Goal: Task Accomplishment & Management: Manage account settings

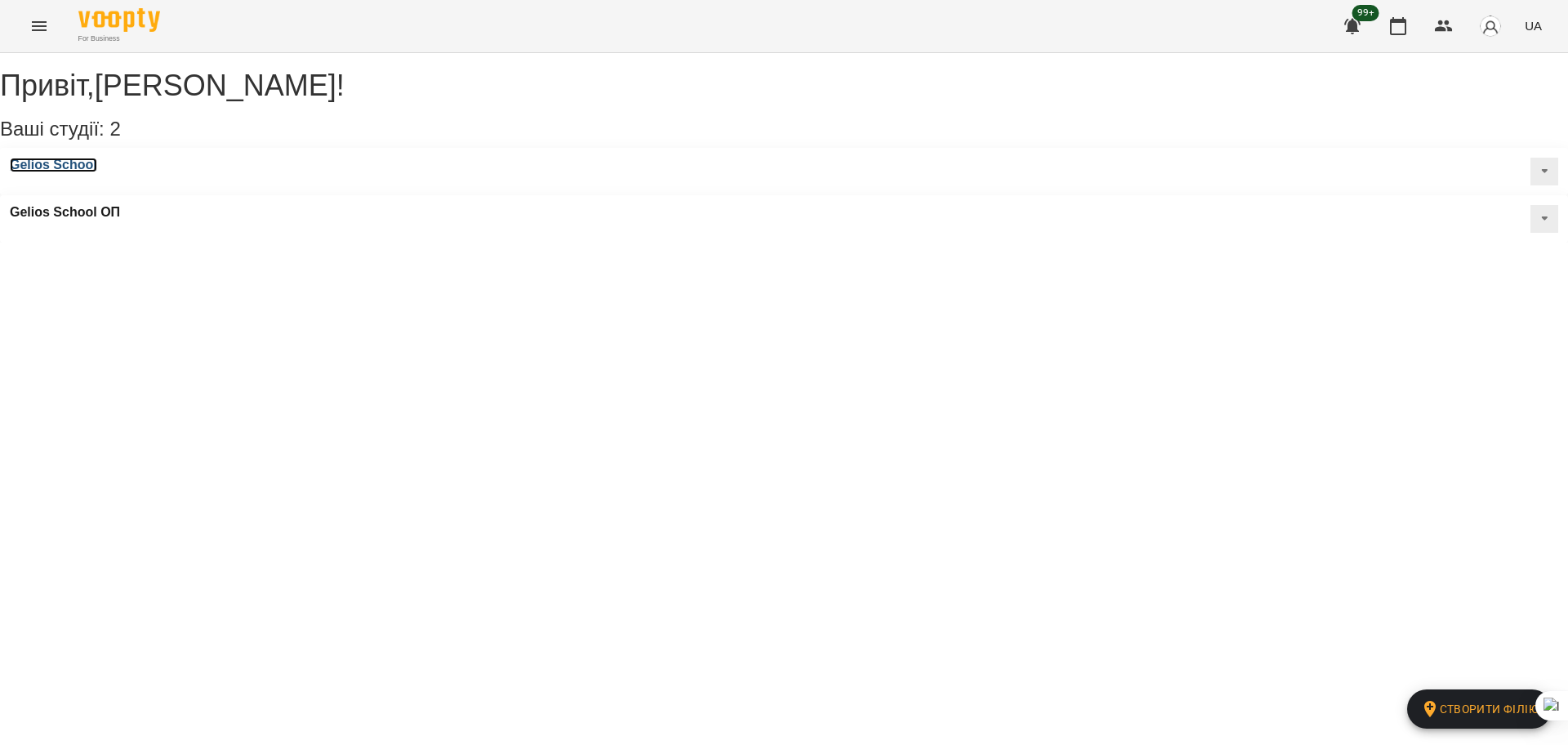
click at [56, 172] on h3 "Gelios School" at bounding box center [53, 165] width 87 height 15
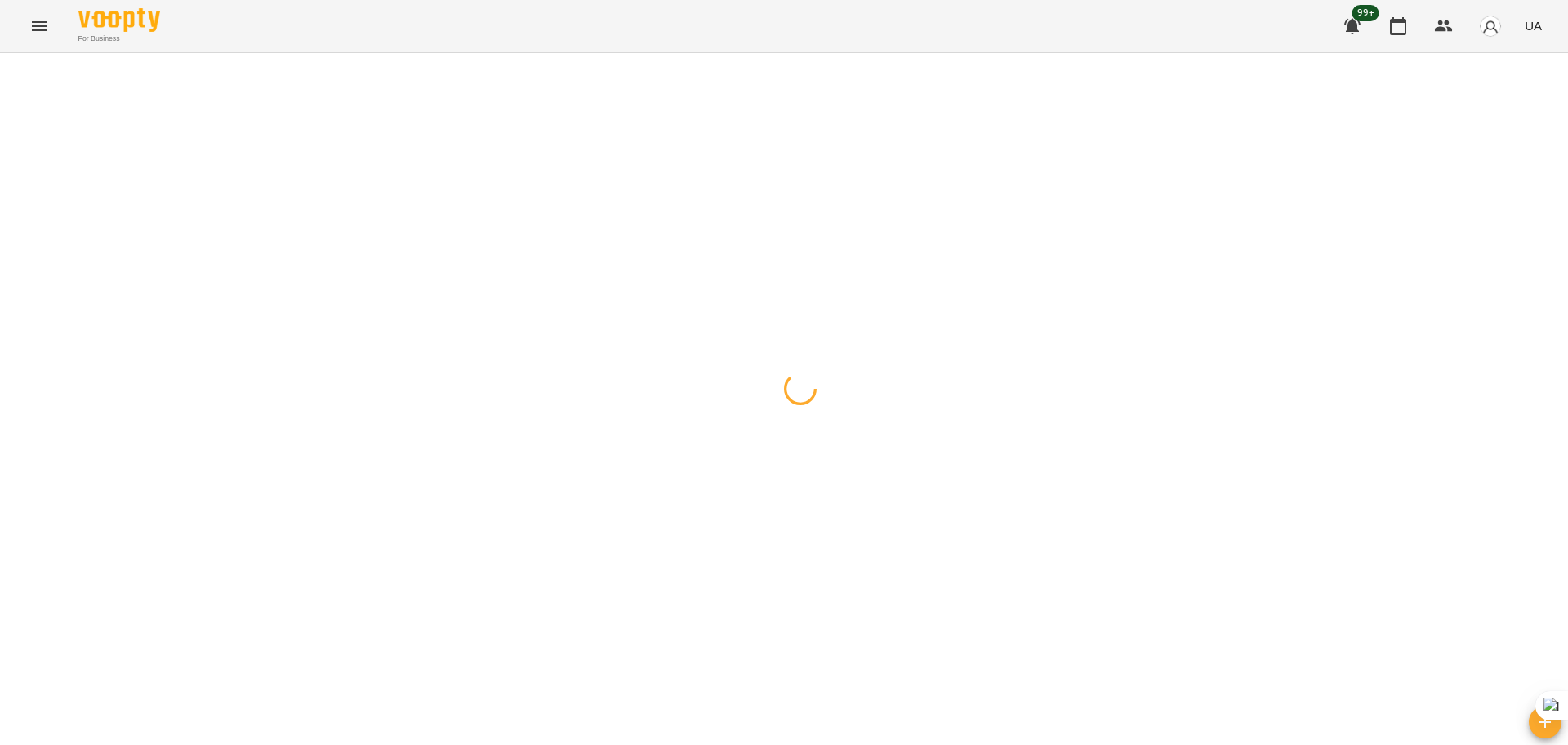
click at [32, 26] on icon "Menu" at bounding box center [39, 27] width 20 height 20
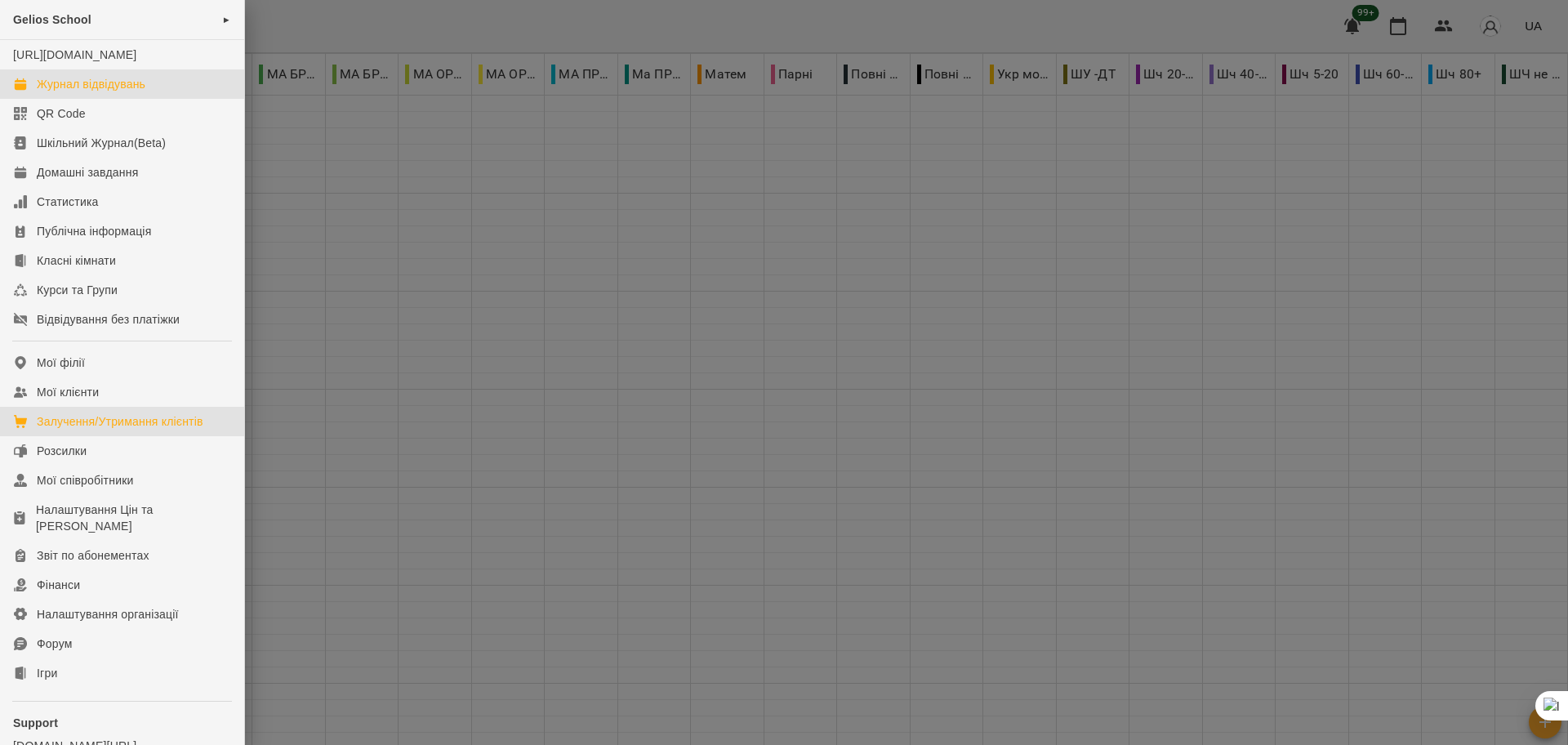
click at [117, 430] on div "Залучення/Утримання клієнтів" at bounding box center [120, 422] width 166 height 17
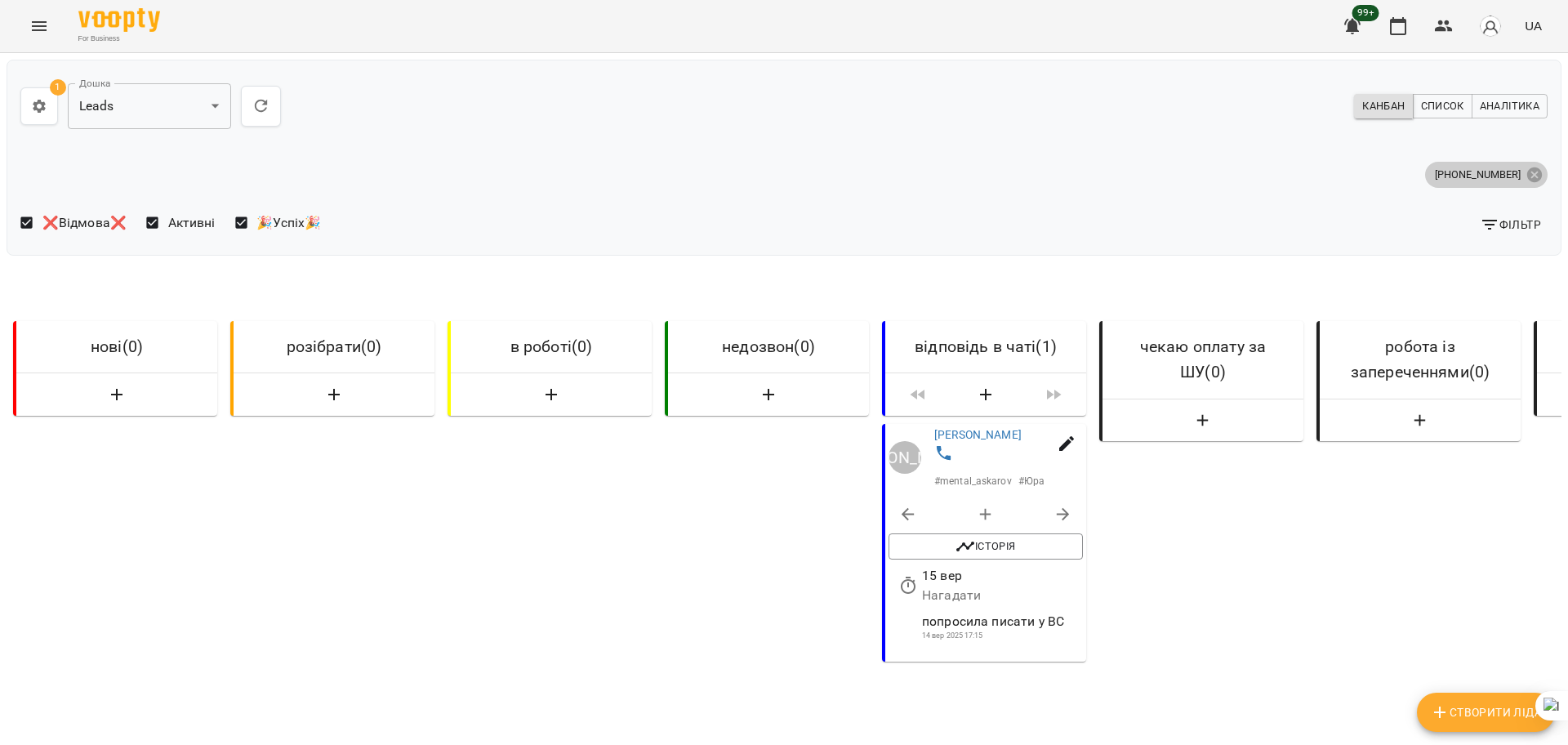
click at [1527, 169] on icon at bounding box center [1535, 174] width 15 height 15
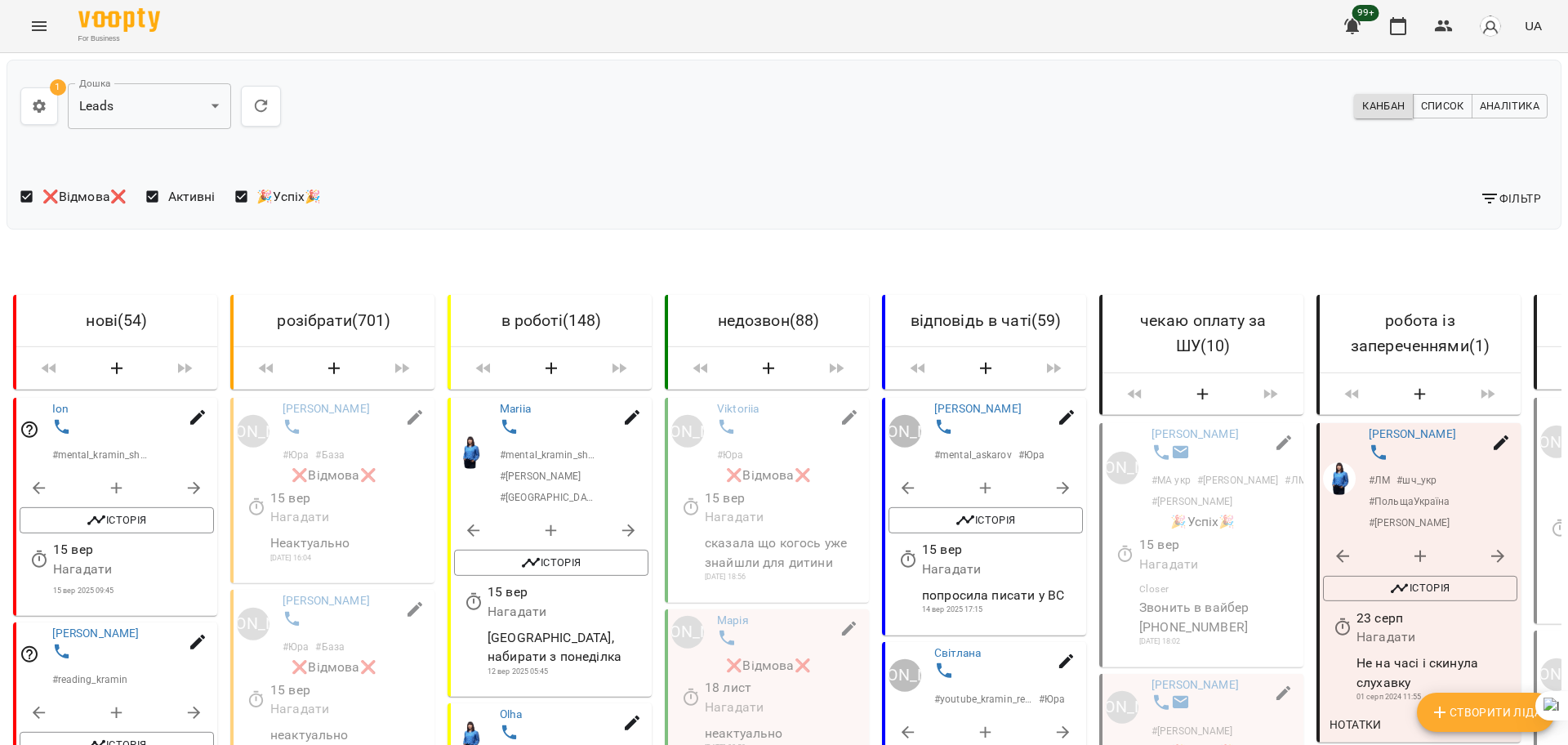
click at [1496, 199] on span "Фільтр" at bounding box center [1511, 199] width 62 height 20
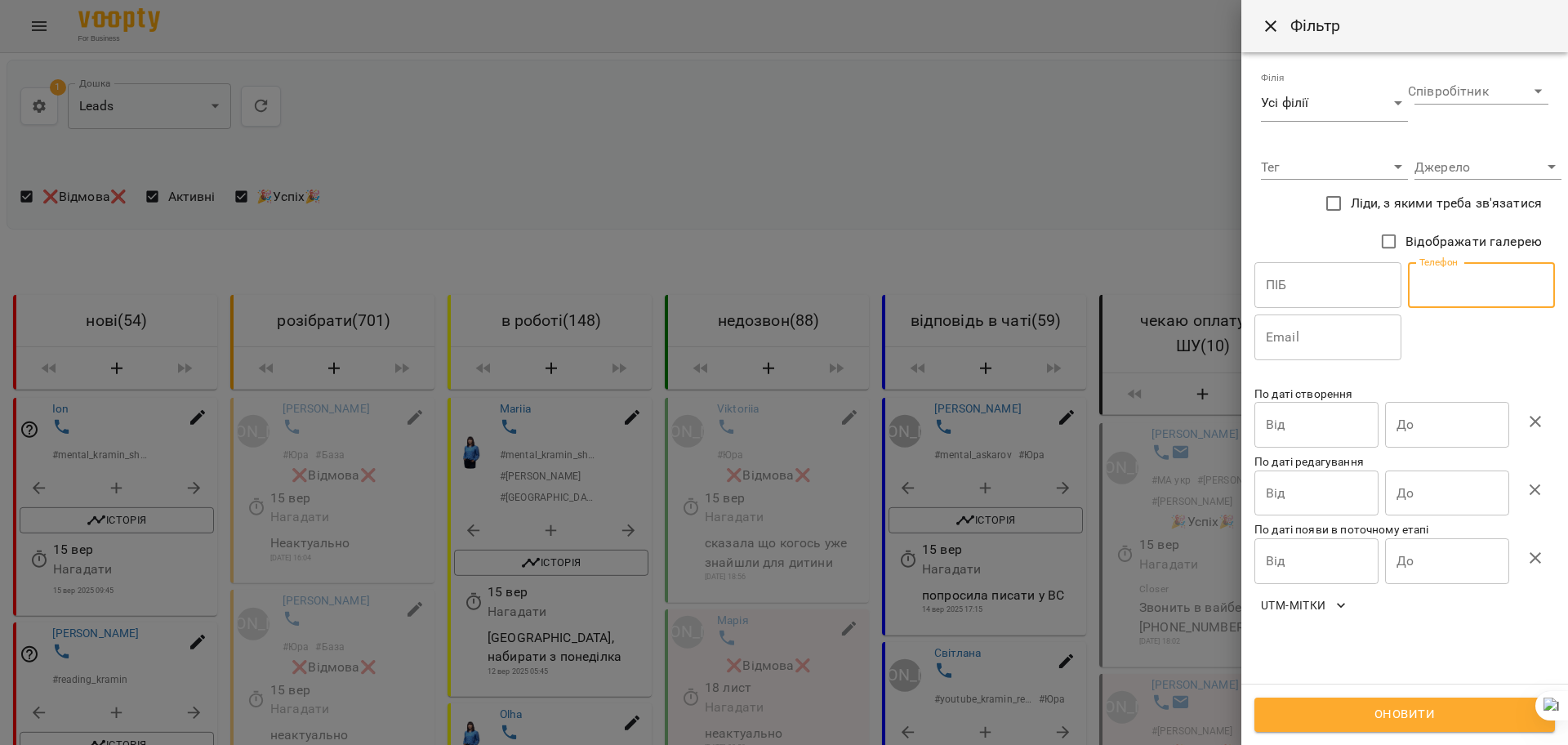
click at [1453, 289] on input "text" at bounding box center [1481, 285] width 147 height 46
paste input "**********"
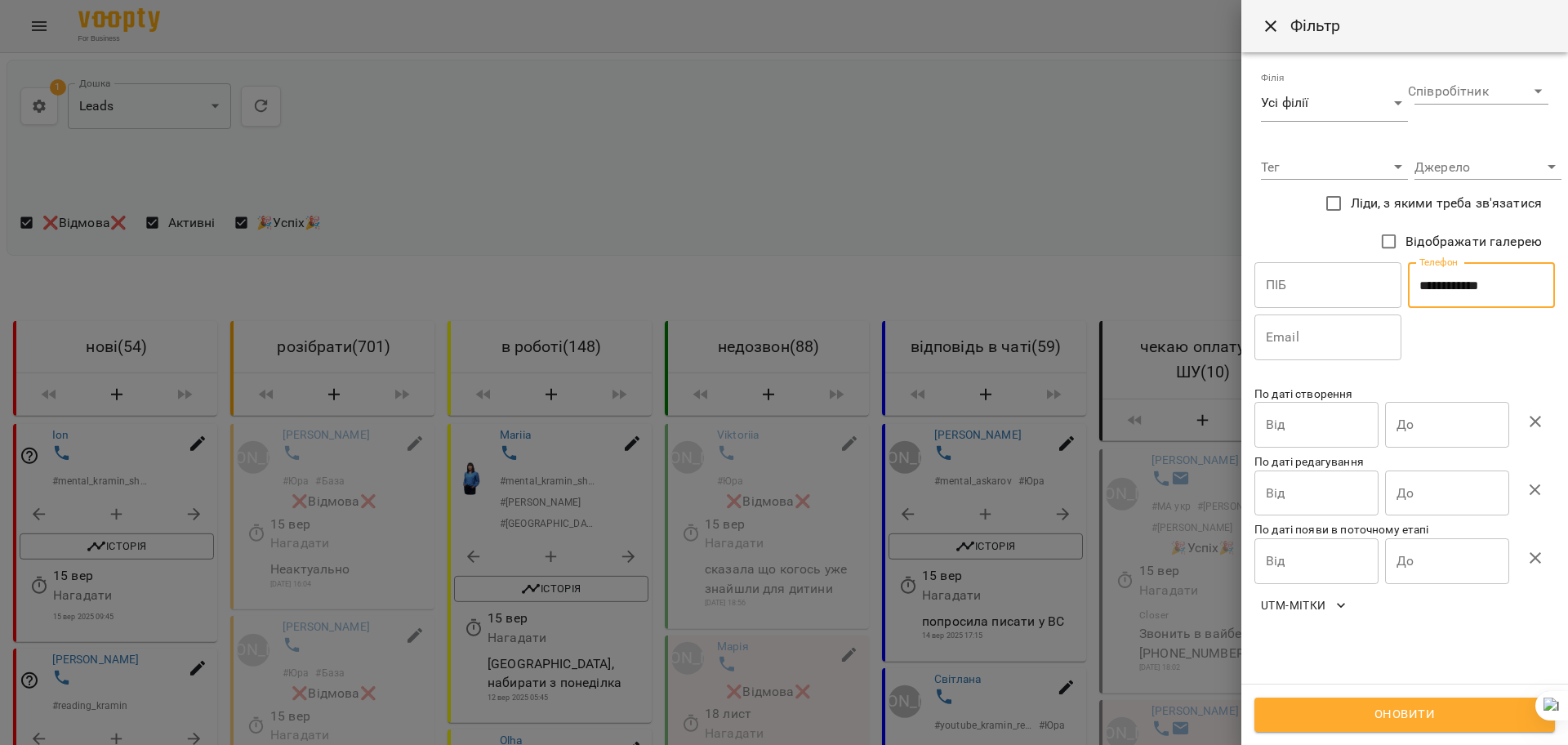
type input "**********"
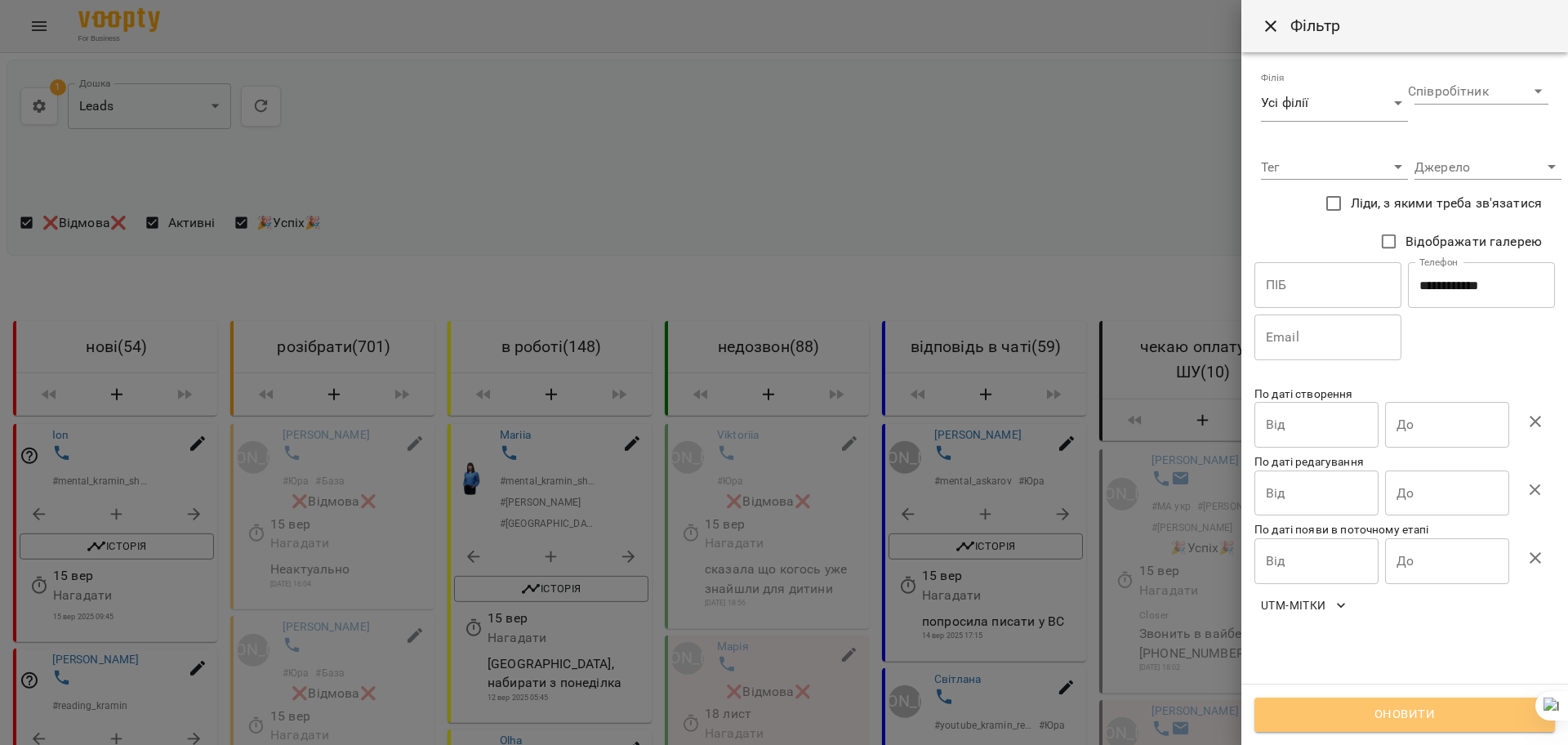
click at [1338, 714] on span "Оновити" at bounding box center [1405, 715] width 265 height 22
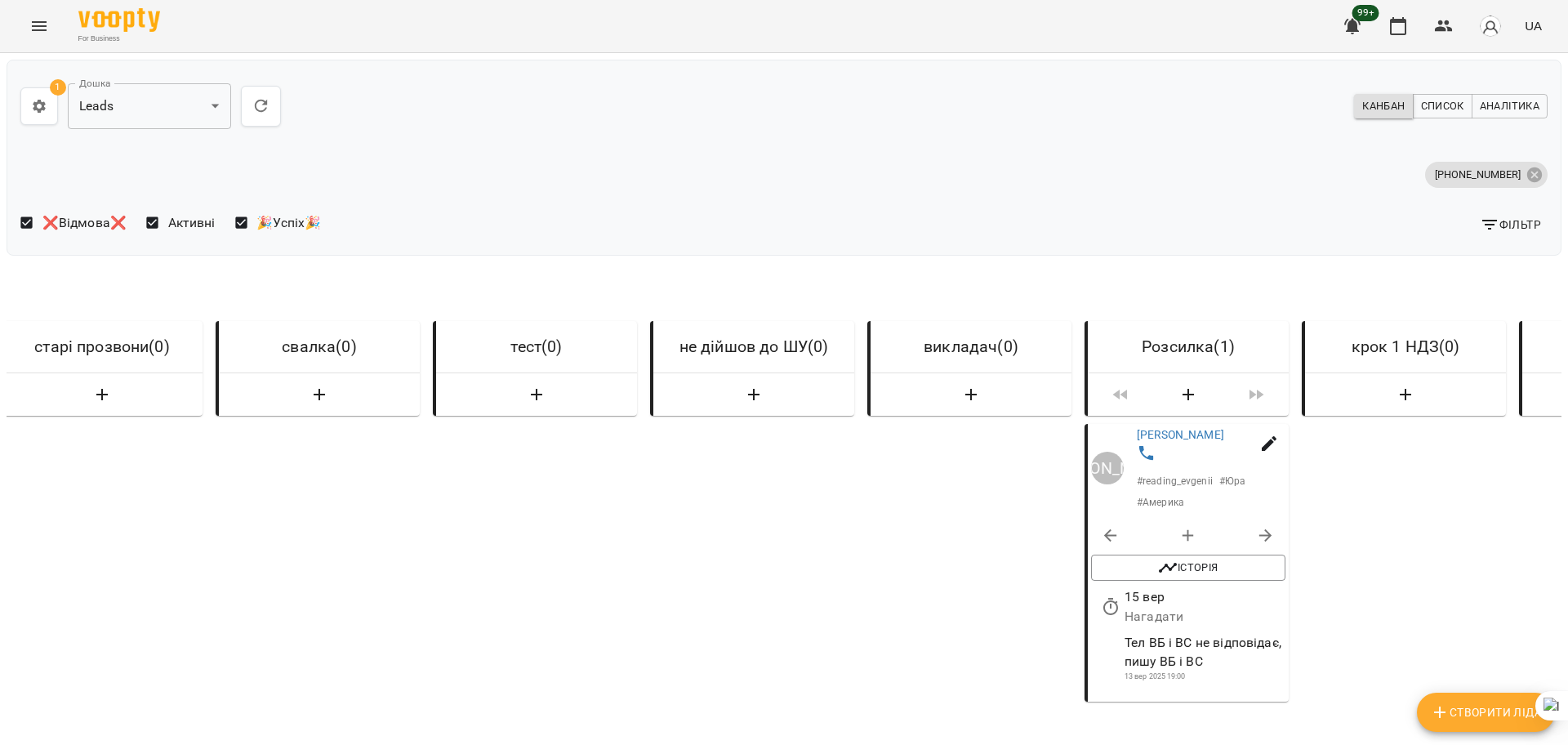
scroll to position [0, 5847]
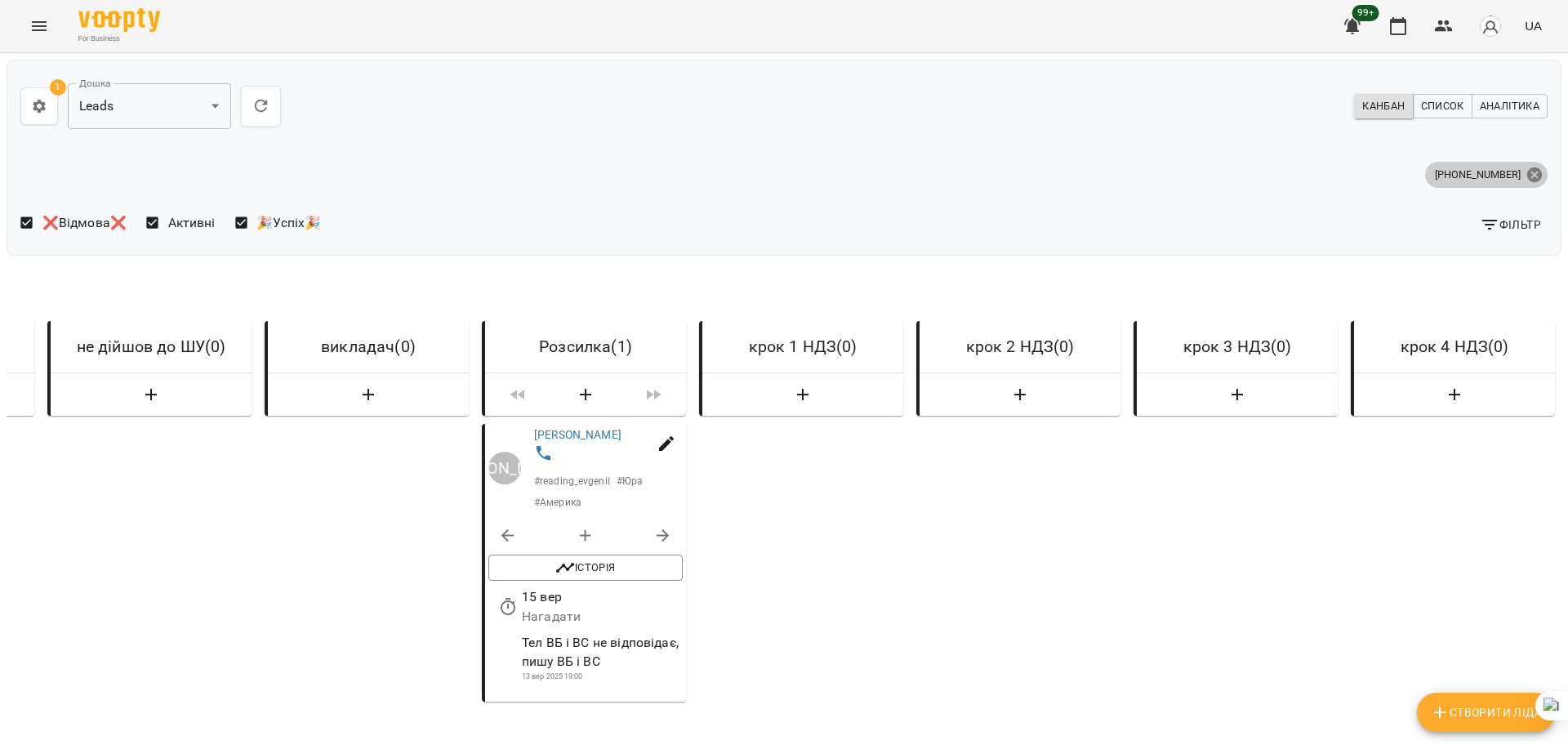
click at [1526, 166] on icon at bounding box center [1535, 175] width 18 height 18
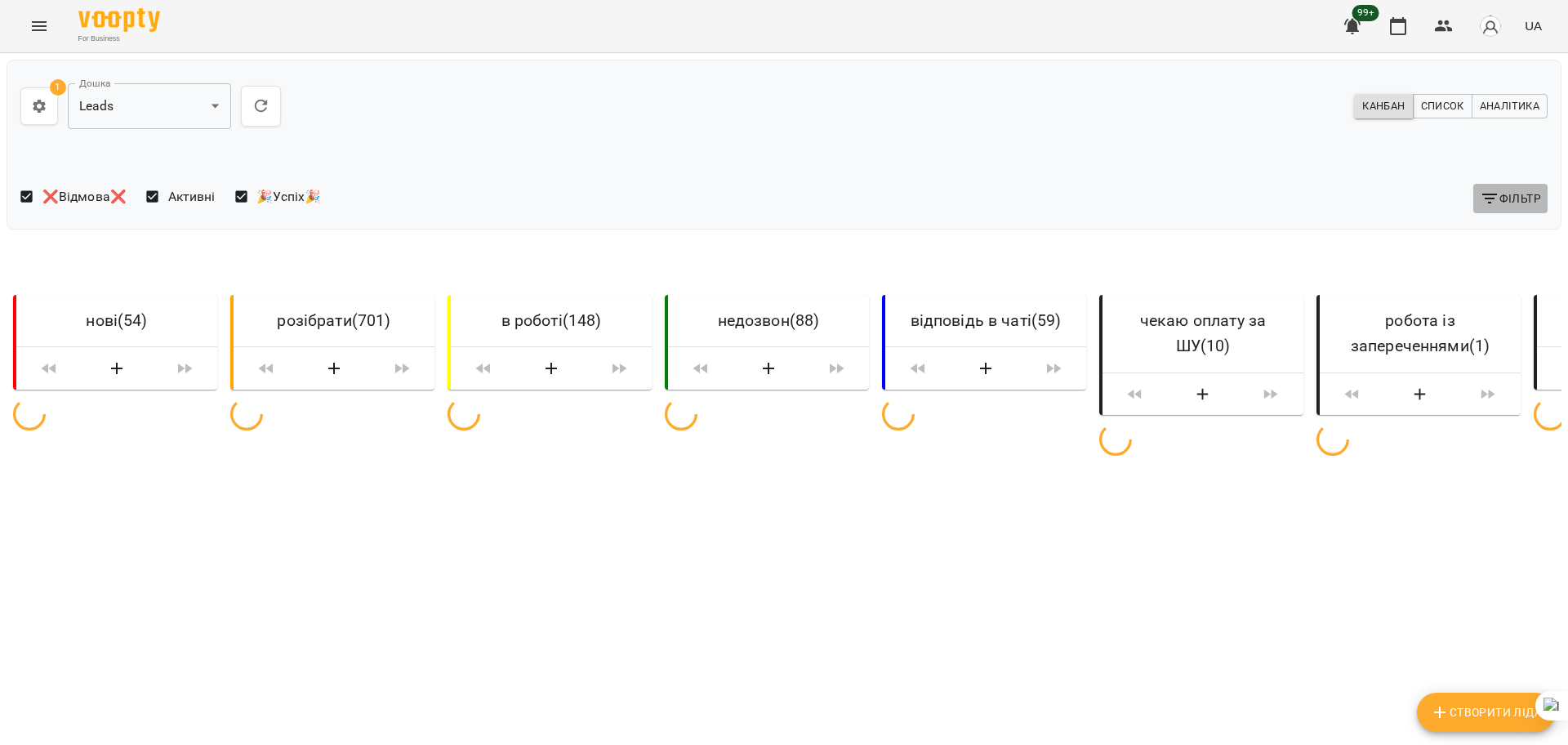
click at [1507, 196] on span "Фільтр" at bounding box center [1511, 199] width 62 height 20
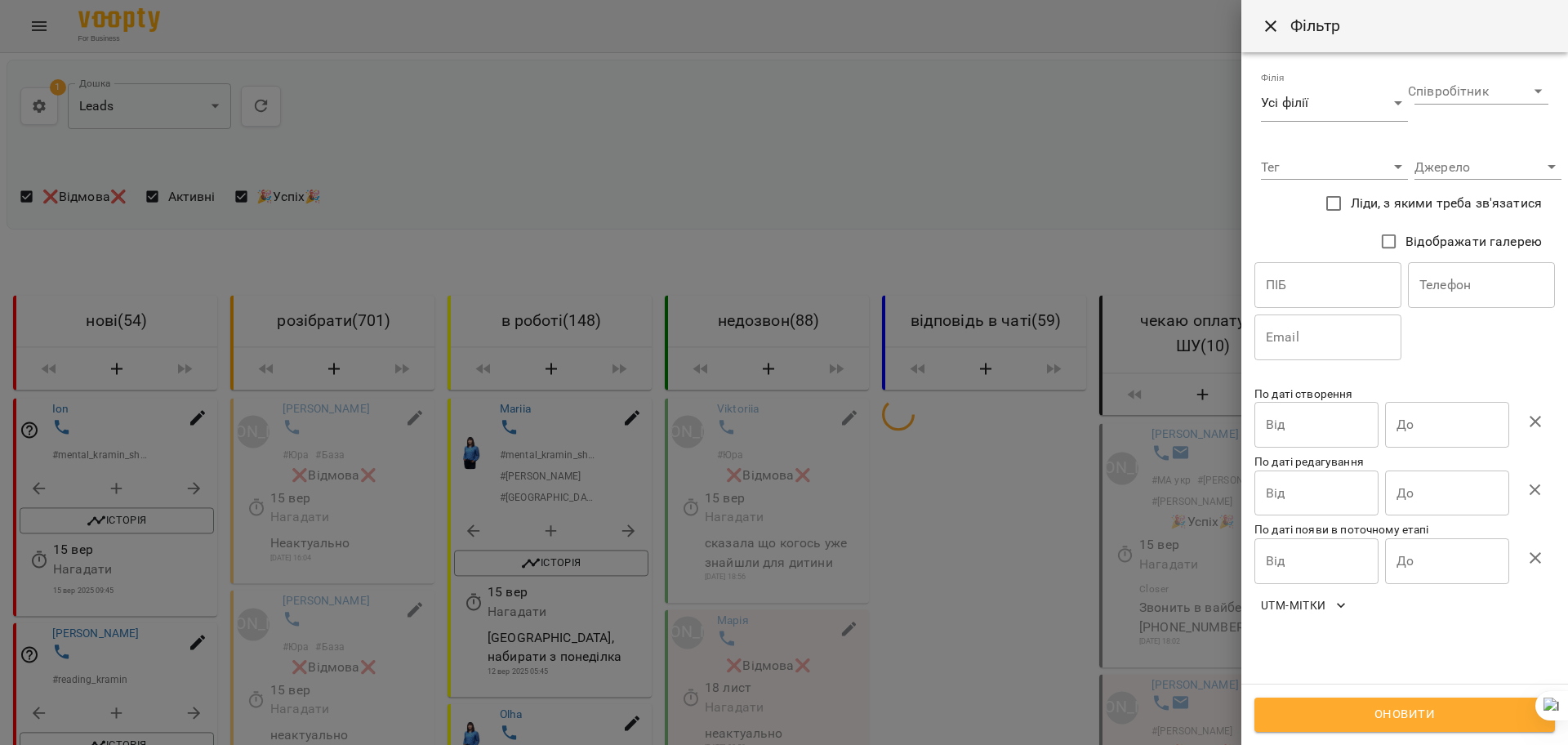
click at [1452, 288] on input "text" at bounding box center [1481, 285] width 147 height 46
paste input "**********"
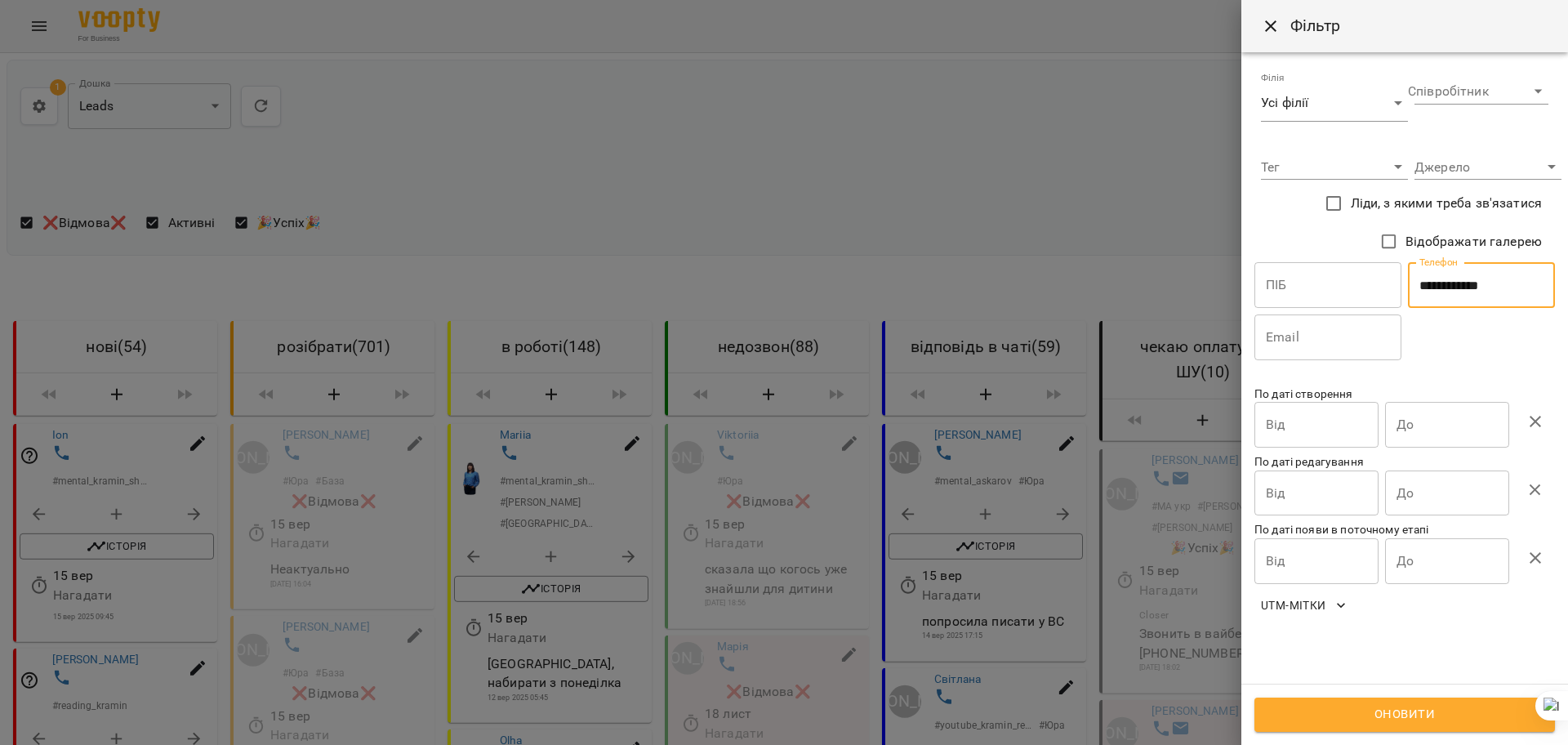
type input "**********"
click at [1334, 712] on span "Оновити" at bounding box center [1405, 715] width 265 height 22
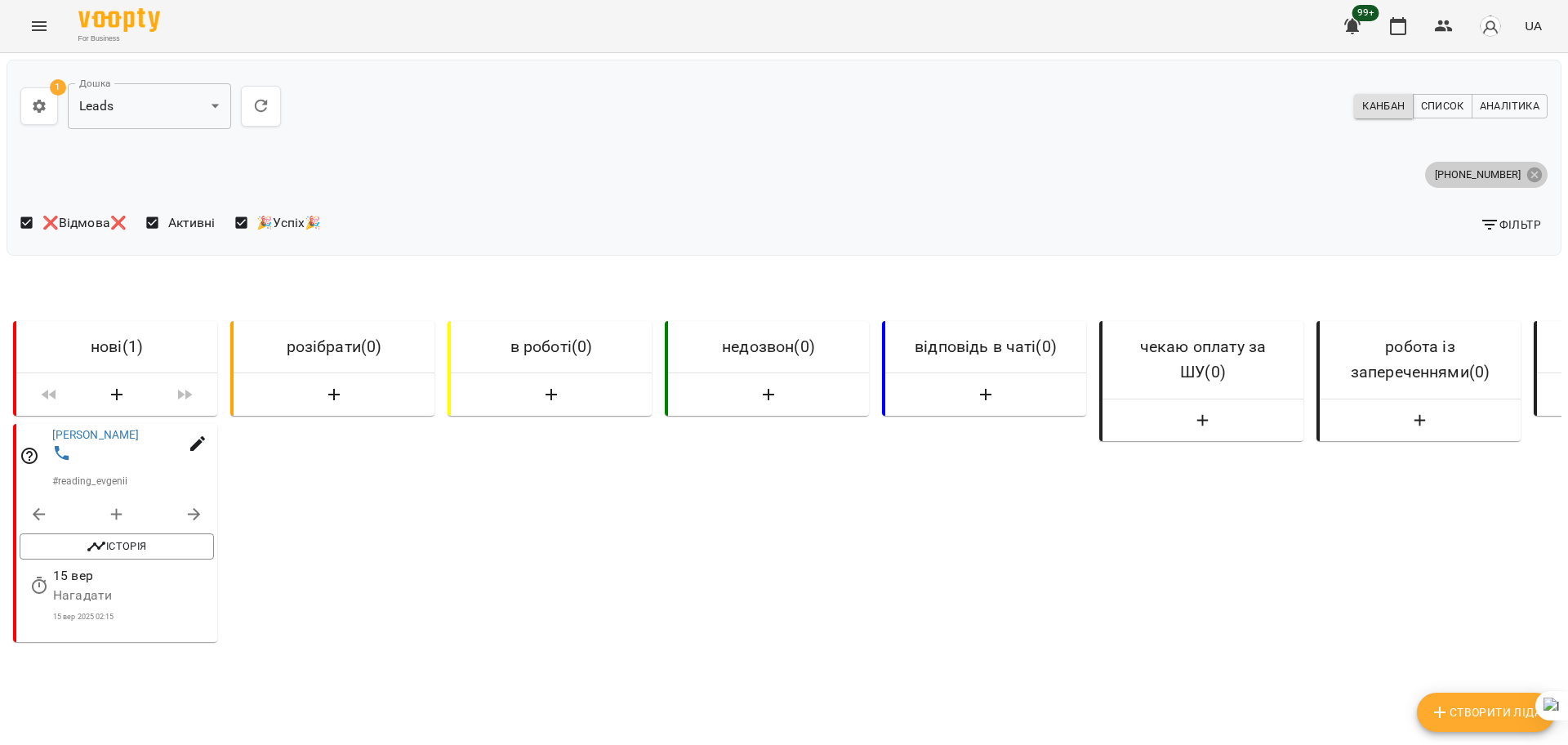
click at [1526, 173] on icon at bounding box center [1535, 175] width 18 height 18
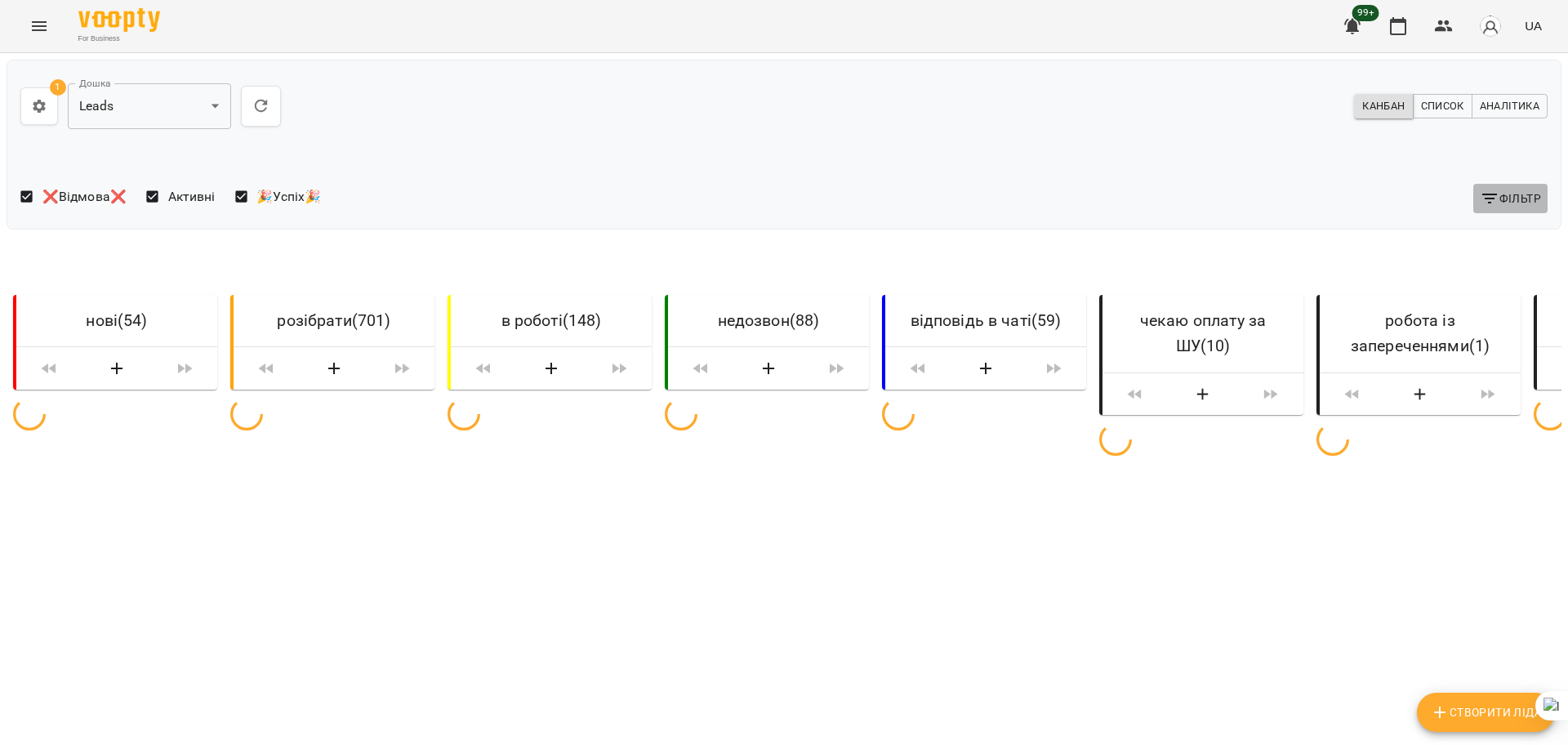
click at [1513, 196] on span "Фільтр" at bounding box center [1511, 199] width 62 height 20
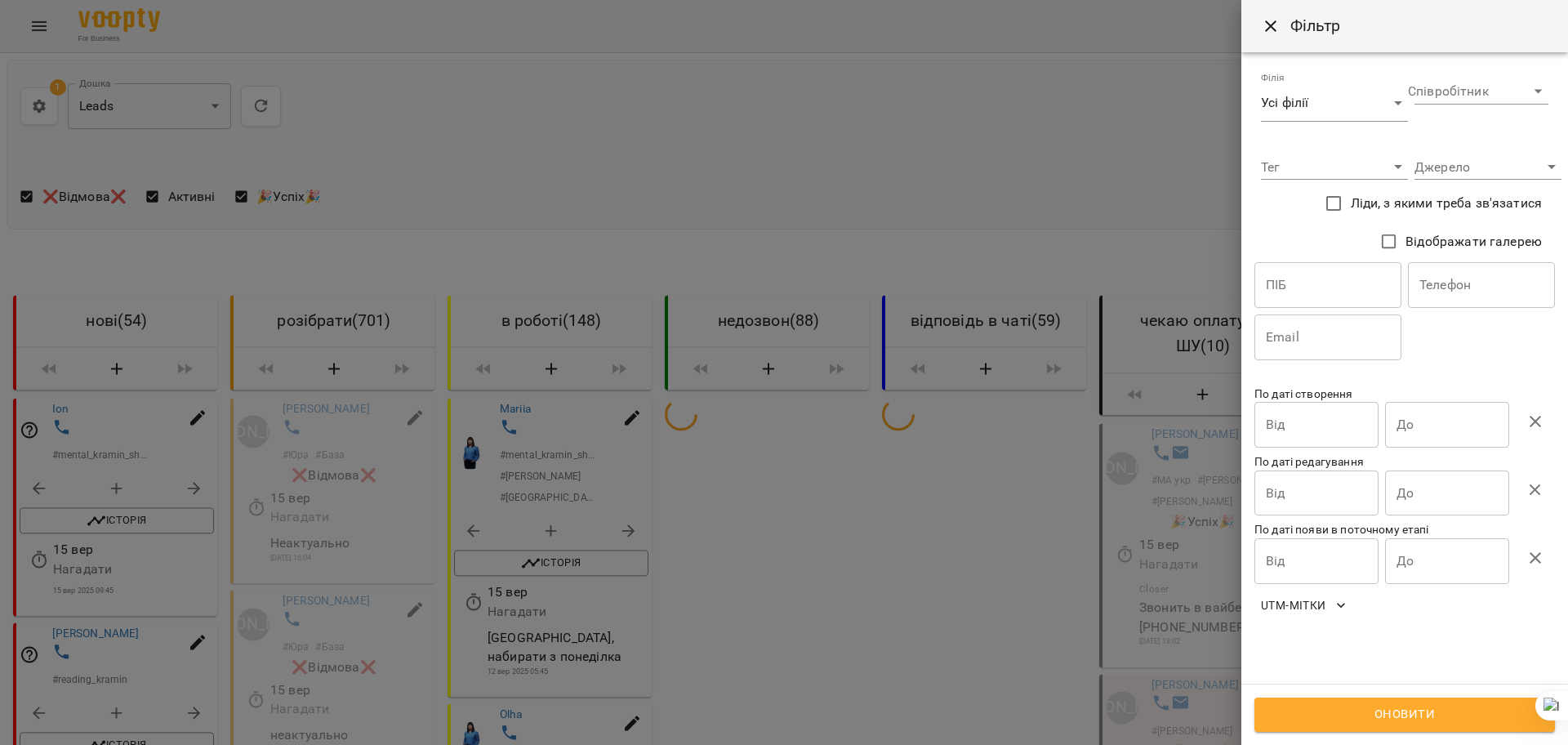
click at [1471, 284] on input "text" at bounding box center [1481, 285] width 147 height 46
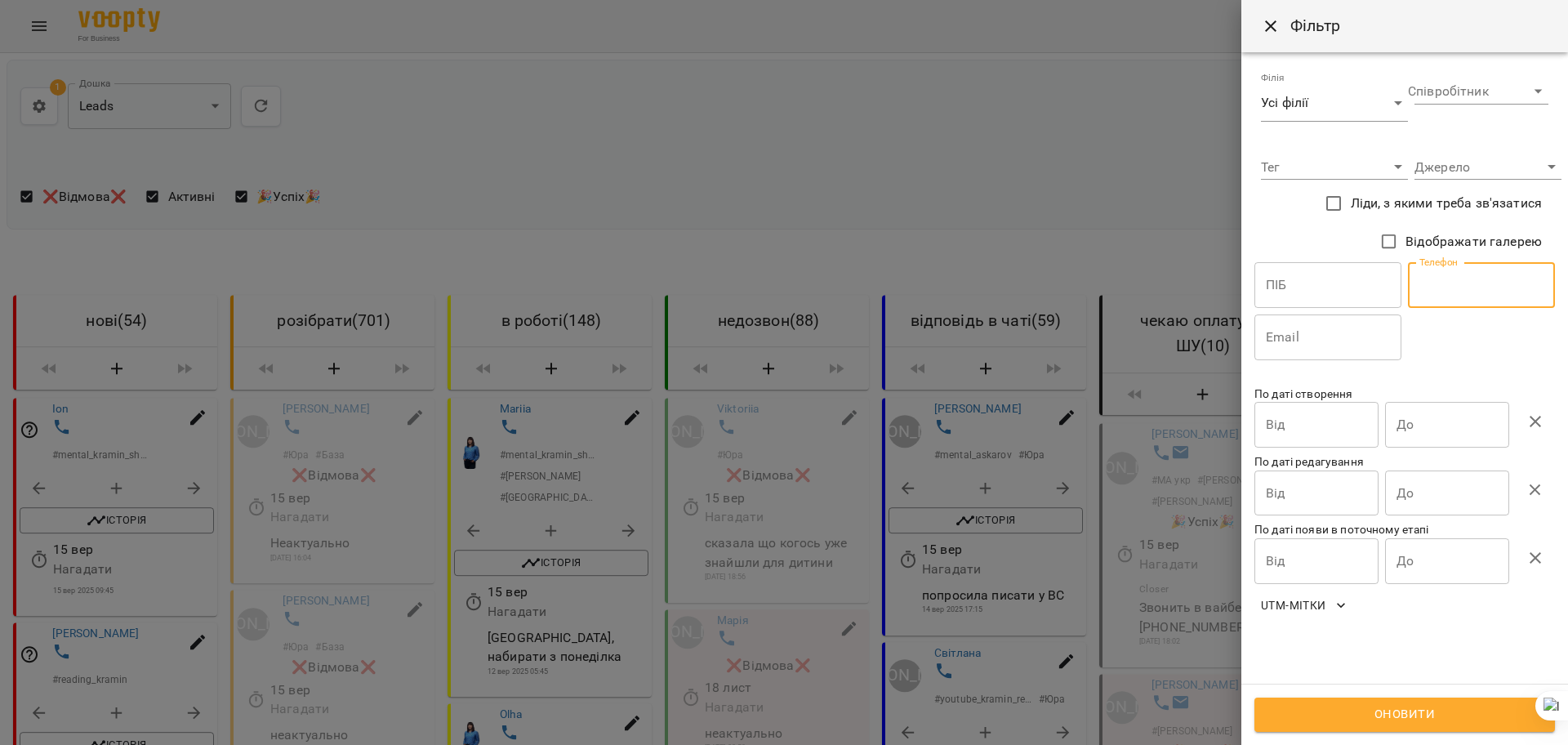
paste input "**********"
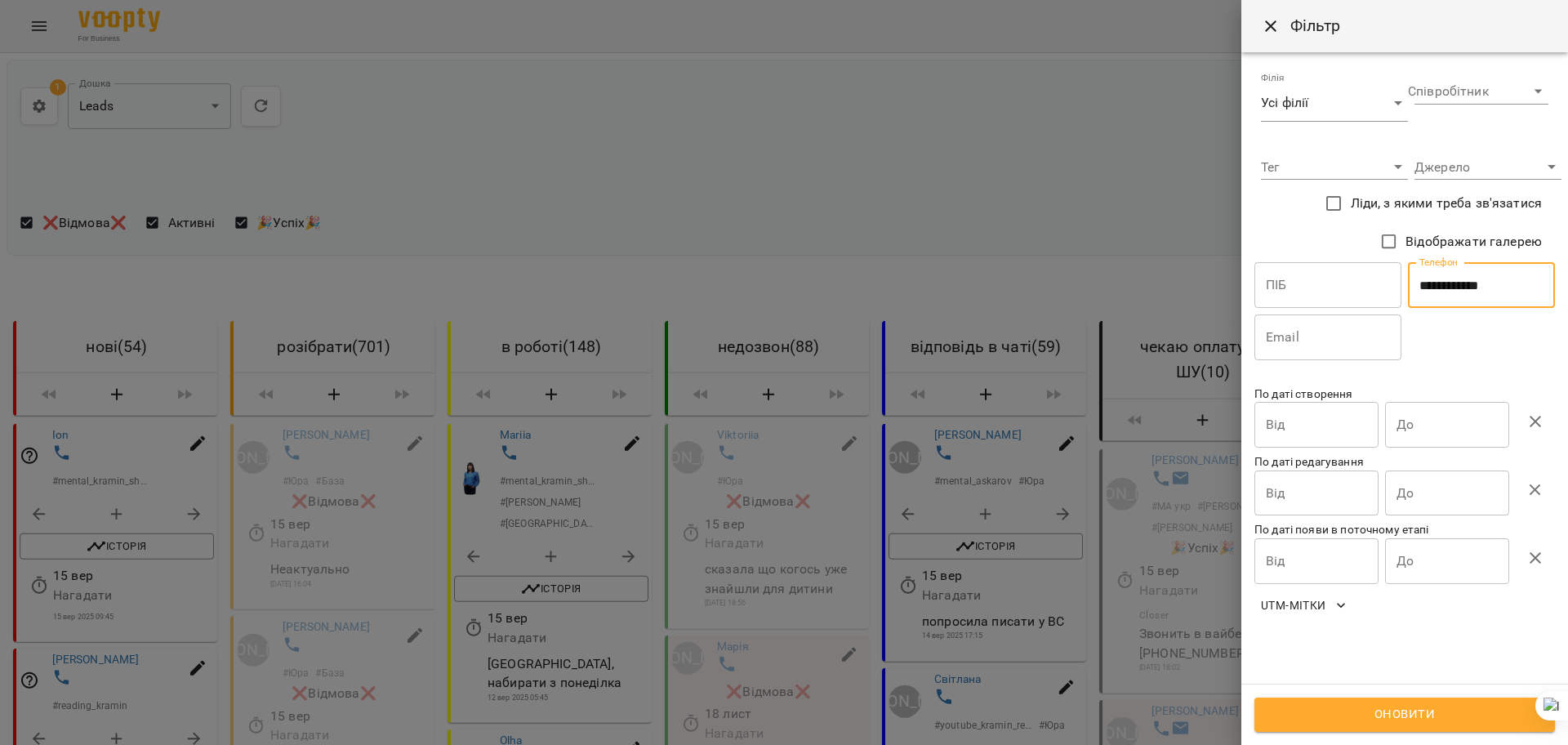
type input "**********"
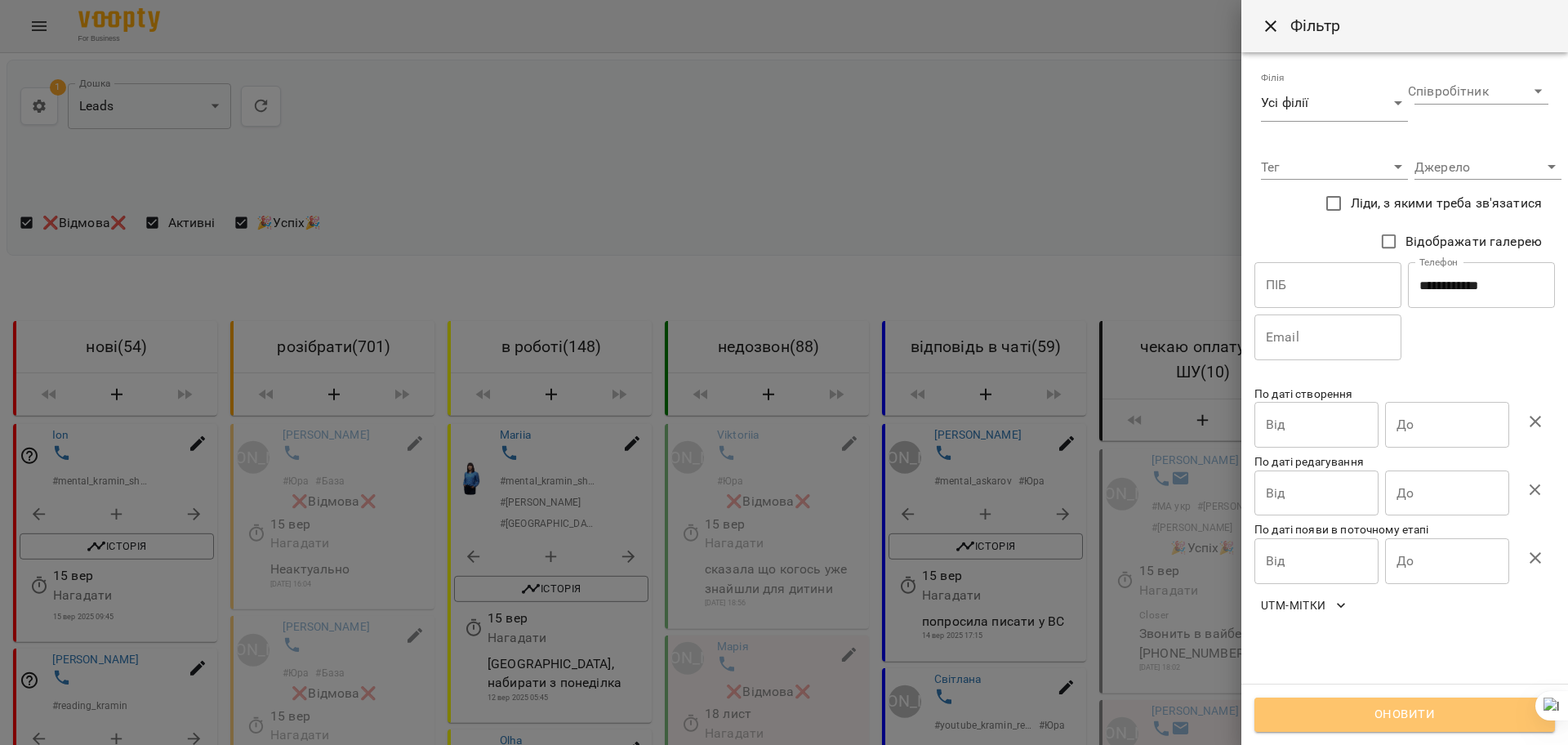
click at [1395, 708] on span "Оновити" at bounding box center [1405, 715] width 265 height 22
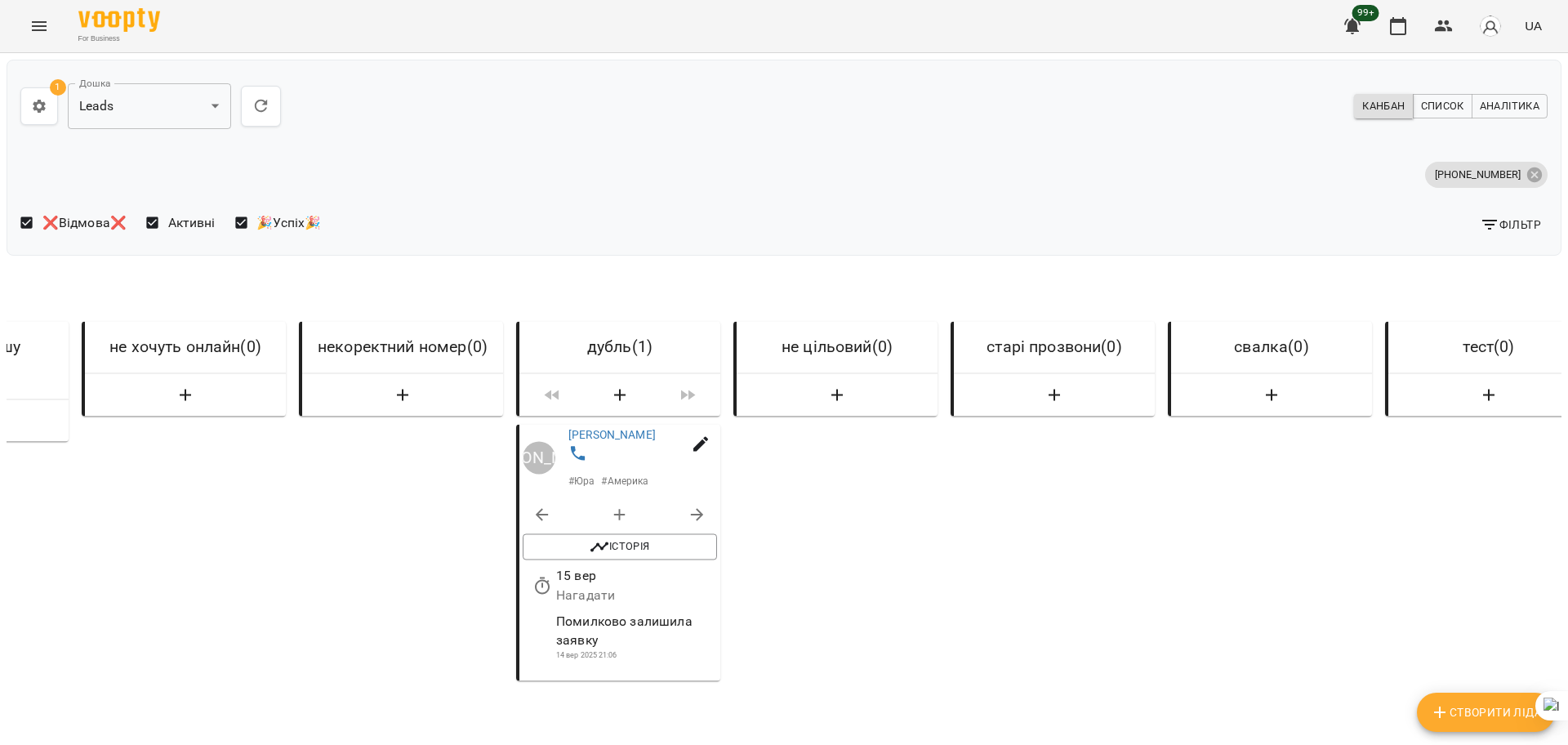
scroll to position [0, 4273]
drag, startPoint x: 628, startPoint y: 444, endPoint x: 628, endPoint y: 430, distance: 14.0
click at [1526, 172] on icon at bounding box center [1535, 175] width 18 height 18
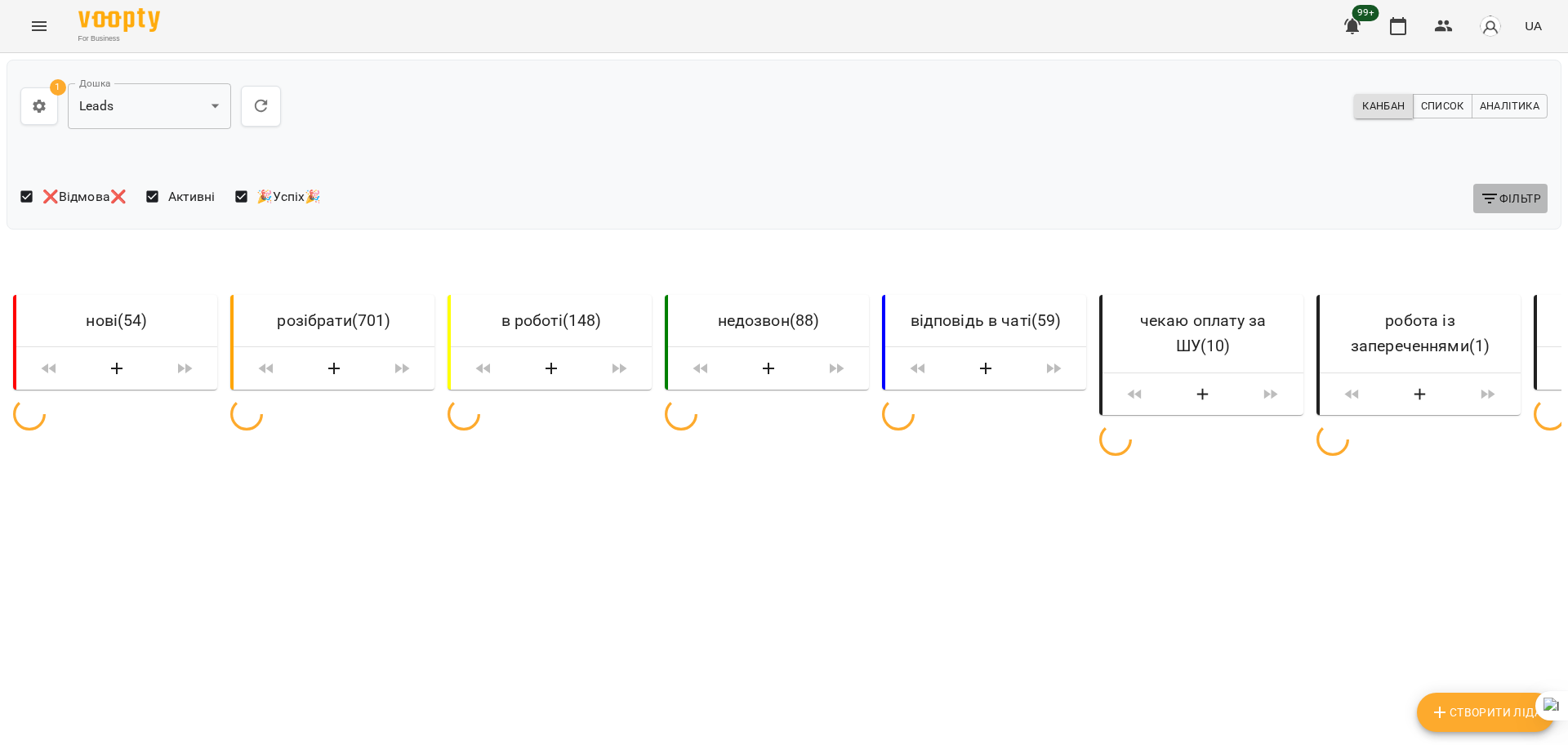
click at [1513, 196] on span "Фільтр" at bounding box center [1511, 199] width 62 height 20
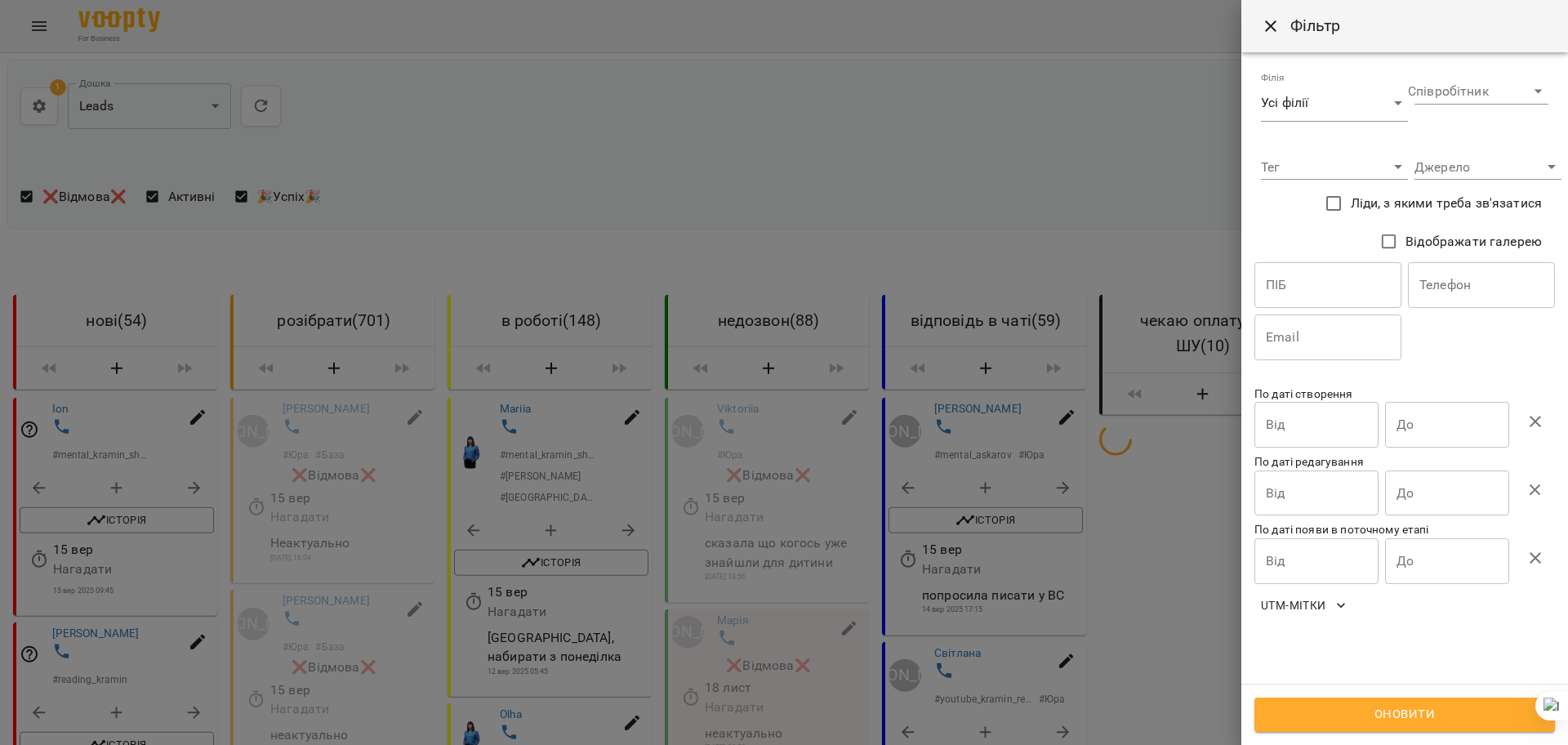
click at [1469, 276] on input "text" at bounding box center [1481, 285] width 147 height 46
paste input "**********"
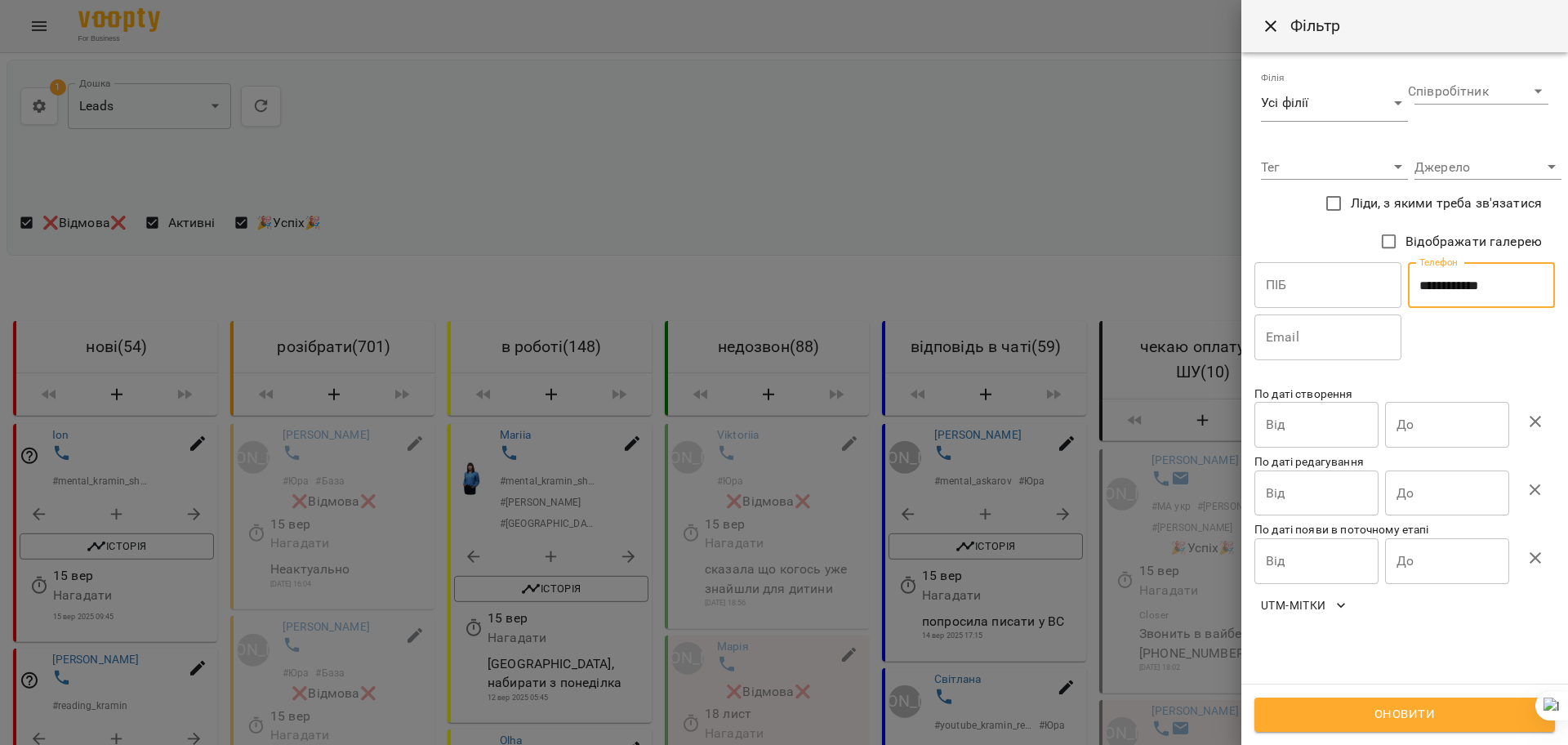
type input "**********"
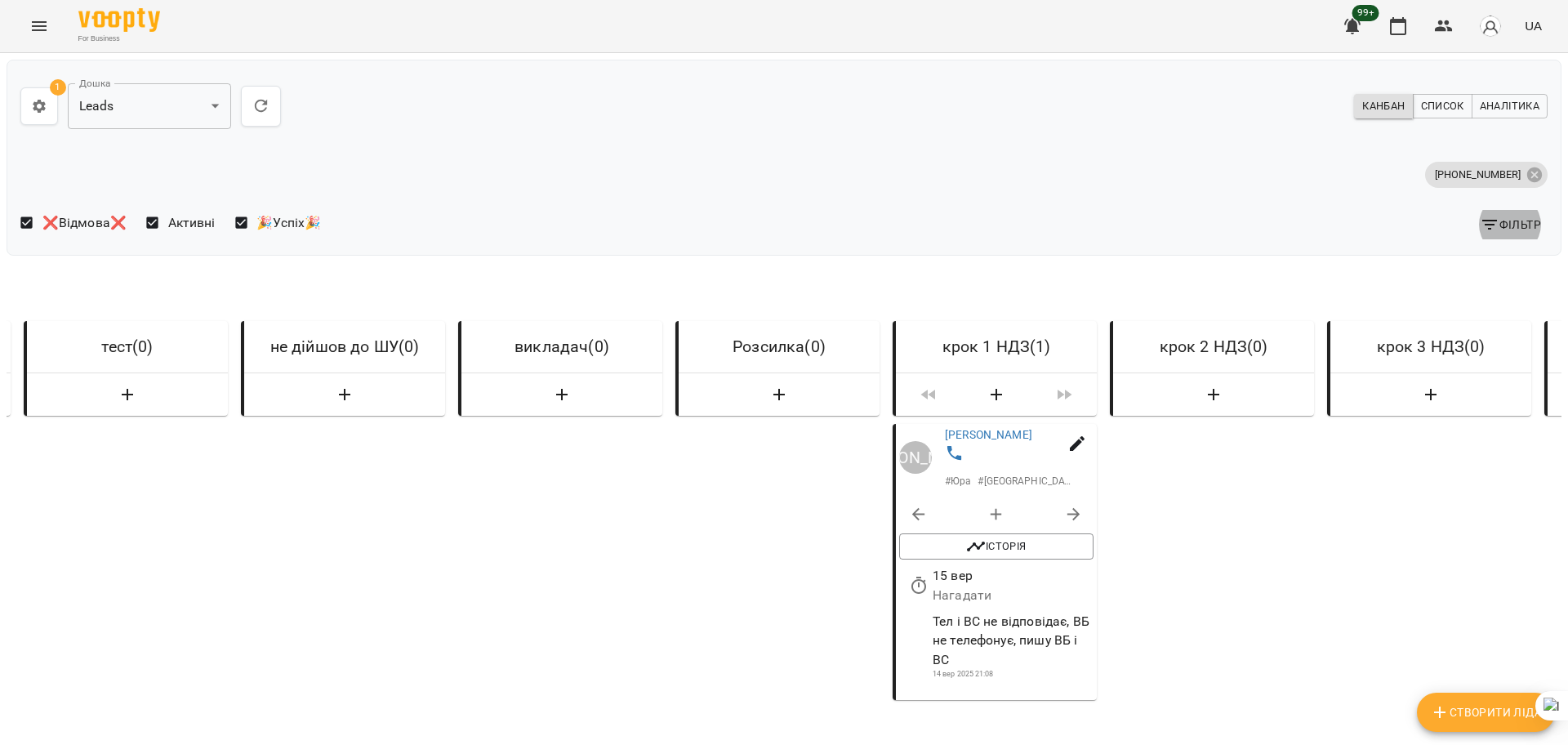
scroll to position [0, 5847]
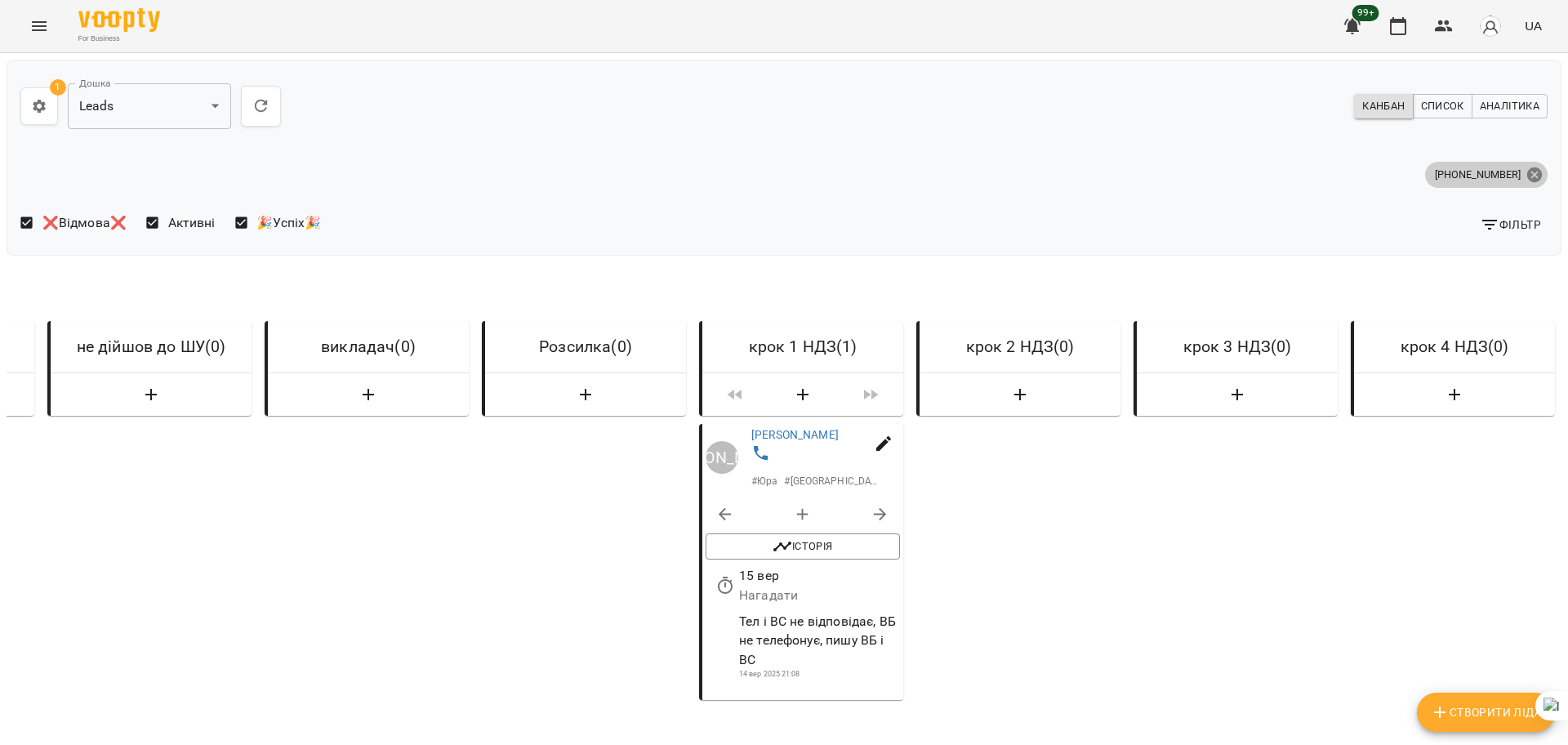
click at [1527, 171] on icon at bounding box center [1535, 174] width 15 height 15
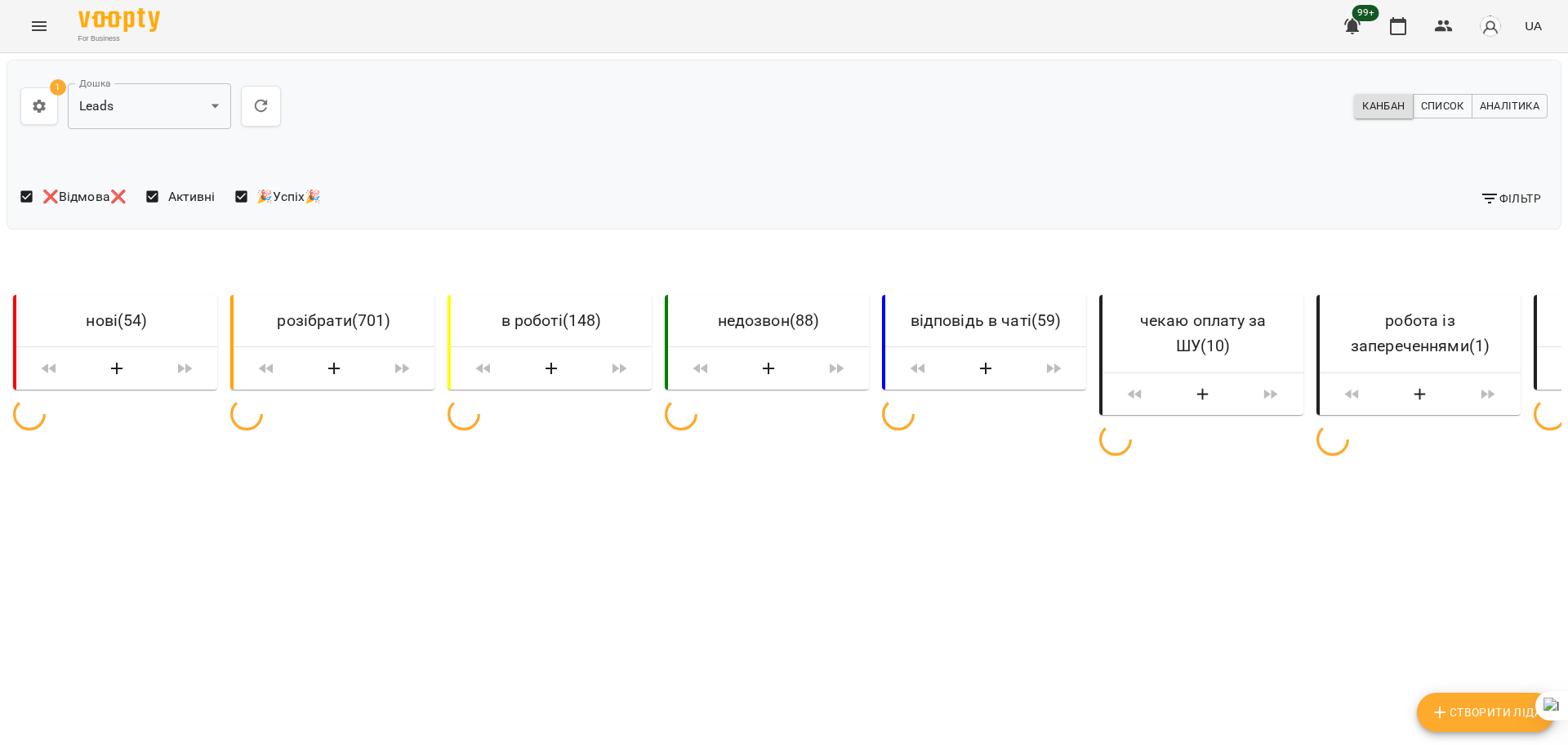
click at [1508, 197] on span "Фільтр" at bounding box center [1511, 199] width 62 height 20
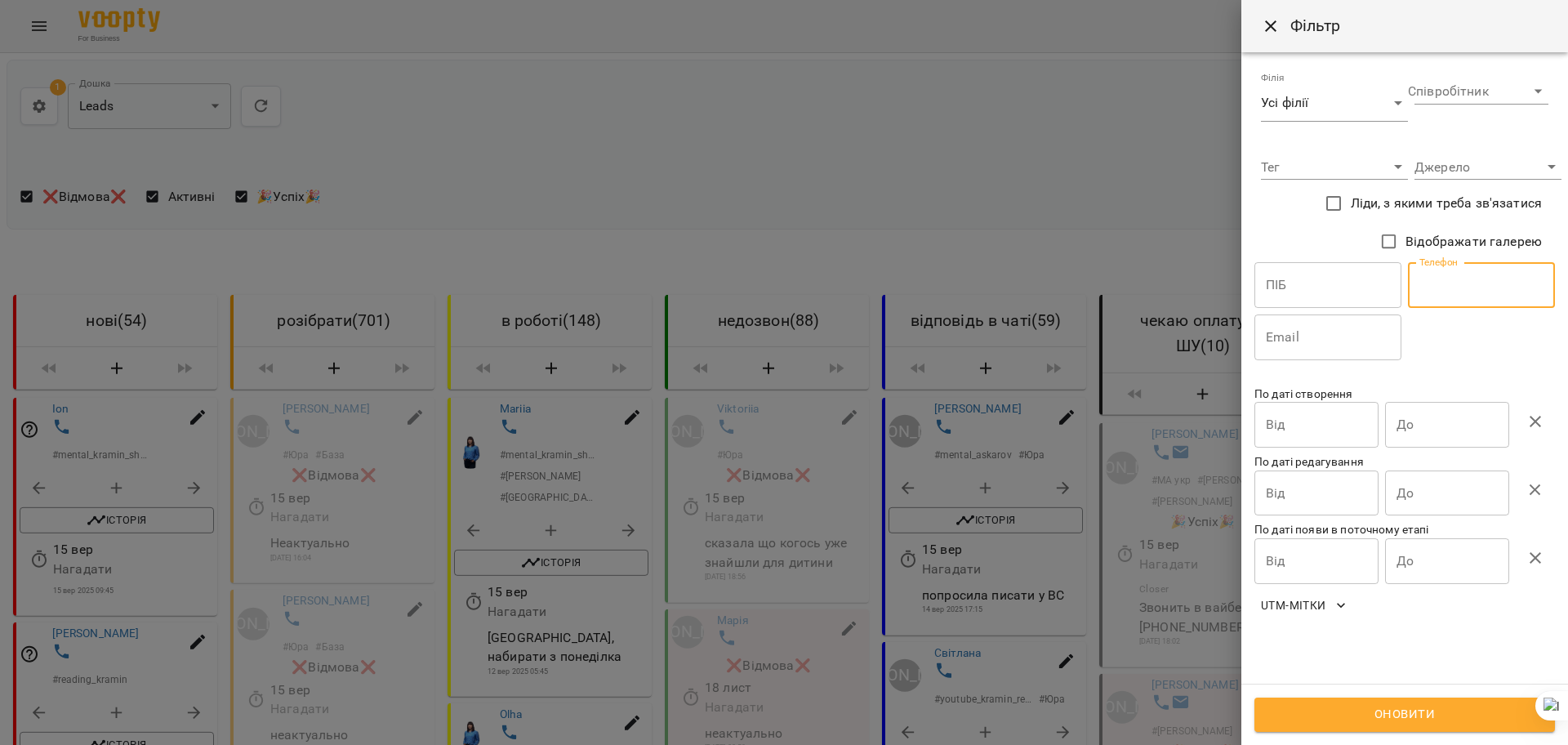
click at [1464, 284] on input "text" at bounding box center [1481, 285] width 147 height 46
paste input "**********"
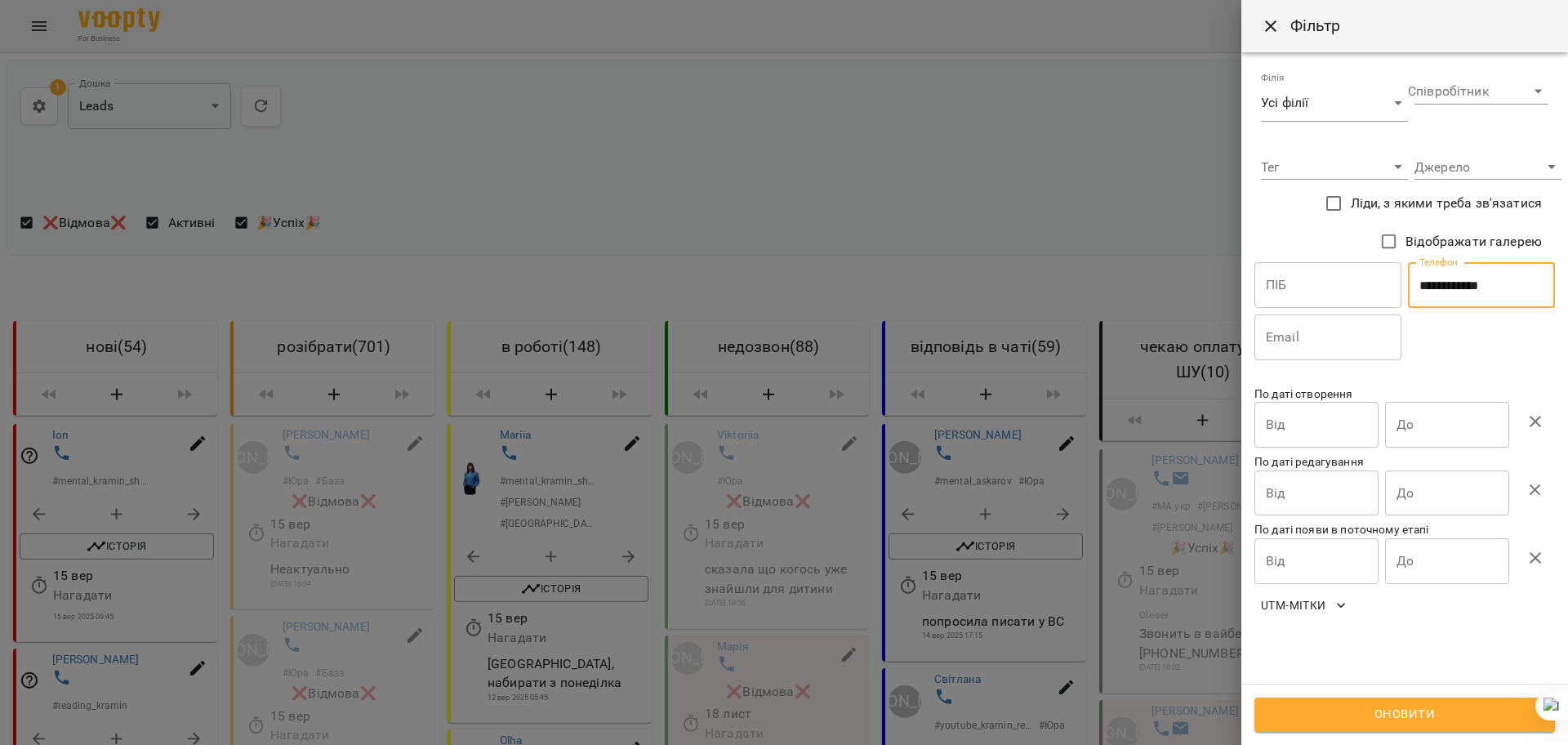
type input "**********"
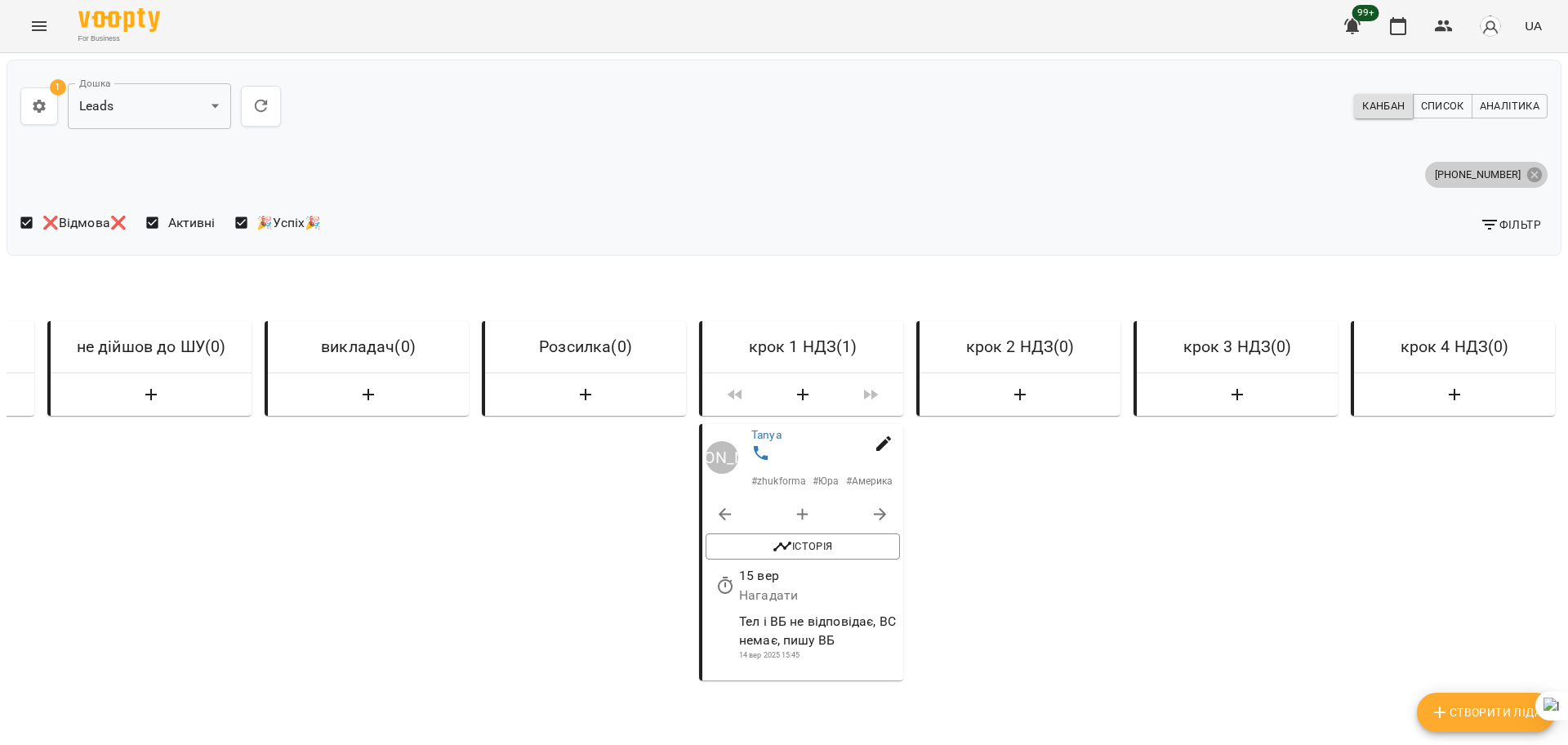
click at [1526, 166] on icon at bounding box center [1535, 175] width 18 height 18
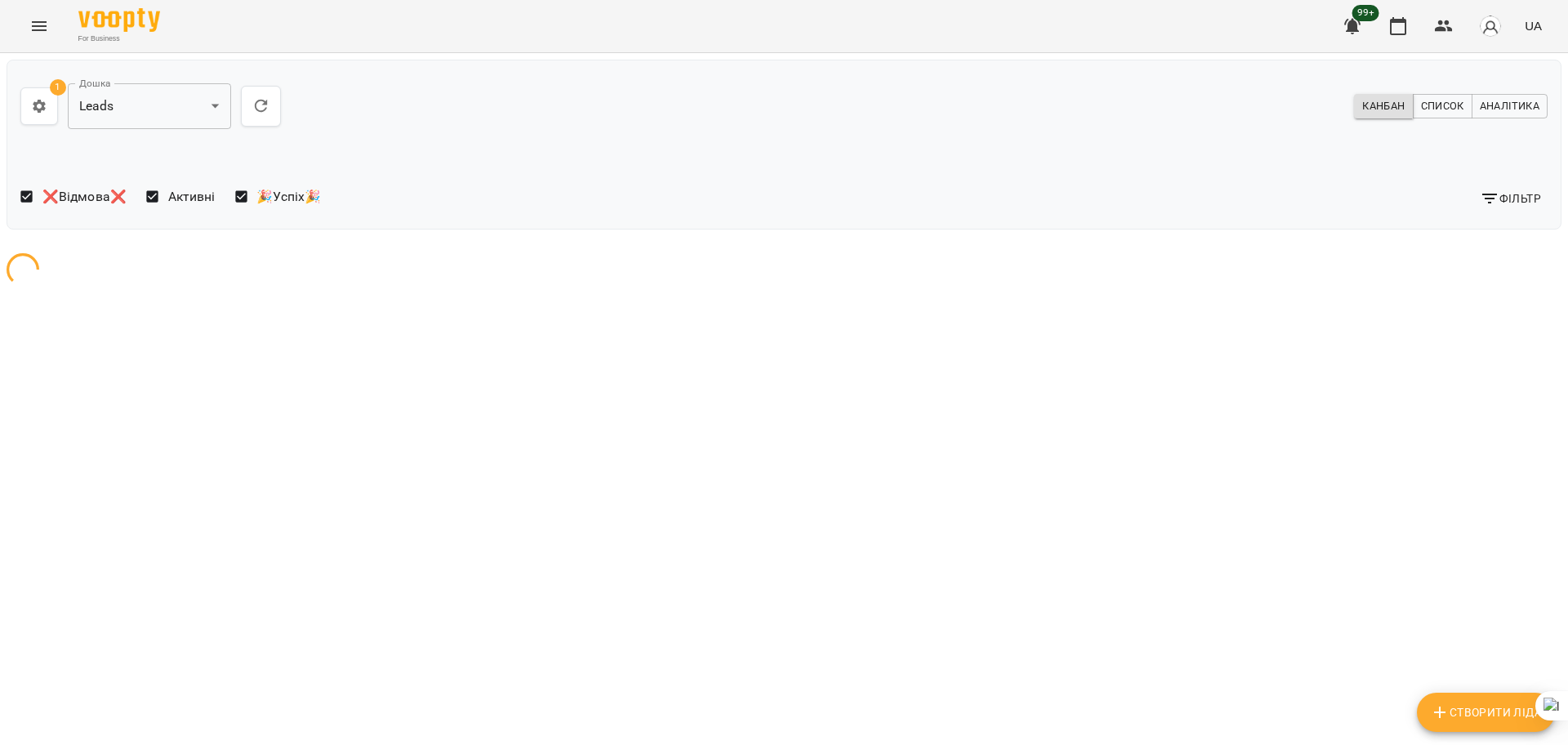
click at [1499, 193] on icon "button" at bounding box center [1490, 199] width 20 height 20
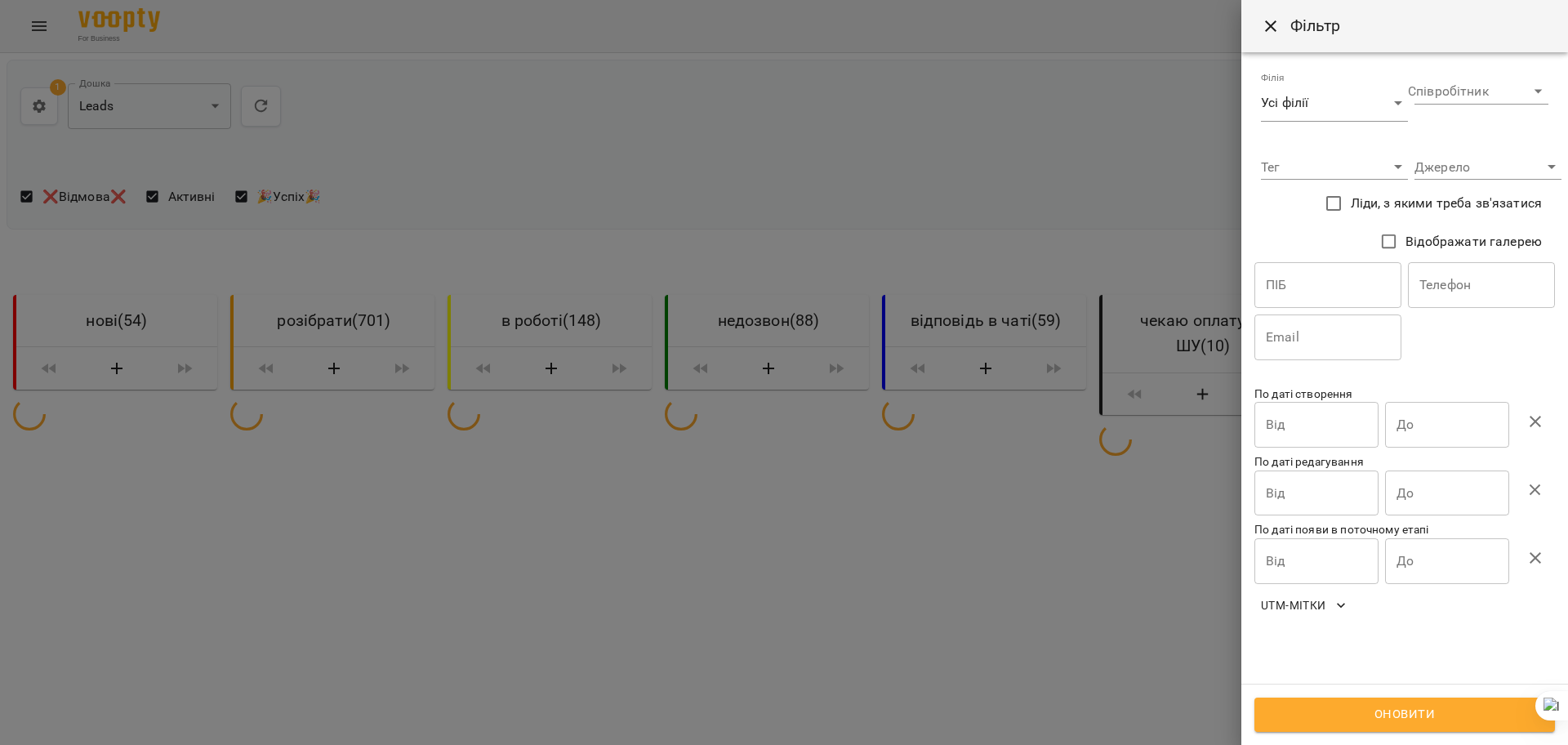
click at [1449, 284] on input "text" at bounding box center [1481, 285] width 147 height 46
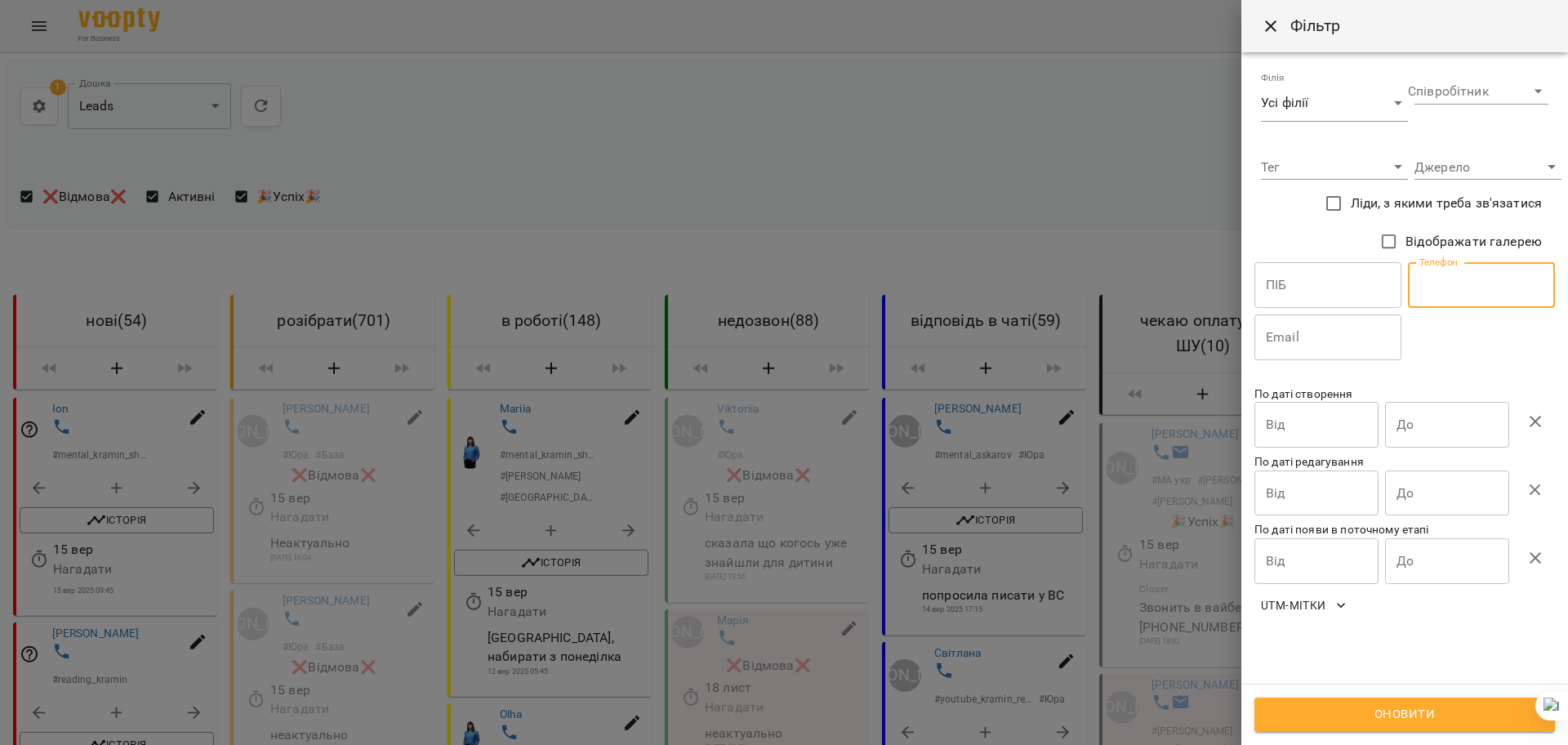
paste input "**********"
type input "**********"
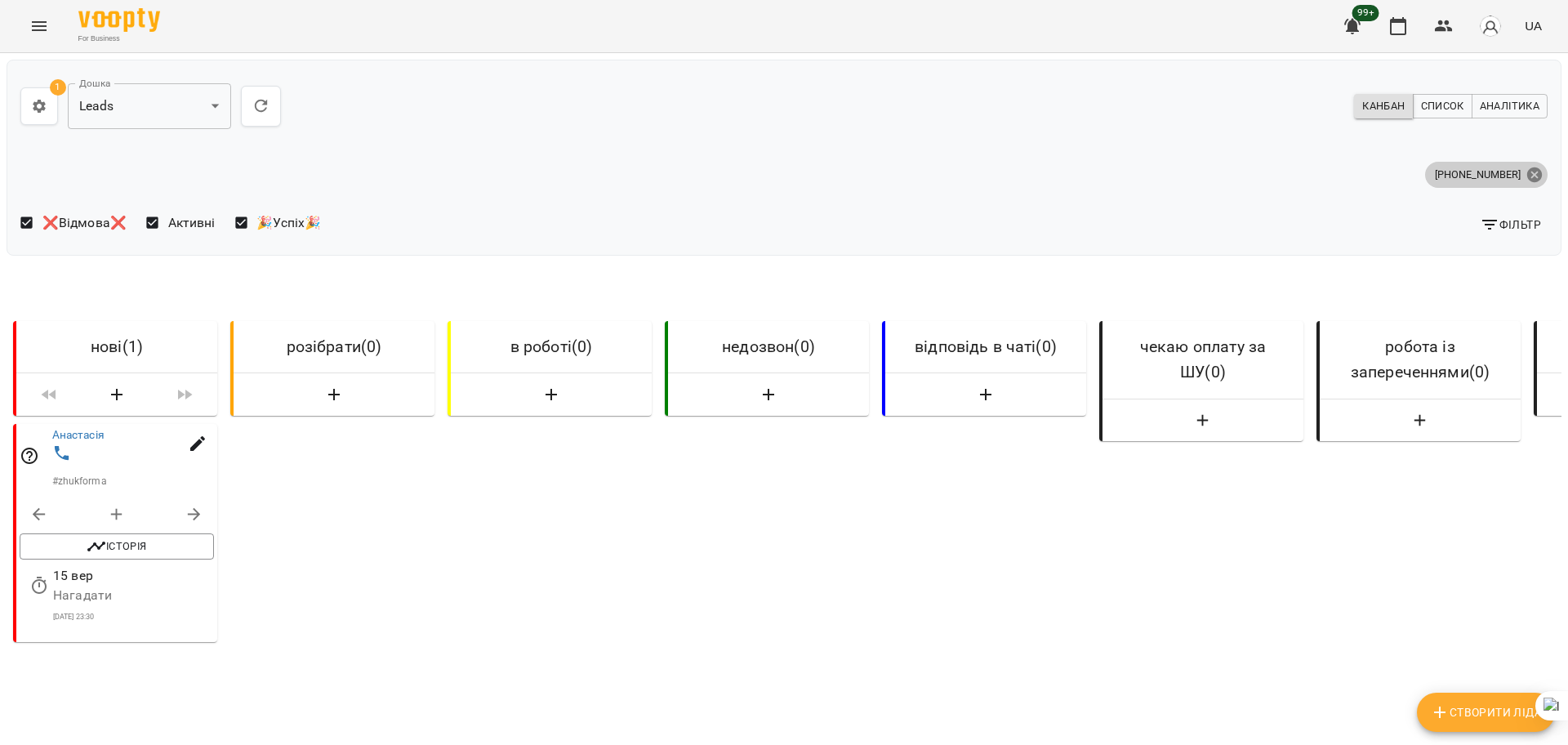
click at [1527, 168] on icon at bounding box center [1535, 174] width 15 height 15
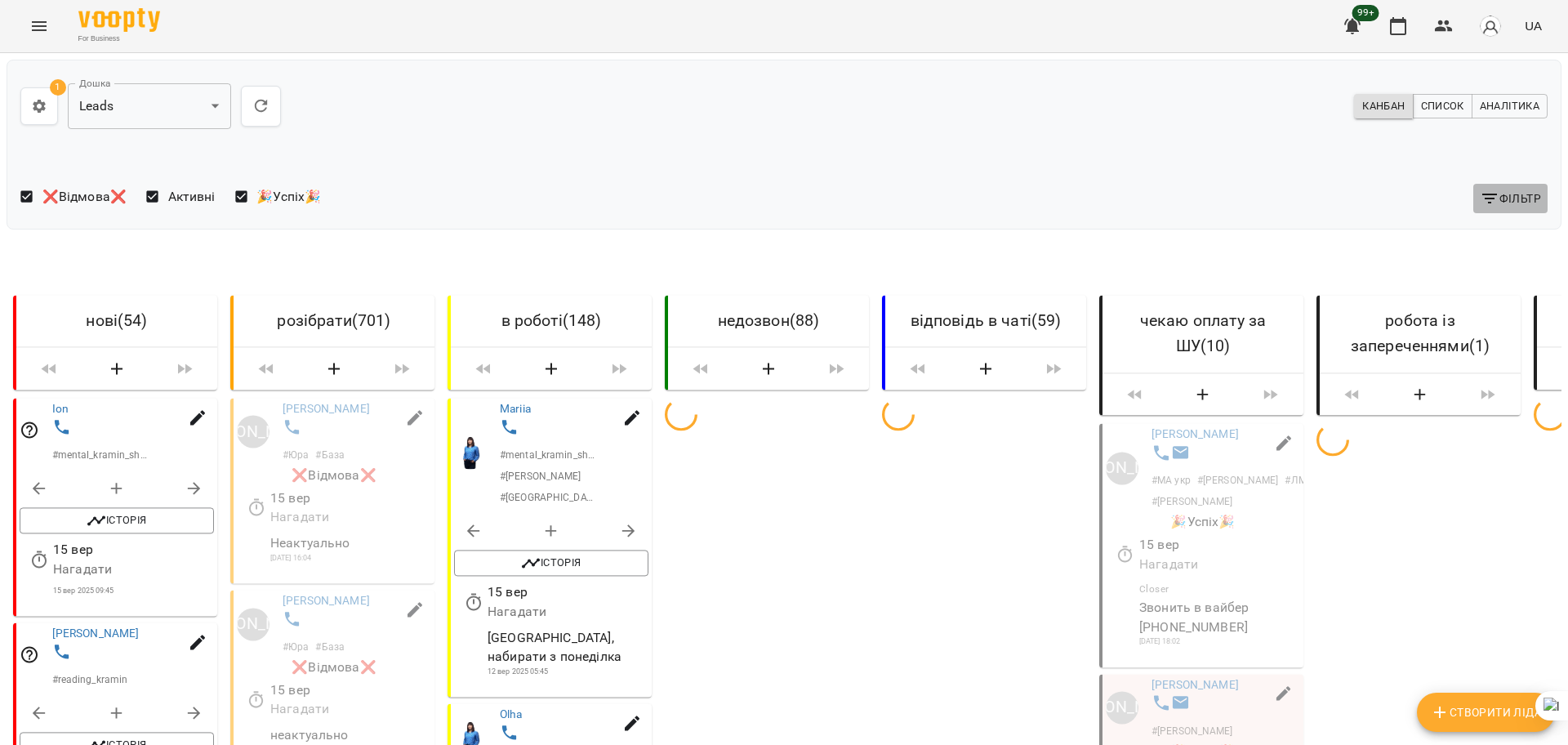
click at [1506, 197] on span "Фільтр" at bounding box center [1511, 199] width 62 height 20
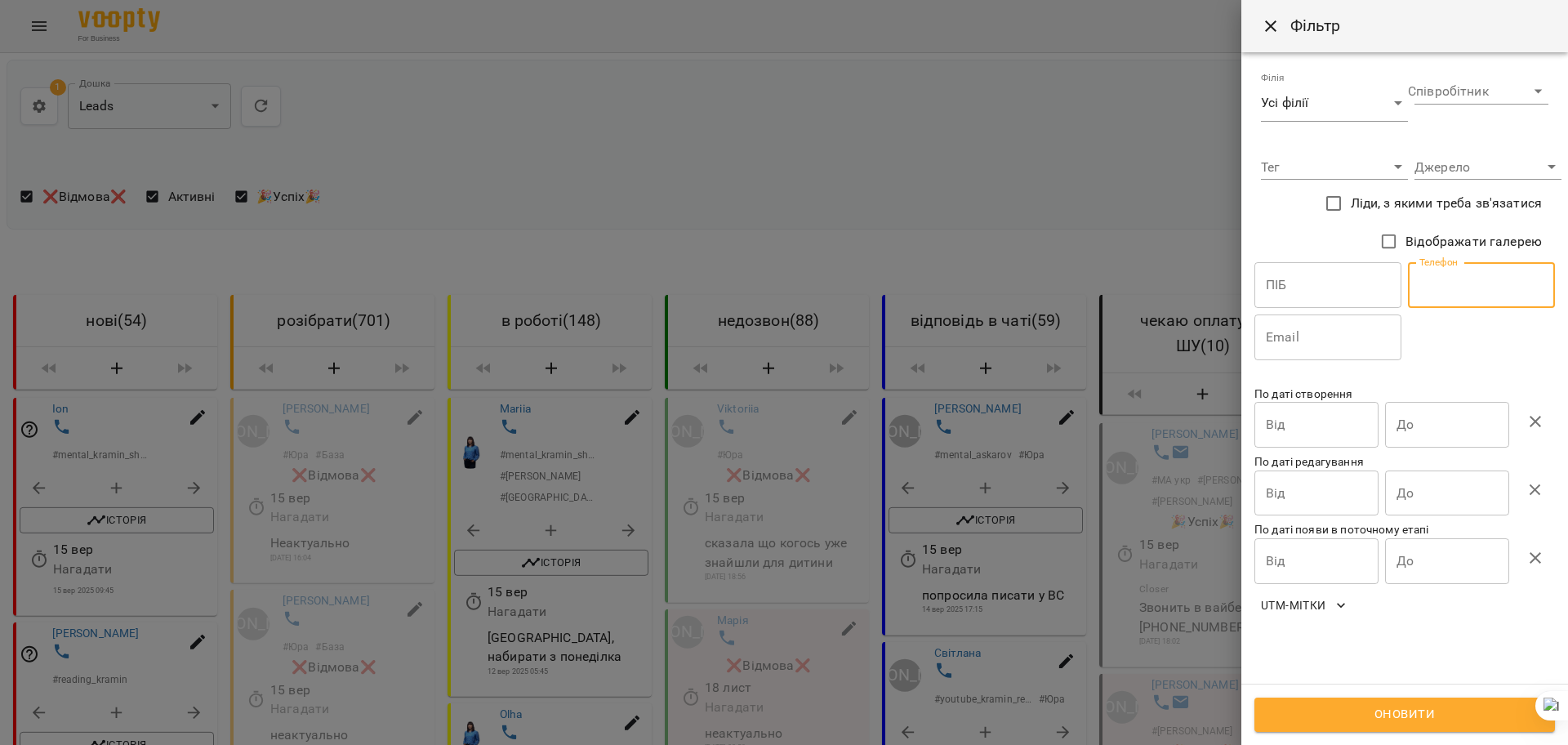
click at [1479, 288] on input "text" at bounding box center [1481, 285] width 147 height 46
paste input "**********"
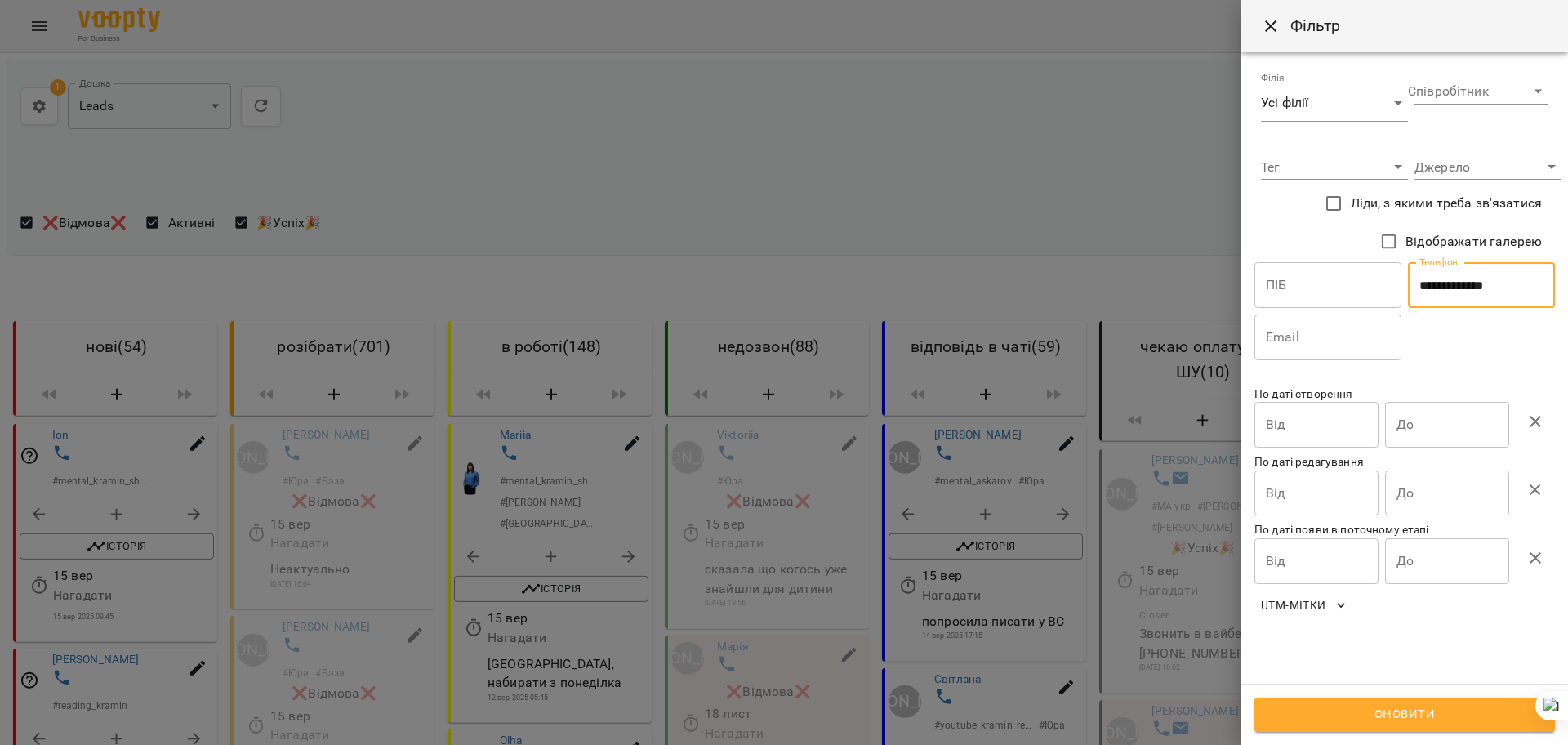
type input "**********"
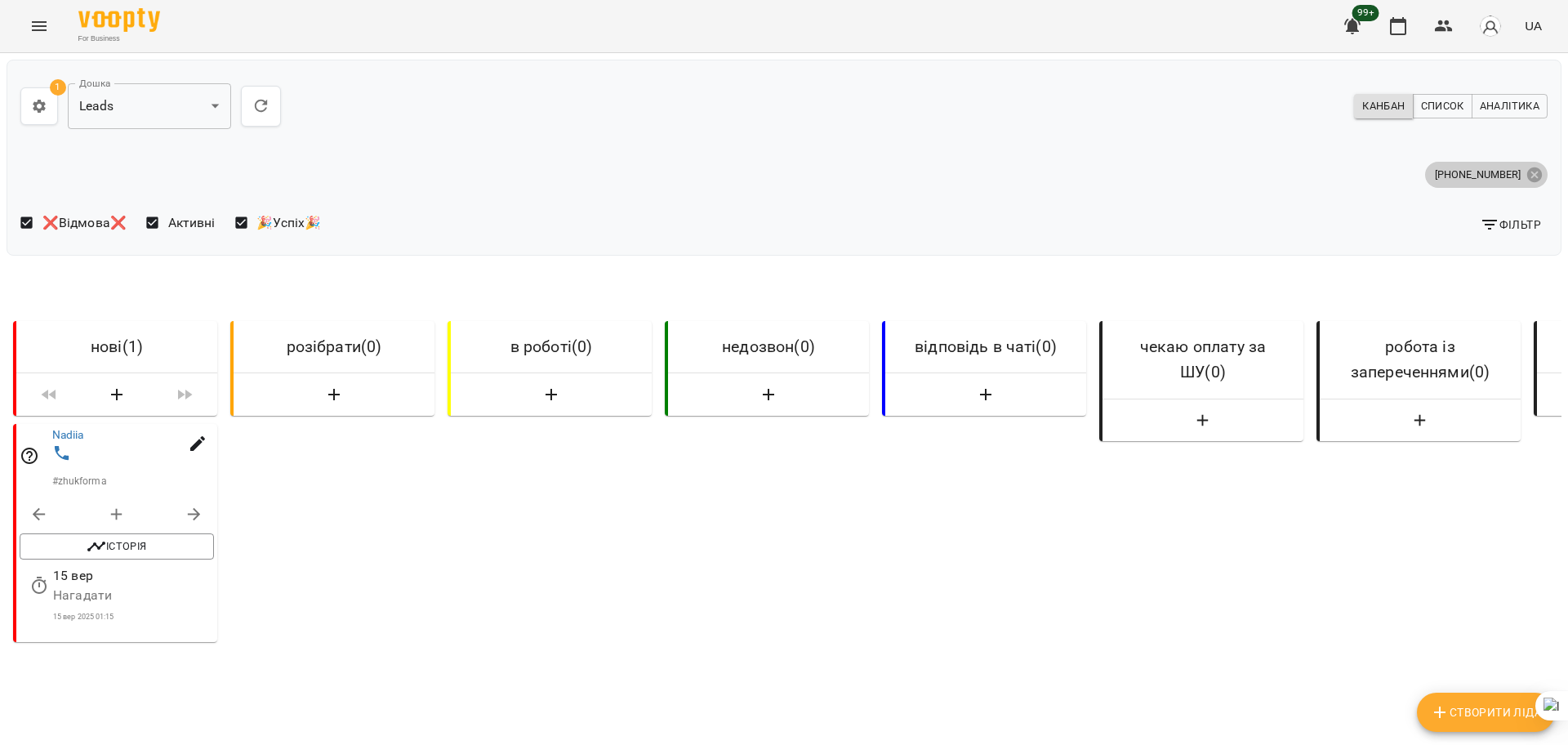
click at [1527, 170] on icon at bounding box center [1535, 174] width 15 height 15
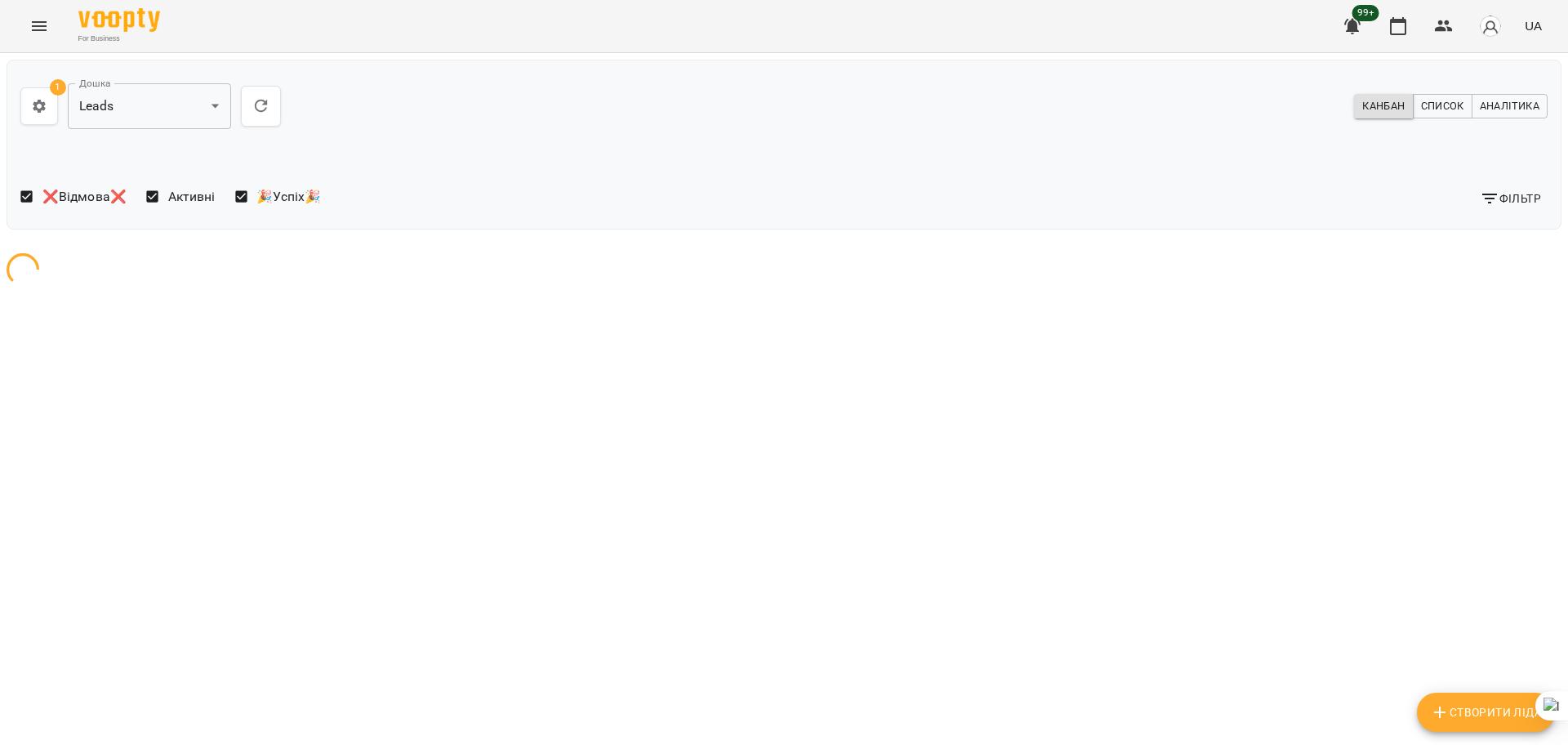
click at [1501, 201] on span "Фільтр" at bounding box center [1511, 199] width 62 height 20
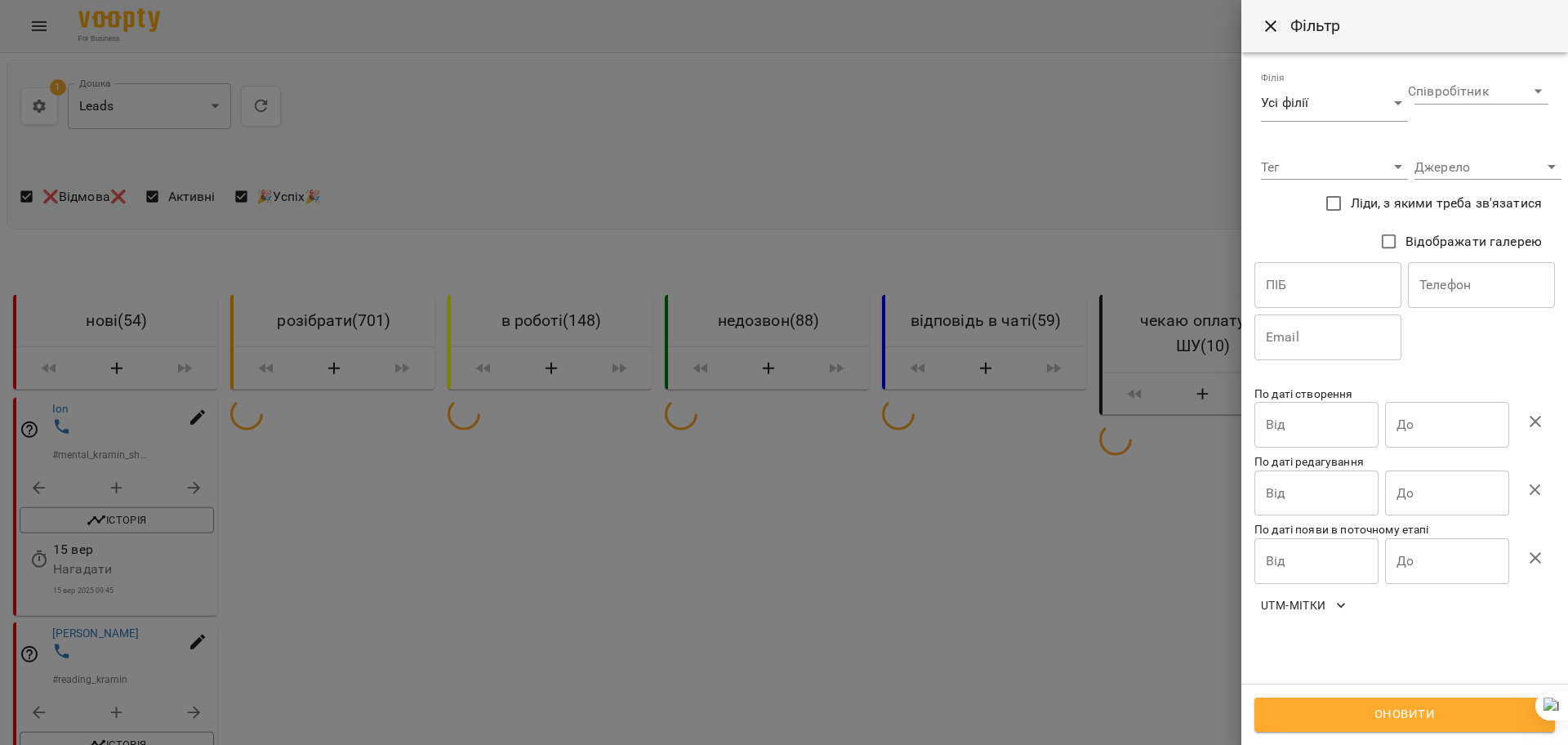
click at [1446, 281] on input "text" at bounding box center [1481, 285] width 147 height 46
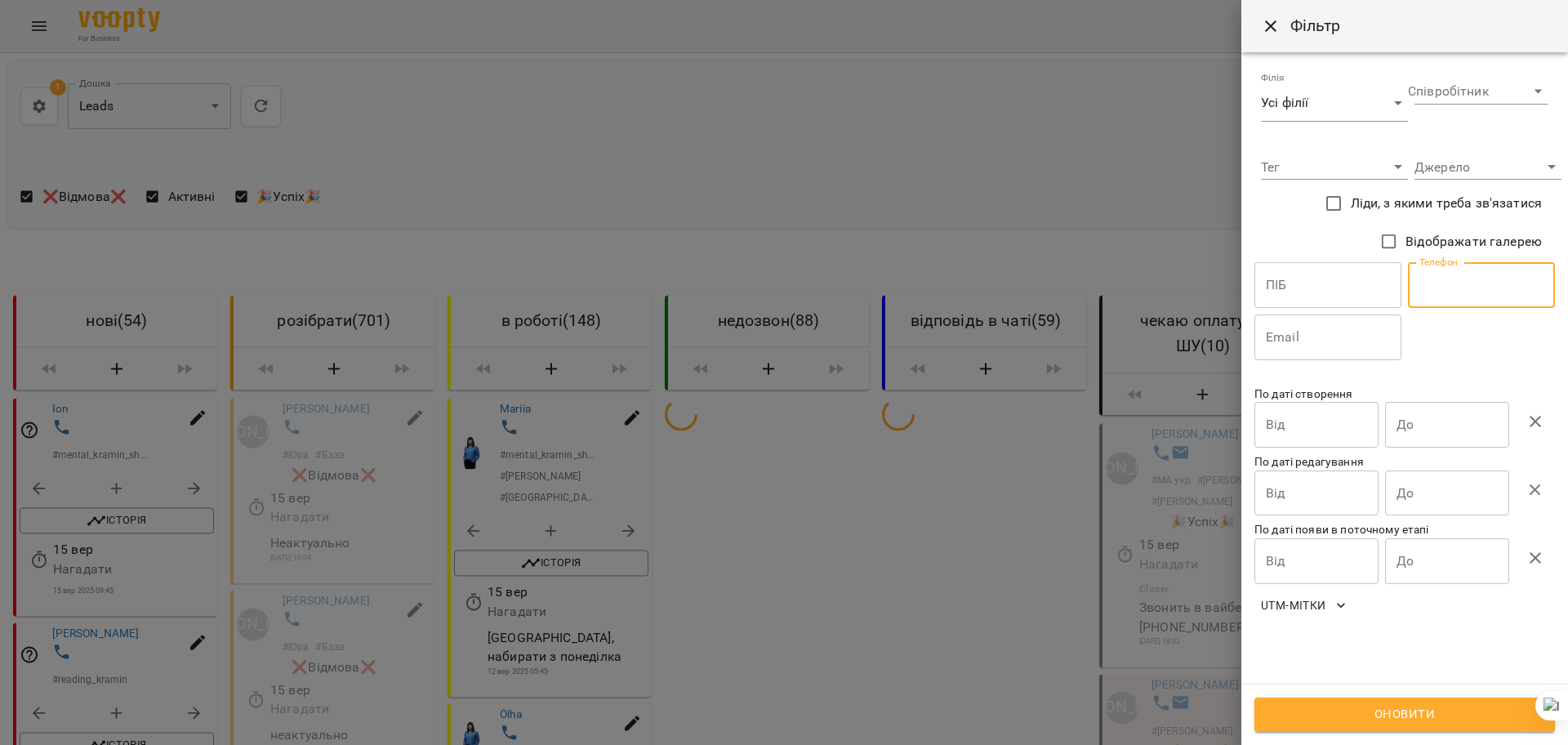
paste input "**********"
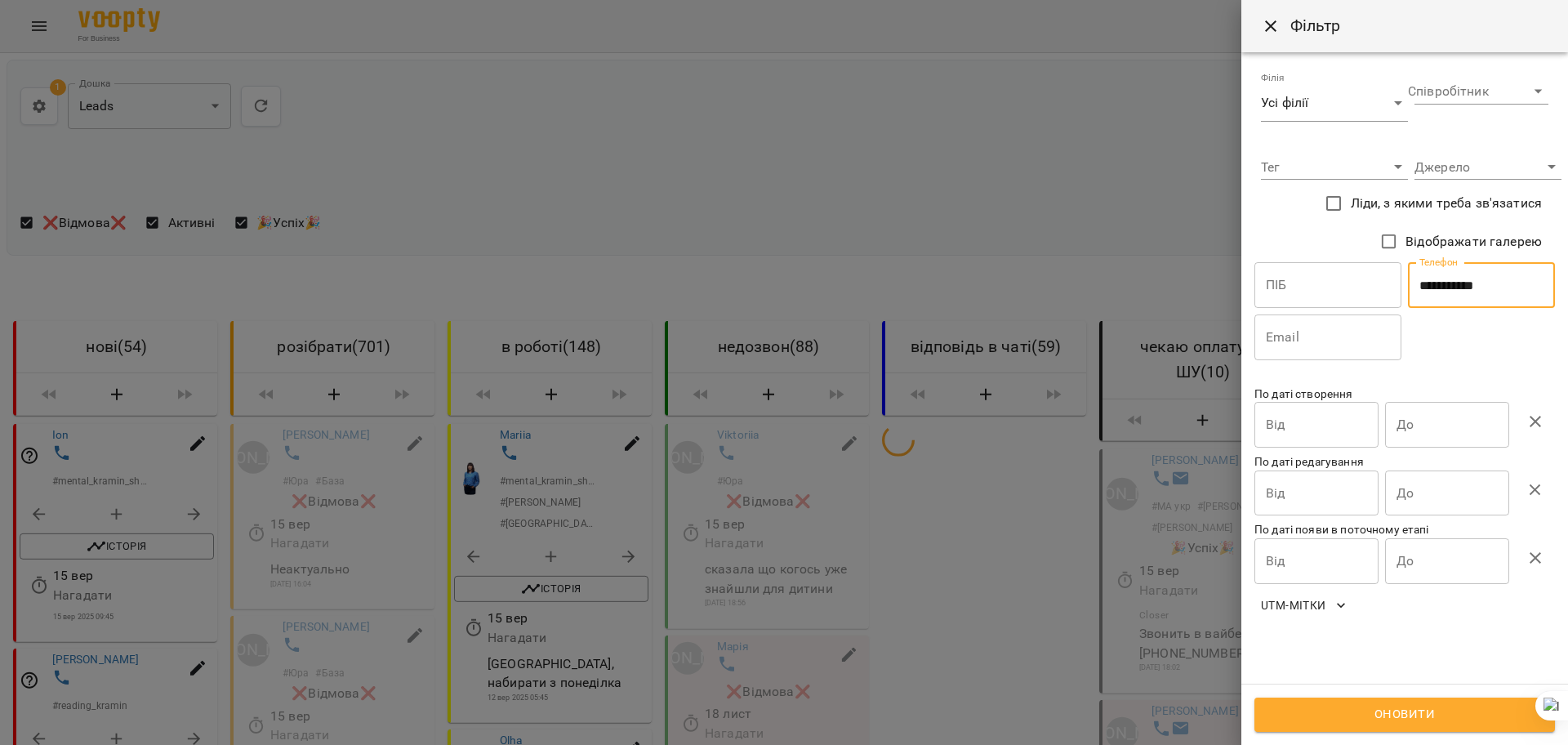
type input "**********"
click at [1339, 713] on span "Оновити" at bounding box center [1405, 715] width 265 height 22
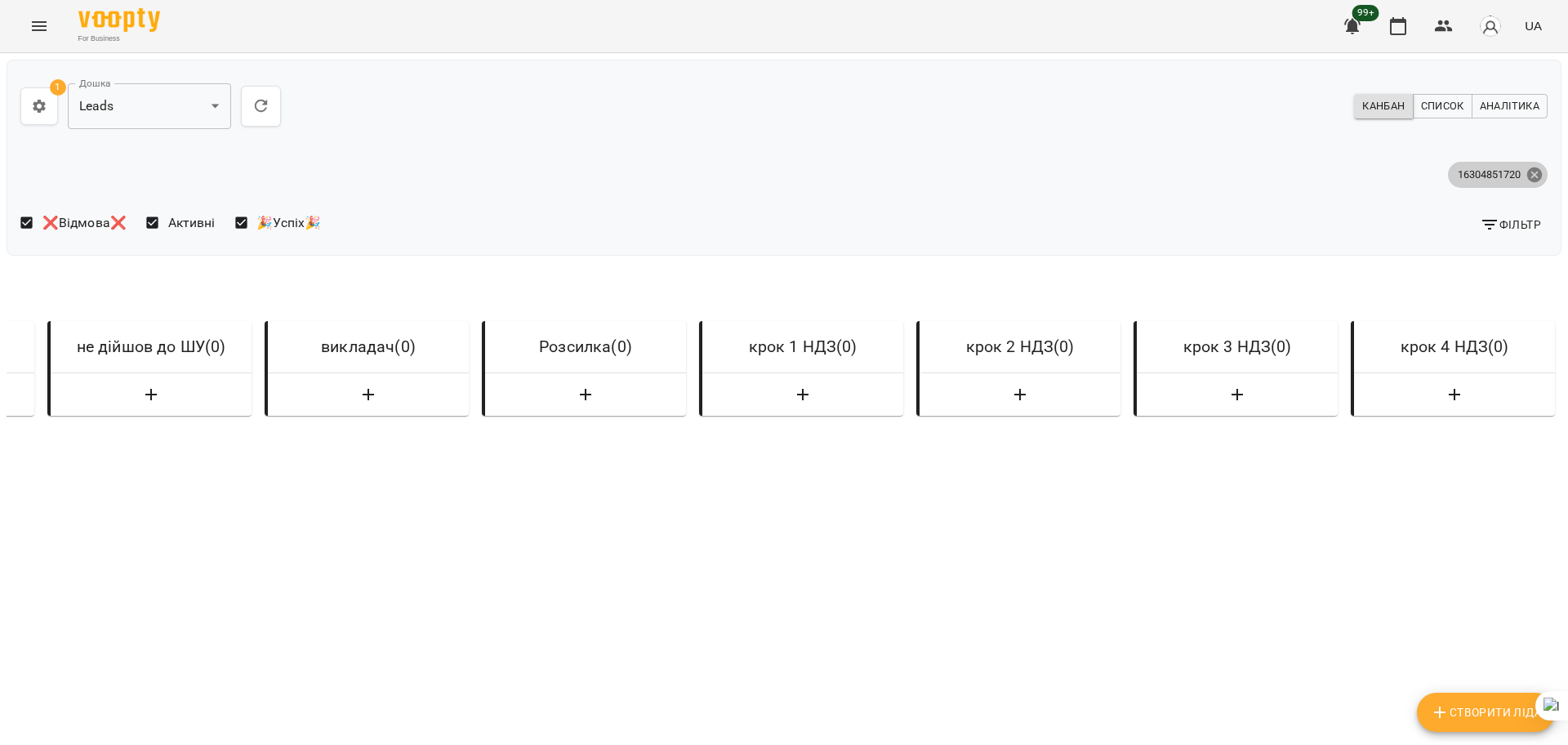
click at [1527, 171] on icon at bounding box center [1535, 174] width 15 height 15
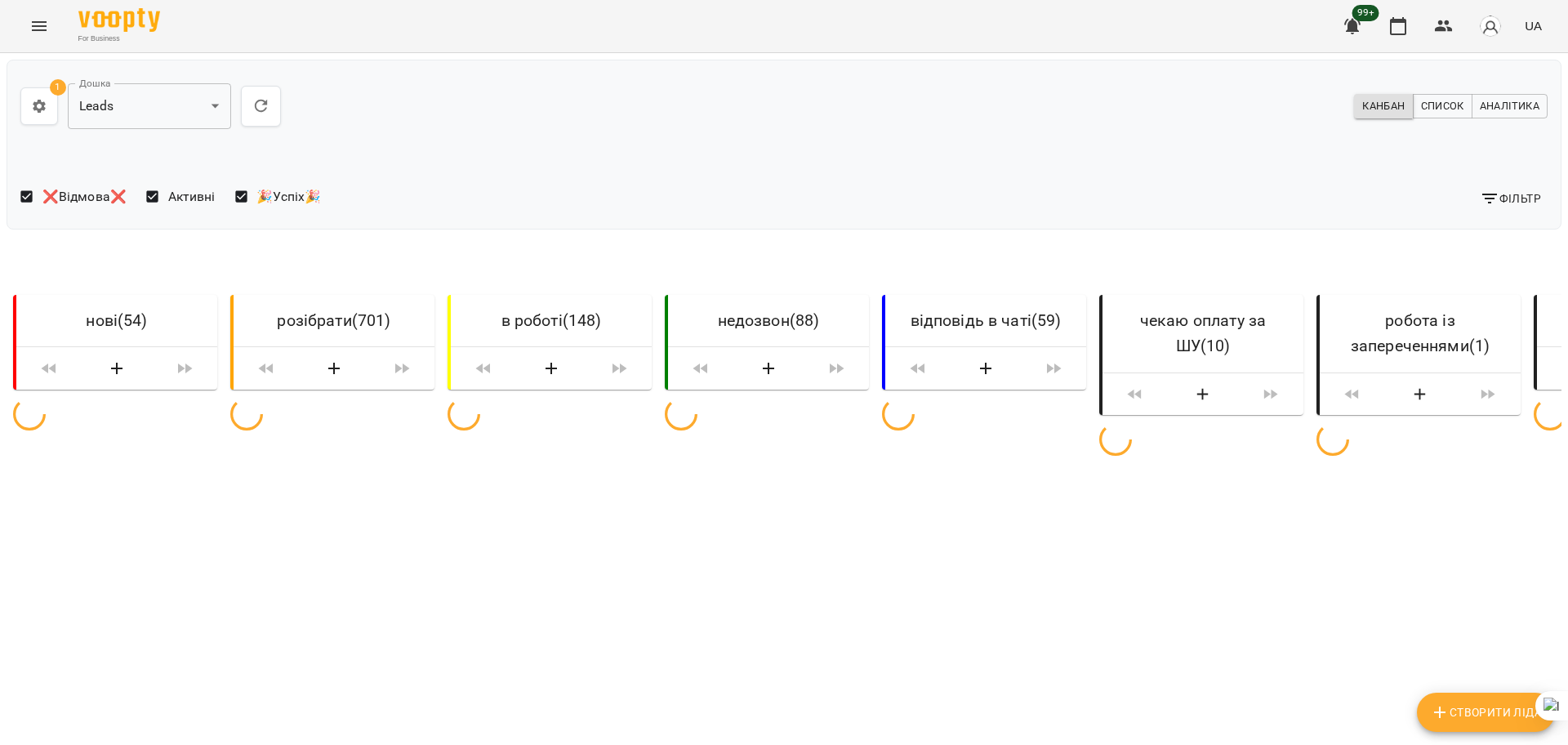
click at [1491, 197] on span "Фільтр" at bounding box center [1511, 199] width 62 height 20
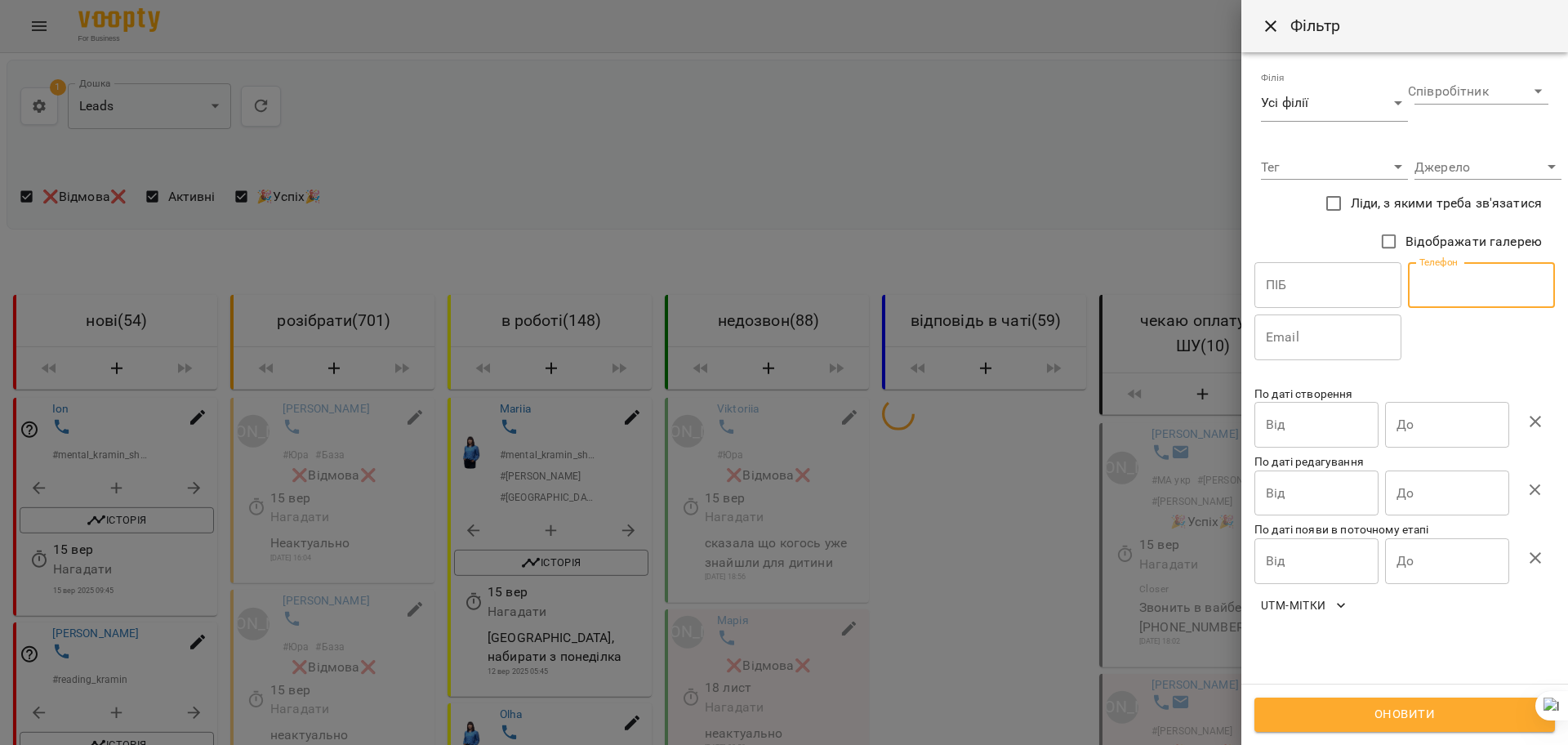
click at [1475, 281] on input "text" at bounding box center [1481, 285] width 147 height 46
paste input "**********"
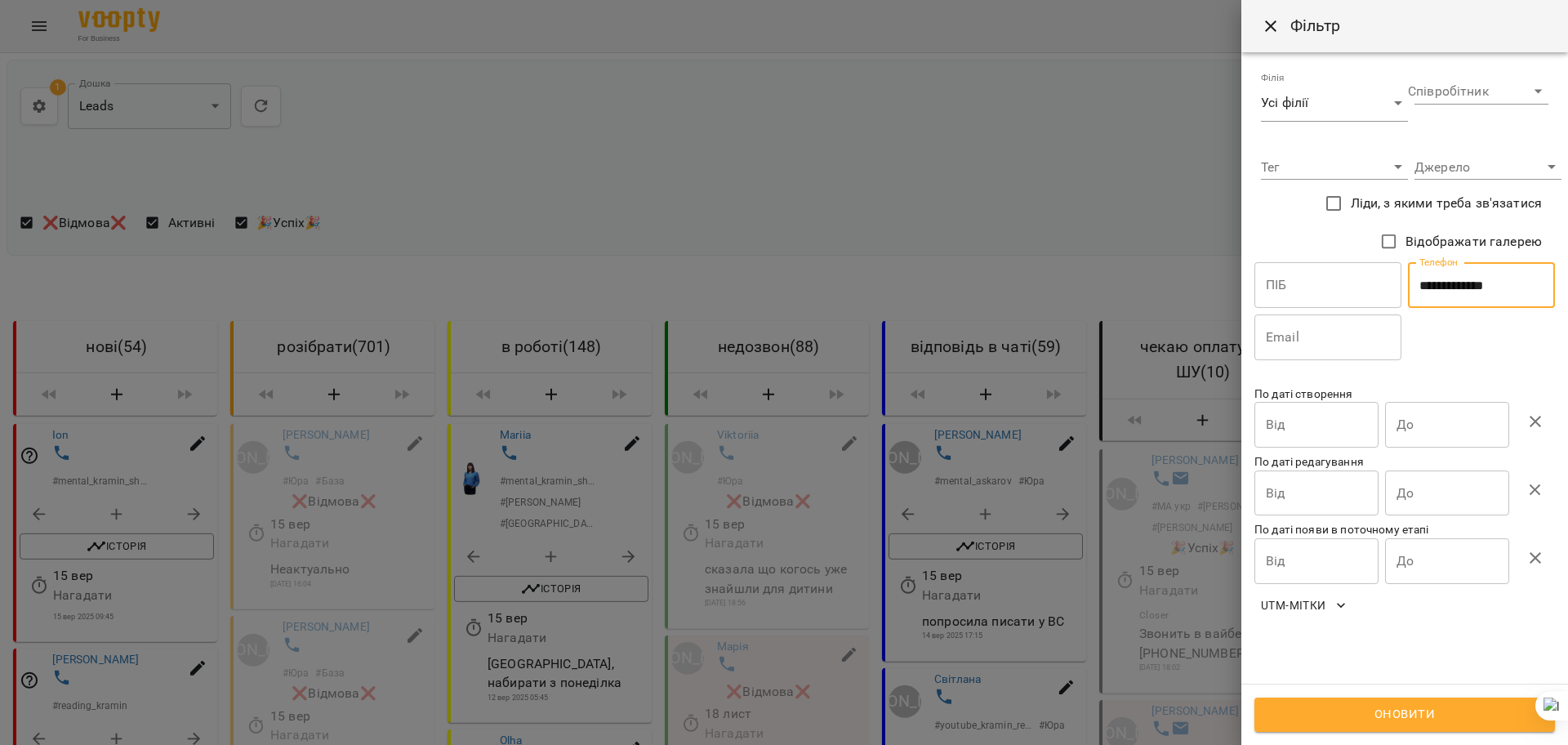
type input "**********"
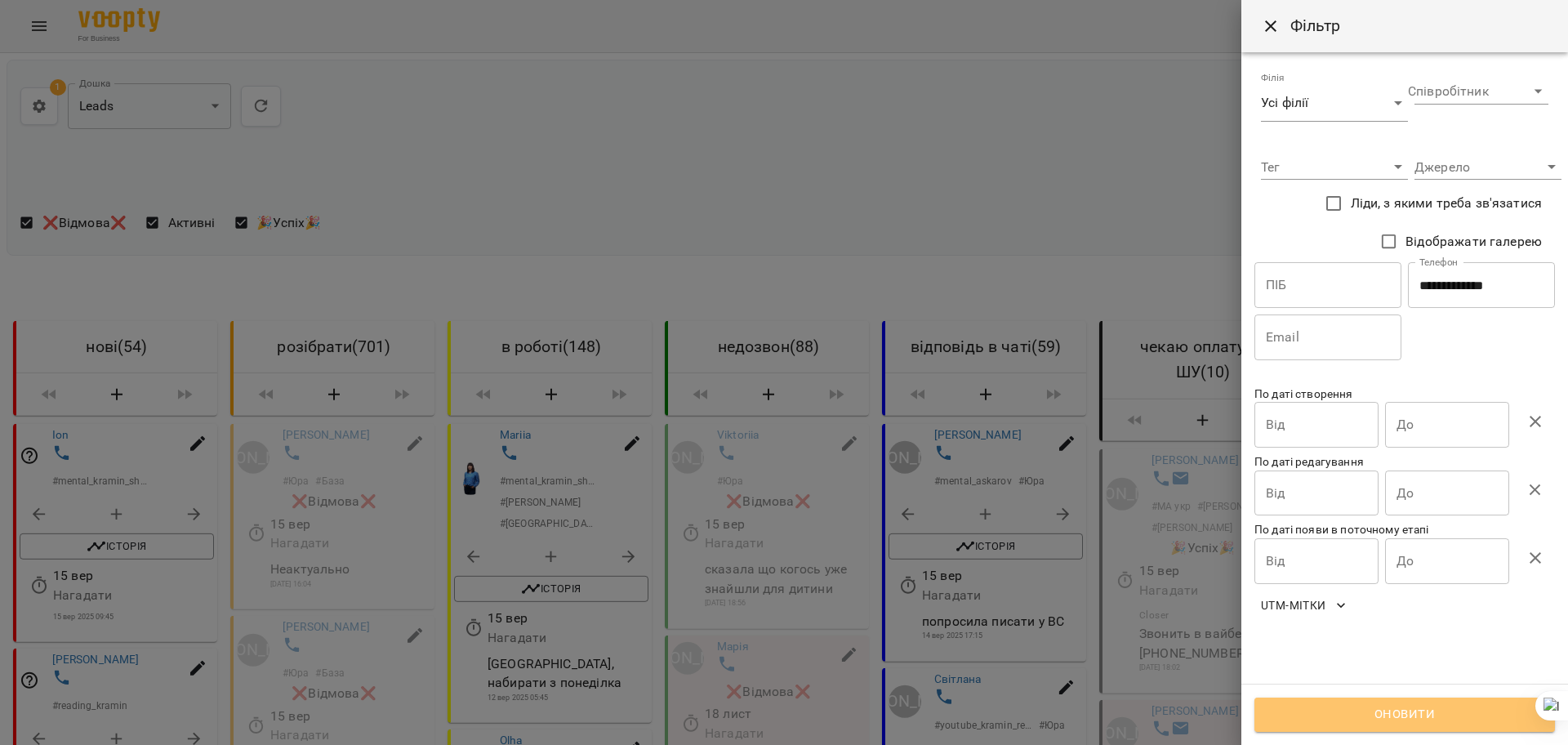
click at [1345, 721] on span "Оновити" at bounding box center [1405, 715] width 265 height 22
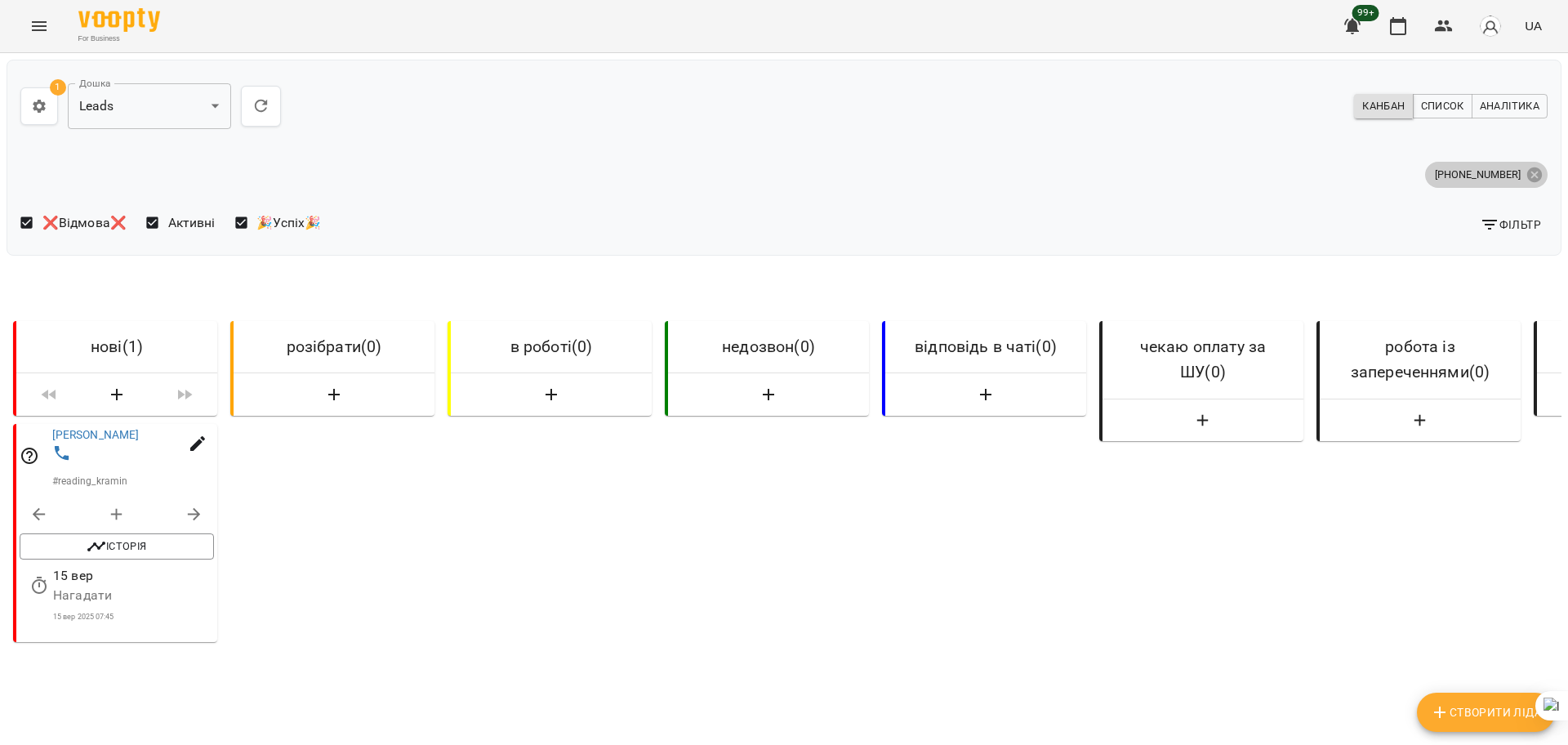
click at [1527, 174] on icon at bounding box center [1535, 174] width 15 height 15
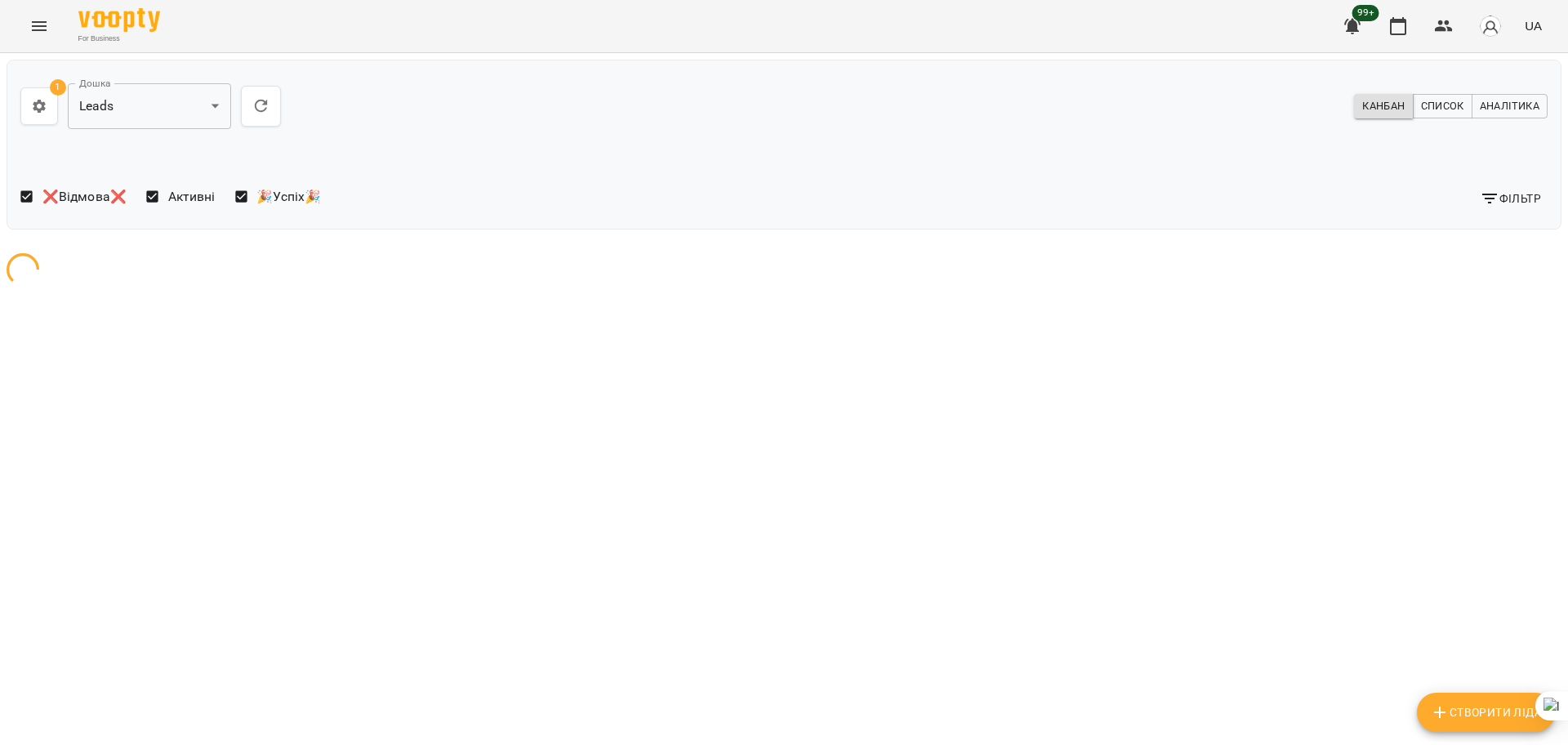
click at [1505, 204] on span "Фільтр" at bounding box center [1511, 199] width 62 height 20
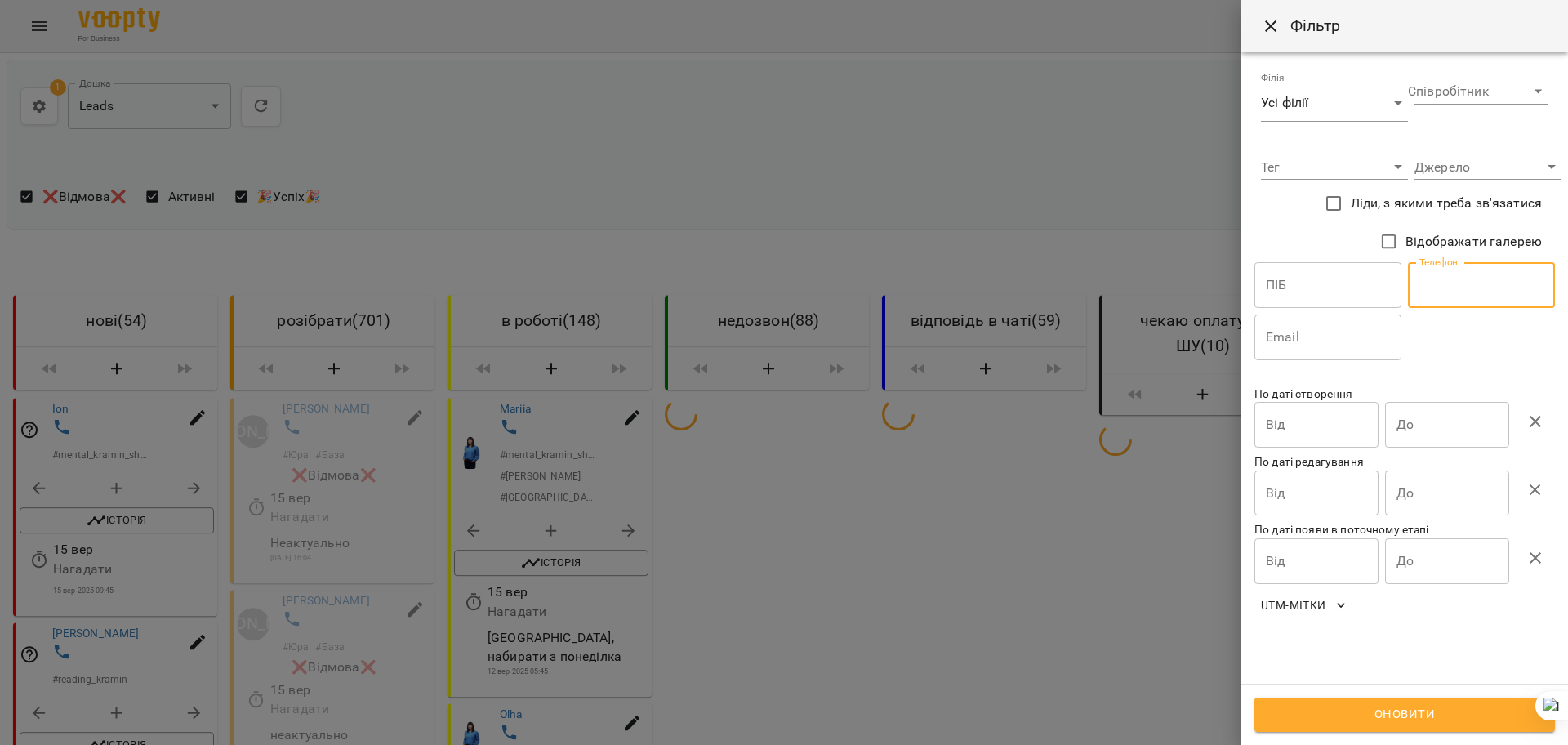
click at [1480, 290] on input "text" at bounding box center [1481, 285] width 147 height 46
paste input "**********"
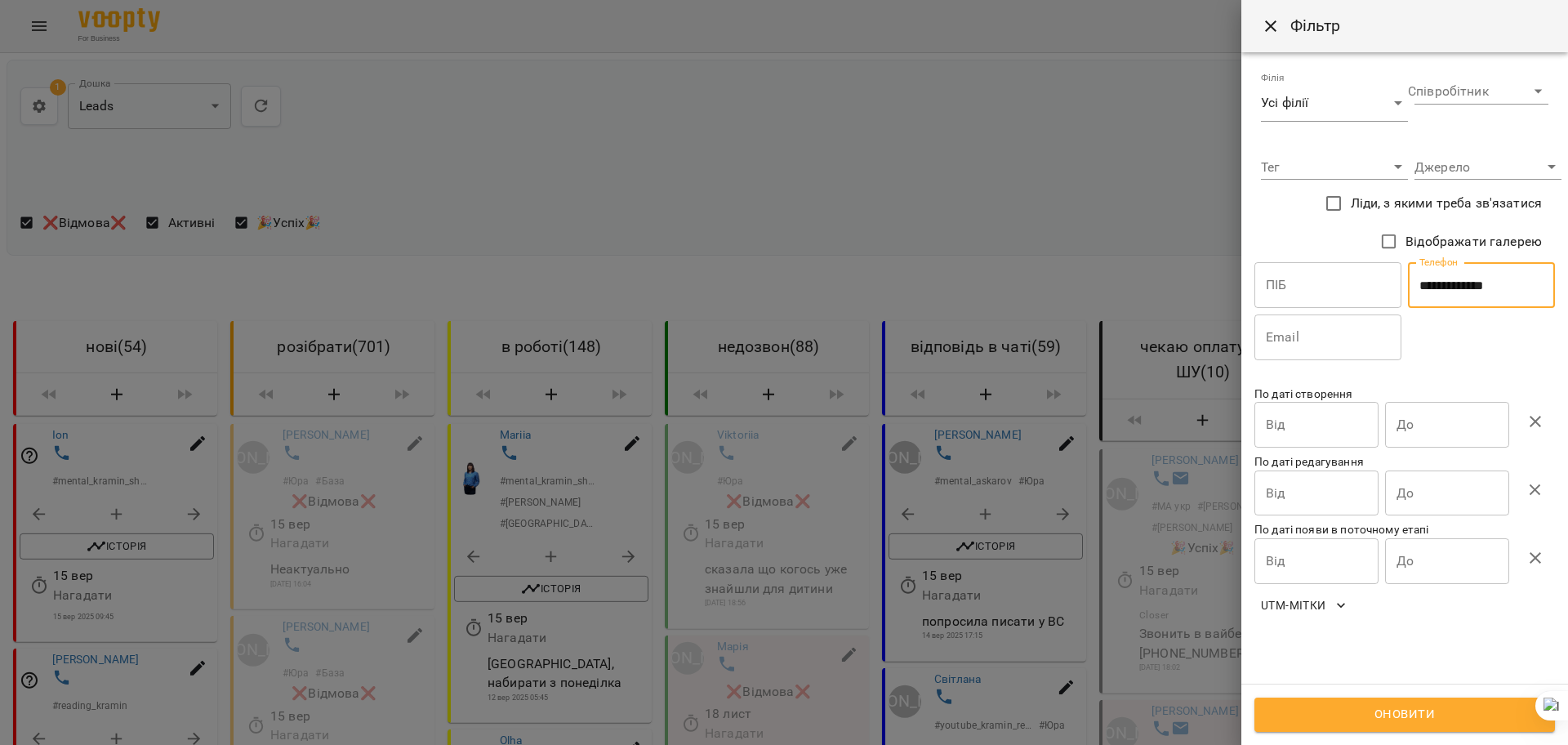
type input "**********"
click at [1392, 730] on button "Оновити" at bounding box center [1404, 714] width 300 height 34
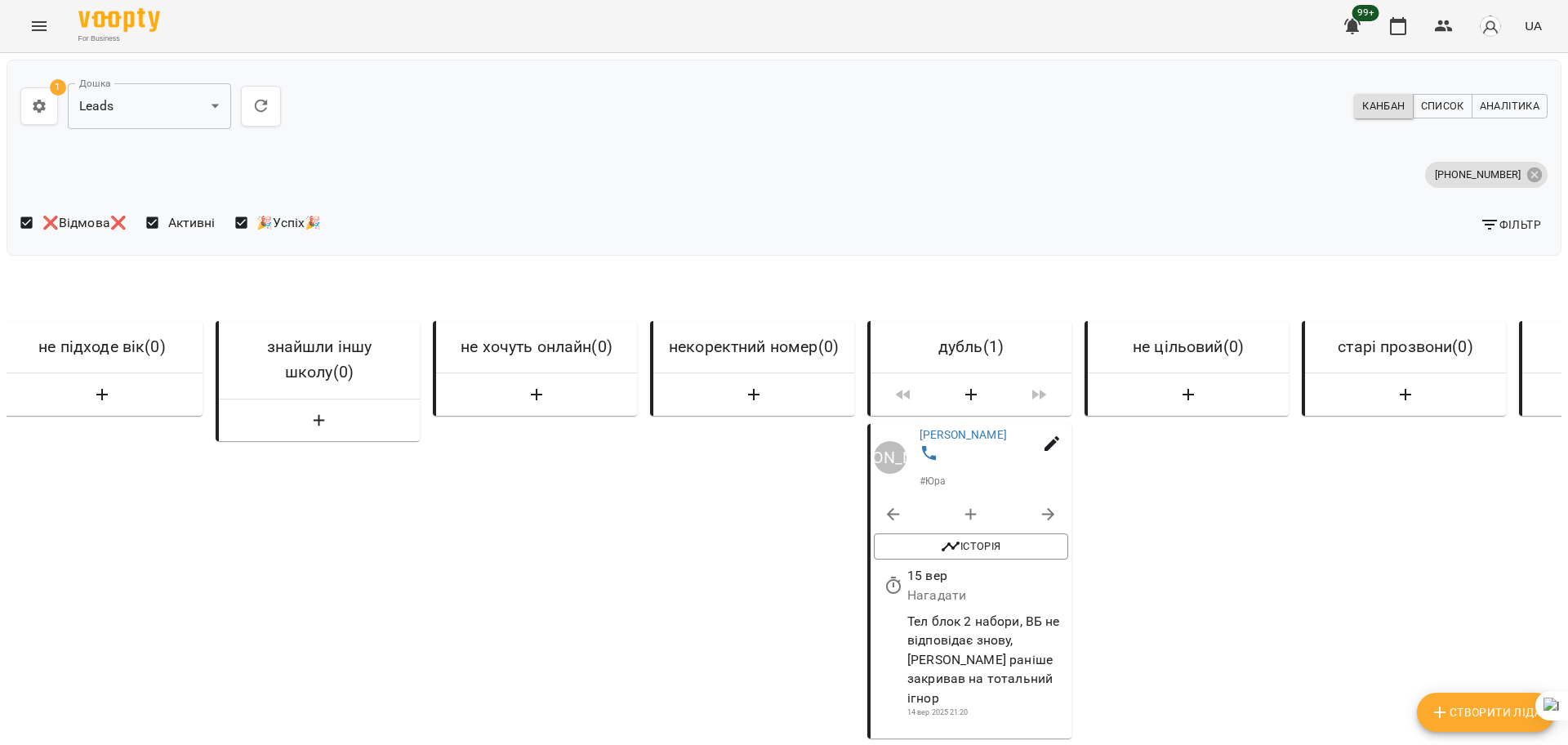
scroll to position [0, 4045]
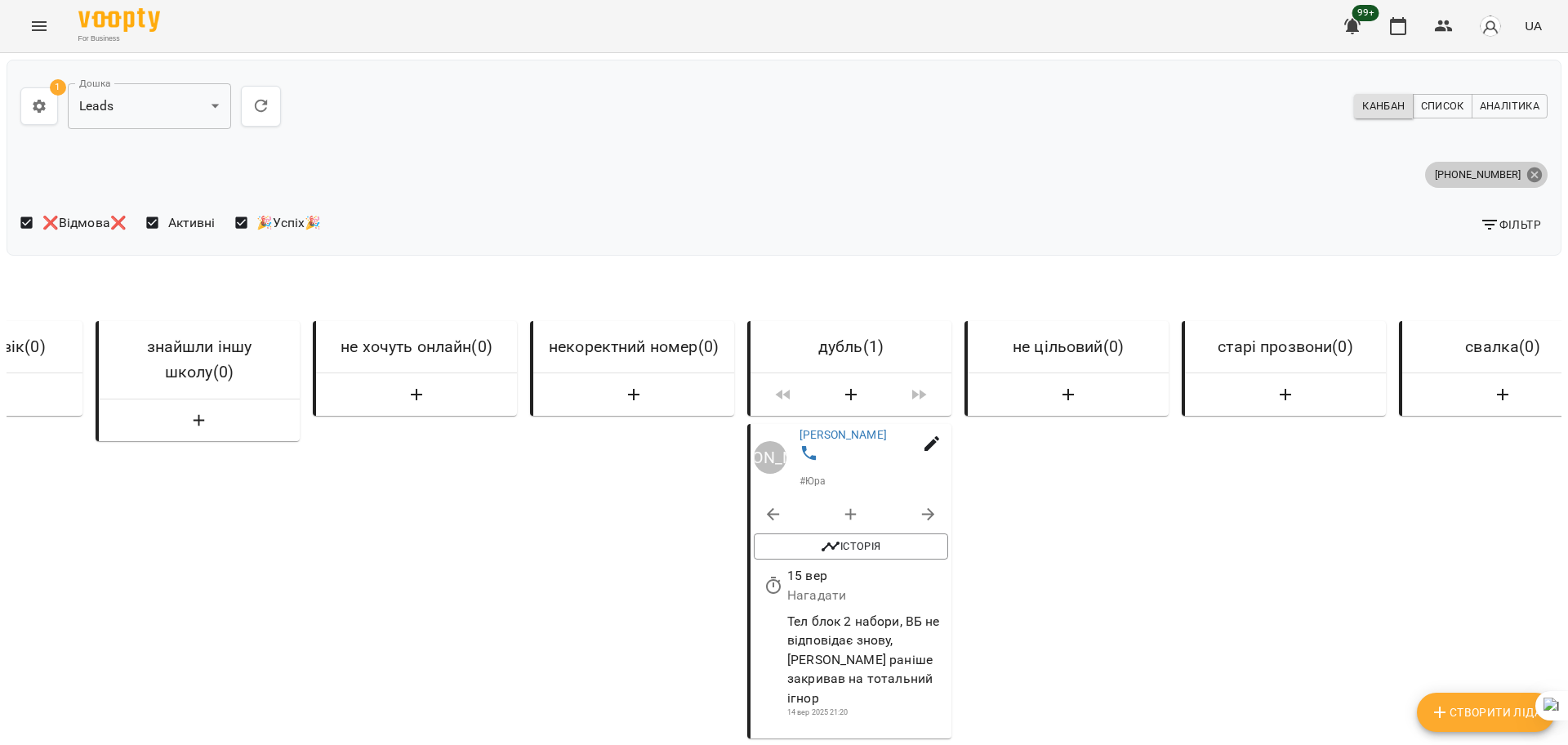
click at [1527, 169] on icon at bounding box center [1535, 174] width 15 height 15
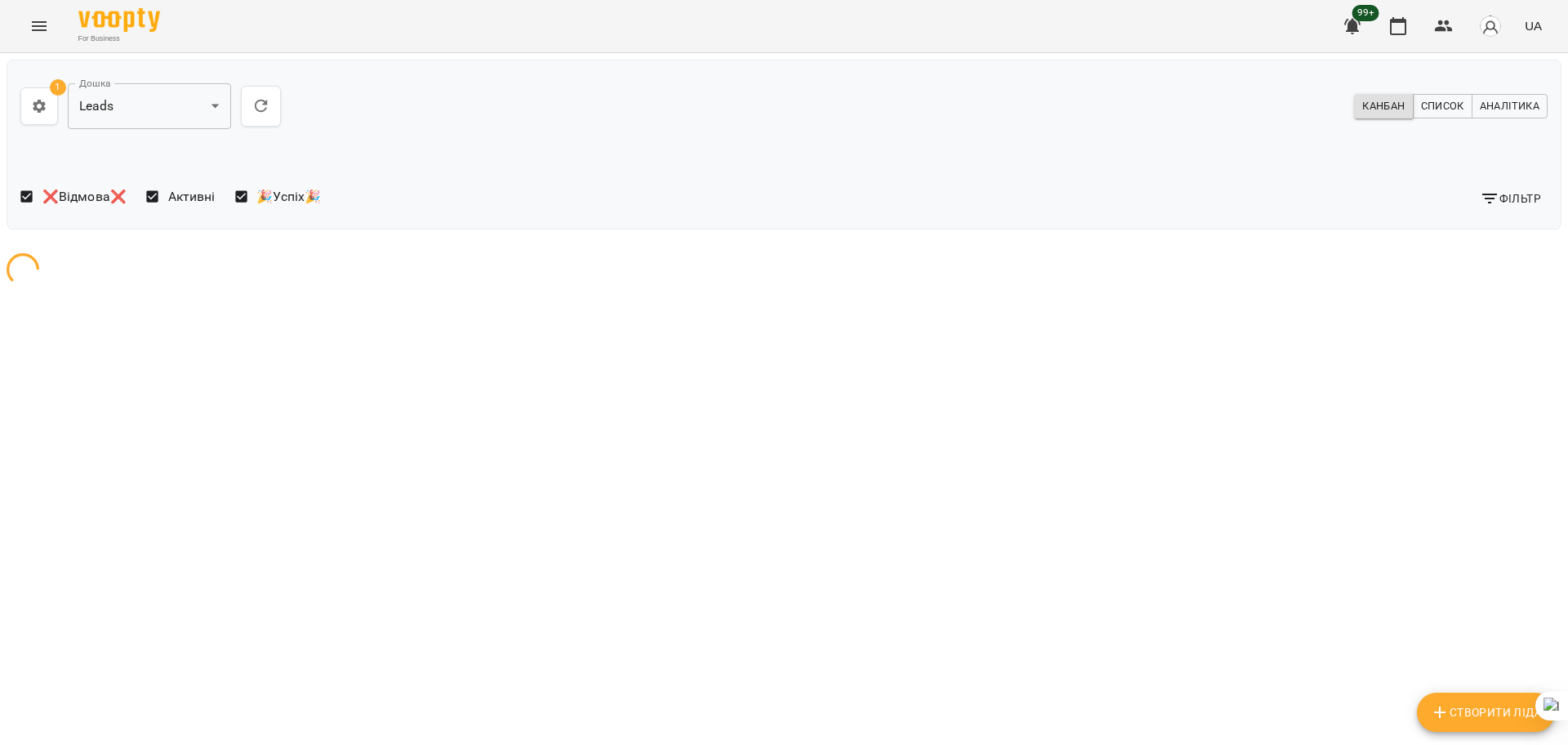
click at [1506, 198] on span "Фільтр" at bounding box center [1511, 199] width 62 height 20
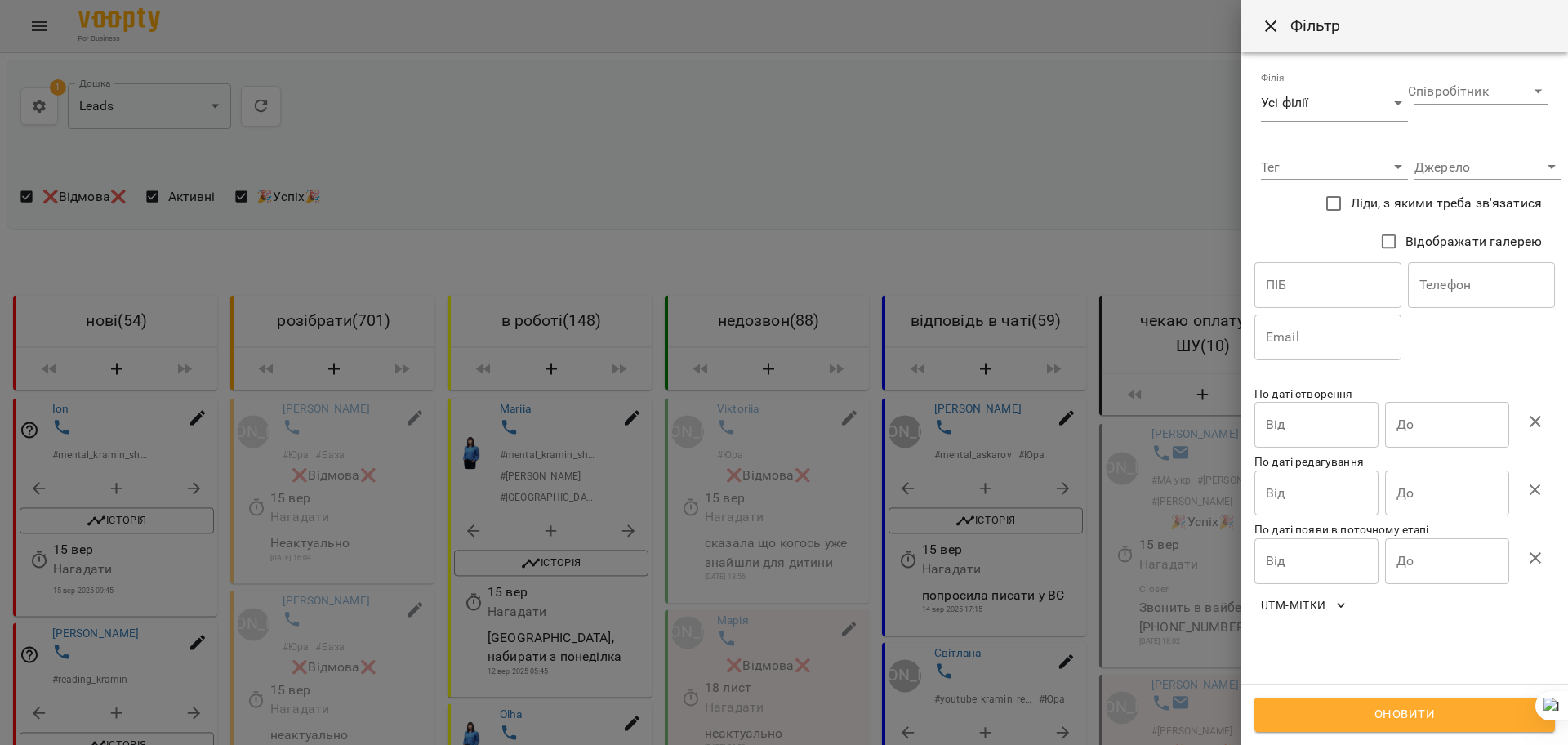
click at [1458, 282] on input "text" at bounding box center [1481, 285] width 147 height 46
paste input "**********"
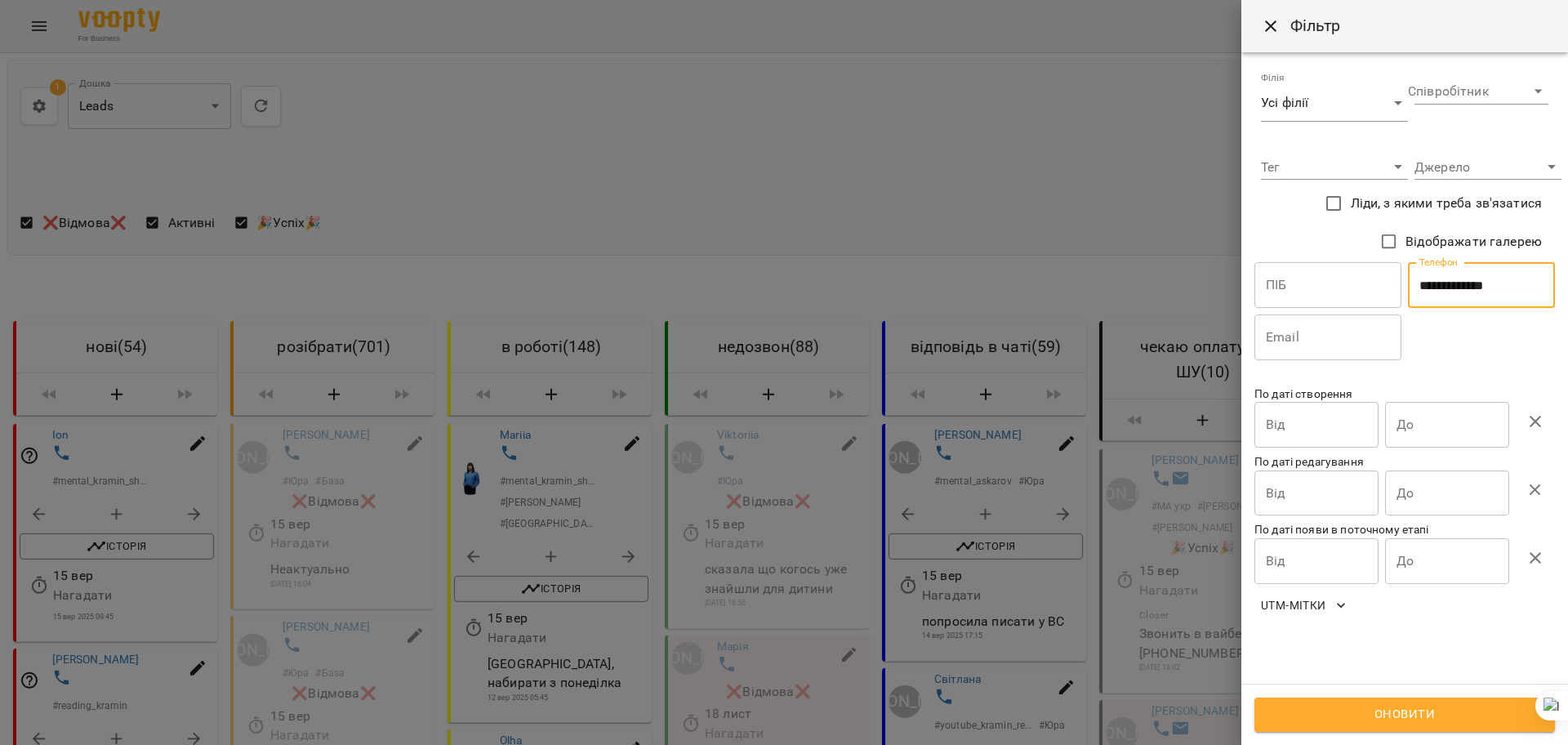
type input "**********"
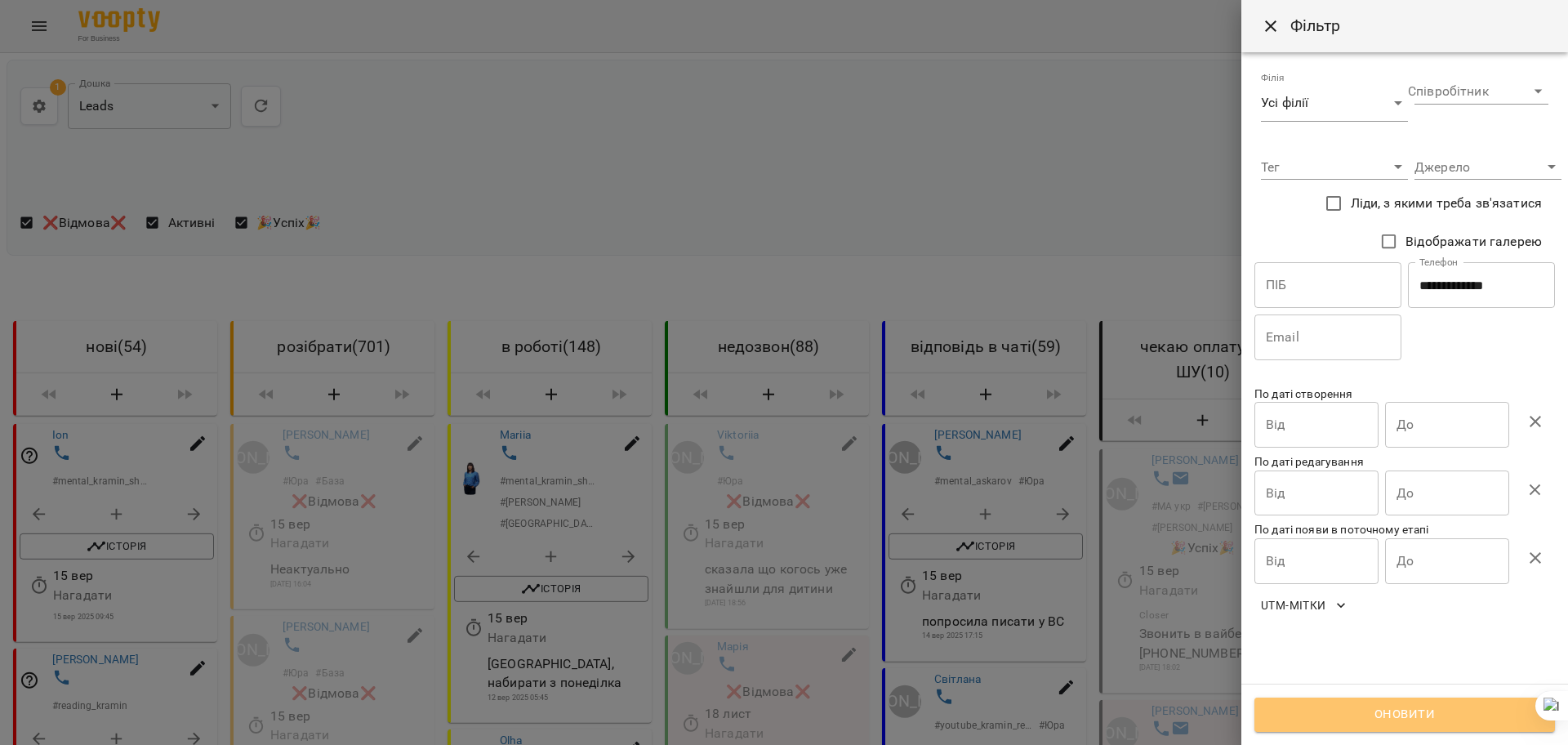
drag, startPoint x: 1311, startPoint y: 714, endPoint x: 118, endPoint y: 274, distance: 1271.6
click at [1310, 715] on span "Оновити" at bounding box center [1405, 715] width 265 height 22
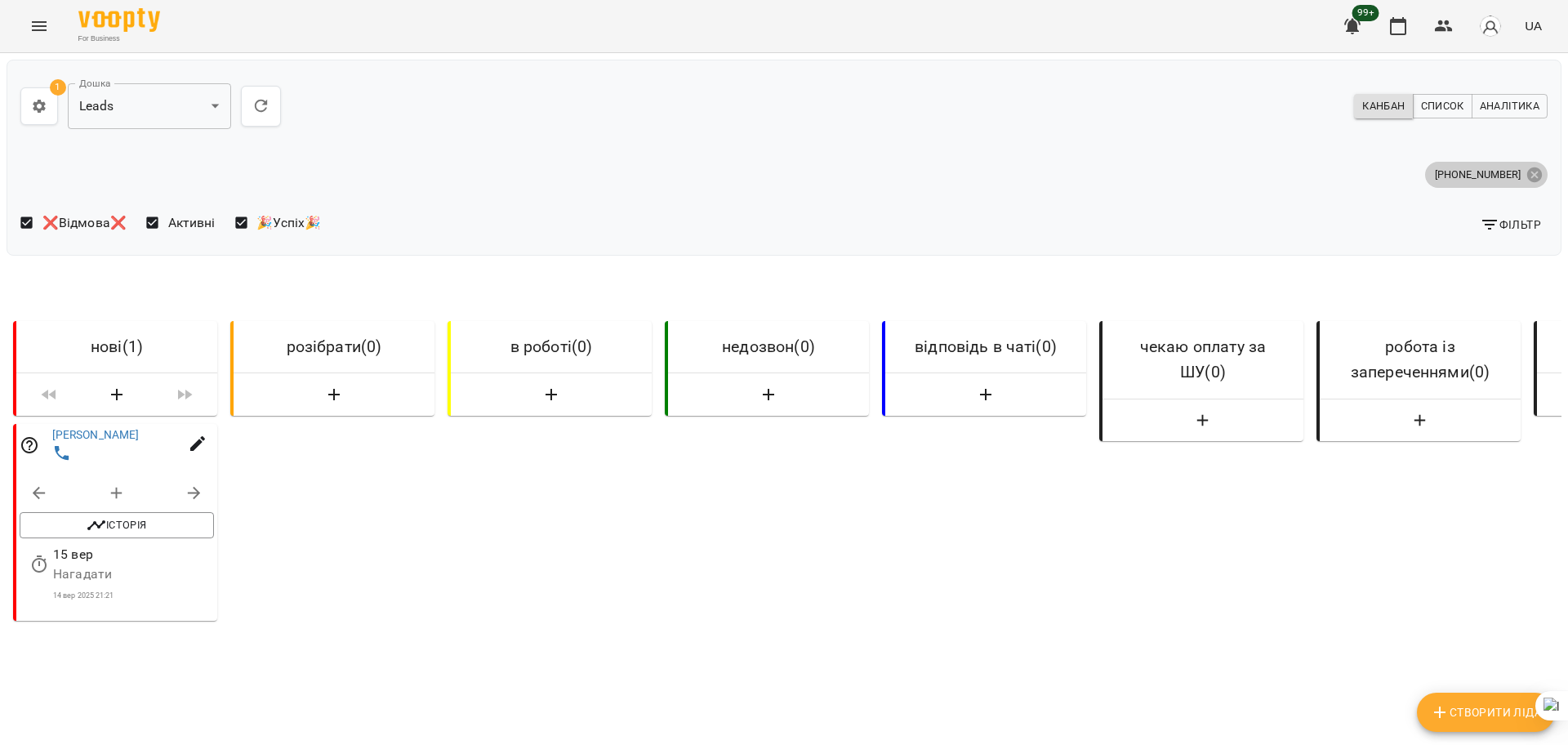
click at [1527, 174] on icon at bounding box center [1535, 174] width 15 height 15
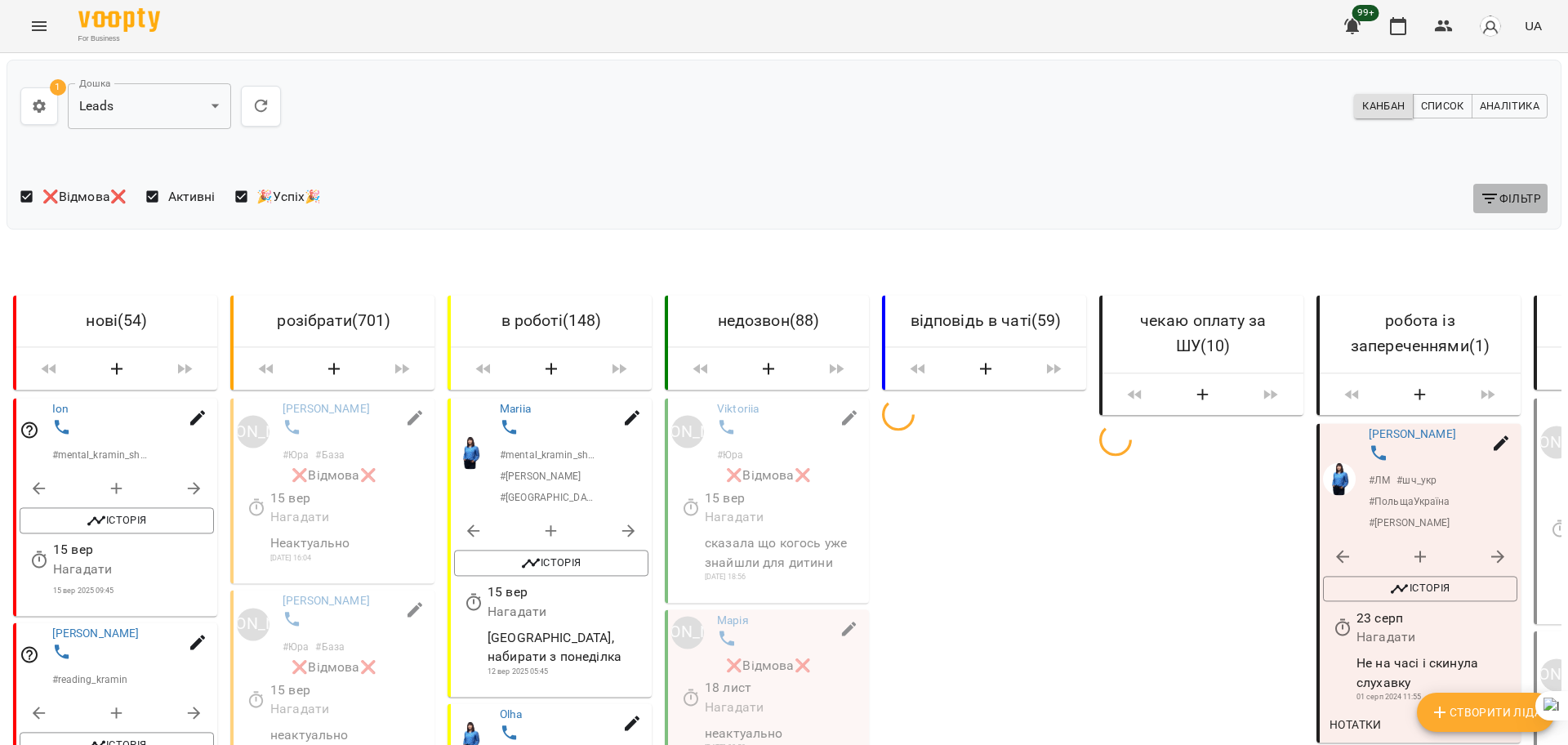
click at [1505, 195] on span "Фільтр" at bounding box center [1511, 199] width 62 height 20
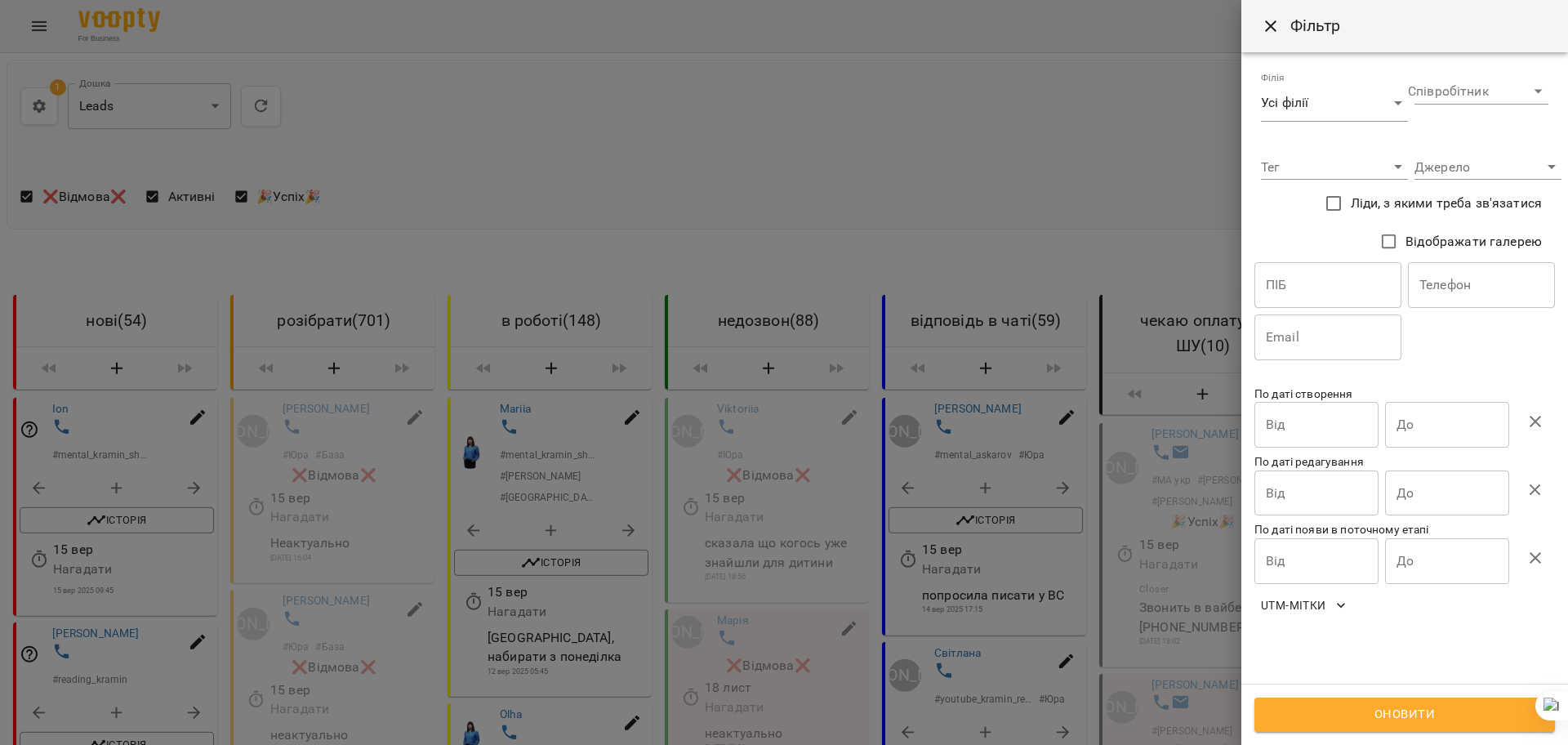
click at [1469, 282] on input "text" at bounding box center [1481, 285] width 147 height 46
paste input "**********"
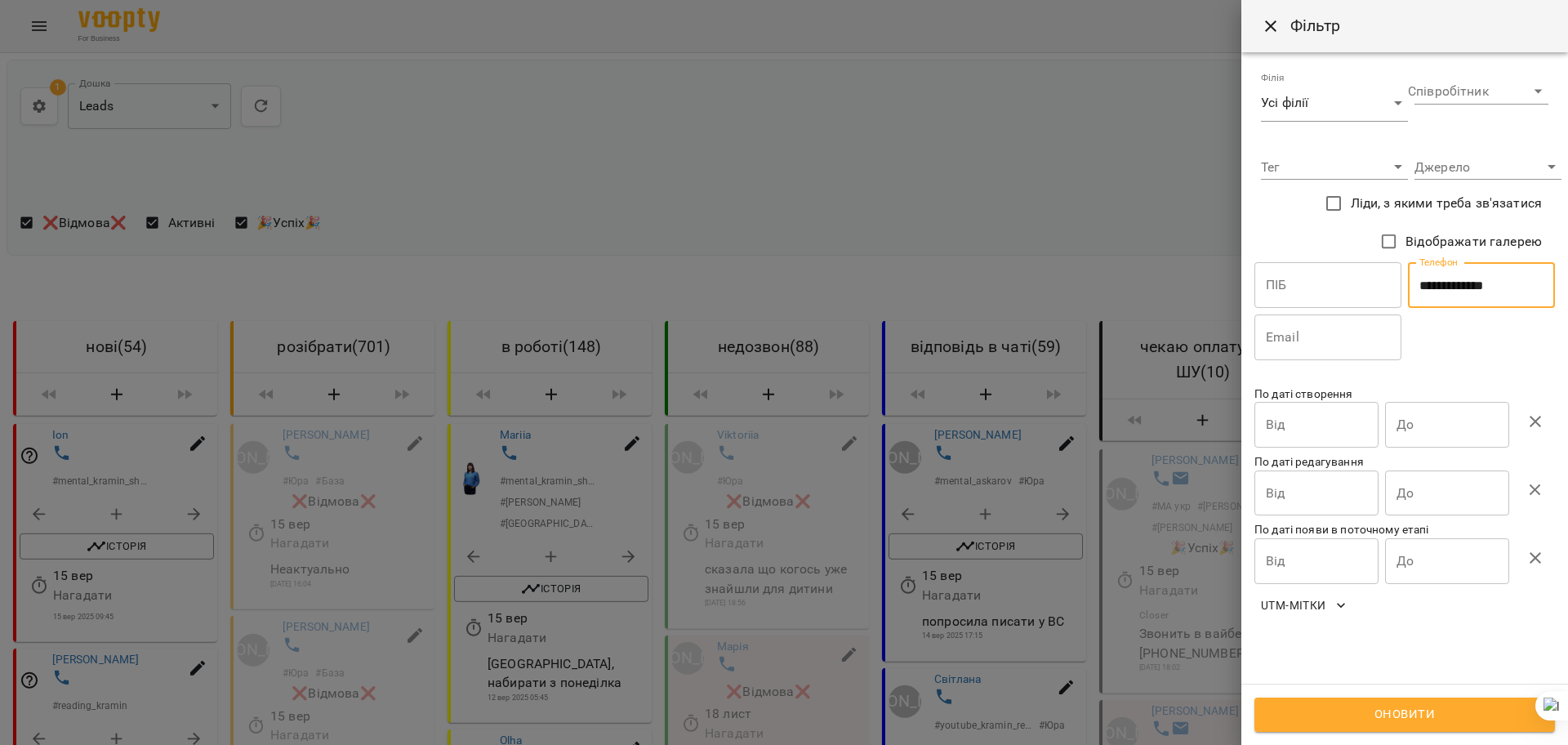
type input "**********"
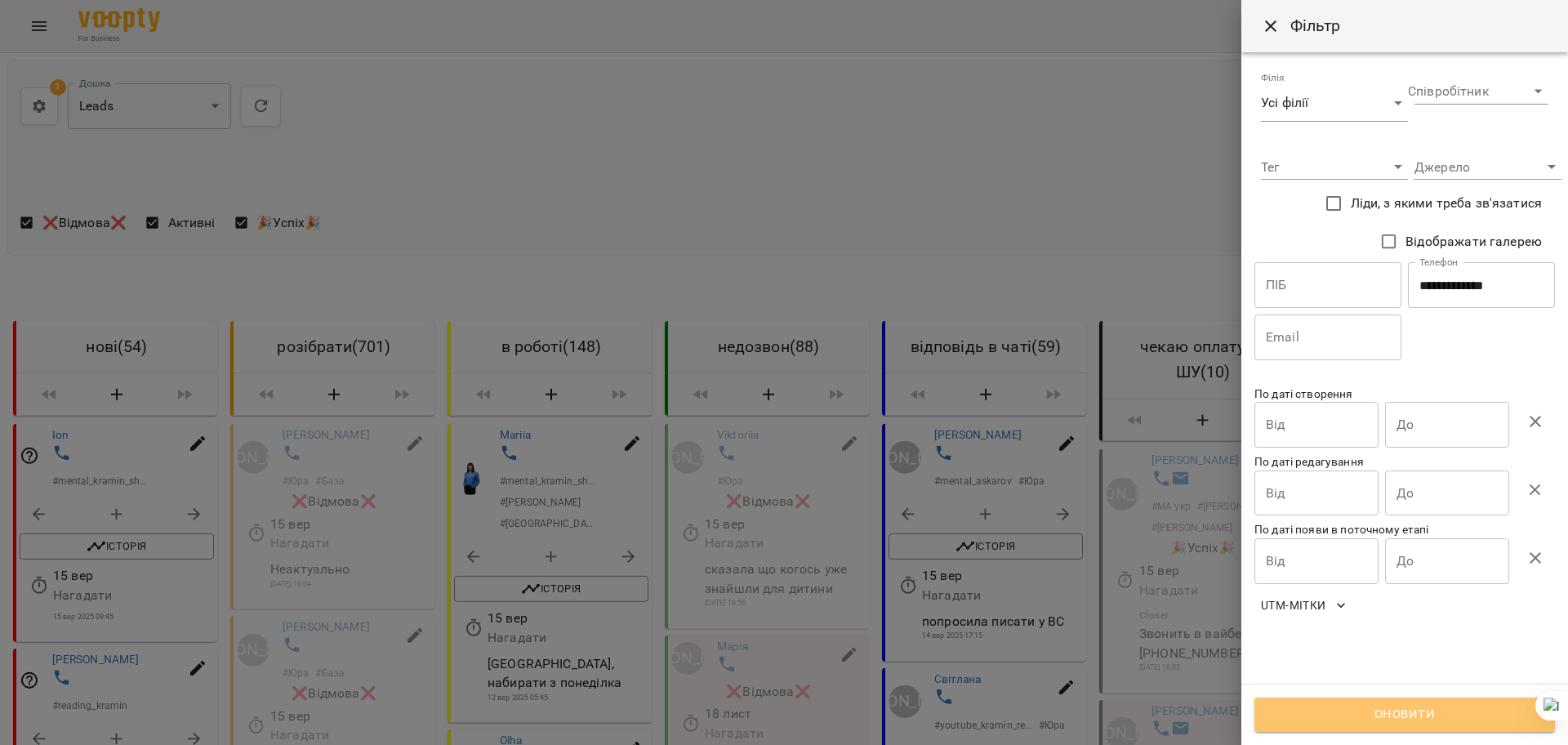
click at [1367, 718] on span "Оновити" at bounding box center [1405, 715] width 265 height 22
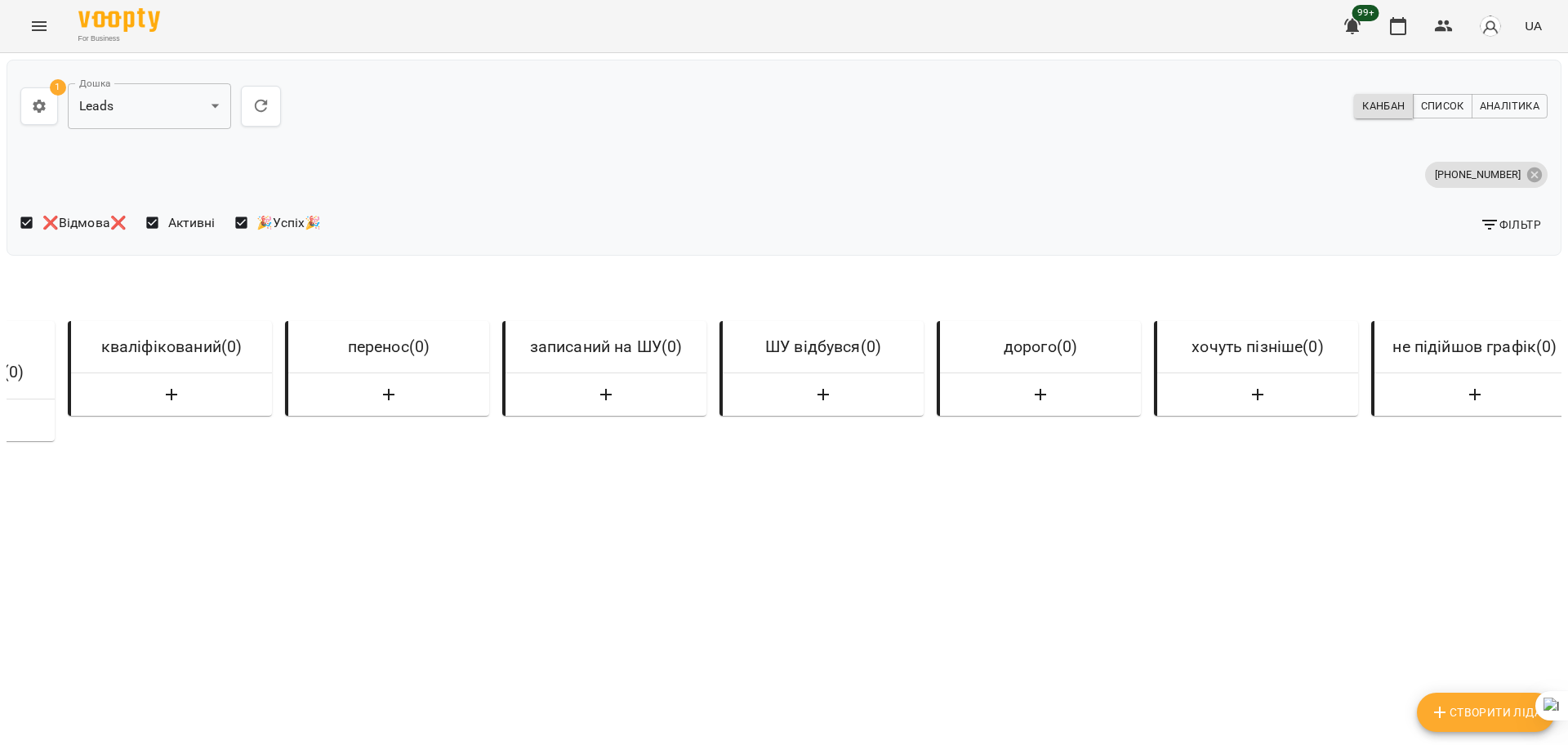
scroll to position [0, 0]
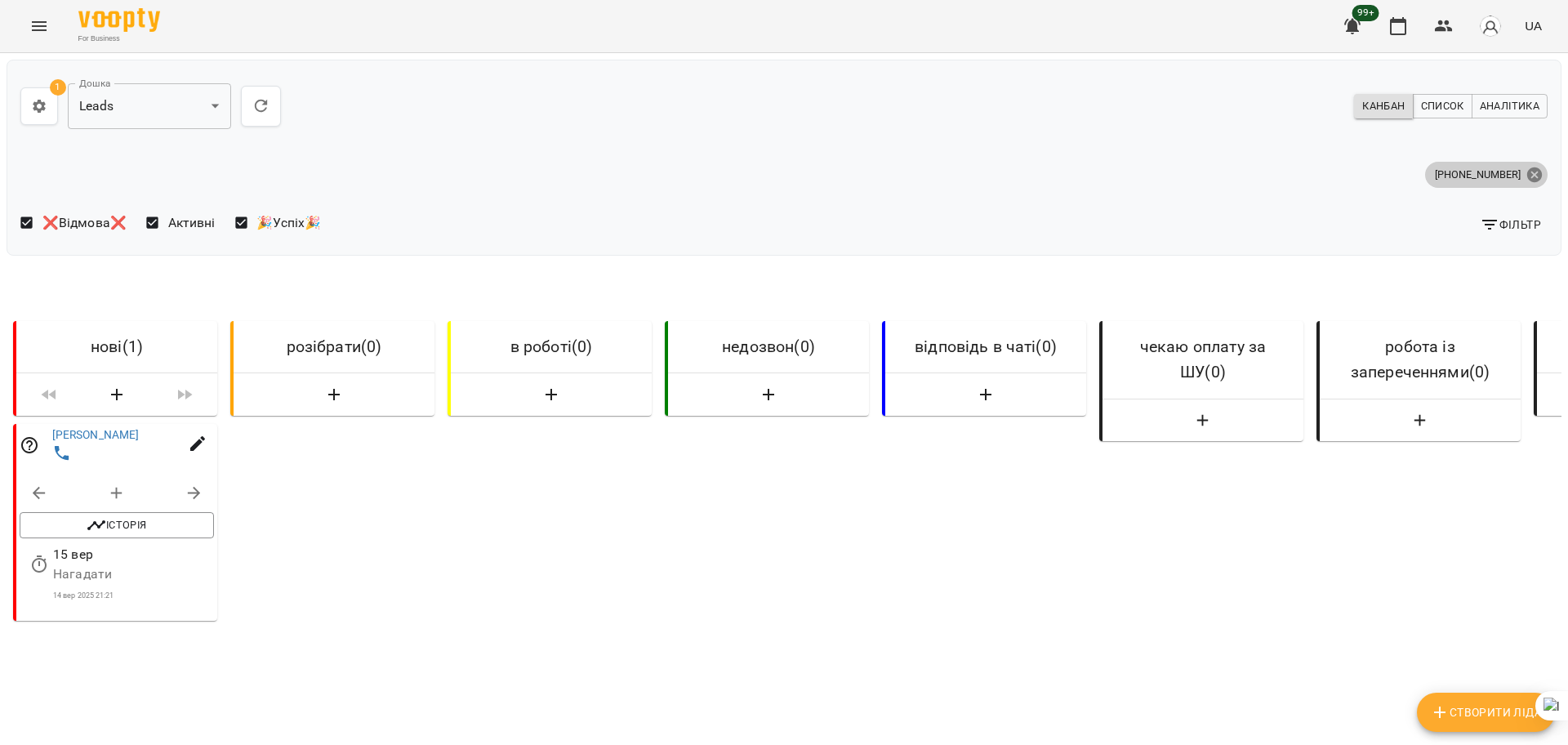
click at [1527, 171] on icon at bounding box center [1535, 174] width 15 height 15
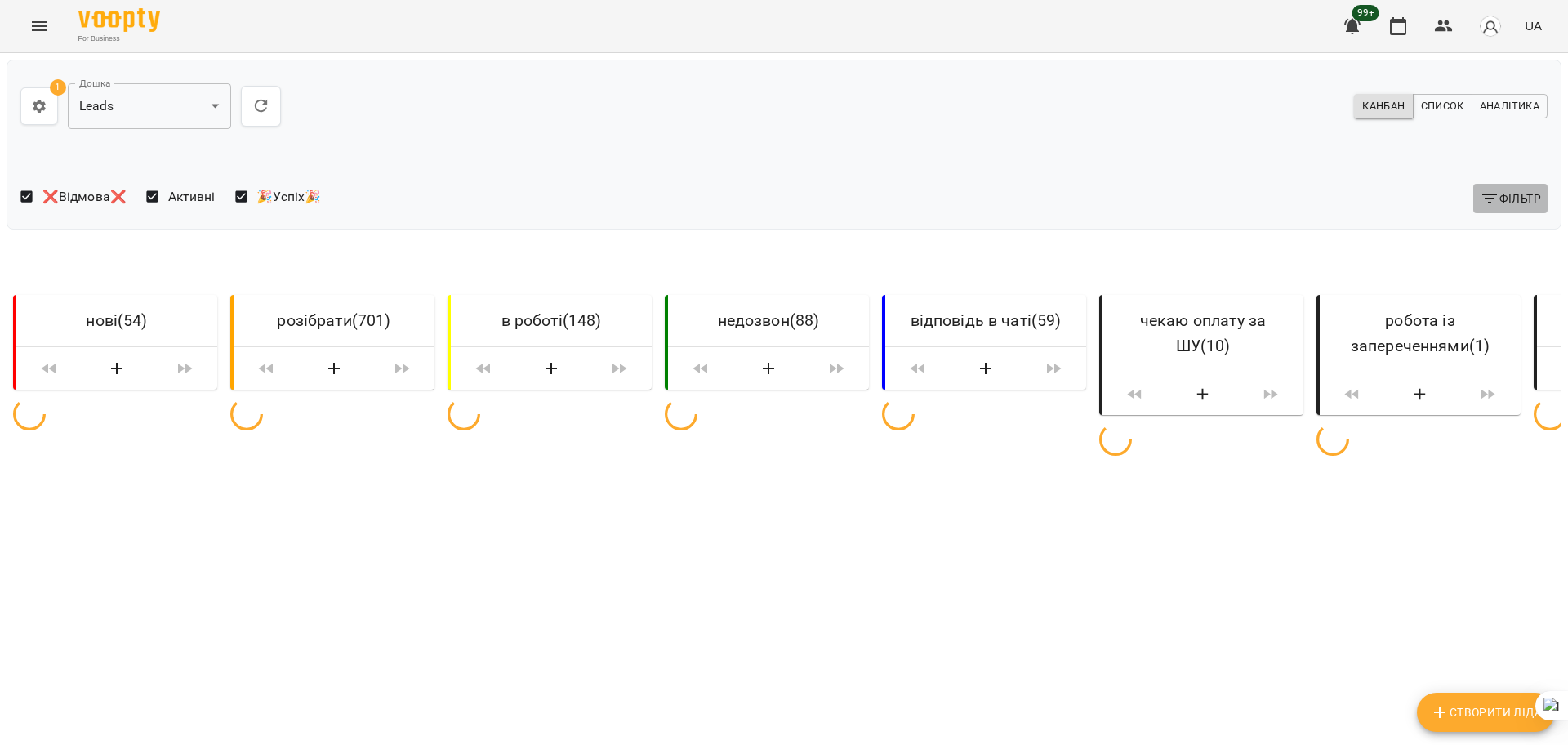
click at [1506, 196] on span "Фільтр" at bounding box center [1511, 199] width 62 height 20
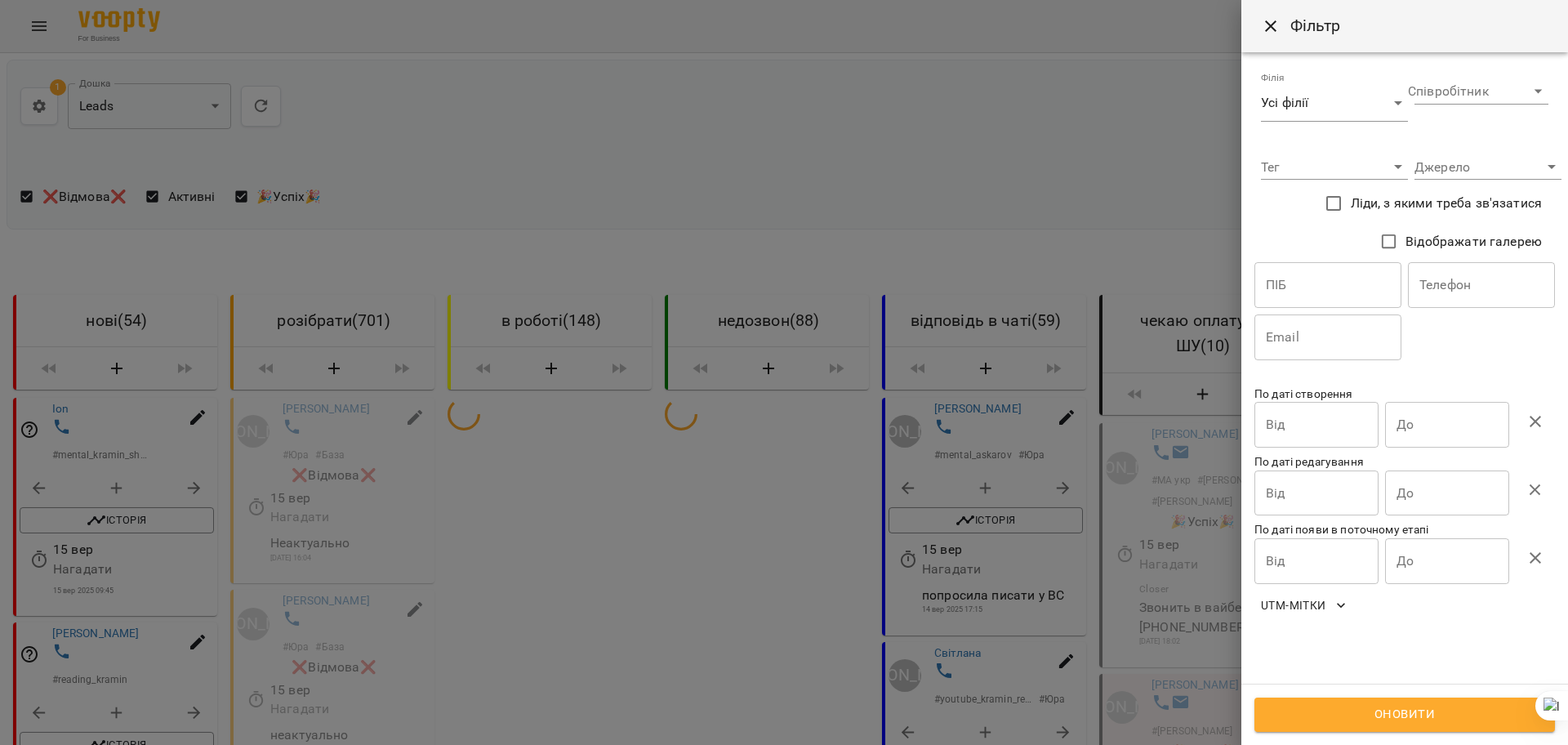
click at [1421, 299] on input "text" at bounding box center [1481, 285] width 147 height 46
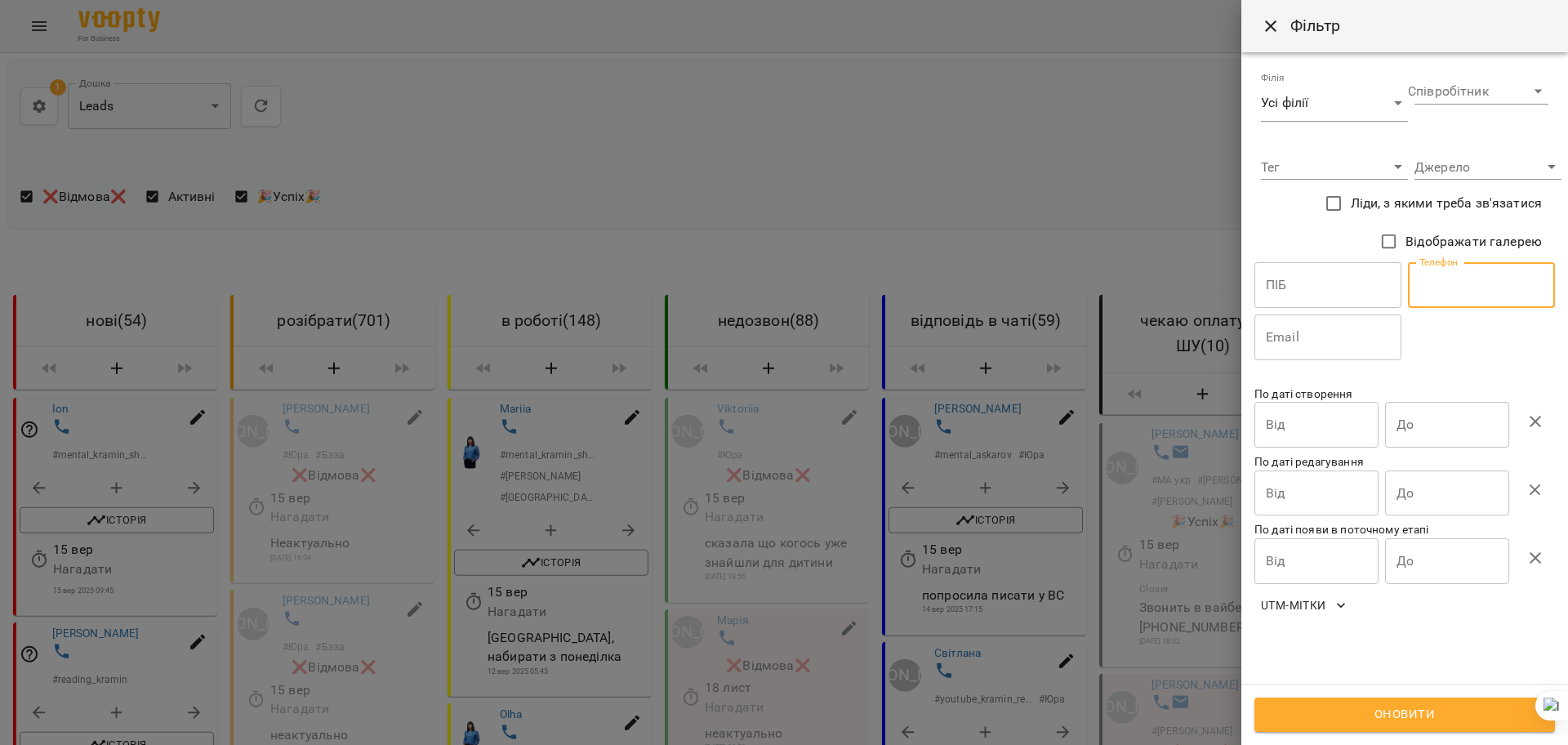
paste input "**********"
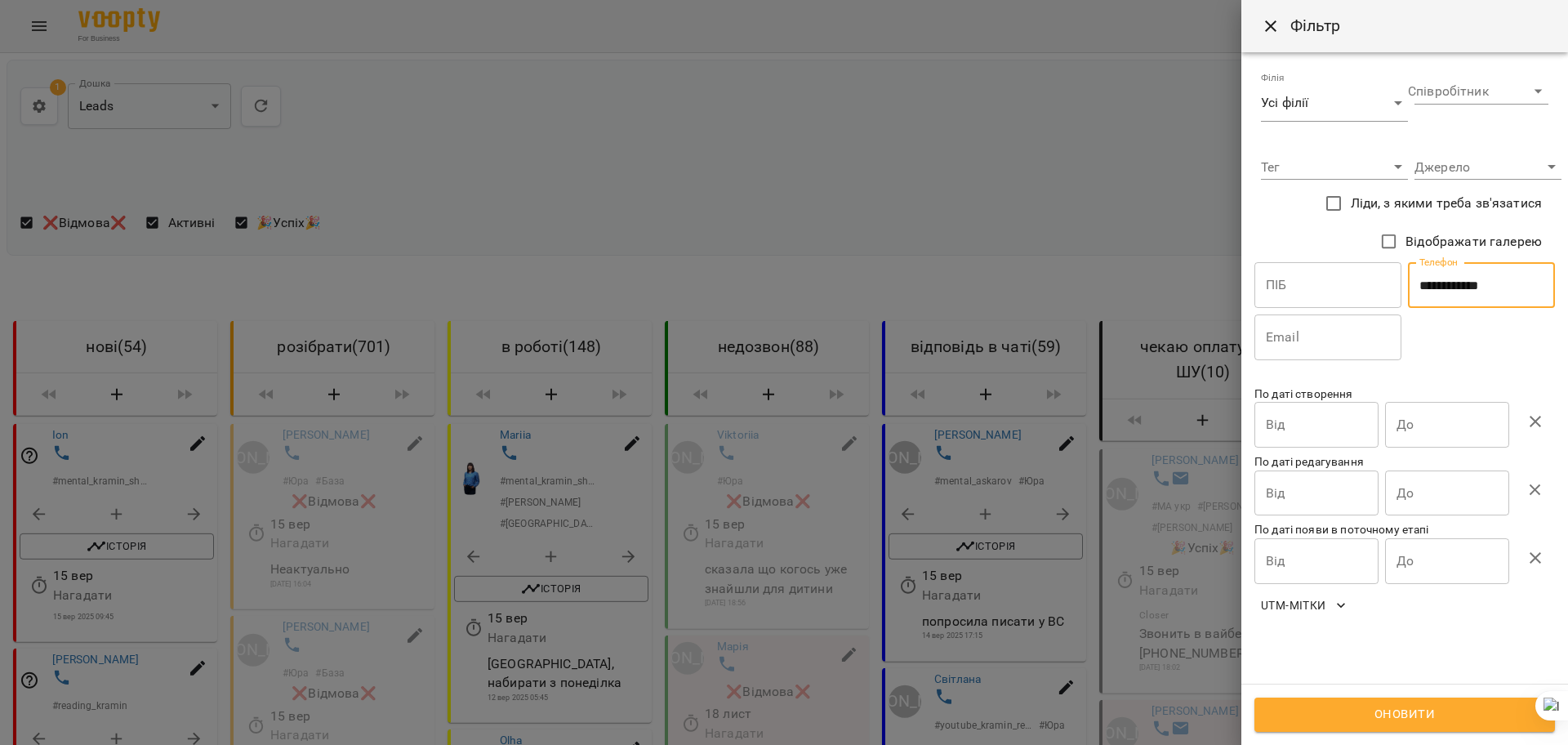
type input "**********"
click at [1324, 713] on span "Оновити" at bounding box center [1405, 715] width 265 height 22
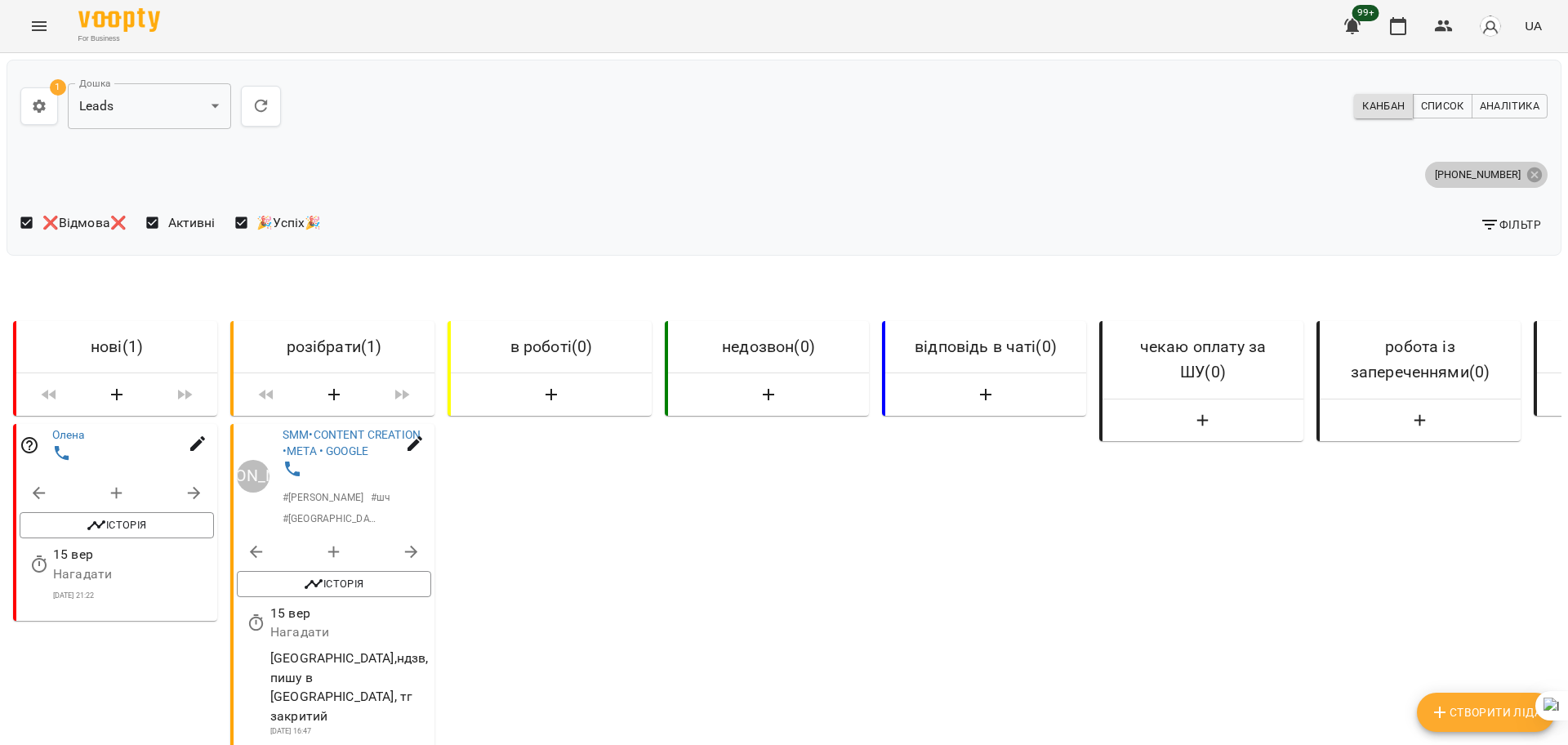
click at [1527, 172] on icon at bounding box center [1535, 174] width 15 height 15
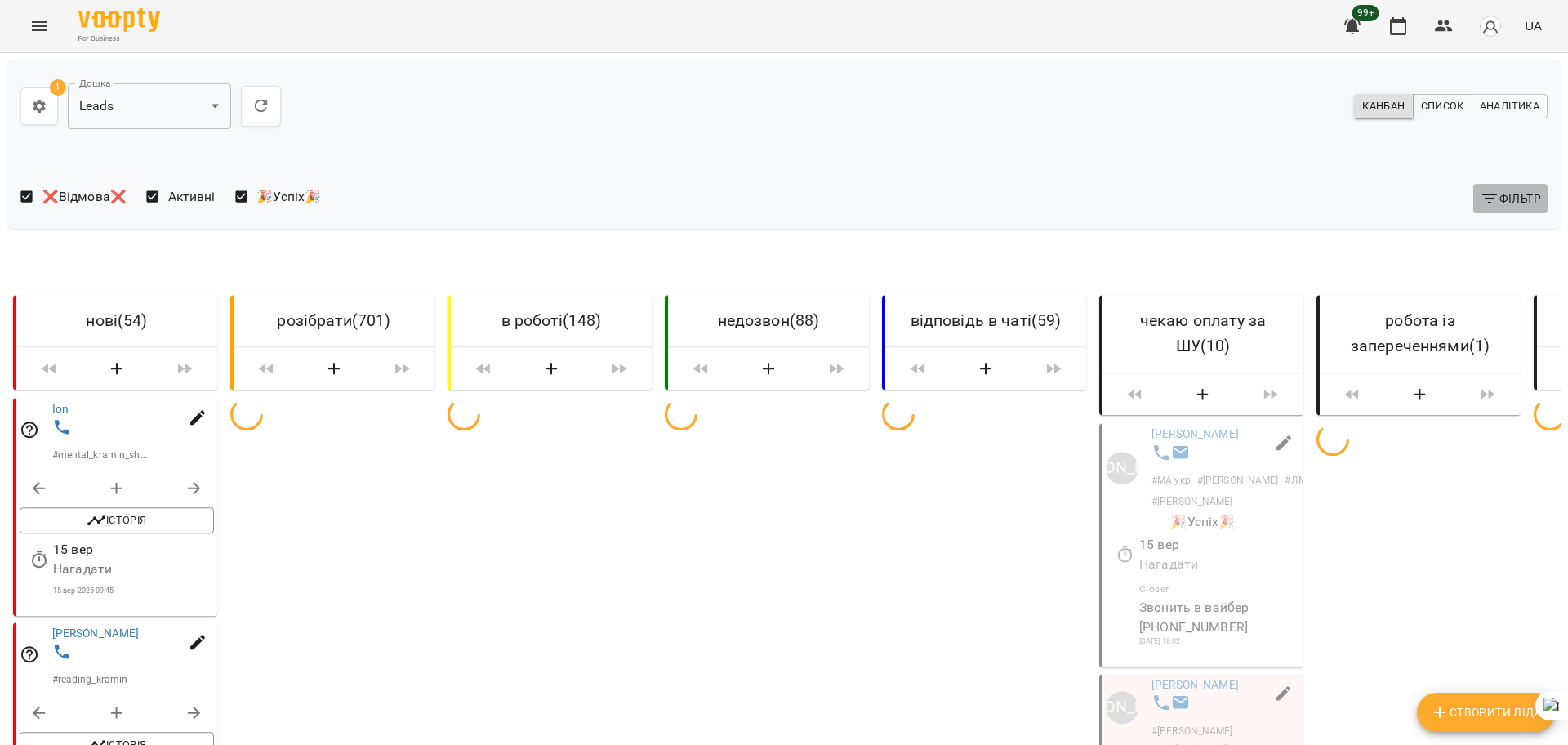
click at [1486, 199] on span "Фільтр" at bounding box center [1511, 199] width 62 height 20
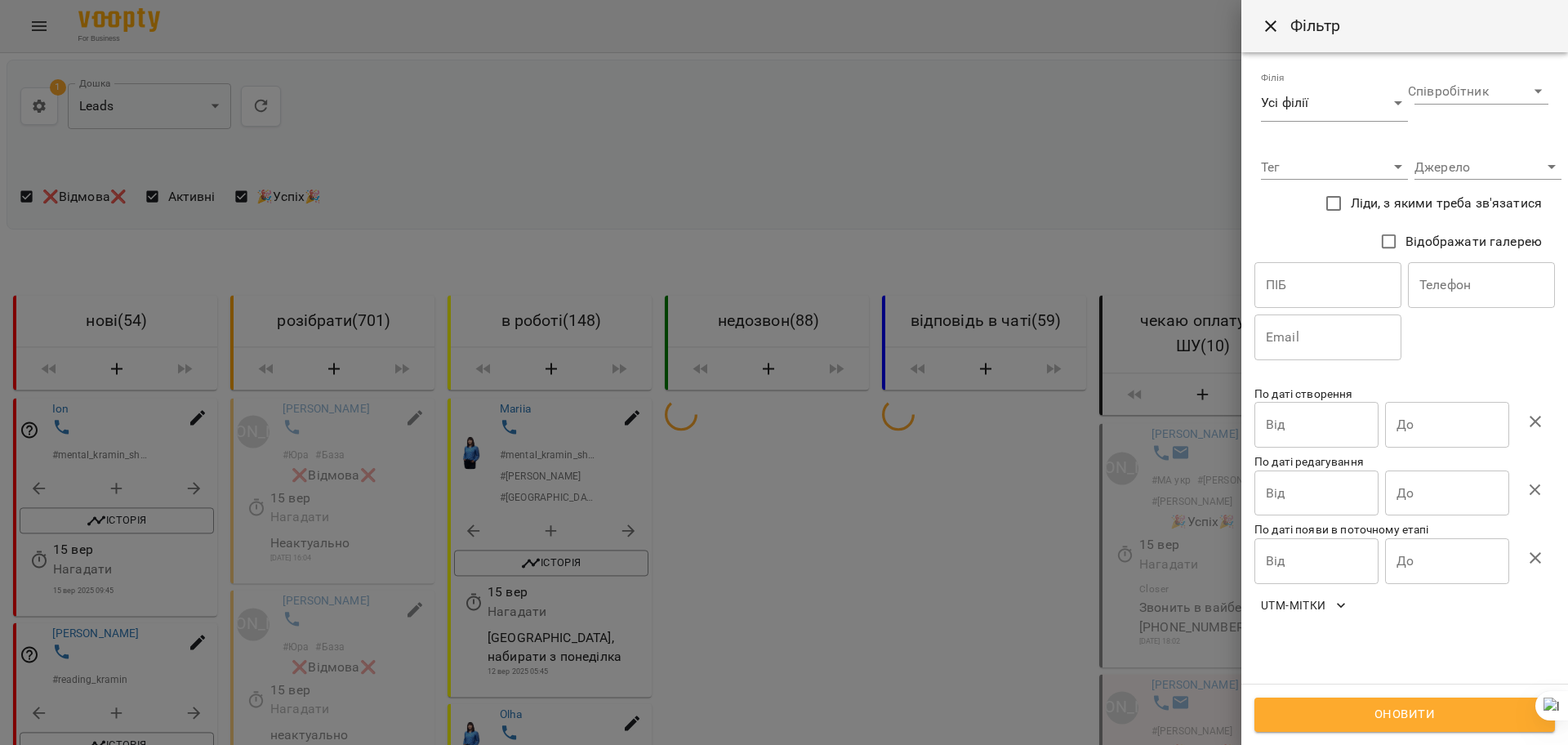
drag, startPoint x: 1462, startPoint y: 286, endPoint x: 1454, endPoint y: 287, distance: 8.1
click at [1461, 286] on input "text" at bounding box center [1481, 285] width 147 height 46
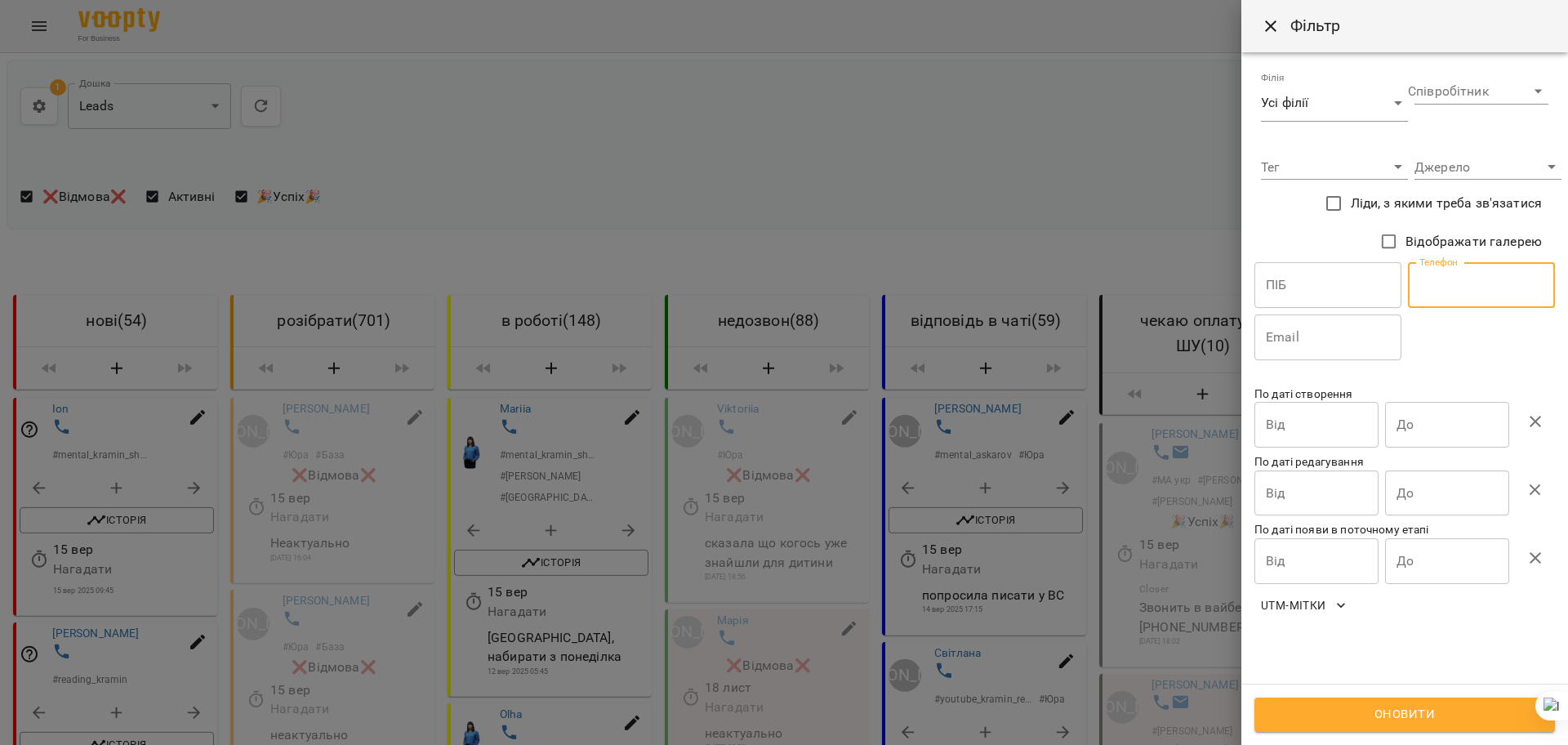
paste input "**********"
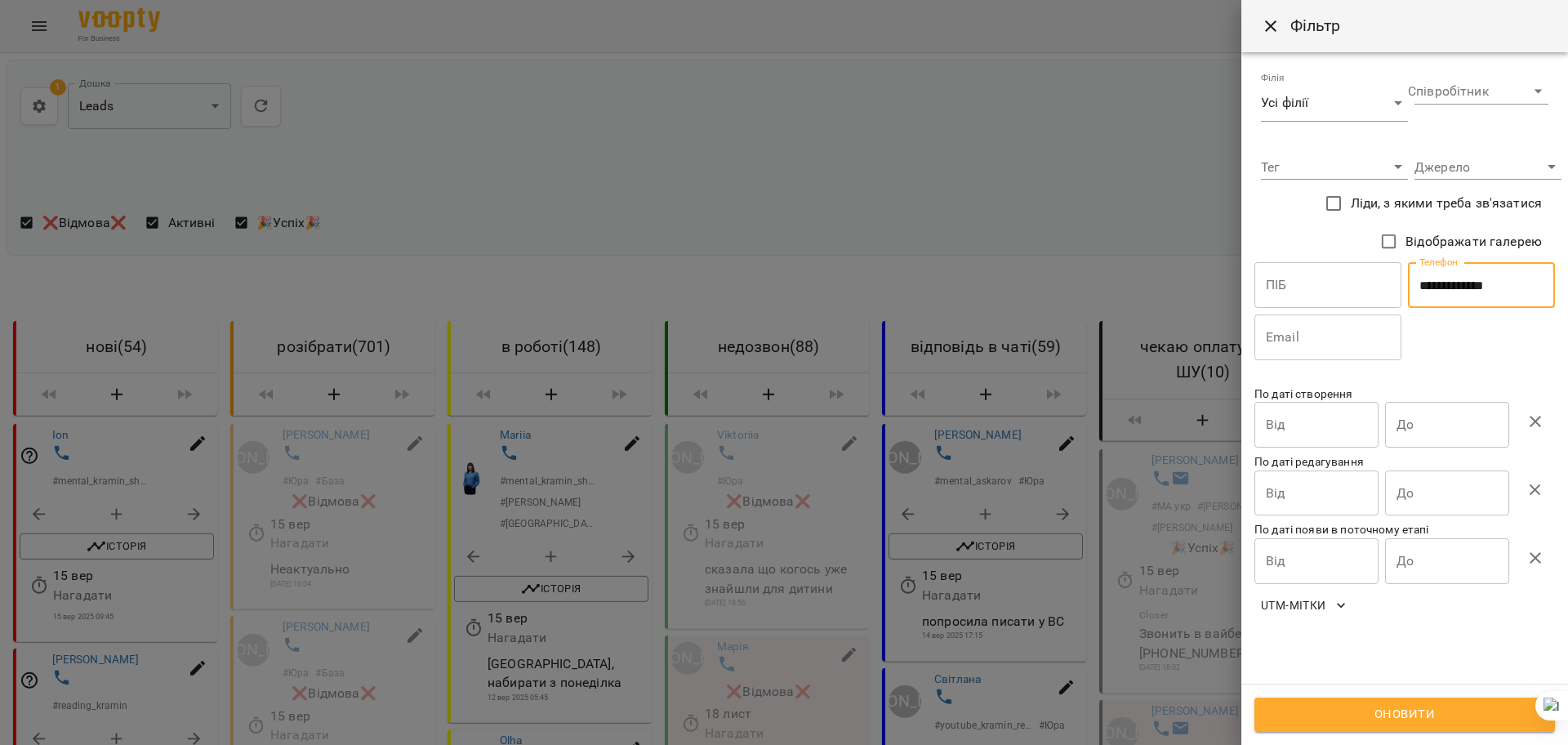
type input "**********"
click at [1354, 714] on span "Оновити" at bounding box center [1405, 715] width 265 height 22
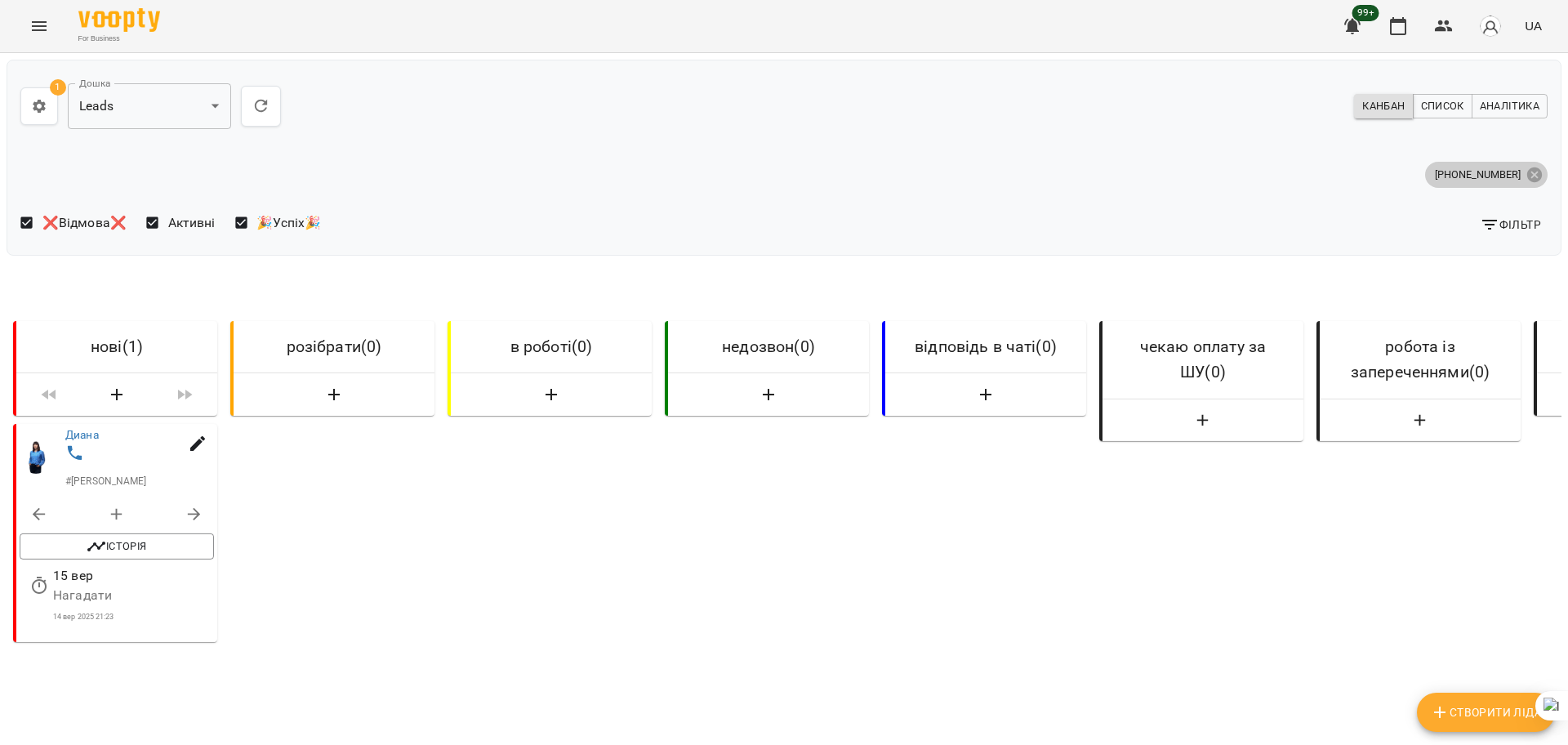
click at [1530, 175] on div "+380507220796" at bounding box center [1486, 174] width 122 height 26
click at [1527, 177] on icon at bounding box center [1535, 174] width 15 height 15
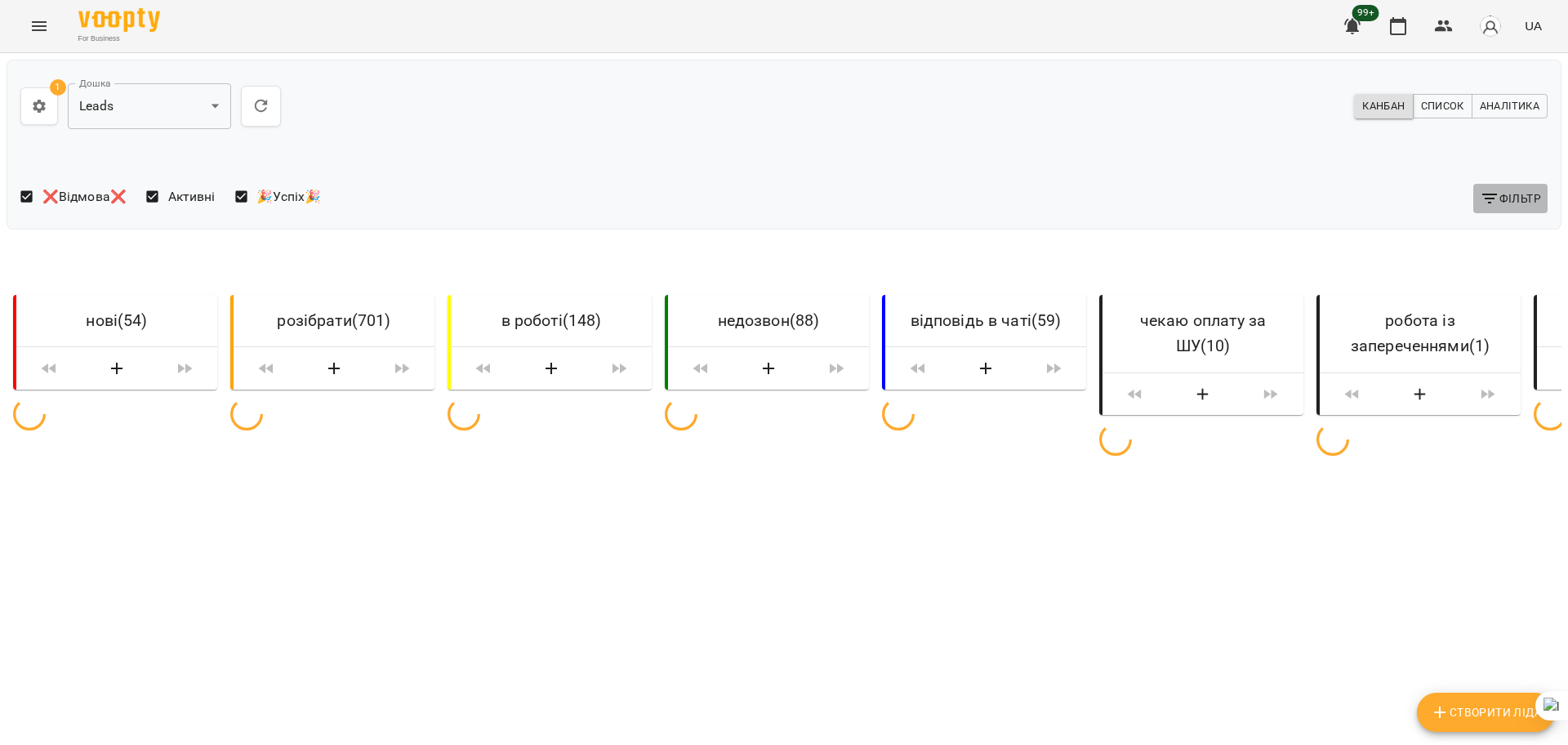
click at [1496, 192] on span "Фільтр" at bounding box center [1511, 199] width 62 height 20
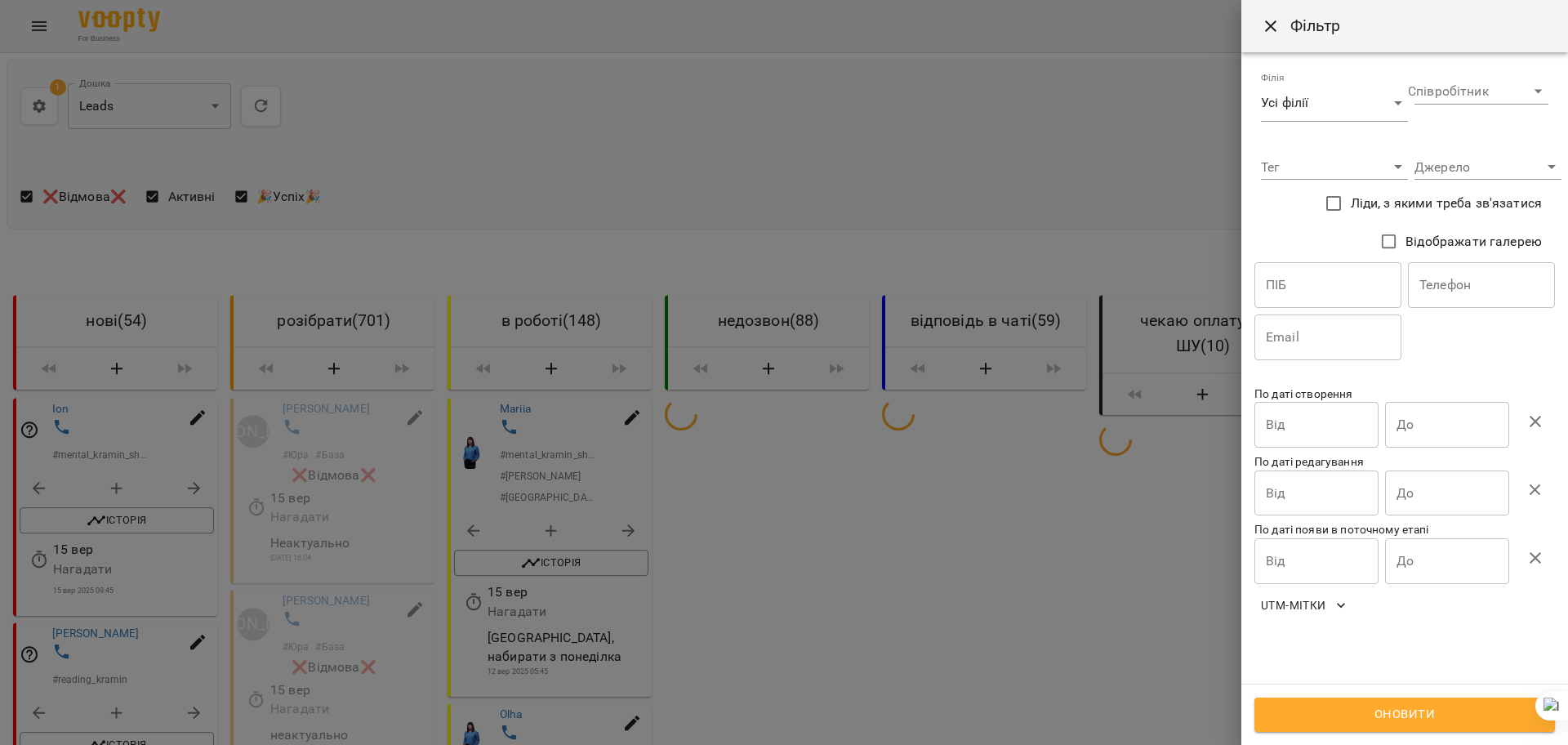
click at [1475, 271] on input "text" at bounding box center [1481, 285] width 147 height 46
paste input "**********"
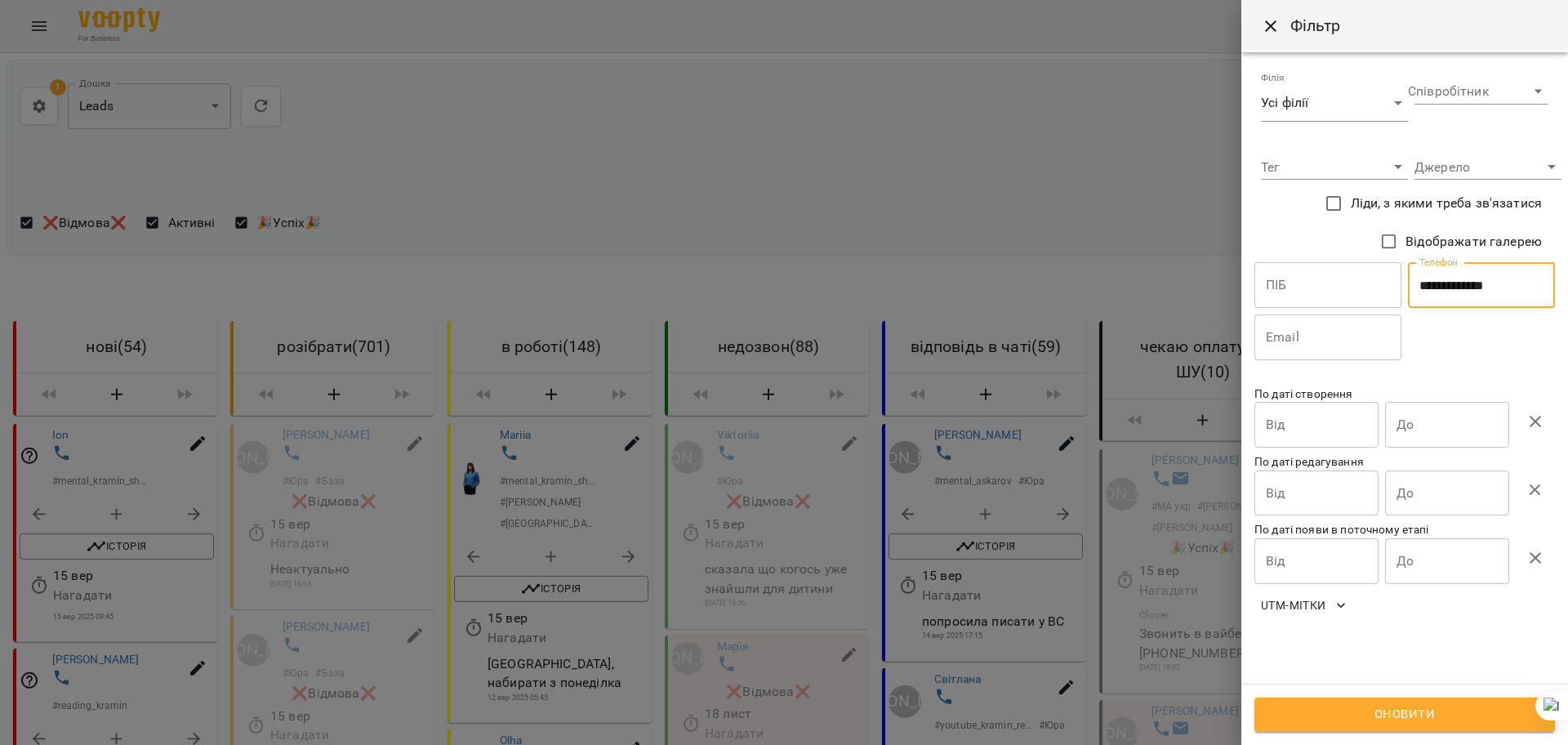
type input "**********"
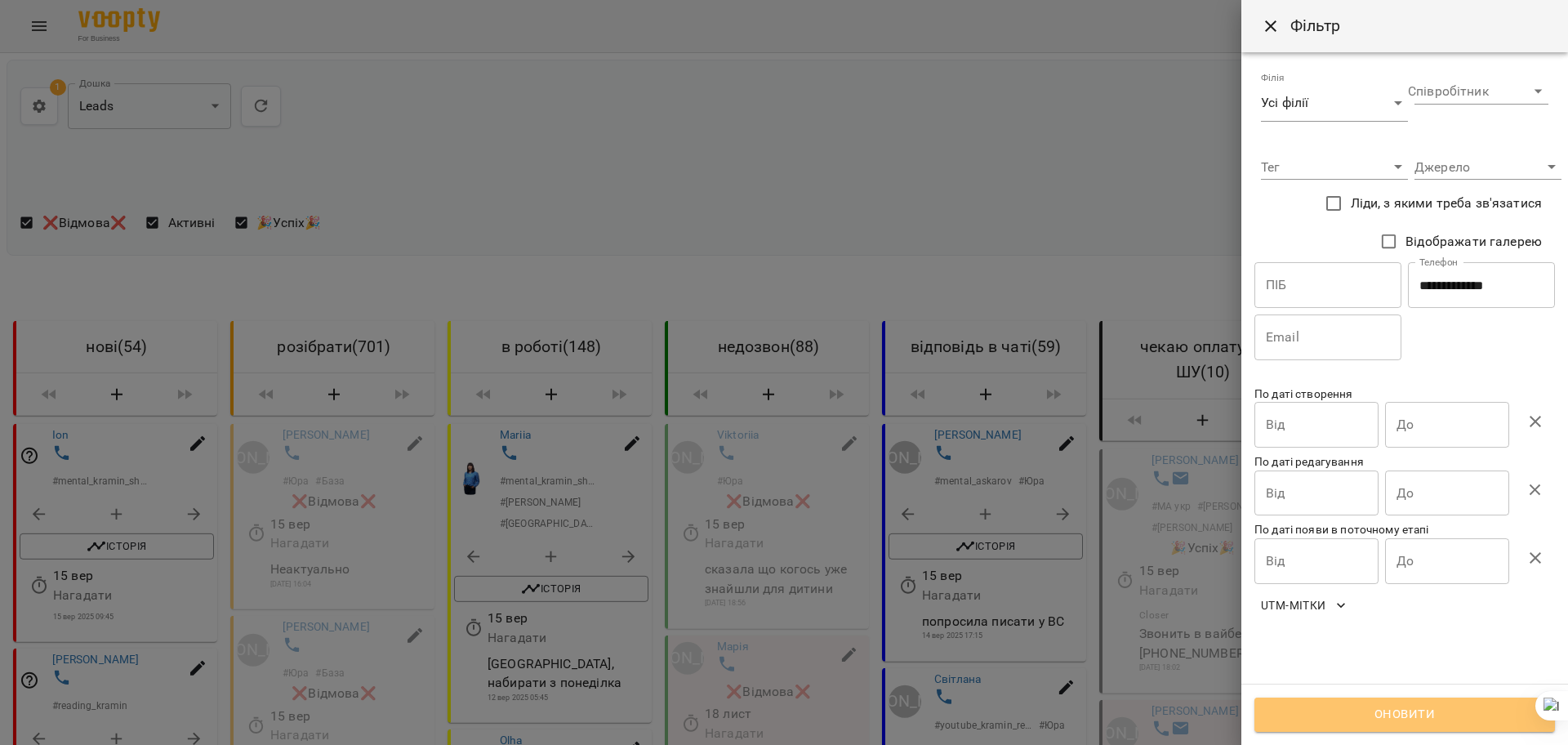
drag, startPoint x: 1331, startPoint y: 725, endPoint x: 1241, endPoint y: 694, distance: 95.2
click at [1331, 723] on span "Оновити" at bounding box center [1405, 715] width 265 height 22
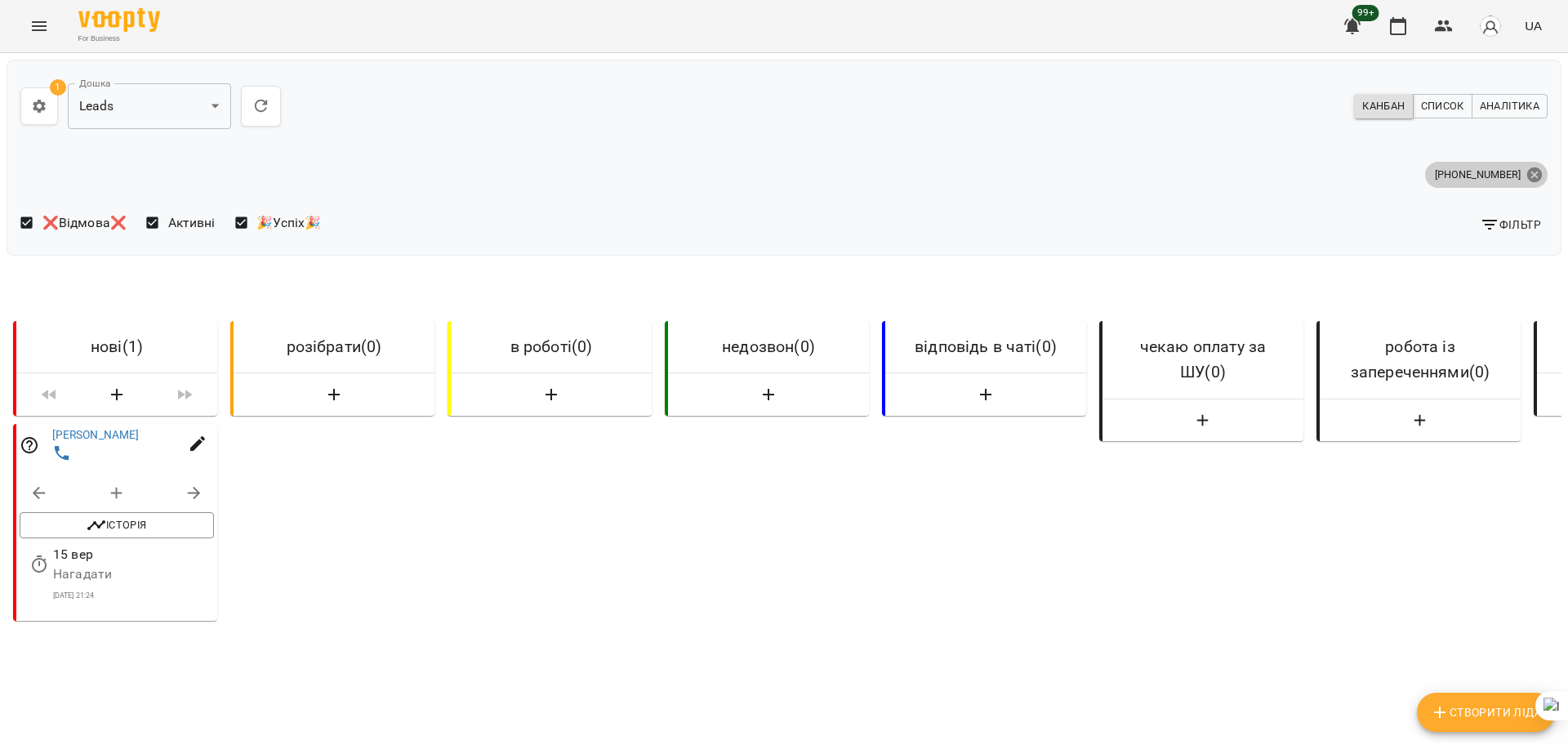
click at [1526, 171] on icon at bounding box center [1535, 175] width 18 height 18
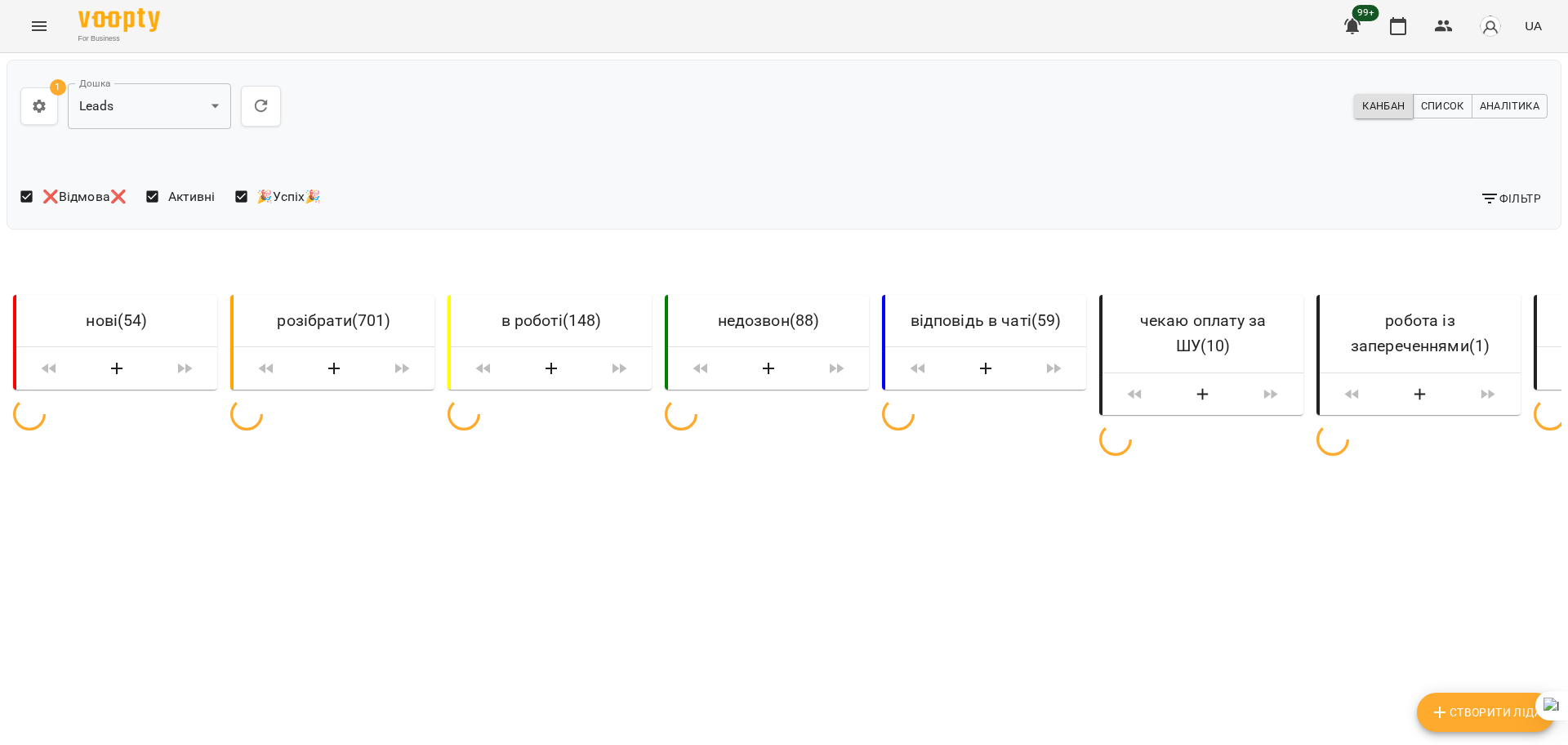
click at [1506, 197] on span "Фільтр" at bounding box center [1511, 199] width 62 height 20
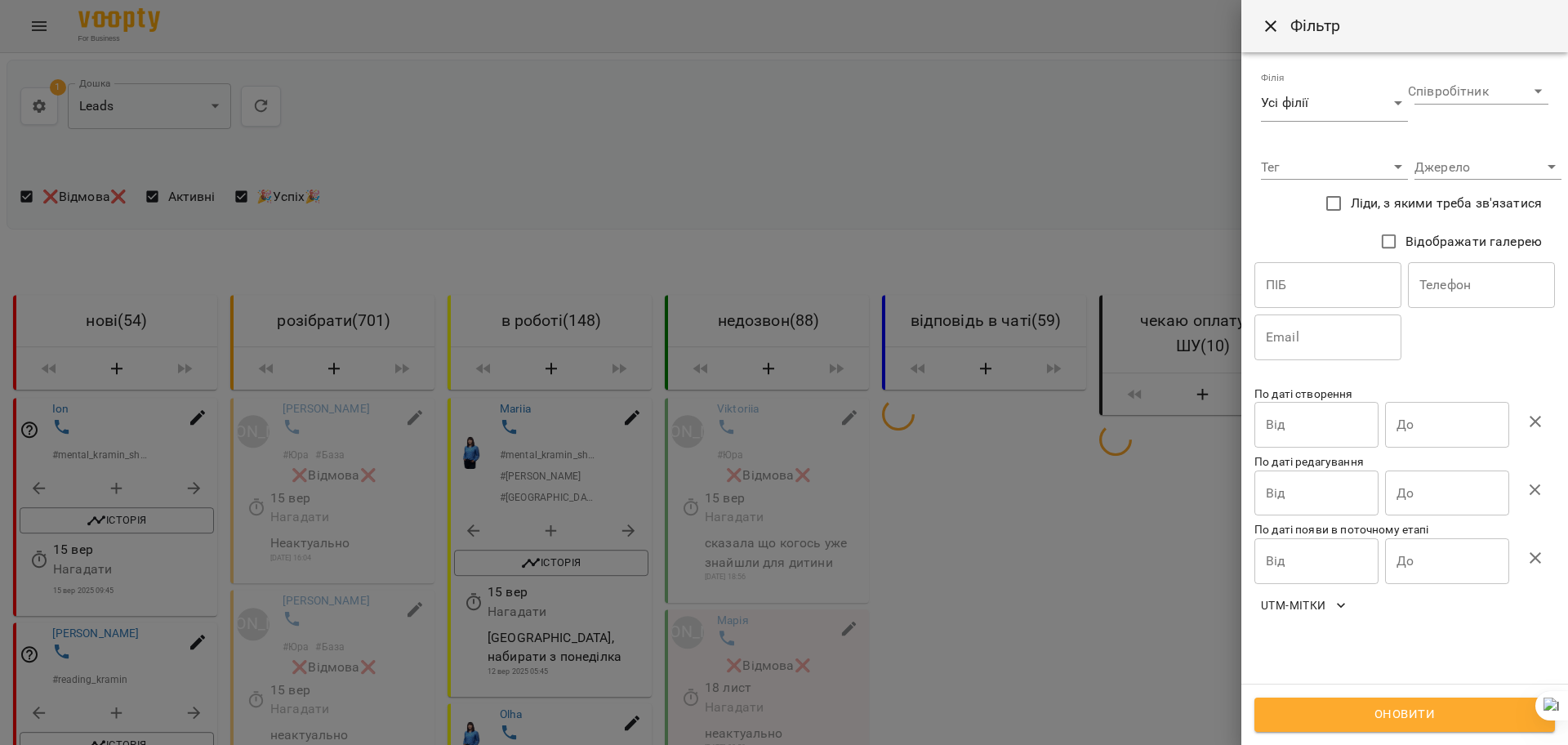
drag, startPoint x: 1471, startPoint y: 287, endPoint x: 1471, endPoint y: 297, distance: 10.0
click at [1471, 288] on input "text" at bounding box center [1481, 285] width 147 height 46
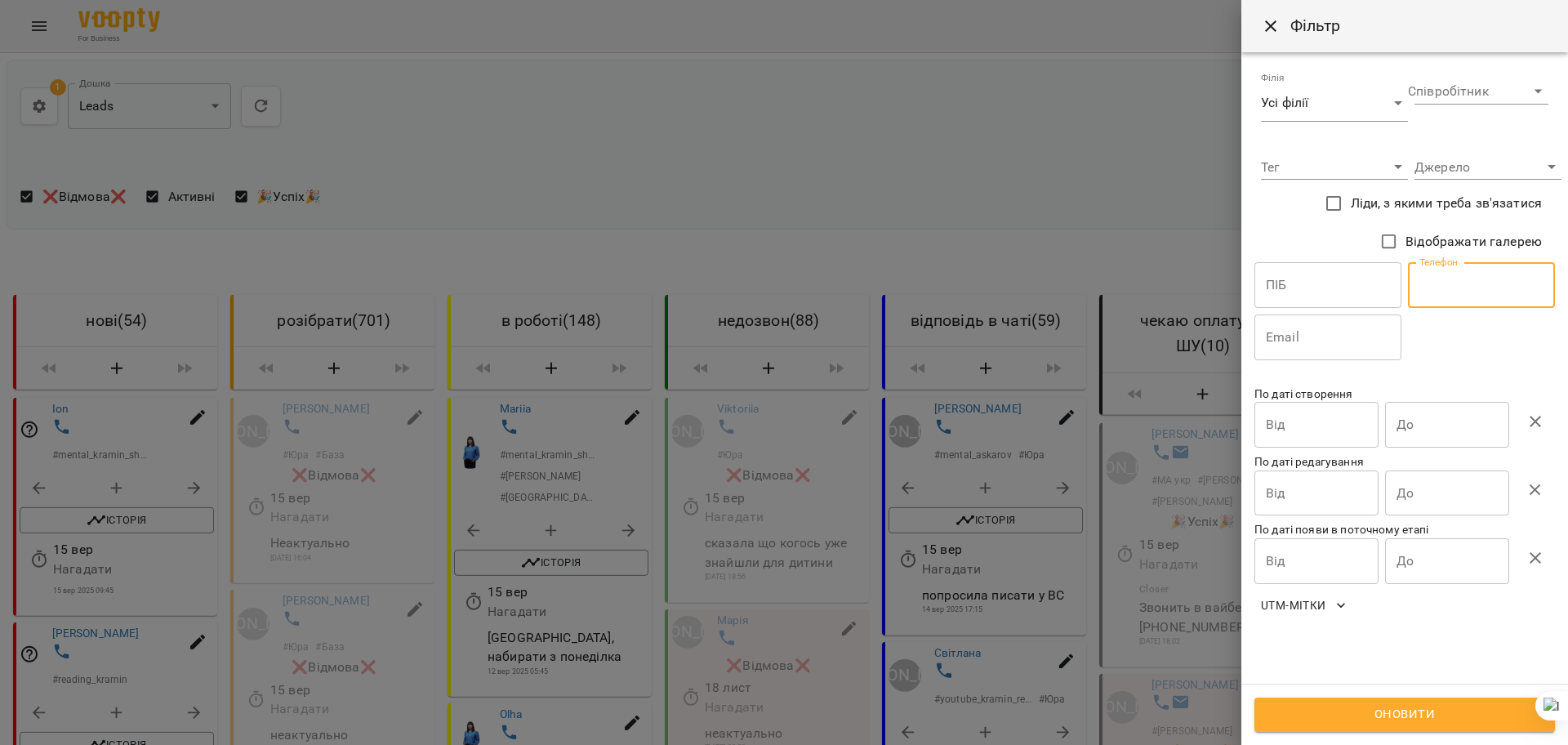
paste input "**********"
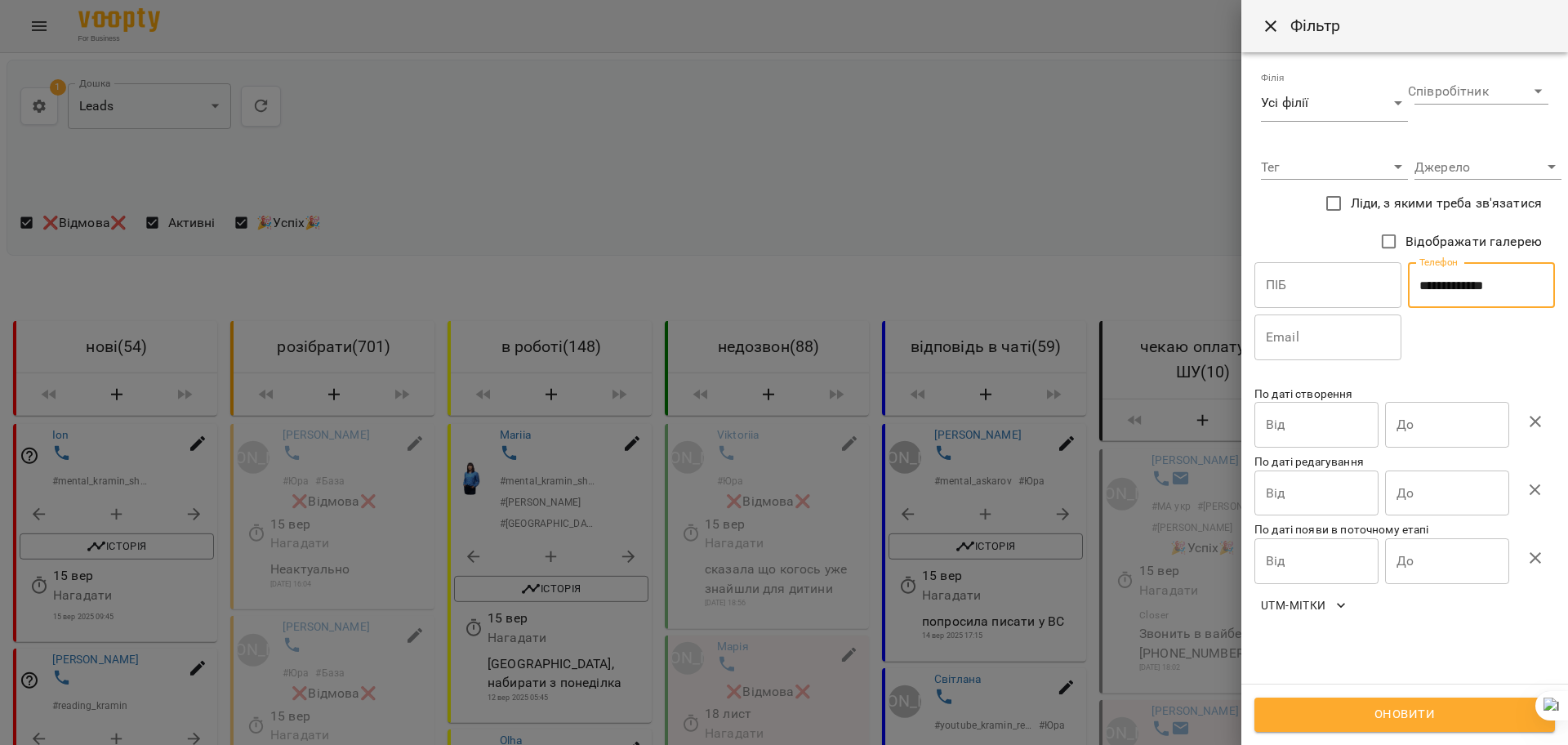
type input "**********"
click at [1330, 717] on span "Оновити" at bounding box center [1405, 715] width 265 height 22
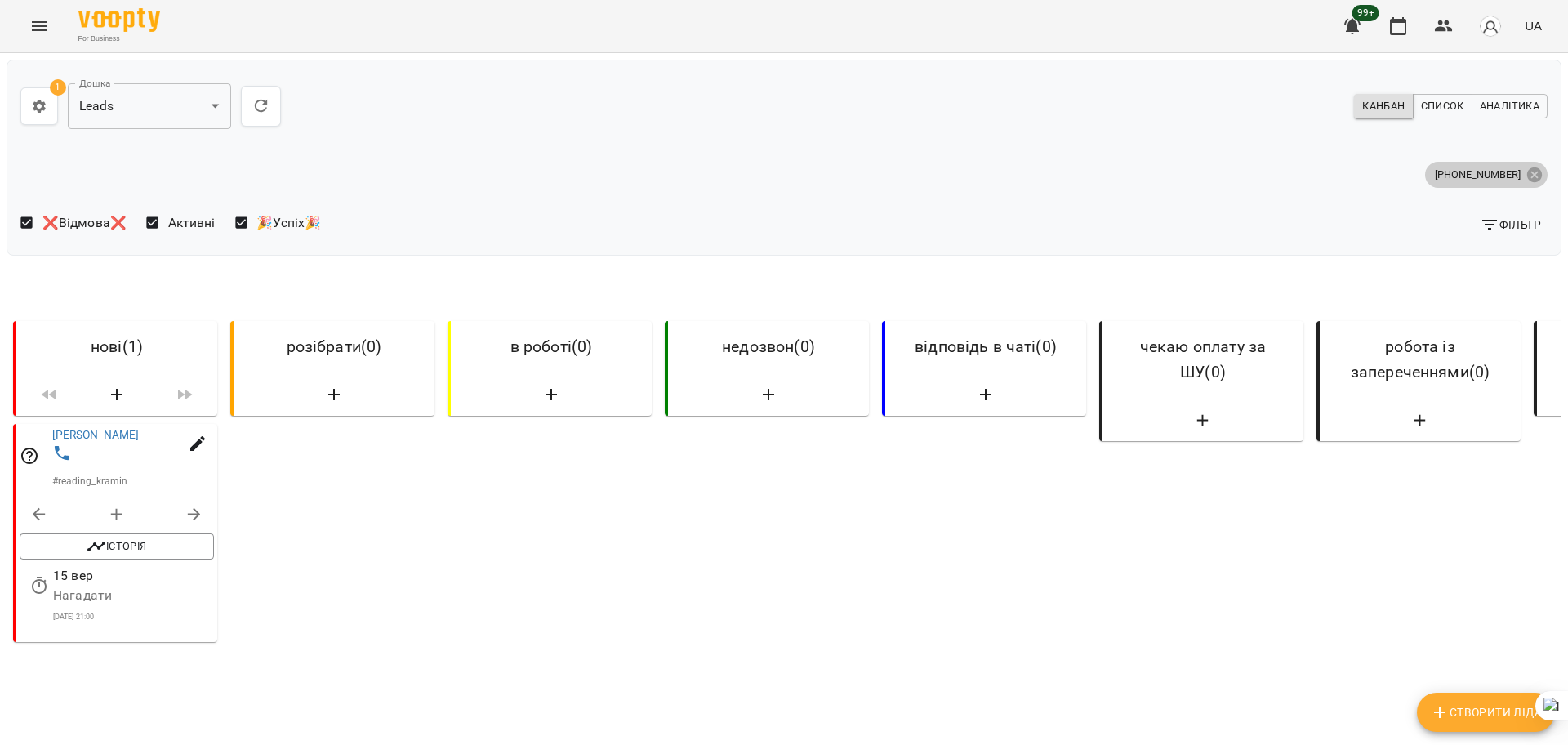
click at [1526, 166] on icon at bounding box center [1535, 175] width 18 height 18
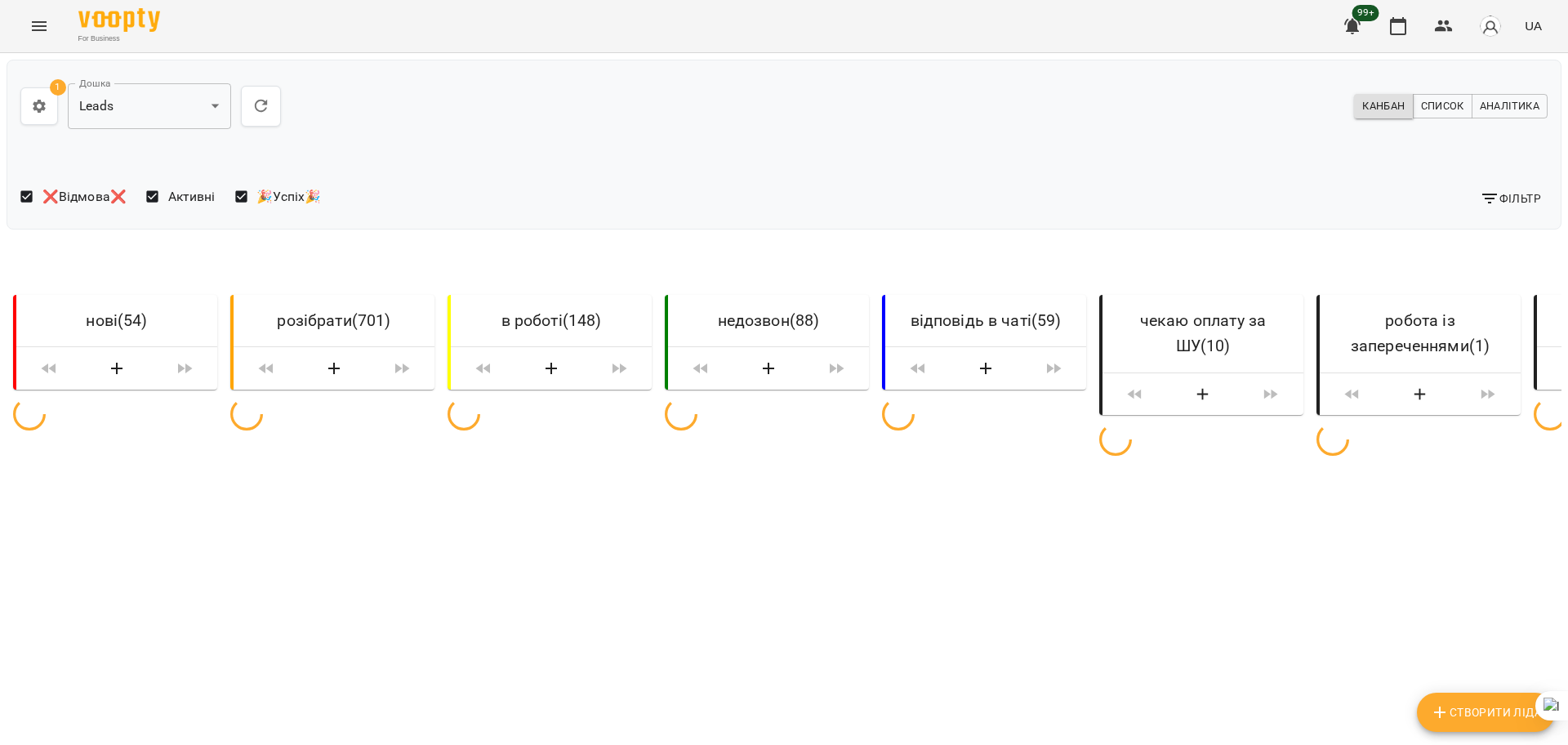
click at [1494, 191] on span "Фільтр" at bounding box center [1511, 199] width 62 height 20
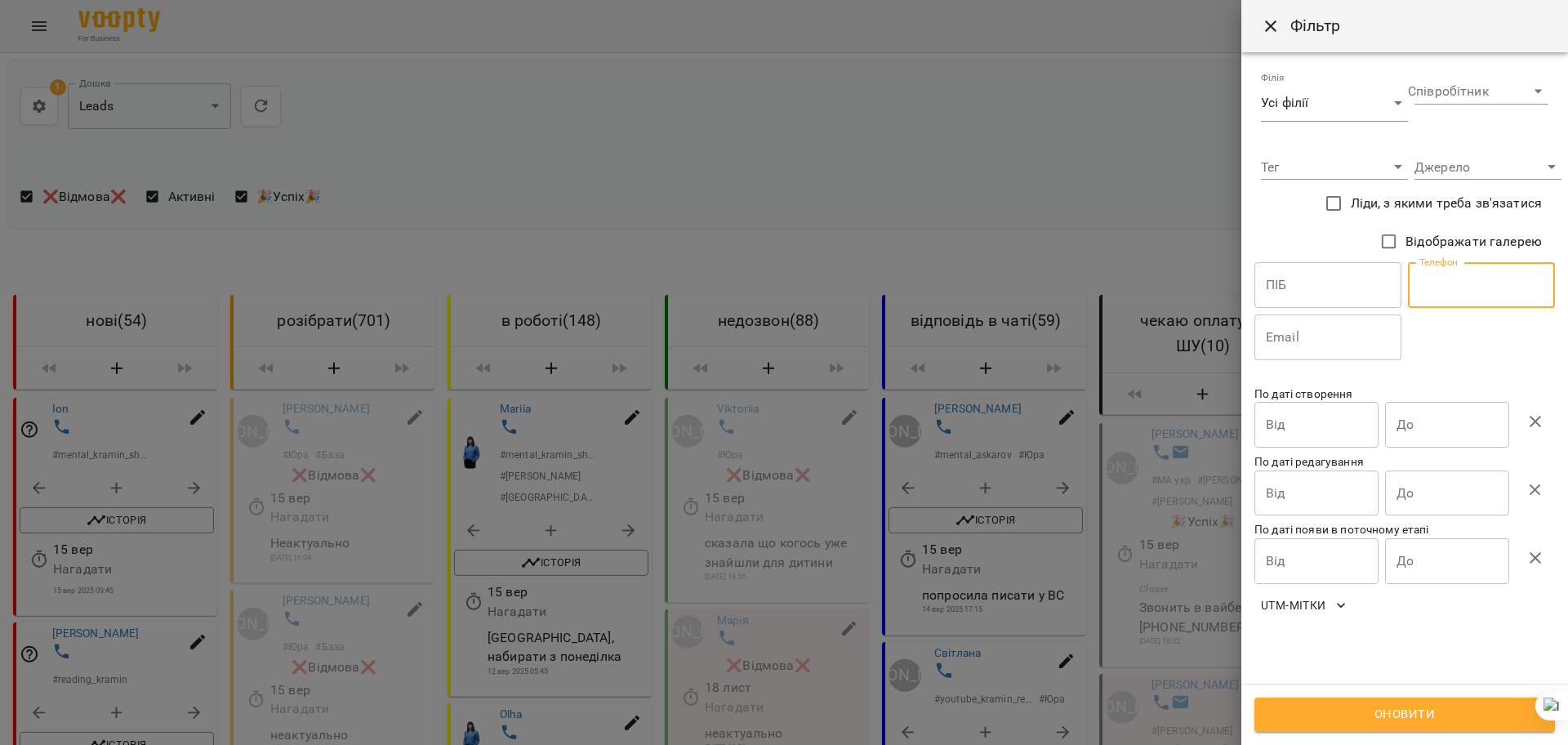
click at [1461, 276] on input "text" at bounding box center [1481, 285] width 147 height 46
paste input "**********"
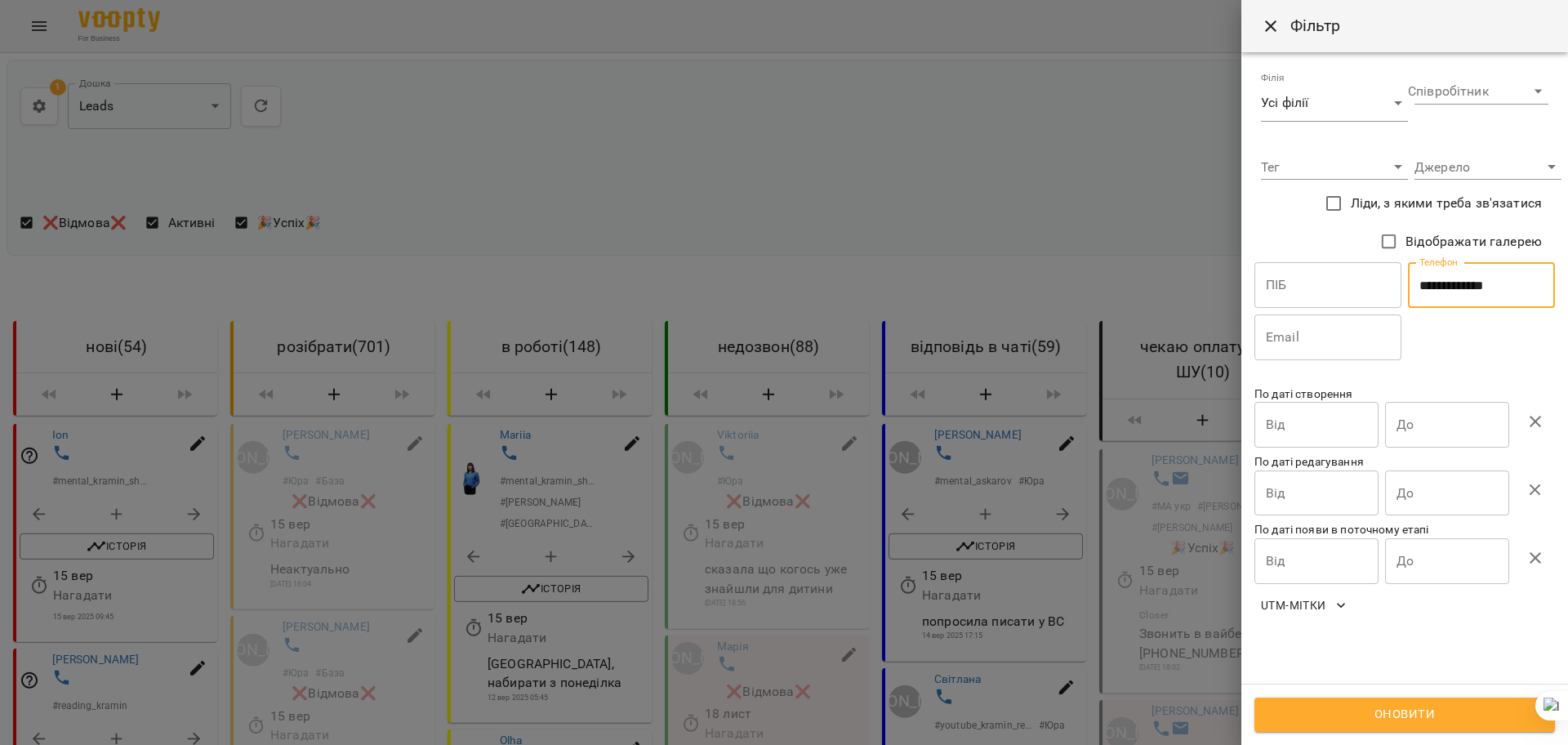
type input "**********"
click at [1338, 690] on div "Оновити" at bounding box center [1405, 714] width 327 height 62
click at [1336, 713] on span "Оновити" at bounding box center [1405, 715] width 265 height 22
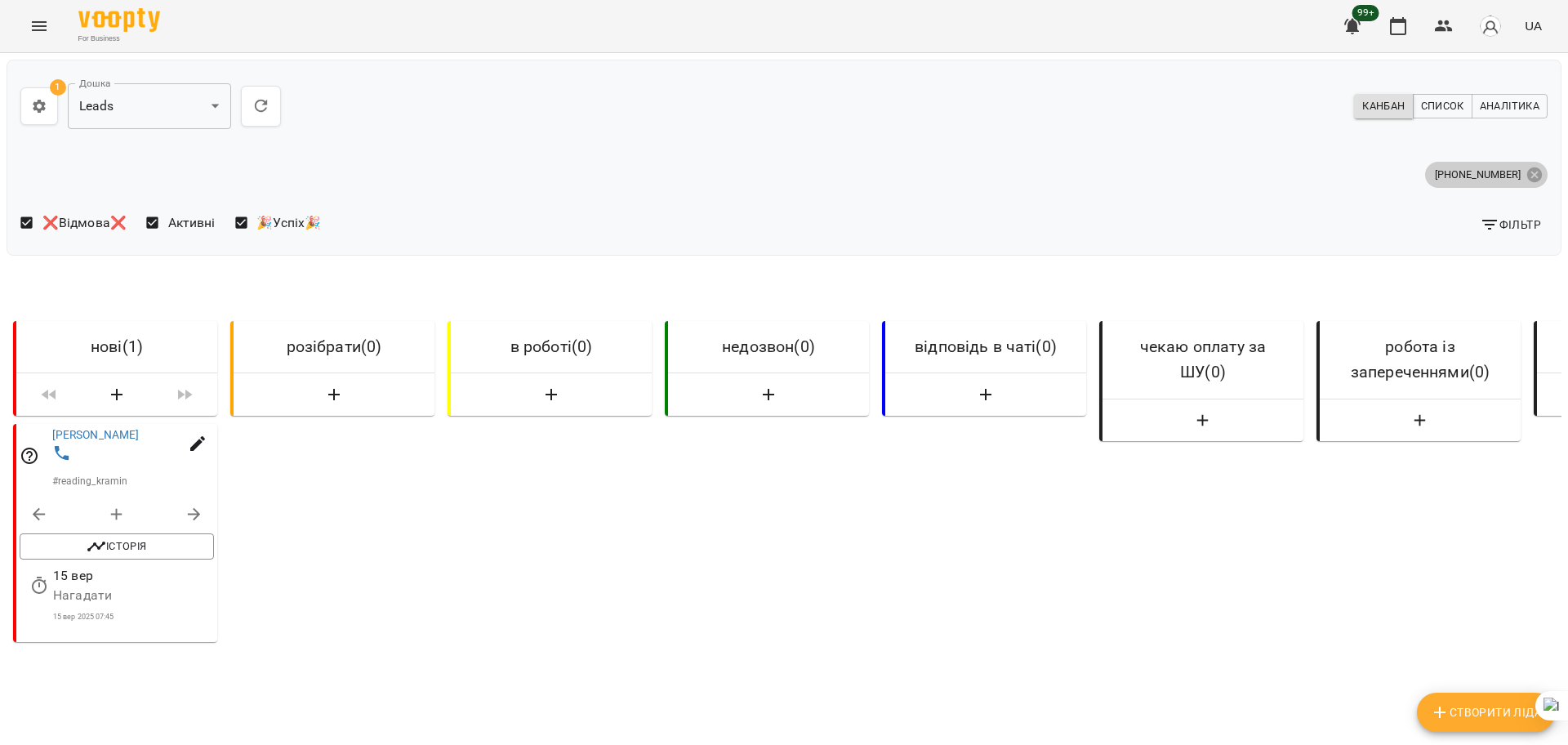
click at [1526, 176] on icon at bounding box center [1535, 175] width 18 height 18
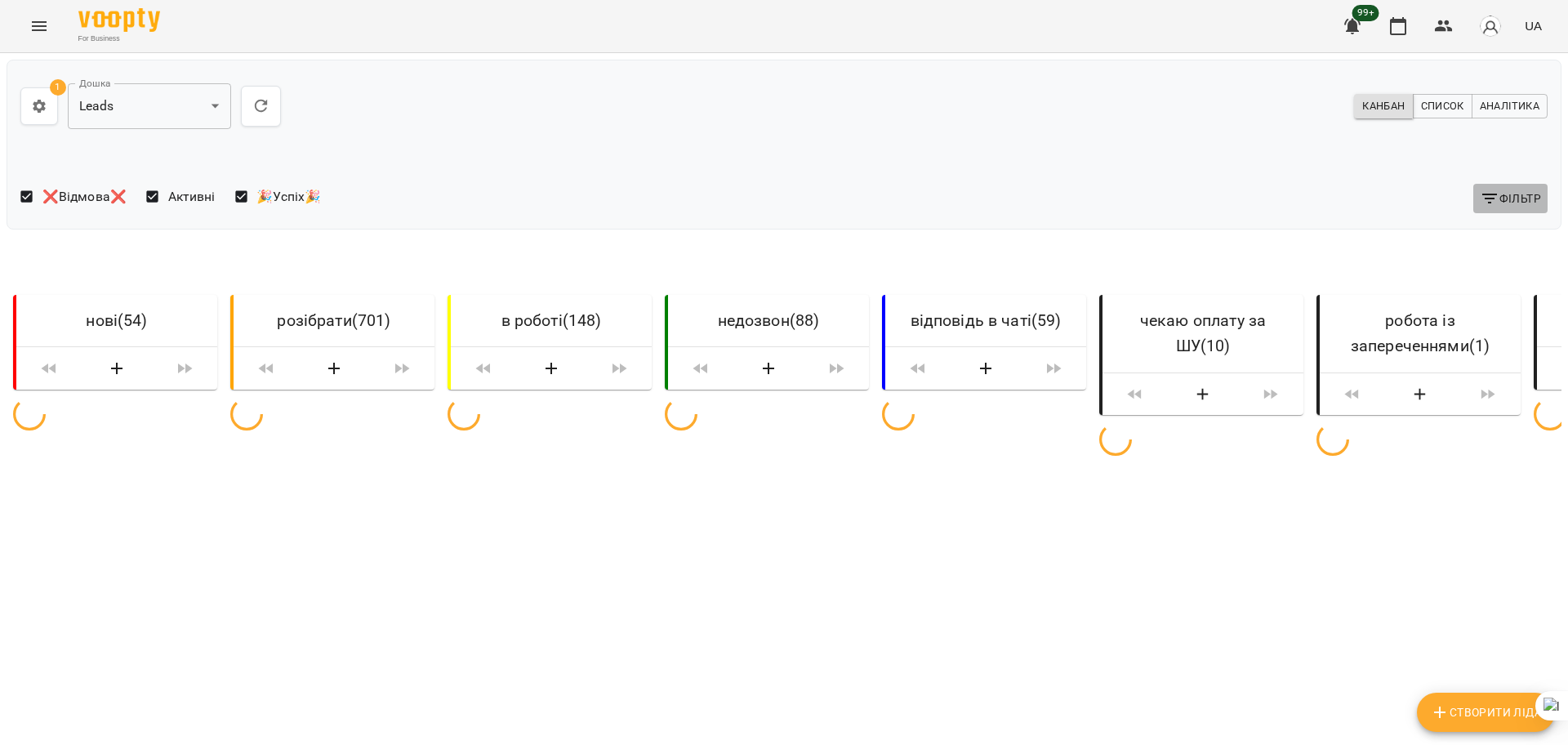
click at [1499, 195] on span "Фільтр" at bounding box center [1511, 199] width 62 height 20
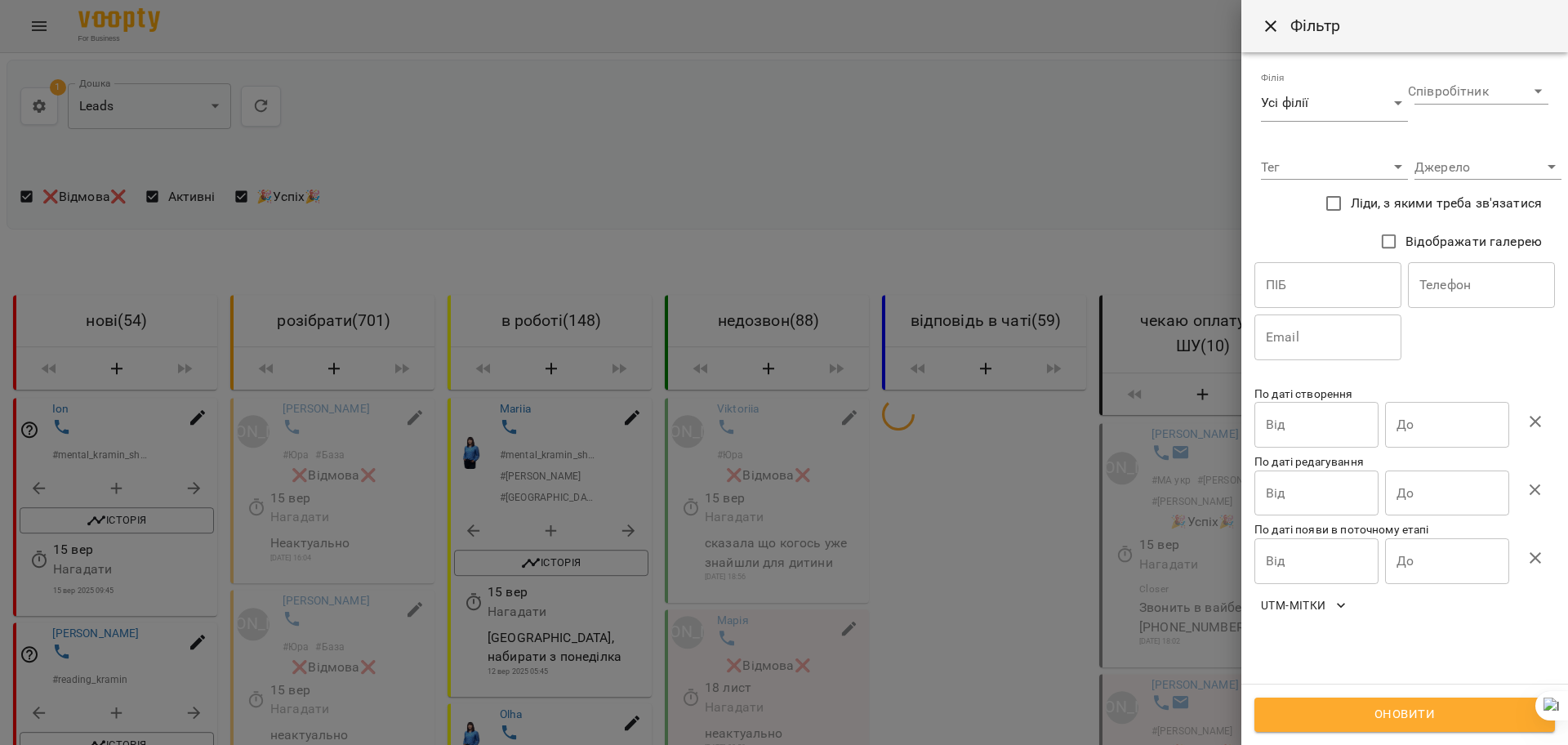
click at [1481, 281] on input "text" at bounding box center [1481, 285] width 147 height 46
paste input "**********"
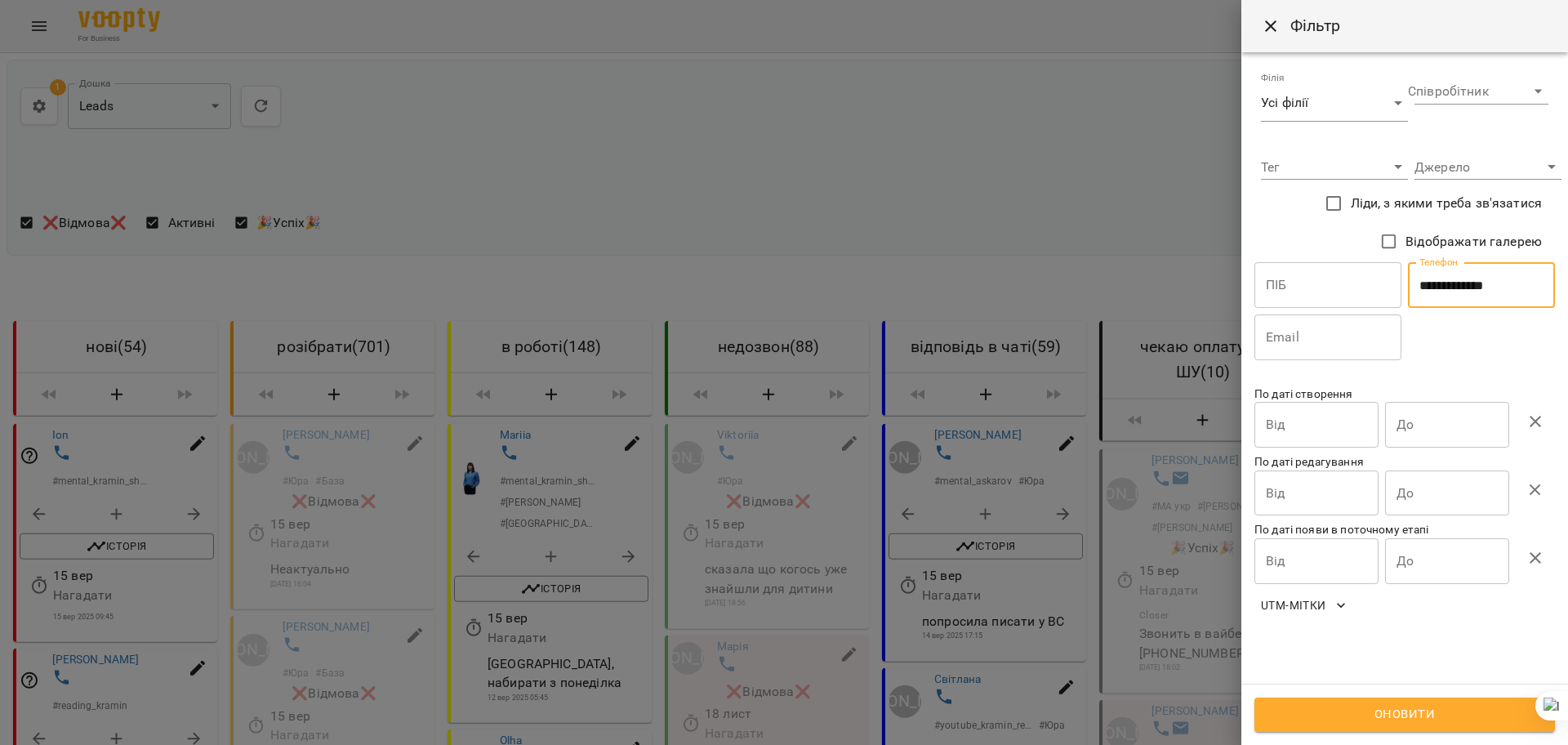
type input "**********"
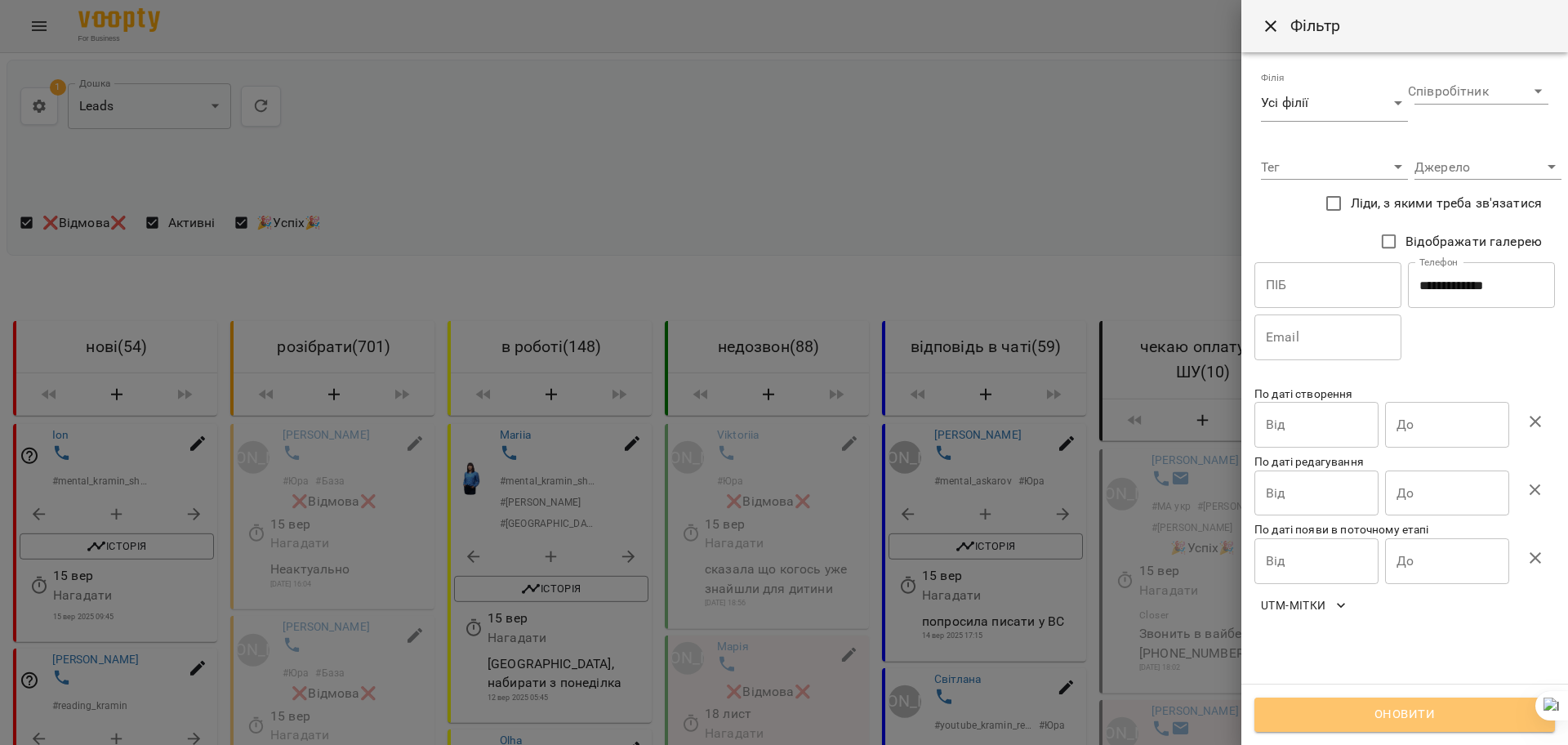
drag, startPoint x: 1422, startPoint y: 708, endPoint x: 737, endPoint y: 502, distance: 715.3
click at [1422, 707] on span "Оновити" at bounding box center [1405, 715] width 265 height 22
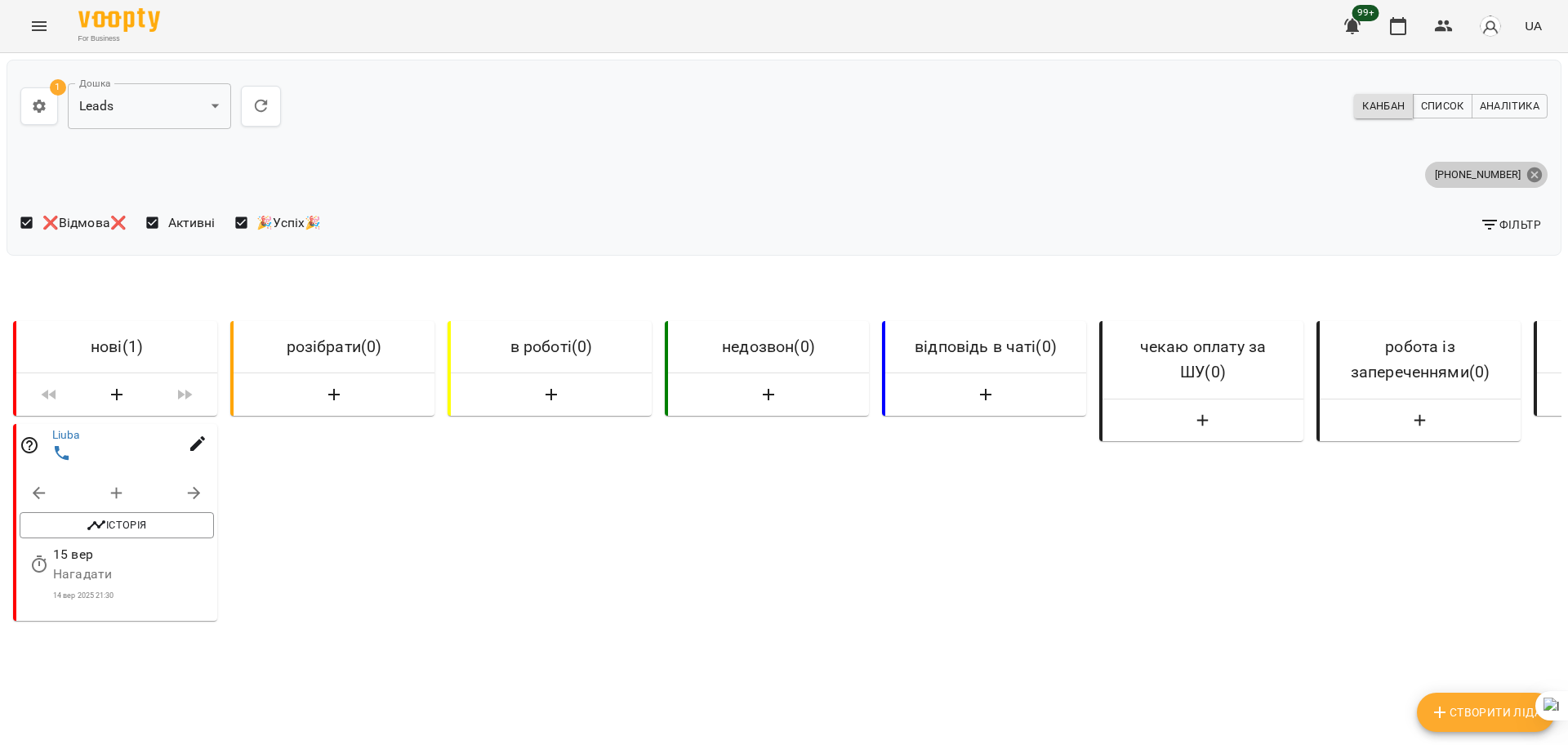
click at [1527, 170] on icon at bounding box center [1535, 174] width 15 height 15
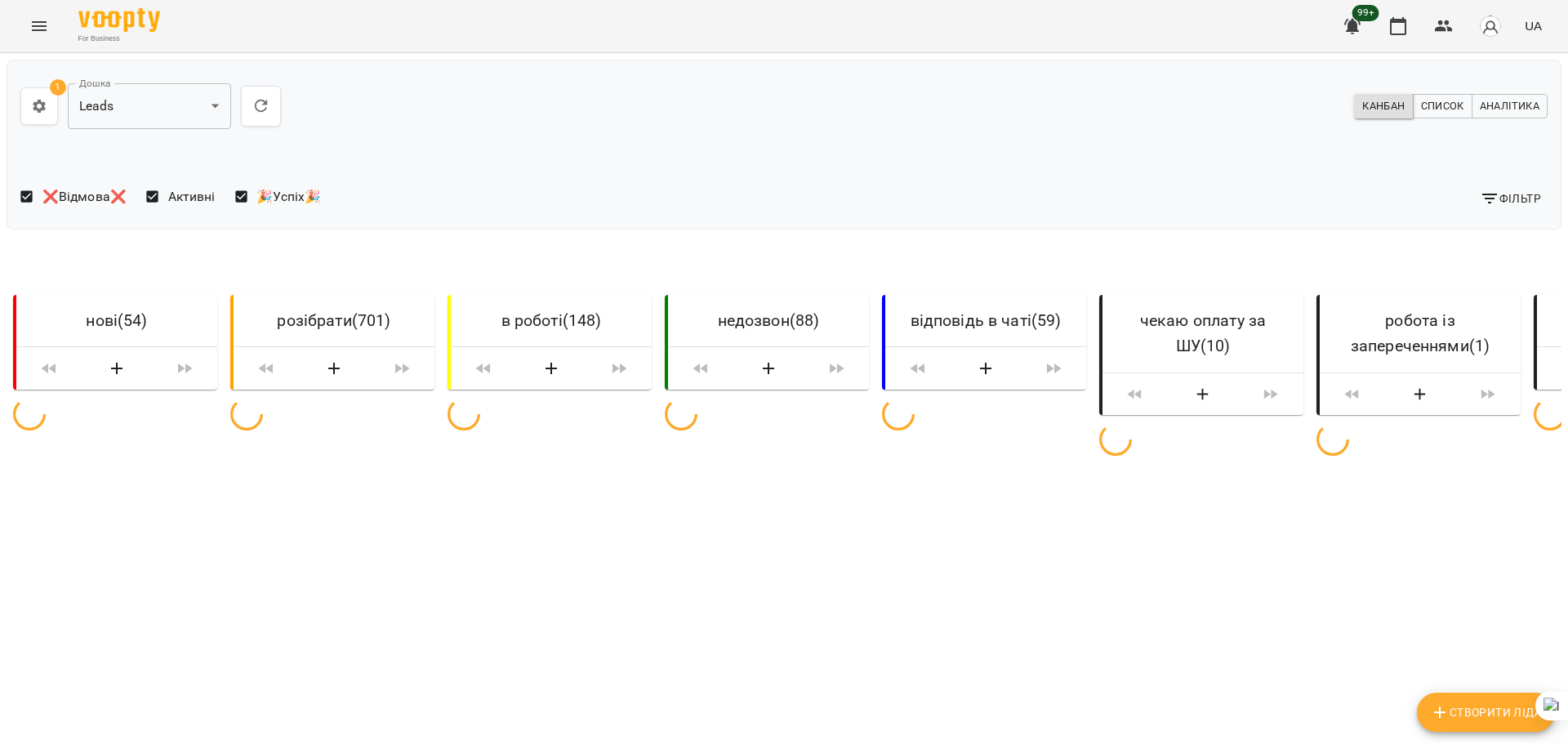
click at [1501, 196] on span "Фільтр" at bounding box center [1511, 199] width 62 height 20
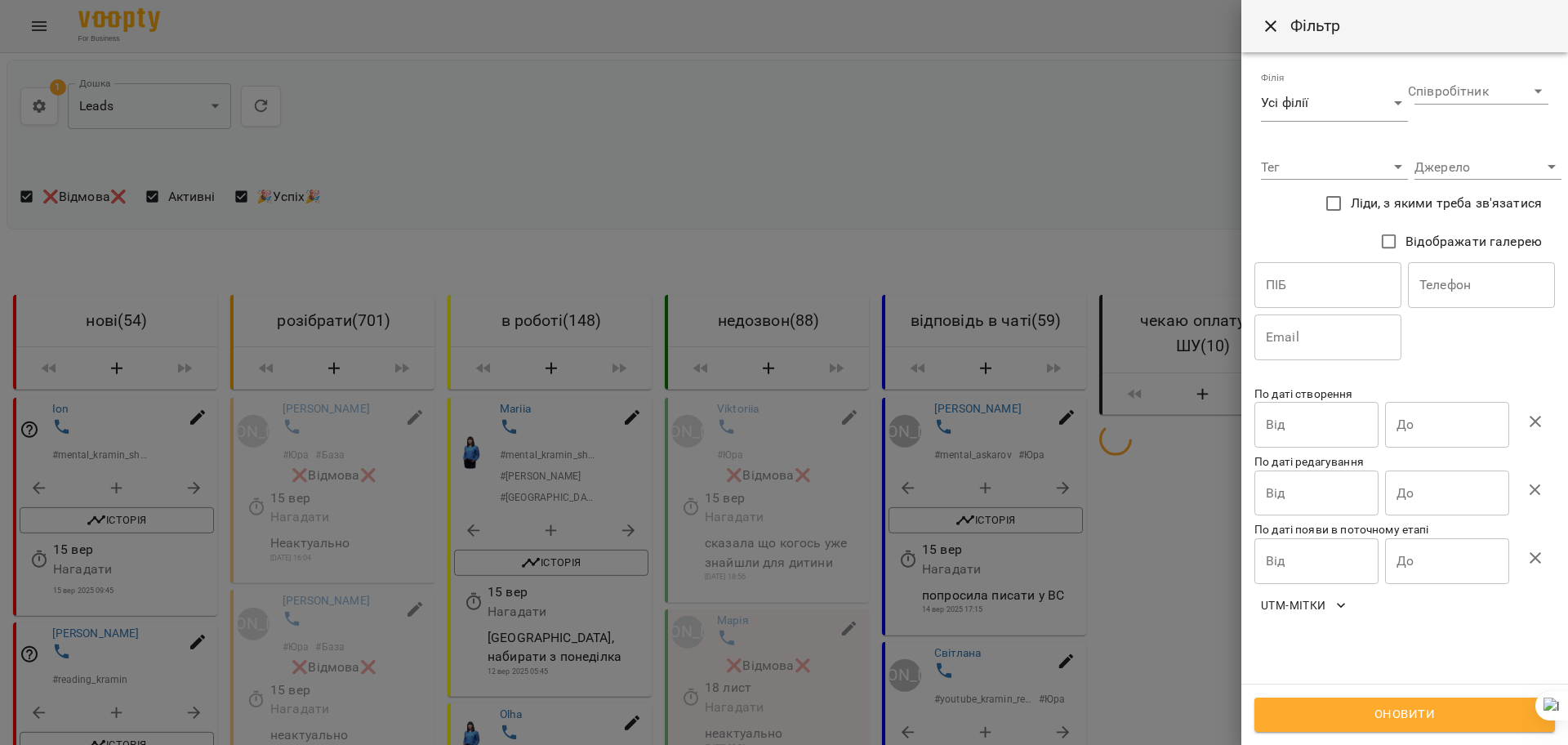
click at [1461, 295] on input "text" at bounding box center [1481, 285] width 147 height 46
paste input "**********"
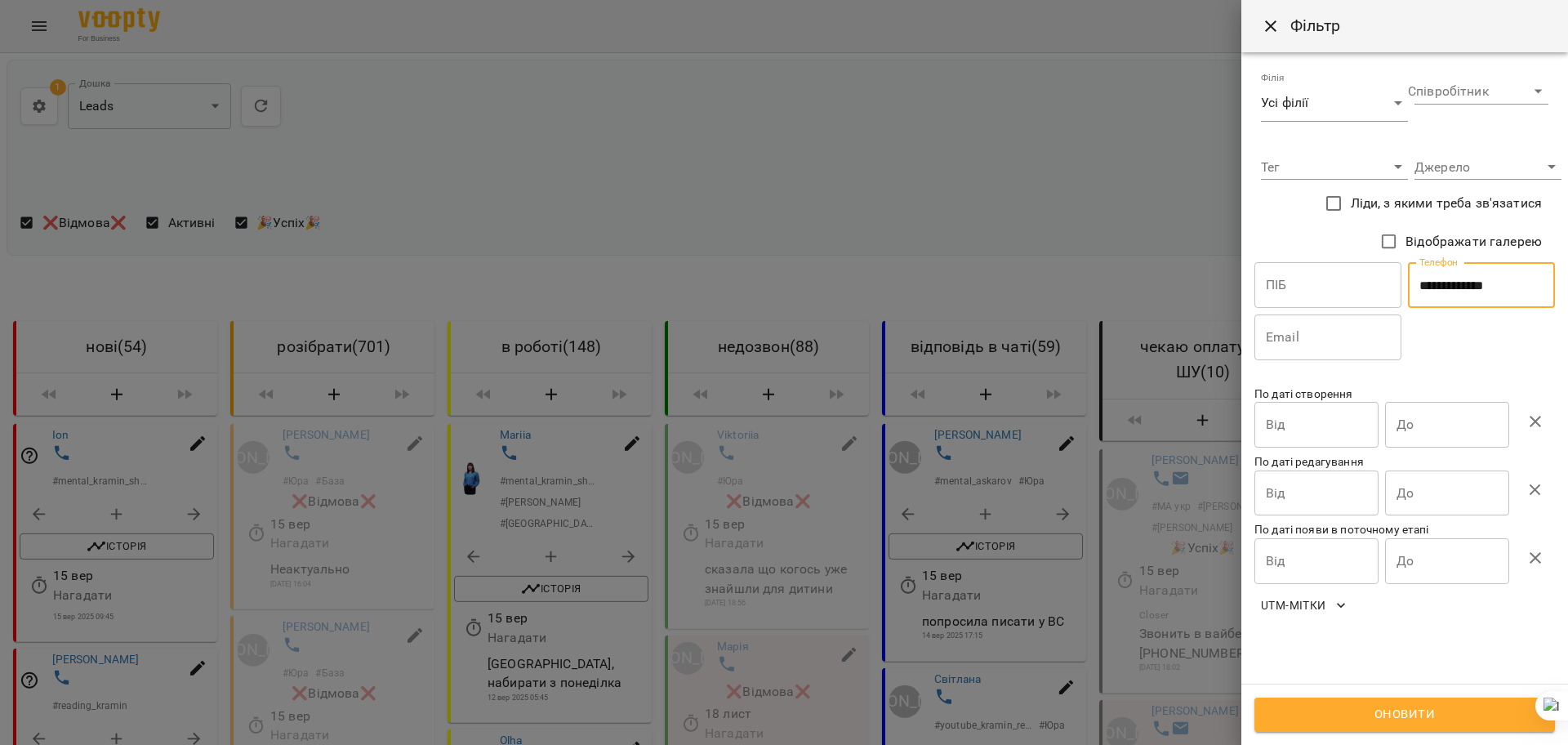
type input "**********"
click at [1395, 718] on span "Оновити" at bounding box center [1405, 715] width 265 height 22
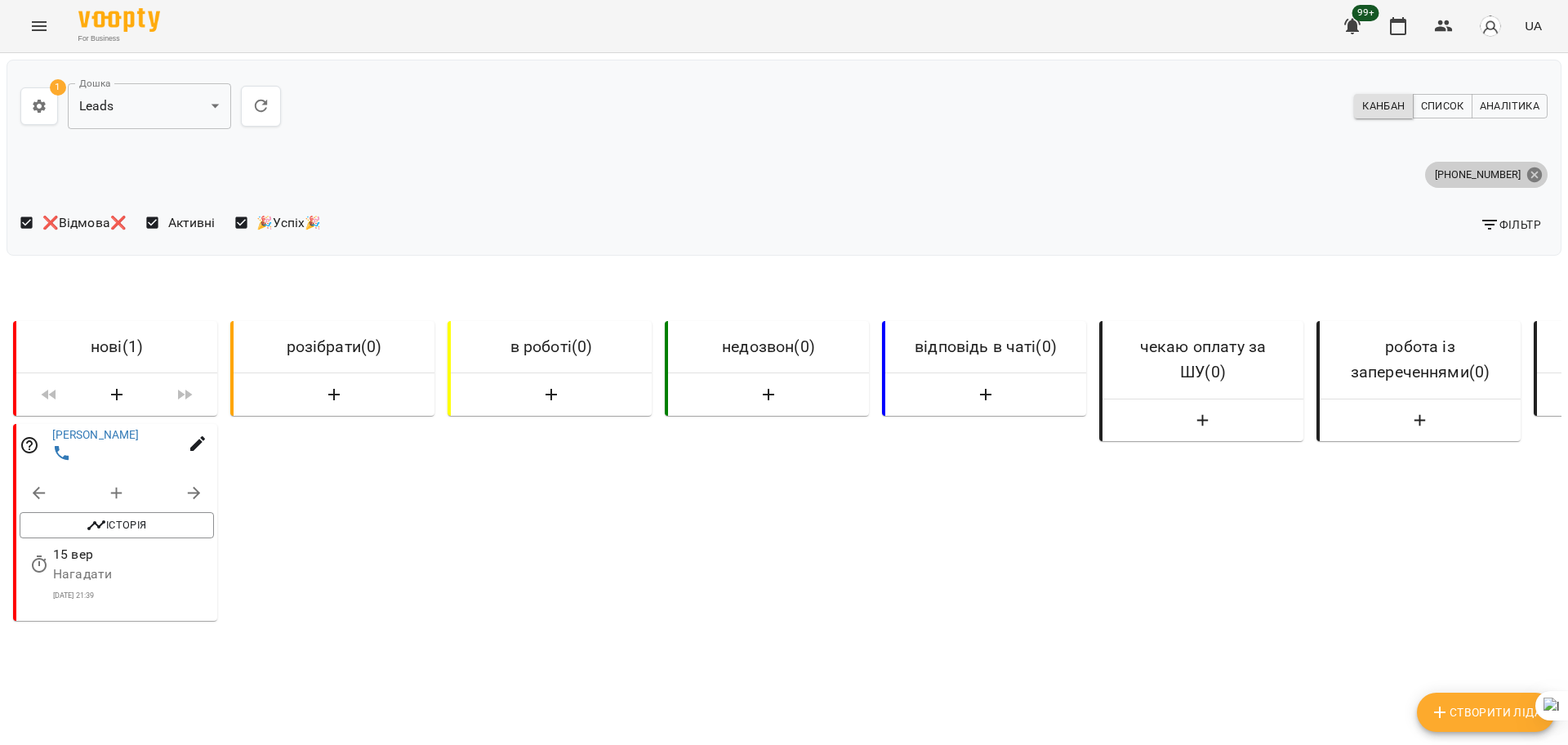
click at [1527, 169] on icon at bounding box center [1535, 174] width 15 height 15
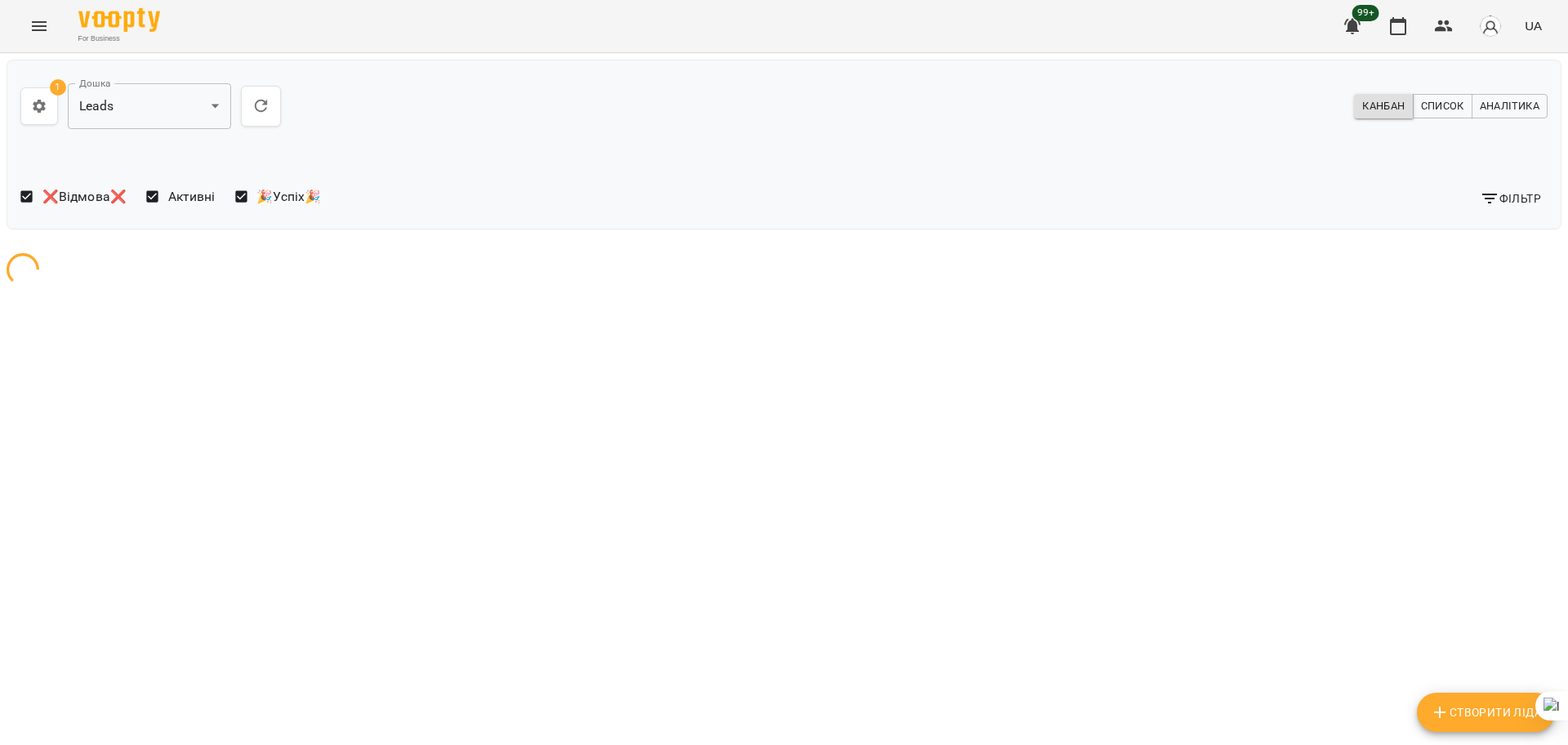
click at [1506, 196] on span "Фільтр" at bounding box center [1511, 199] width 62 height 20
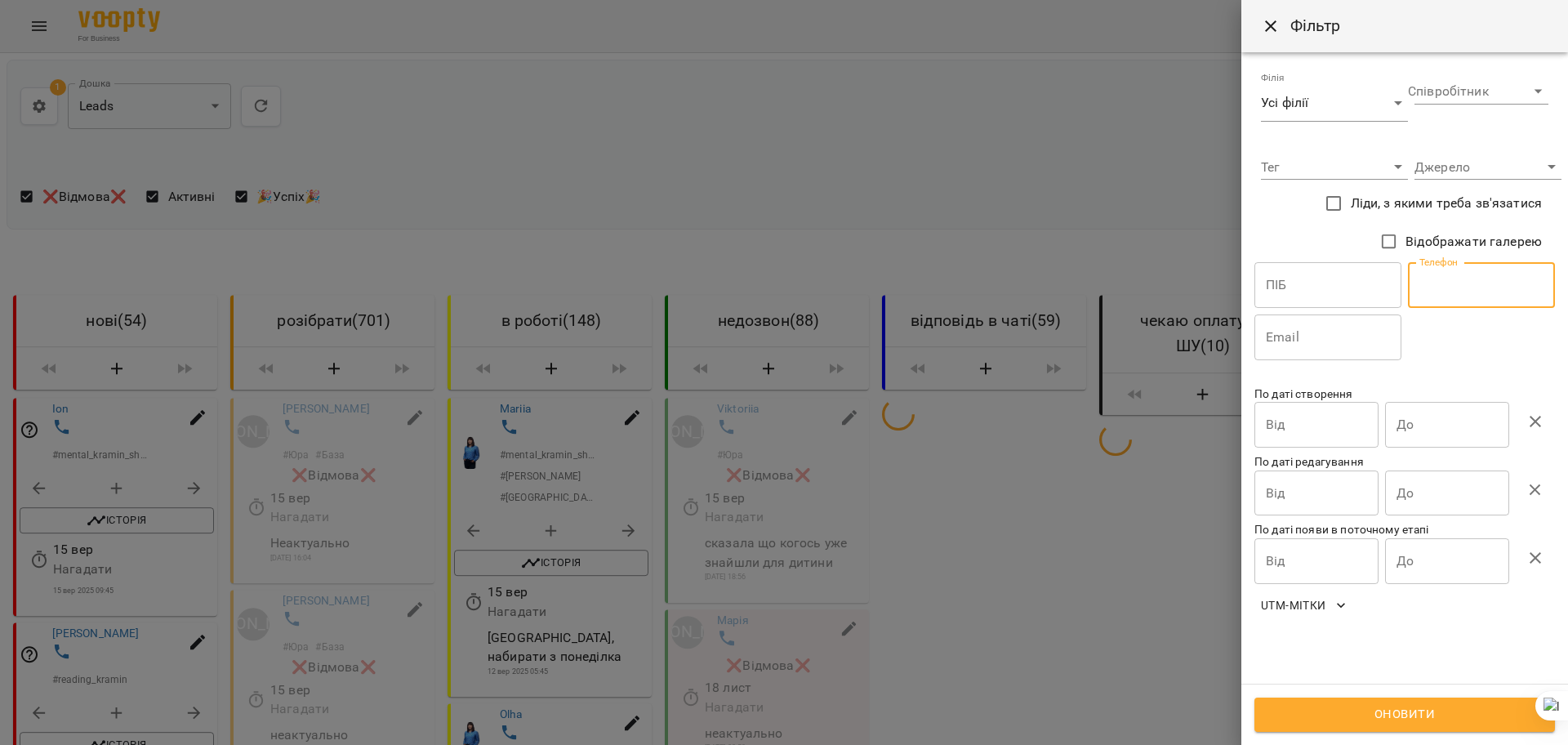
click at [1463, 289] on input "text" at bounding box center [1481, 285] width 147 height 46
paste input "**********"
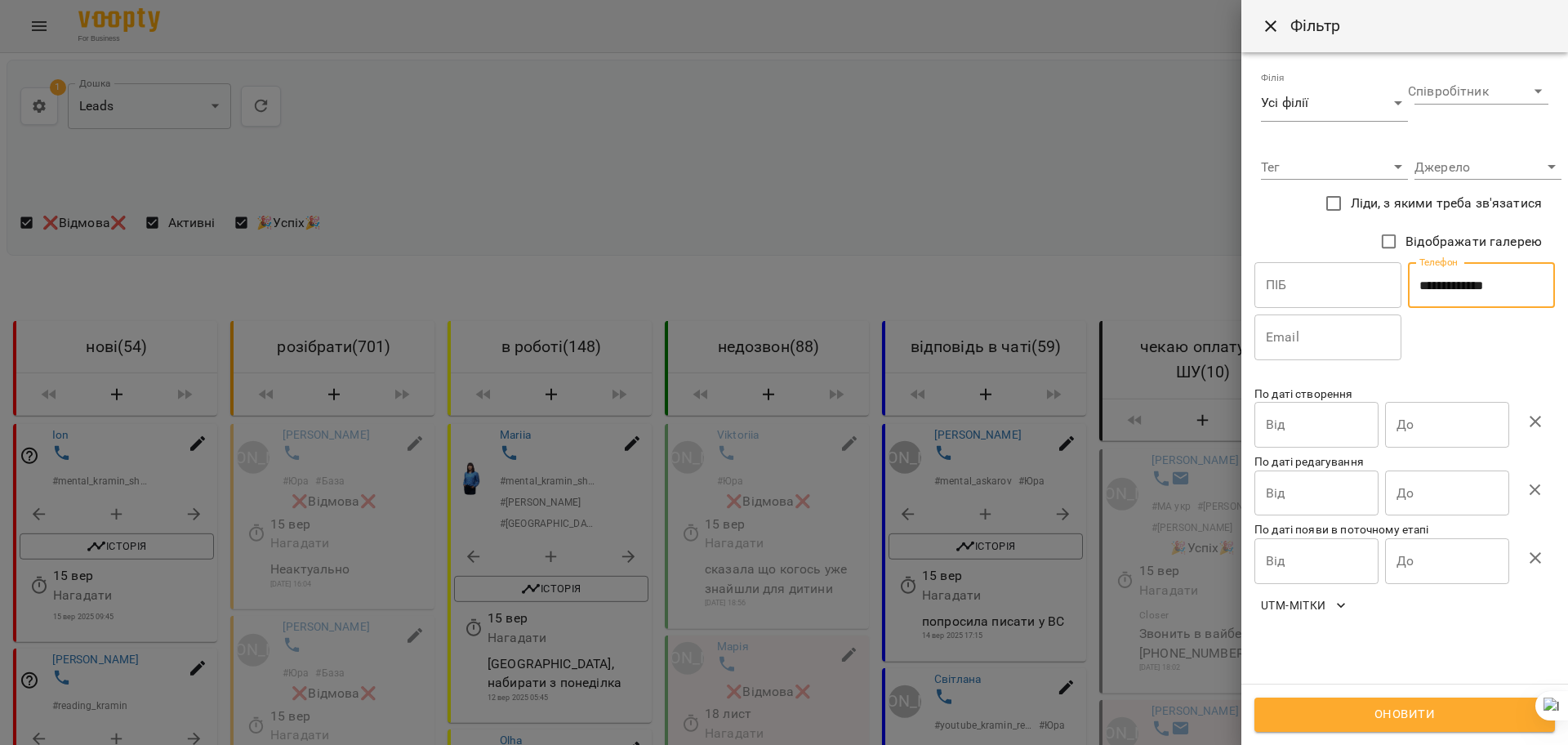
type input "**********"
click at [1365, 712] on span "Оновити" at bounding box center [1405, 715] width 265 height 22
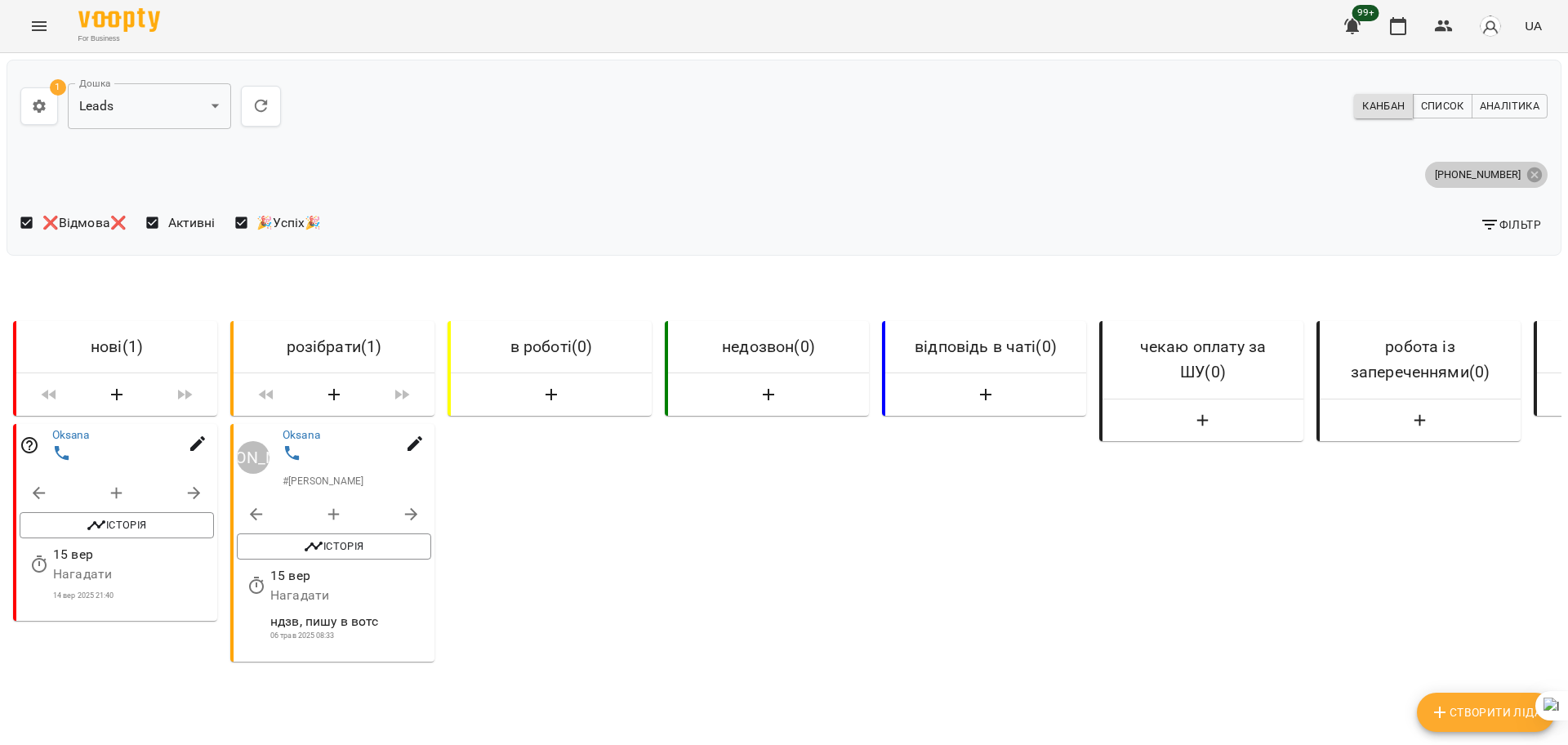
click at [1526, 176] on icon at bounding box center [1535, 175] width 18 height 18
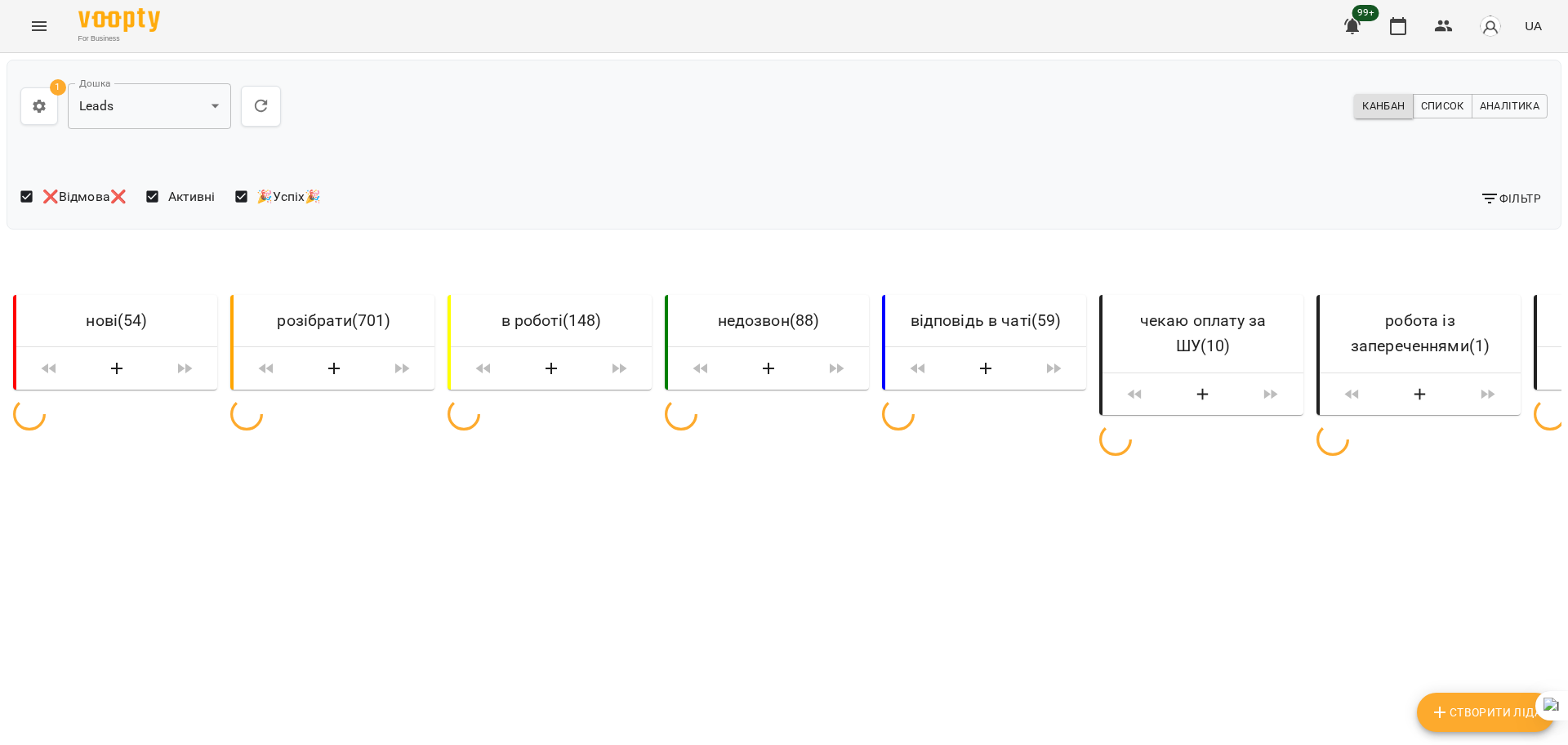
click at [1506, 197] on span "Фільтр" at bounding box center [1511, 199] width 62 height 20
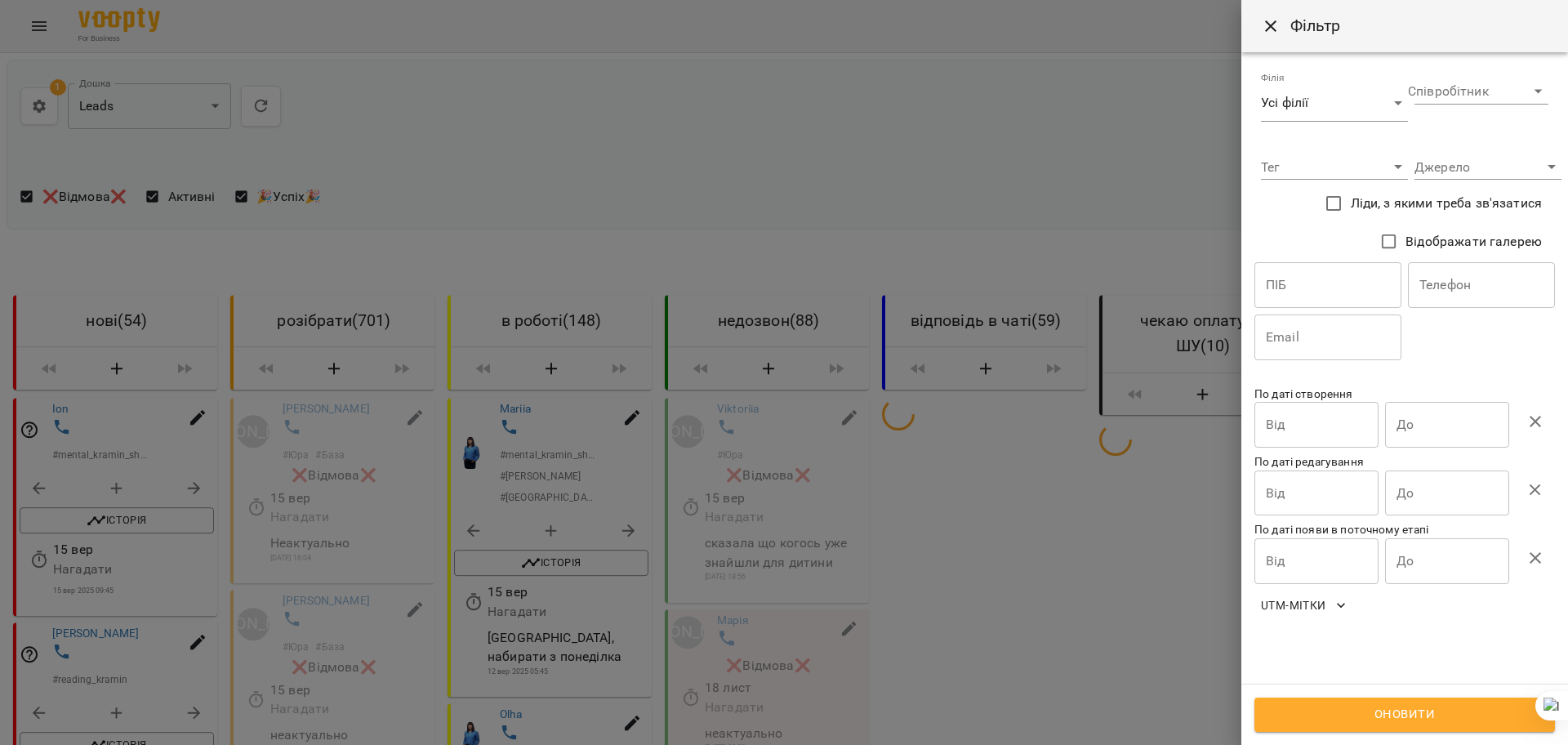
click at [1462, 296] on input "text" at bounding box center [1481, 285] width 147 height 46
paste input "**********"
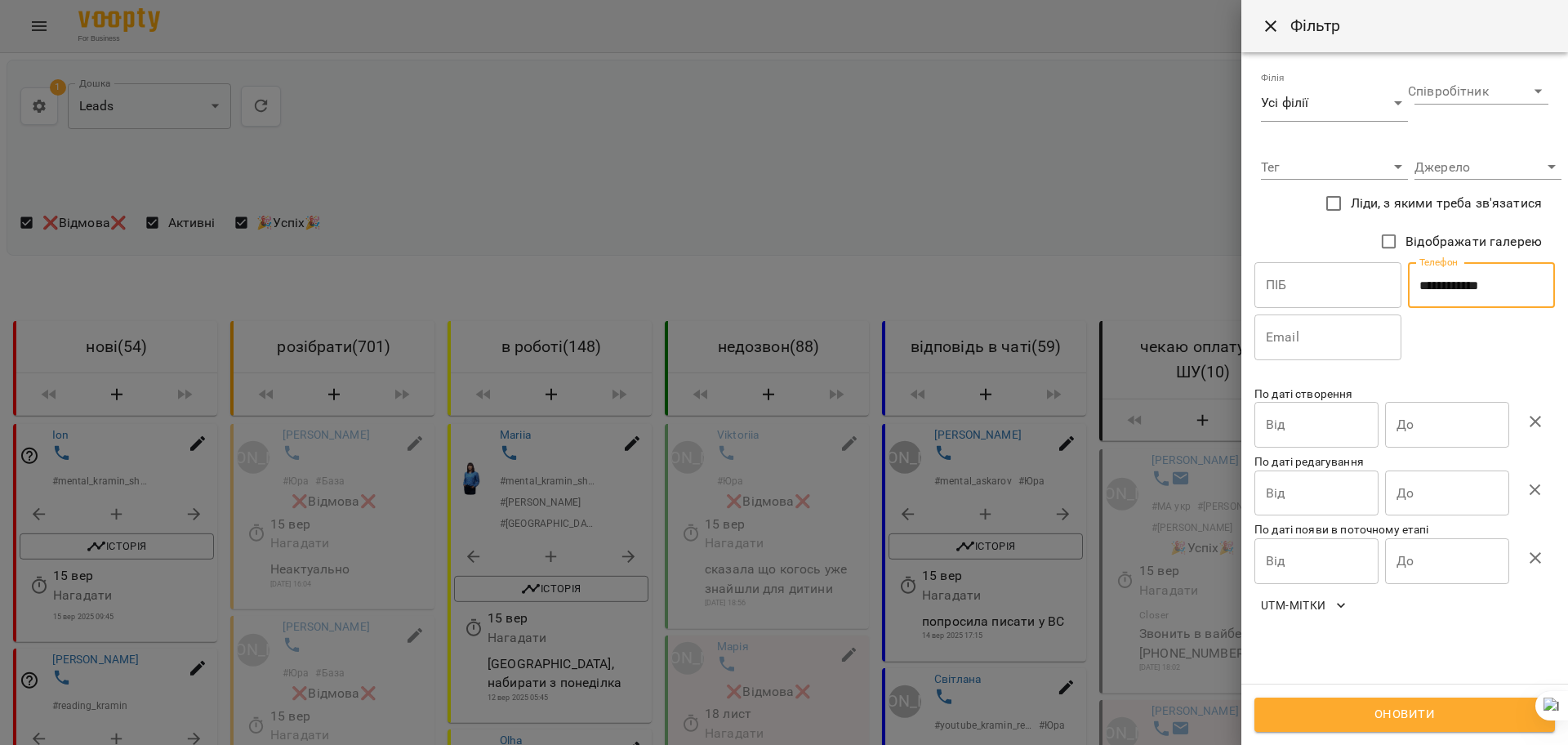
type input "**********"
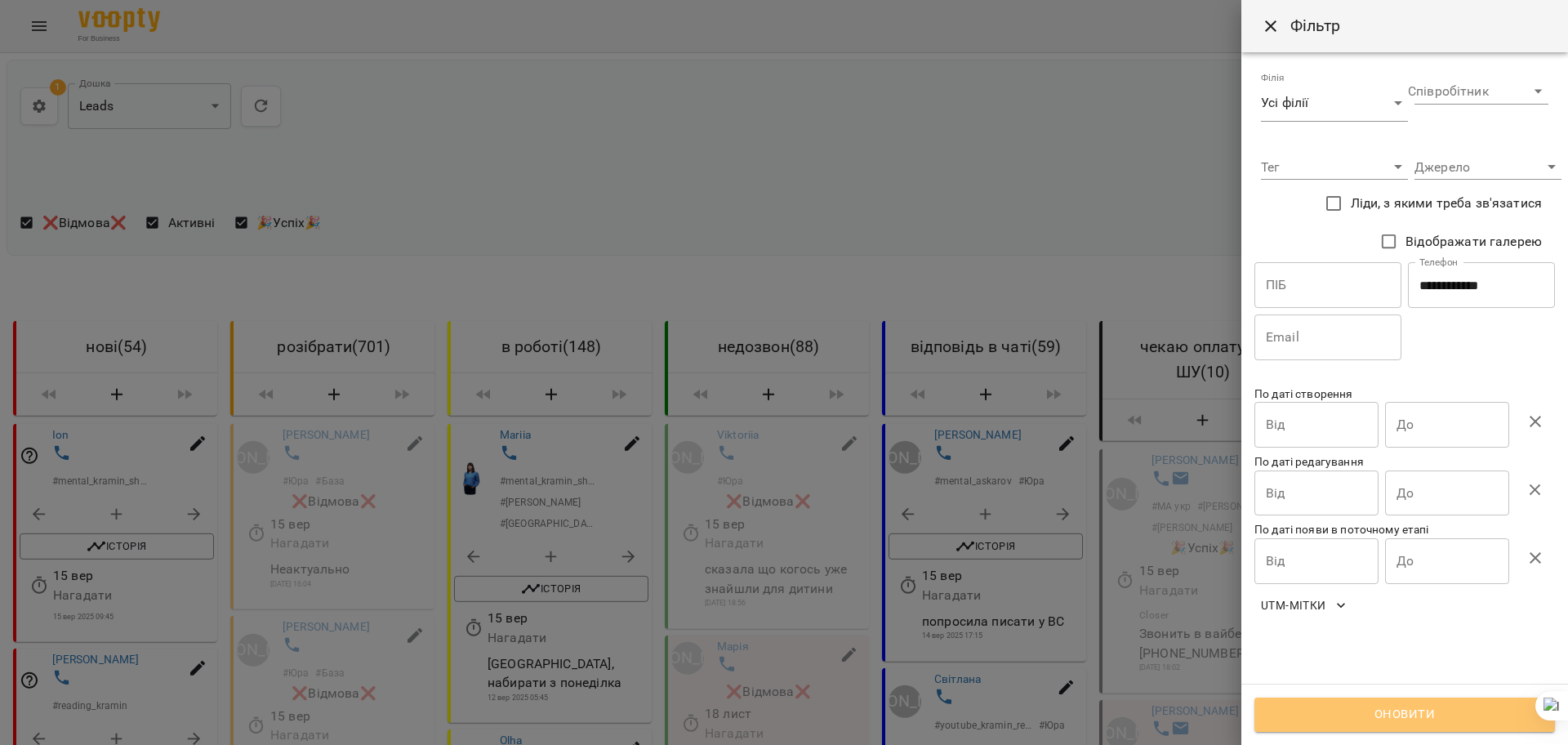
drag, startPoint x: 1399, startPoint y: 728, endPoint x: 357, endPoint y: 303, distance: 1125.3
click at [1400, 726] on button "Оновити" at bounding box center [1404, 714] width 300 height 34
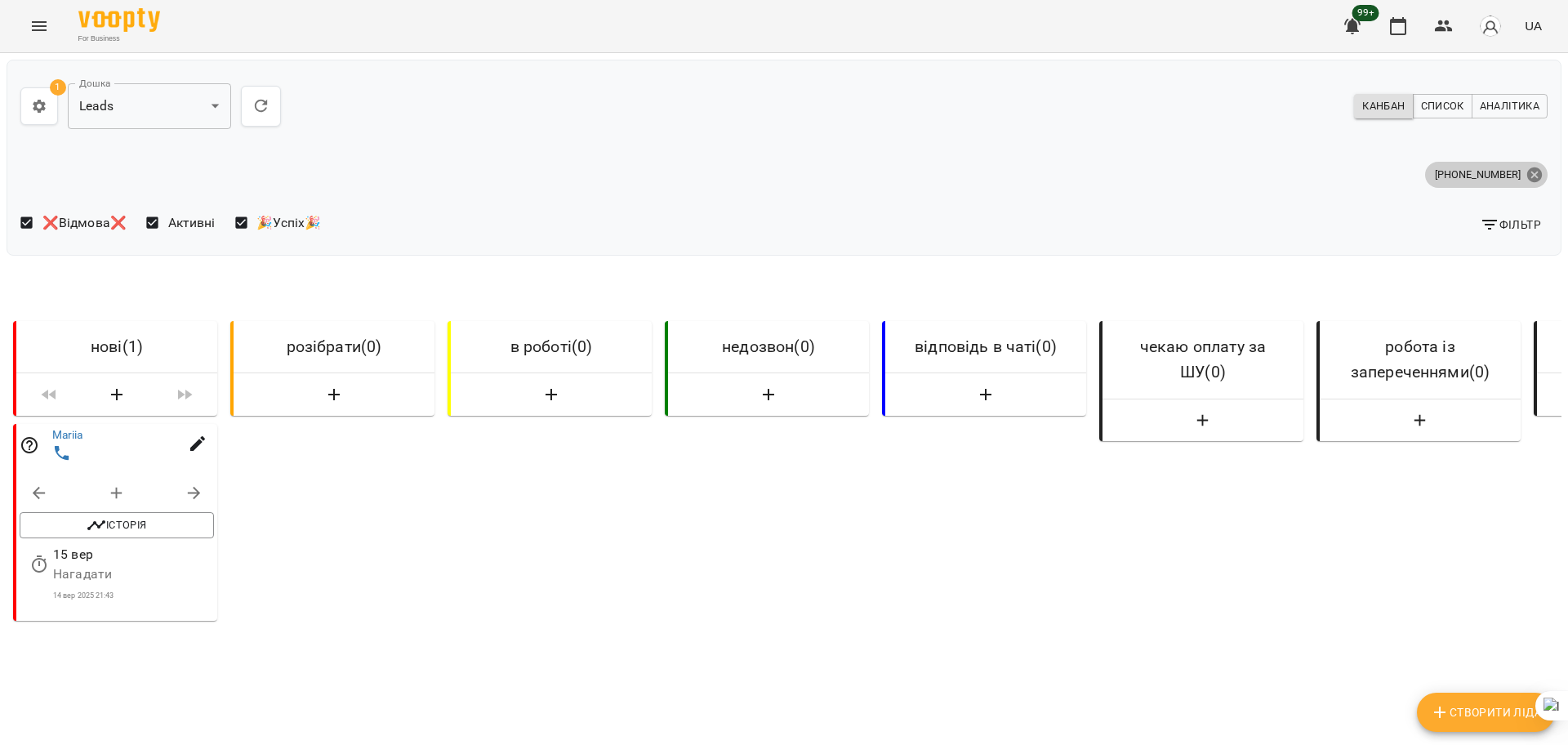
click at [1527, 177] on icon at bounding box center [1535, 174] width 15 height 15
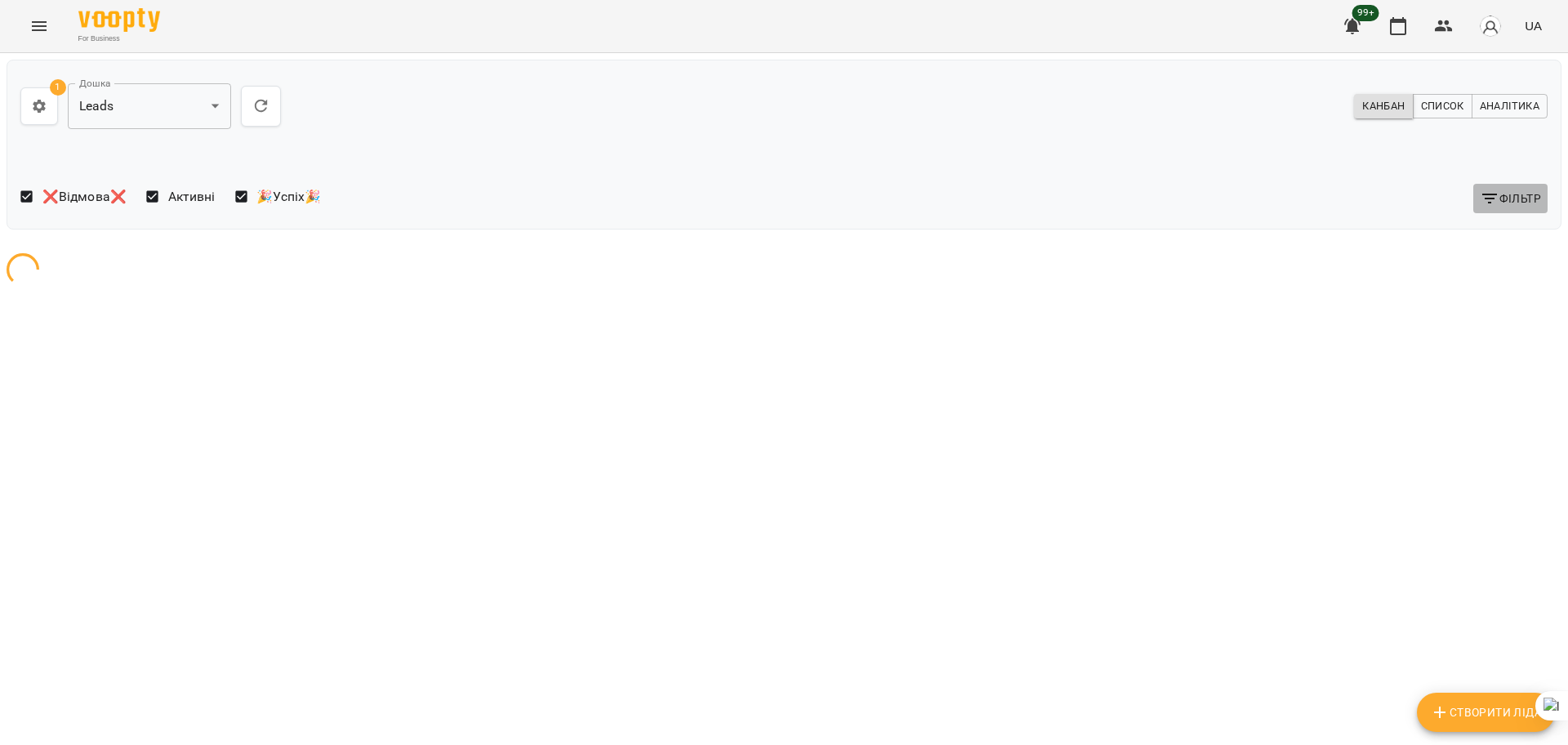
click at [1493, 191] on icon "button" at bounding box center [1490, 199] width 20 height 20
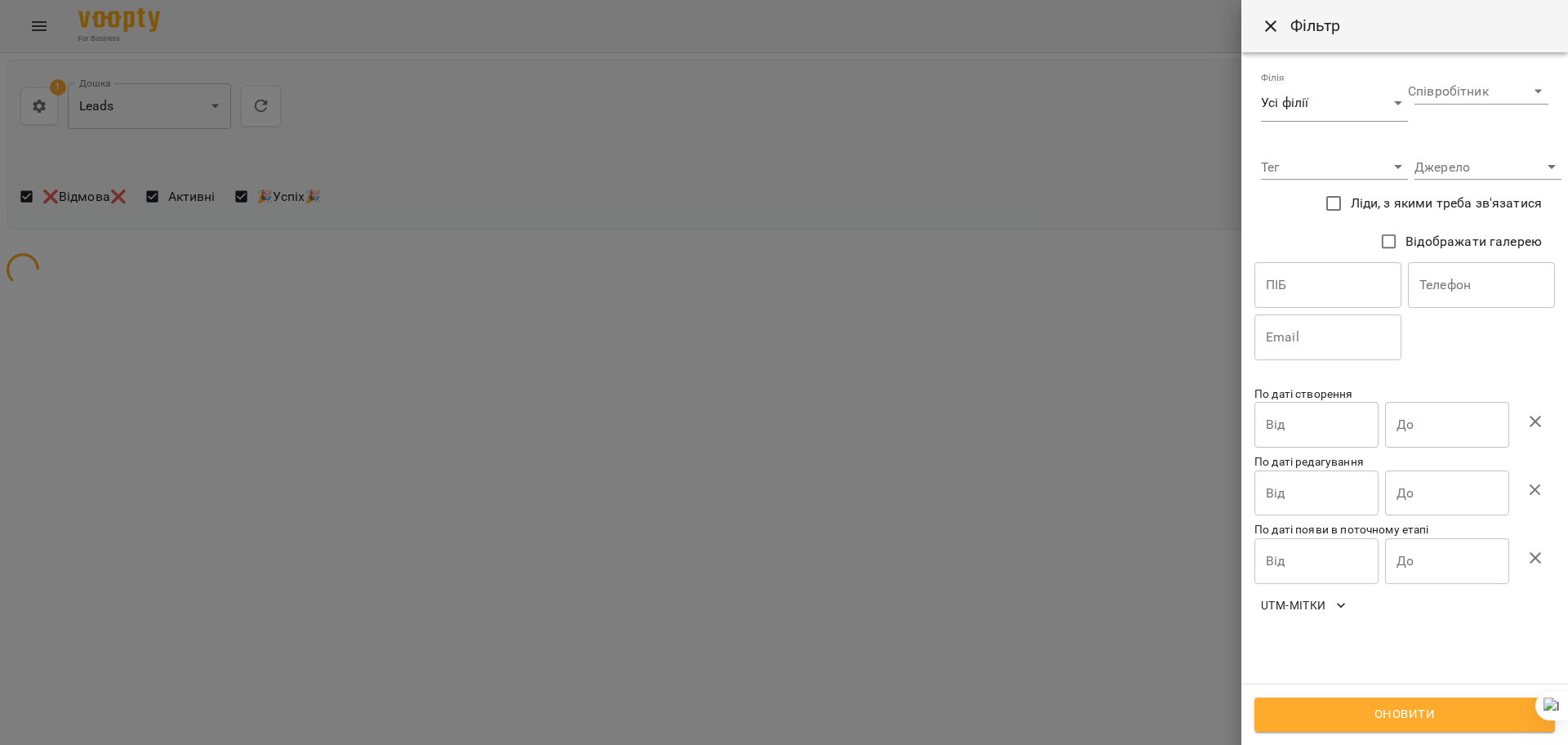
click at [1478, 273] on input "text" at bounding box center [1481, 285] width 147 height 46
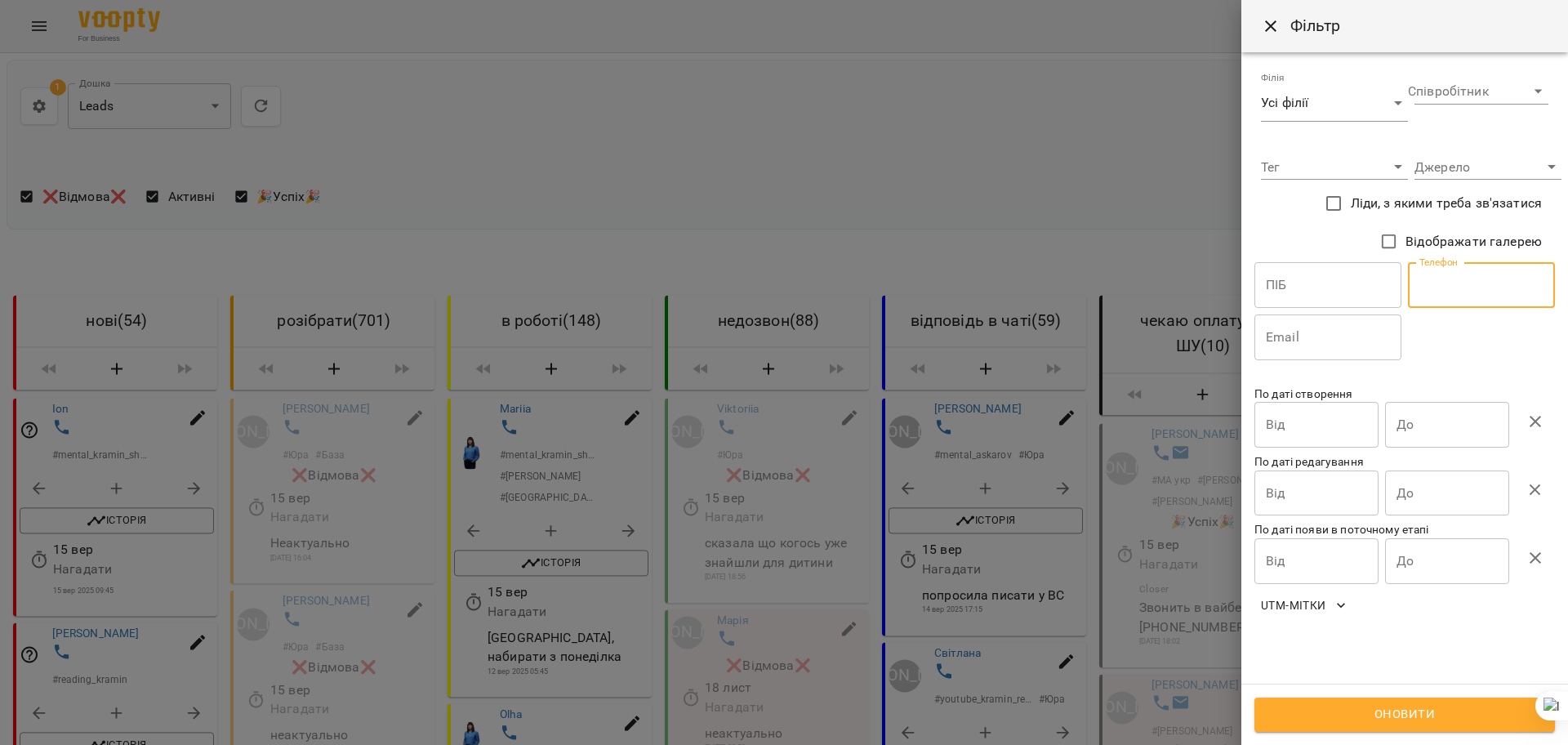
paste input "**********"
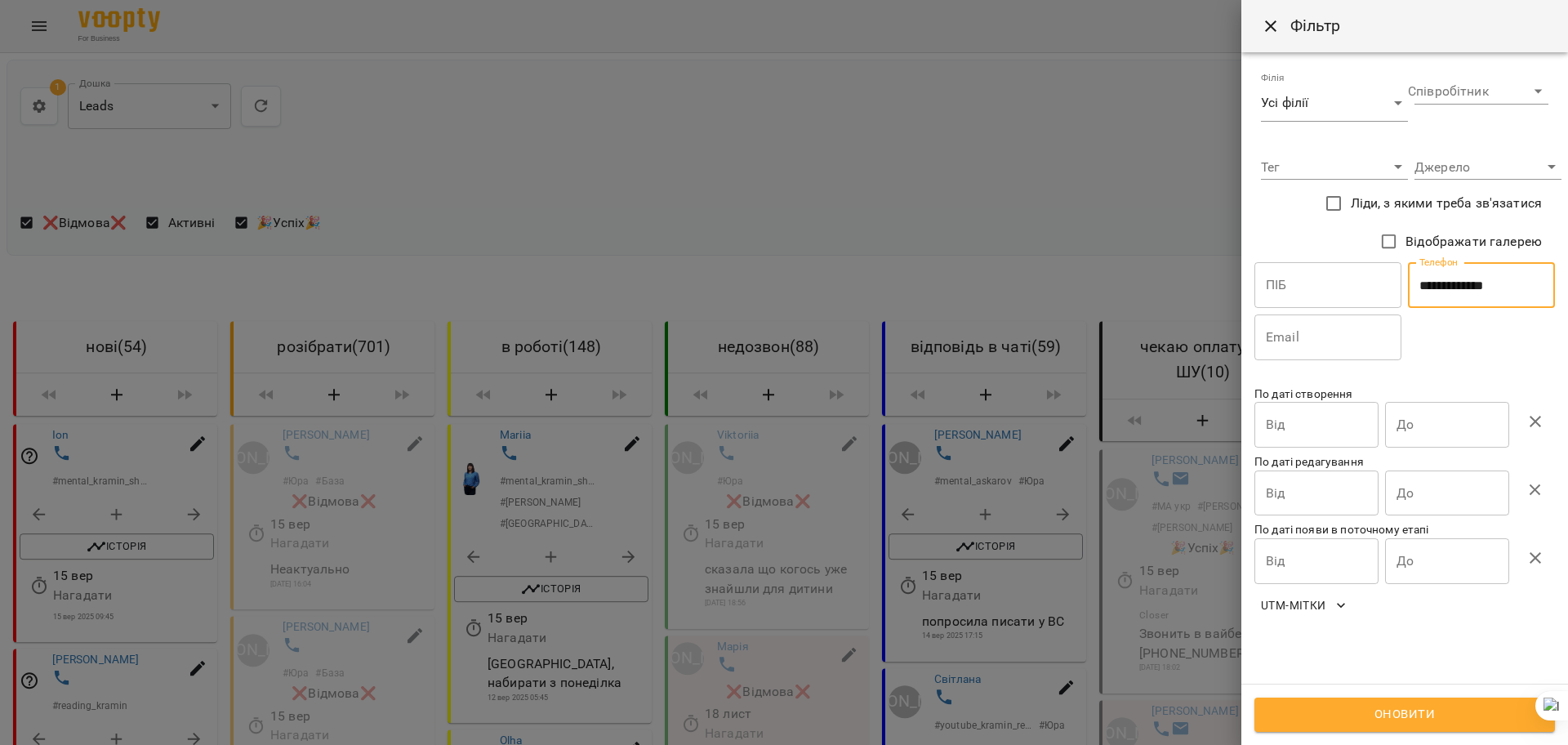
type input "**********"
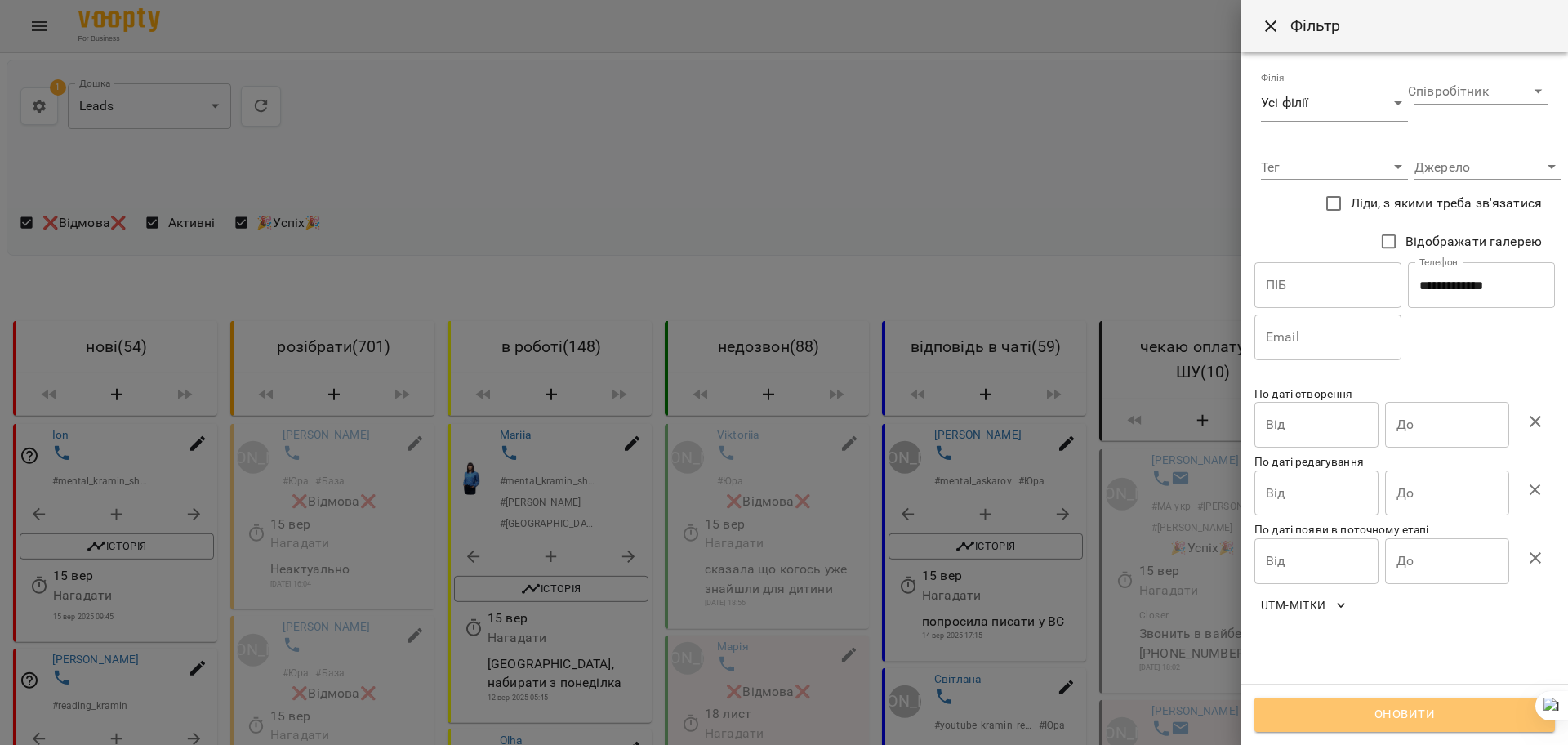
click at [1382, 710] on span "Оновити" at bounding box center [1405, 715] width 265 height 22
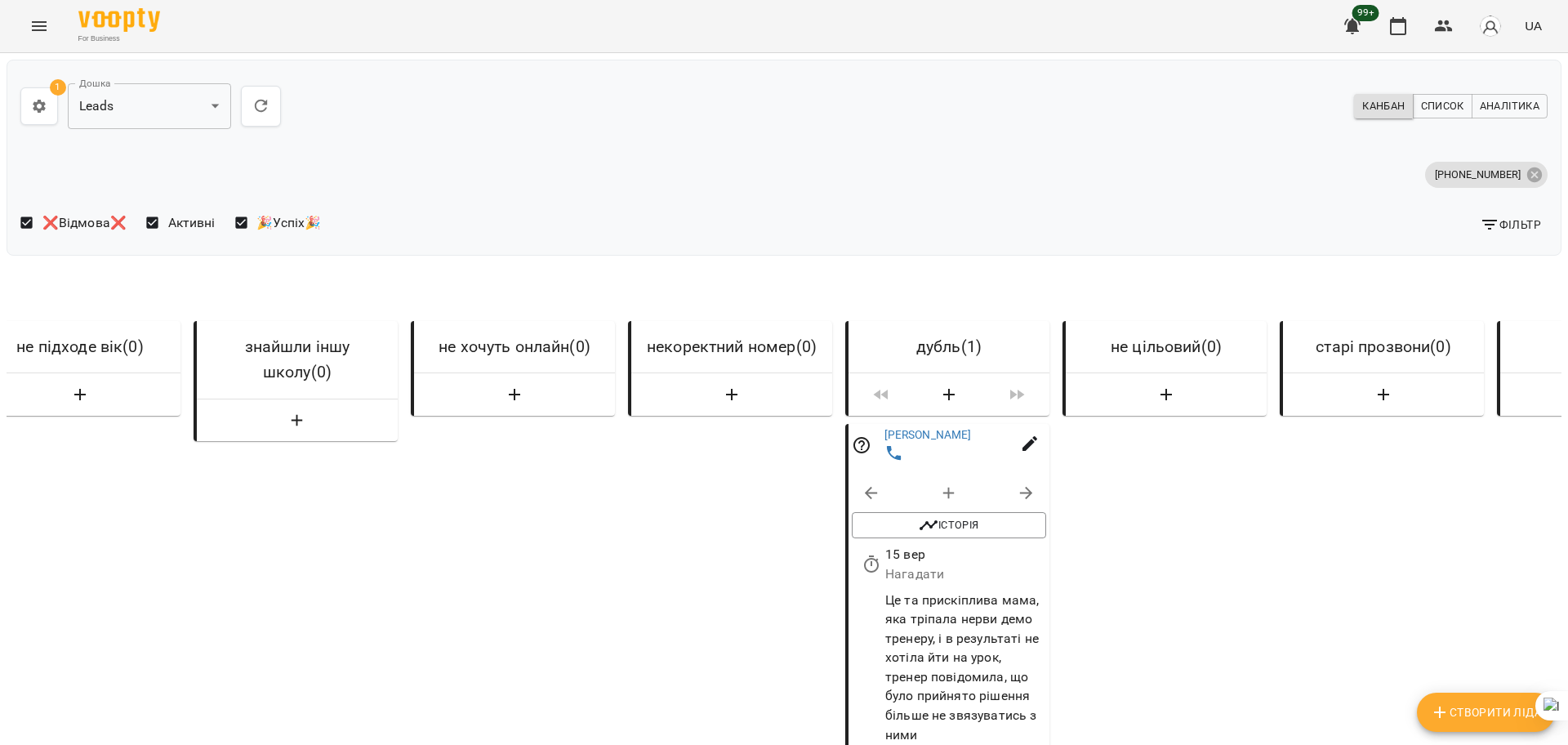
scroll to position [0, 3972]
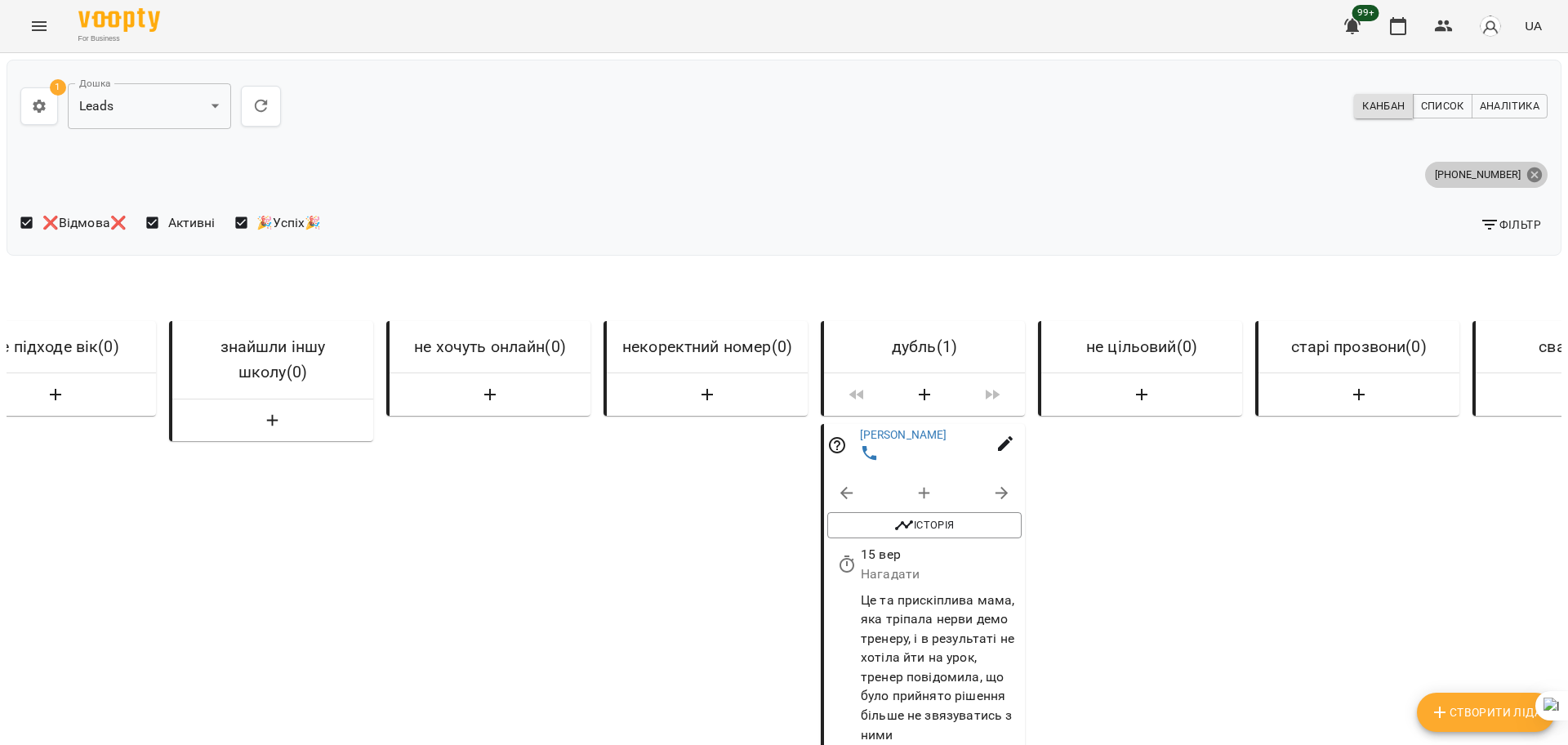
click at [1527, 176] on icon at bounding box center [1535, 175] width 18 height 18
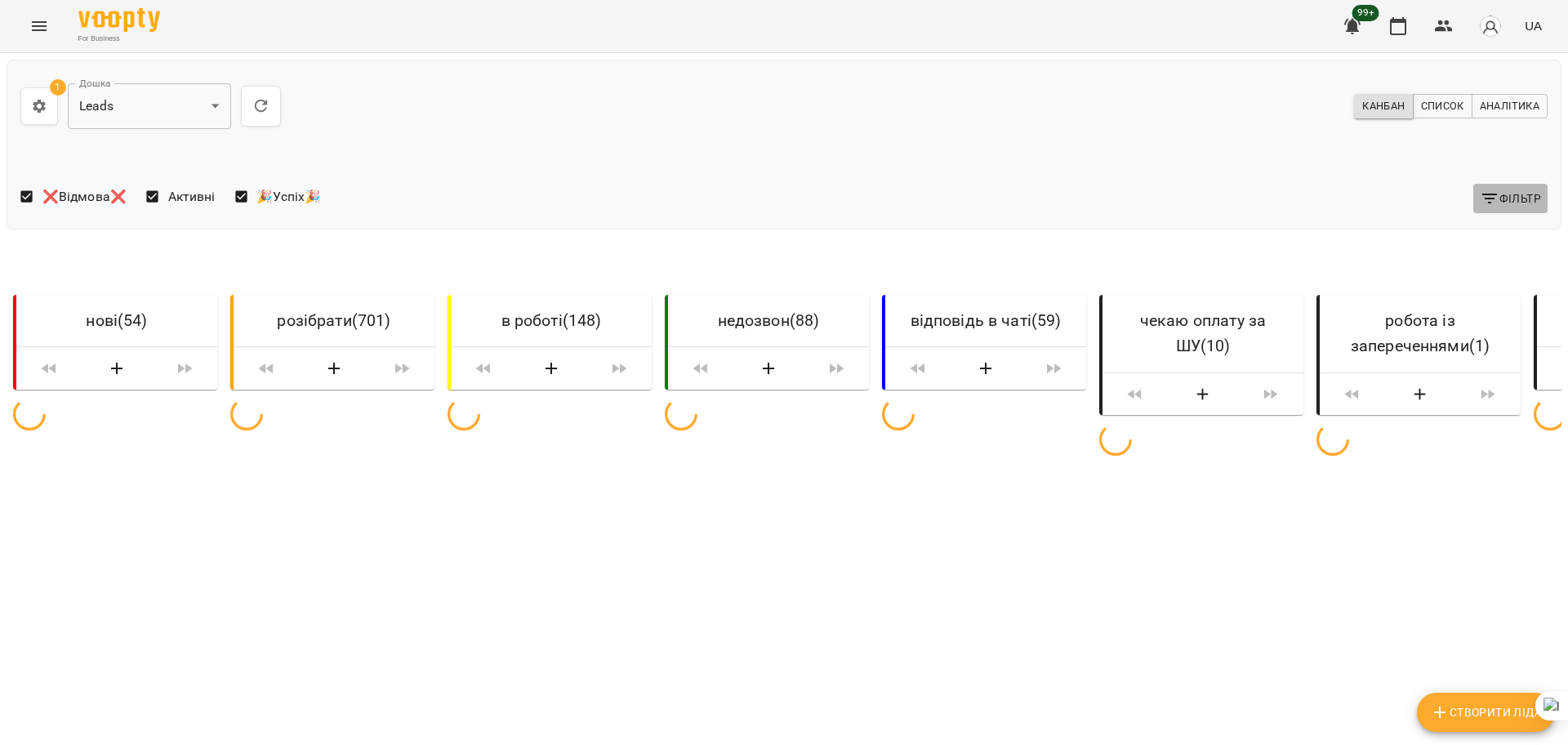
click at [1504, 195] on span "Фільтр" at bounding box center [1511, 199] width 62 height 20
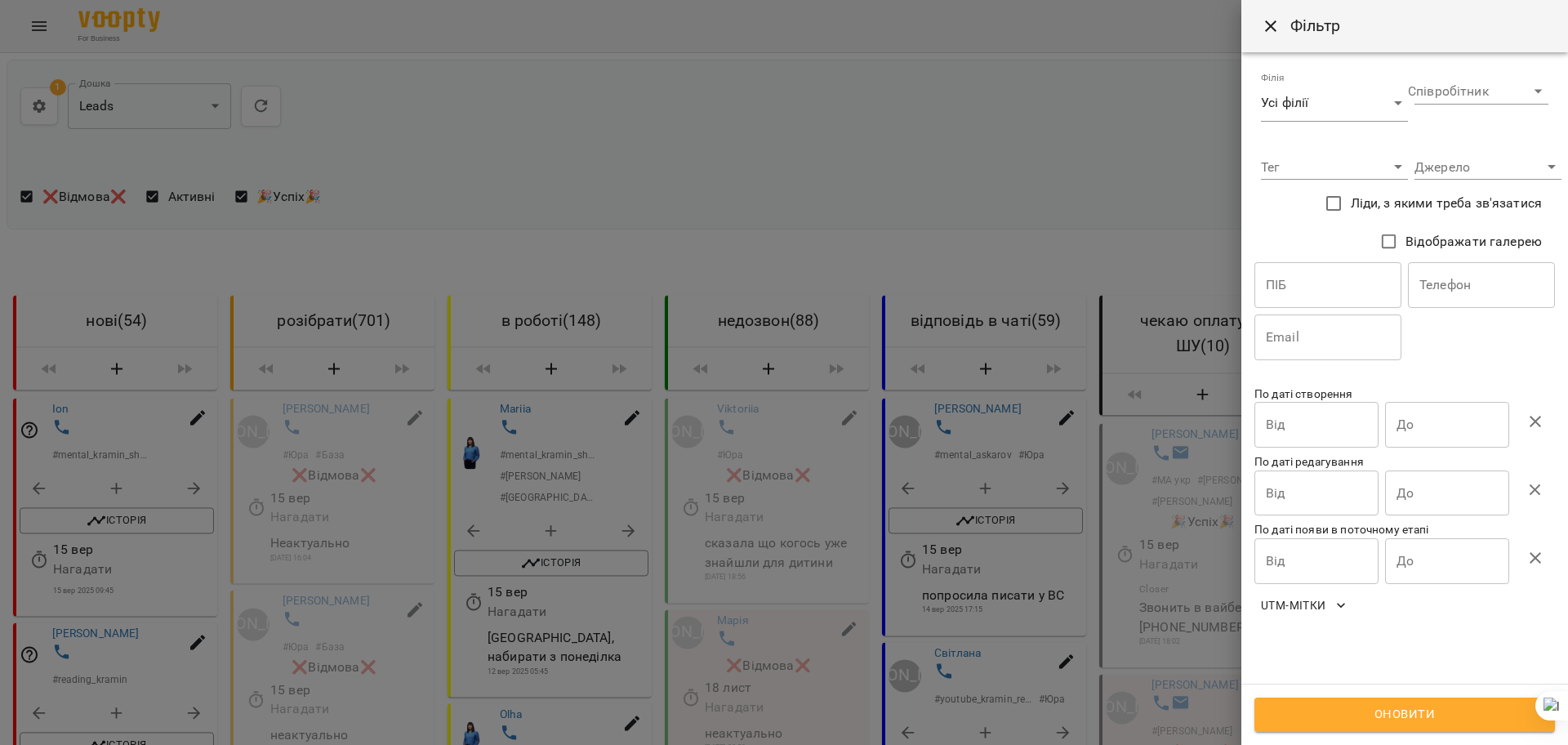
click at [1462, 288] on input "text" at bounding box center [1481, 285] width 147 height 46
paste input "**********"
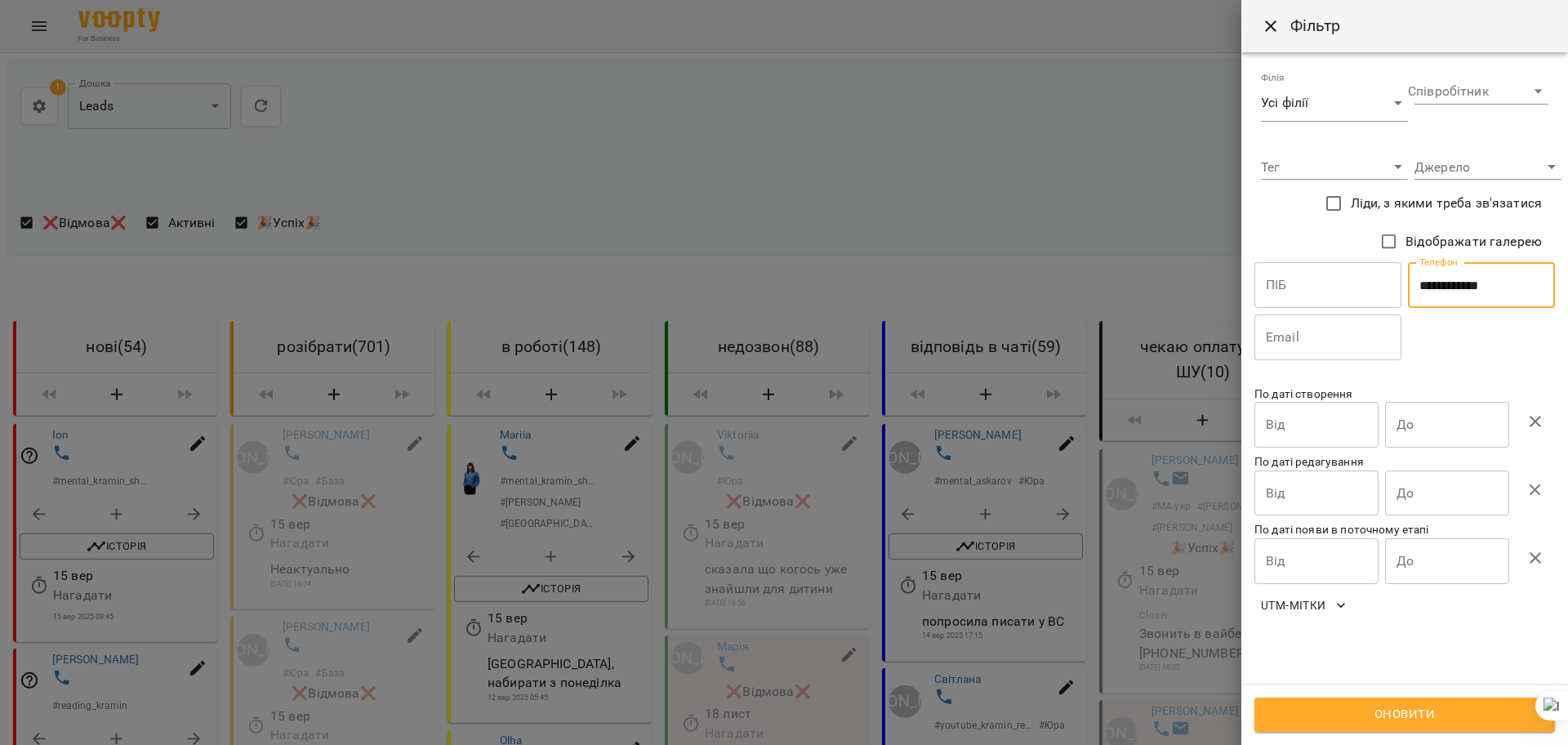
type input "**********"
click at [1415, 698] on button "Оновити" at bounding box center [1404, 714] width 300 height 34
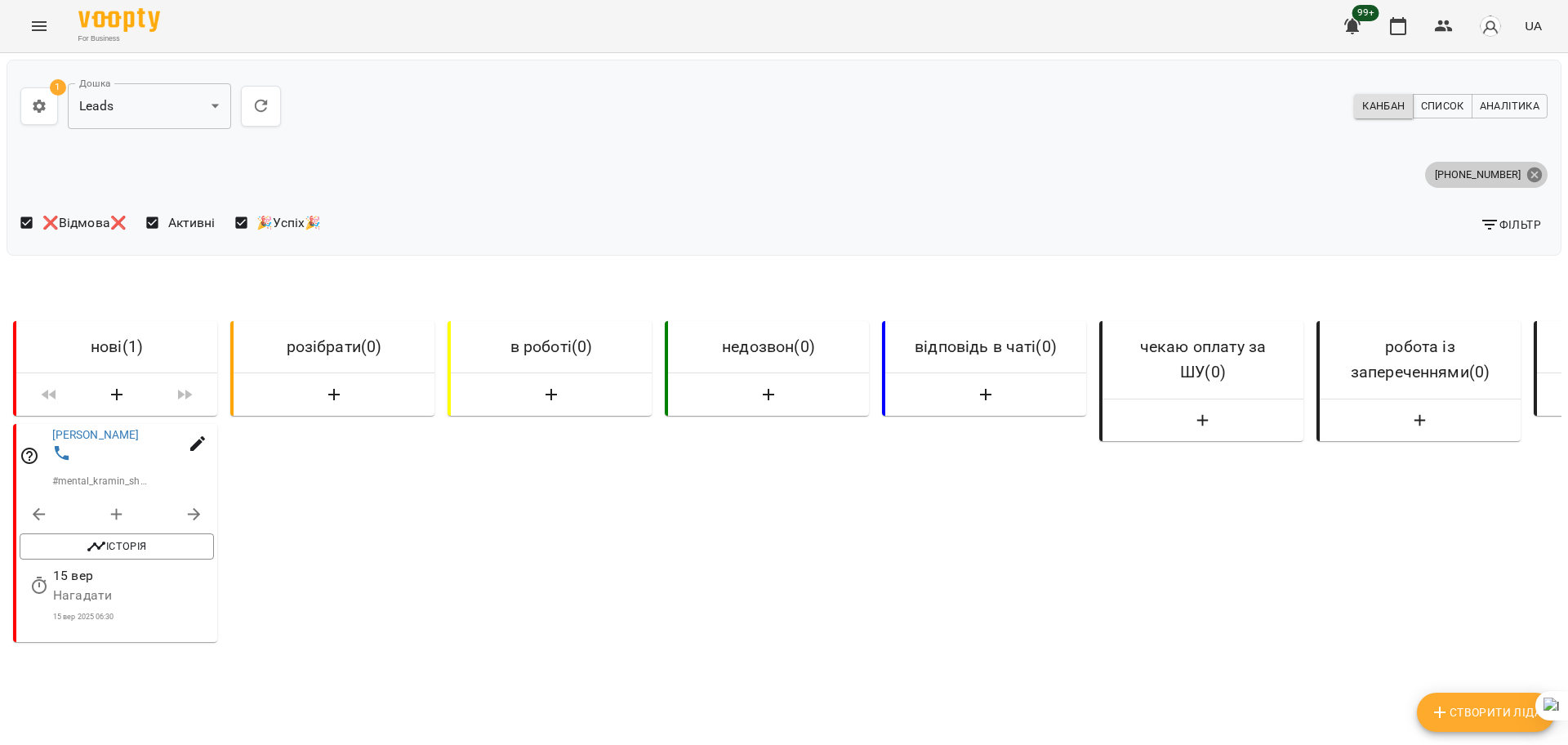
click at [1527, 178] on icon at bounding box center [1535, 174] width 15 height 15
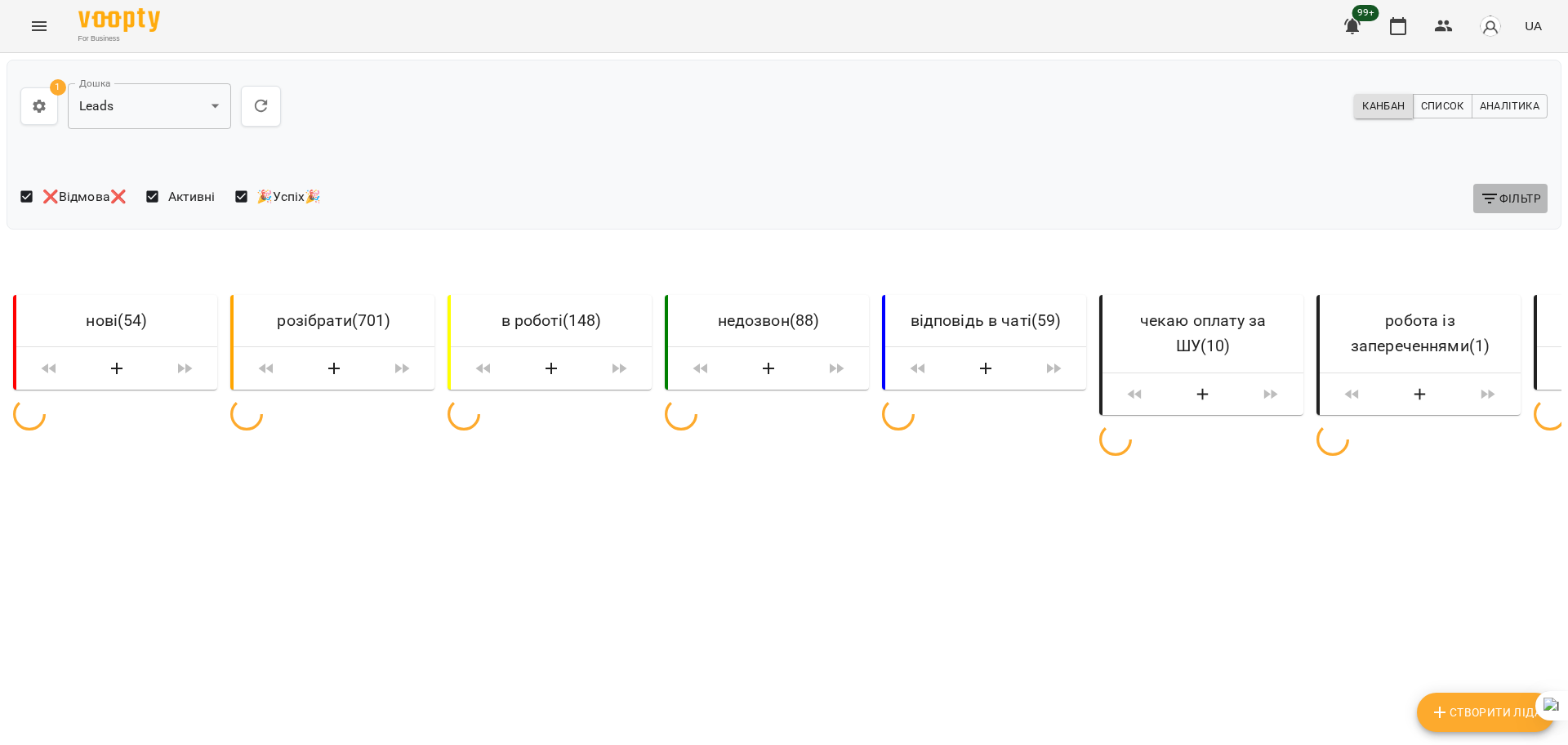
click at [1507, 200] on span "Фільтр" at bounding box center [1511, 199] width 62 height 20
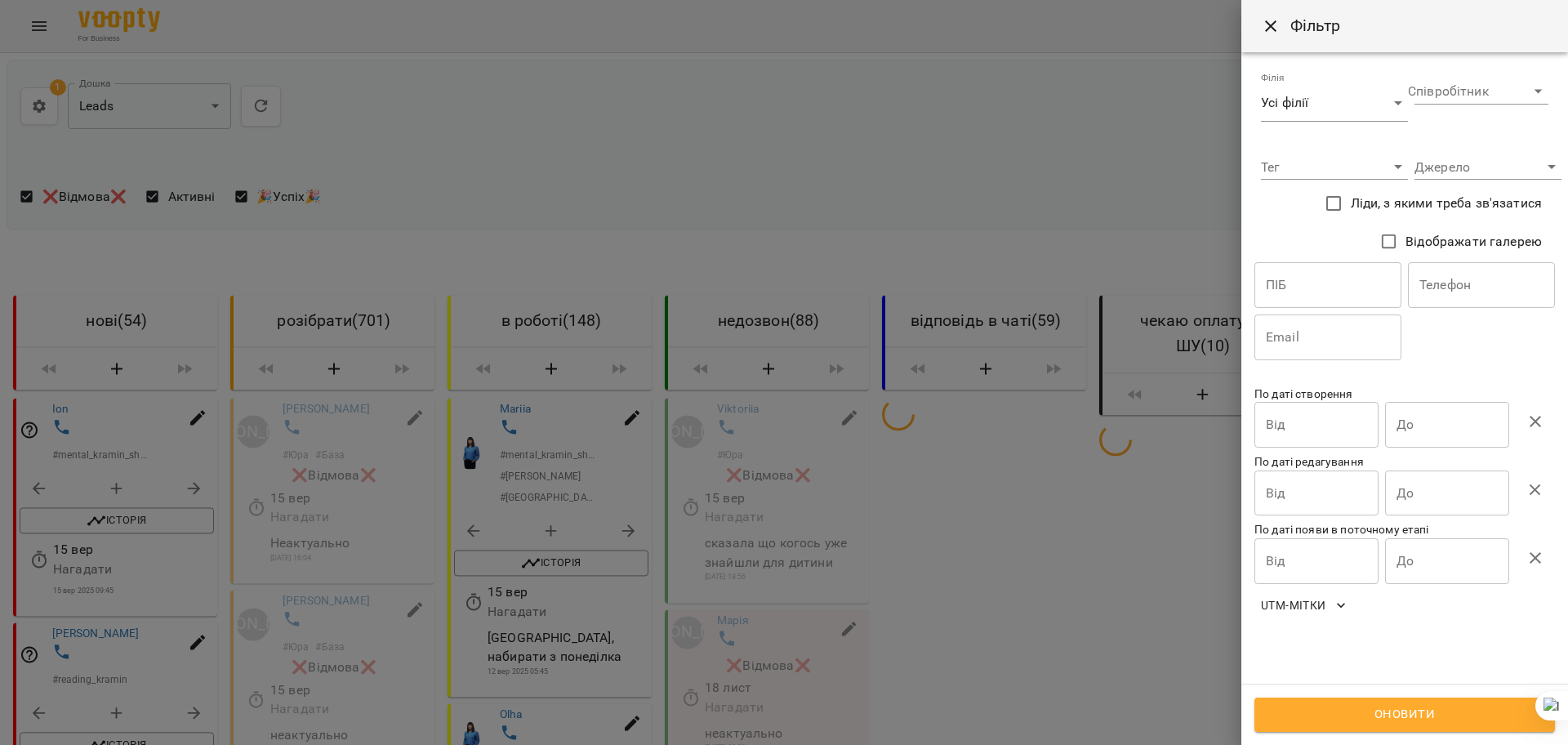
click at [1465, 284] on input "text" at bounding box center [1481, 285] width 147 height 46
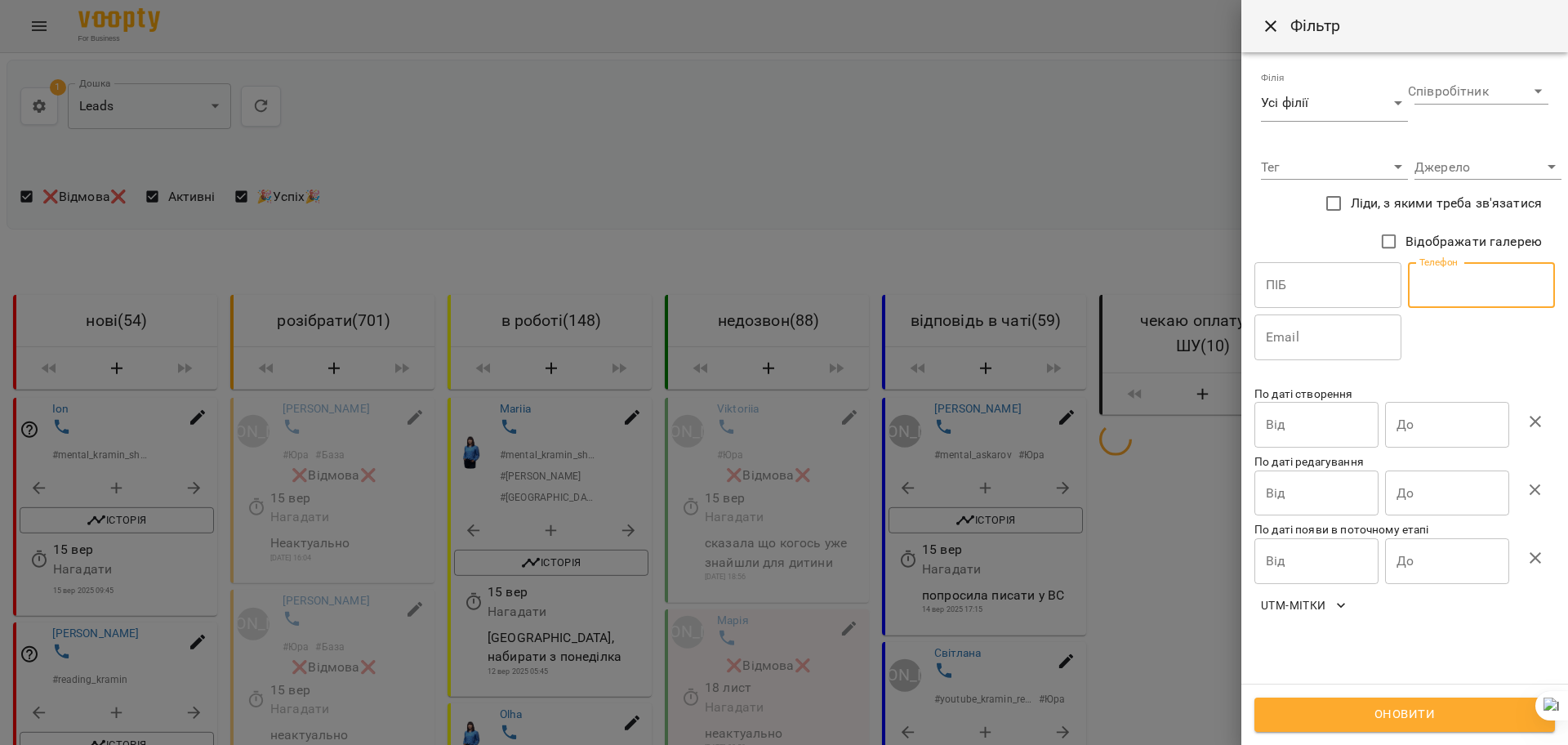
paste input "**********"
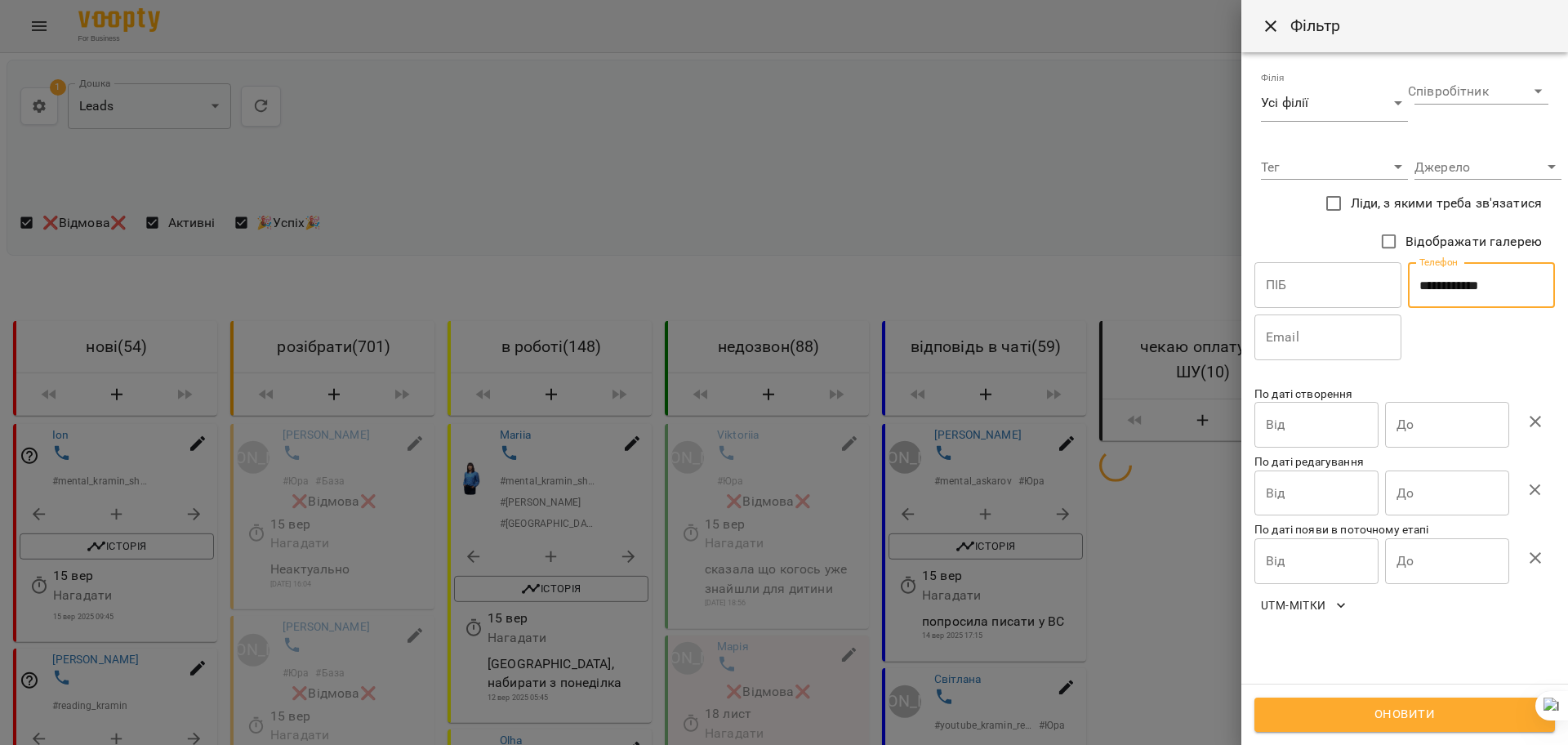
type input "**********"
click at [1372, 715] on span "Оновити" at bounding box center [1405, 715] width 265 height 22
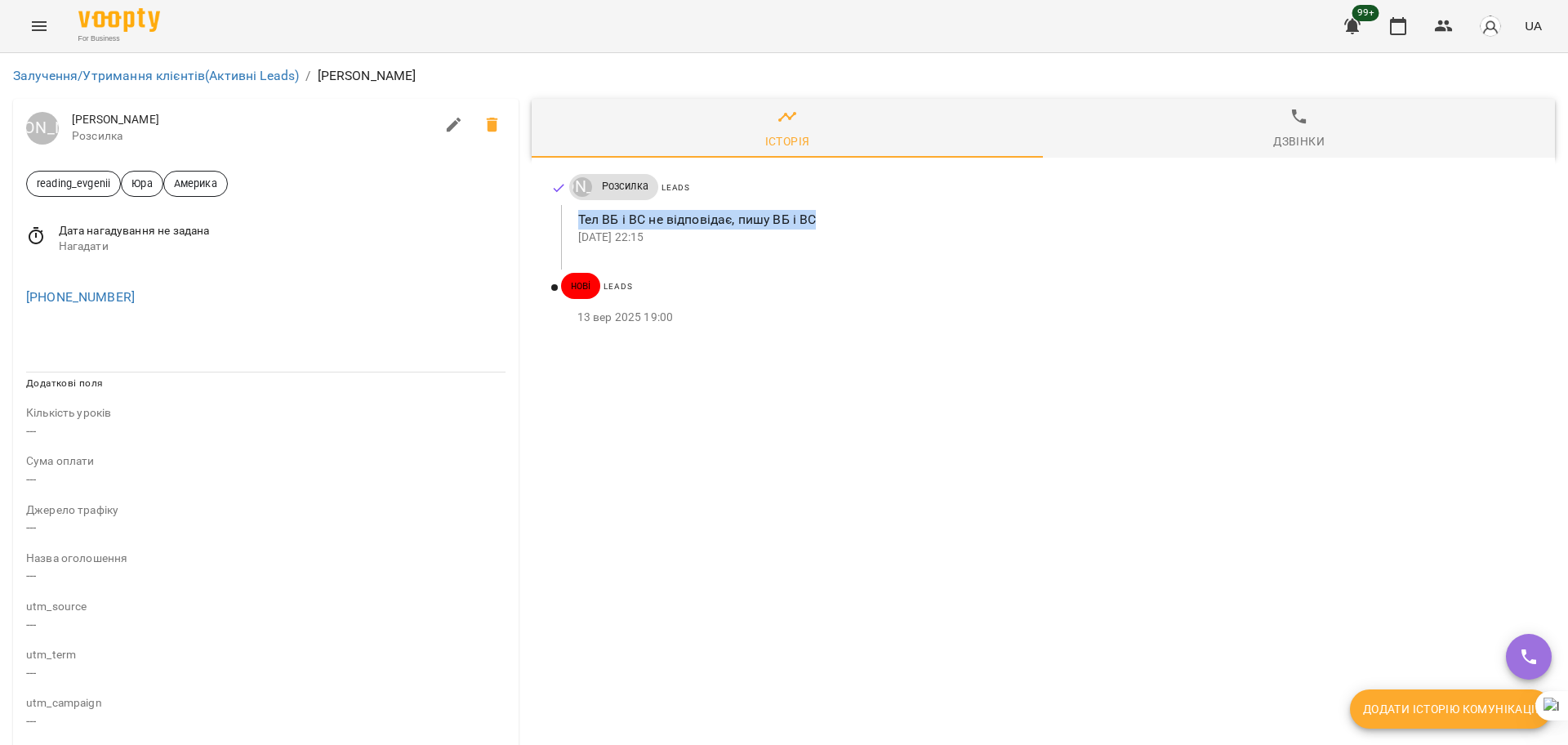
drag, startPoint x: 573, startPoint y: 218, endPoint x: 967, endPoint y: 216, distance: 394.0
click at [967, 216] on p "Тел ВБ і ВС не відповідає, пишу ВБ і ВС" at bounding box center [1054, 220] width 950 height 20
copy p "Тел ВБ і ВС не відповідає, пишу ВБ і ВС"
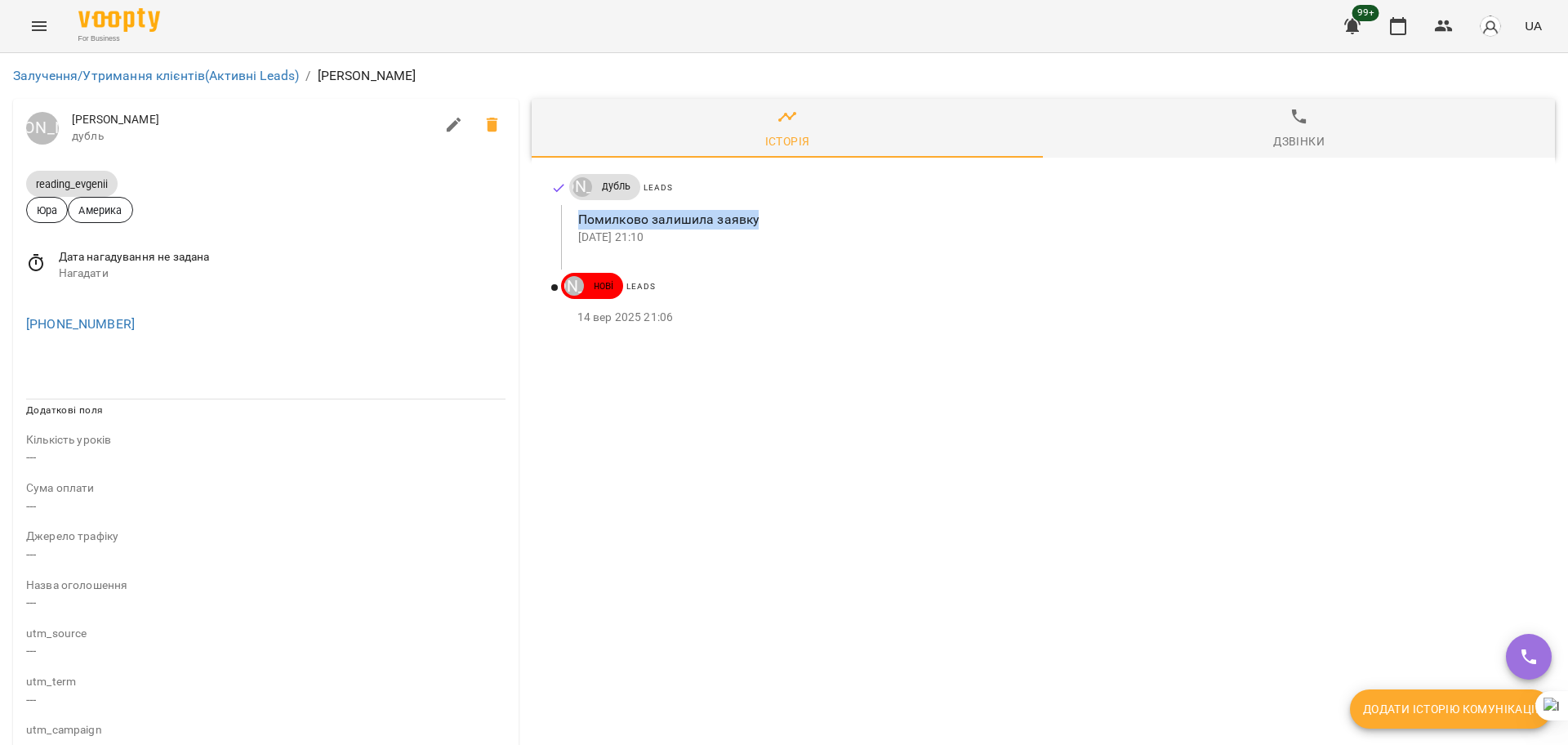
drag, startPoint x: 790, startPoint y: 209, endPoint x: 561, endPoint y: 221, distance: 229.3
click at [561, 221] on div "Помилково залишила заявку 14 вер 2025 21:10" at bounding box center [1048, 227] width 975 height 45
copy p "Помилково залишила заявку"
drag, startPoint x: 568, startPoint y: 216, endPoint x: 929, endPoint y: 217, distance: 361.0
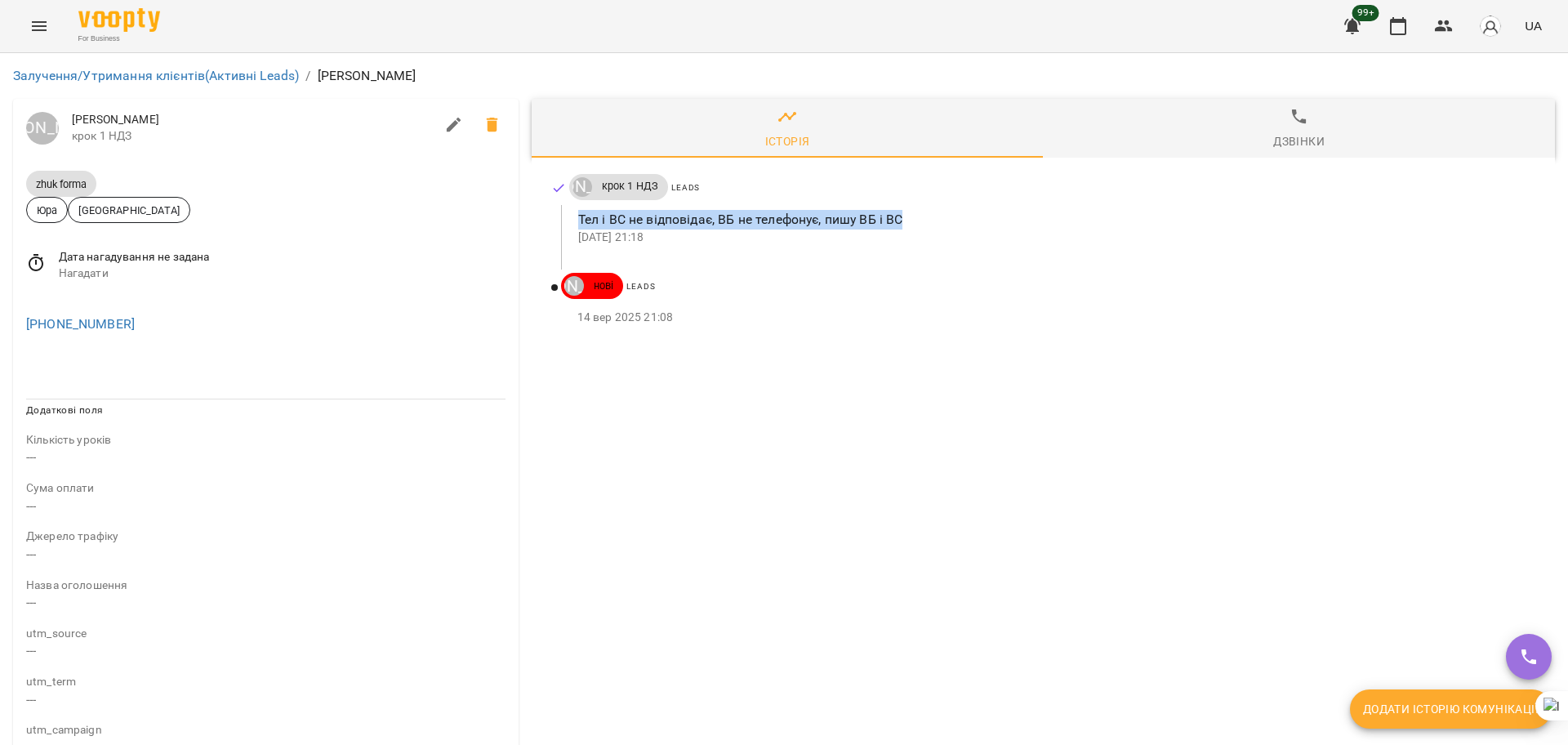
click at [930, 217] on div "Тел і ВС не відповідає, ВБ не телефонує, пишу ВБ і ВС 14 вер 2025 21:18" at bounding box center [1048, 227] width 975 height 45
copy p "Тел і ВС не відповідає, ВБ не телефонує, пишу ВБ і ВС"
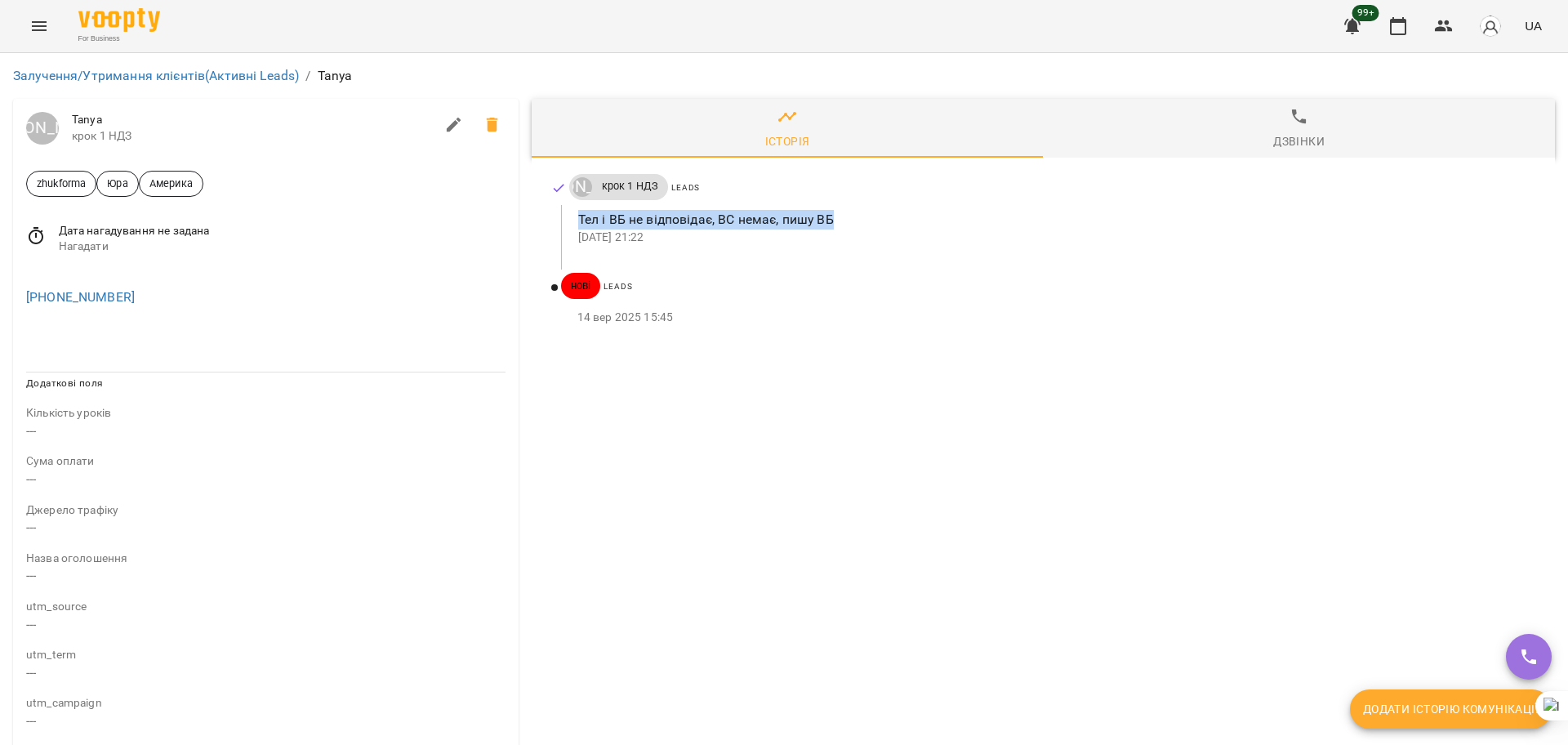
drag, startPoint x: 572, startPoint y: 219, endPoint x: 883, endPoint y: 216, distance: 311.0
click at [886, 216] on div "Тел і ВБ не відповідає, ВС немає, пишу ВБ [DATE] 21:22" at bounding box center [1048, 227] width 975 height 45
copy p "Тел і ВБ не відповідає, ВС немає, пишу ВБ"
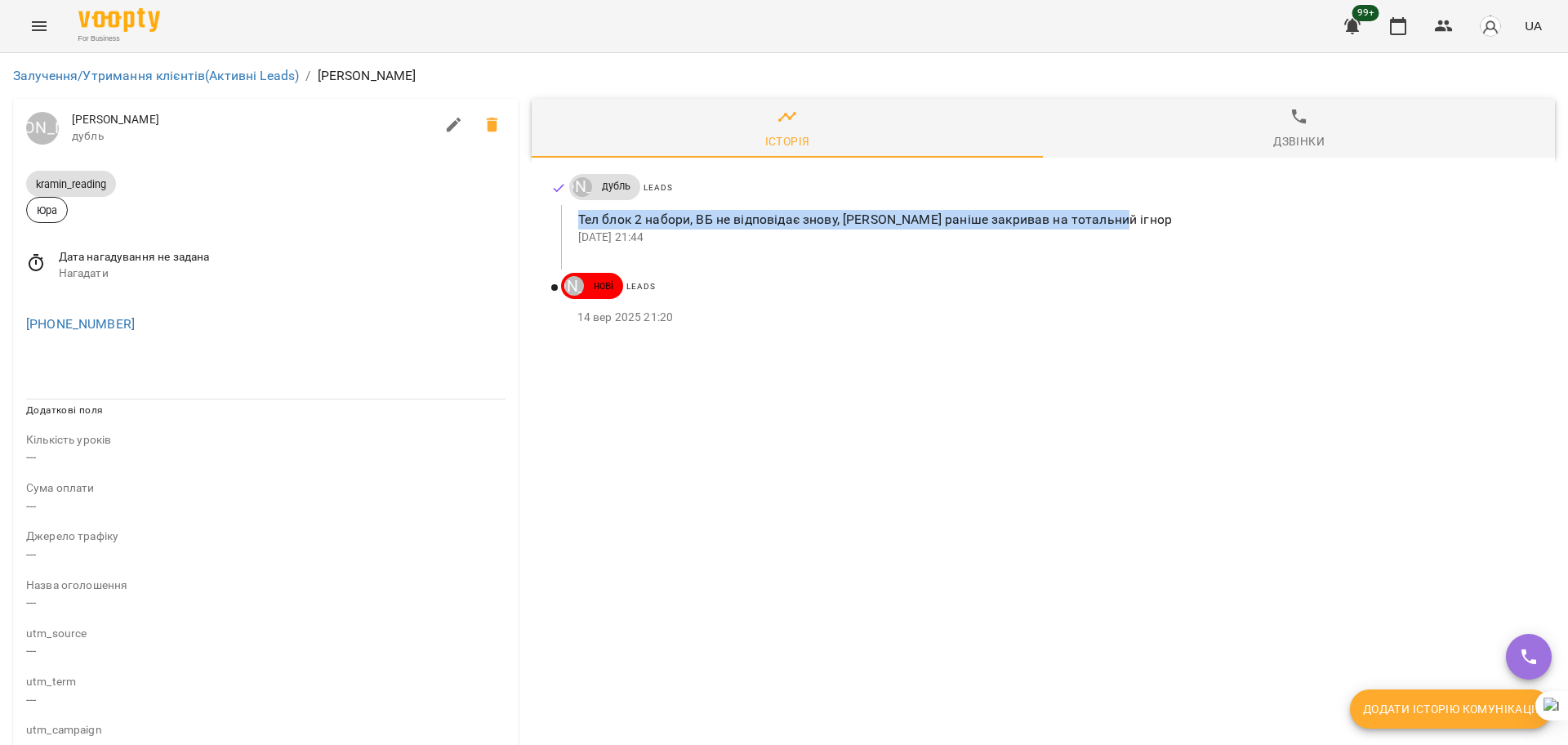
drag, startPoint x: 581, startPoint y: 208, endPoint x: 1212, endPoint y: 215, distance: 631.0
click at [1213, 215] on div "Тел блок 2 набори, ВБ не відповідає знову, Микола раніше закривав на тотальний …" at bounding box center [1048, 227] width 975 height 45
copy p "Тел блок 2 набори, ВБ не відповідає знову, Микола раніше закривав на тотальний …"
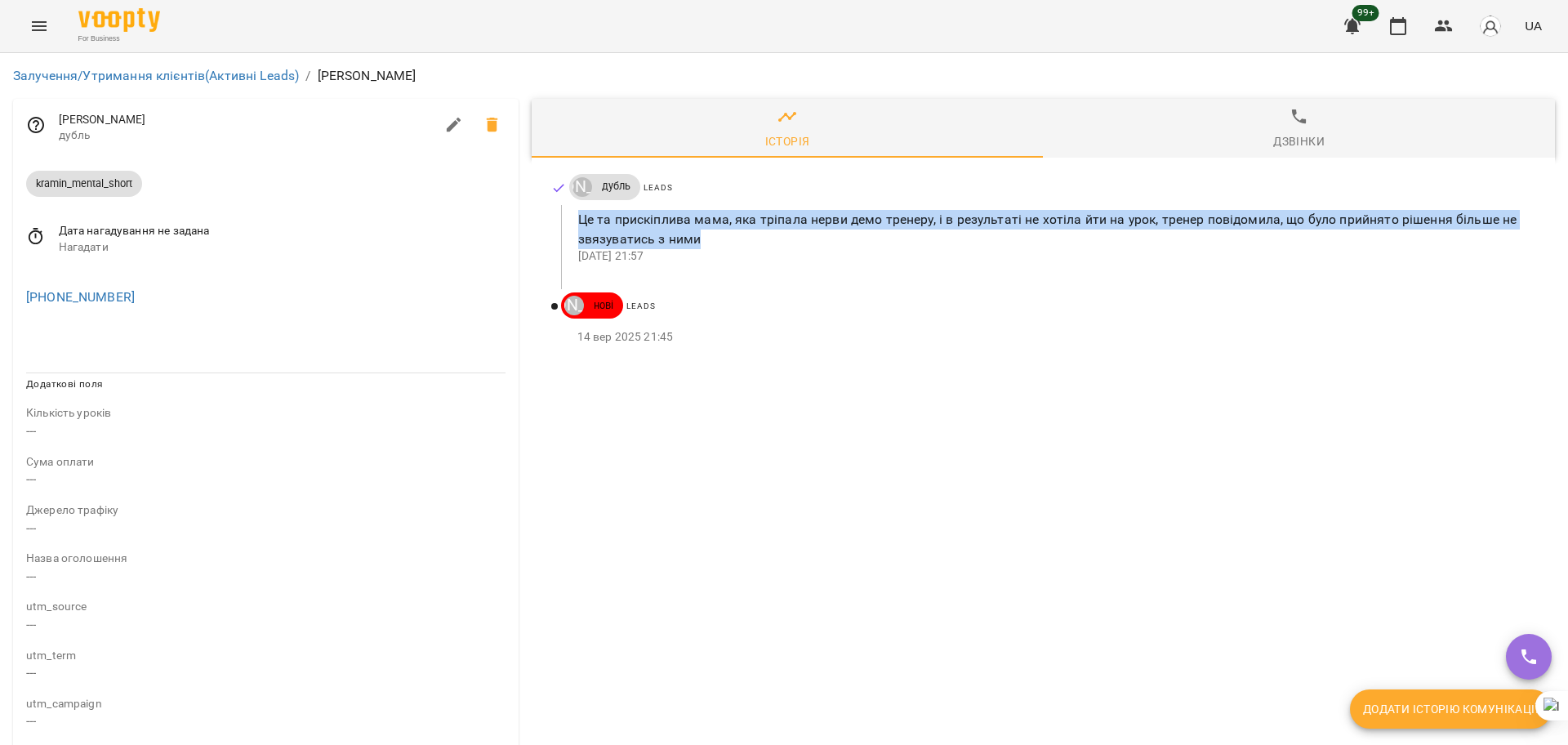
drag, startPoint x: 705, startPoint y: 233, endPoint x: 533, endPoint y: 221, distance: 172.4
click at [533, 221] on div "[PERSON_NAME] дубль Leads Це та прискіплива мама, яка тріпала нерви демо тренер…" at bounding box center [1044, 263] width 1024 height 212
copy p "Це та прискіплива мама, яка тріпала нерви демо тренеру, і в результаті не хотіл…"
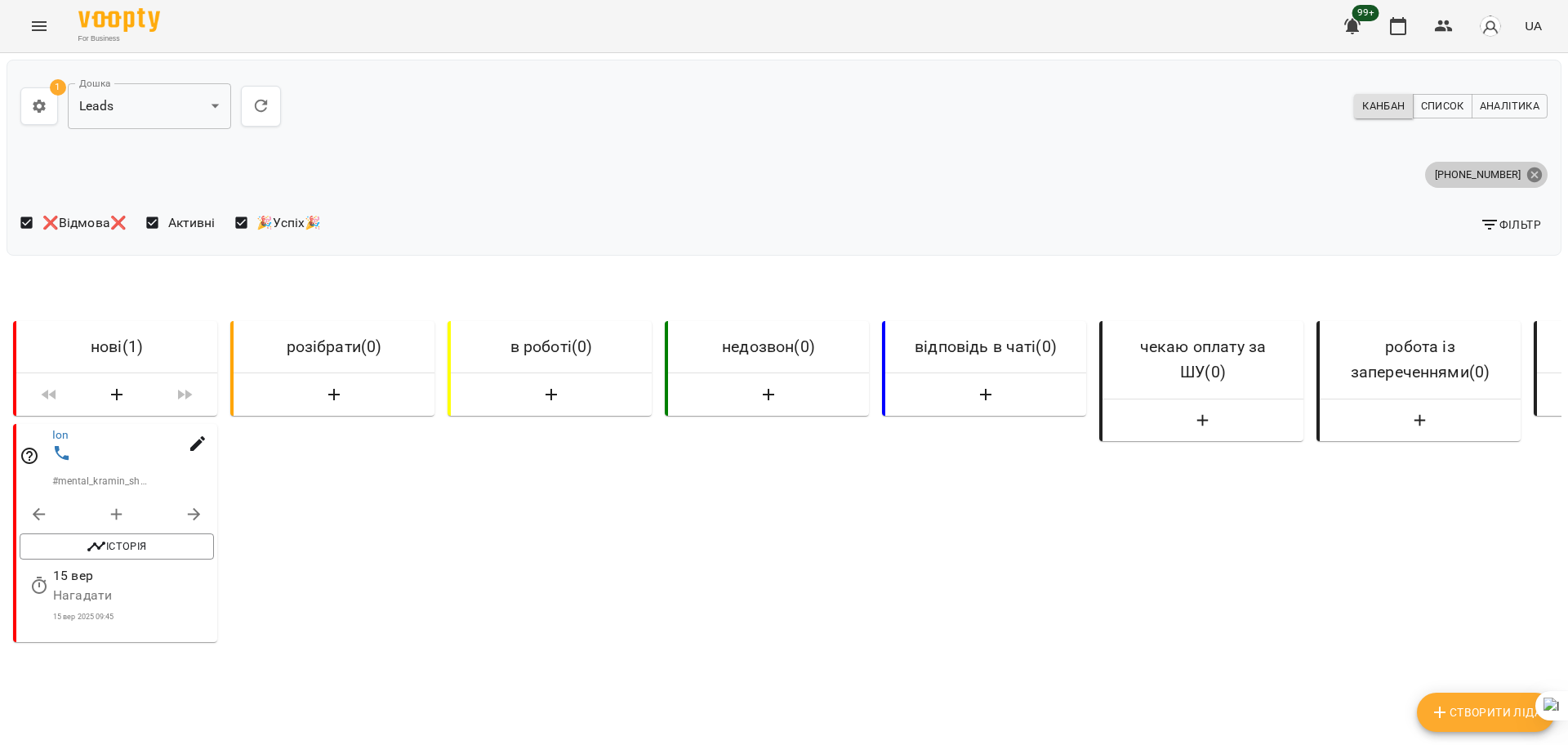
click at [1527, 176] on icon at bounding box center [1535, 174] width 15 height 15
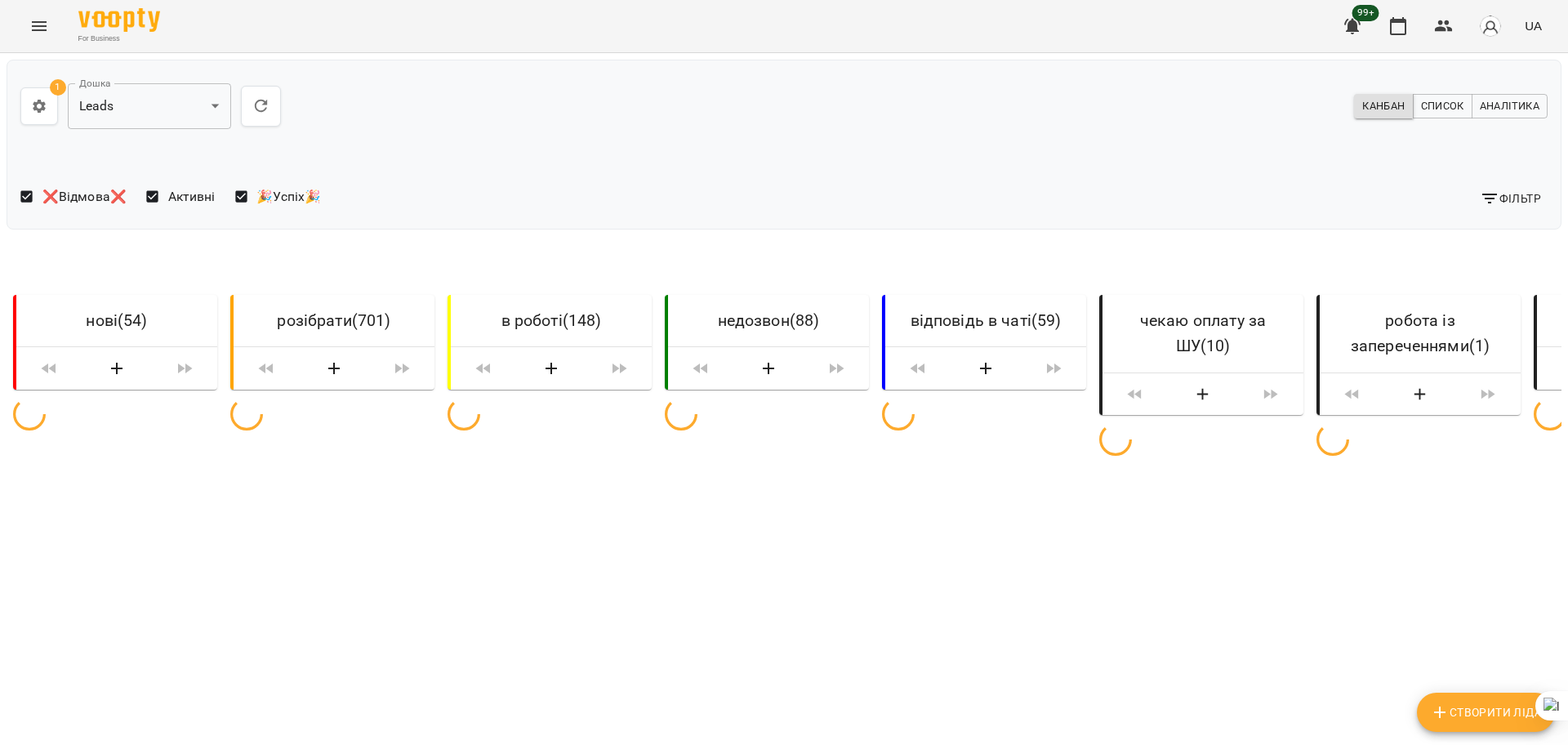
click at [1510, 200] on span "Фільтр" at bounding box center [1511, 199] width 62 height 20
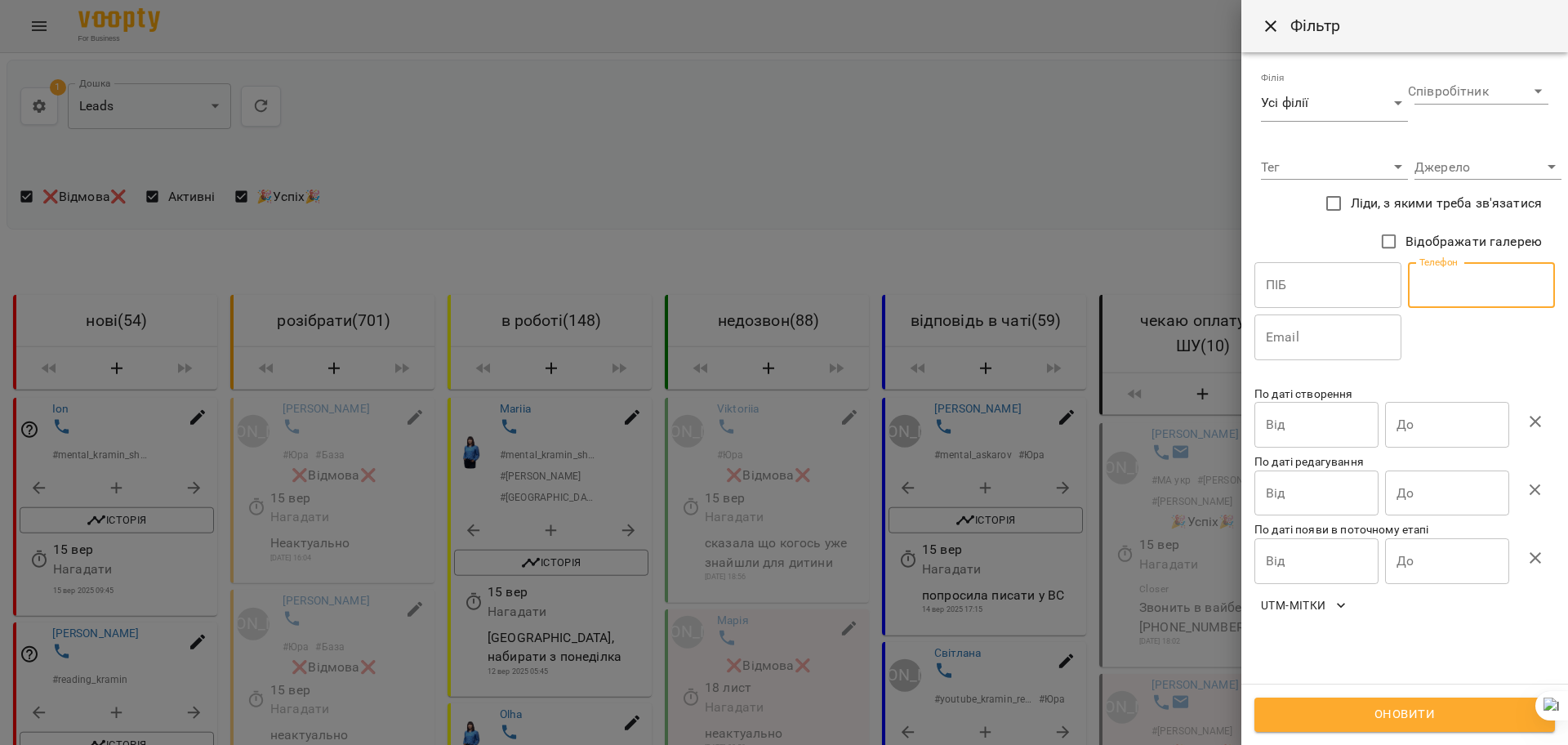
click at [1481, 271] on input "text" at bounding box center [1481, 285] width 147 height 46
paste input "**********"
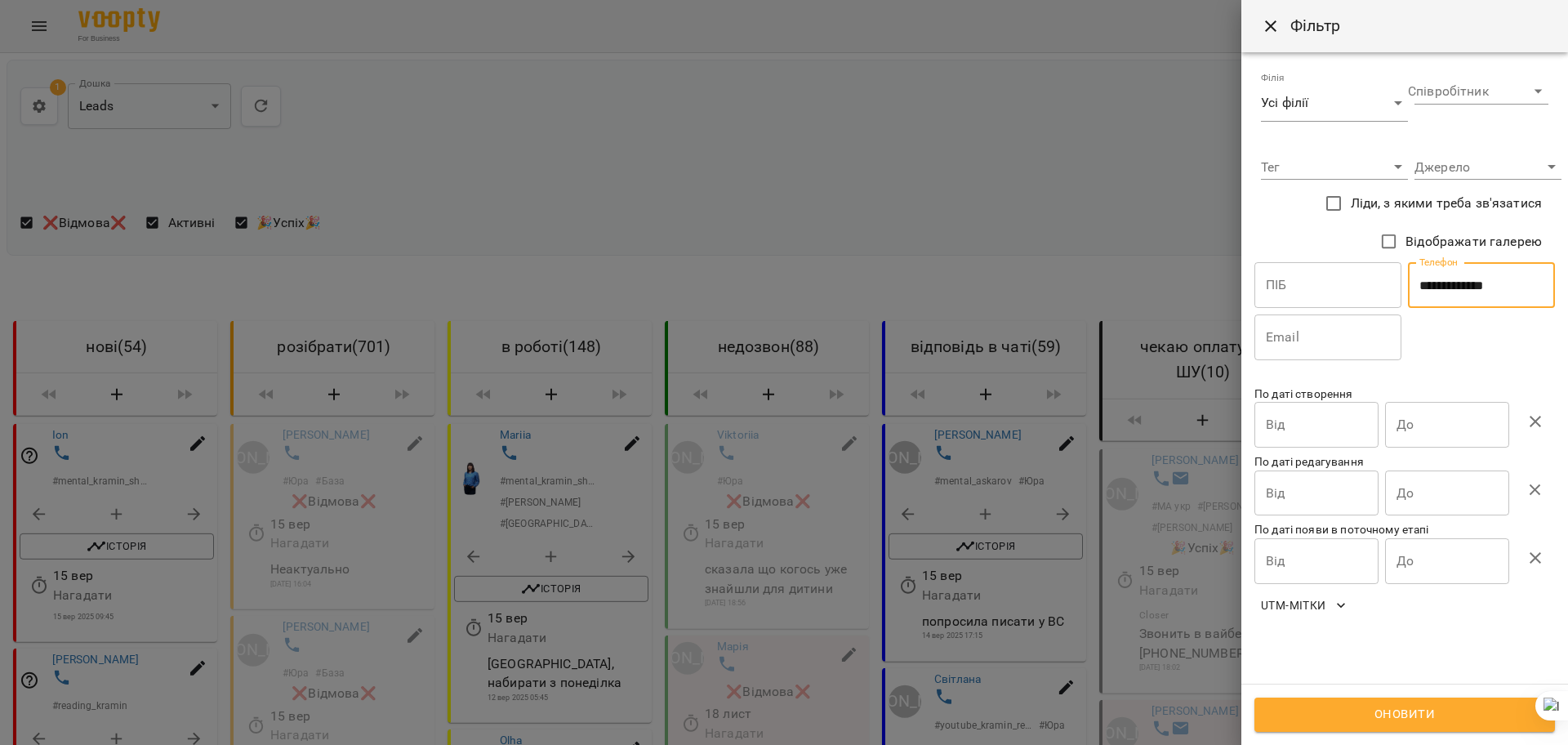
type input "**********"
click at [1409, 708] on span "Оновити" at bounding box center [1405, 715] width 265 height 22
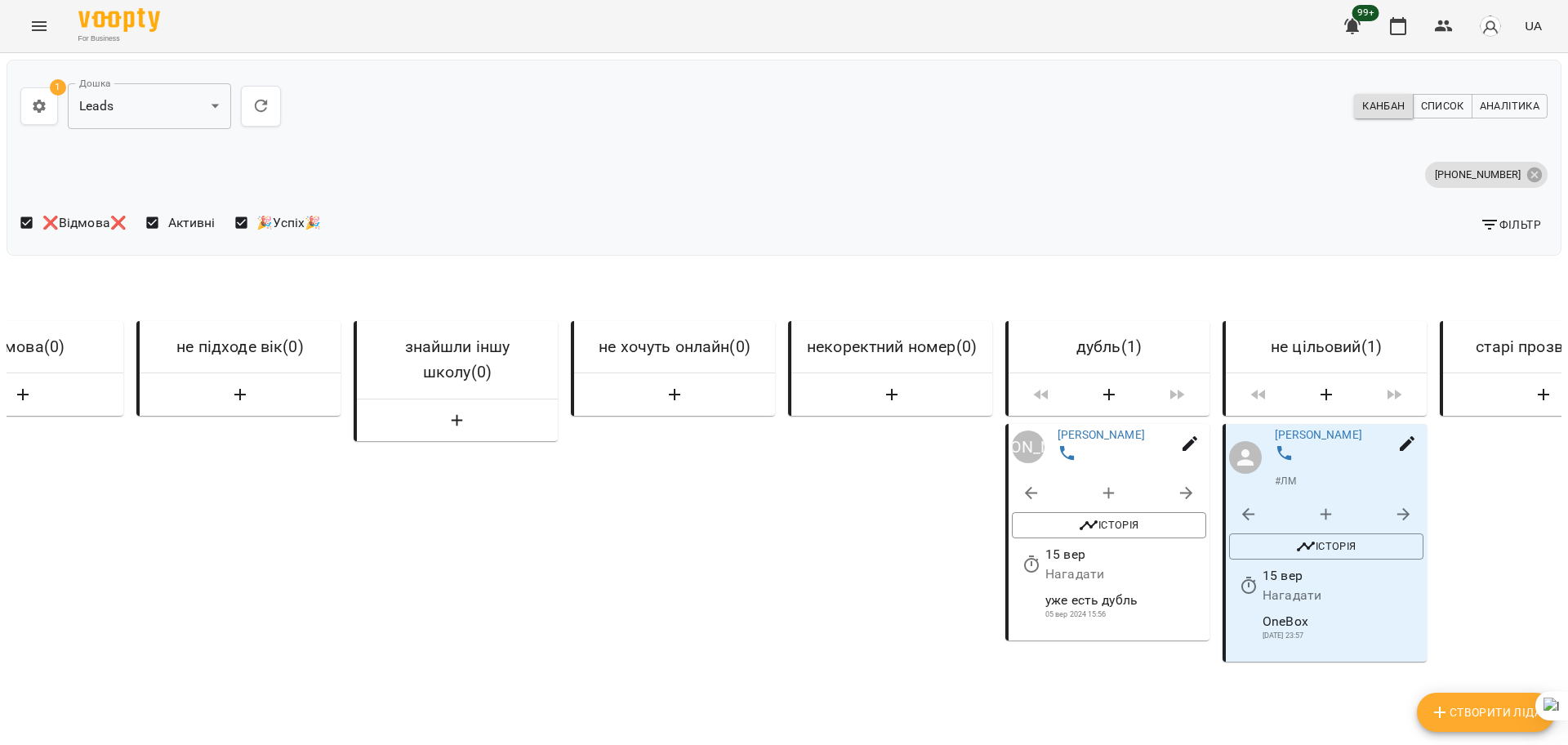
scroll to position [0, 3932]
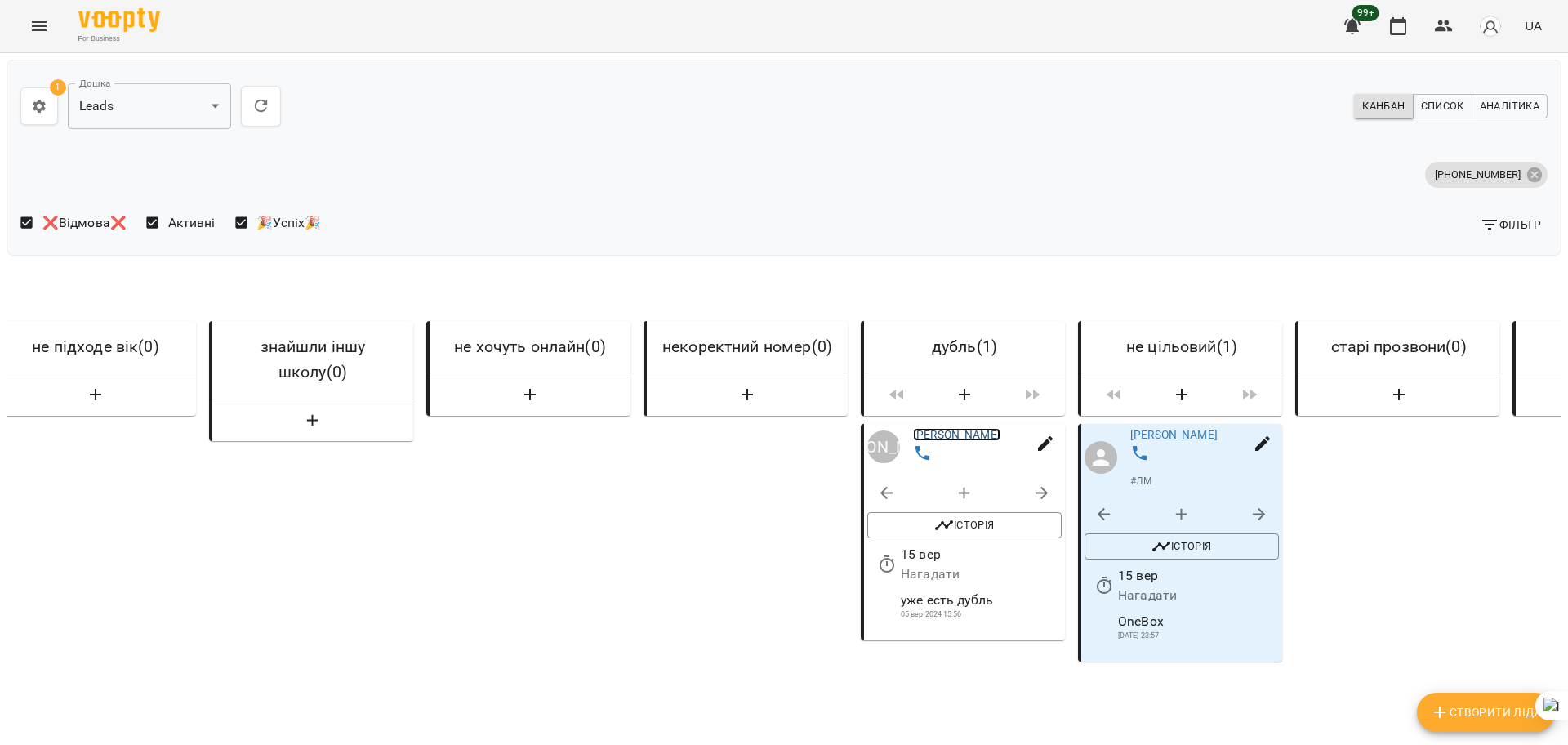
drag, startPoint x: 971, startPoint y: 447, endPoint x: 983, endPoint y: 442, distance: 13.0
click at [1467, 703] on span "Створити Ліда" at bounding box center [1486, 713] width 112 height 20
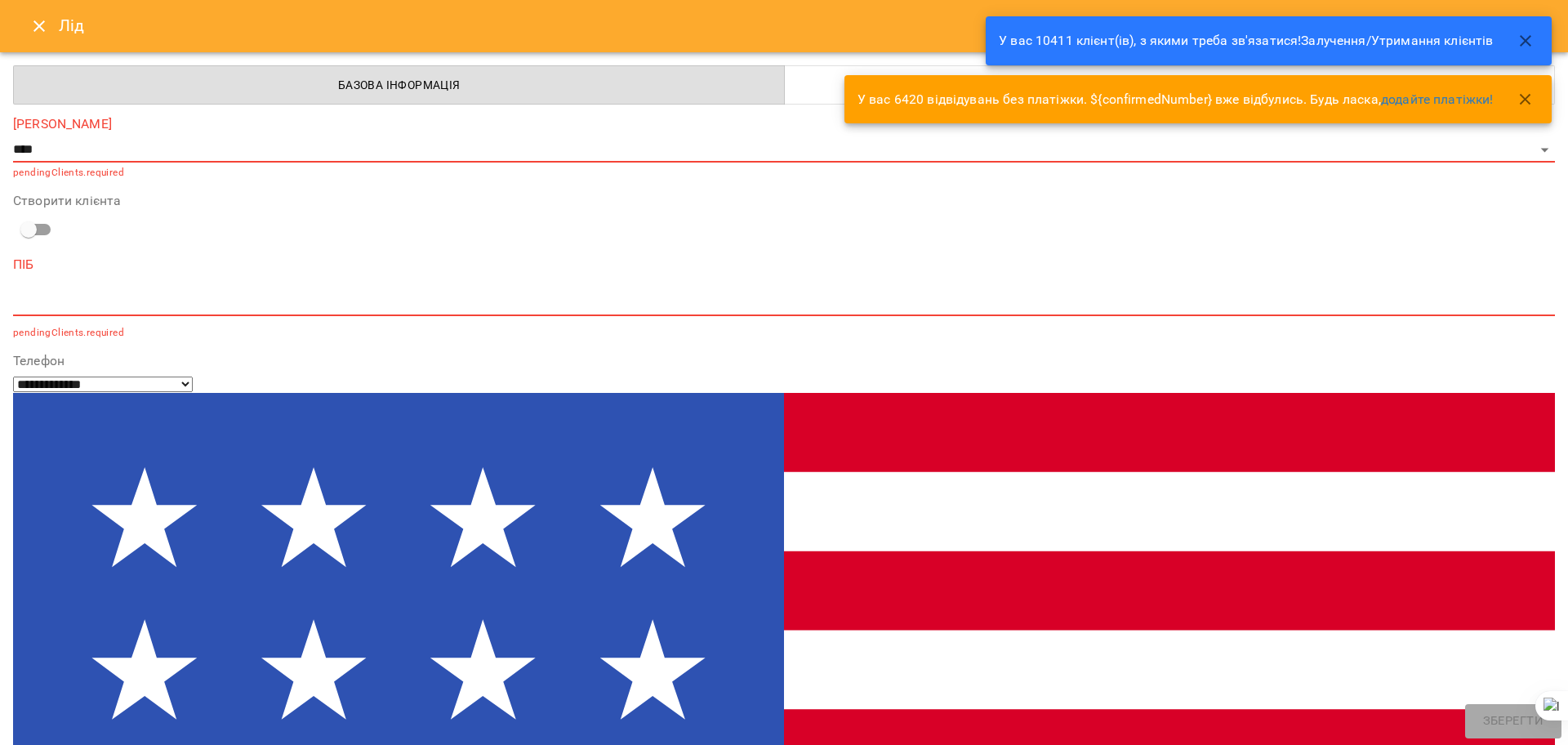
paste input "**********"
select select "**"
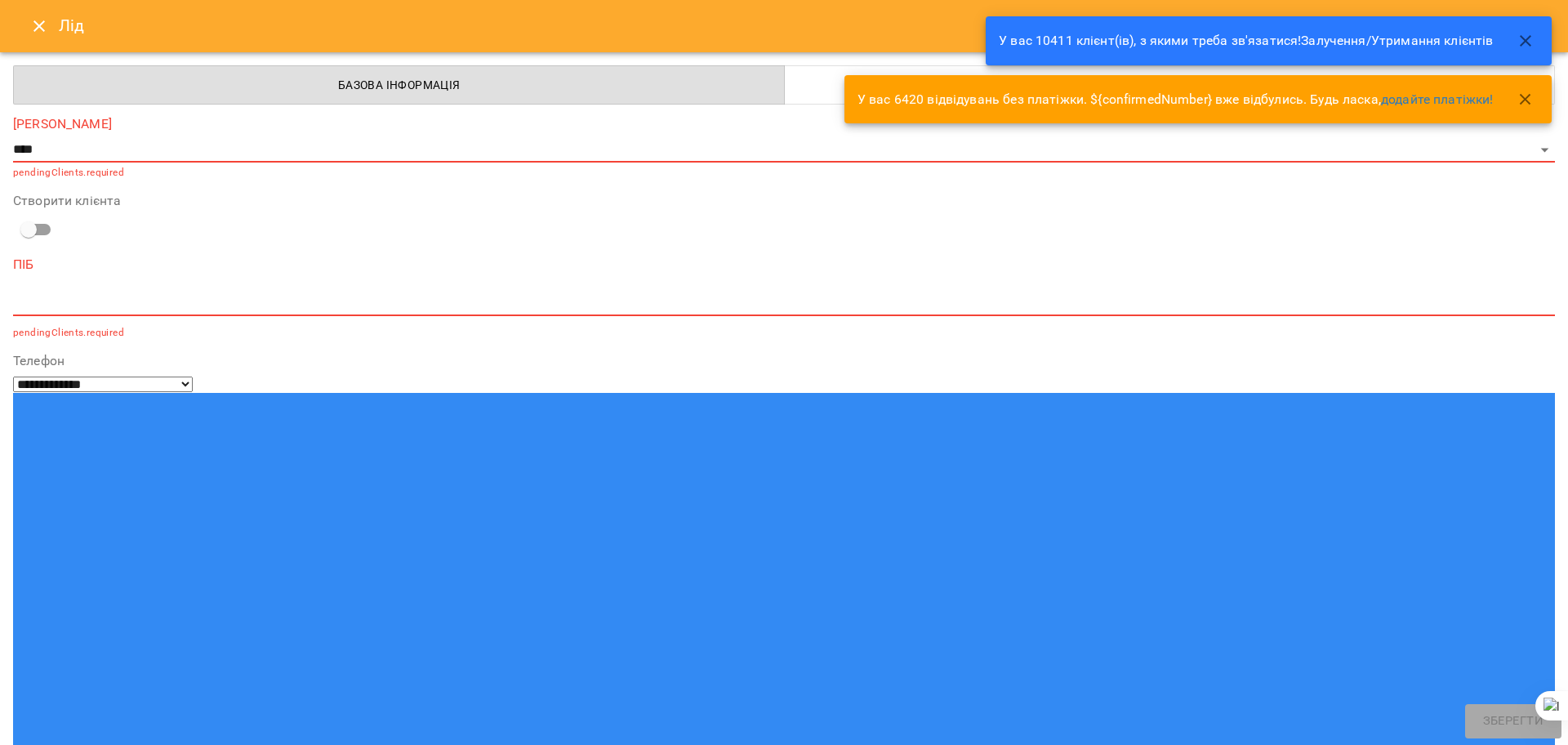
type input "**********"
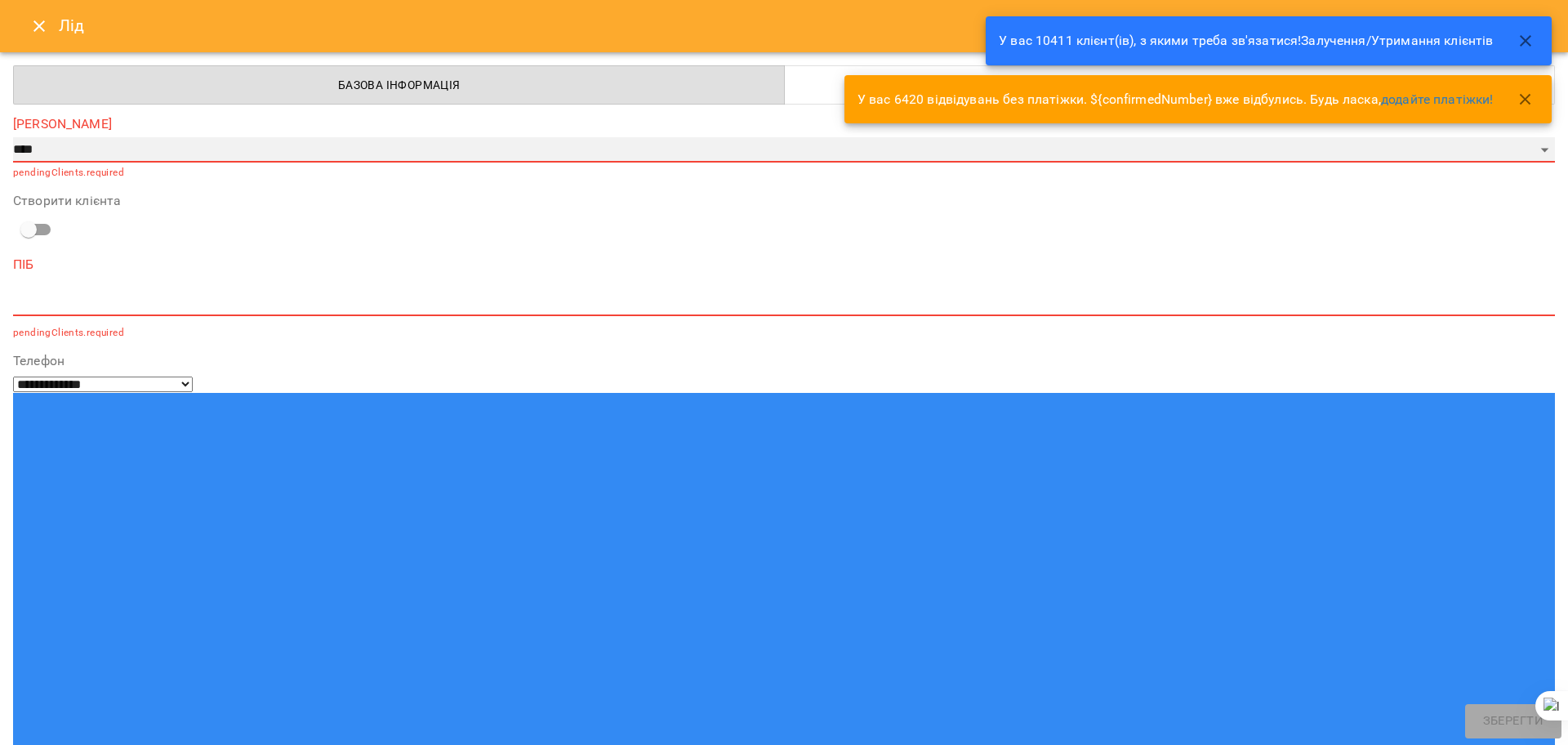
drag, startPoint x: 42, startPoint y: 147, endPoint x: 42, endPoint y: 158, distance: 11.0
click at [42, 146] on select "**********" at bounding box center [784, 150] width 1542 height 26
select select "*"
click at [13, 137] on select "**********" at bounding box center [784, 150] width 1542 height 26
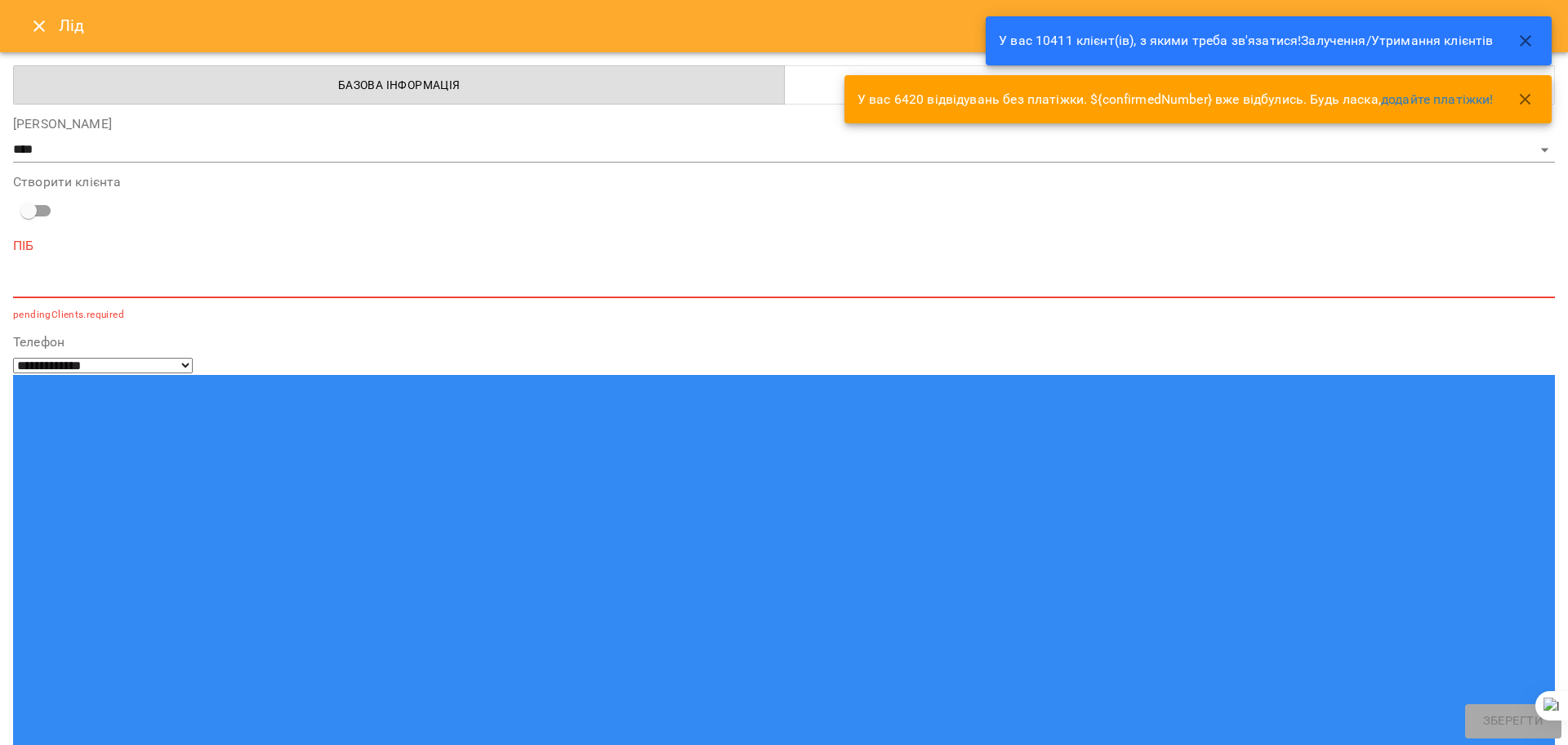
click at [61, 285] on textarea at bounding box center [784, 285] width 1542 height 16
paste textarea "*****"
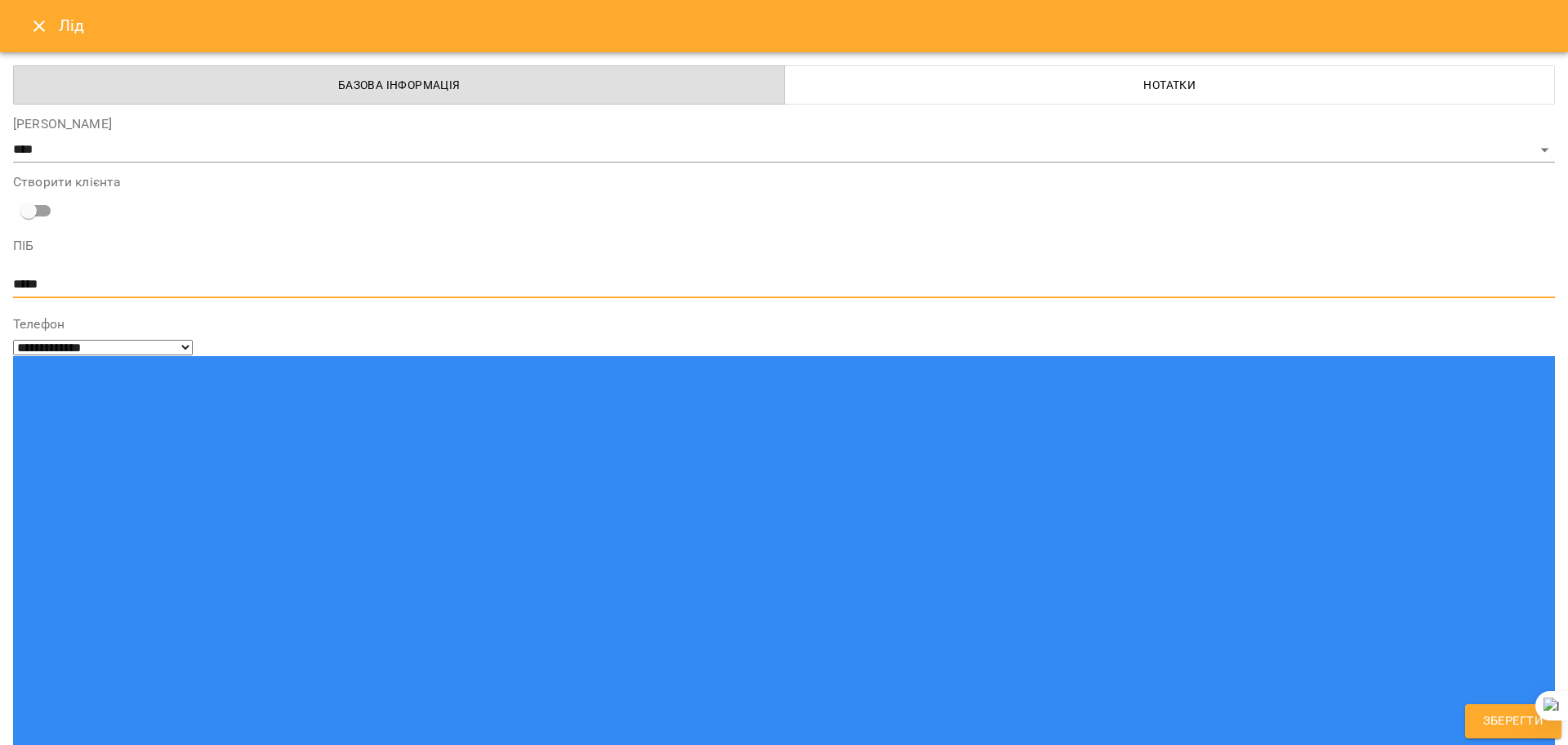
type textarea "*****"
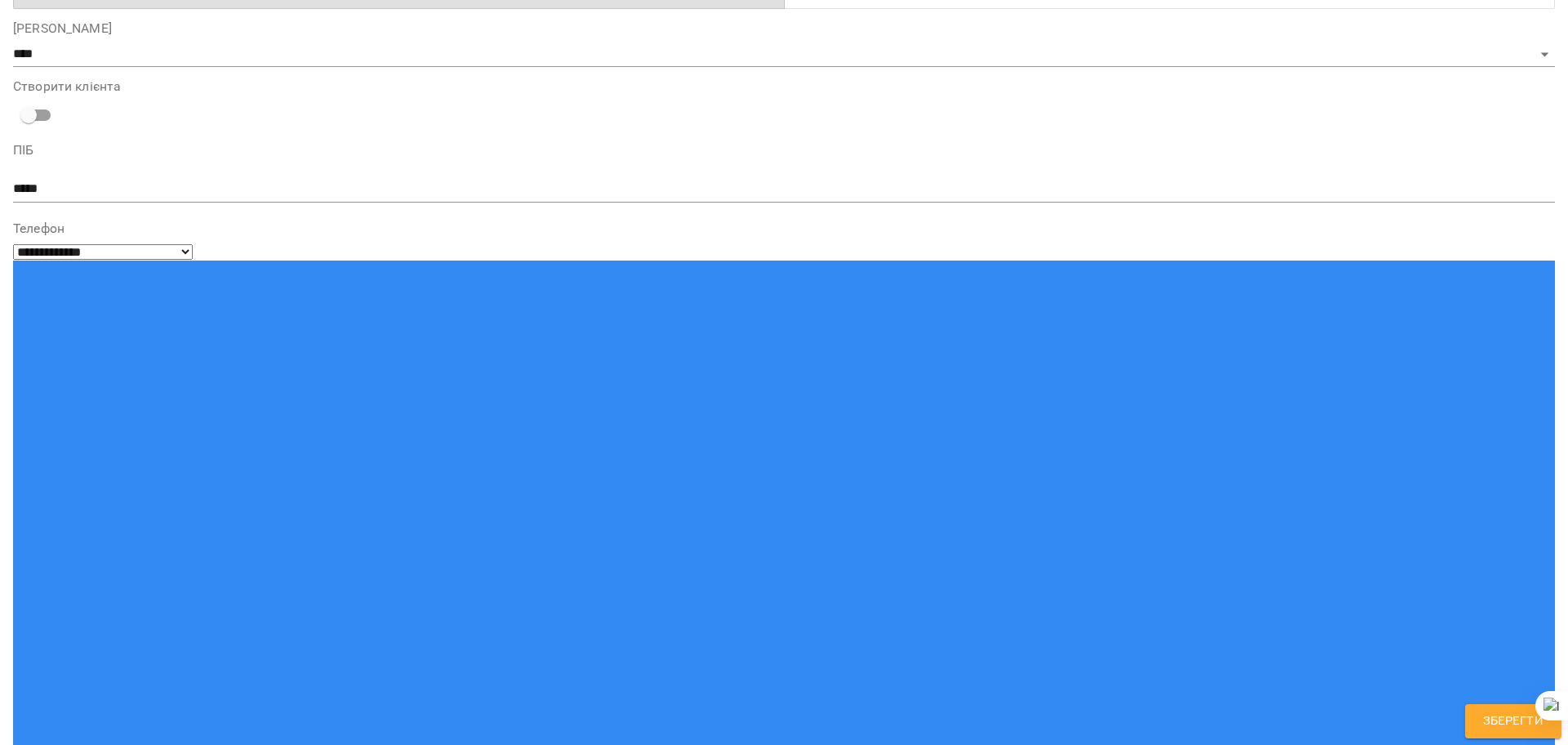
scroll to position [96, 0]
paste input "**********"
type input "**********"
drag, startPoint x: 105, startPoint y: 511, endPoint x: 161, endPoint y: 534, distance: 60.5
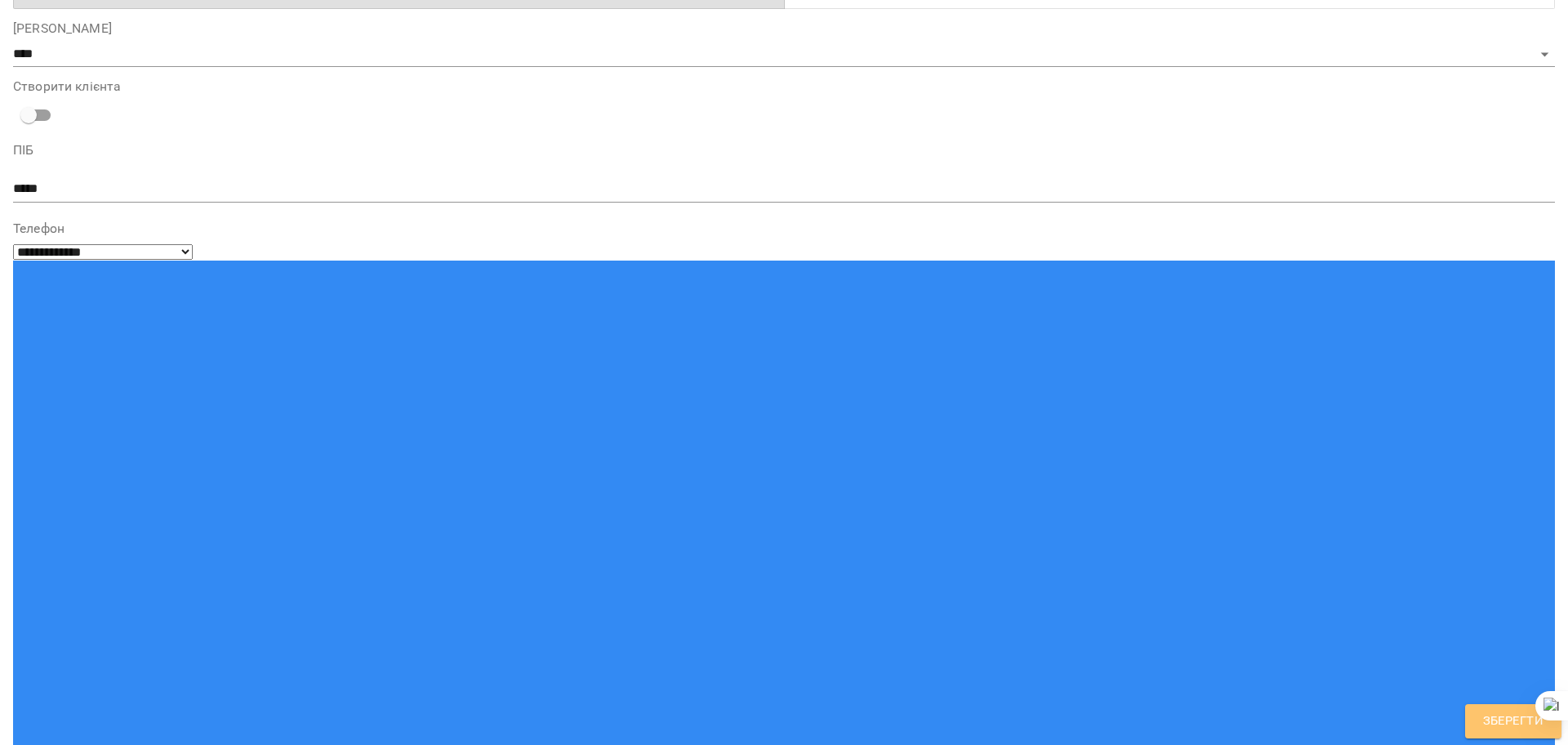
drag, startPoint x: 1520, startPoint y: 723, endPoint x: 40, endPoint y: 631, distance: 1482.9
click at [1520, 723] on span "Зберегти" at bounding box center [1513, 722] width 61 height 22
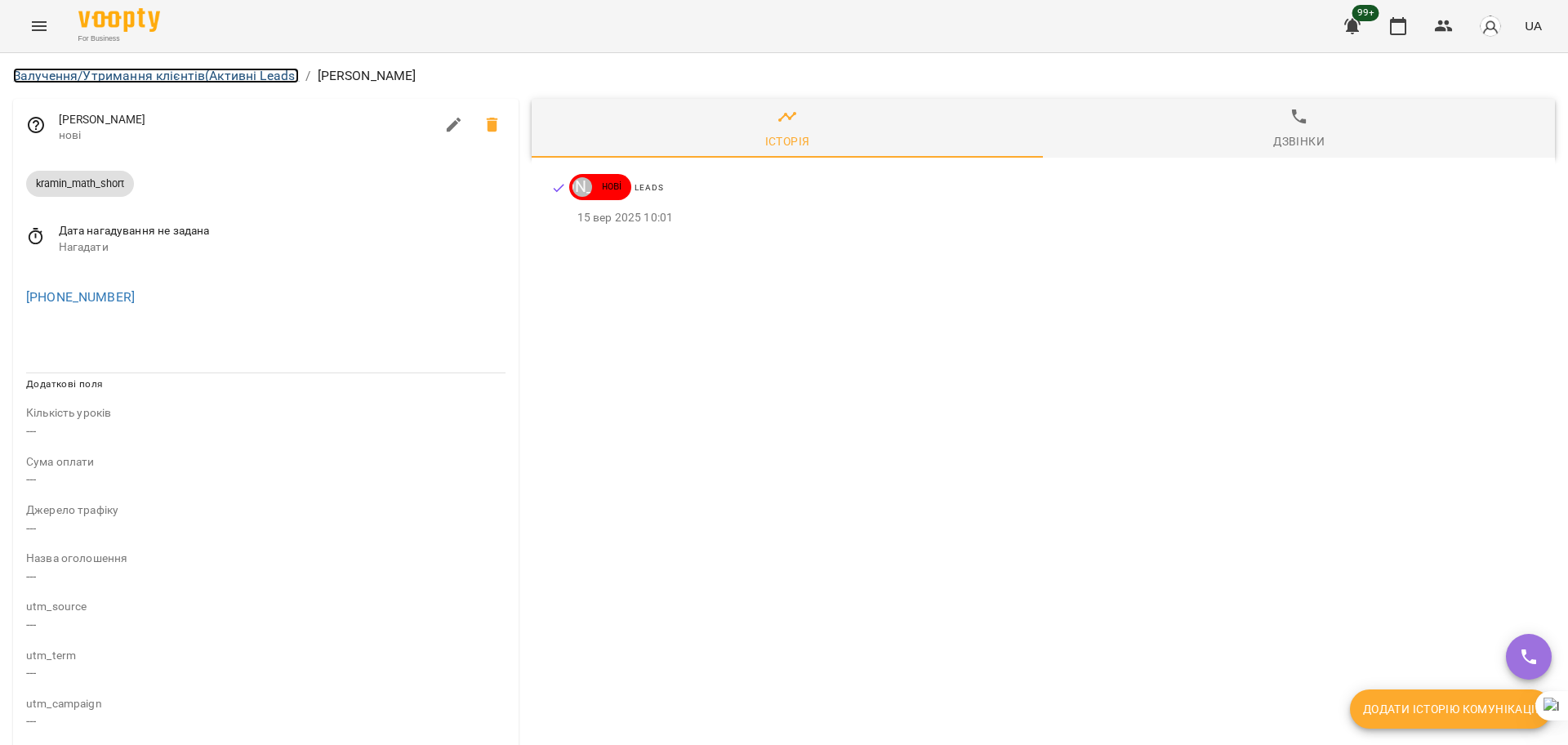
click at [218, 77] on link "Залучення/Утримання клієнтів (Активні Leads)" at bounding box center [156, 75] width 285 height 16
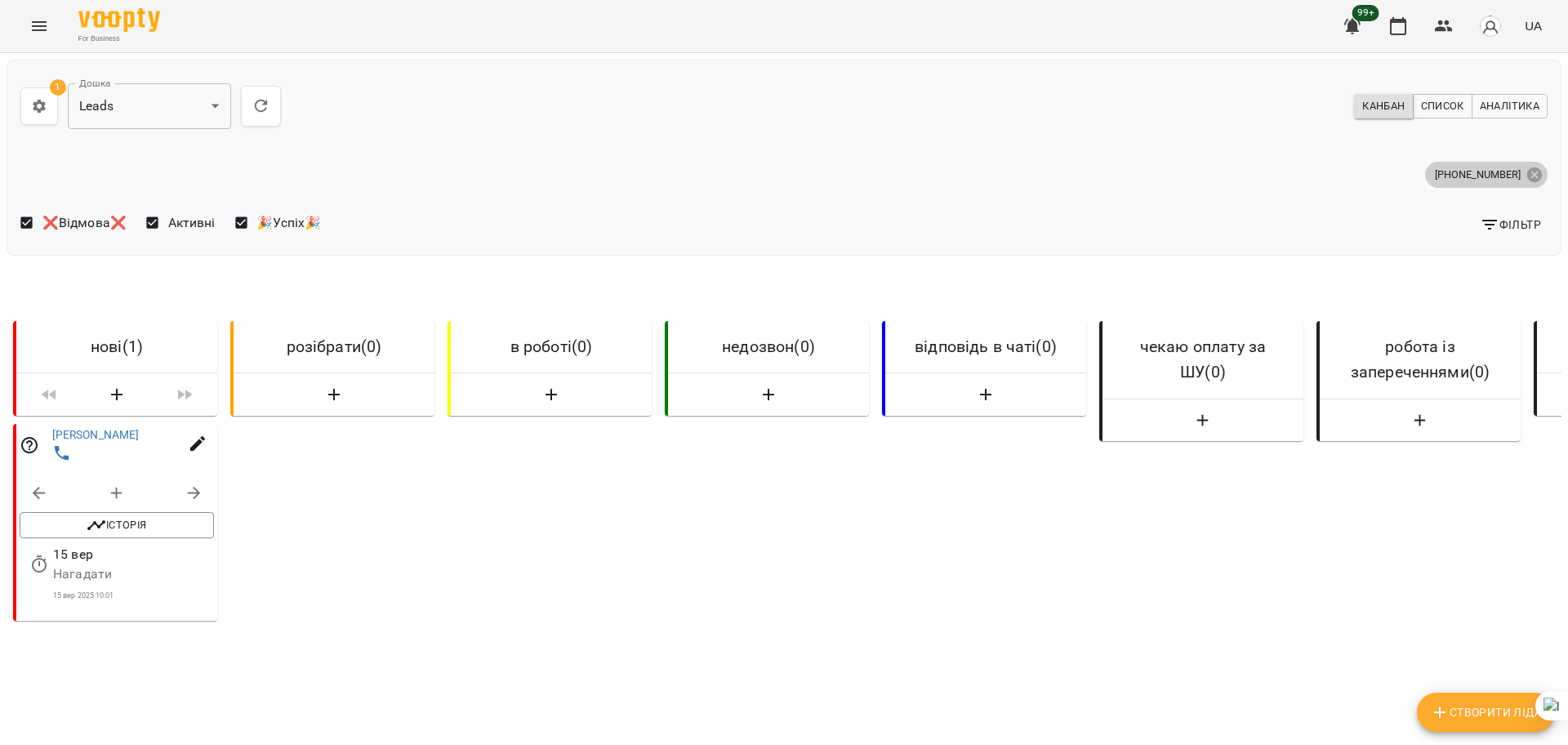
click at [1527, 168] on icon at bounding box center [1535, 174] width 15 height 15
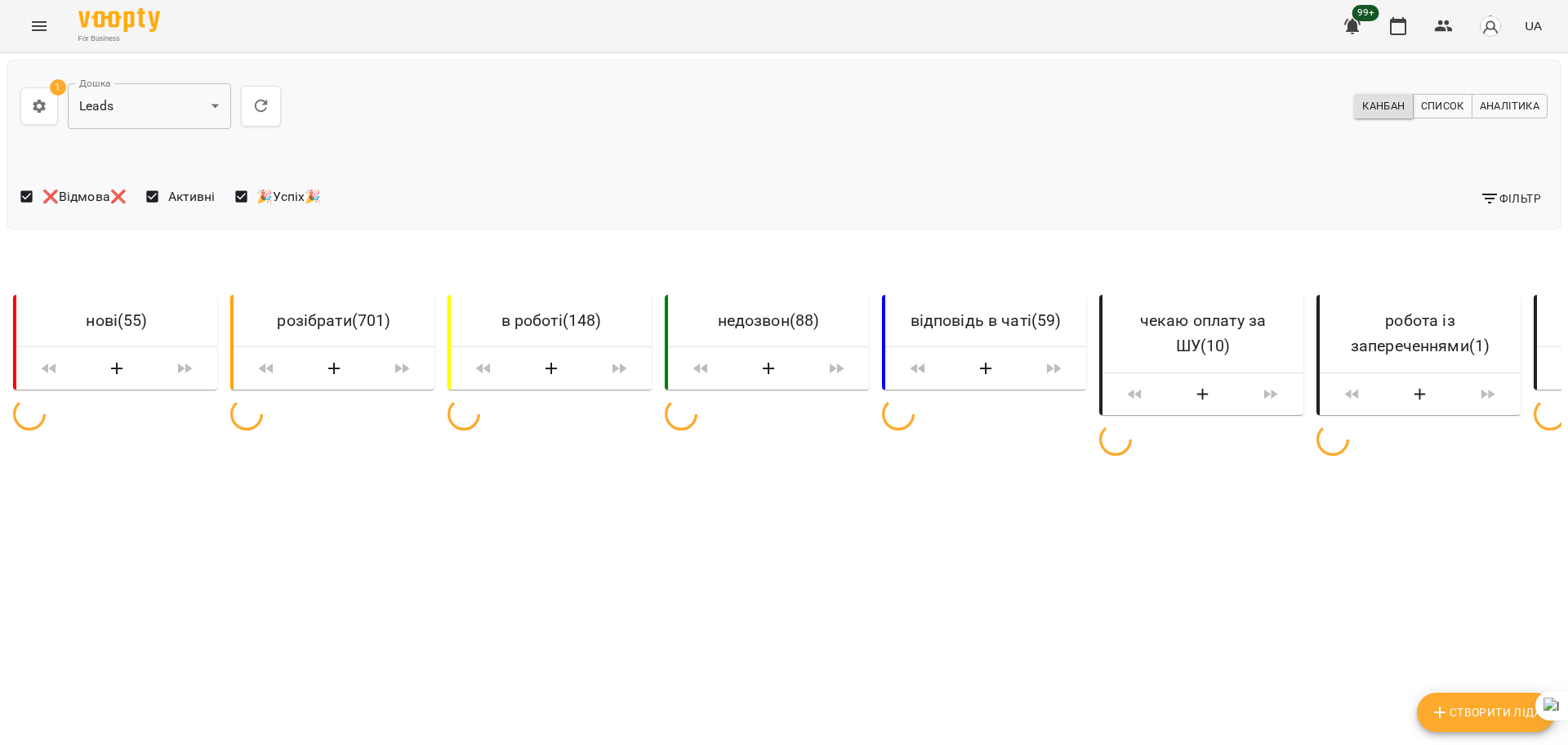
click at [1513, 194] on span "Фільтр" at bounding box center [1511, 199] width 62 height 20
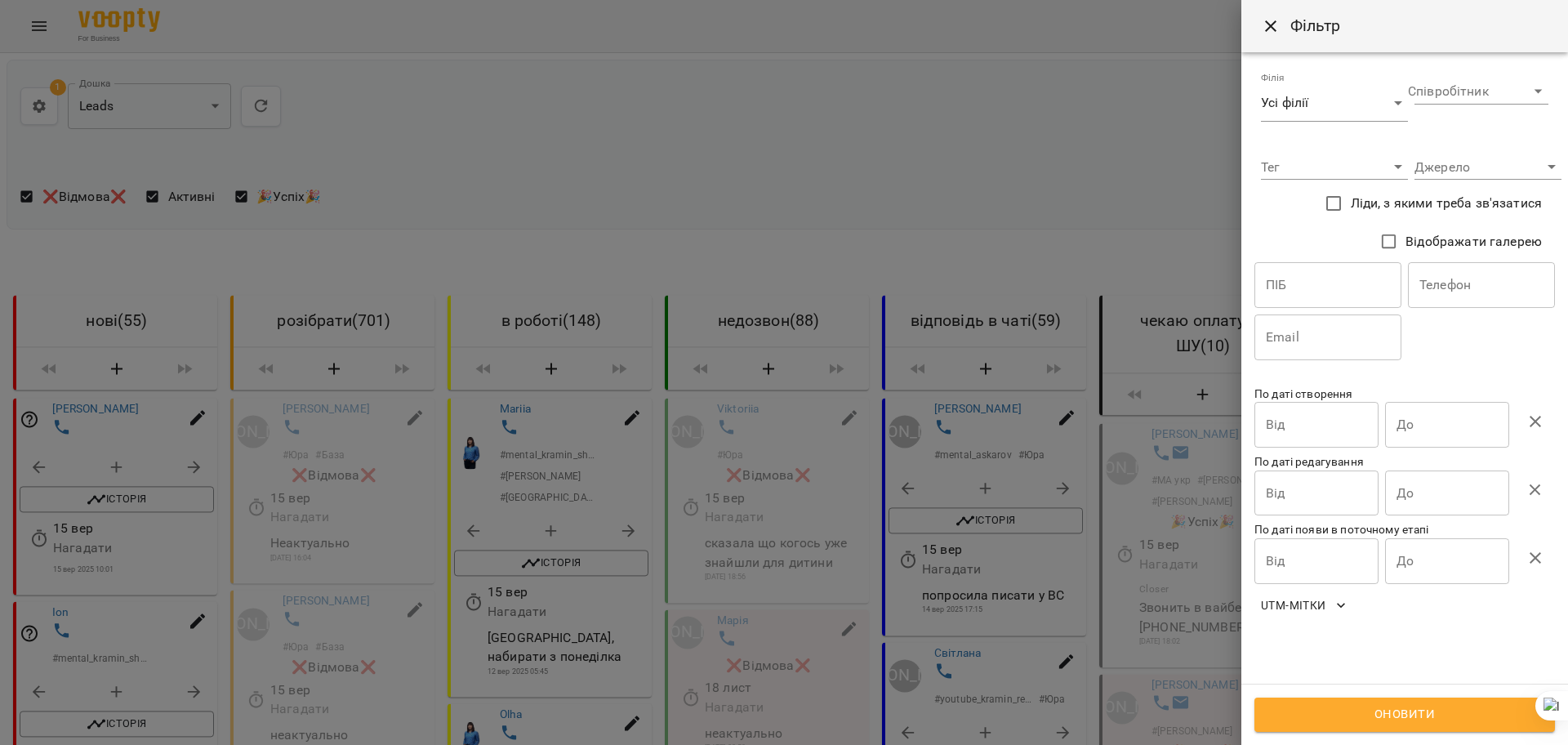
click at [1492, 272] on input "text" at bounding box center [1481, 285] width 147 height 46
paste input "**********"
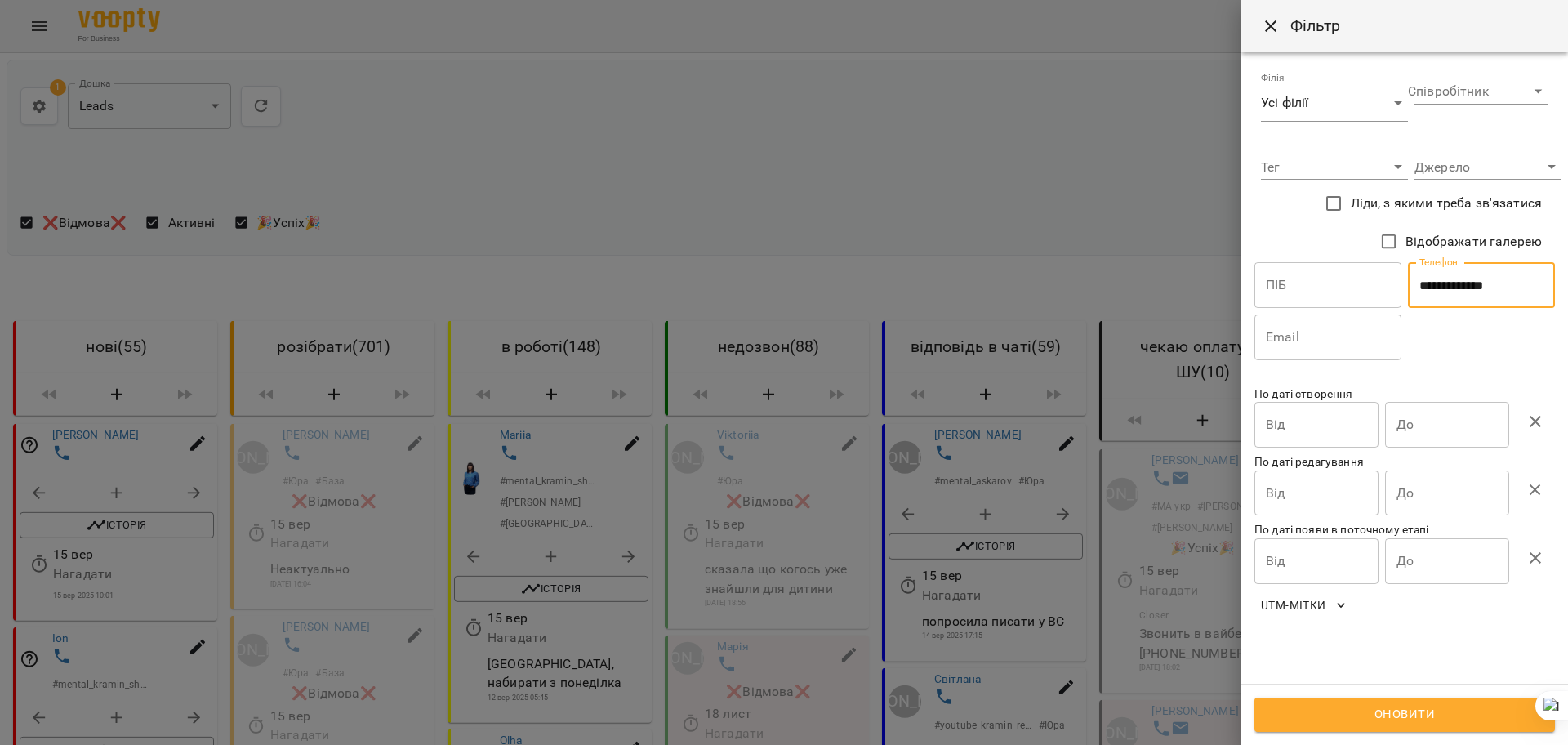
type input "**********"
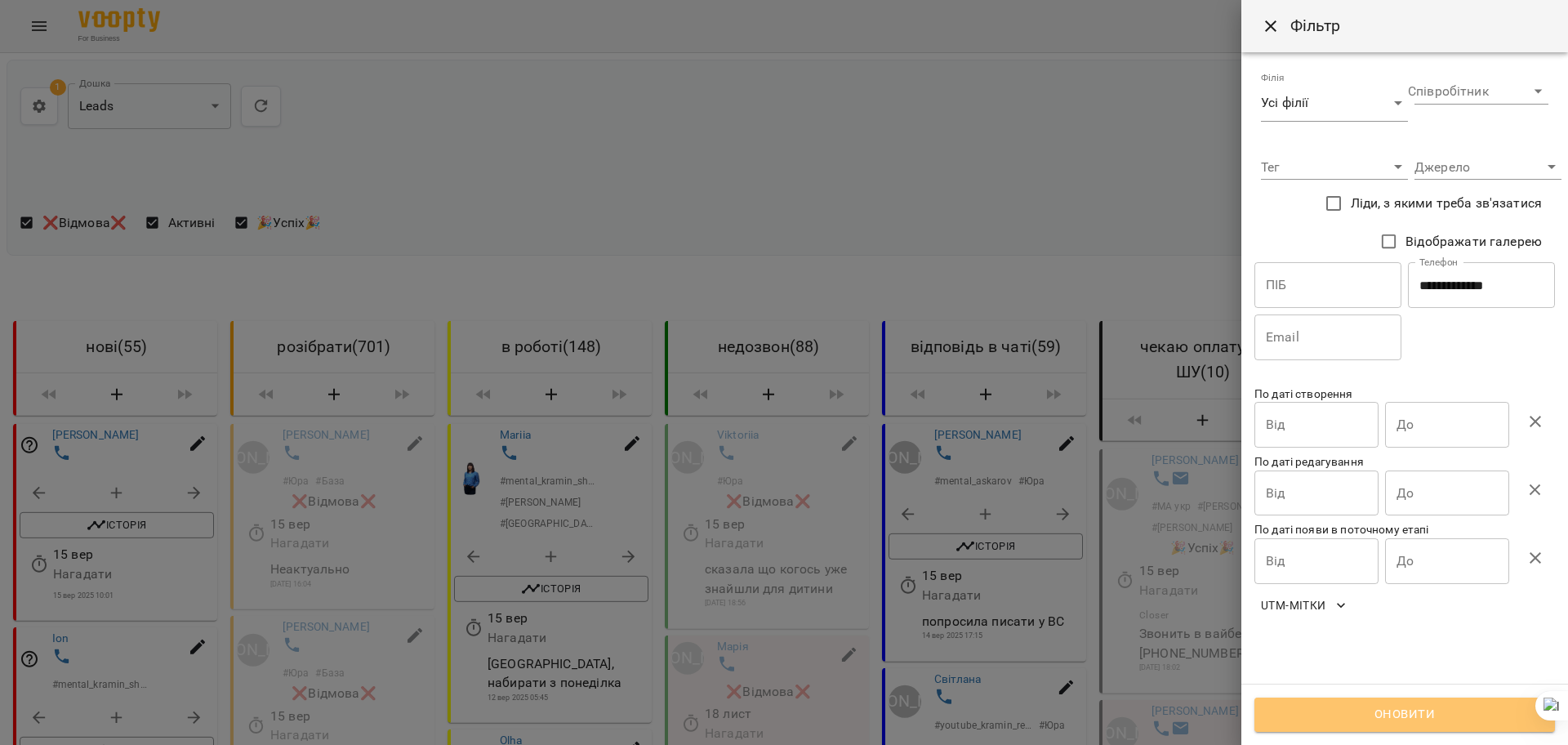
click at [1373, 704] on span "Оновити" at bounding box center [1405, 715] width 265 height 22
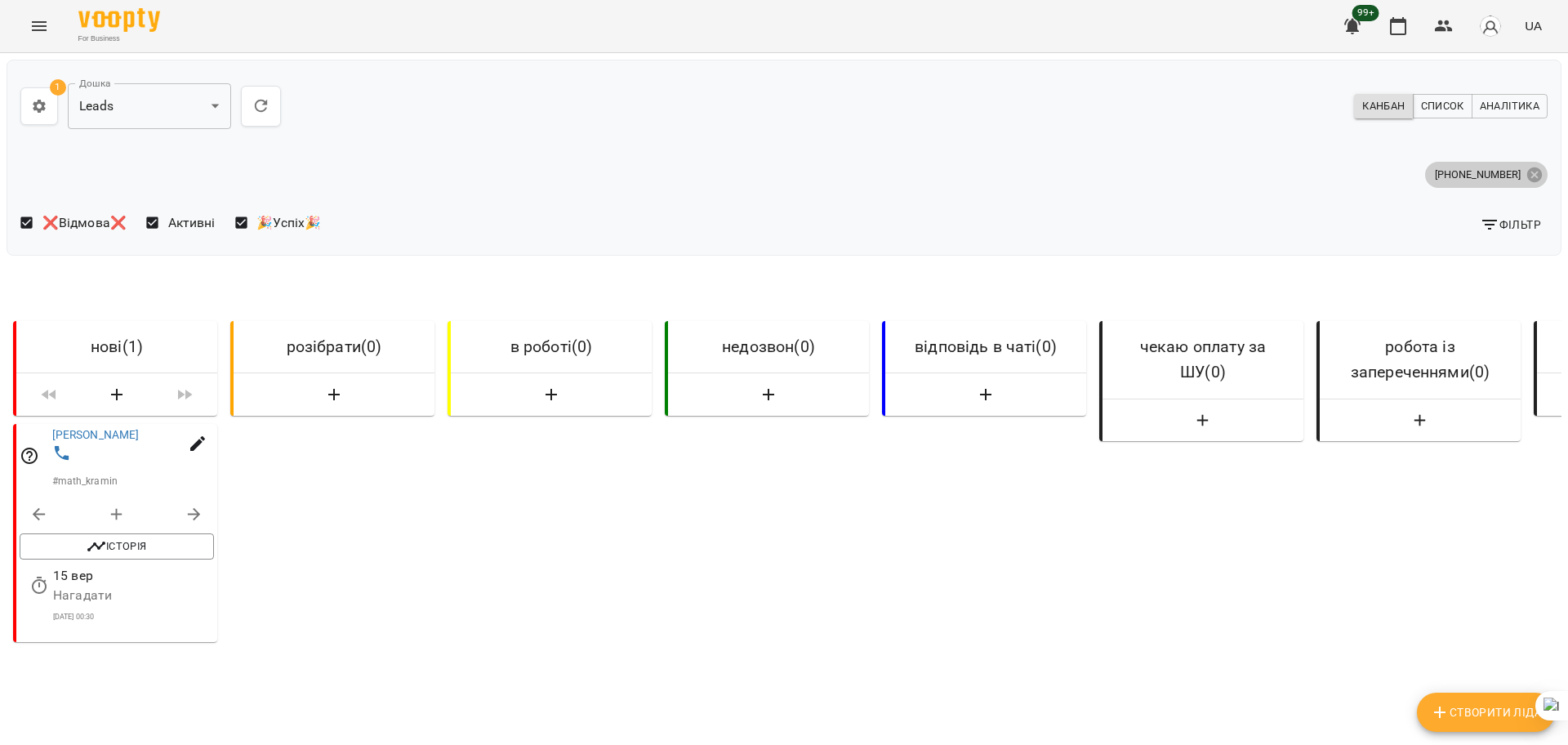
click at [1527, 179] on icon at bounding box center [1535, 174] width 15 height 15
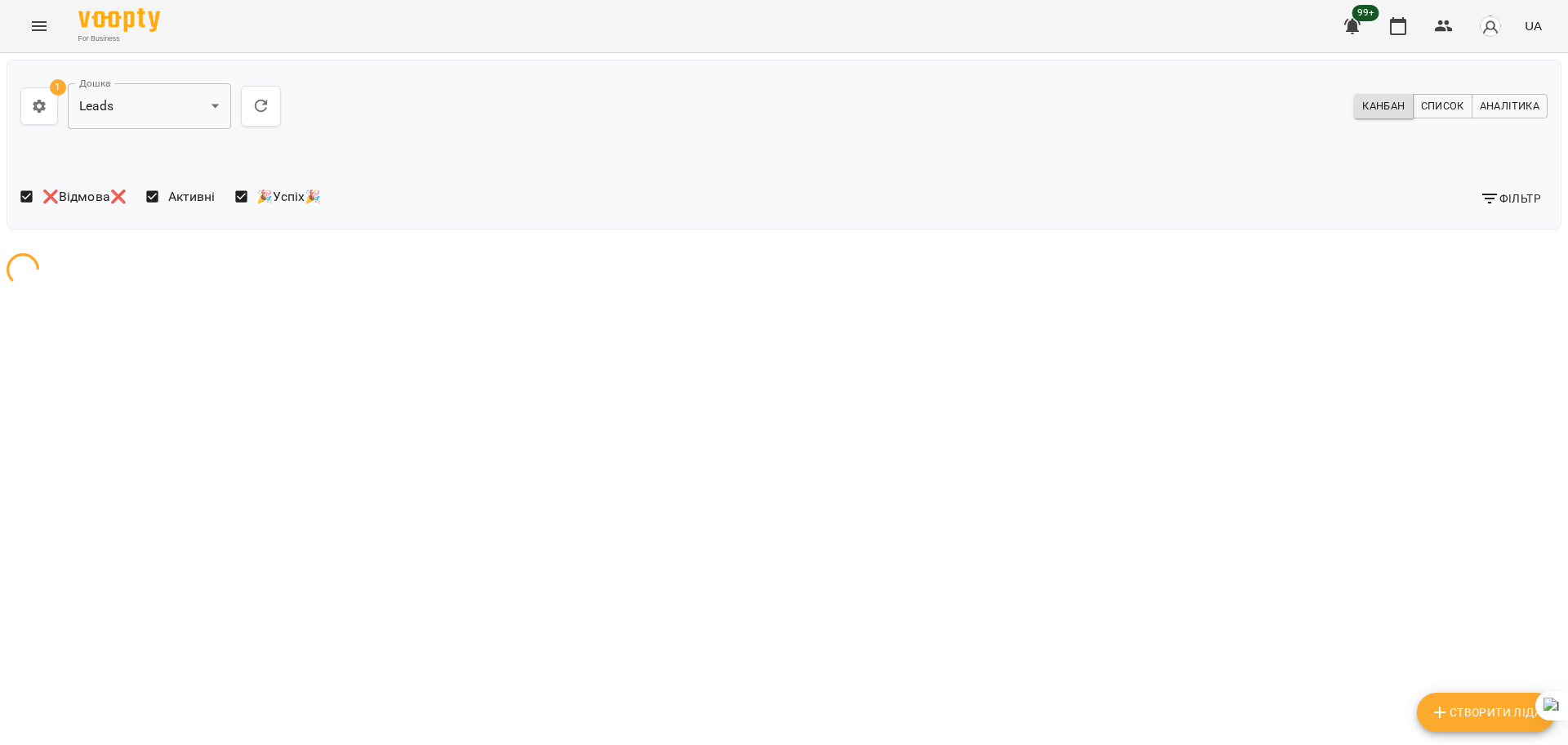
click at [1504, 196] on span "Фільтр" at bounding box center [1511, 199] width 62 height 20
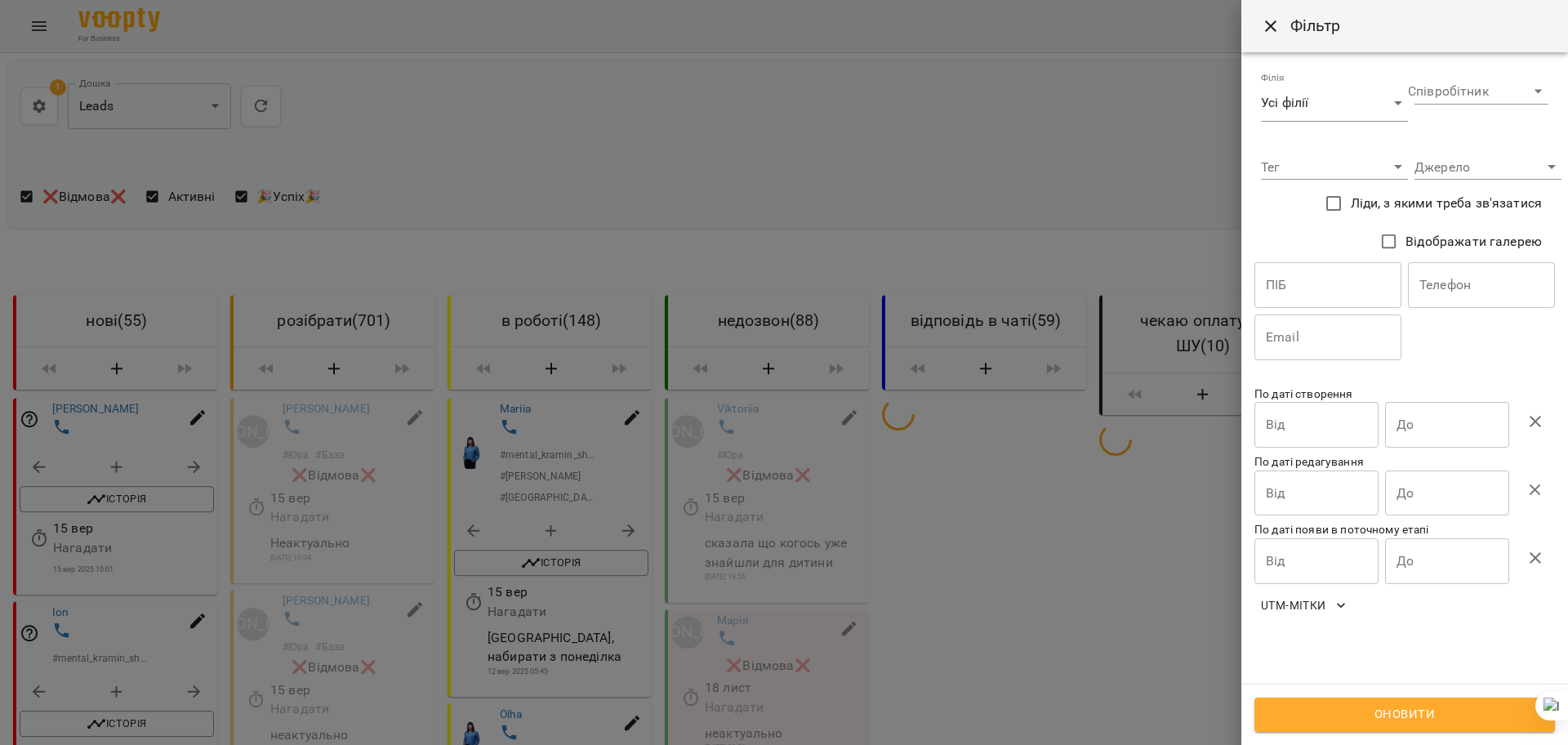
click at [1471, 291] on input "text" at bounding box center [1481, 285] width 147 height 46
paste input "**********"
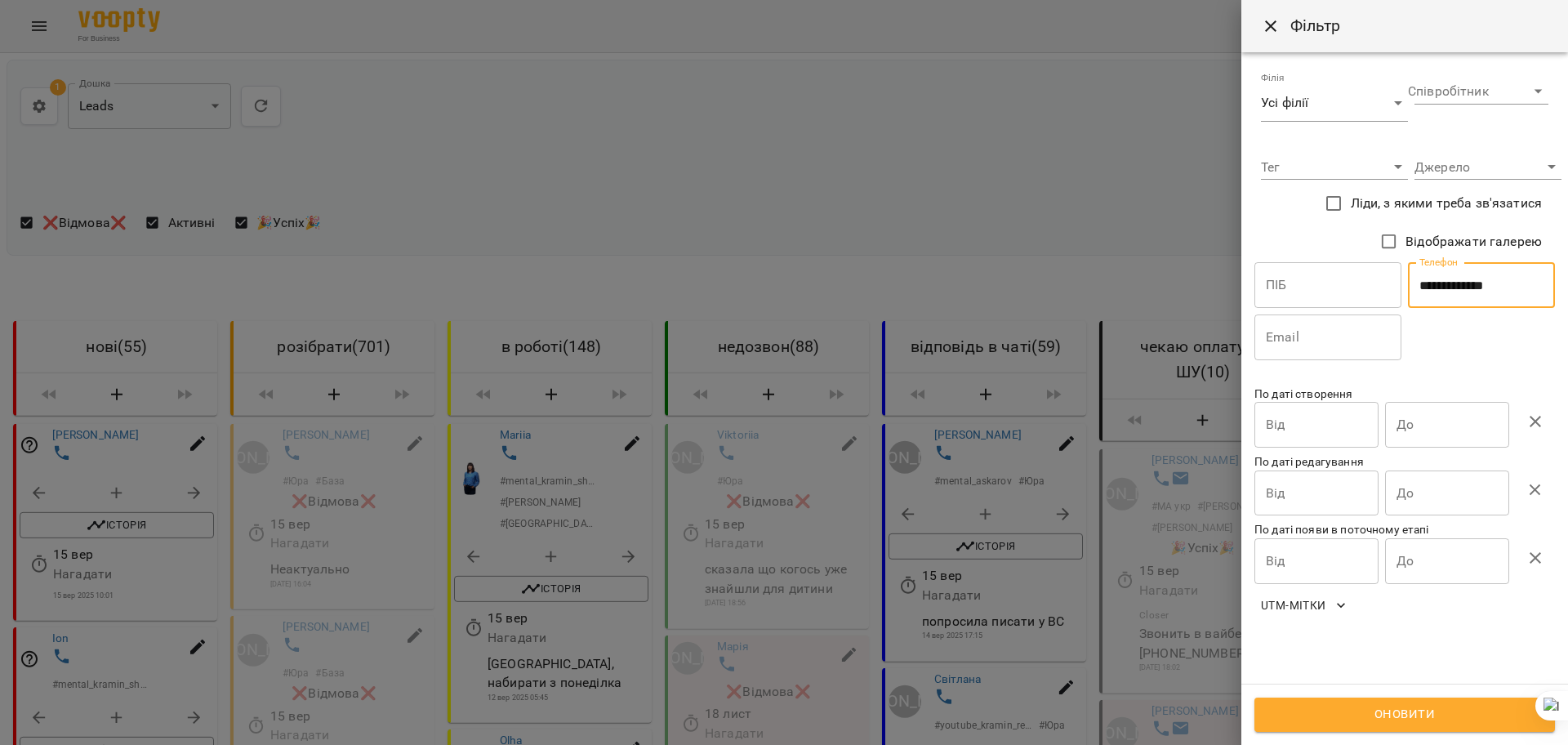
type input "**********"
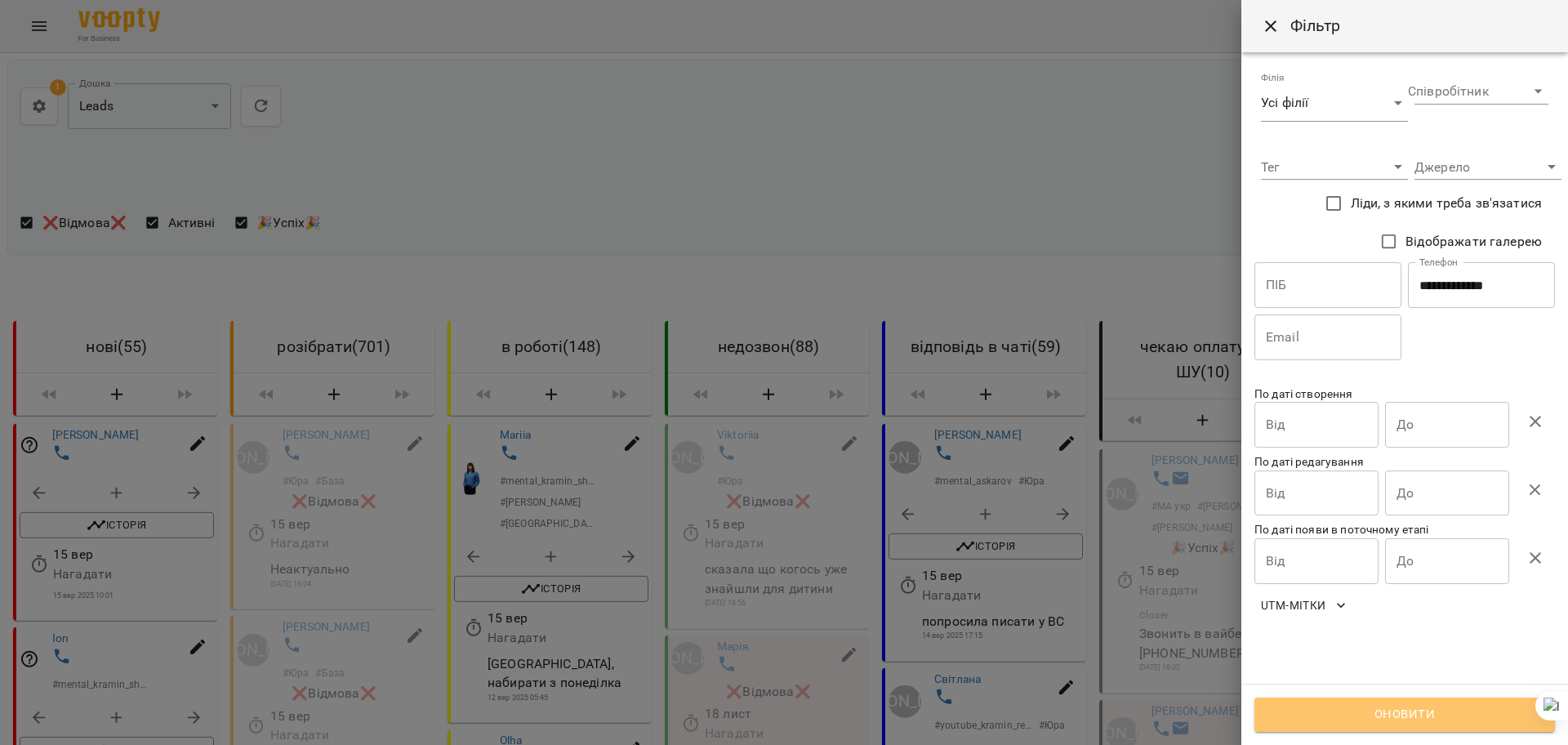
drag, startPoint x: 1413, startPoint y: 703, endPoint x: 901, endPoint y: 597, distance: 522.9
click at [1413, 703] on button "Оновити" at bounding box center [1404, 714] width 300 height 34
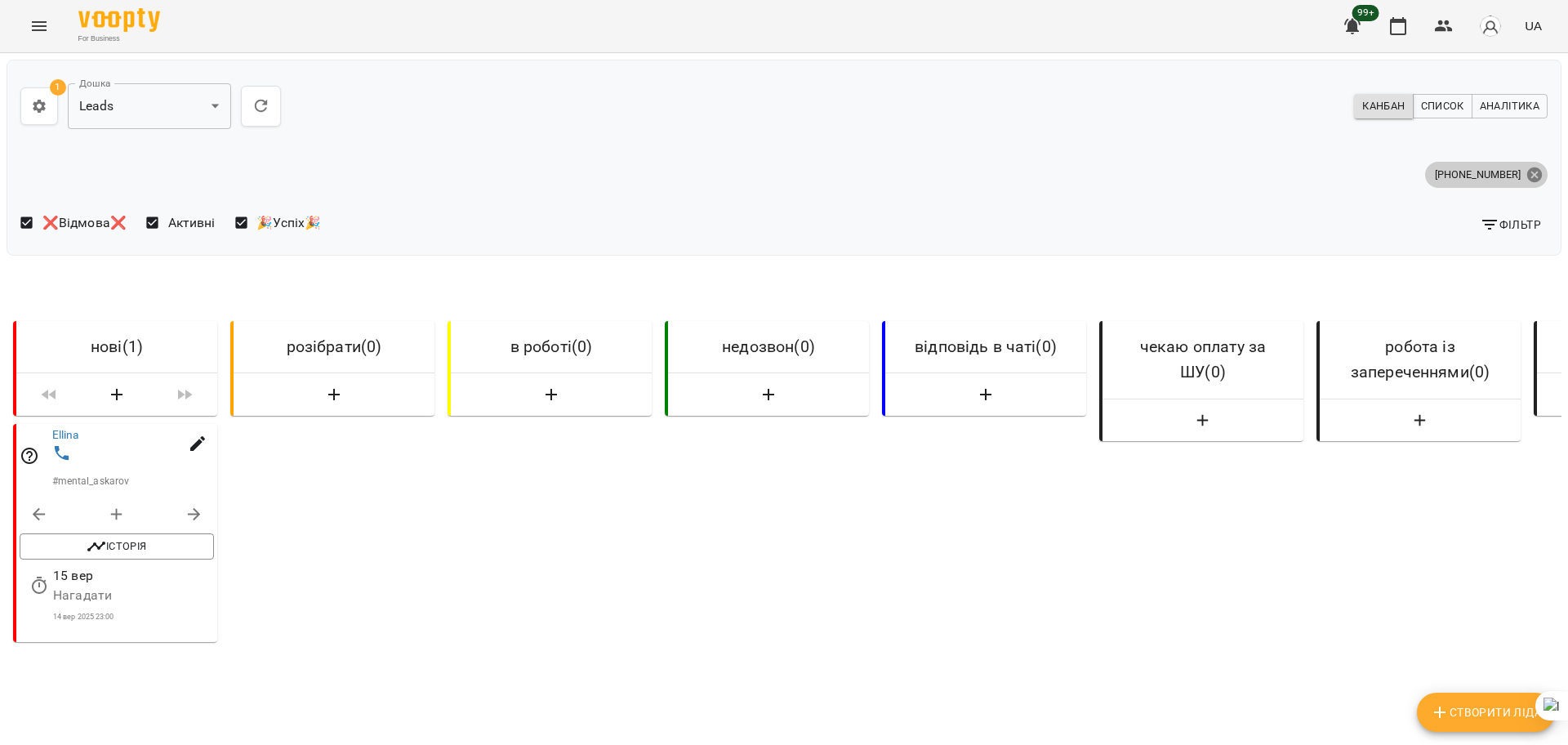
click at [1527, 176] on icon at bounding box center [1535, 174] width 15 height 15
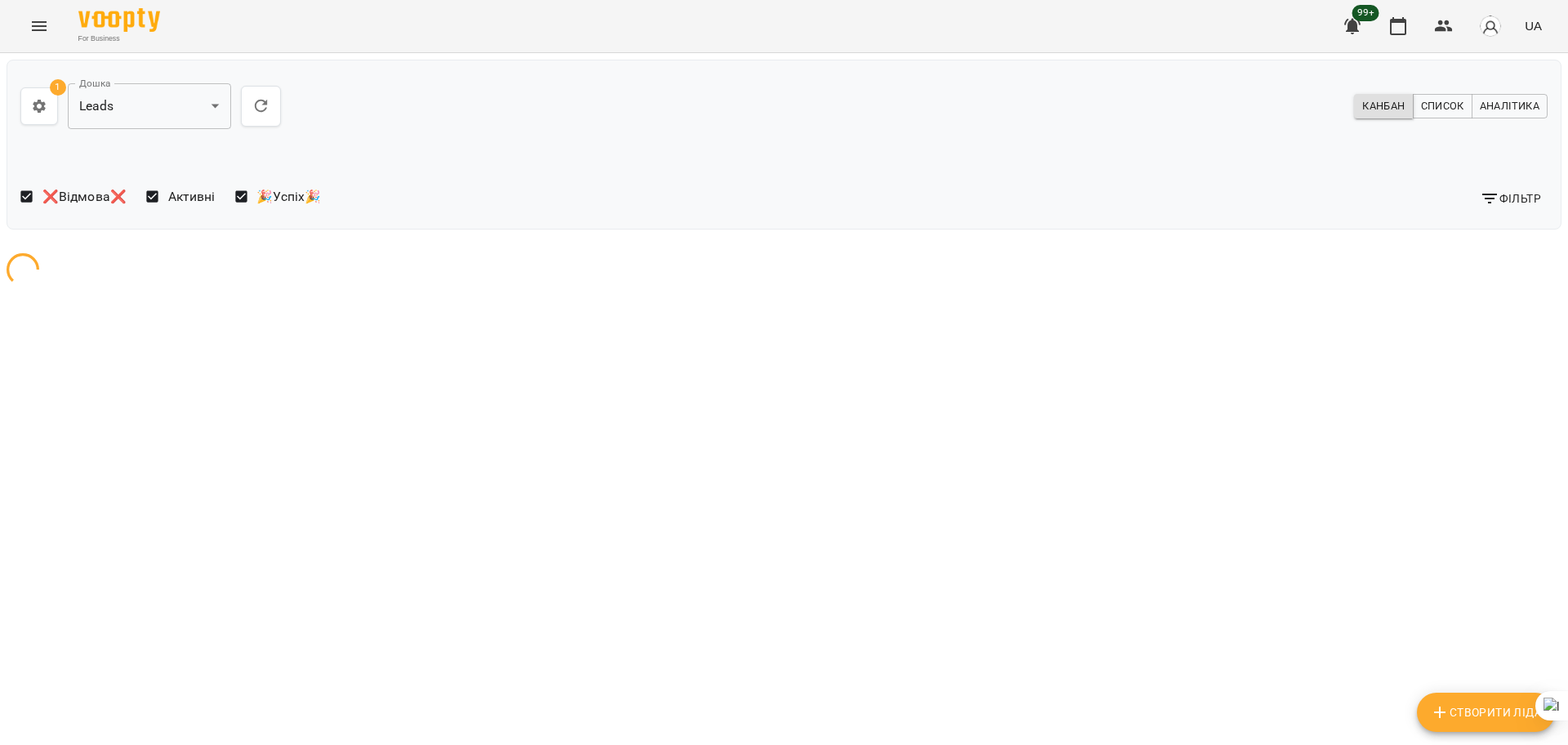
click at [1506, 204] on span "Фільтр" at bounding box center [1511, 199] width 62 height 20
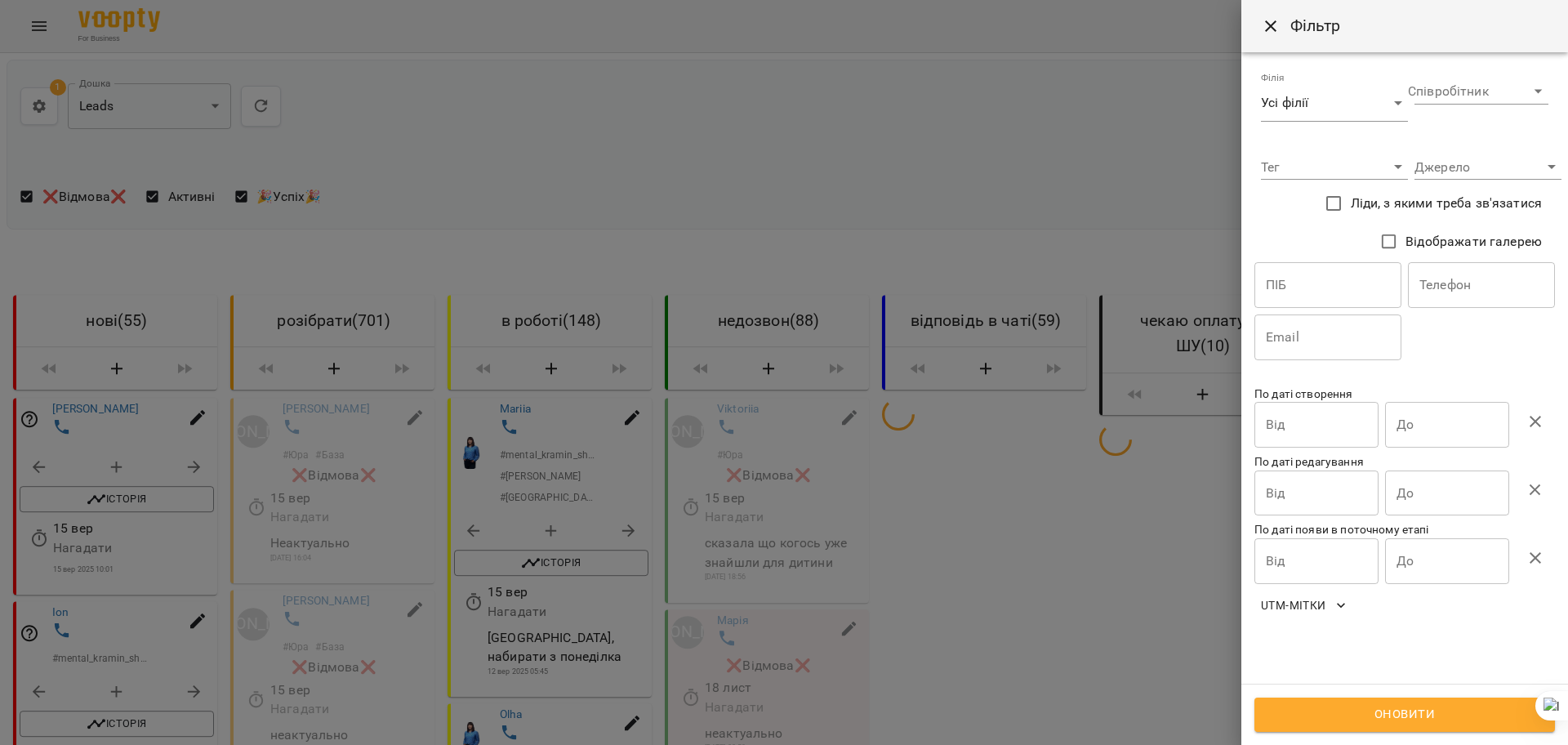
click at [1493, 286] on input "text" at bounding box center [1481, 285] width 147 height 46
paste input "**********"
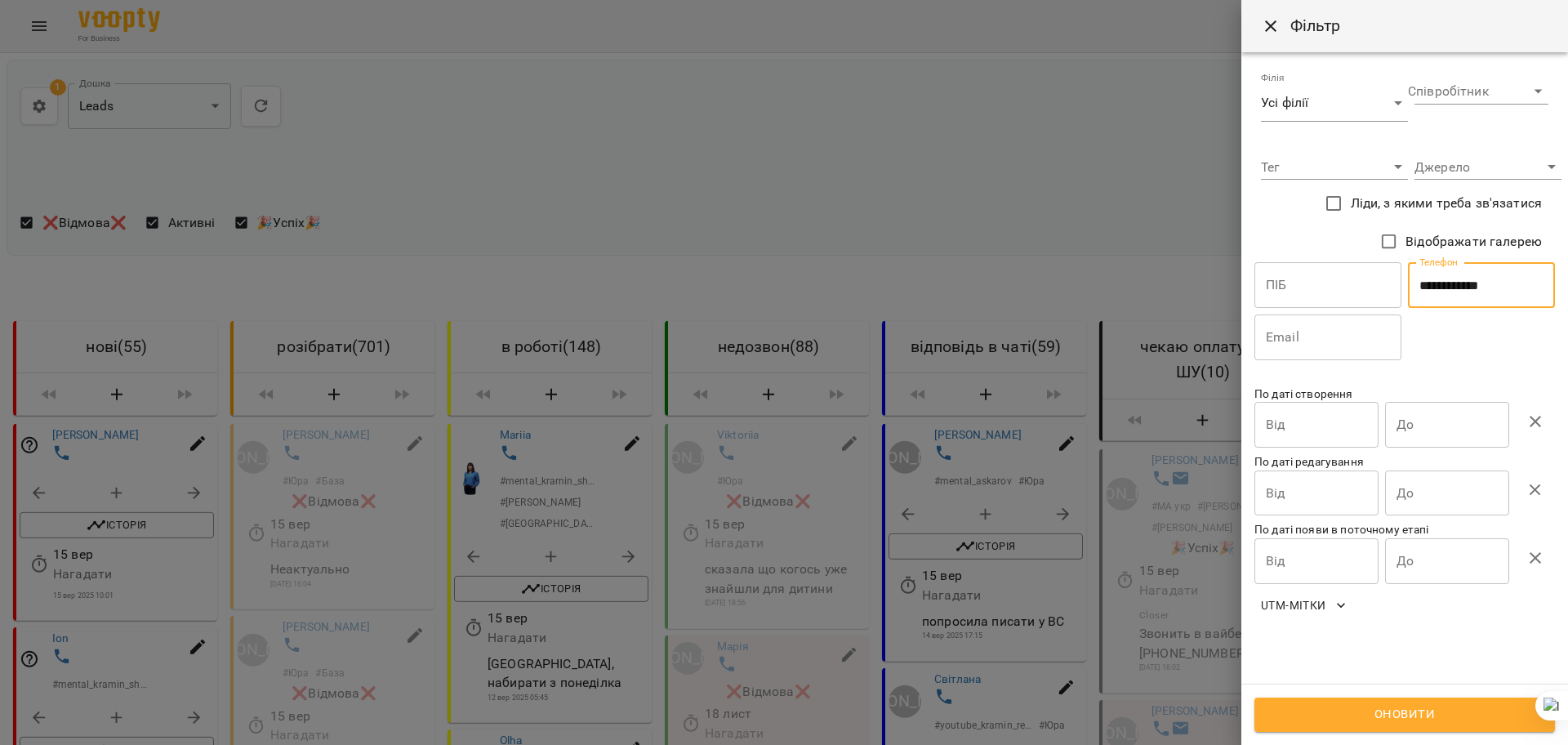
type input "**********"
click at [1386, 710] on span "Оновити" at bounding box center [1405, 715] width 265 height 22
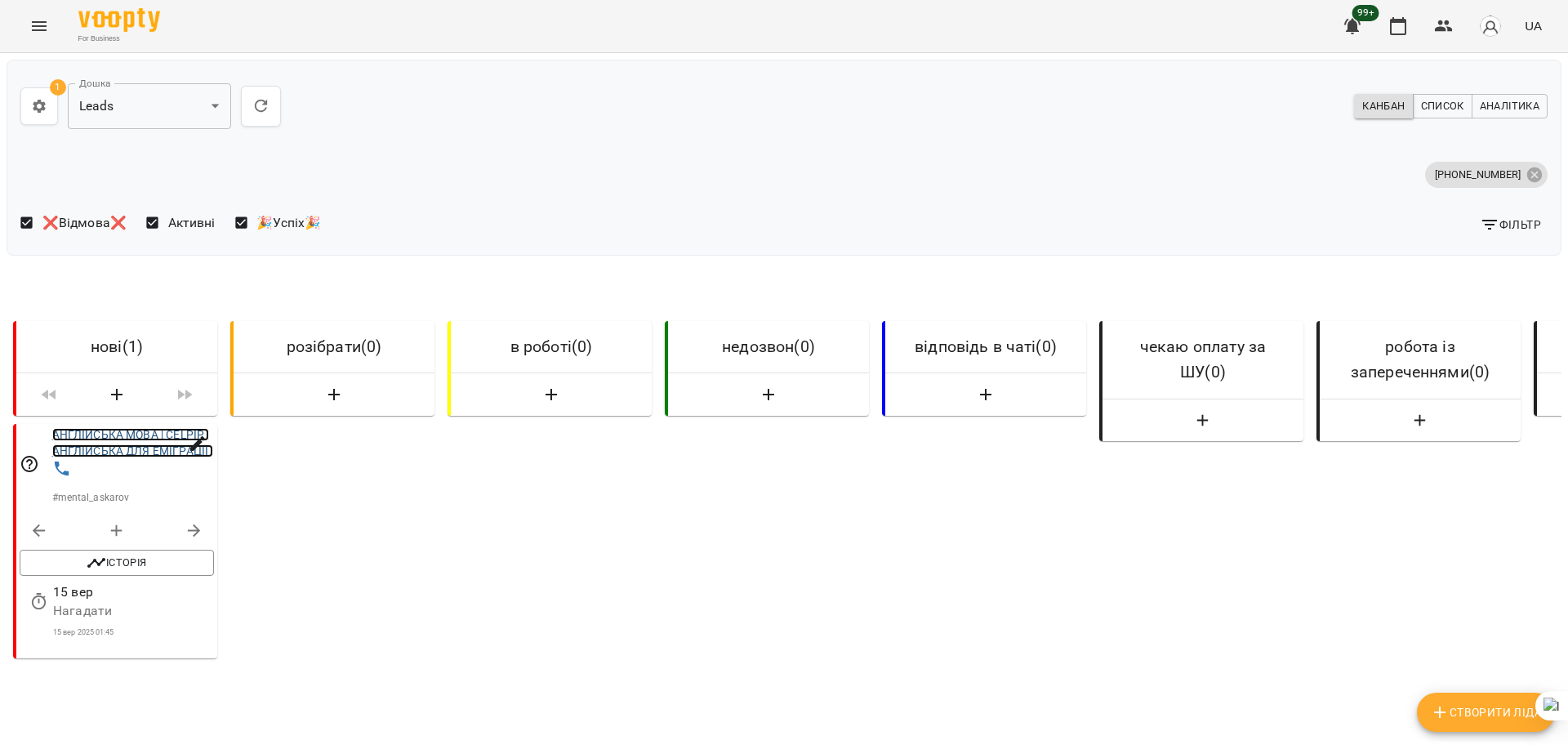
drag, startPoint x: 117, startPoint y: 452, endPoint x: 198, endPoint y: 393, distance: 100.2
click at [1526, 176] on icon at bounding box center [1535, 175] width 18 height 18
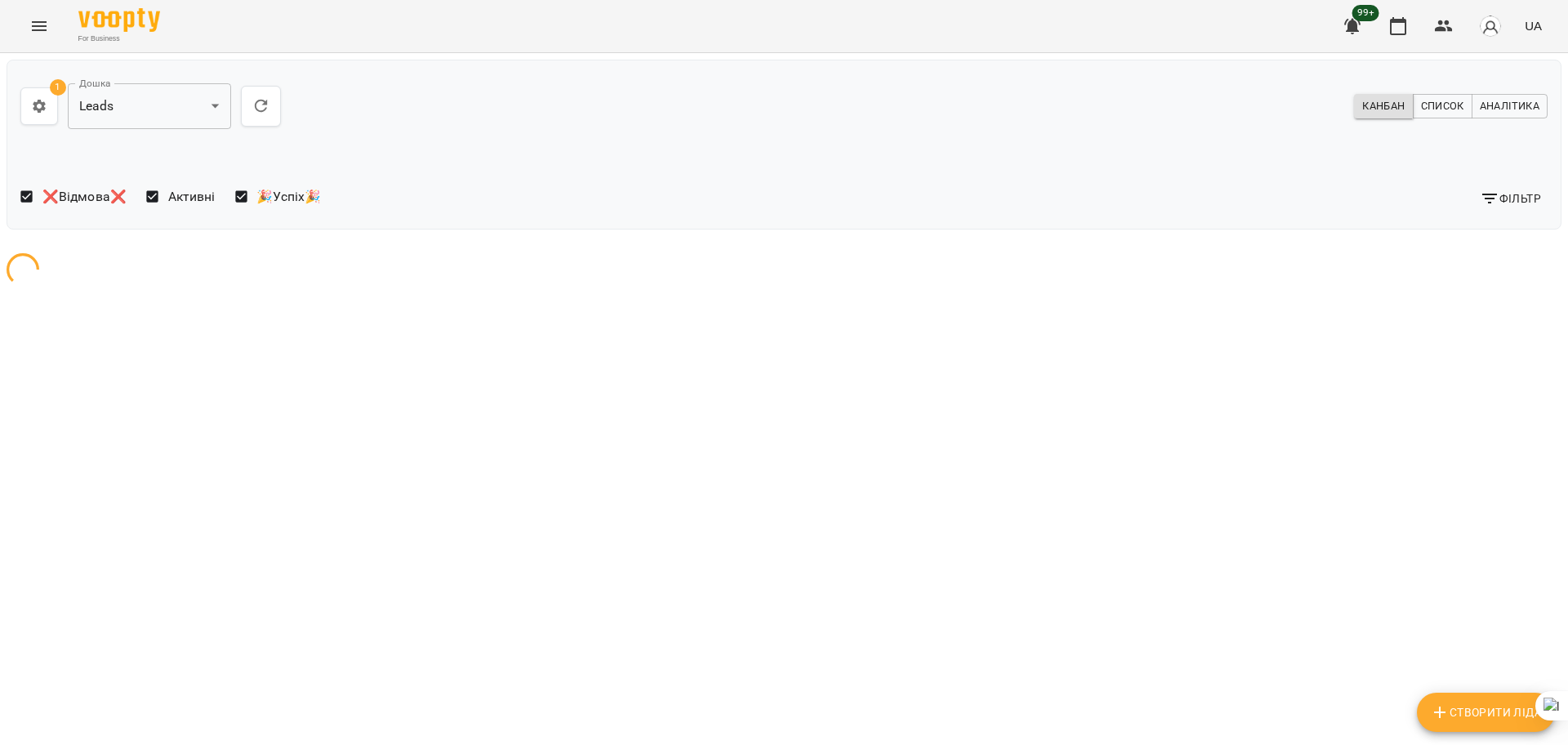
click at [1510, 193] on span "Фільтр" at bounding box center [1511, 199] width 62 height 20
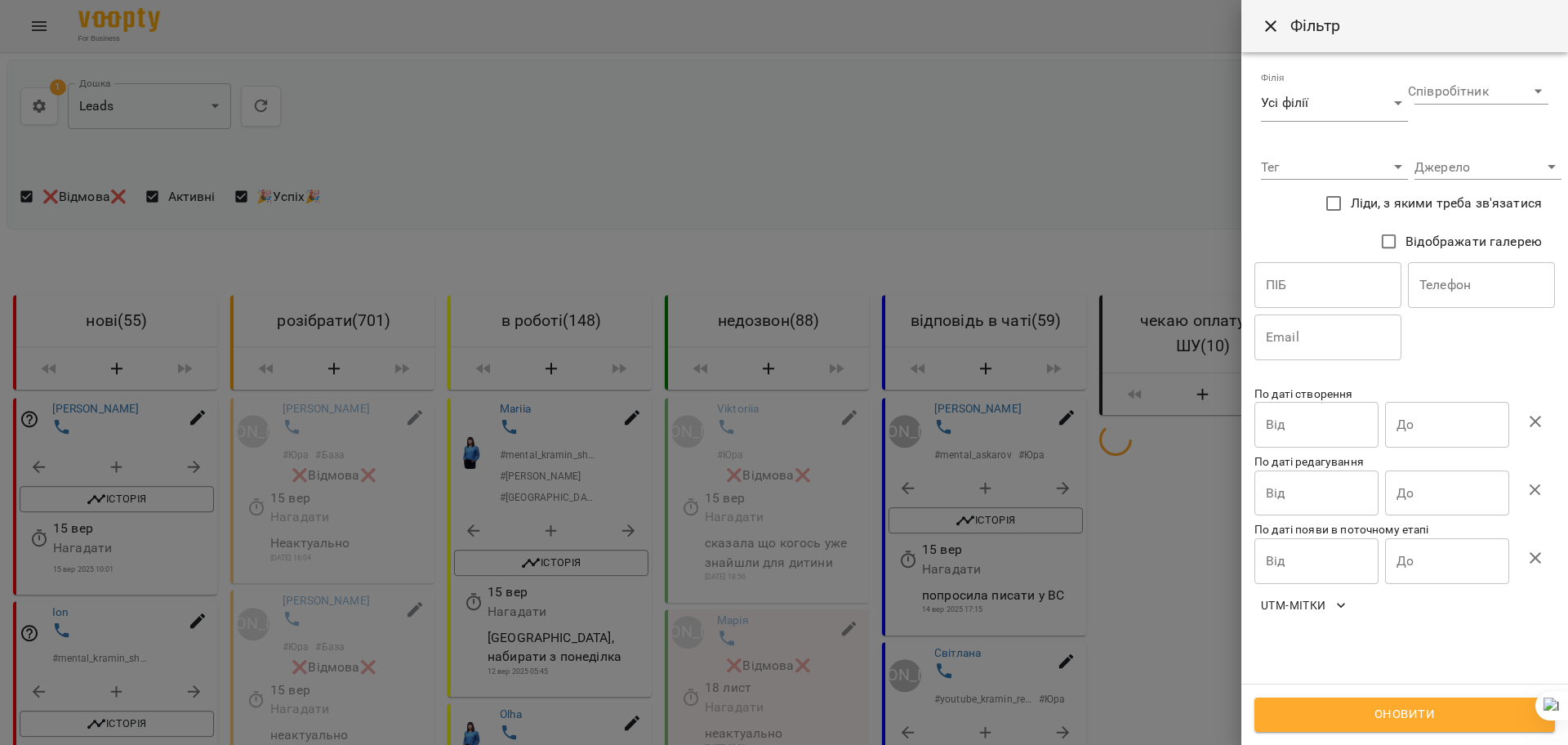
click at [1466, 300] on input "text" at bounding box center [1481, 285] width 147 height 46
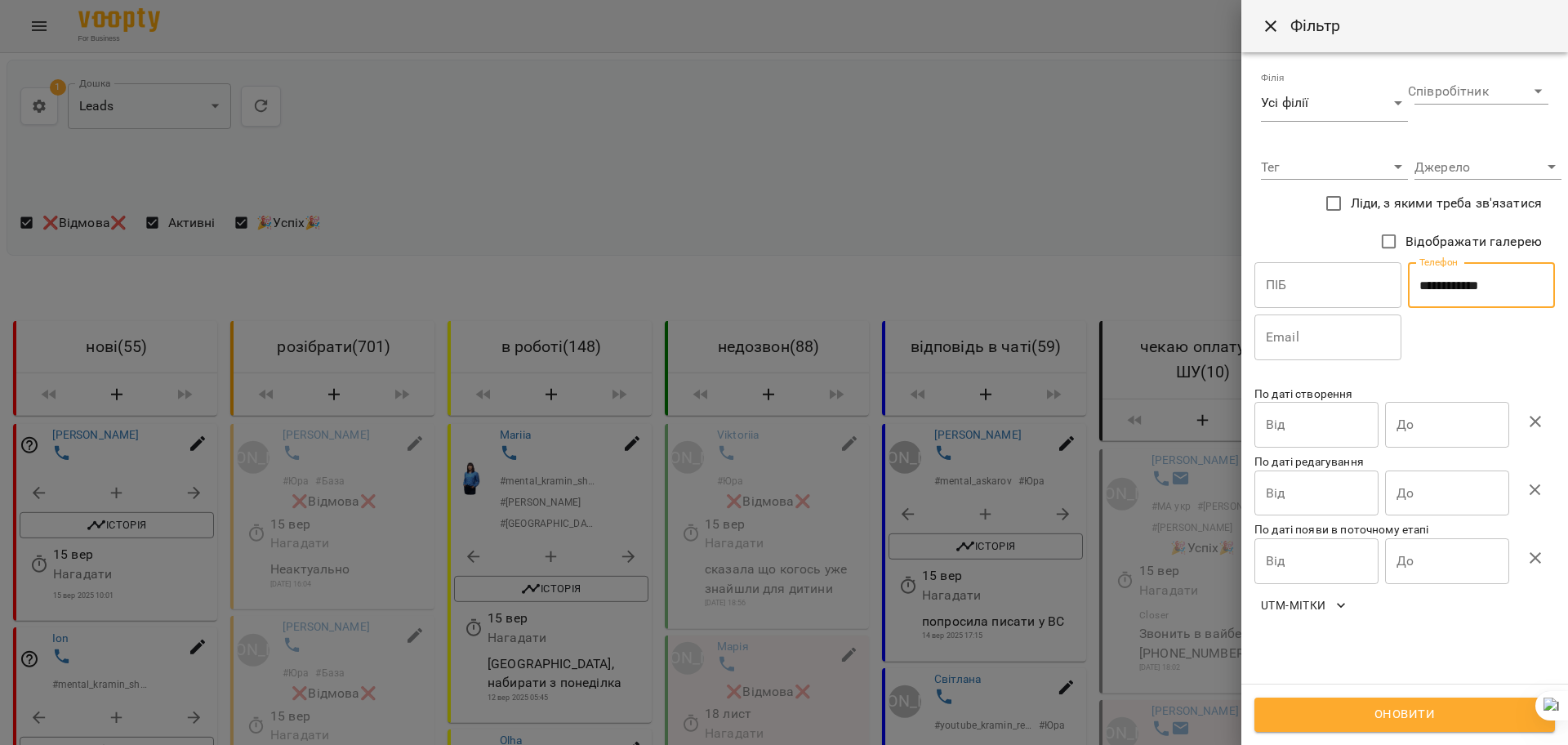
click at [1343, 709] on span "Оновити" at bounding box center [1405, 715] width 265 height 22
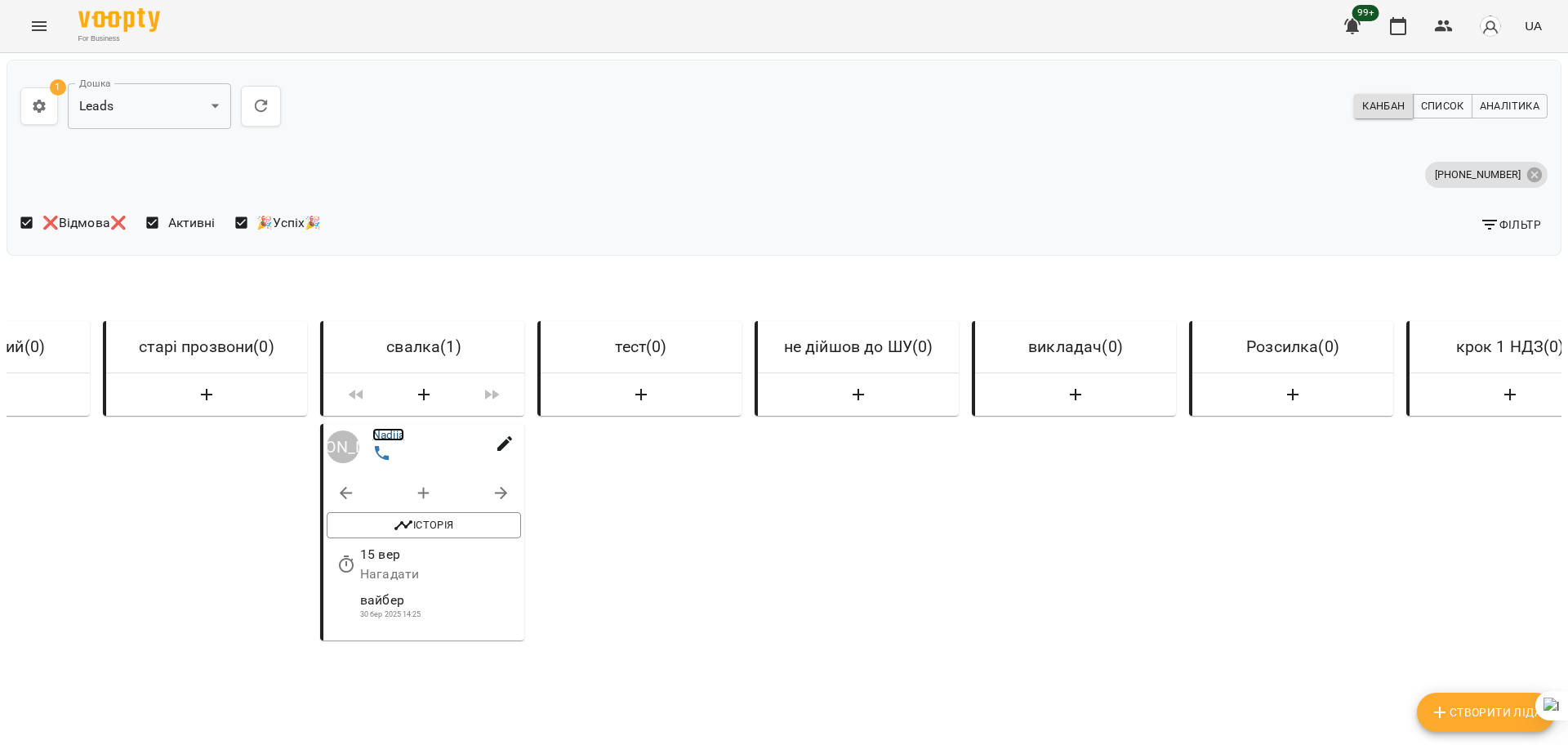
scroll to position [0, 5847]
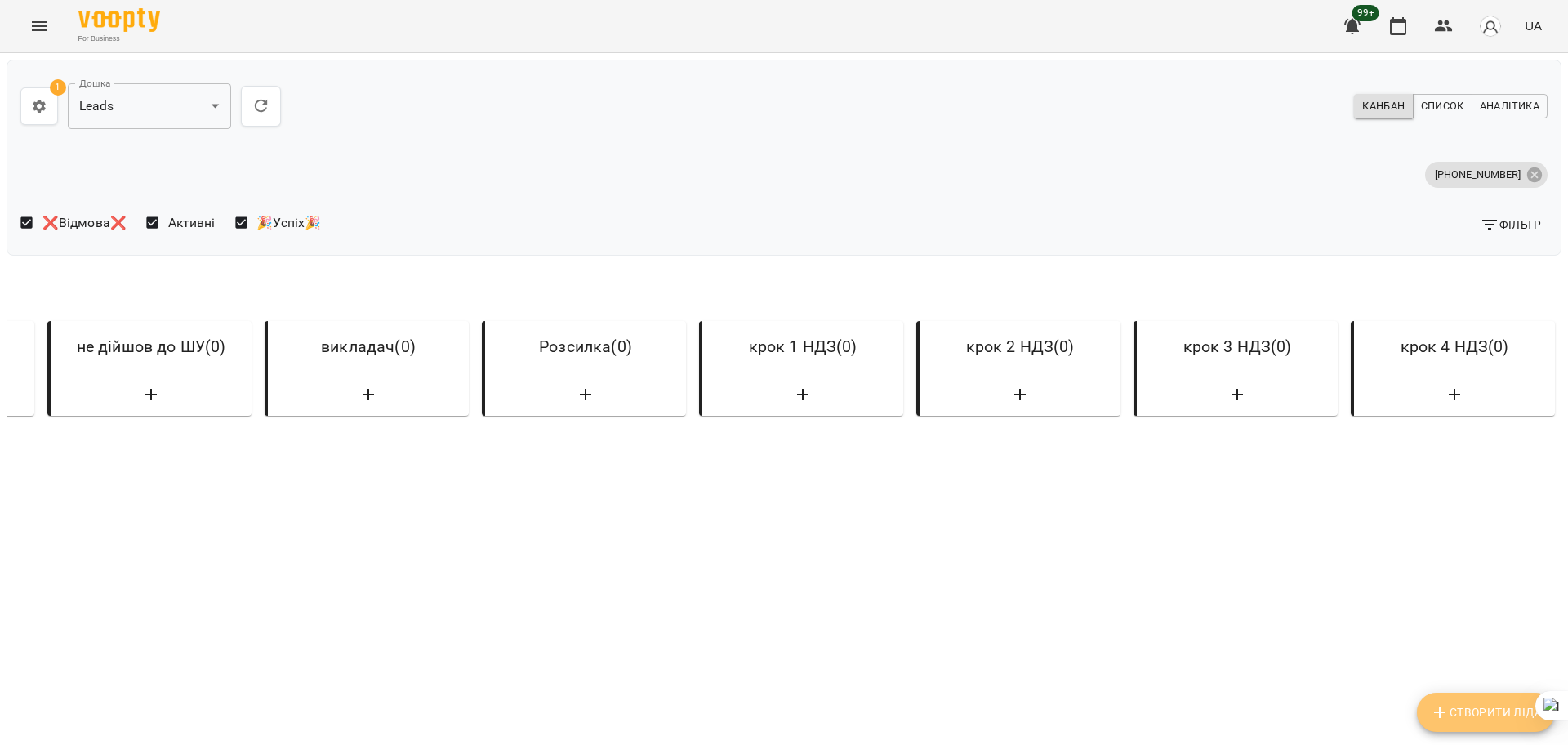
click at [1456, 712] on span "Створити Ліда" at bounding box center [1486, 713] width 112 height 20
select select "**"
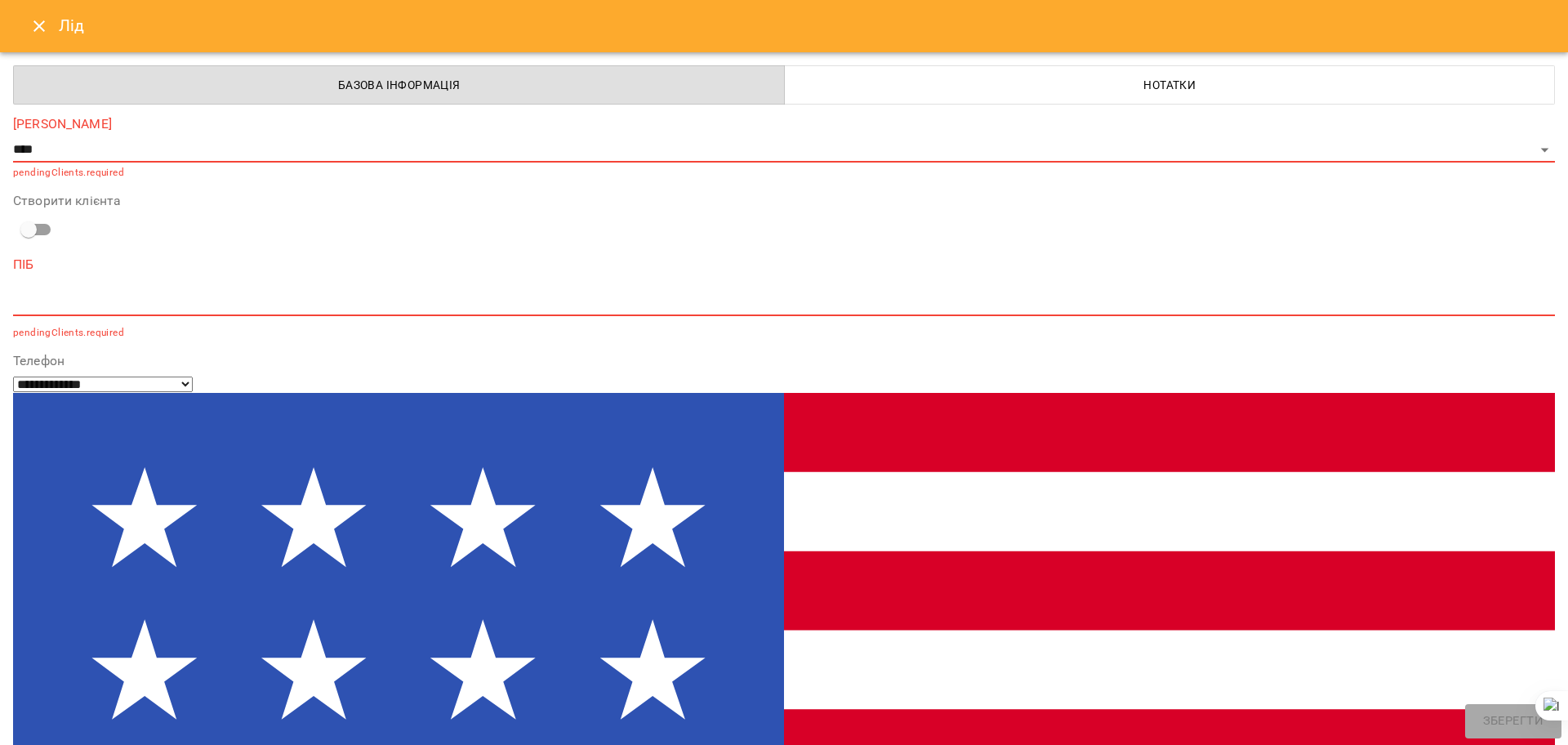
paste input "**********"
type input "**********"
click at [51, 134] on div "**********" at bounding box center [784, 149] width 1542 height 64
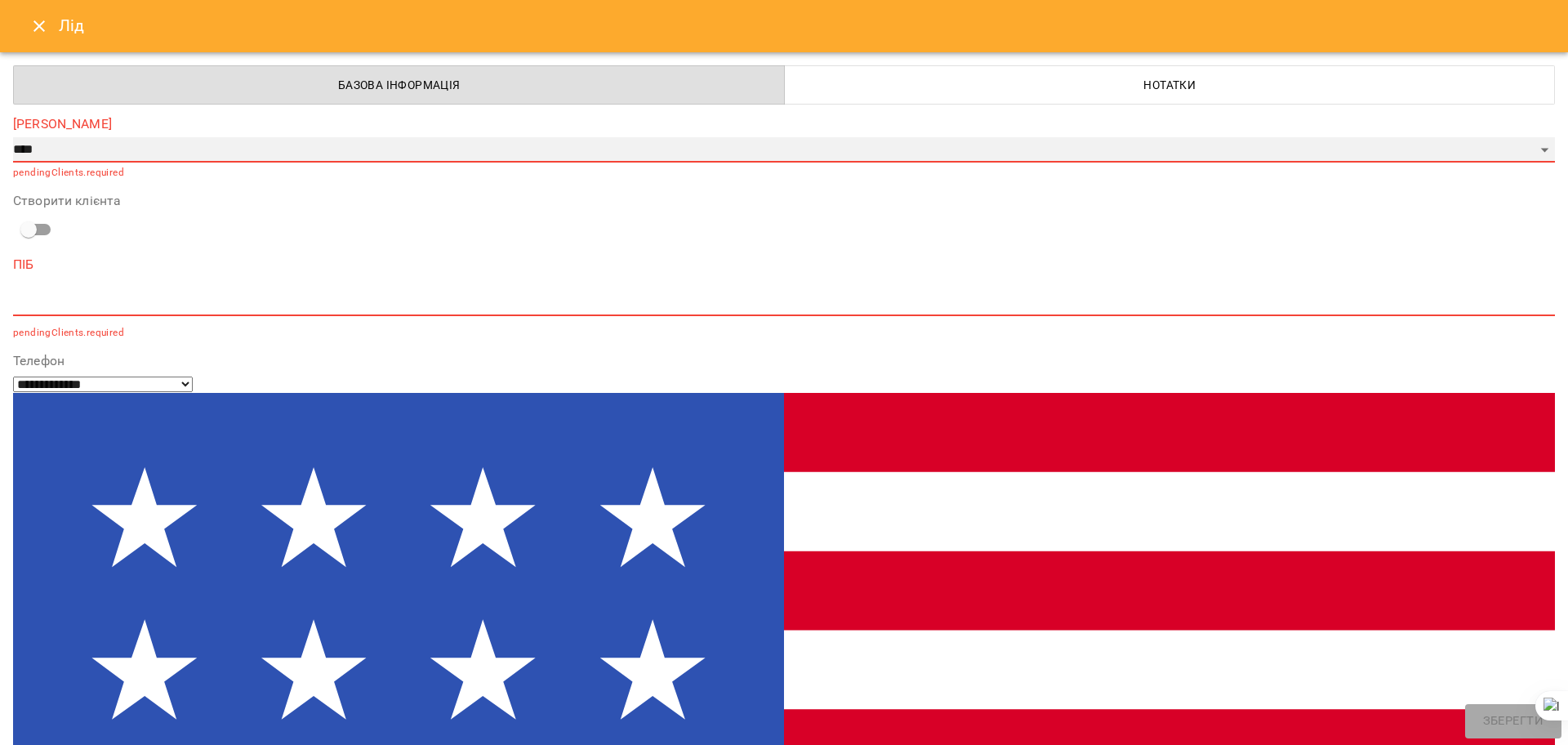
click at [52, 144] on select "**********" at bounding box center [784, 150] width 1542 height 26
select select "*"
click at [13, 137] on select "**********" at bounding box center [784, 150] width 1542 height 26
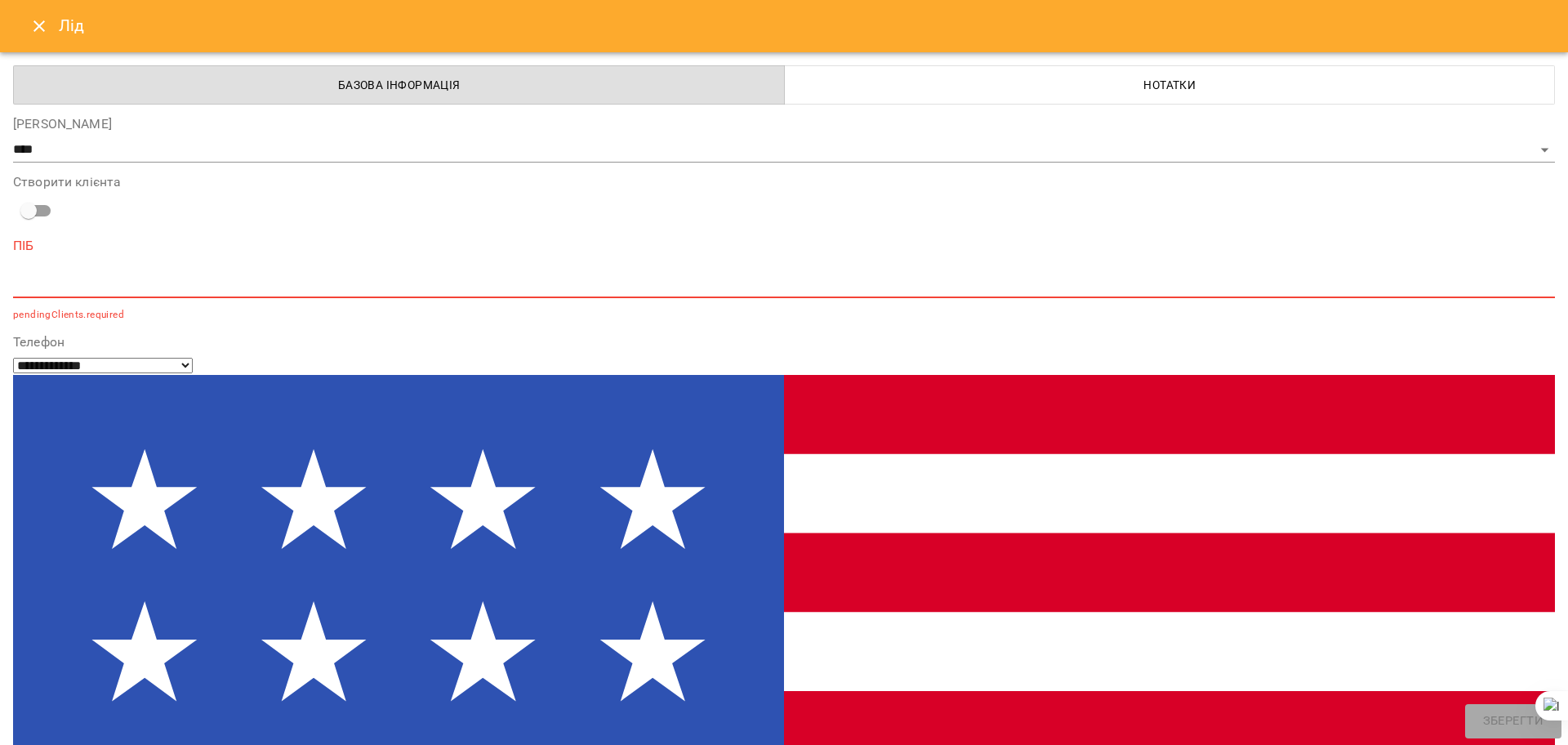
click at [88, 288] on textarea at bounding box center [784, 285] width 1542 height 16
paste textarea "******"
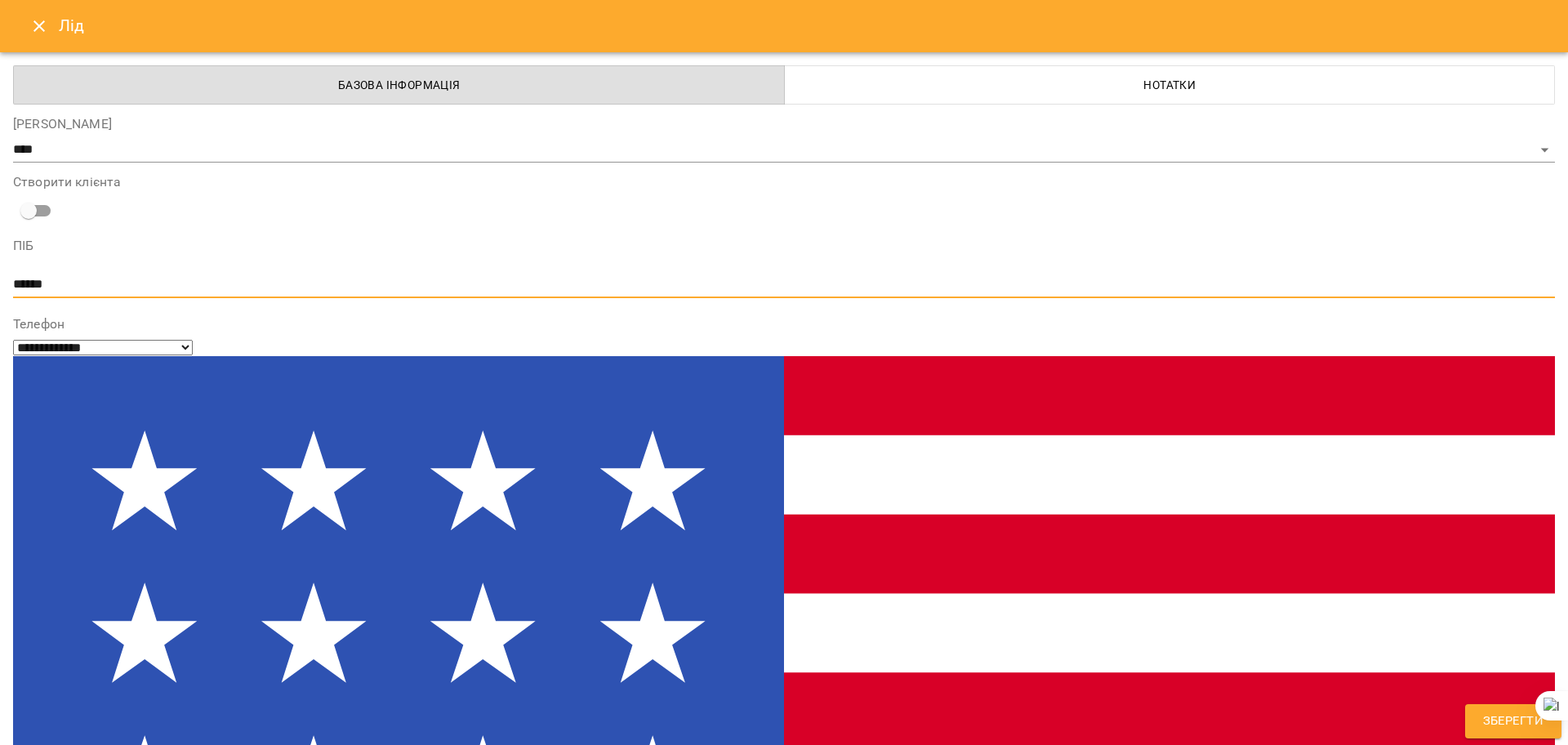
type textarea "******"
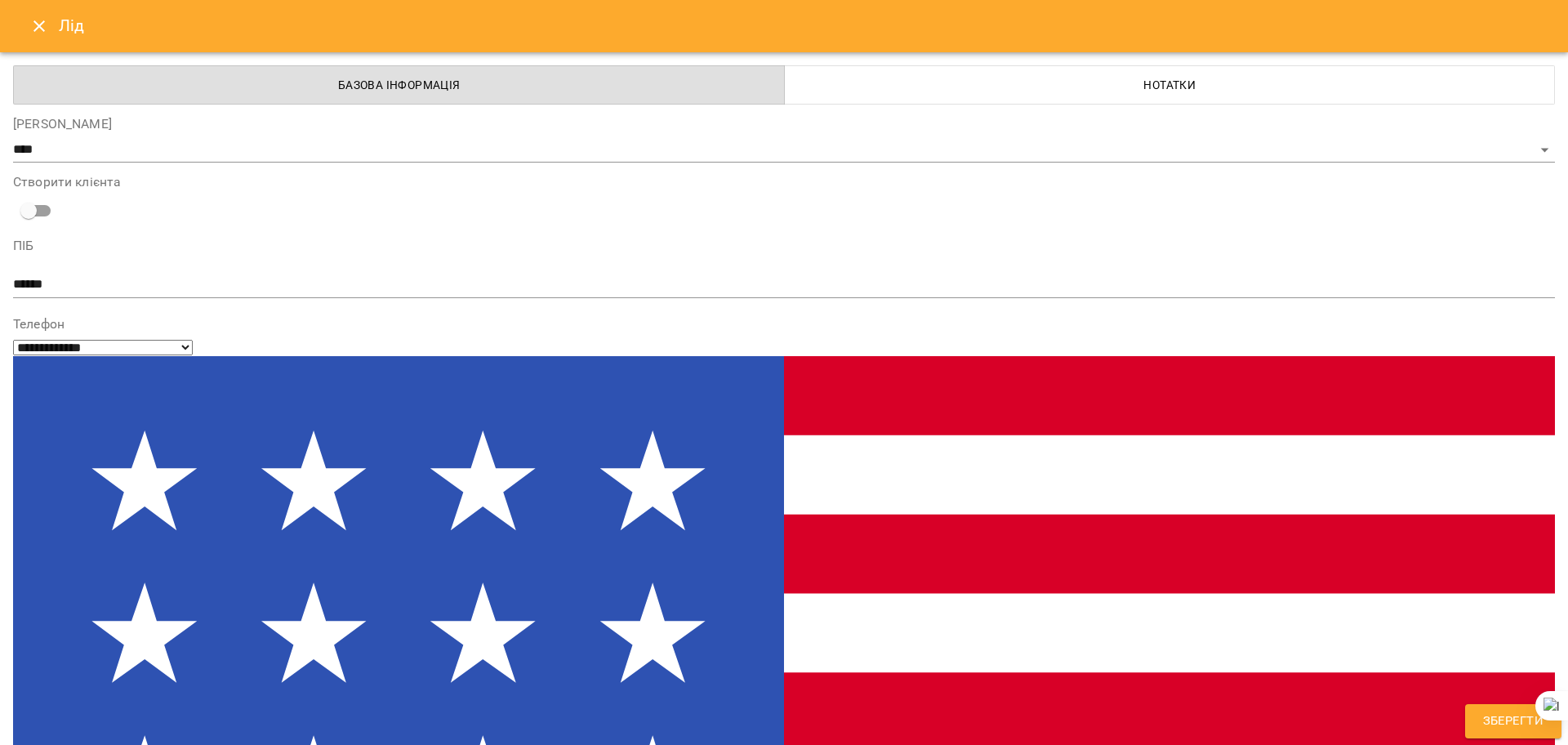
scroll to position [54, 0]
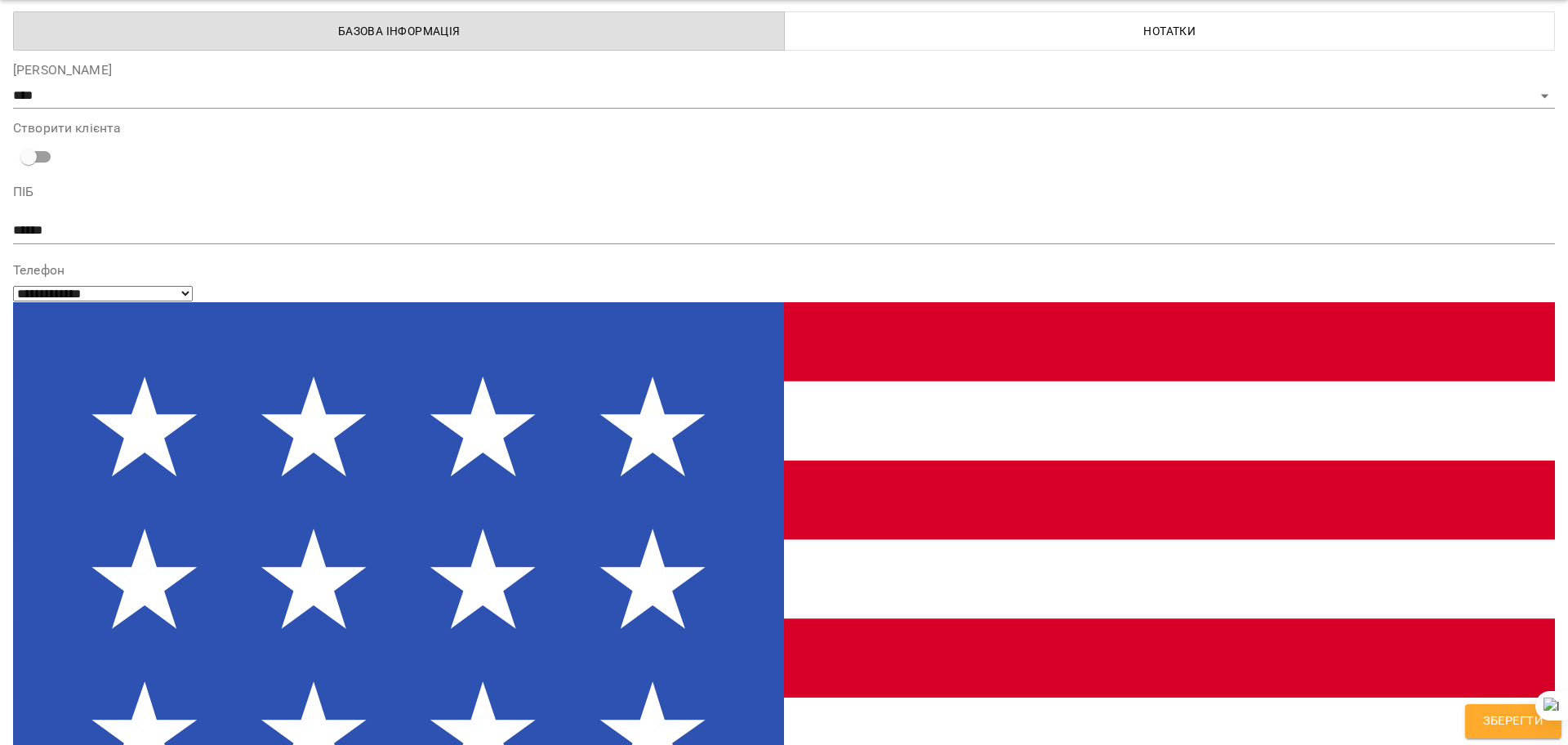
paste input "**********"
type input "**********"
drag, startPoint x: 1516, startPoint y: 722, endPoint x: 374, endPoint y: 552, distance: 1154.6
click at [1516, 721] on span "Зберегти" at bounding box center [1513, 722] width 61 height 22
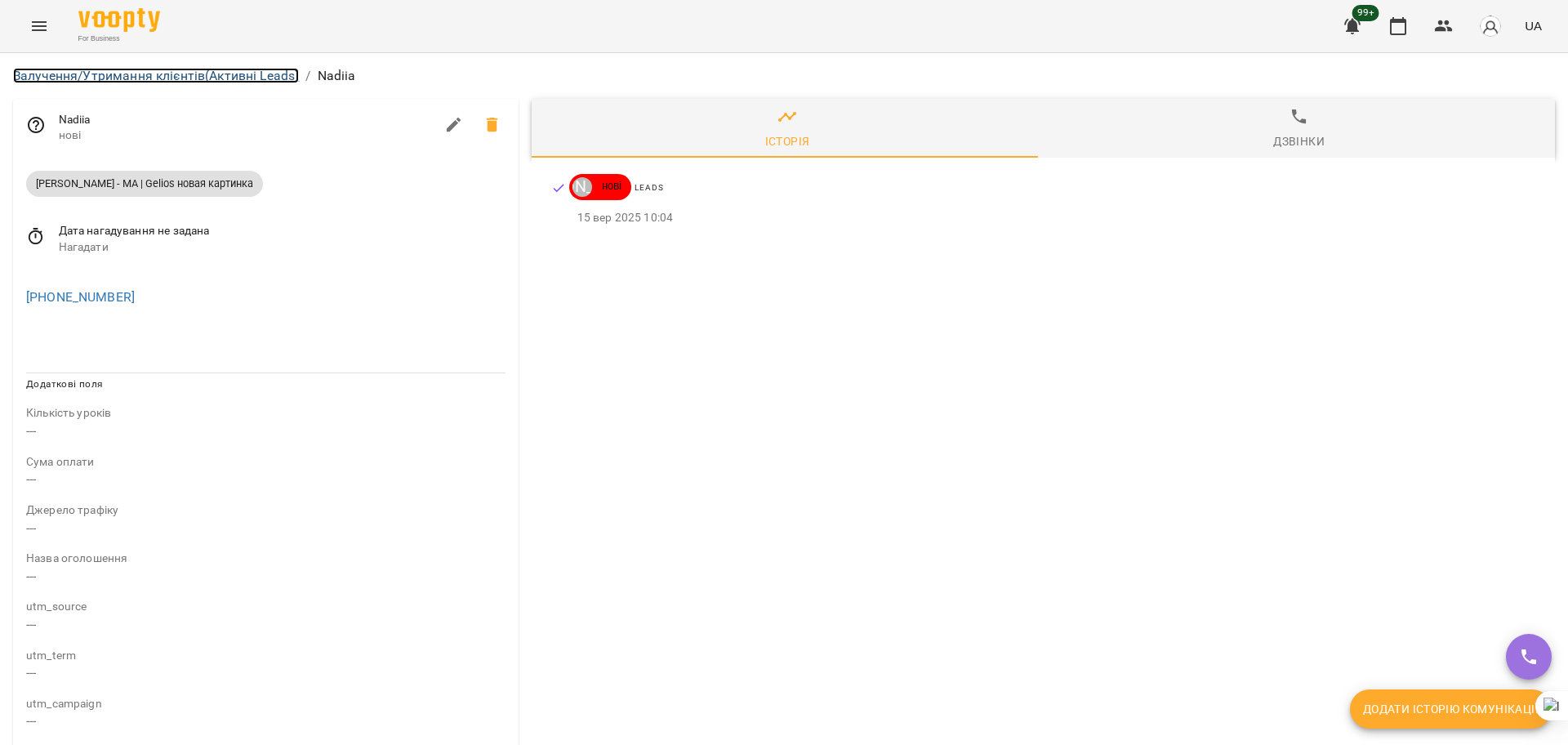
click at [267, 79] on link "Залучення/Утримання клієнтів (Активні Leads)" at bounding box center [156, 75] width 285 height 16
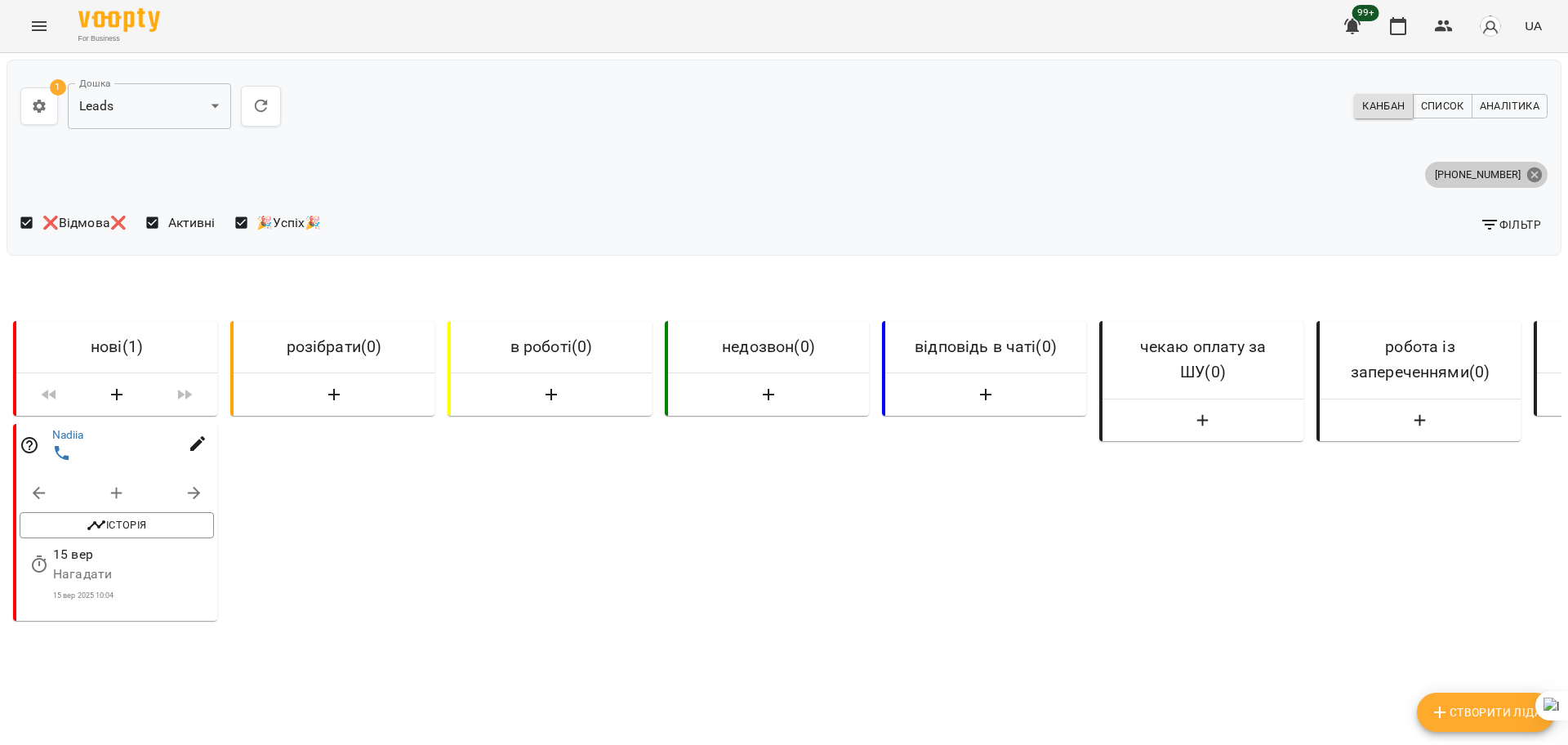
click at [1527, 171] on icon at bounding box center [1535, 174] width 15 height 15
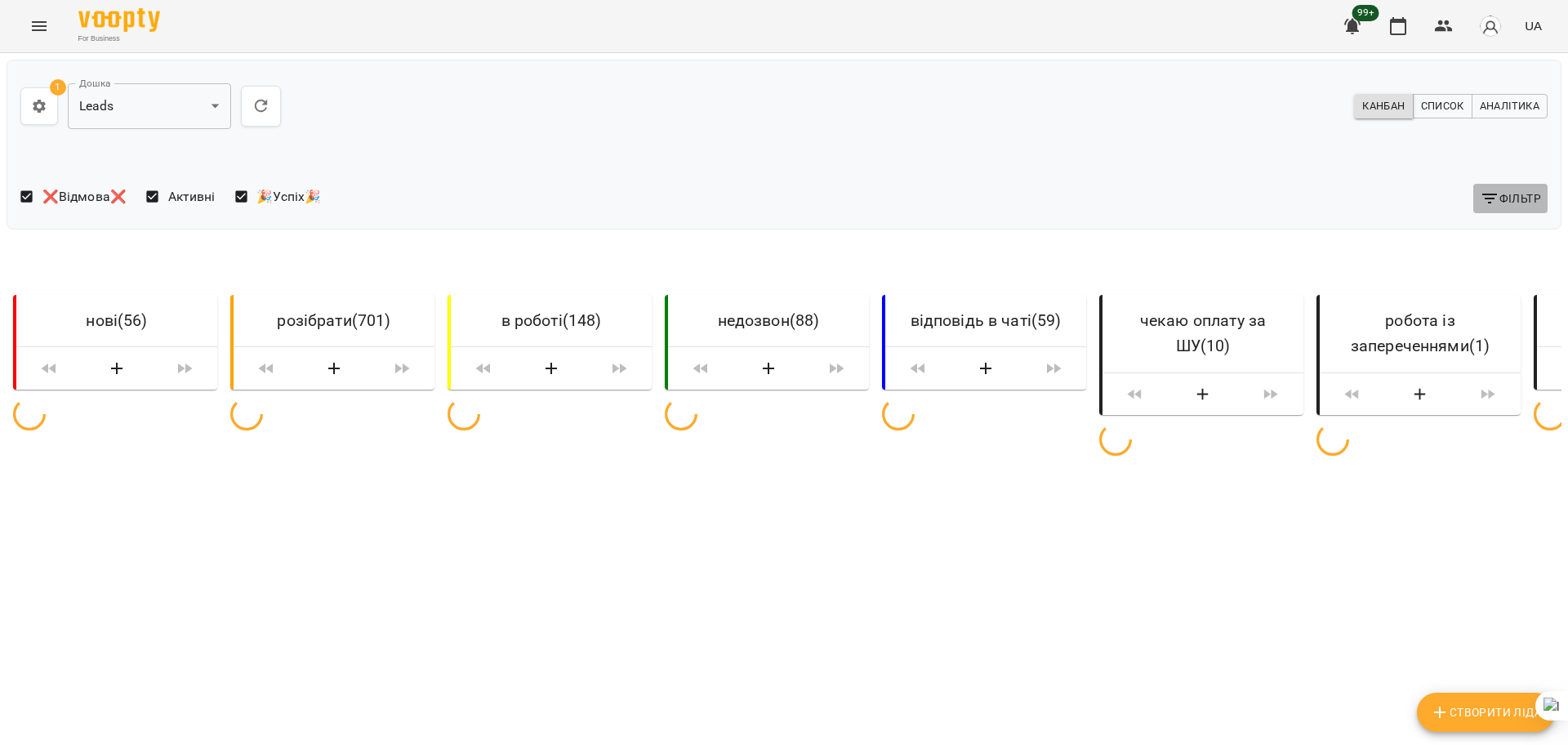
click at [1506, 195] on span "Фільтр" at bounding box center [1511, 199] width 62 height 20
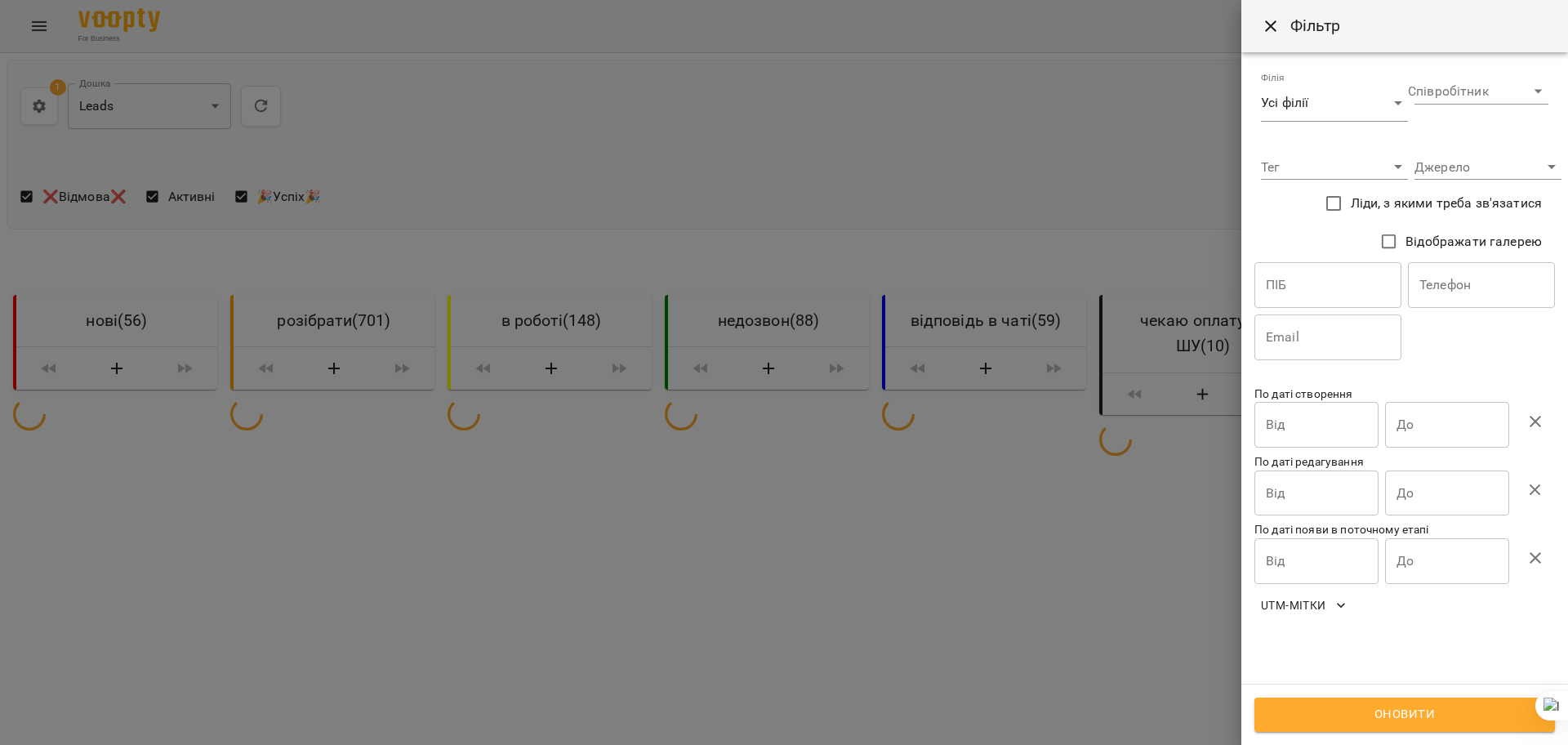
click at [1444, 289] on input "text" at bounding box center [1481, 285] width 147 height 46
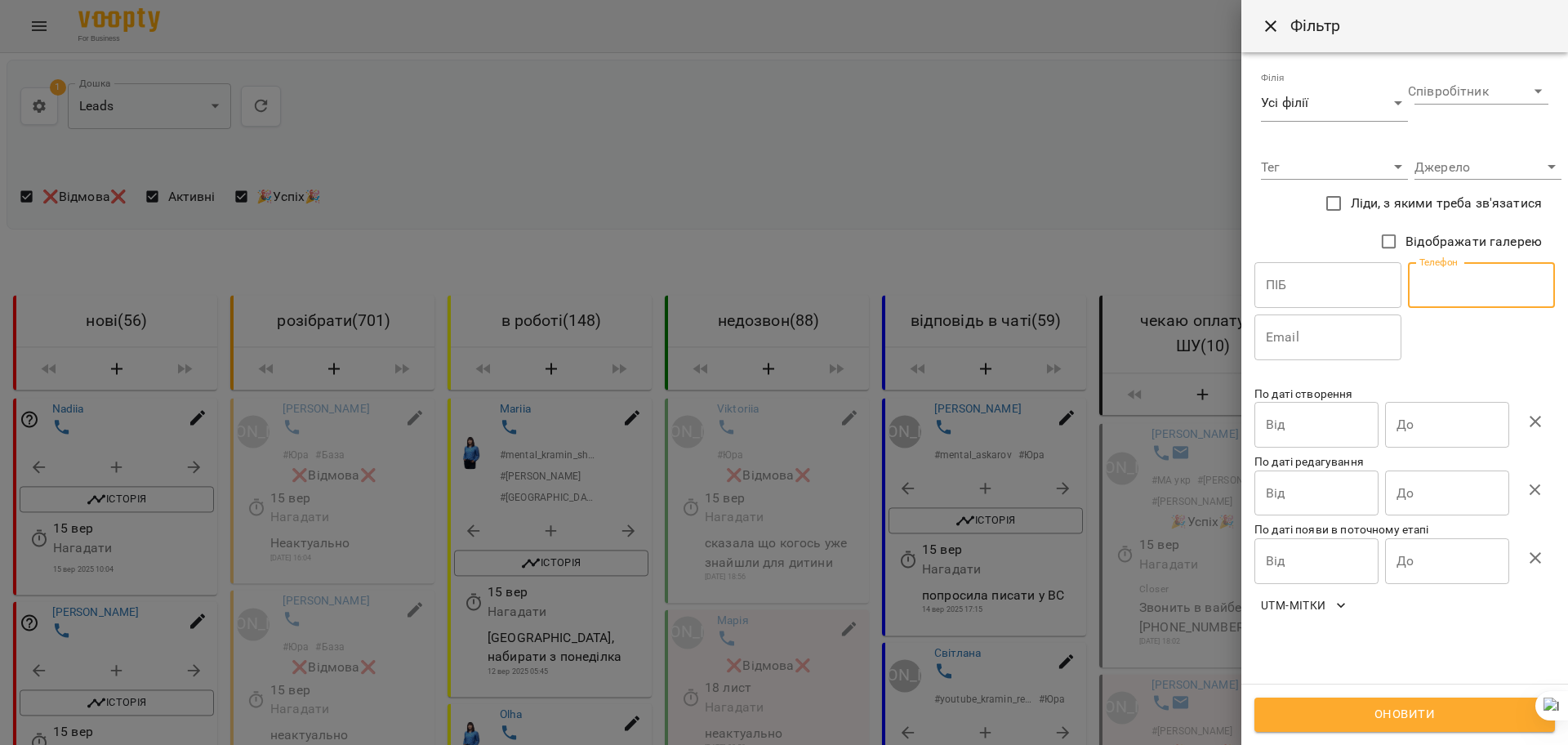
paste input "**********"
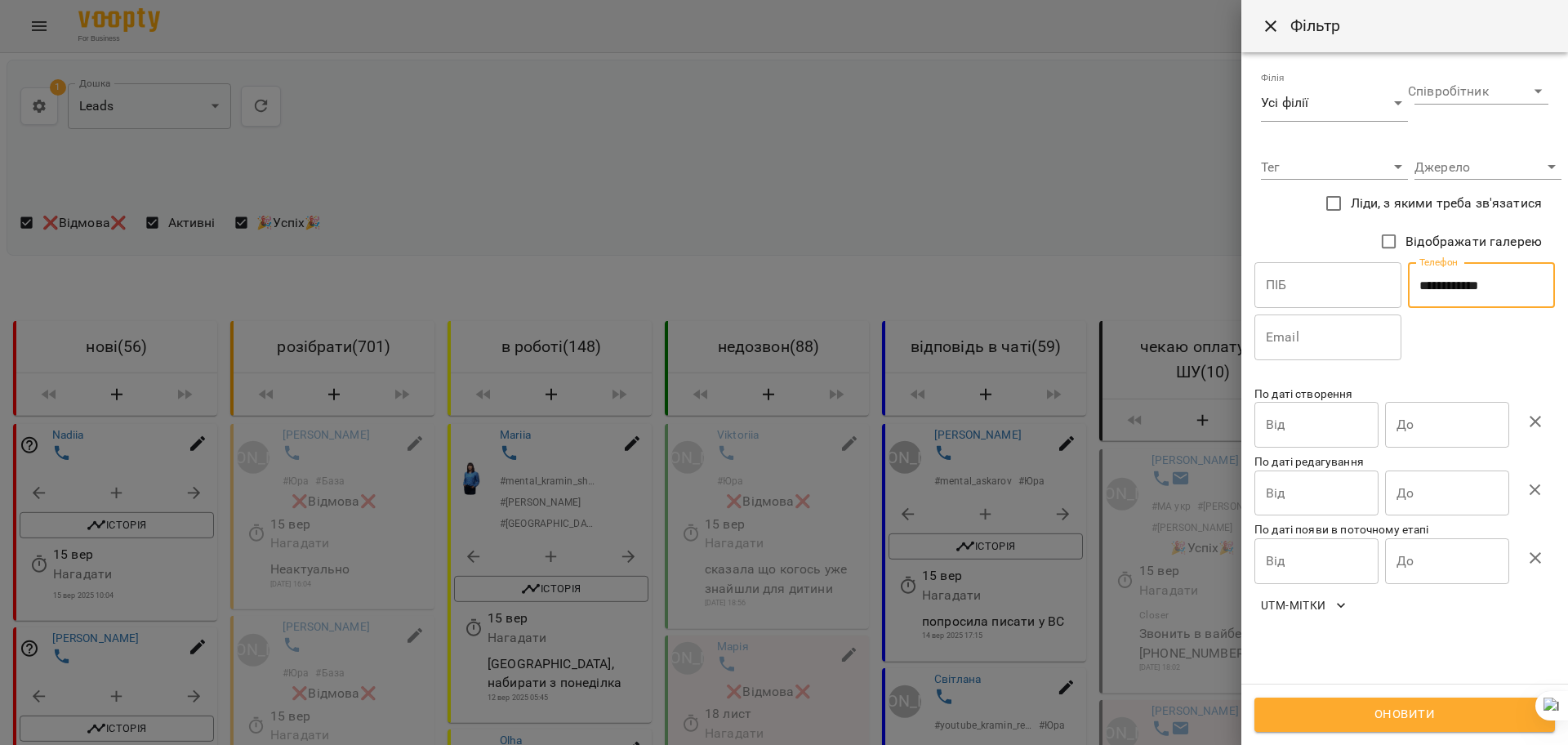
type input "**********"
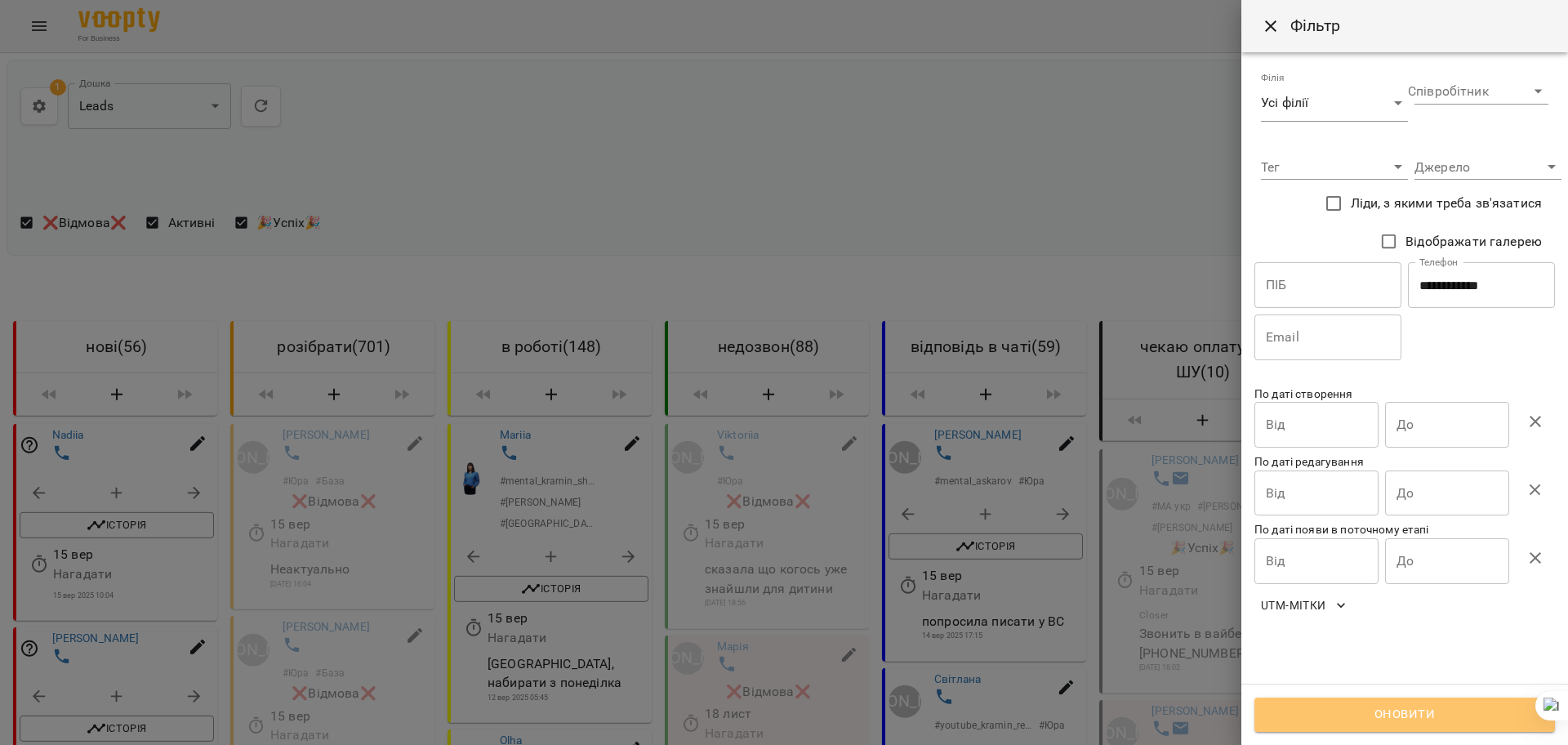
drag, startPoint x: 1402, startPoint y: 709, endPoint x: 754, endPoint y: 558, distance: 665.4
click at [1402, 708] on span "Оновити" at bounding box center [1405, 715] width 265 height 22
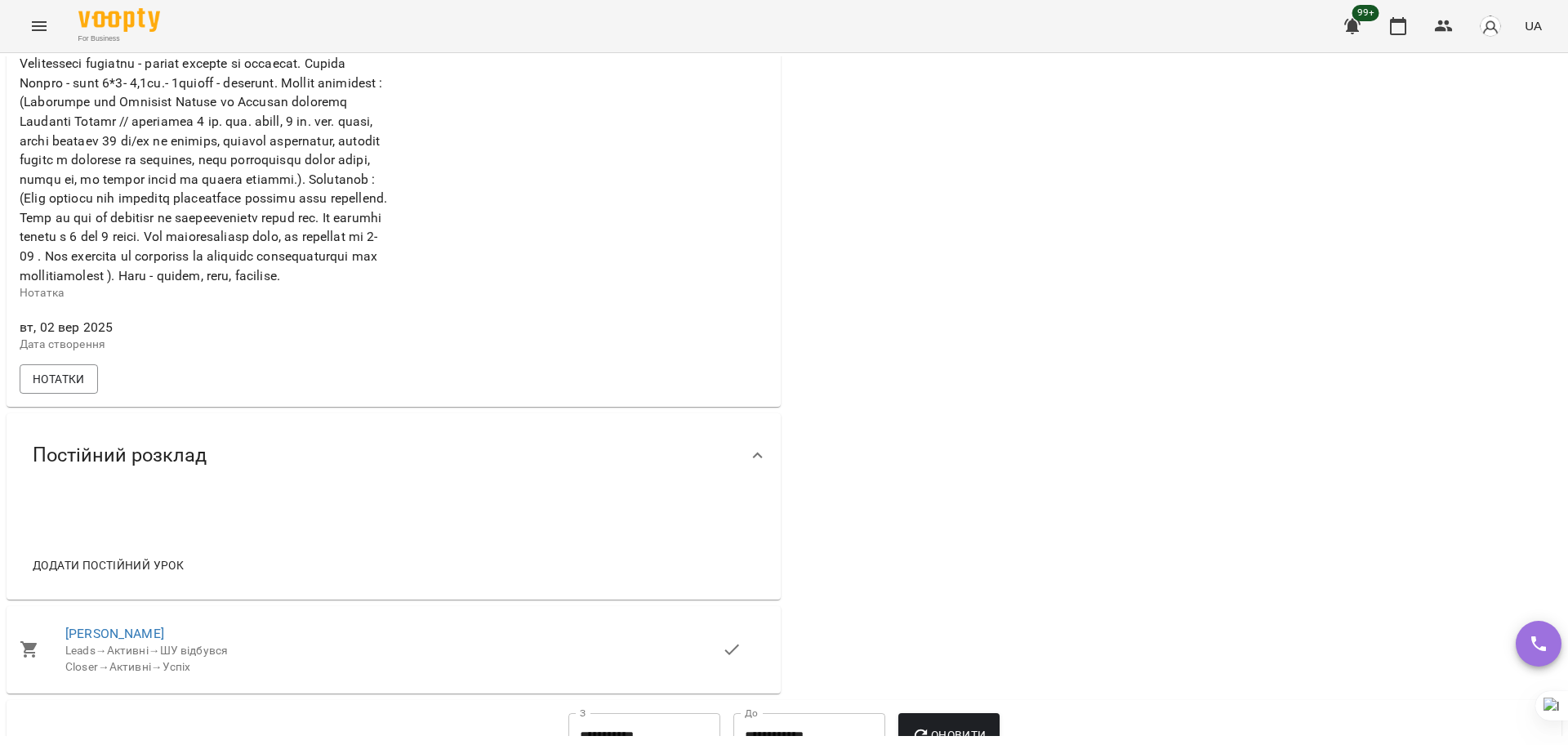
scroll to position [1225, 0]
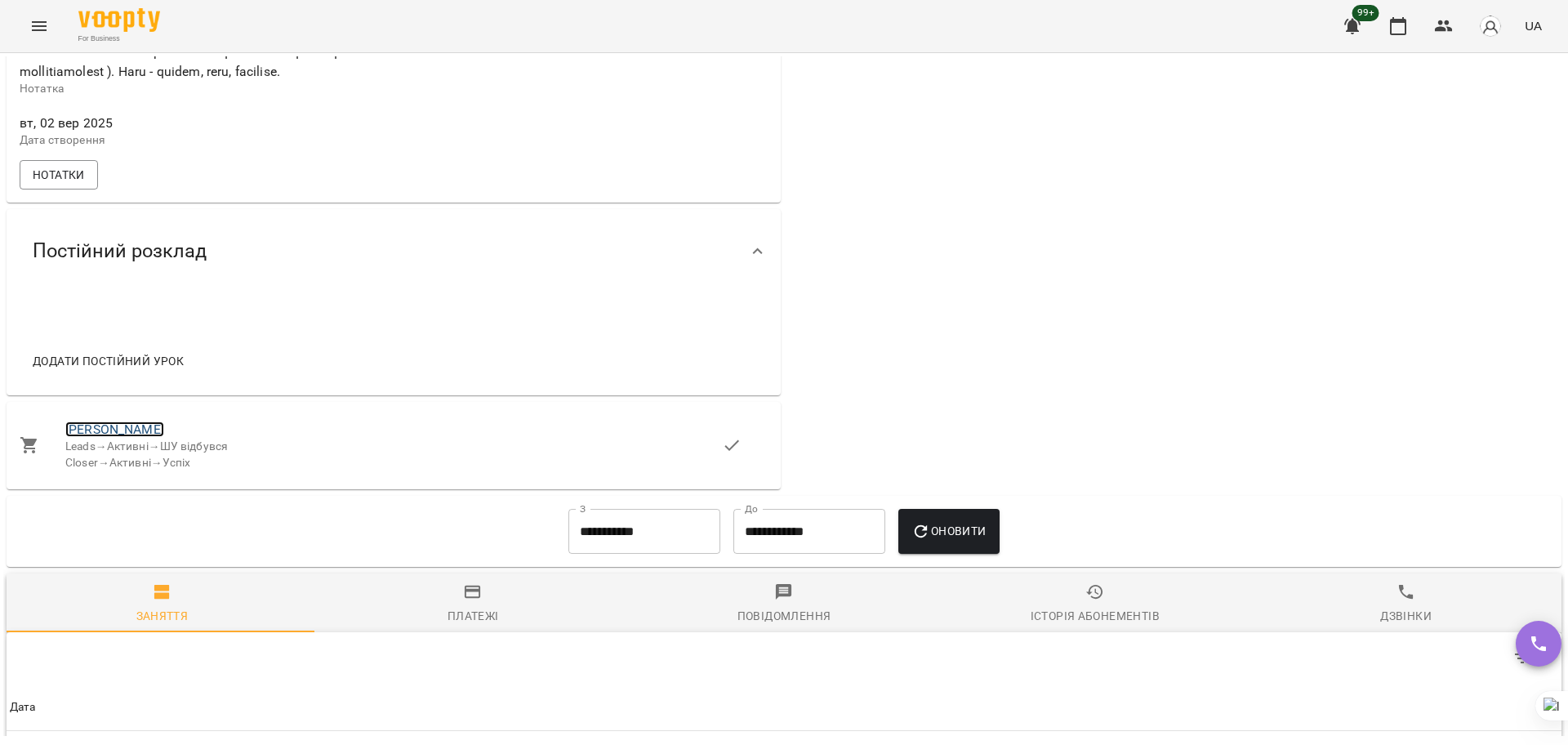
click at [86, 437] on link "[PERSON_NAME]" at bounding box center [115, 429] width 99 height 16
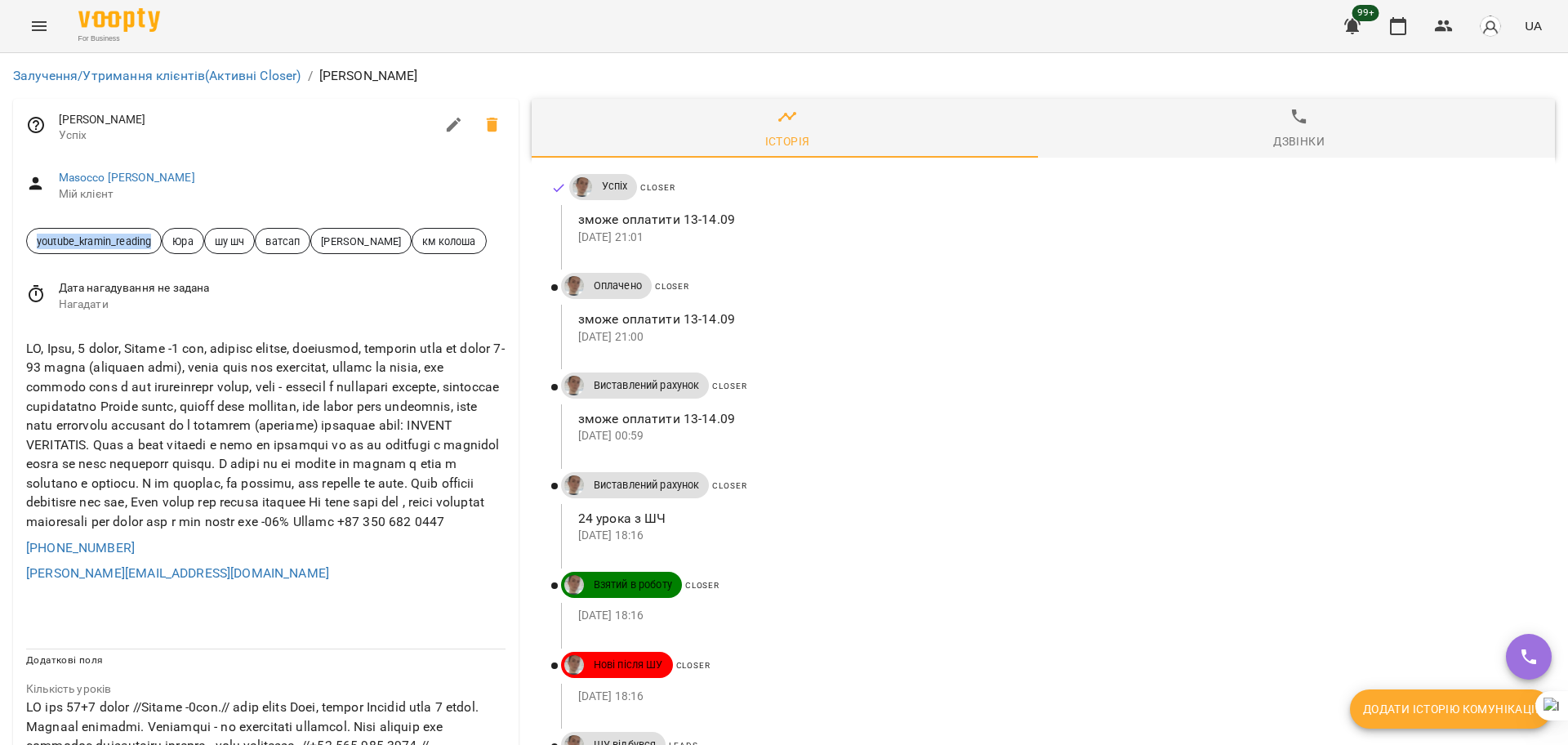
drag, startPoint x: 158, startPoint y: 241, endPoint x: 0, endPoint y: 241, distance: 158.0
copy span "youtube_kramin_reading"
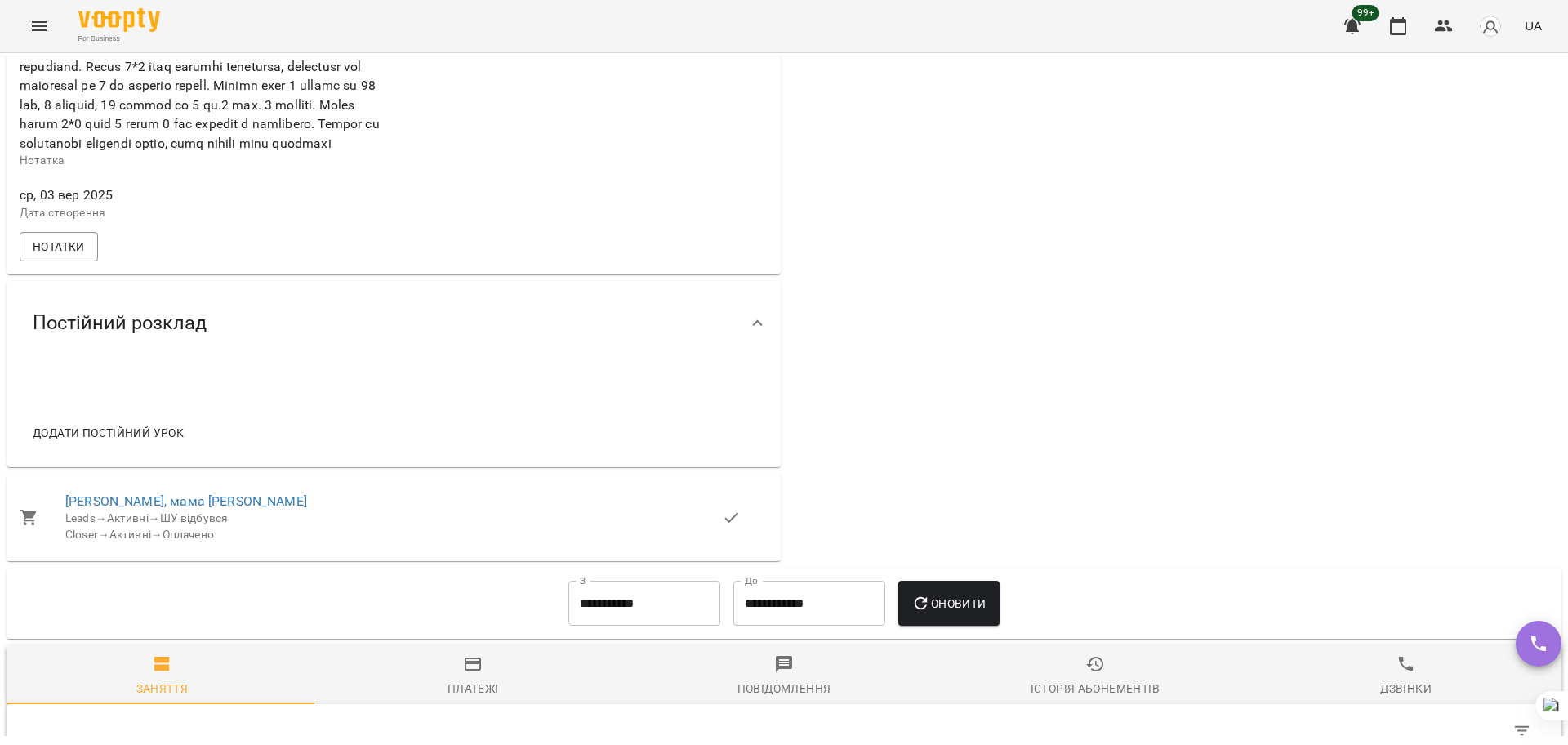
scroll to position [817, 0]
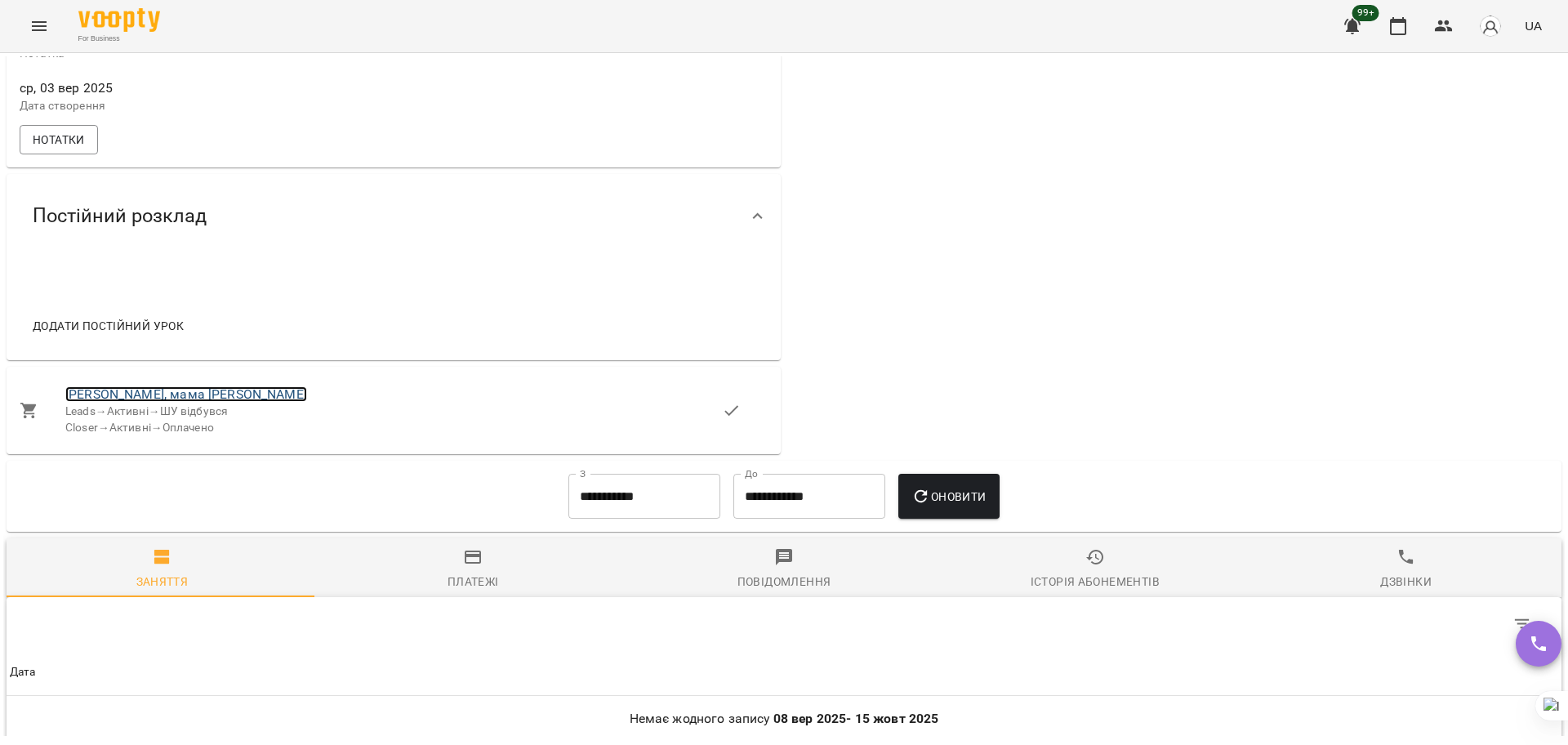
click at [105, 402] on link "Софія, мама Лілія Валентиновна інста" at bounding box center [186, 394] width 241 height 16
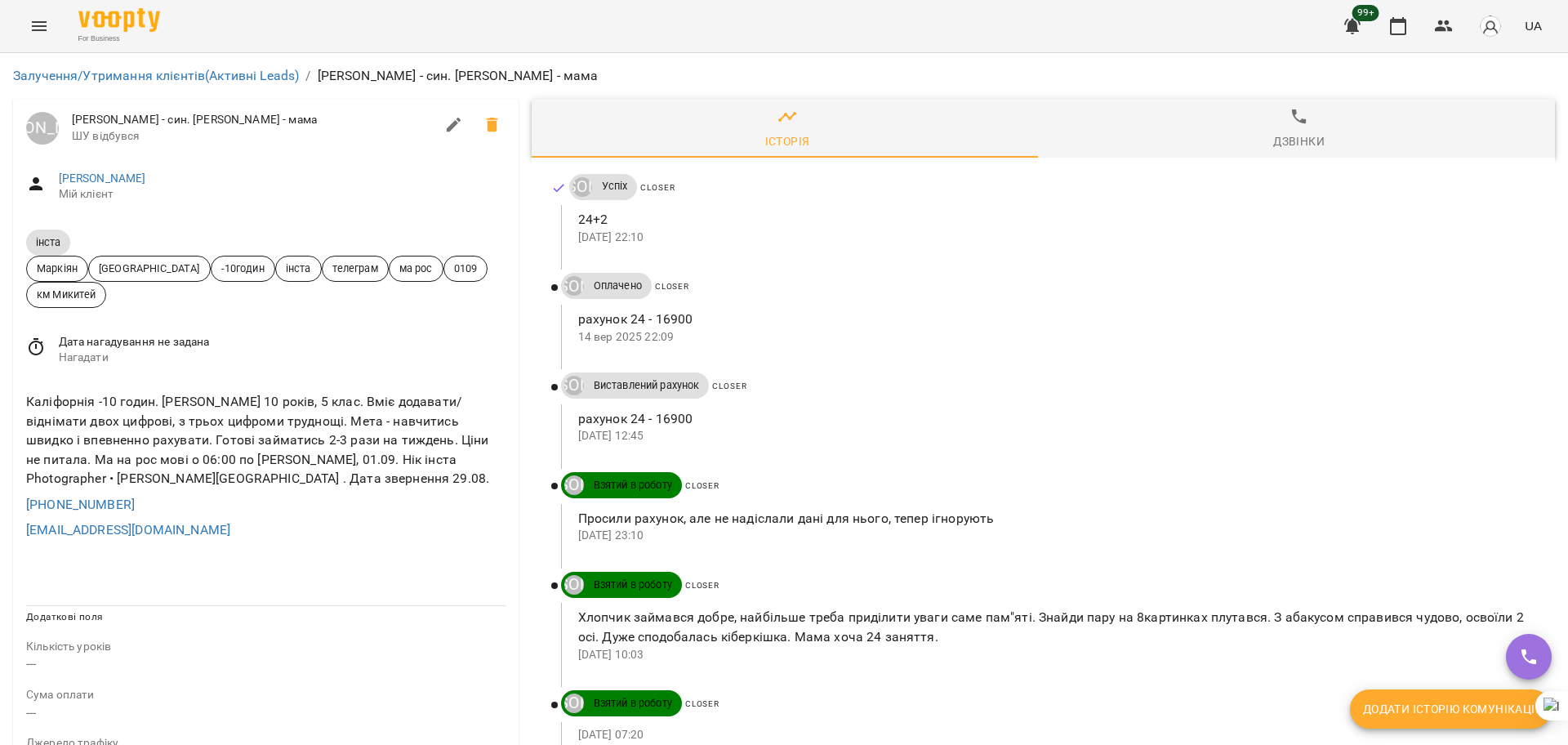
scroll to position [204, 0]
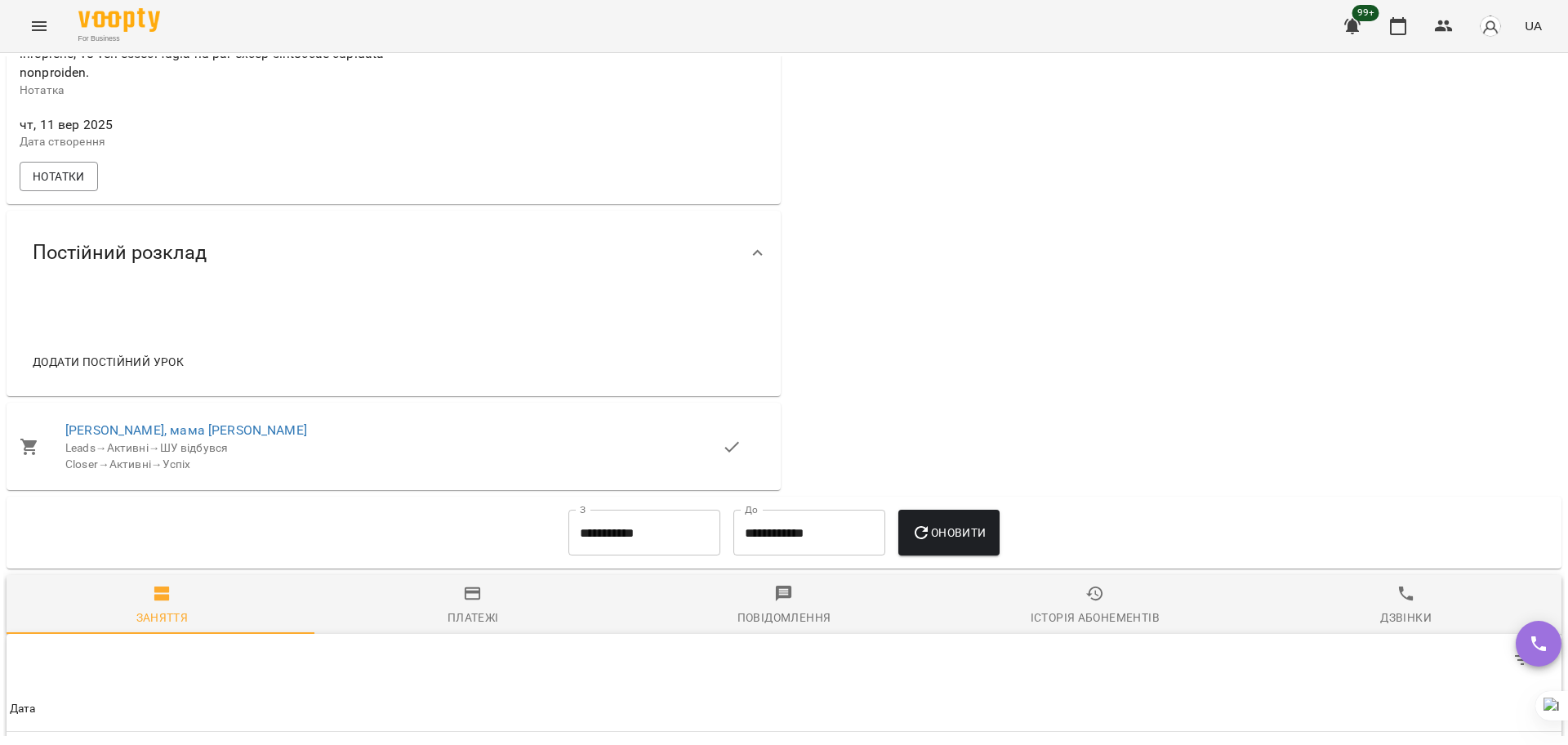
scroll to position [919, 0]
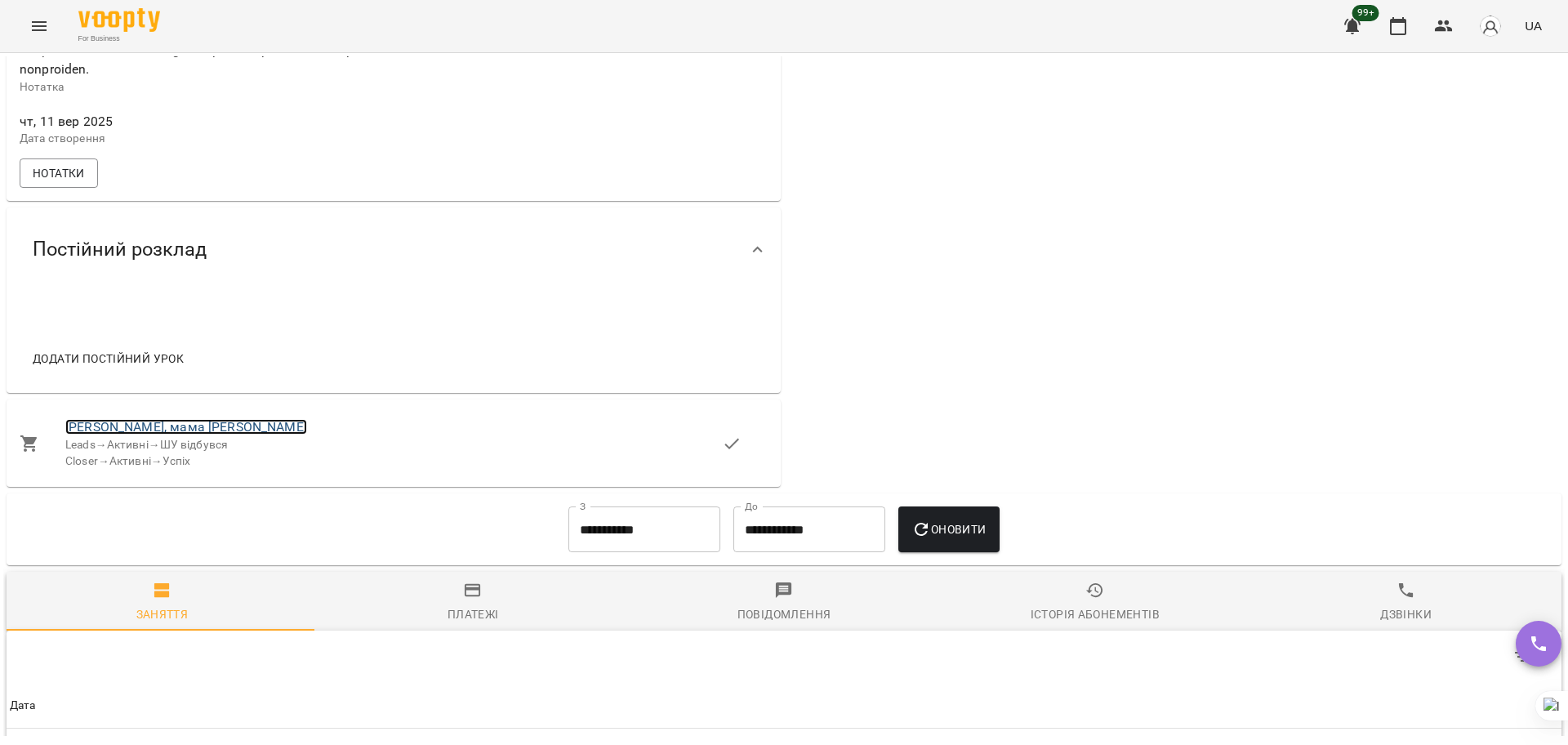
click at [93, 435] on link "Марія, мама Yuliya" at bounding box center [186, 426] width 241 height 16
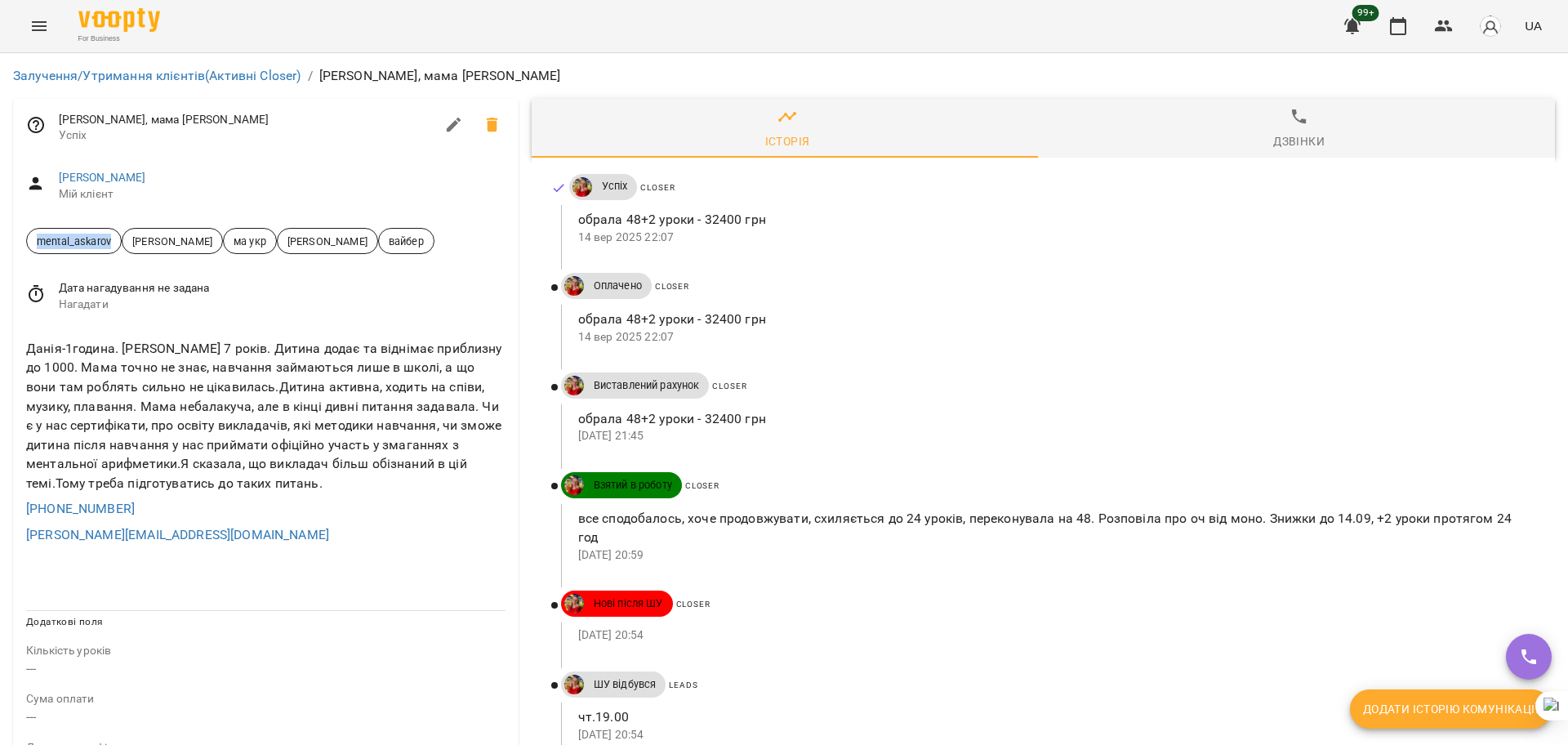
drag, startPoint x: 75, startPoint y: 237, endPoint x: 0, endPoint y: 240, distance: 75.1
copy span "mental_askarov"
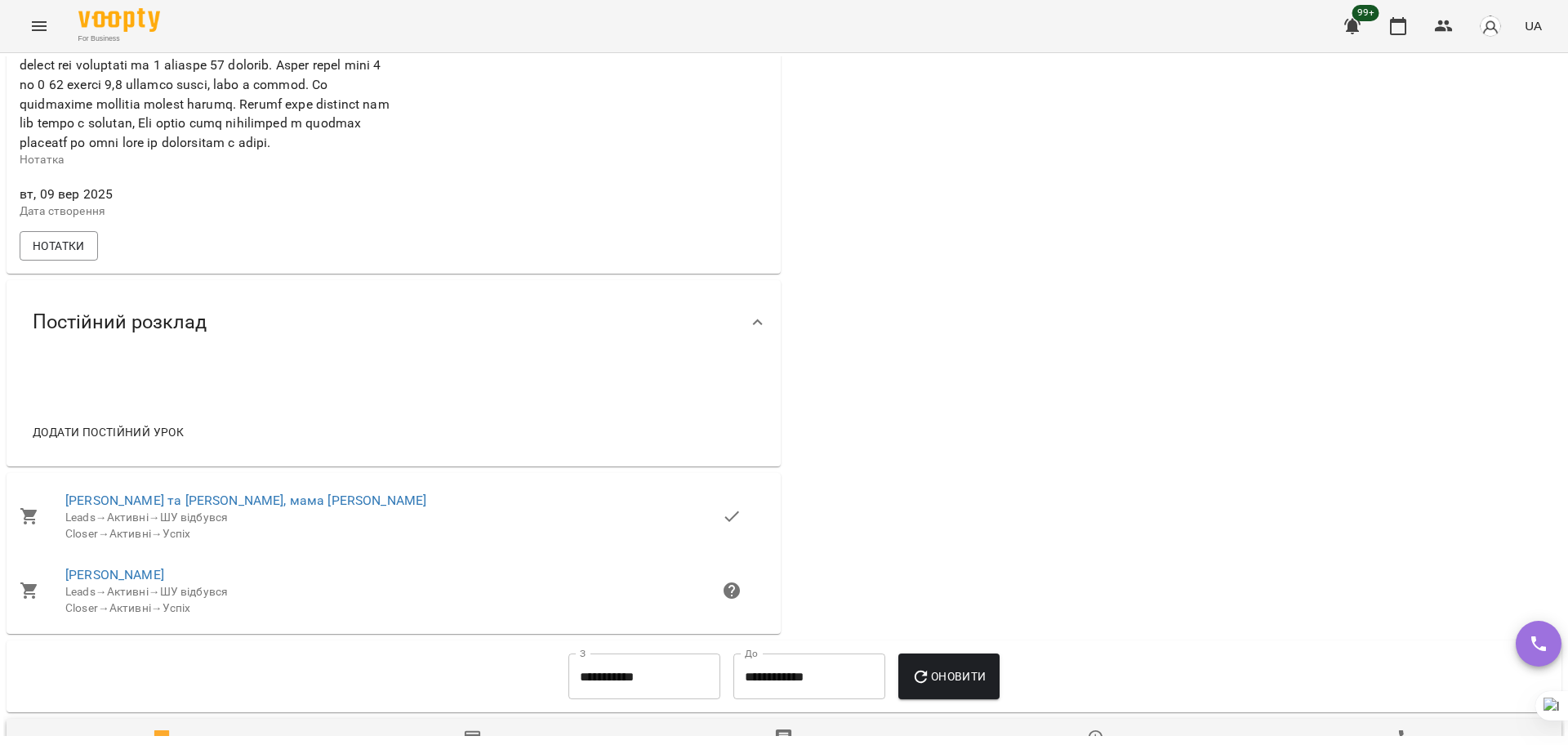
scroll to position [919, 0]
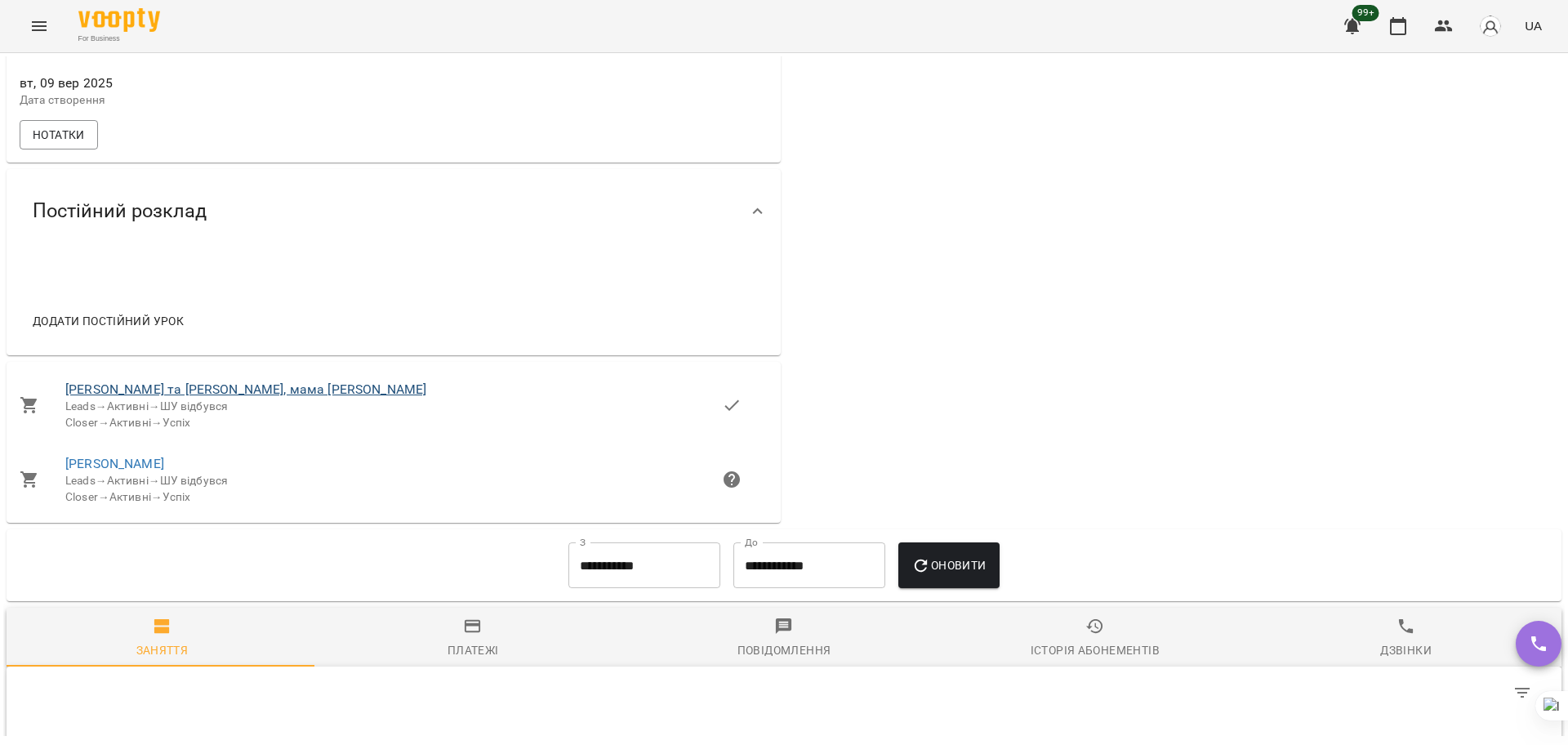
click at [122, 430] on li "[PERSON_NAME] та [PERSON_NAME], мама [PERSON_NAME] Leads → Активні → ШУ відбувс…" at bounding box center [394, 405] width 774 height 74
click at [122, 397] on link "[PERSON_NAME] та [PERSON_NAME], мама [PERSON_NAME]" at bounding box center [246, 389] width 361 height 16
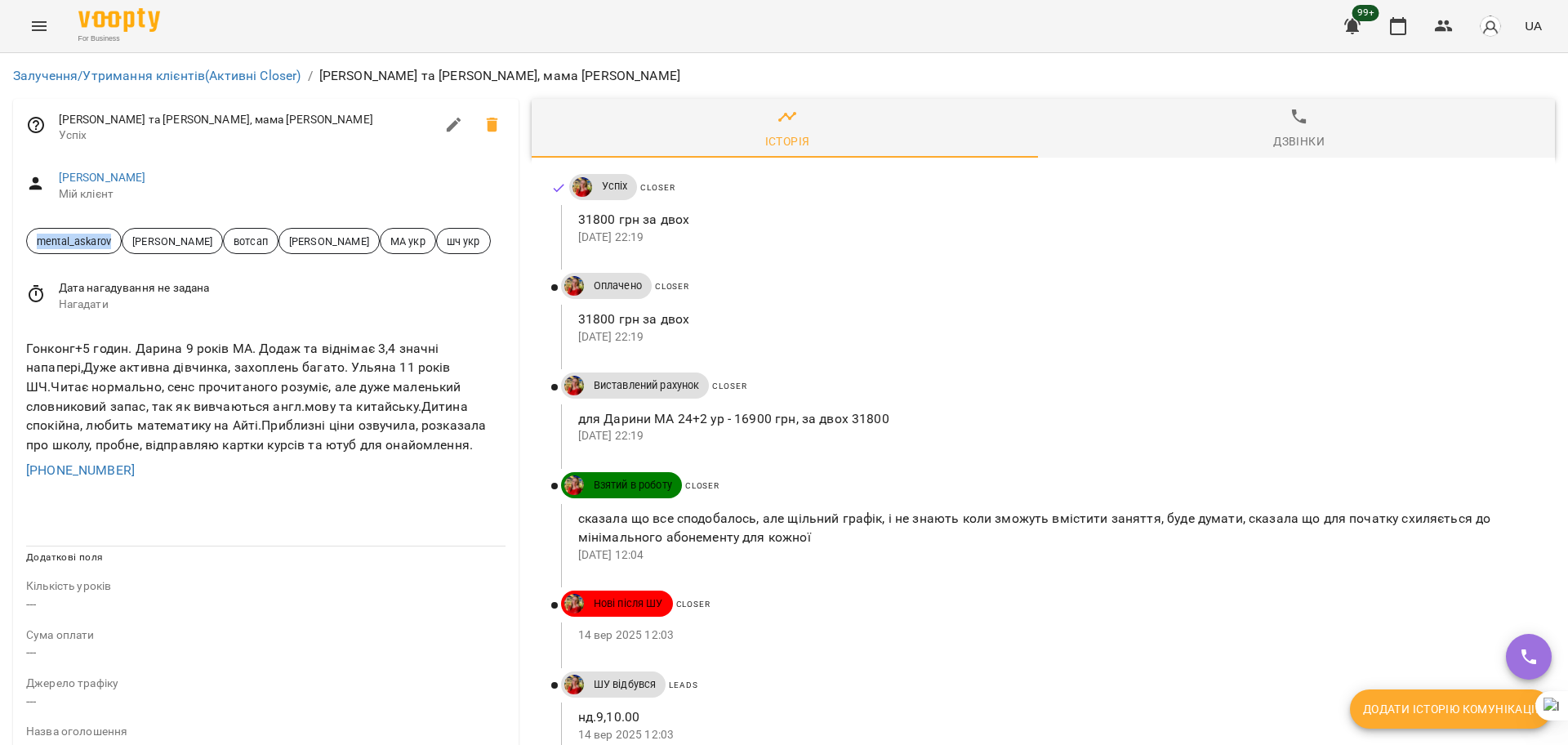
drag, startPoint x: 118, startPoint y: 241, endPoint x: 0, endPoint y: 246, distance: 118.1
copy span "mental_askarov"
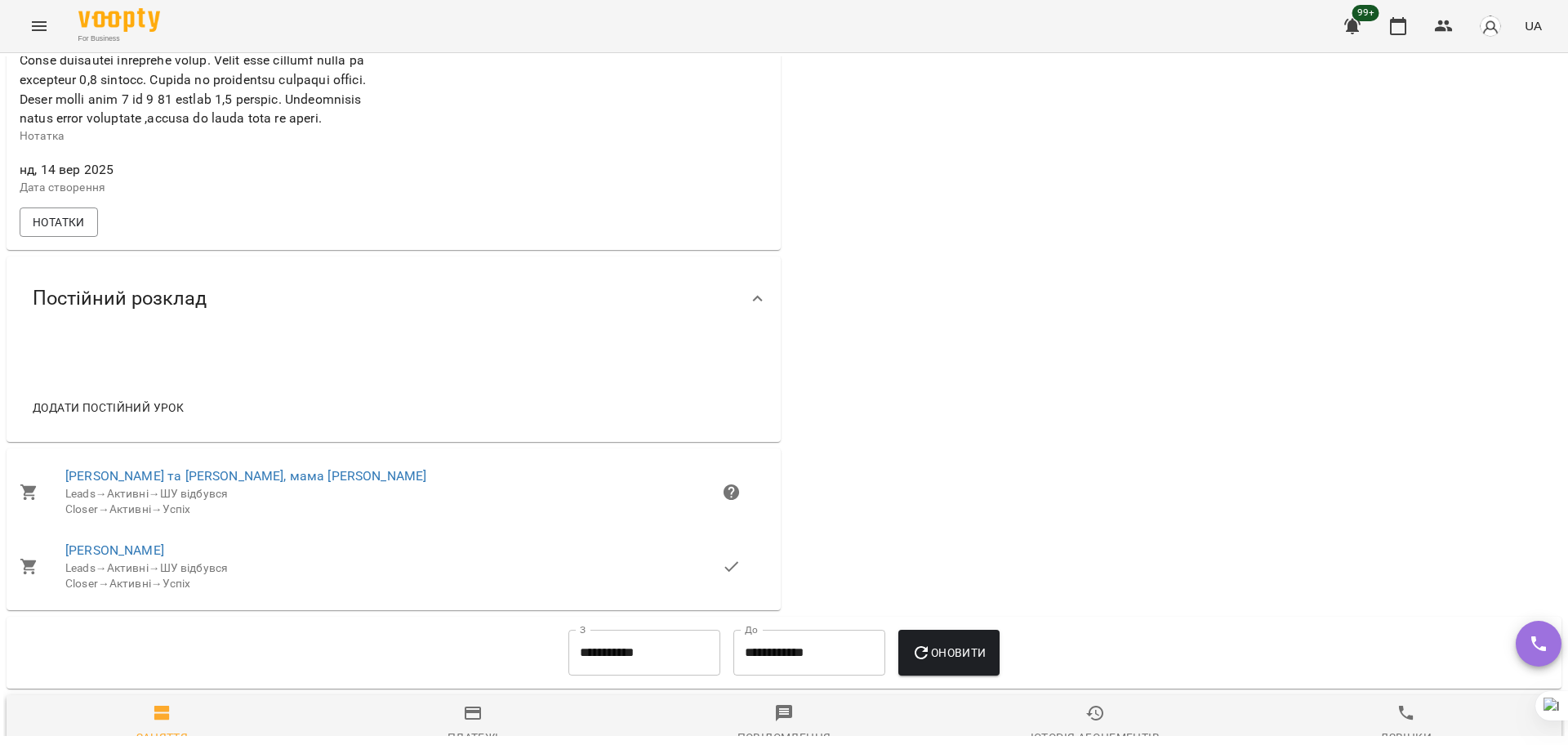
scroll to position [1085, 0]
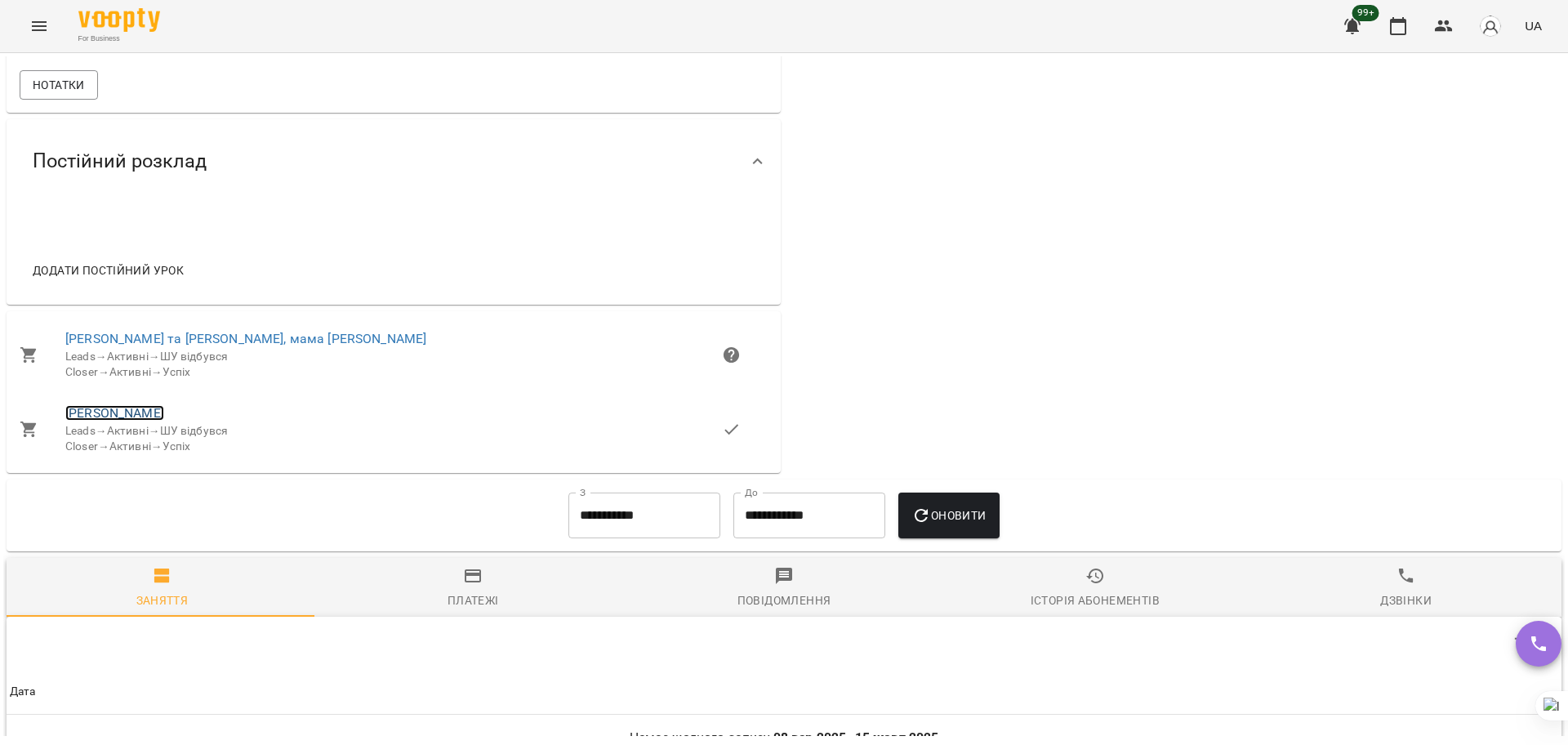
click at [138, 420] on link "Уляна Проданова" at bounding box center [115, 413] width 99 height 16
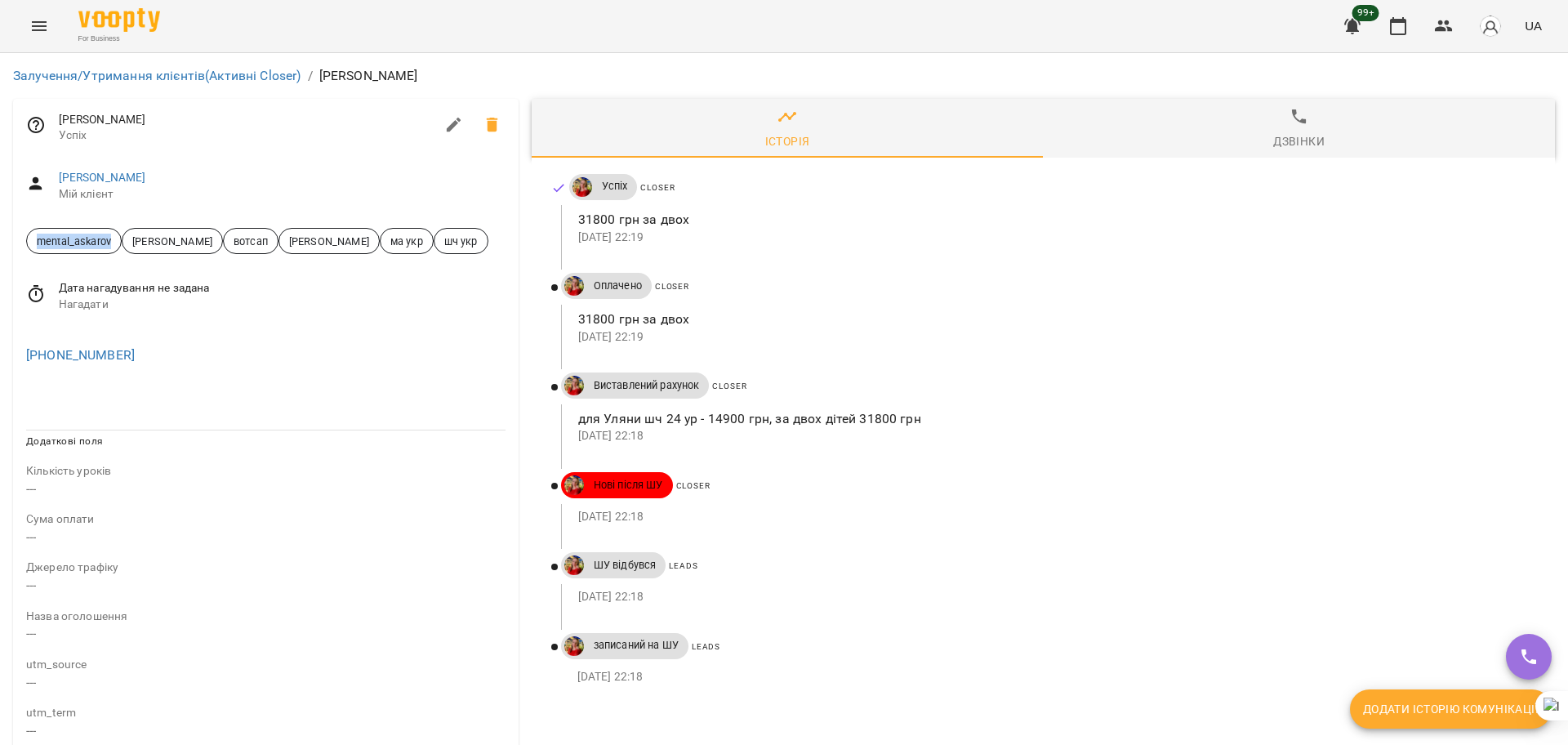
drag, startPoint x: 122, startPoint y: 240, endPoint x: 0, endPoint y: 242, distance: 122.0
click at [0, 242] on div "Залучення/Утримання клієнтів (Активні Closer) / Уляна Проданова Уляна Проданова…" at bounding box center [784, 637] width 1568 height 1168
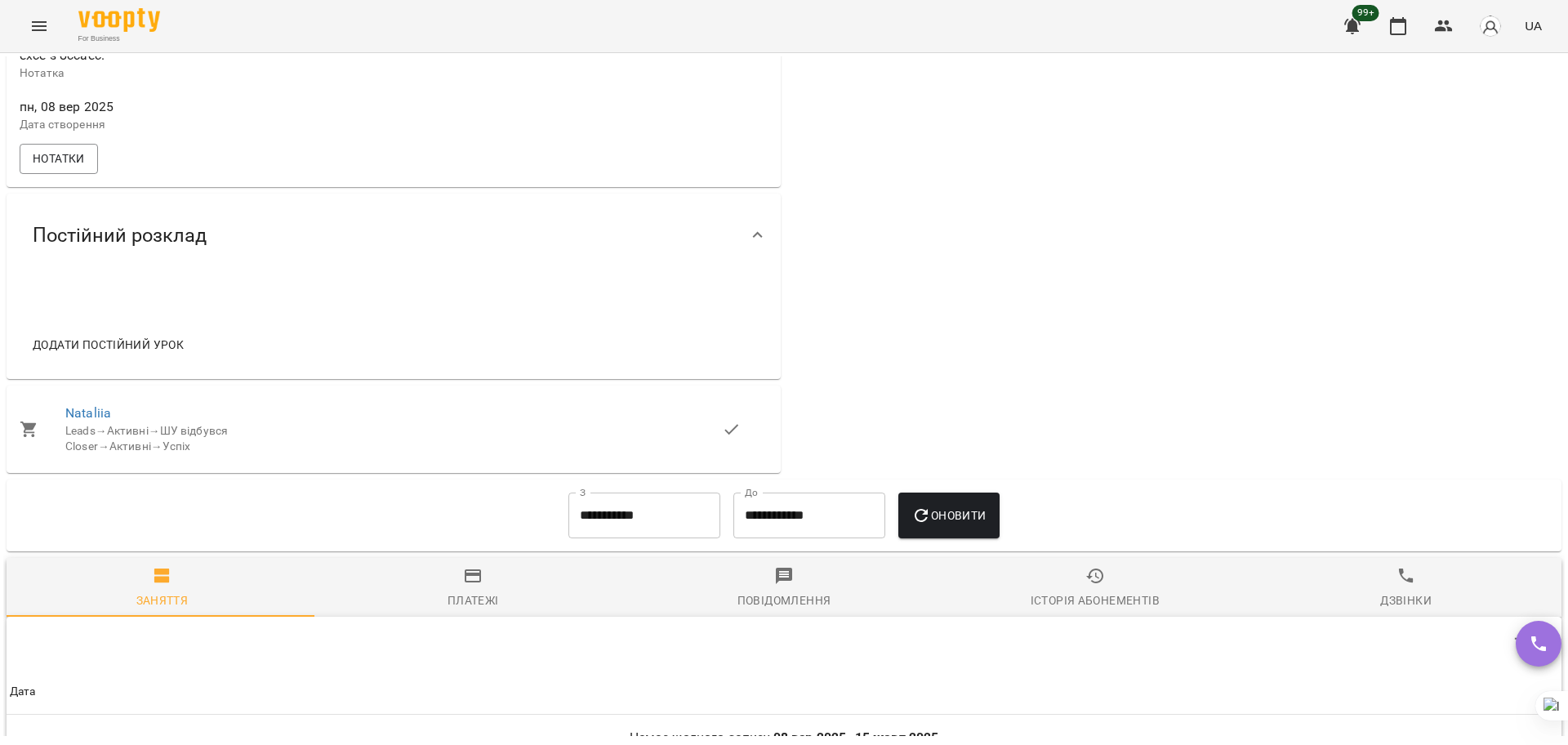
scroll to position [1225, 0]
click at [92, 417] on link "Nataliia" at bounding box center [88, 410] width 46 height 16
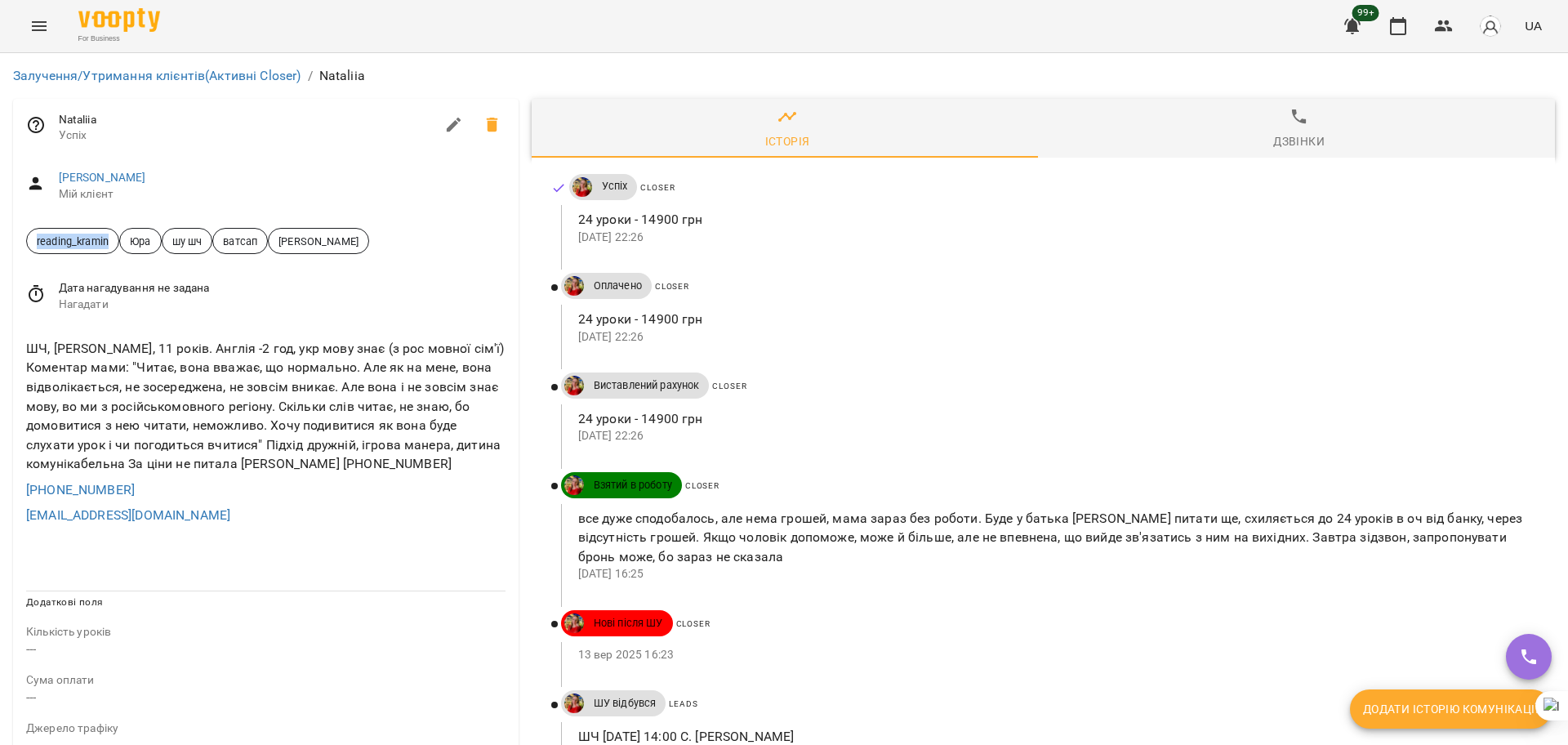
drag, startPoint x: 117, startPoint y: 236, endPoint x: 0, endPoint y: 225, distance: 117.5
copy span "reading_kramin"
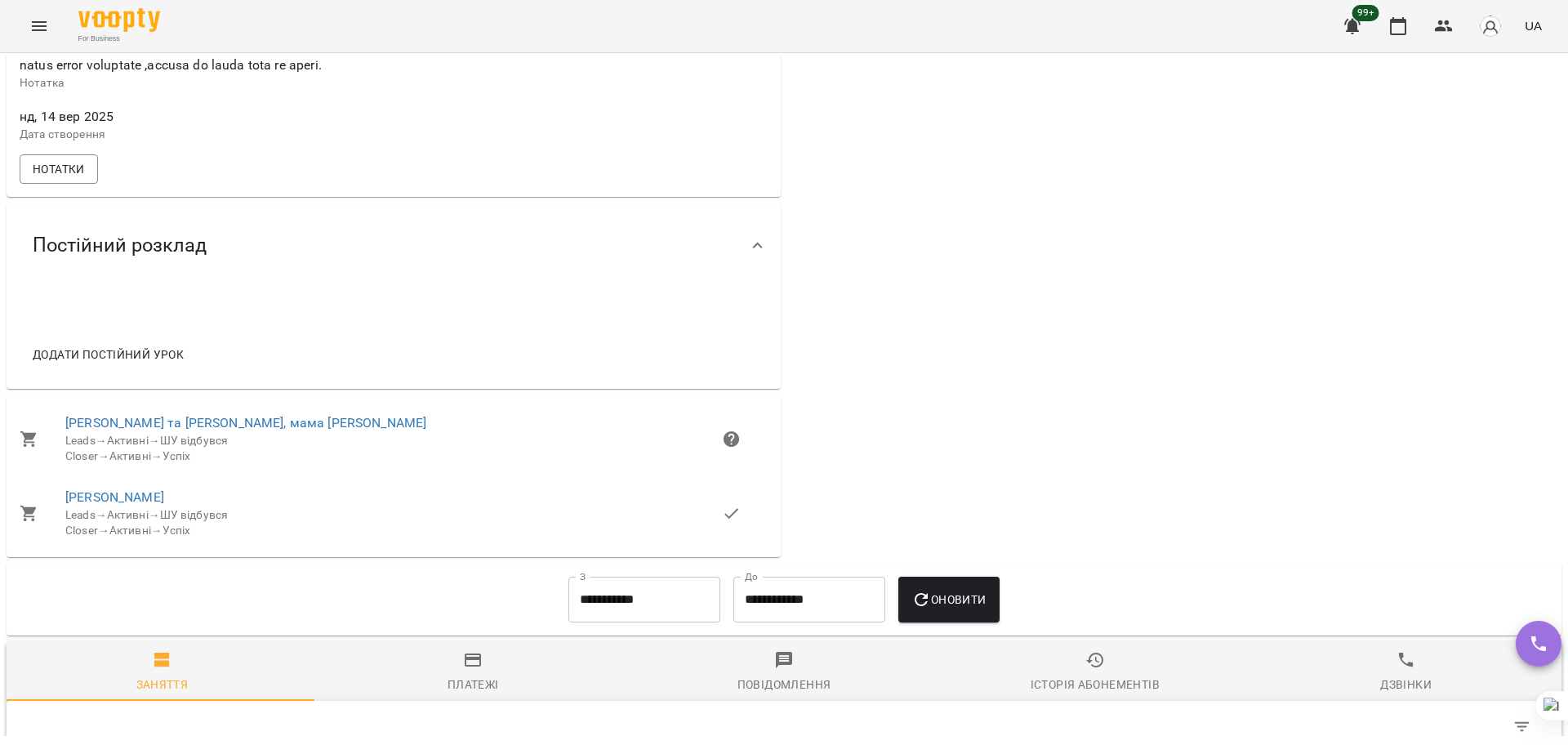
scroll to position [1021, 0]
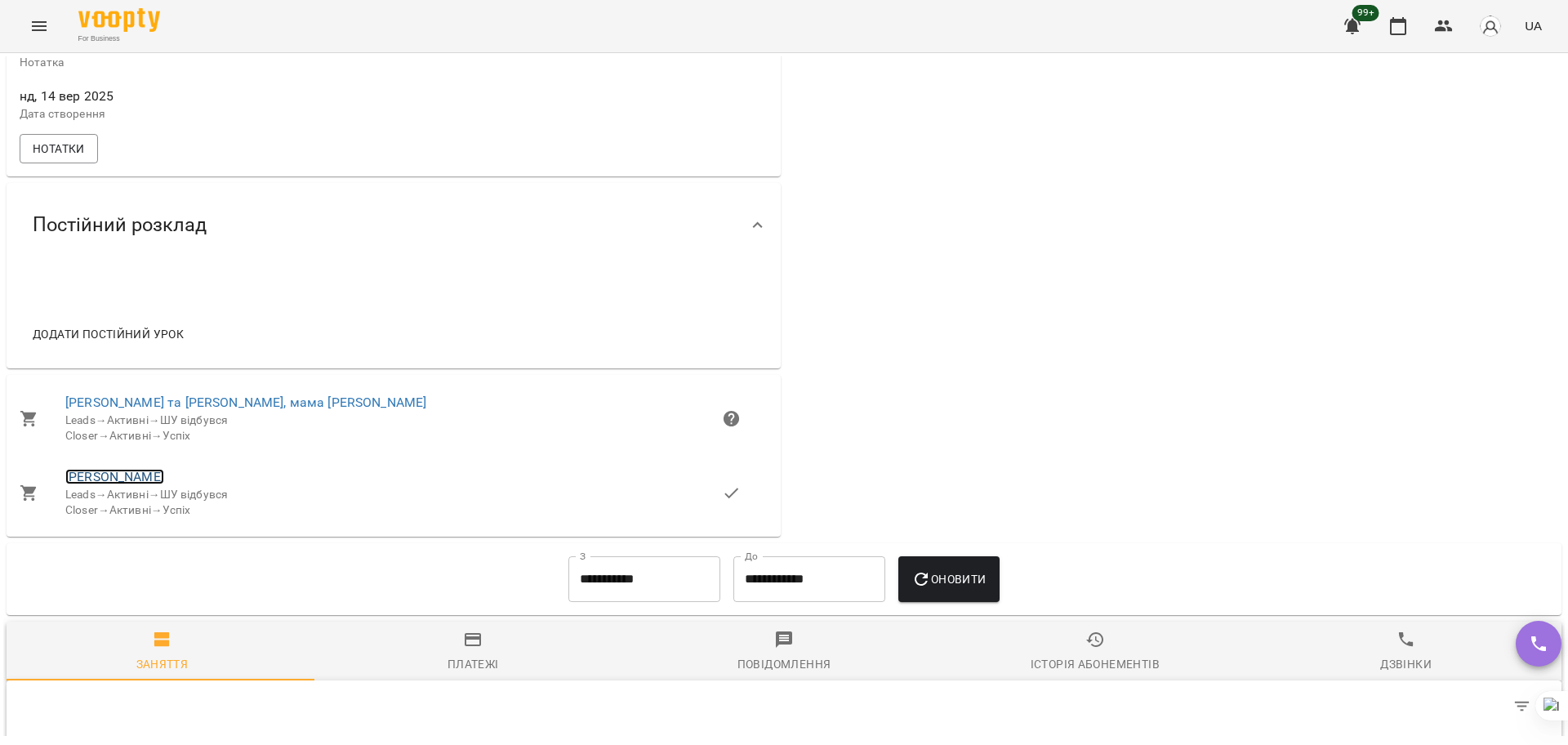
click at [134, 484] on link "[PERSON_NAME]" at bounding box center [115, 476] width 99 height 16
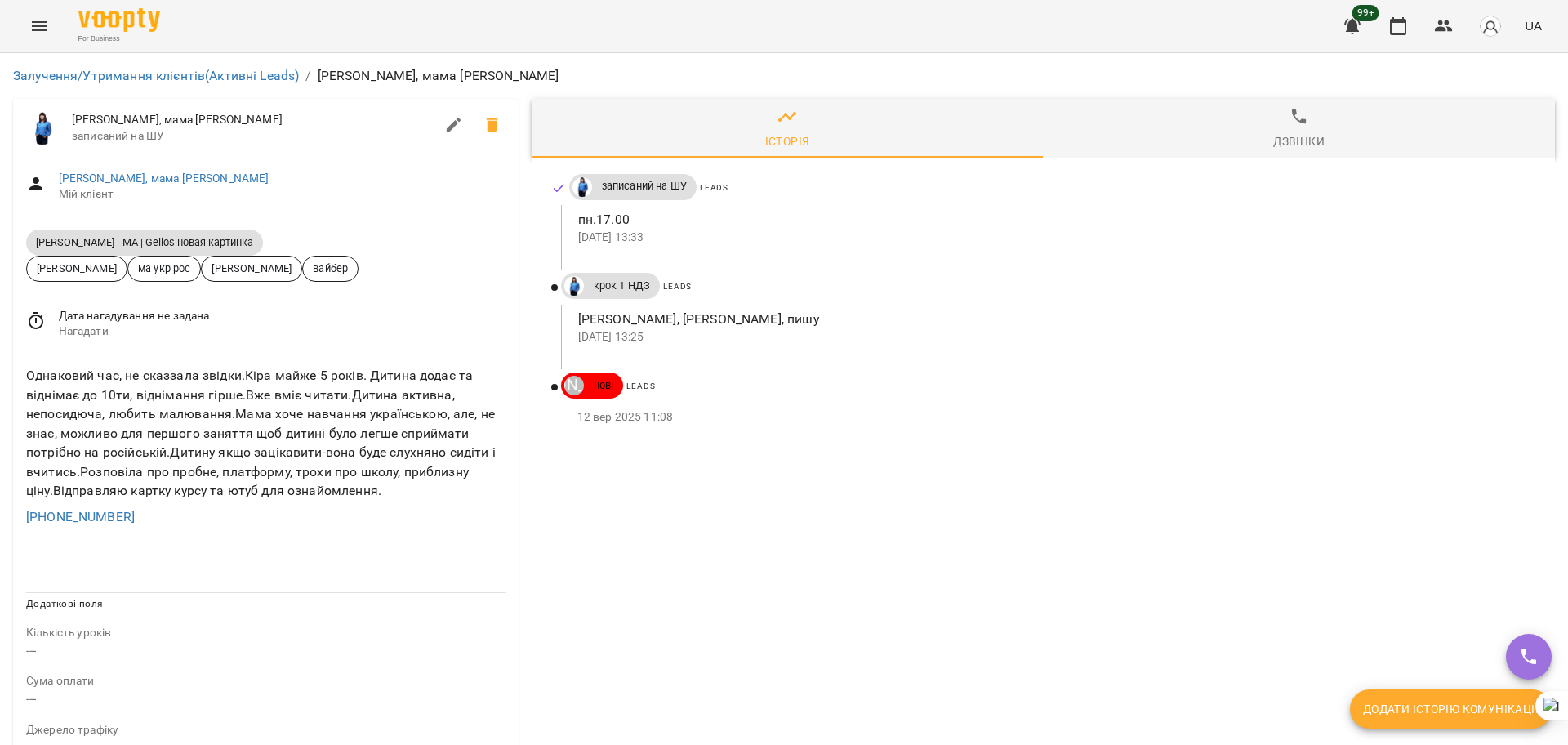
drag, startPoint x: 250, startPoint y: 238, endPoint x: 0, endPoint y: 233, distance: 250.0
click at [0, 233] on div "Залучення/Утримання клієнтів (Активні Leads) / Кіра, мама Ірина Кіра, мама Ірин…" at bounding box center [784, 718] width 1568 height 1331
copy span "Daniil Askarov - МА | Gelios новая картинка"
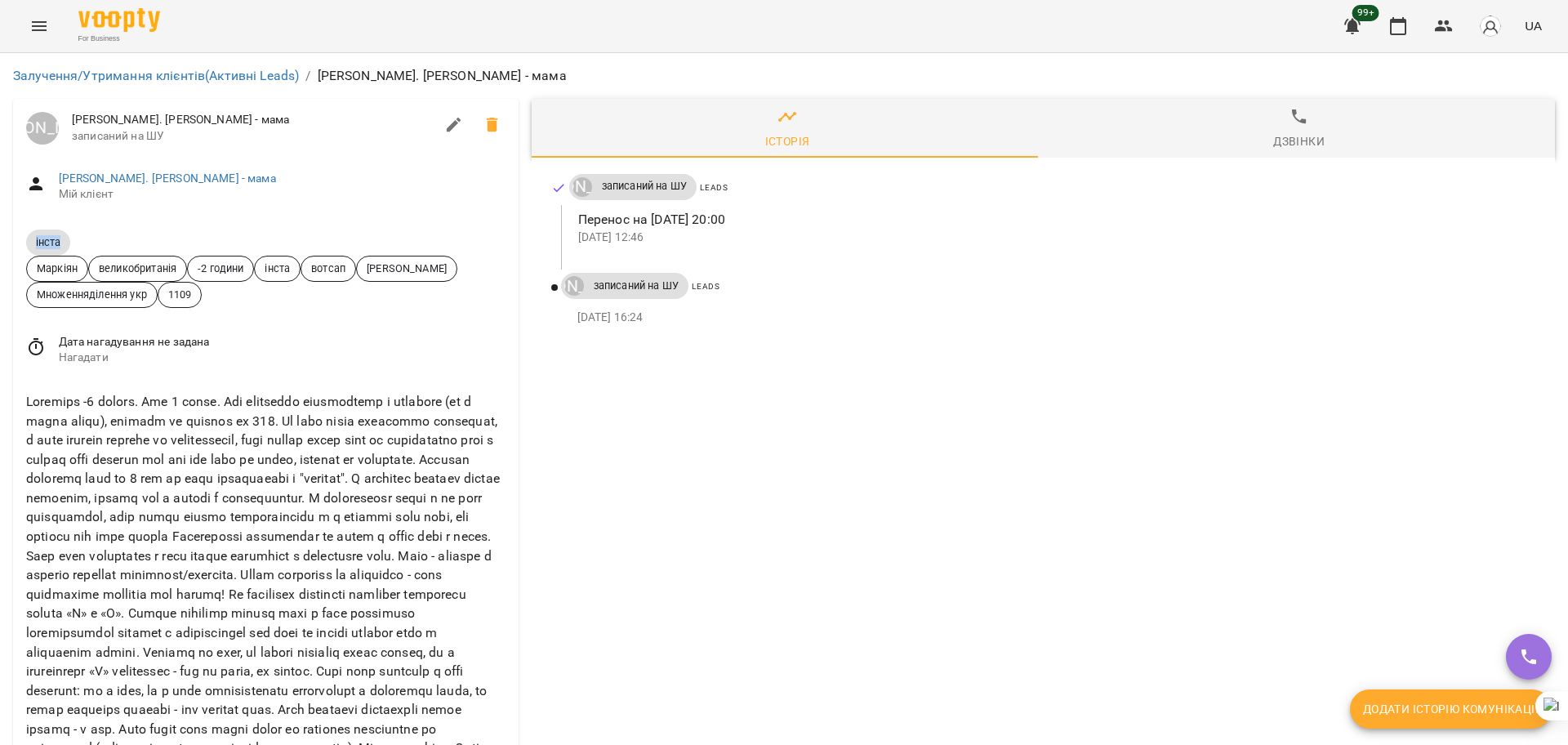
drag, startPoint x: 70, startPoint y: 236, endPoint x: 0, endPoint y: 239, distance: 70.1
copy span "інста"
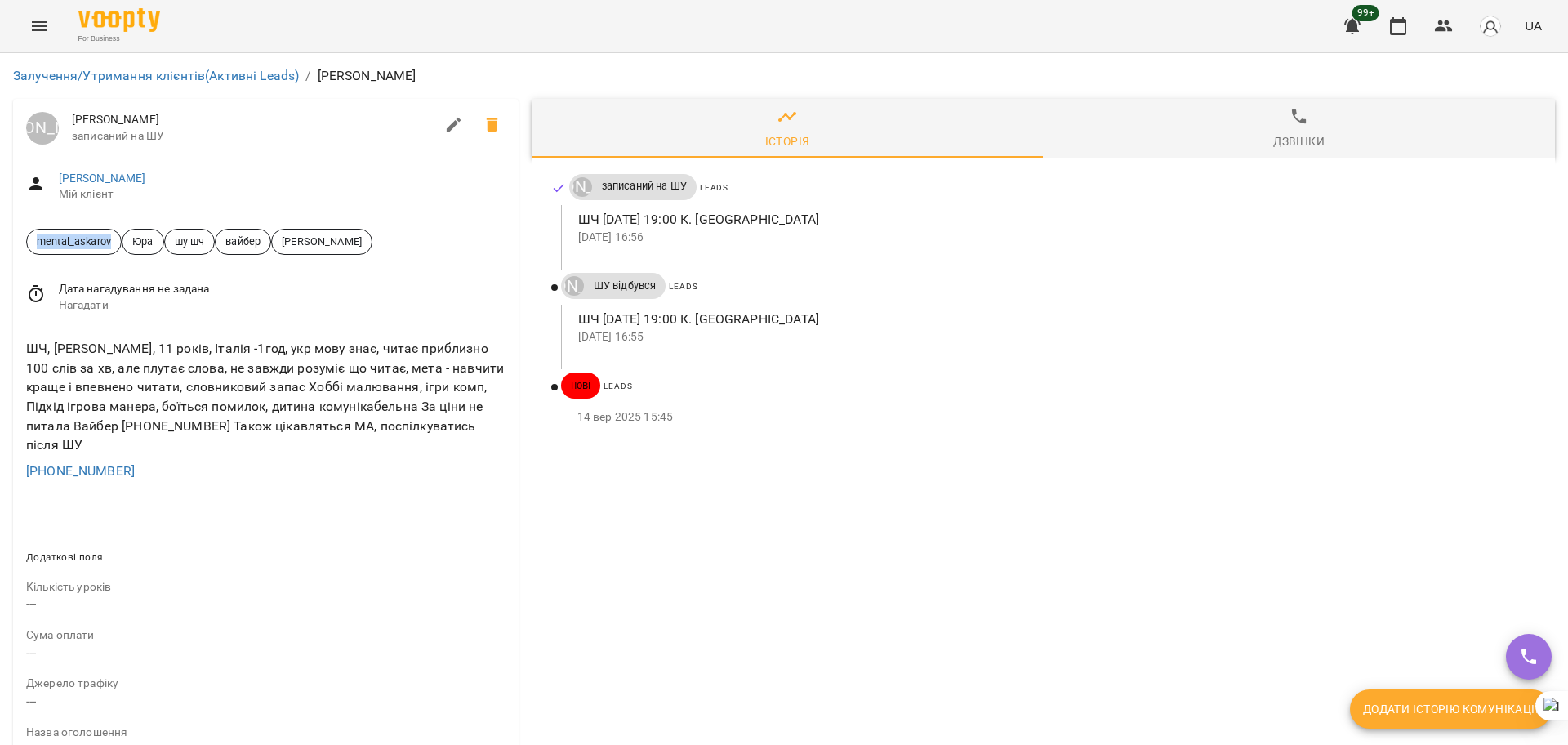
drag, startPoint x: 117, startPoint y: 237, endPoint x: 0, endPoint y: 227, distance: 117.4
click at [0, 229] on div "Залучення/Утримання клієнтів (Активні Leads) / [PERSON_NAME] [PERSON_NAME] запи…" at bounding box center [784, 695] width 1568 height 1284
copy span "mental_askarov"
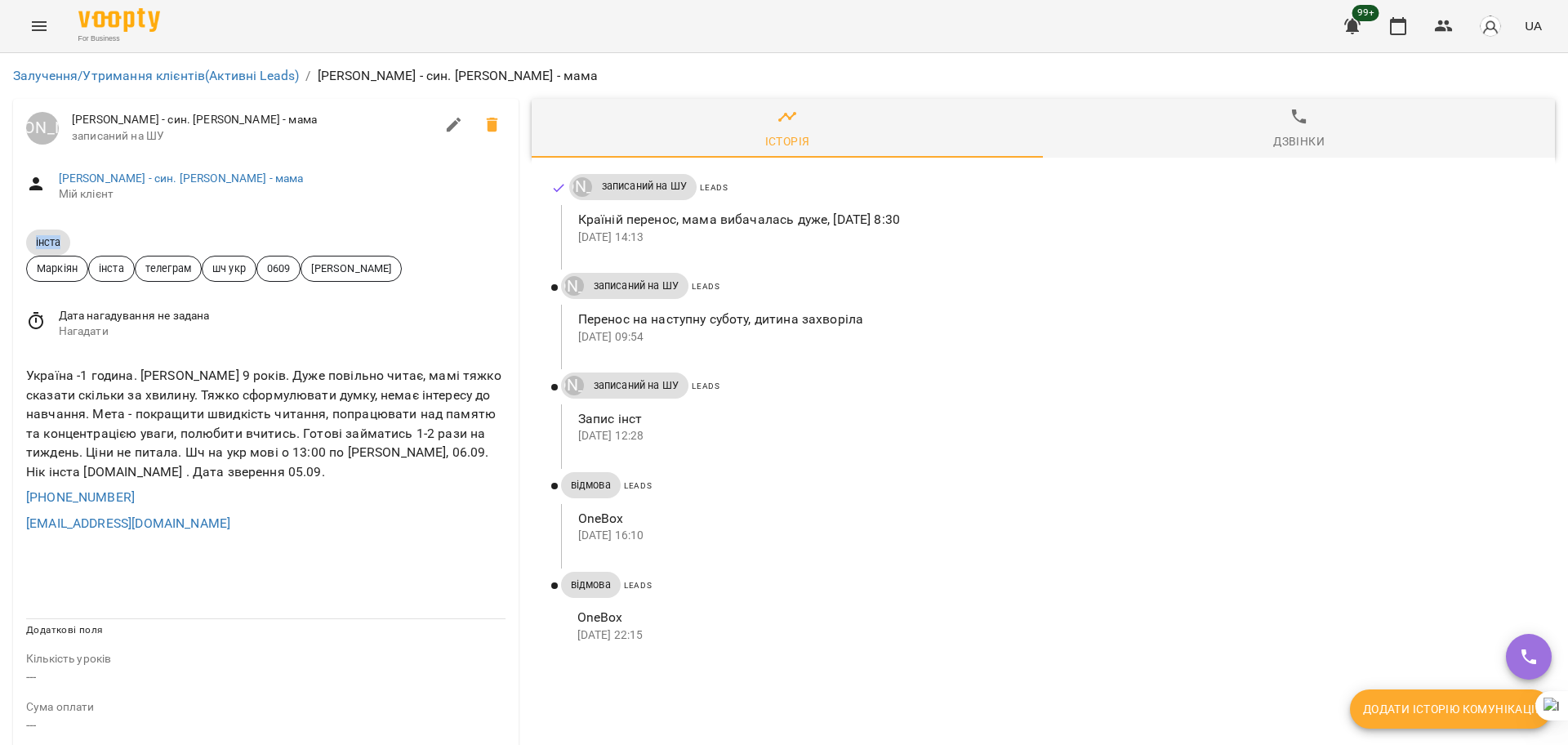
drag, startPoint x: 72, startPoint y: 245, endPoint x: 0, endPoint y: 241, distance: 72.1
click at [0, 241] on div "Залучення/Утримання клієнтів (Активні Leads) / Інста Ходаков Даніїл - син. Вікт…" at bounding box center [784, 744] width 1568 height 1383
copy span "інста"
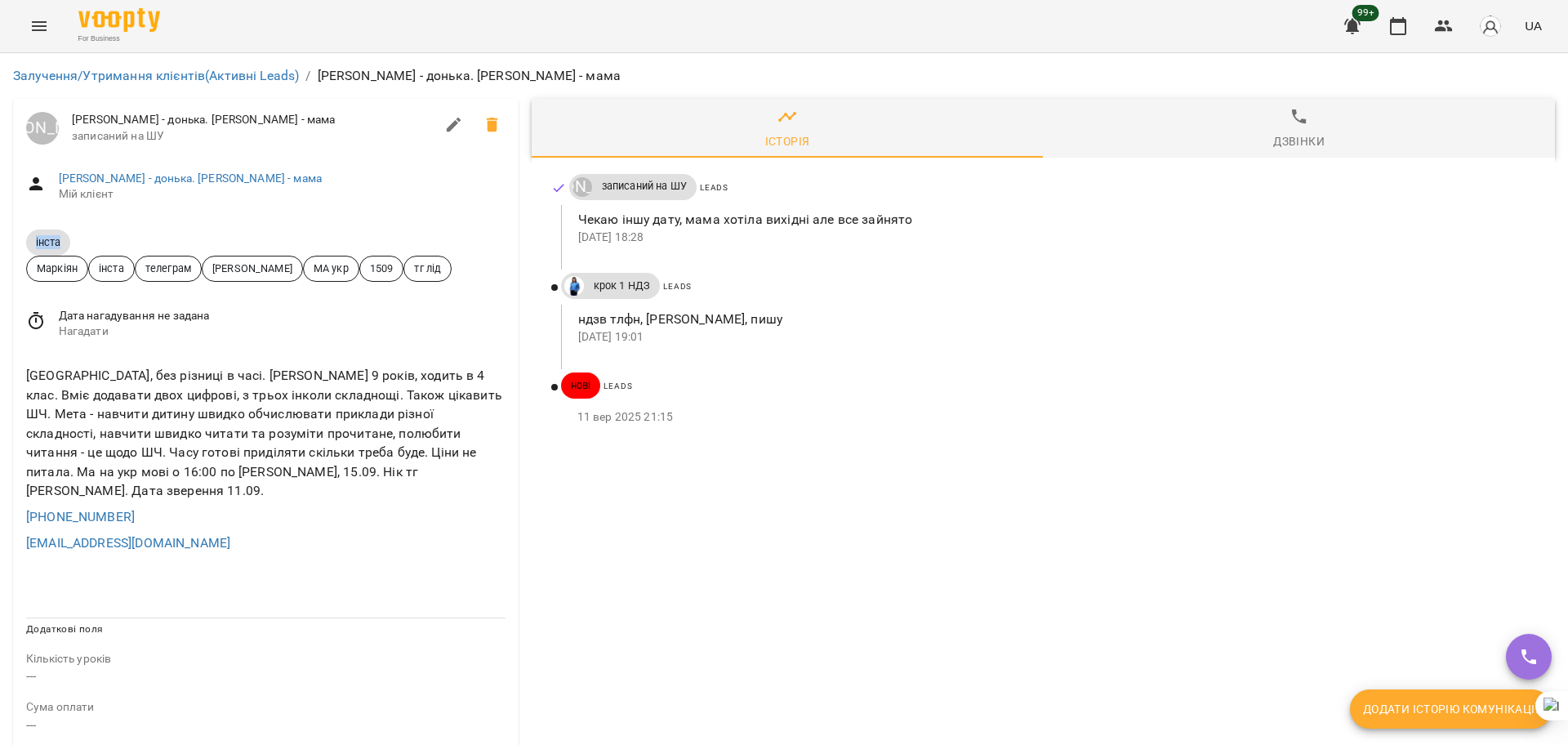
drag, startPoint x: 46, startPoint y: 237, endPoint x: 0, endPoint y: 241, distance: 46.2
click at [0, 241] on div "Залучення/Утримання клієнтів (Активні Leads) / [PERSON_NAME] - донька. [PERSON_…" at bounding box center [784, 731] width 1568 height 1356
copy span "інста"
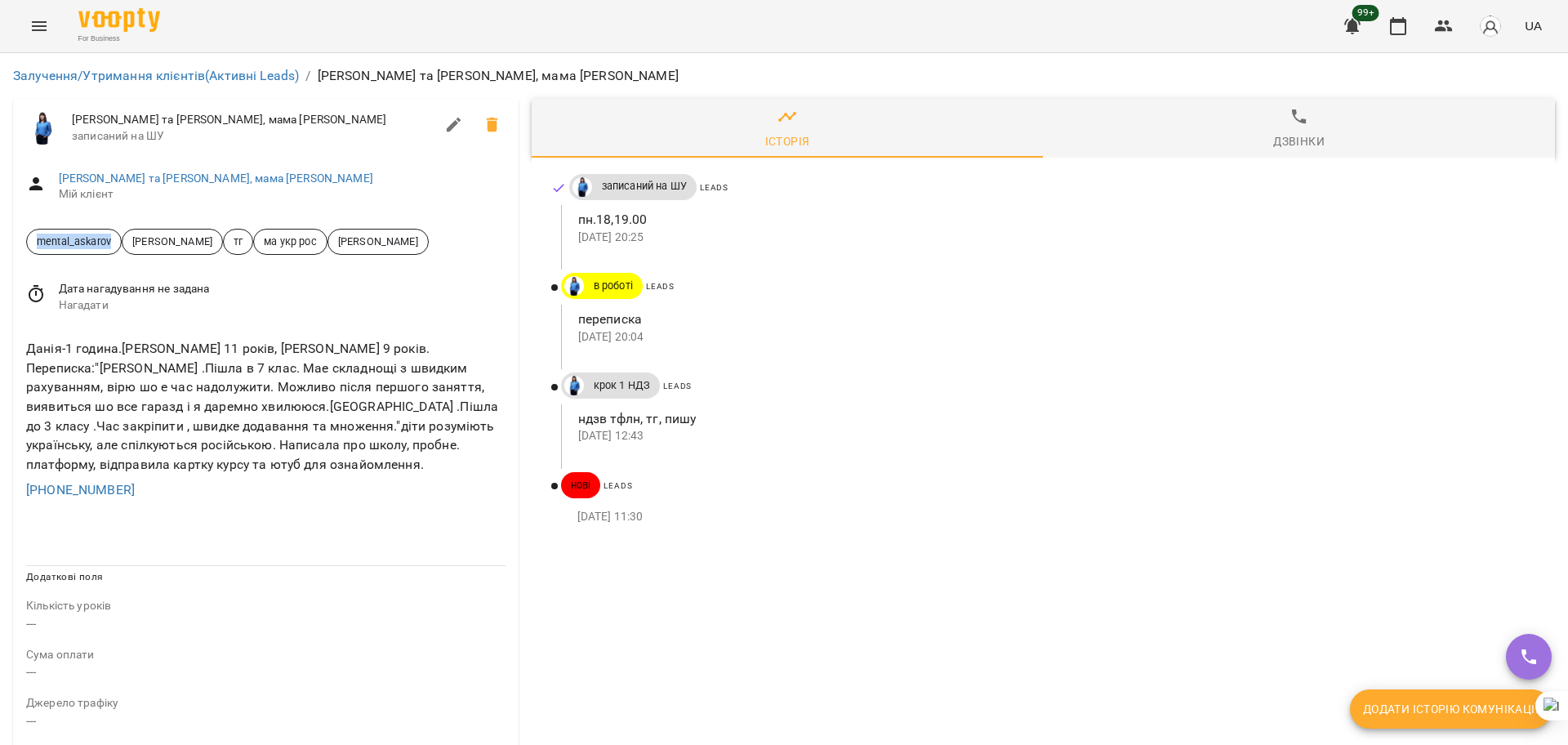
drag, startPoint x: 118, startPoint y: 238, endPoint x: 0, endPoint y: 242, distance: 118.1
click at [0, 242] on div "Залучення/Утримання клієнтів (Активні Leads) / Антоніна та Евеліна, мама Oksana…" at bounding box center [784, 705] width 1568 height 1304
drag, startPoint x: 109, startPoint y: 241, endPoint x: 0, endPoint y: 236, distance: 109.1
click at [0, 235] on div "Залучення/Утримання клієнтів (Активні Leads) / [PERSON_NAME] та [PERSON_NAME], …" at bounding box center [784, 705] width 1568 height 1304
copy span "mental_askarov"
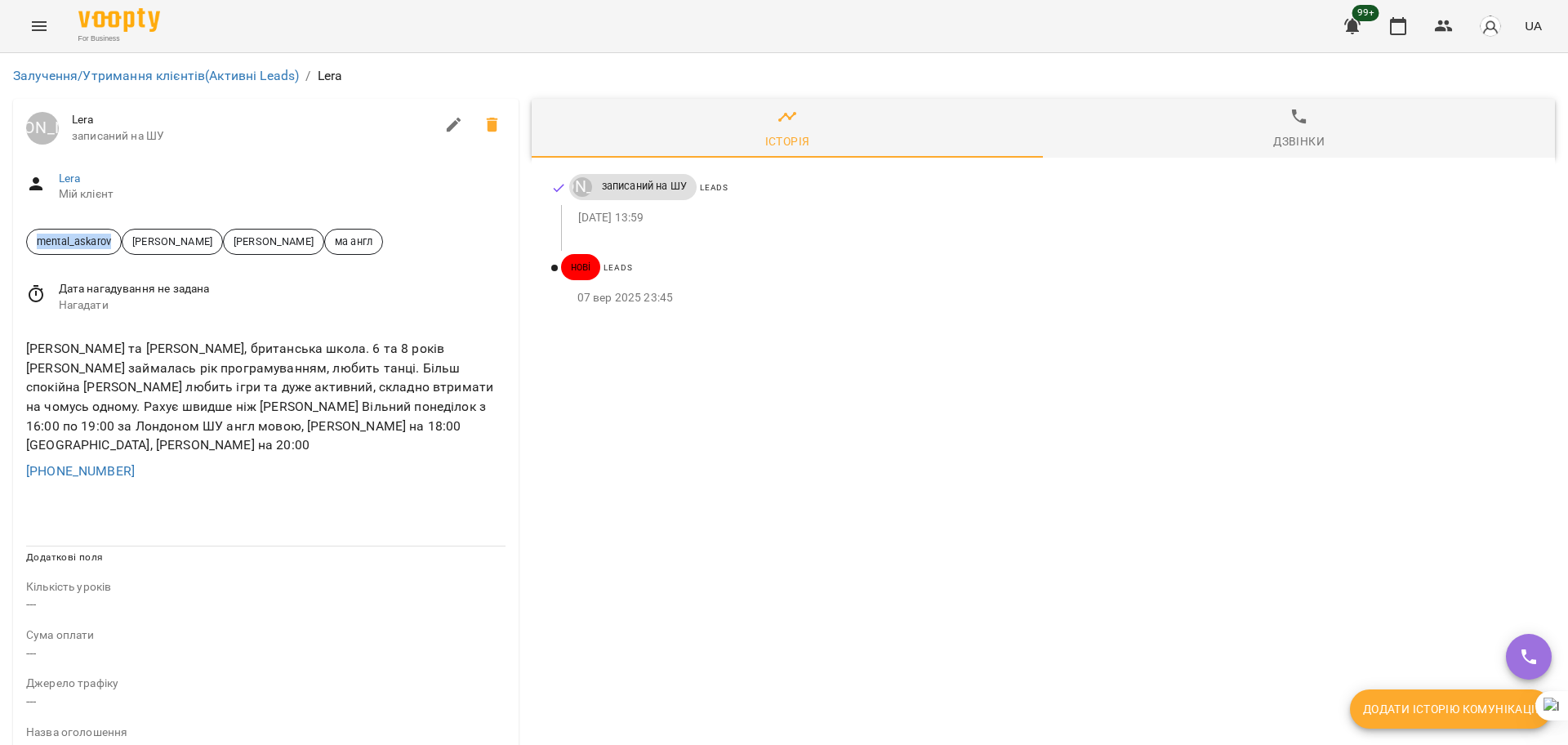
drag, startPoint x: 122, startPoint y: 241, endPoint x: 0, endPoint y: 241, distance: 122.0
click at [0, 241] on div "Залучення/Утримання клієнтів (Активні Leads) / [PERSON_NAME] [PERSON_NAME] запи…" at bounding box center [784, 695] width 1568 height 1284
copy span "mental_askarov"
drag, startPoint x: 115, startPoint y: 241, endPoint x: 0, endPoint y: 232, distance: 115.4
click at [0, 232] on div "Залучення/Утримання клієнтів (Активні Leads) / Lera Кабукевич Микола Lera запис…" at bounding box center [784, 695] width 1568 height 1284
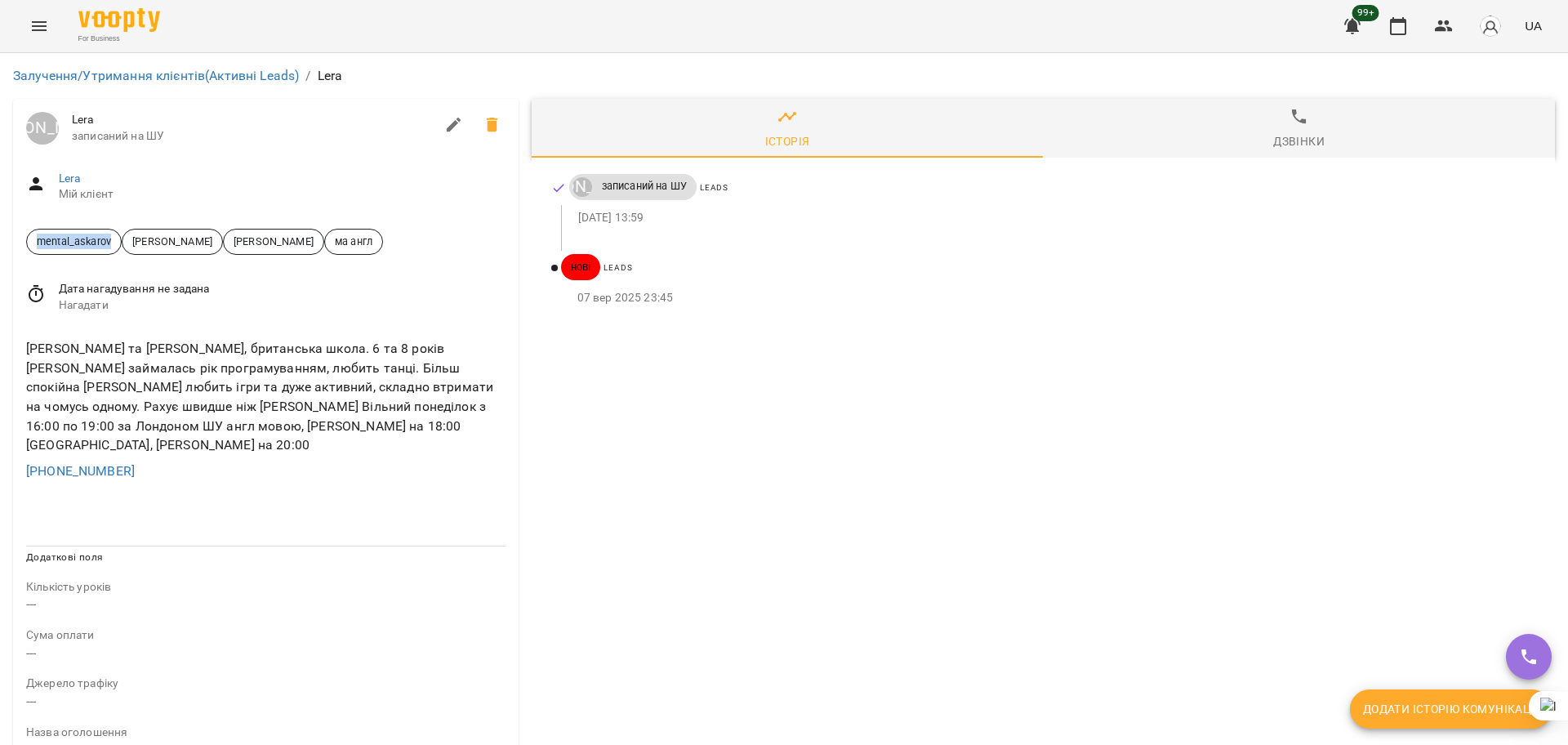
copy span "mental_askarov"
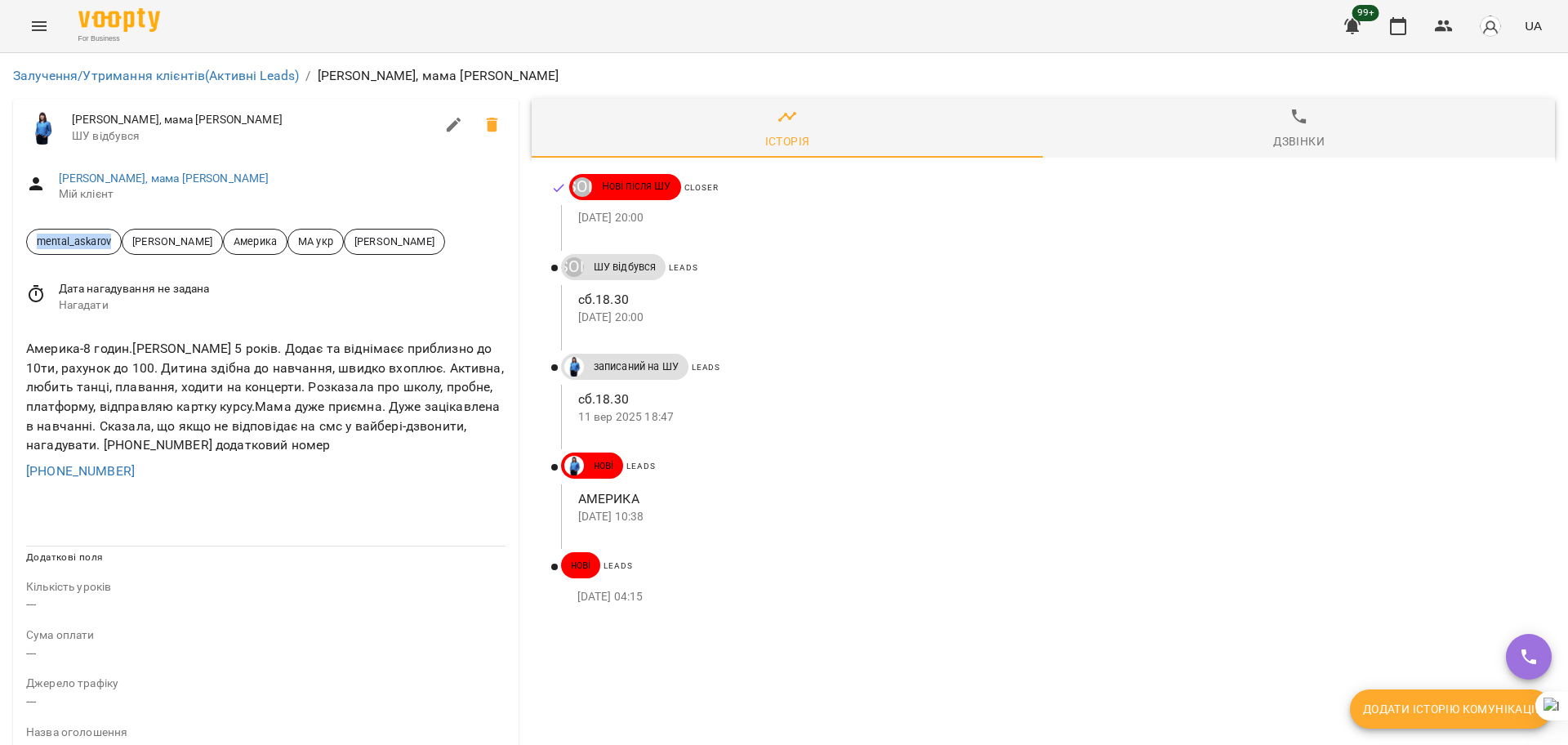
drag, startPoint x: 118, startPoint y: 240, endPoint x: 0, endPoint y: 244, distance: 118.1
click at [0, 244] on div "Залучення/Утримання клієнтів (Активні Leads) / [PERSON_NAME], мама [PERSON_NAME…" at bounding box center [784, 695] width 1568 height 1284
copy span "mental_askarov"
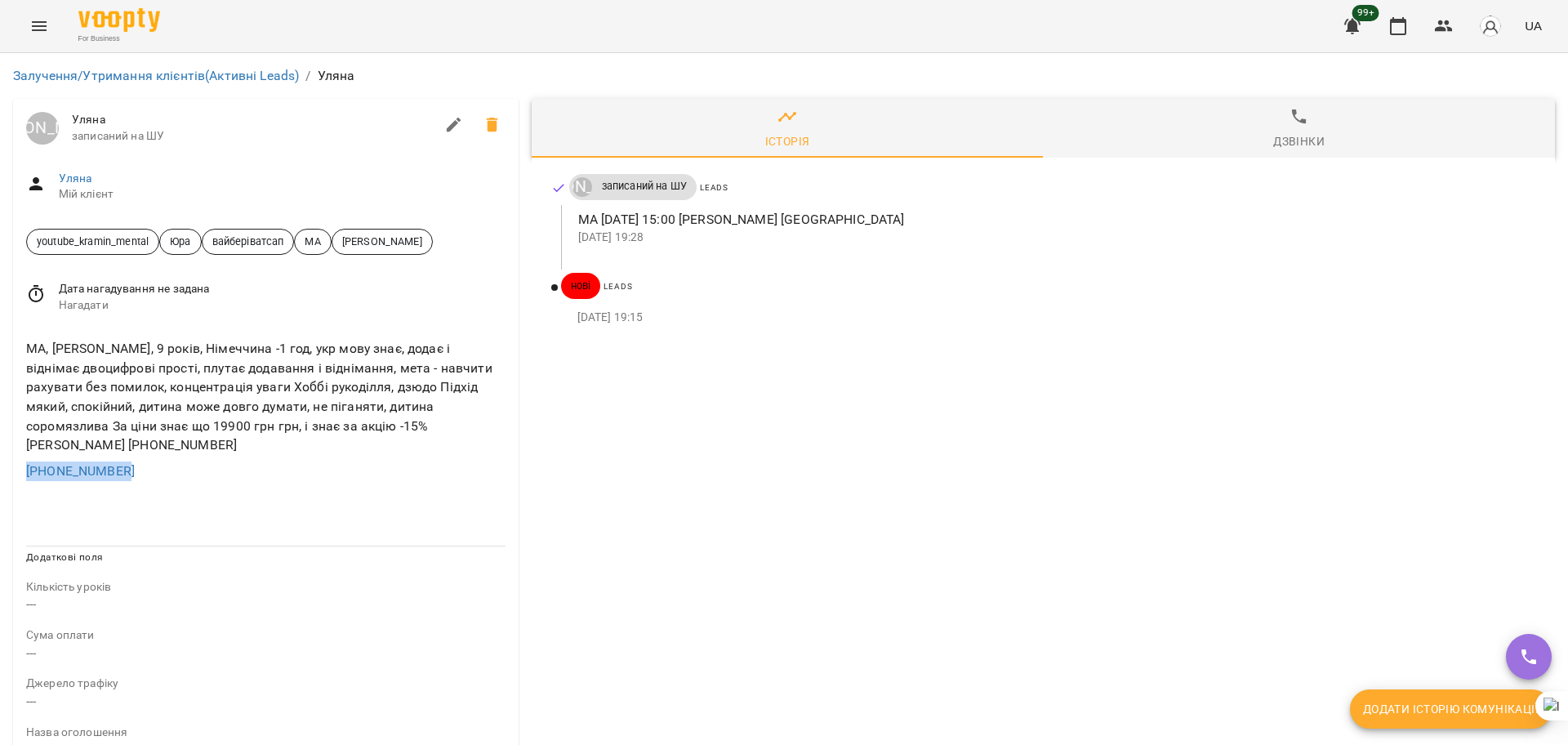
drag, startPoint x: 138, startPoint y: 467, endPoint x: 0, endPoint y: 474, distance: 138.2
click at [0, 474] on div "Залучення/Утримання клієнтів (Активні Leads) / Уляна Юрій Тимочко Уляна записан…" at bounding box center [784, 695] width 1568 height 1284
copy link "+380666608045"
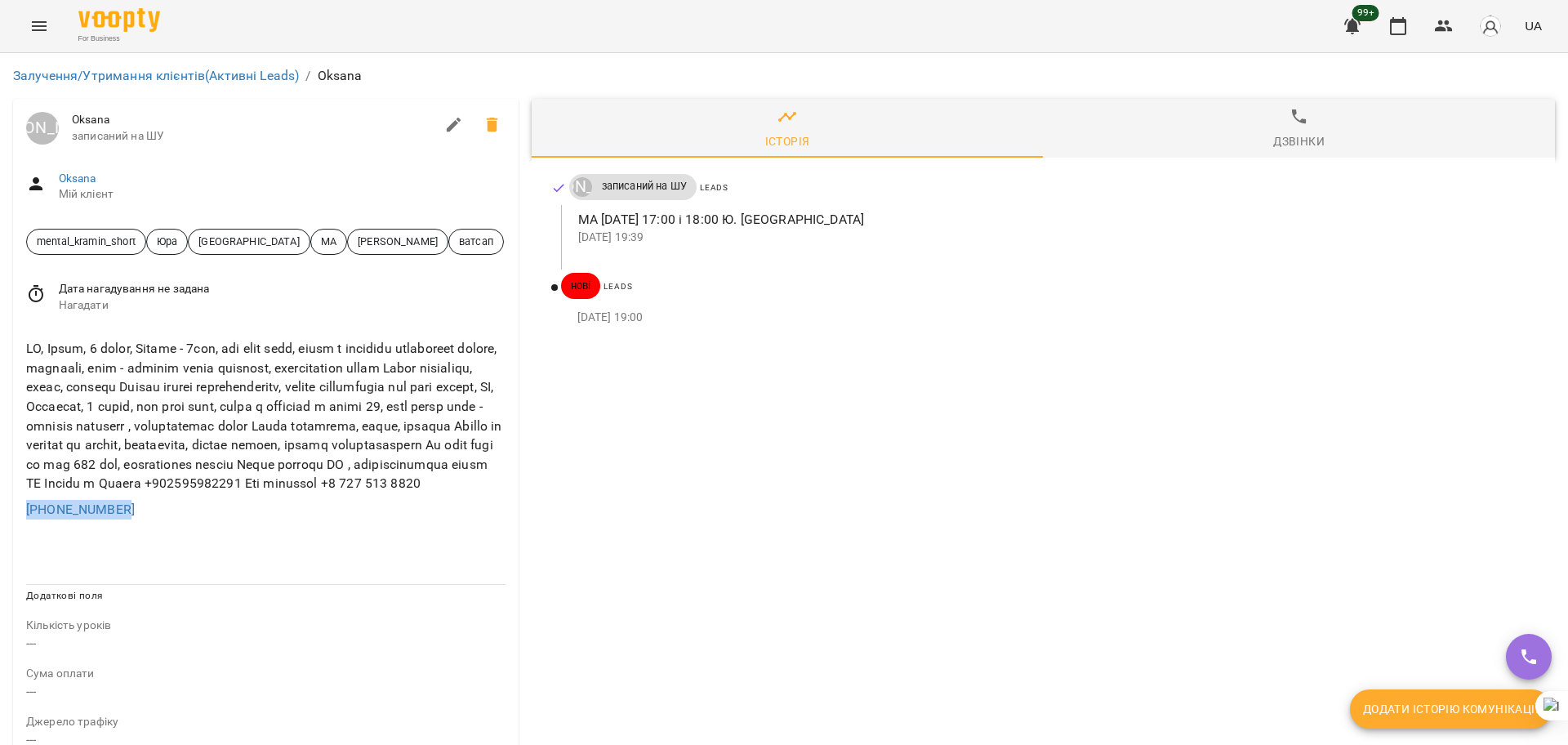
drag, startPoint x: 138, startPoint y: 526, endPoint x: 1, endPoint y: 530, distance: 137.1
click at [1, 529] on div "Залучення/Утримання клієнтів (Активні Leads) / [PERSON_NAME] [PERSON_NAME] запи…" at bounding box center [784, 715] width 1568 height 1324
copy link "[PHONE_NUMBER]"
drag, startPoint x: 402, startPoint y: 505, endPoint x: 375, endPoint y: 509, distance: 27.3
click at [375, 497] on div at bounding box center [265, 415] width 486 height 161
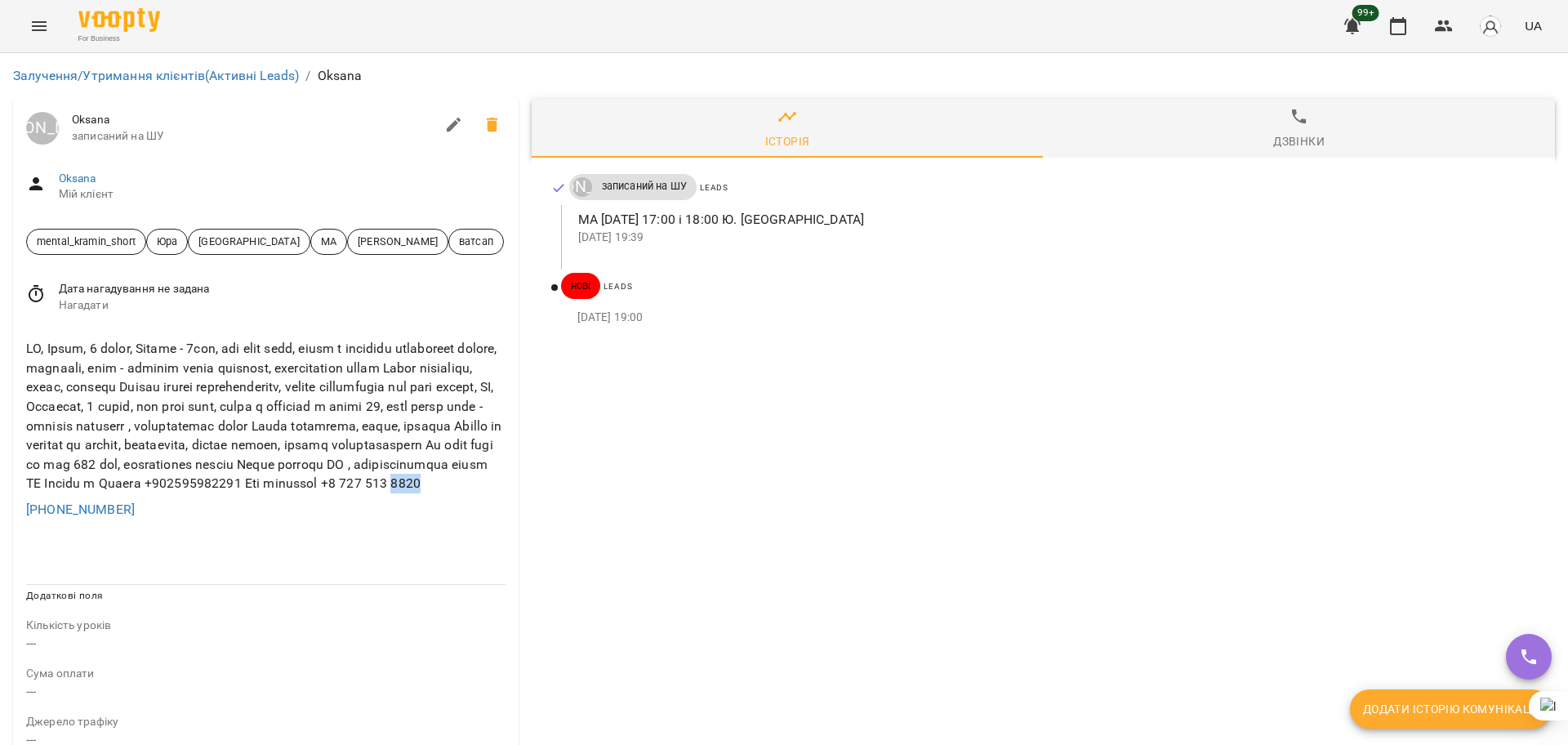
copy div "0176"
click at [299, 558] on ul at bounding box center [265, 552] width 479 height 13
drag, startPoint x: 134, startPoint y: 528, endPoint x: 12, endPoint y: 528, distance: 122.0
click at [12, 528] on div "Юрій Тимочко Oksana записаний на ШУ Oksana Мій клієнт mental_kramin_short Юра К…" at bounding box center [265, 731] width 519 height 1278
copy link "+380987071701"
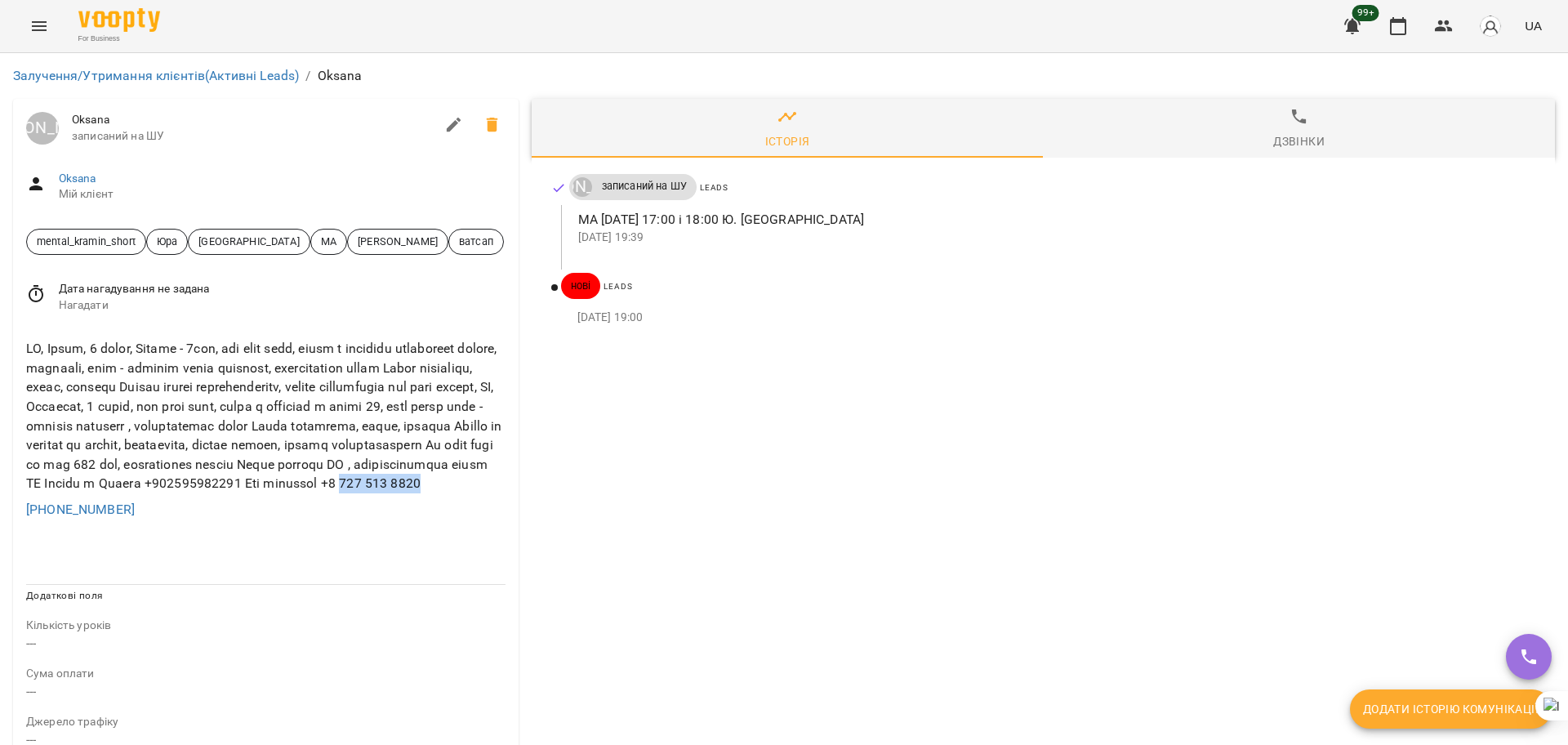
drag, startPoint x: 327, startPoint y: 503, endPoint x: 446, endPoint y: 502, distance: 119.0
click at [446, 497] on div at bounding box center [265, 415] width 486 height 161
copy div "450 684 0176"
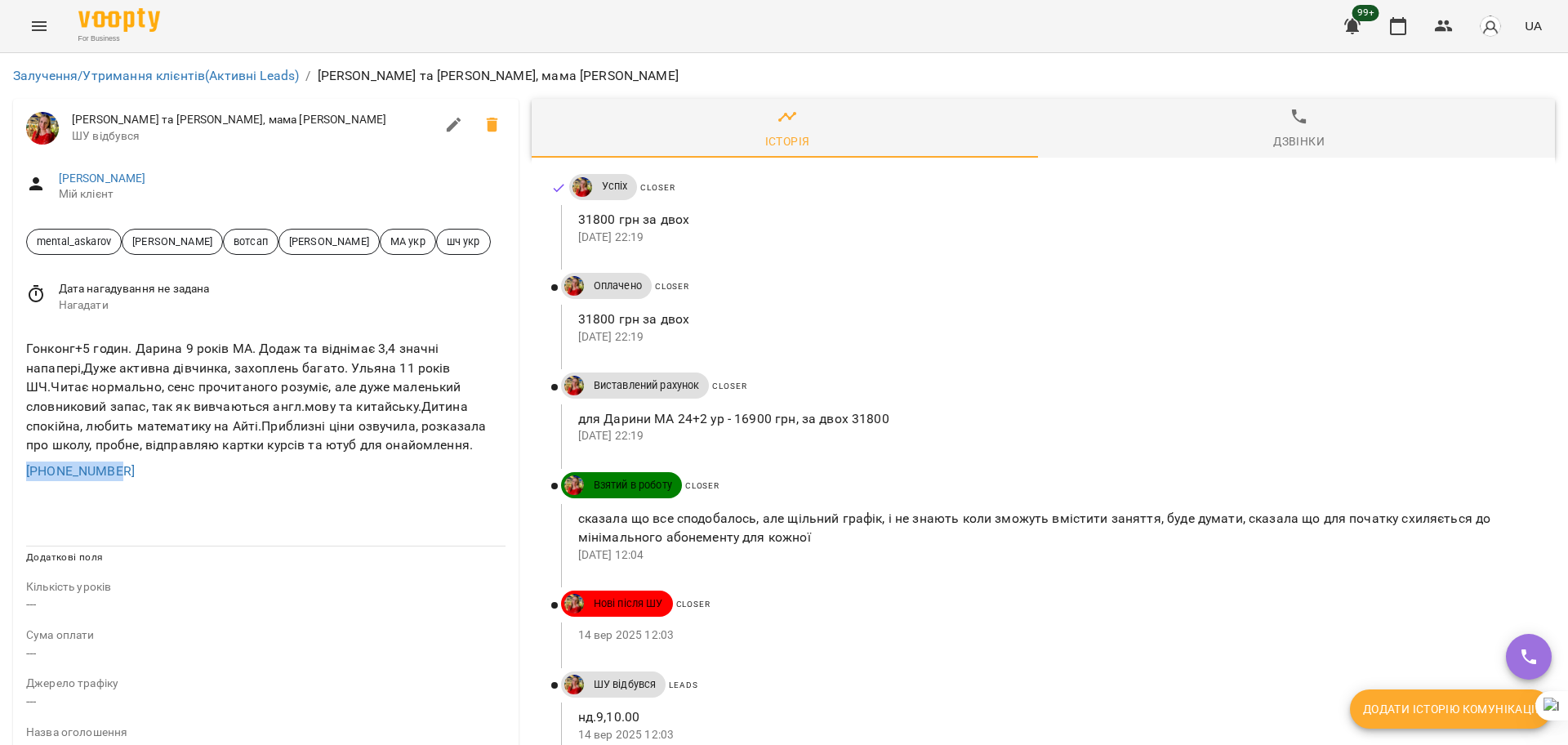
drag, startPoint x: 151, startPoint y: 475, endPoint x: 0, endPoint y: 468, distance: 151.2
copy link "[PHONE_NUMBER]"
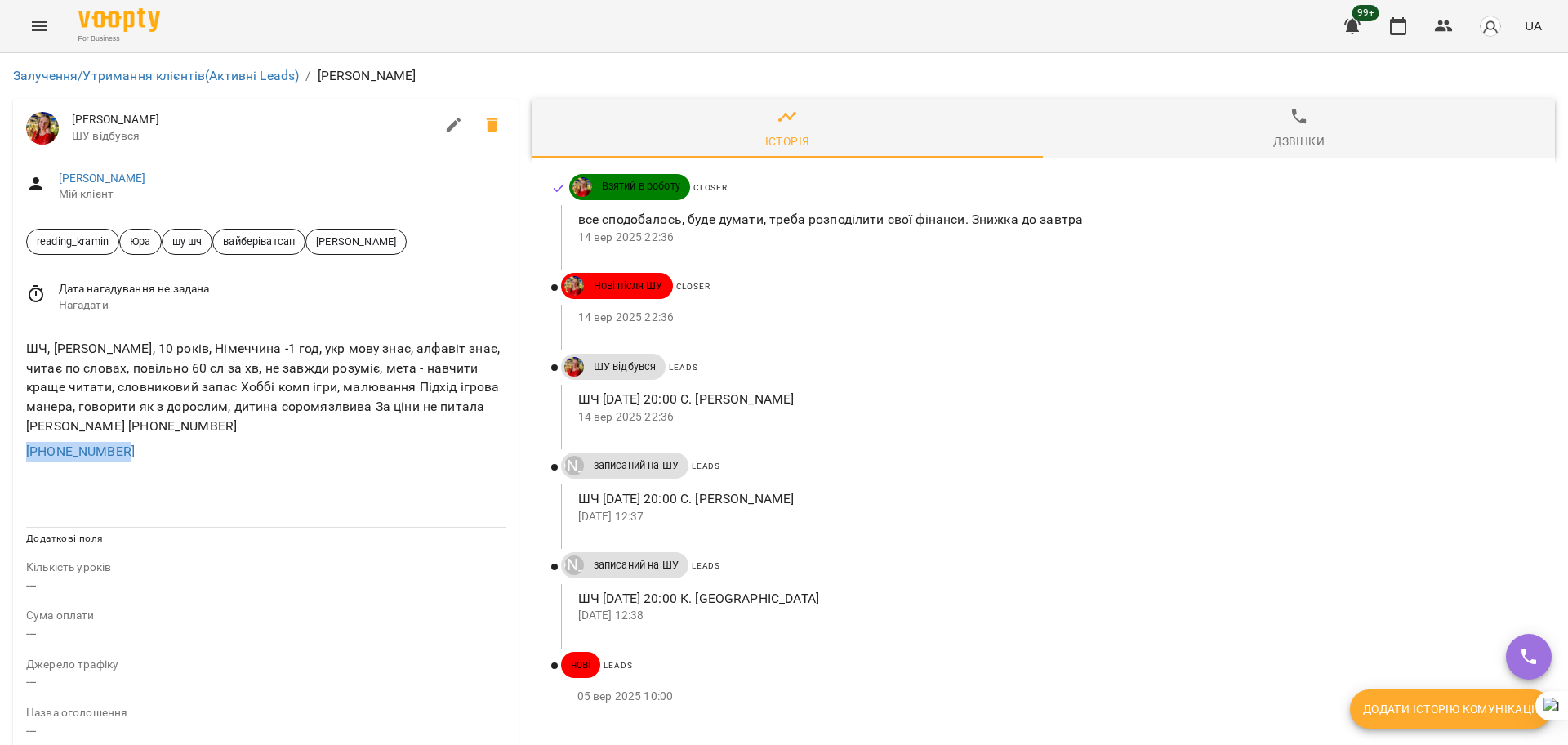
drag, startPoint x: 142, startPoint y: 451, endPoint x: 0, endPoint y: 439, distance: 142.5
copy link "[PHONE_NUMBER]"
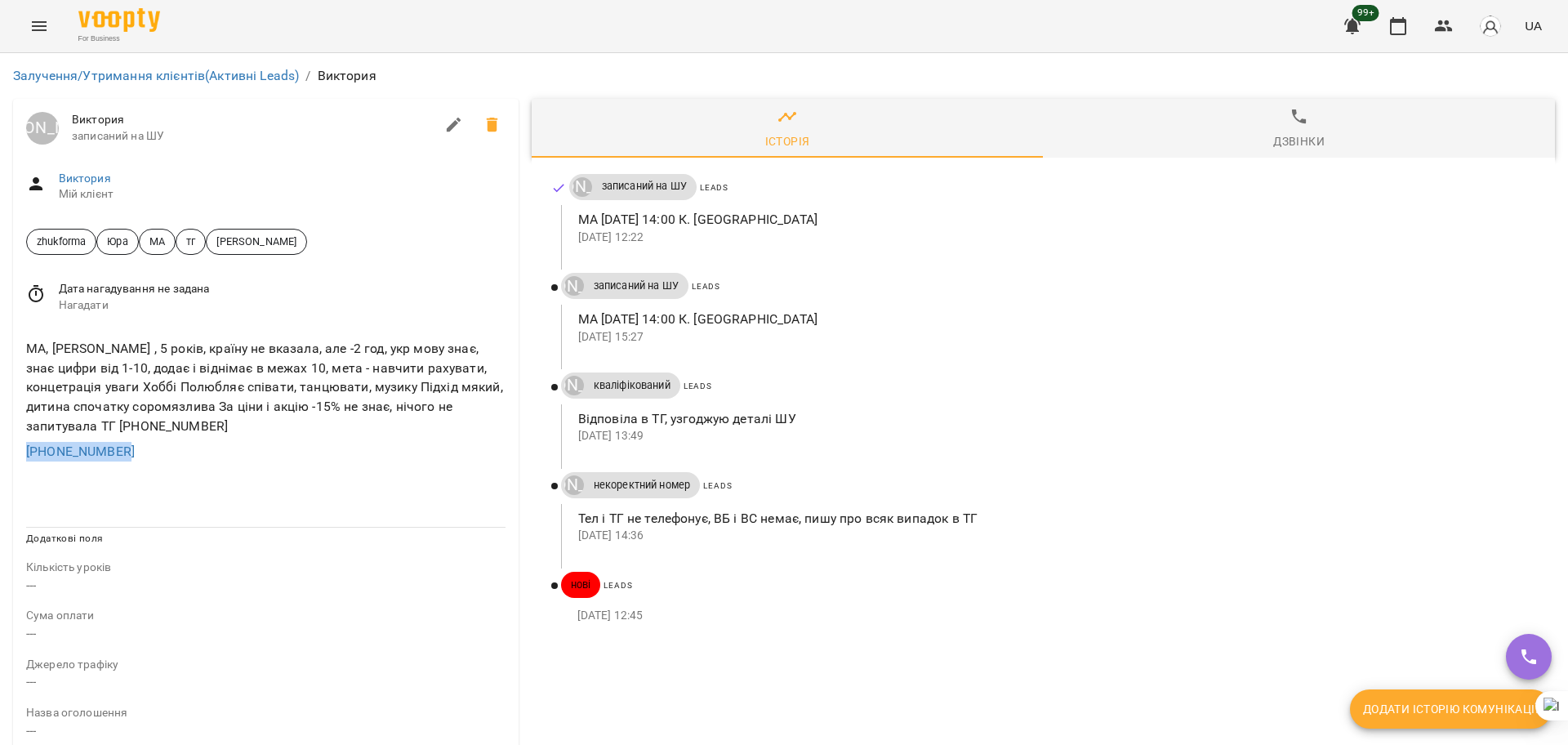
drag, startPoint x: 135, startPoint y: 458, endPoint x: 0, endPoint y: 472, distance: 135.7
click at [0, 472] on div "Залучення/Утримання клієнтів (Активні Leads) / [PERSON_NAME] [PERSON_NAME] запи…" at bounding box center [784, 686] width 1568 height 1265
copy link "[PHONE_NUMBER]"
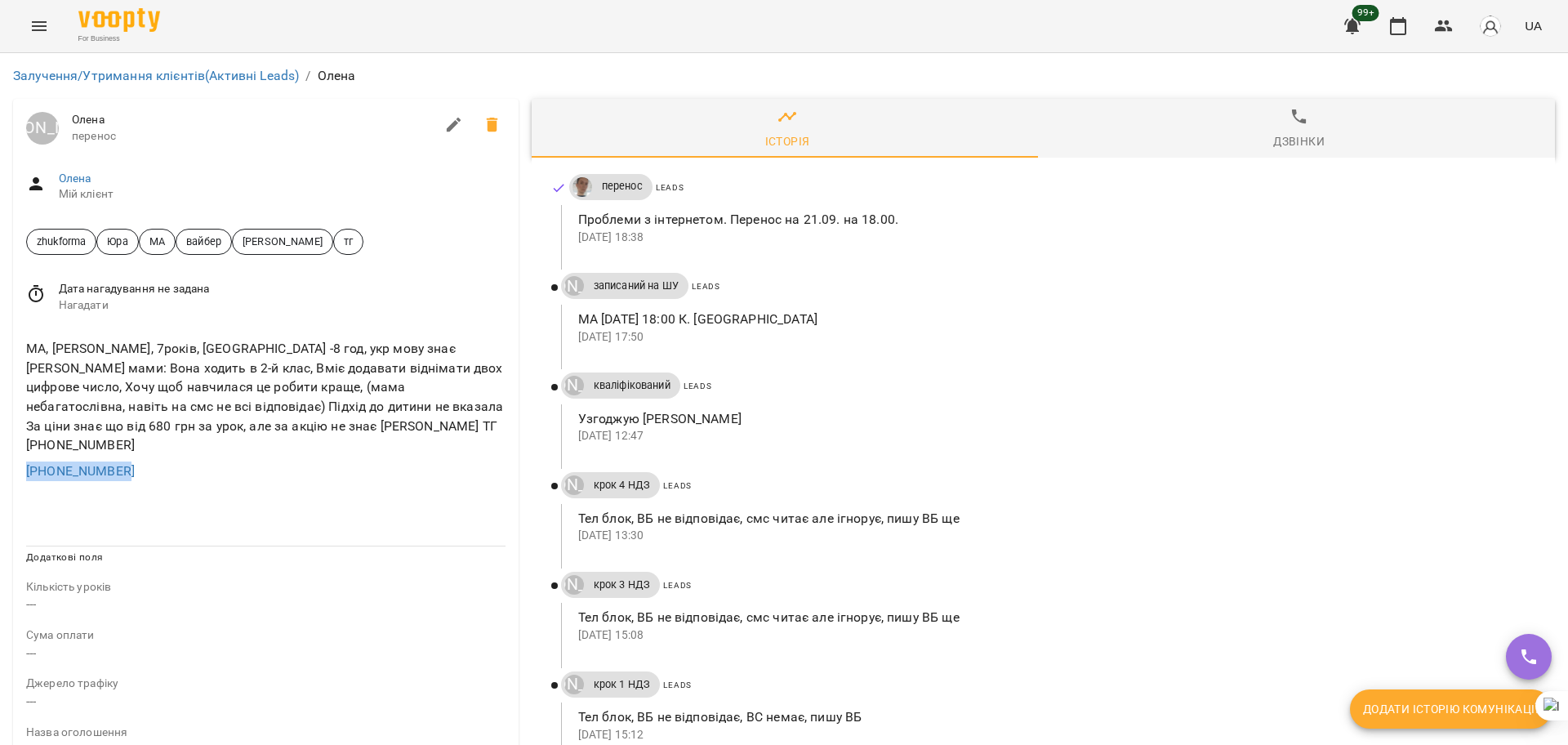
drag, startPoint x: 149, startPoint y: 459, endPoint x: 0, endPoint y: 466, distance: 149.2
click at [0, 466] on div "Залучення/Утримання клієнтів (Активні Leads) / [PERSON_NAME] [PERSON_NAME] пере…" at bounding box center [784, 695] width 1568 height 1284
copy link "[PHONE_NUMBER]"
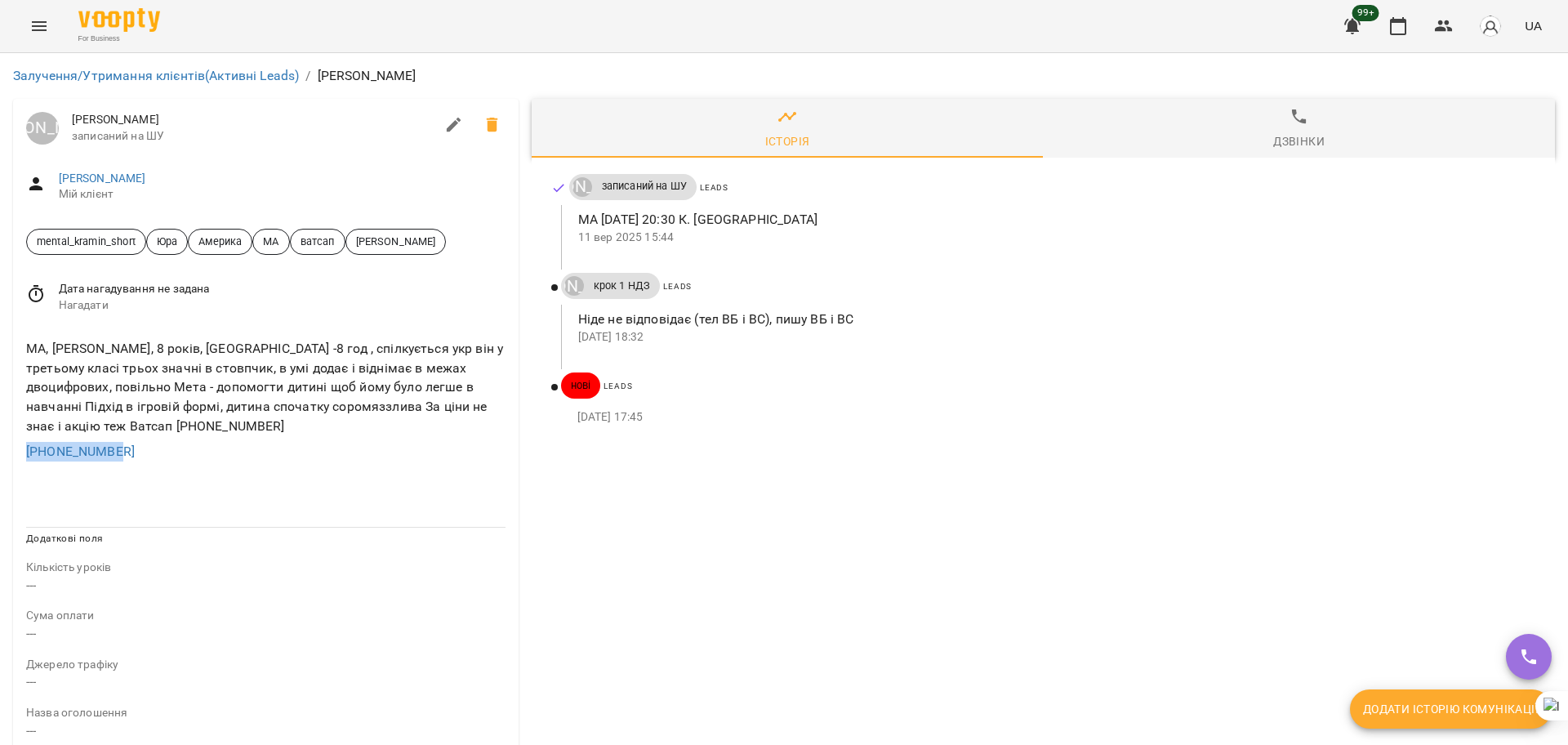
drag, startPoint x: 152, startPoint y: 453, endPoint x: 0, endPoint y: 465, distance: 152.5
click at [0, 465] on div "Залучення/Утримання клієнтів (Активні Leads) / [PERSON_NAME] [PERSON_NAME] запи…" at bounding box center [784, 686] width 1568 height 1265
copy link "[PHONE_NUMBER]"
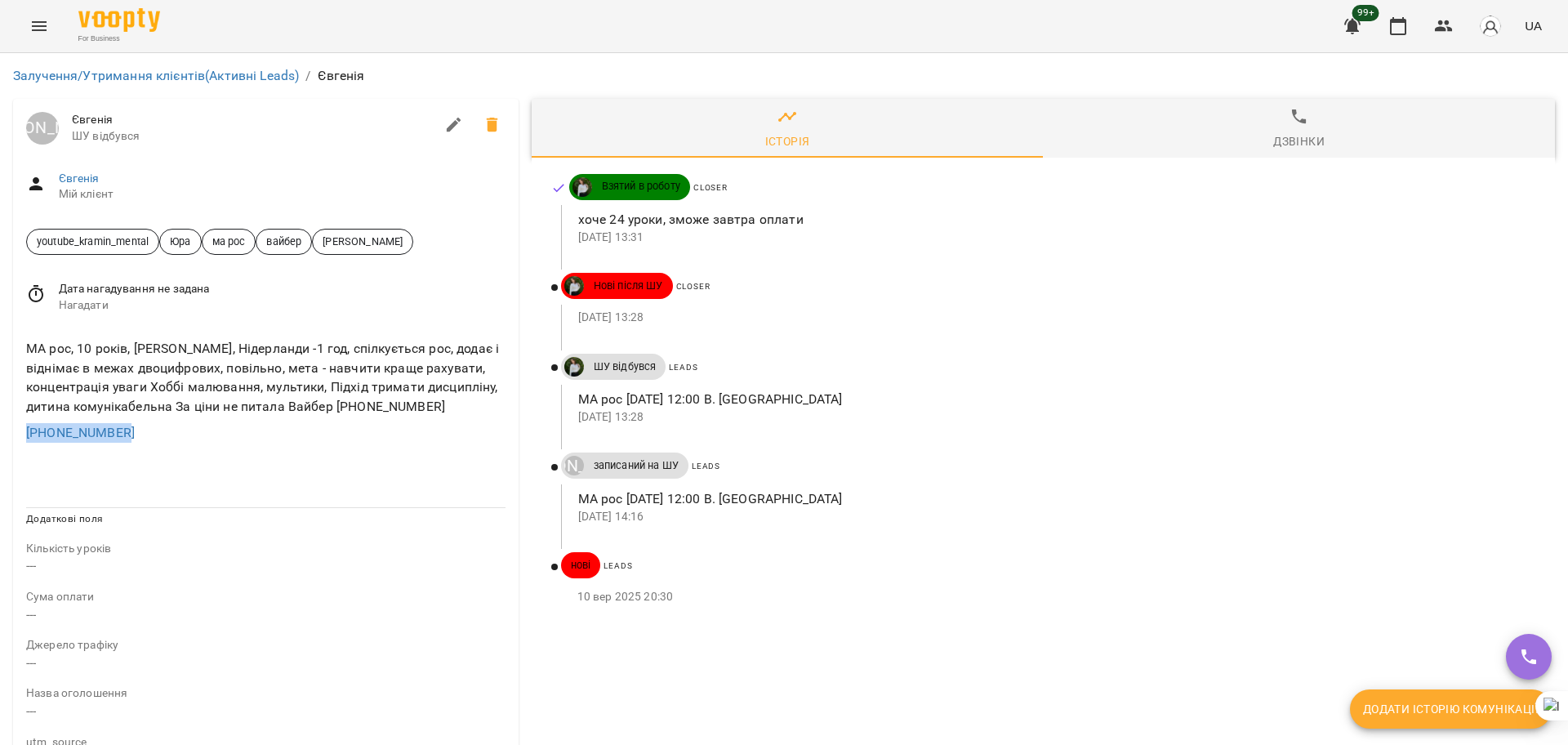
drag, startPoint x: 66, startPoint y: 436, endPoint x: 0, endPoint y: 449, distance: 67.3
click at [0, 448] on div "Залучення/Утримання клієнтів (Активні Leads) / [PERSON_NAME] [PERSON_NAME] відб…" at bounding box center [784, 676] width 1568 height 1245
copy link "[PHONE_NUMBER]"
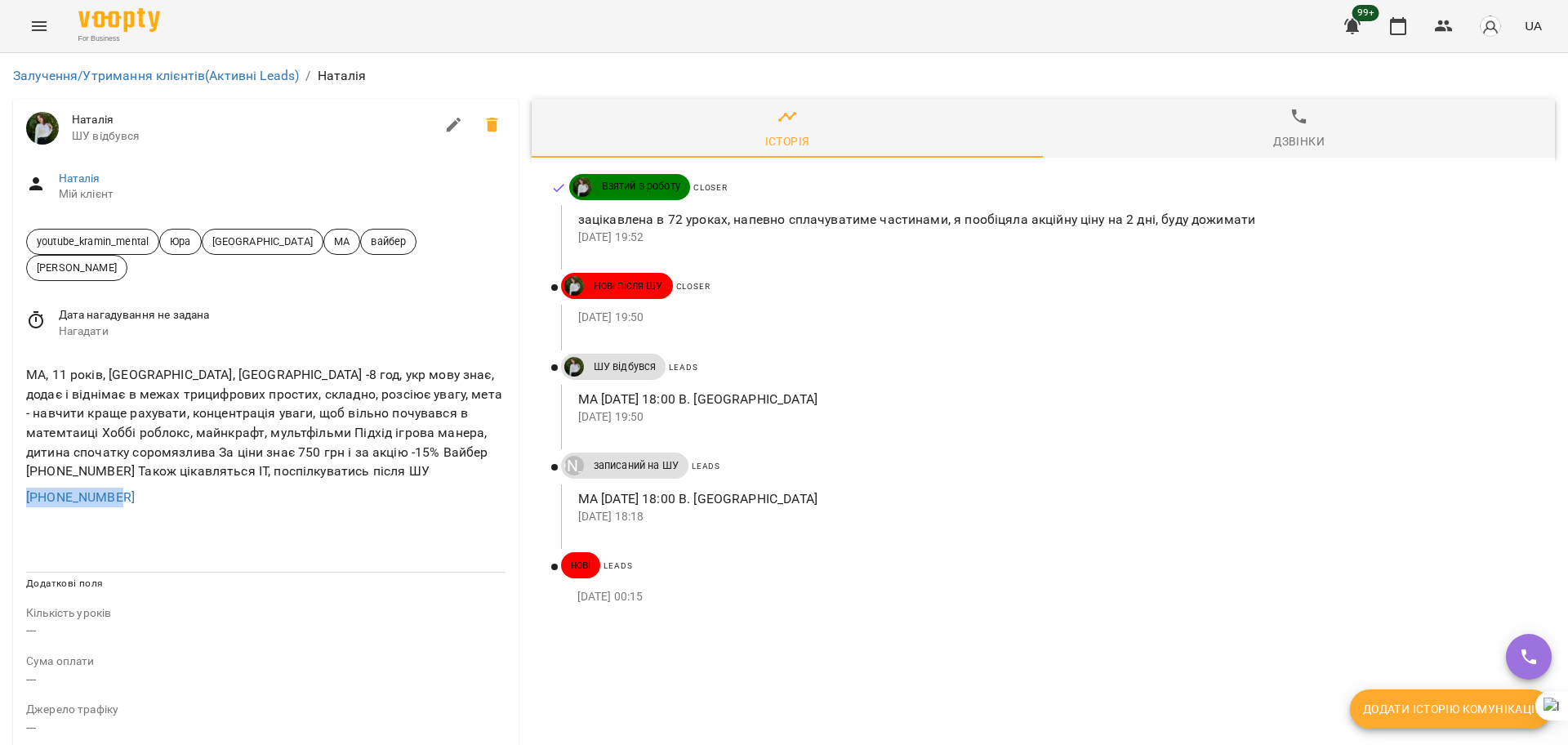
drag, startPoint x: 147, startPoint y: 473, endPoint x: 0, endPoint y: 487, distance: 147.7
click at [0, 487] on div "Залучення/Утримання клієнтів (Активні Leads) / [PERSON_NAME] [PERSON_NAME] відб…" at bounding box center [784, 708] width 1568 height 1310
copy link "[PHONE_NUMBER]"
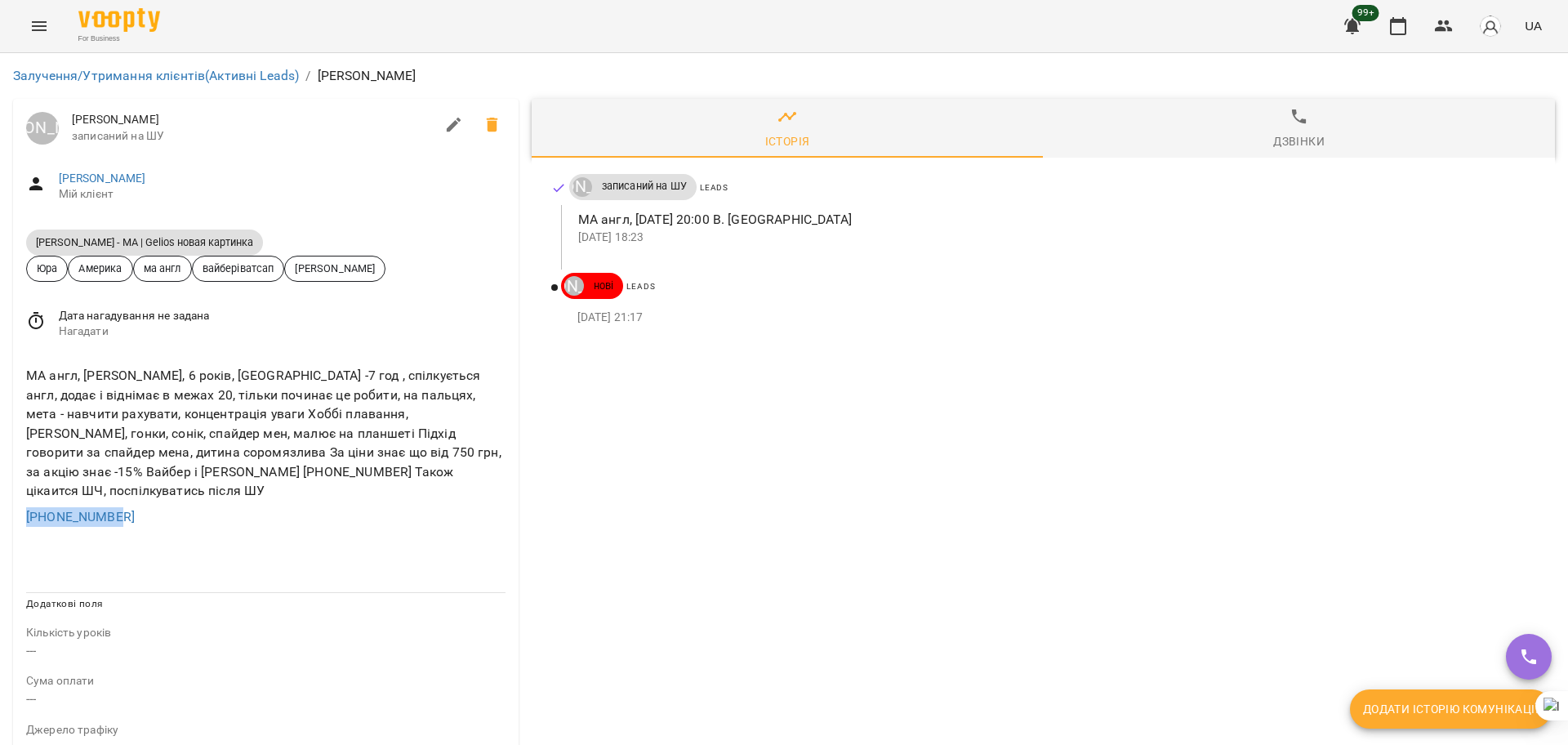
drag, startPoint x: 131, startPoint y: 493, endPoint x: 0, endPoint y: 506, distance: 131.6
click at [0, 506] on div "Залучення/Утримання клієнтів (Активні Leads) / Христина Юрій Тимочко Христина з…" at bounding box center [784, 718] width 1568 height 1331
copy link "+13132694540"
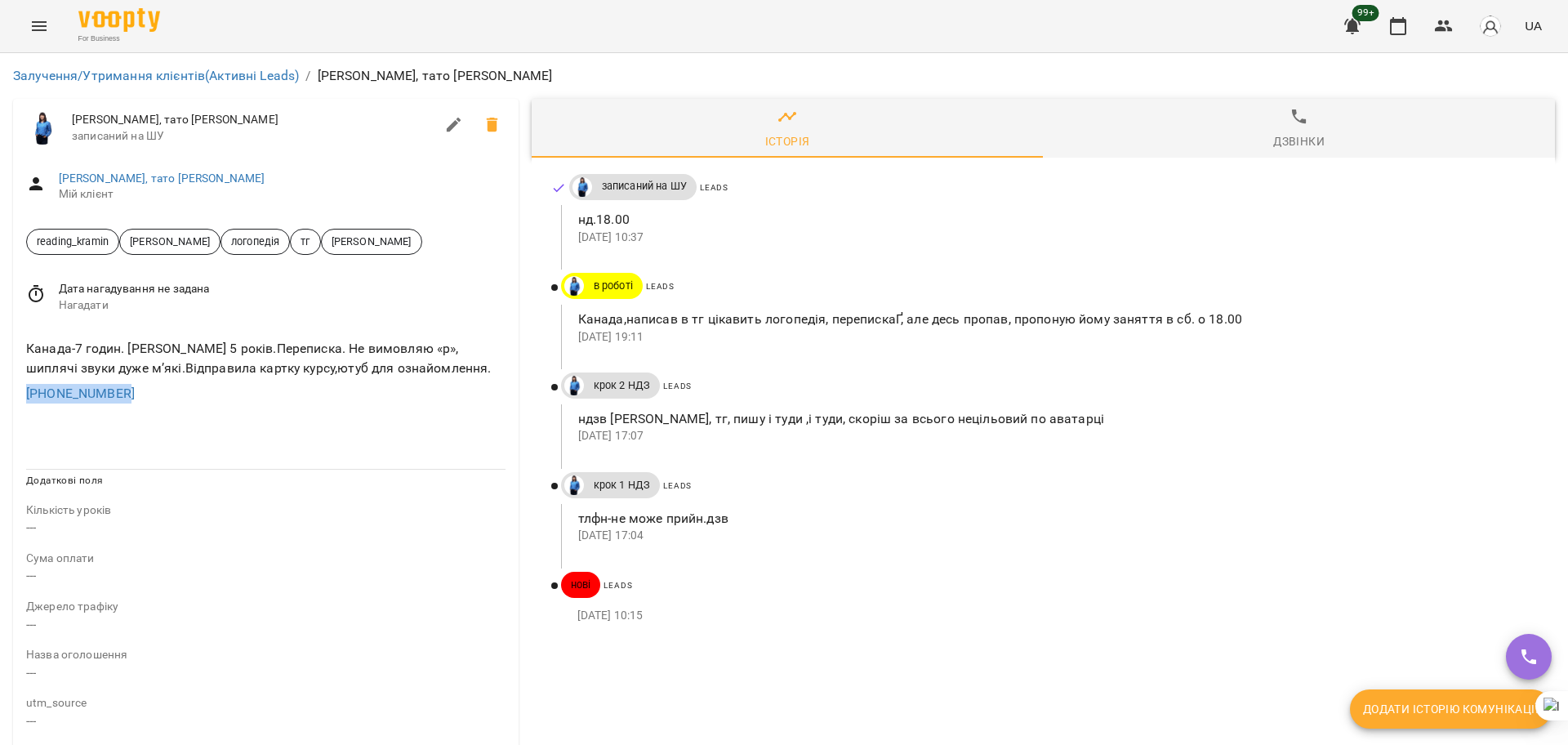
drag, startPoint x: 142, startPoint y: 395, endPoint x: 0, endPoint y: 412, distance: 143.0
click at [0, 412] on div "Залучення/Утримання клієнтів (Активні Leads) / [PERSON_NAME], тато [PERSON_NAME…" at bounding box center [784, 657] width 1568 height 1207
copy link "[PHONE_NUMBER]"
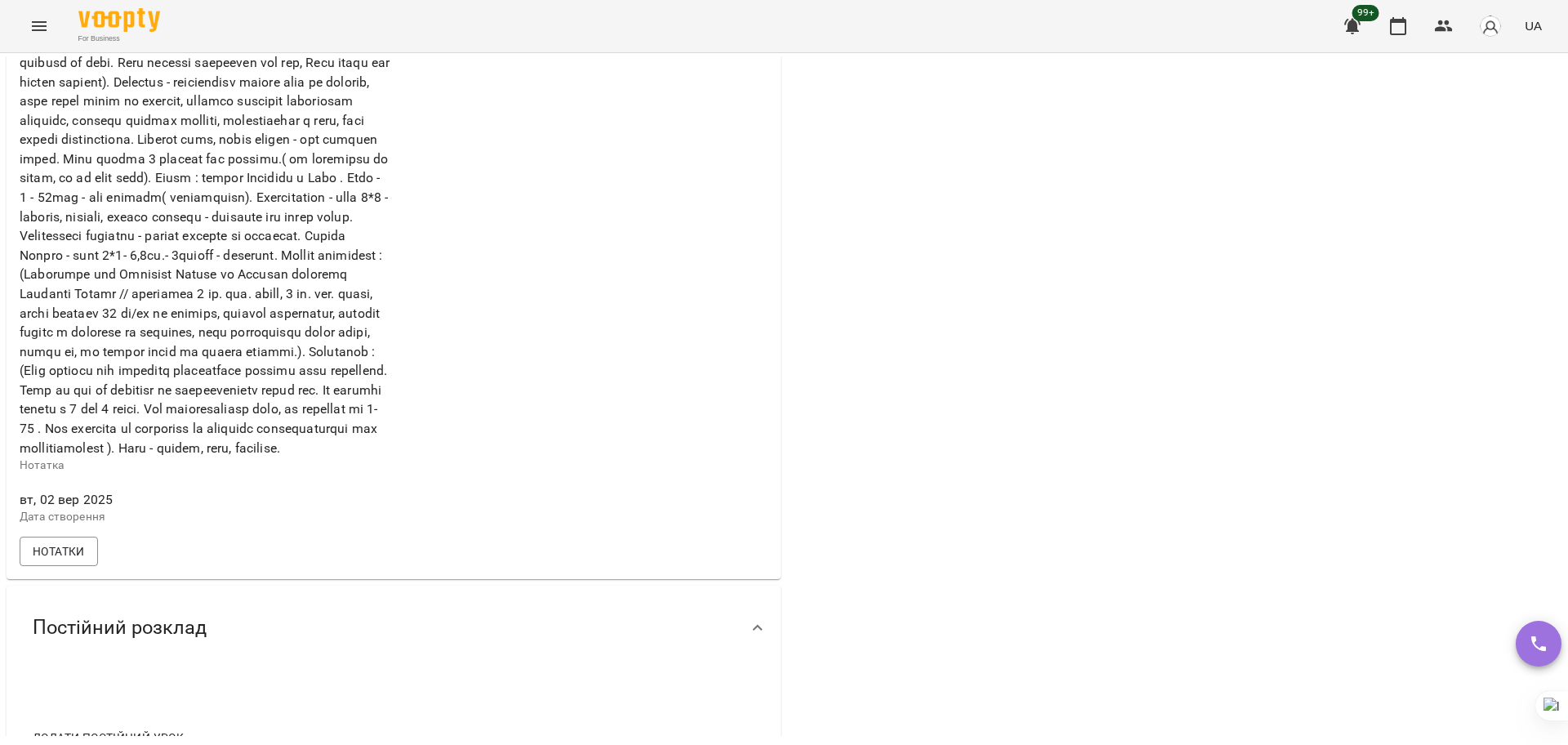
scroll to position [1123, 0]
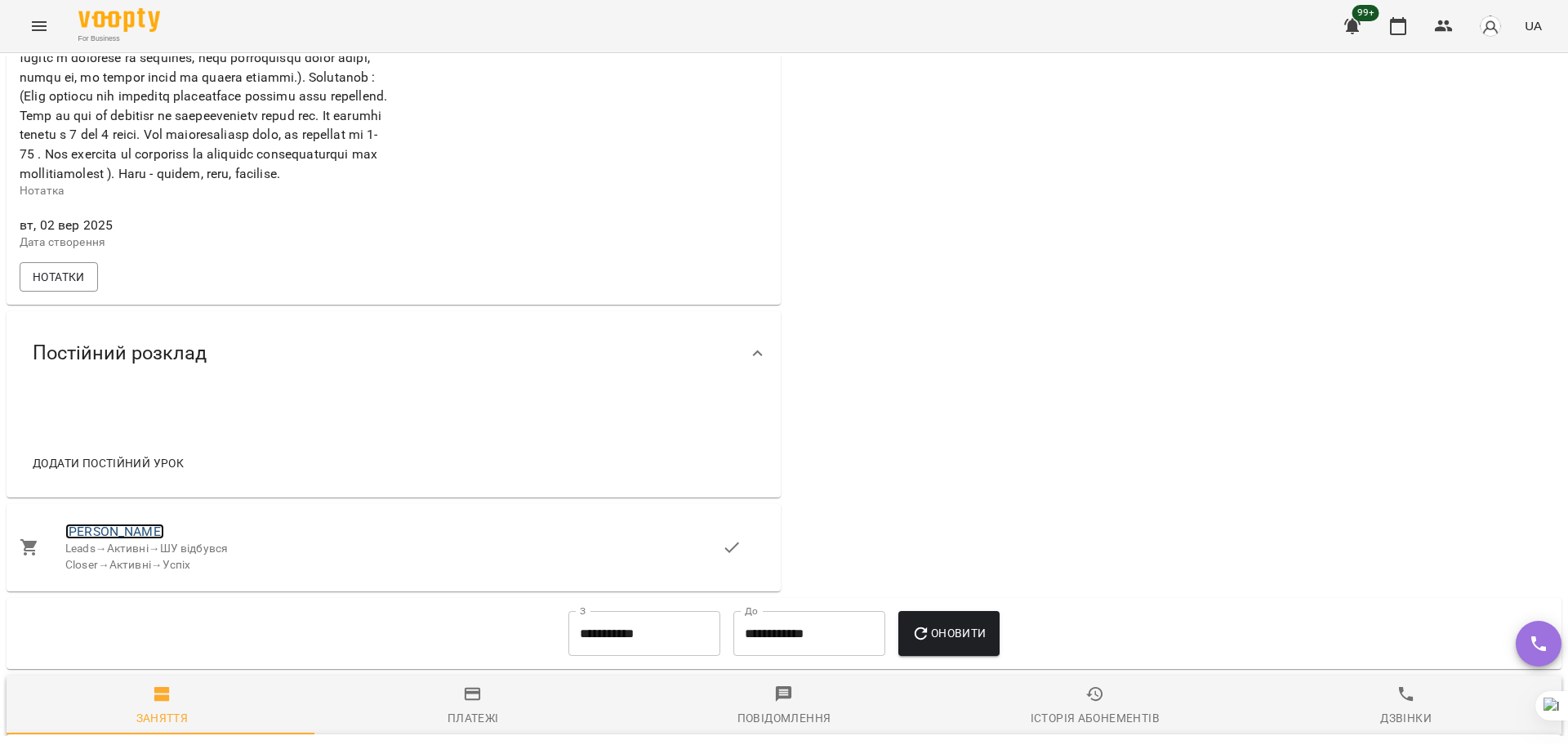
click at [72, 539] on link "Anna" at bounding box center [115, 531] width 99 height 16
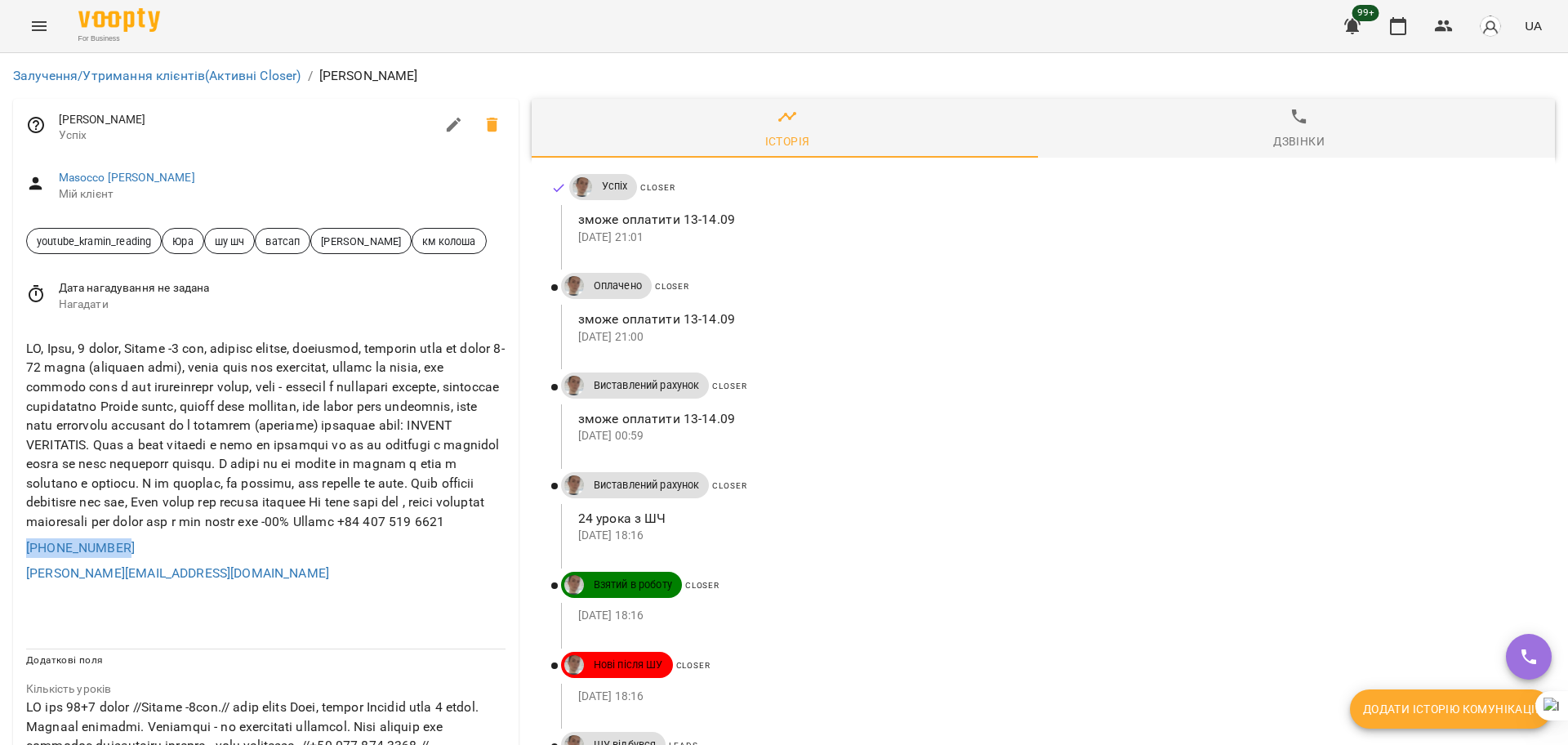
drag, startPoint x: 163, startPoint y: 575, endPoint x: 0, endPoint y: 569, distance: 163.1
copy link "+393897817309"
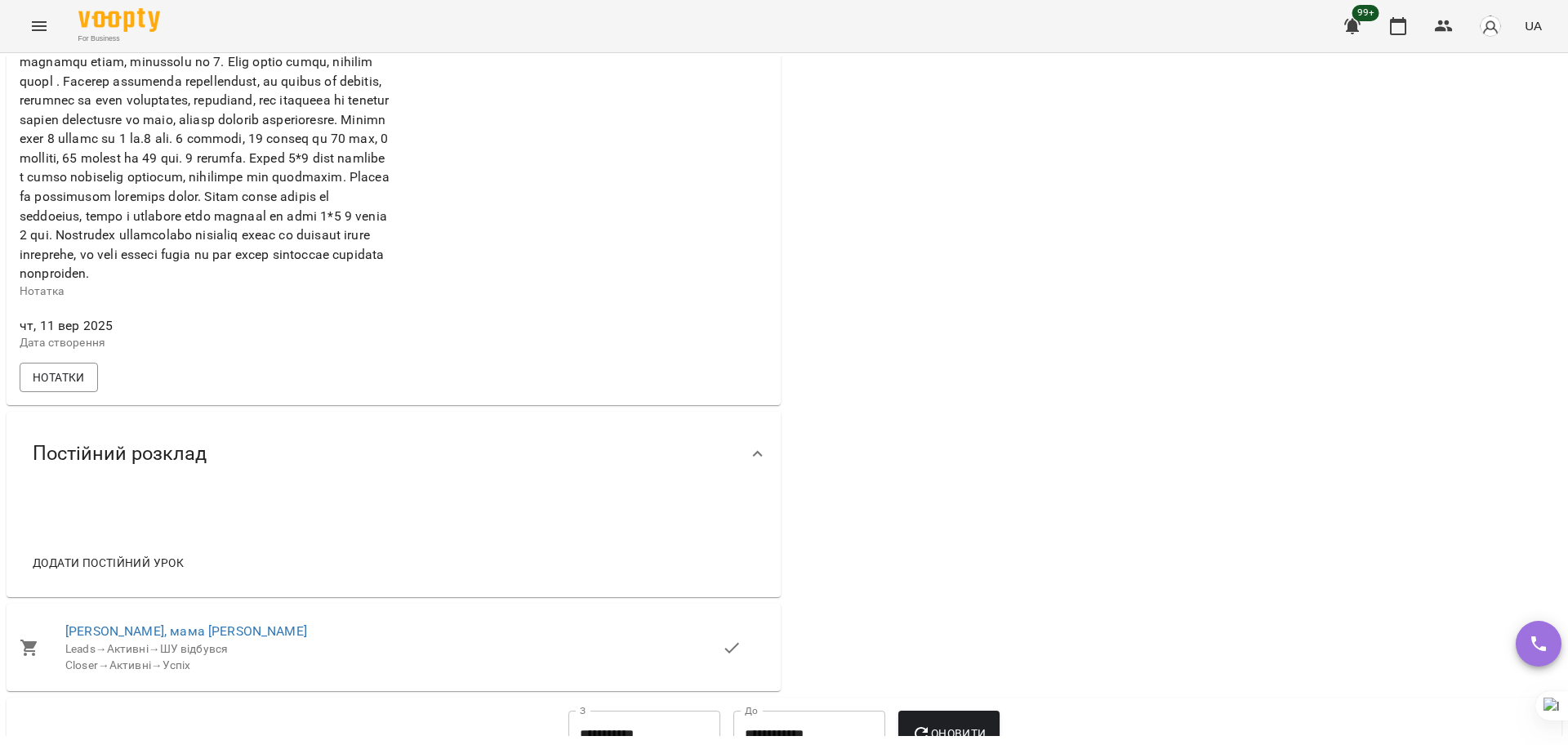
scroll to position [919, 0]
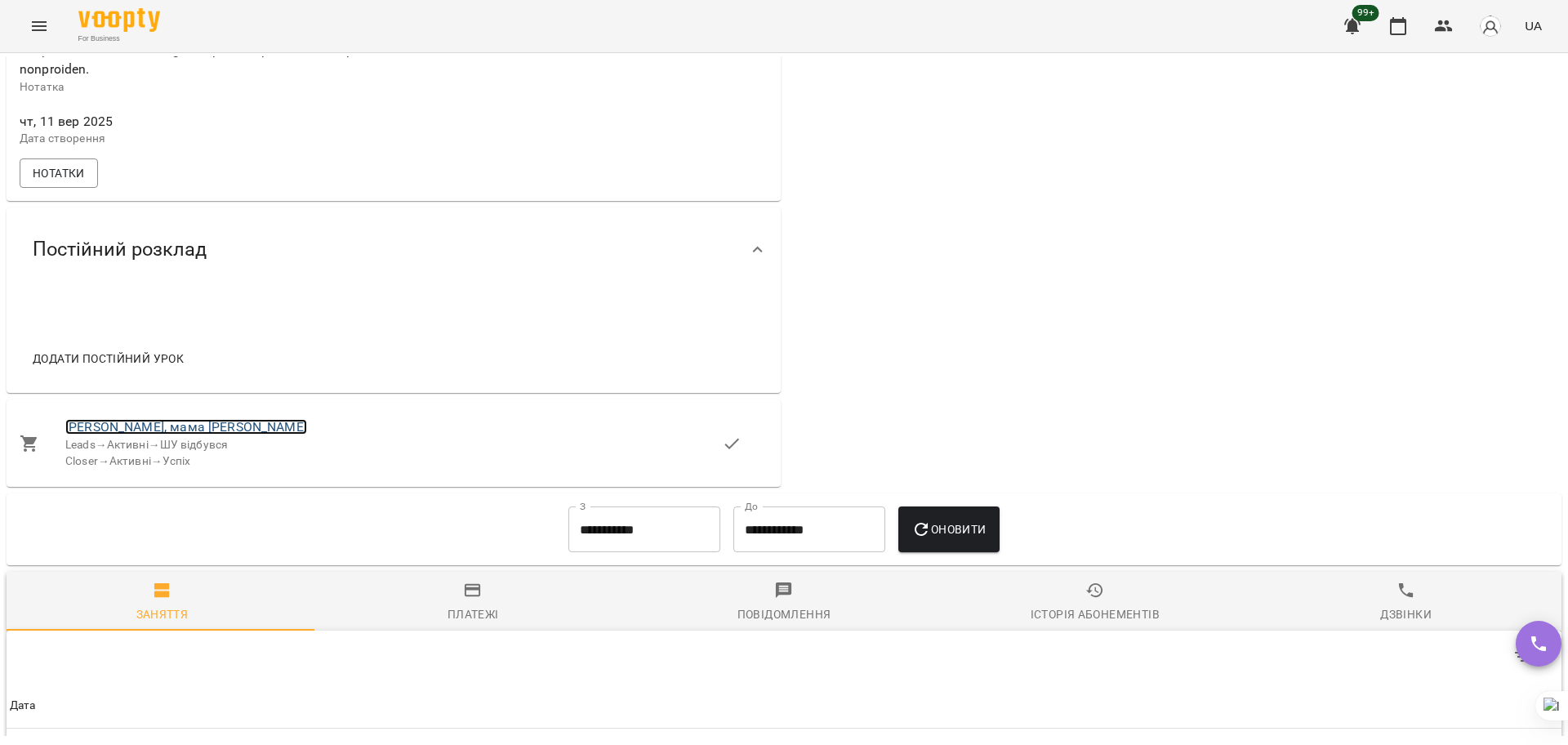
click at [92, 435] on link "[PERSON_NAME], мама [PERSON_NAME]" at bounding box center [186, 426] width 241 height 16
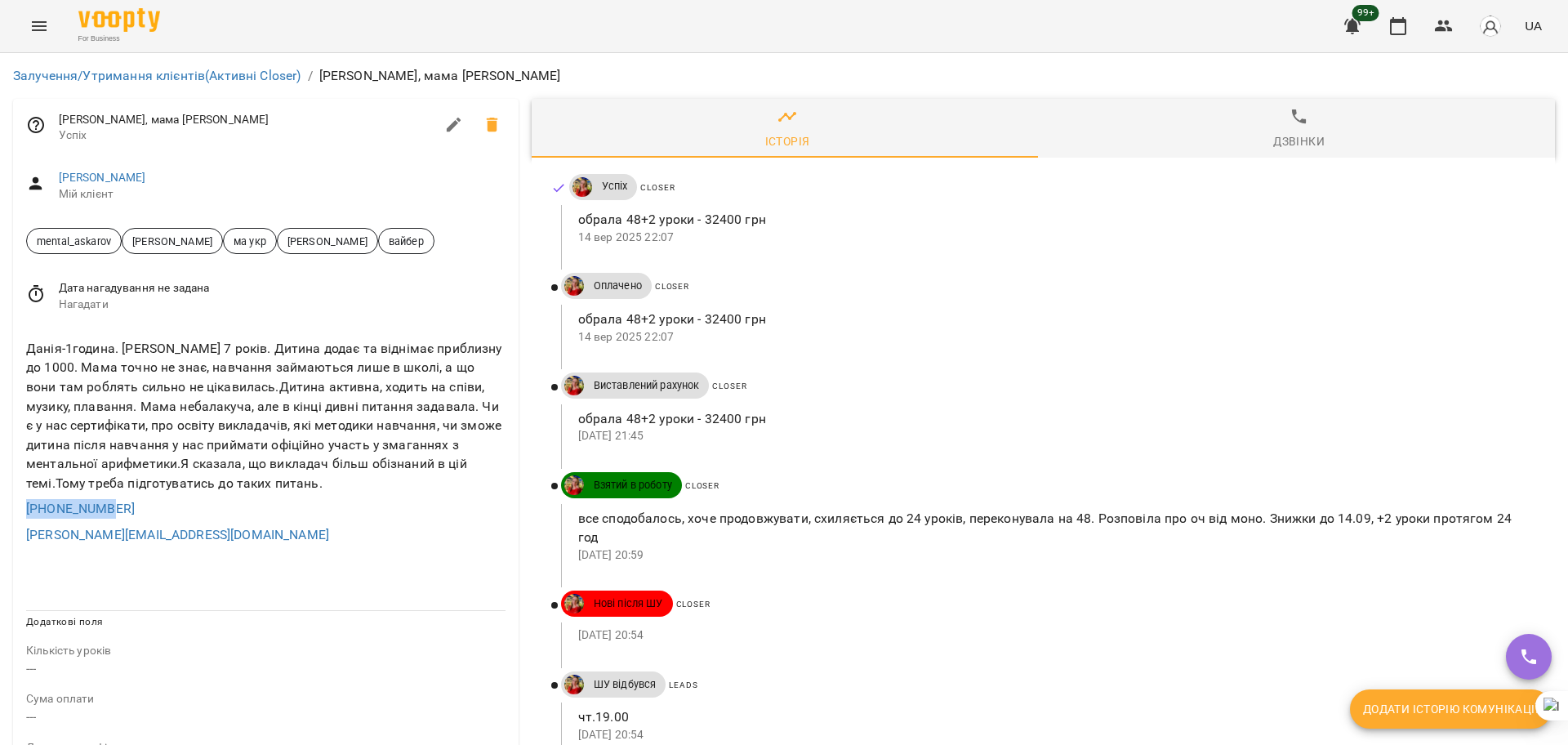
drag, startPoint x: 126, startPoint y: 503, endPoint x: 0, endPoint y: 521, distance: 127.3
copy link "[PHONE_NUMBER]"
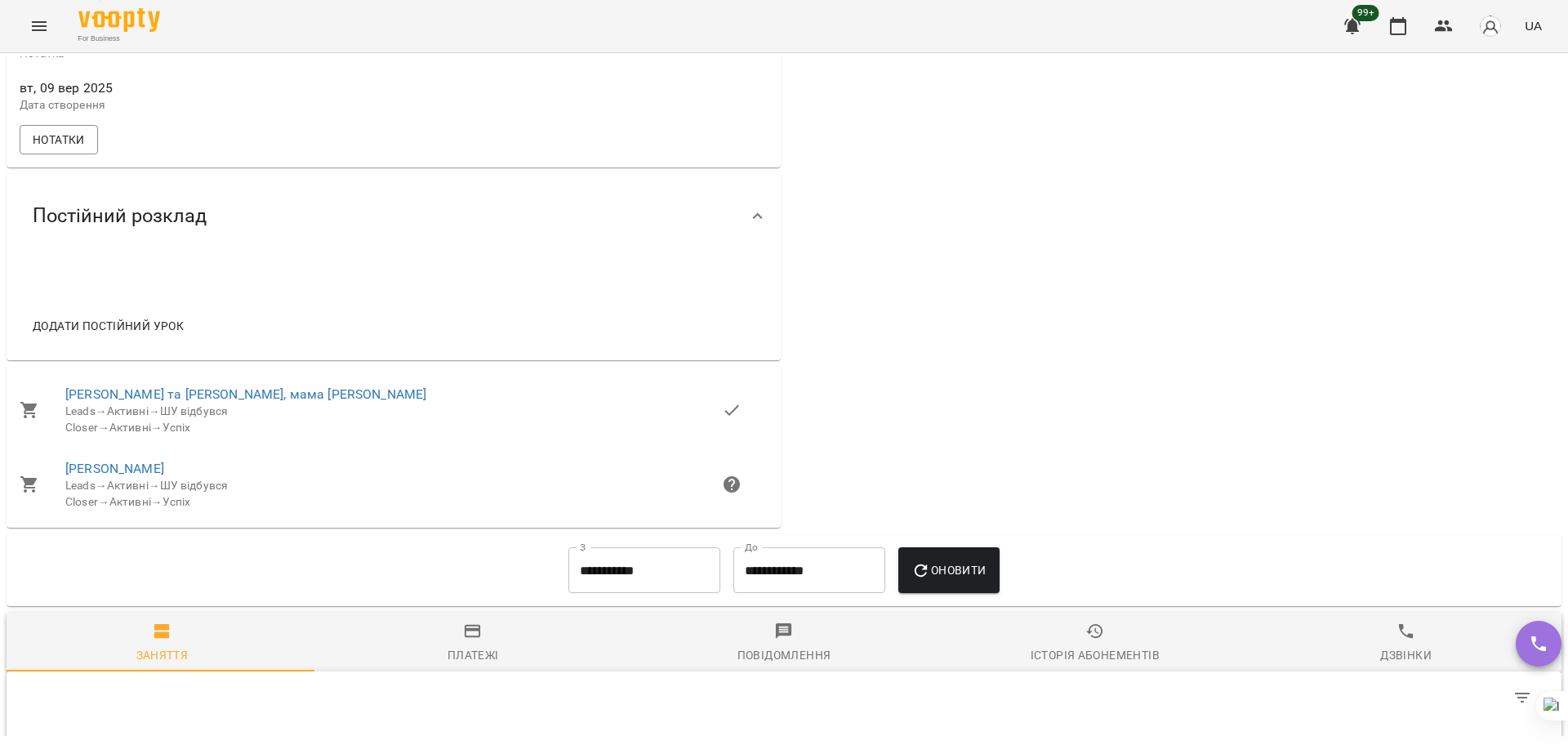
scroll to position [919, 0]
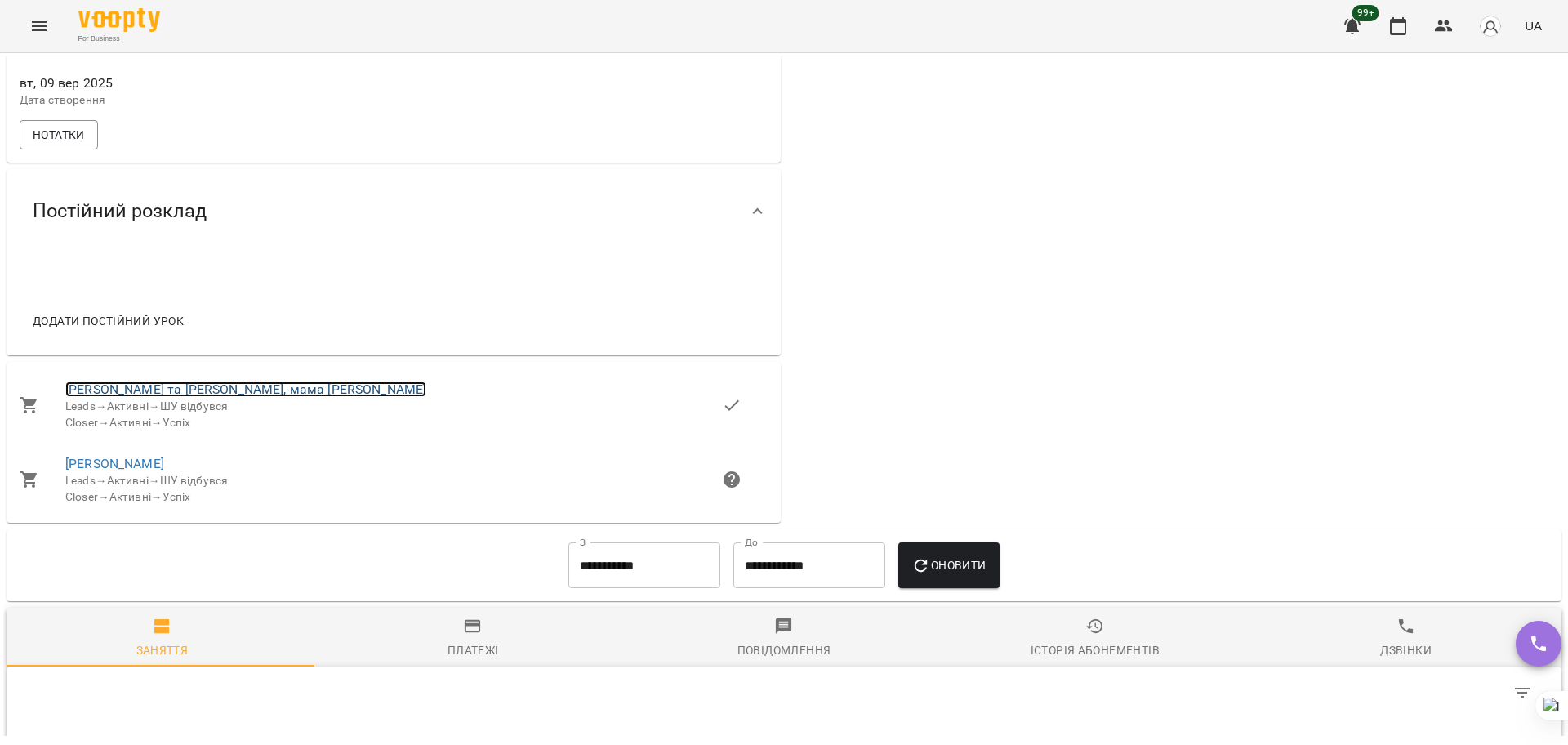
click at [103, 397] on link "[PERSON_NAME] та [PERSON_NAME], мама [PERSON_NAME]" at bounding box center [246, 389] width 361 height 16
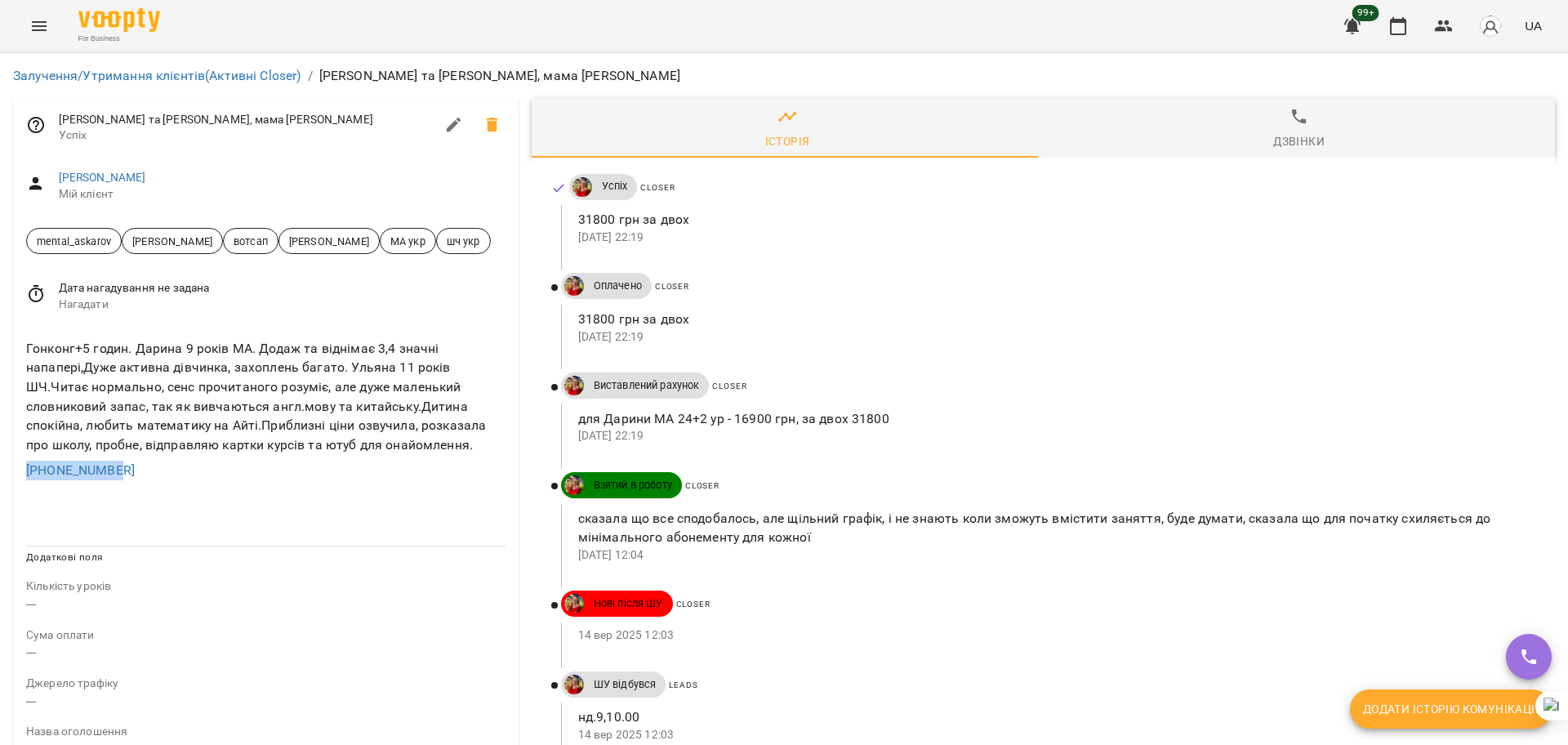
drag, startPoint x: 141, startPoint y: 473, endPoint x: 0, endPoint y: 469, distance: 141.1
copy link "[PHONE_NUMBER]"
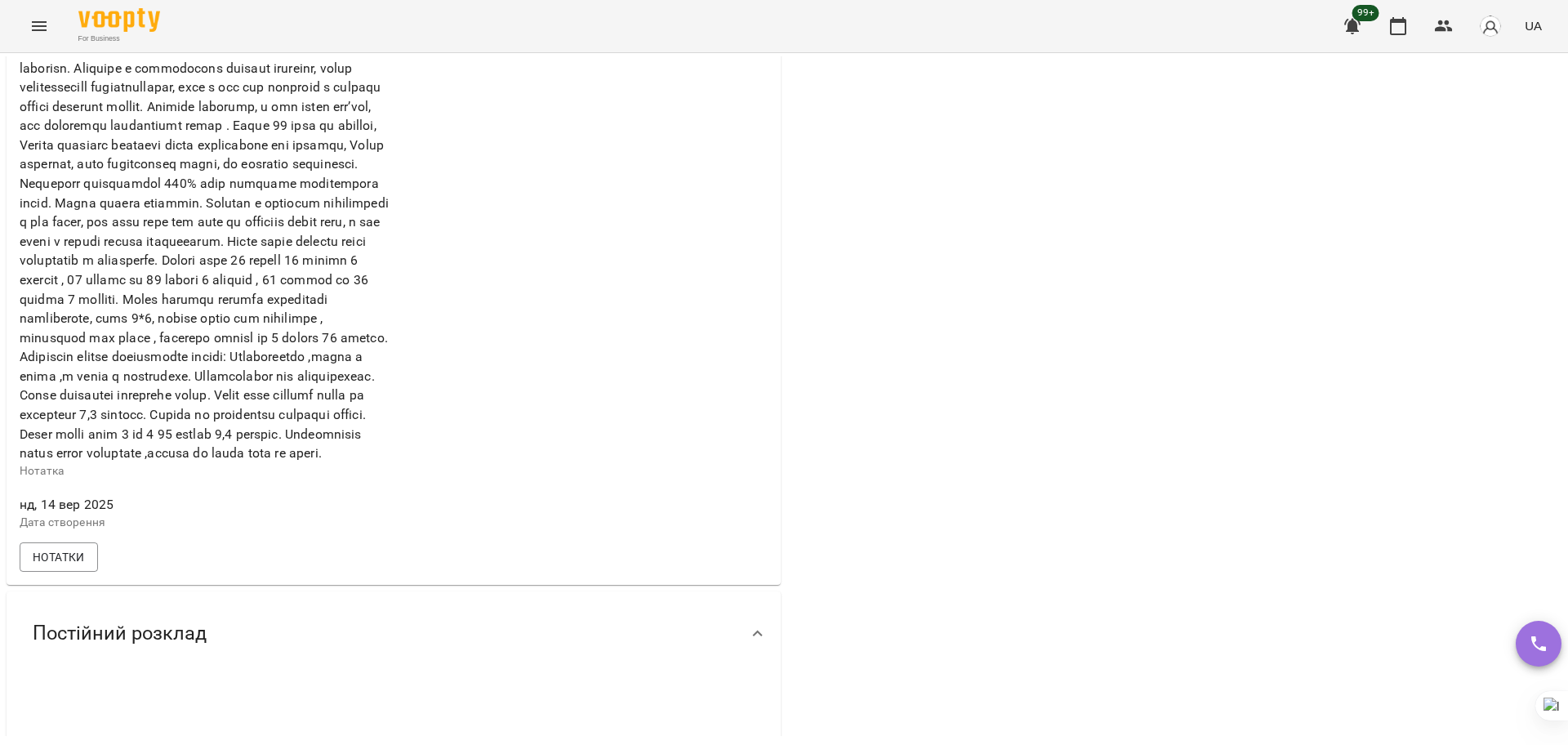
scroll to position [817, 0]
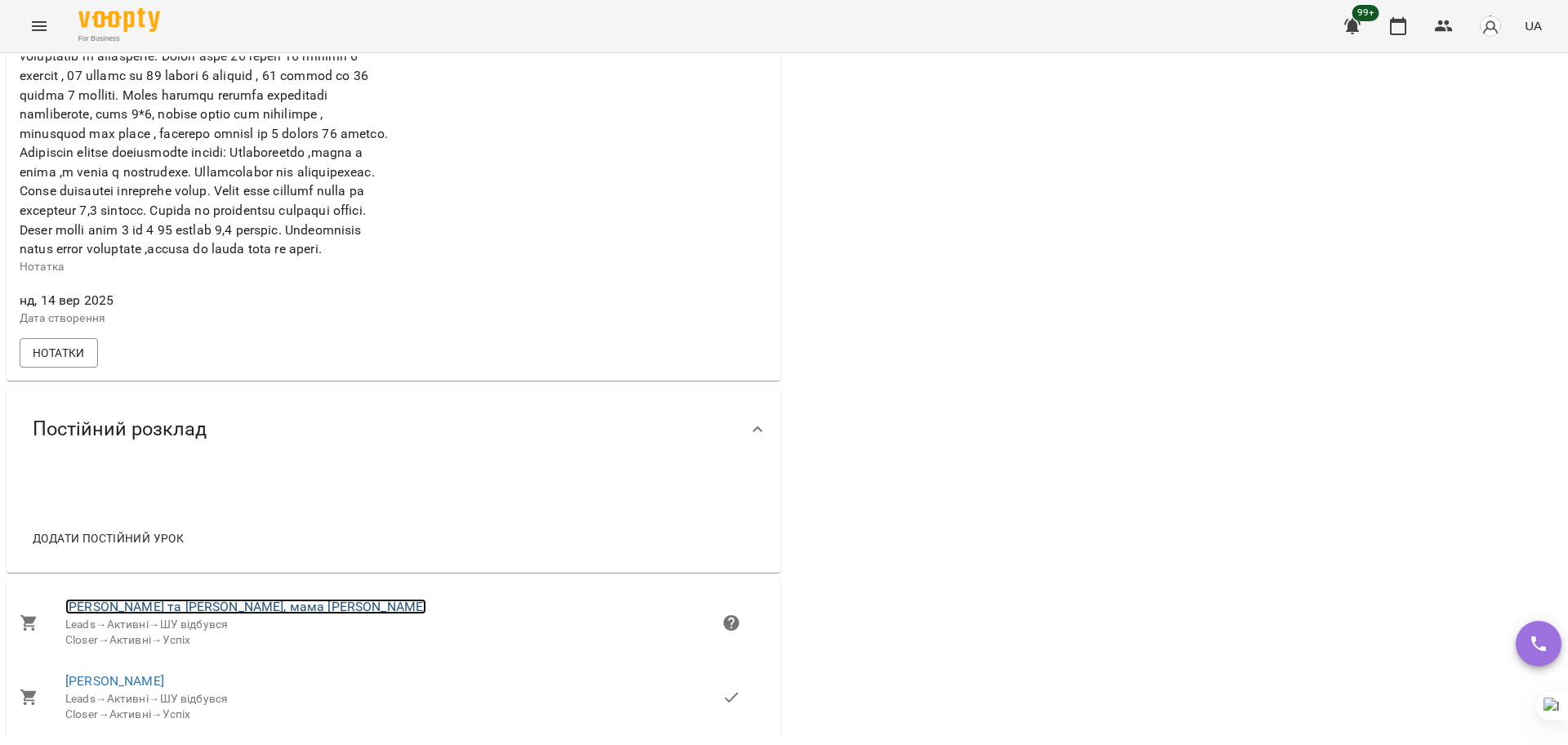
click at [123, 614] on link "Дарина та Ульяна, мама Ирина Проданова" at bounding box center [246, 606] width 361 height 16
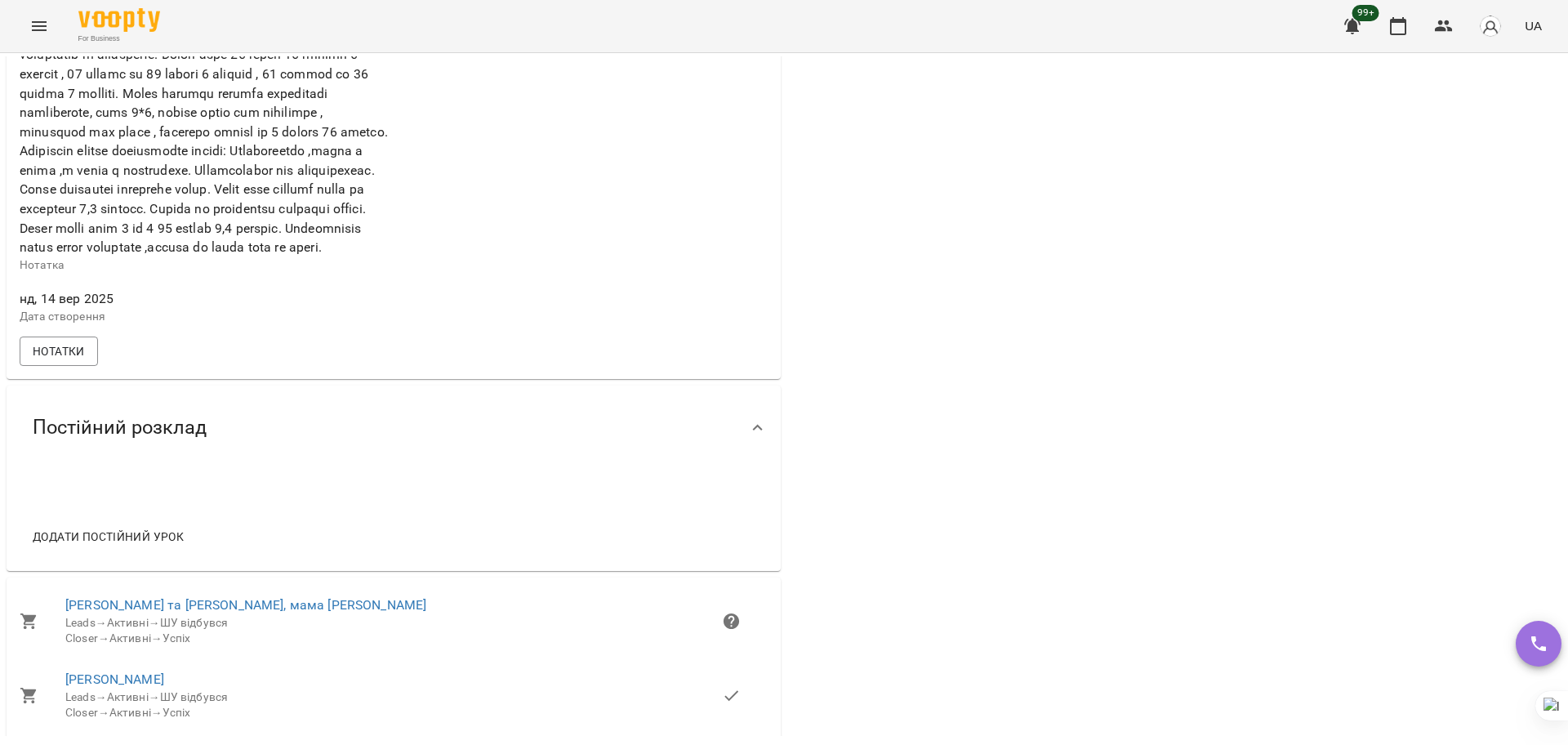
scroll to position [919, 0]
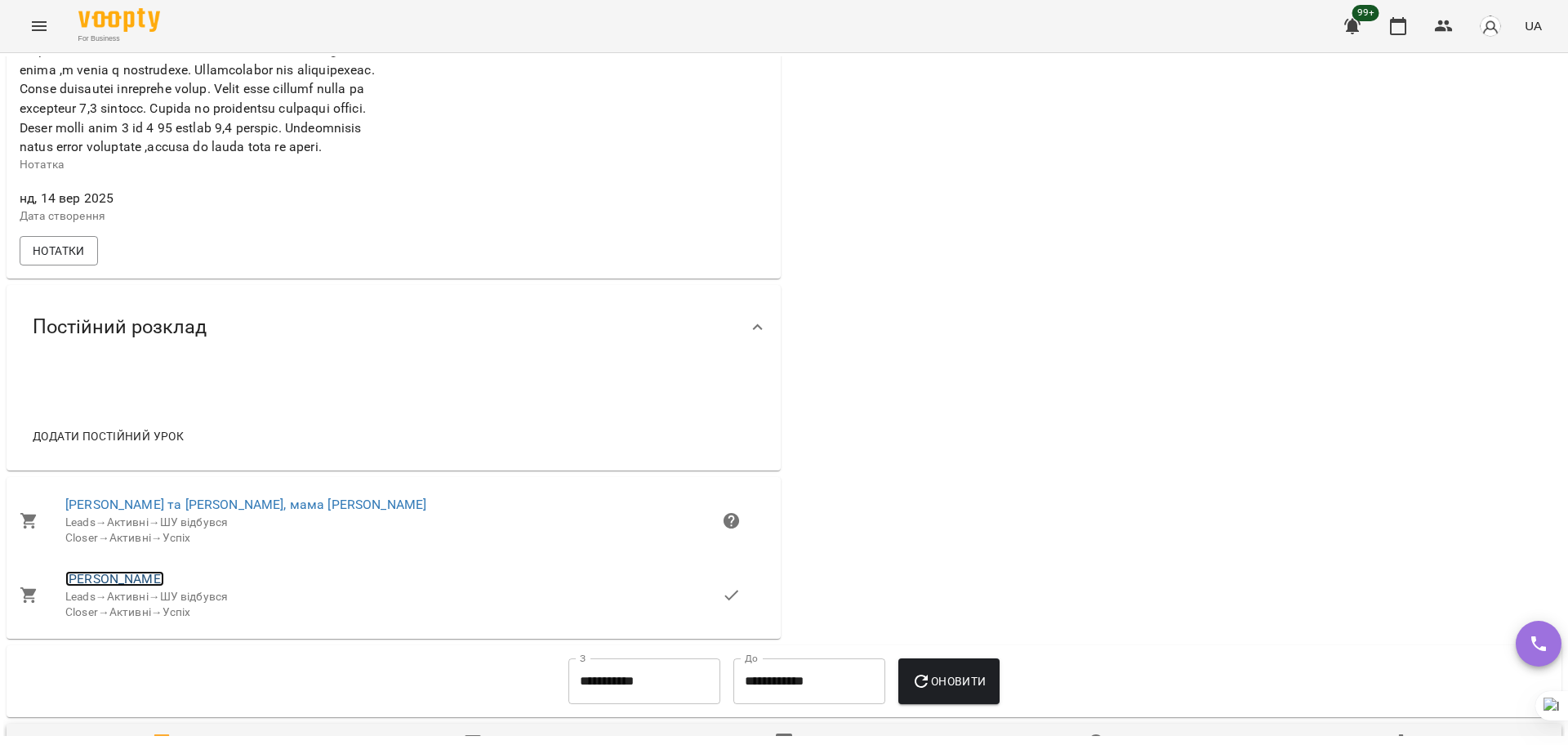
click at [158, 587] on link "Уляна Проданова" at bounding box center [115, 579] width 99 height 16
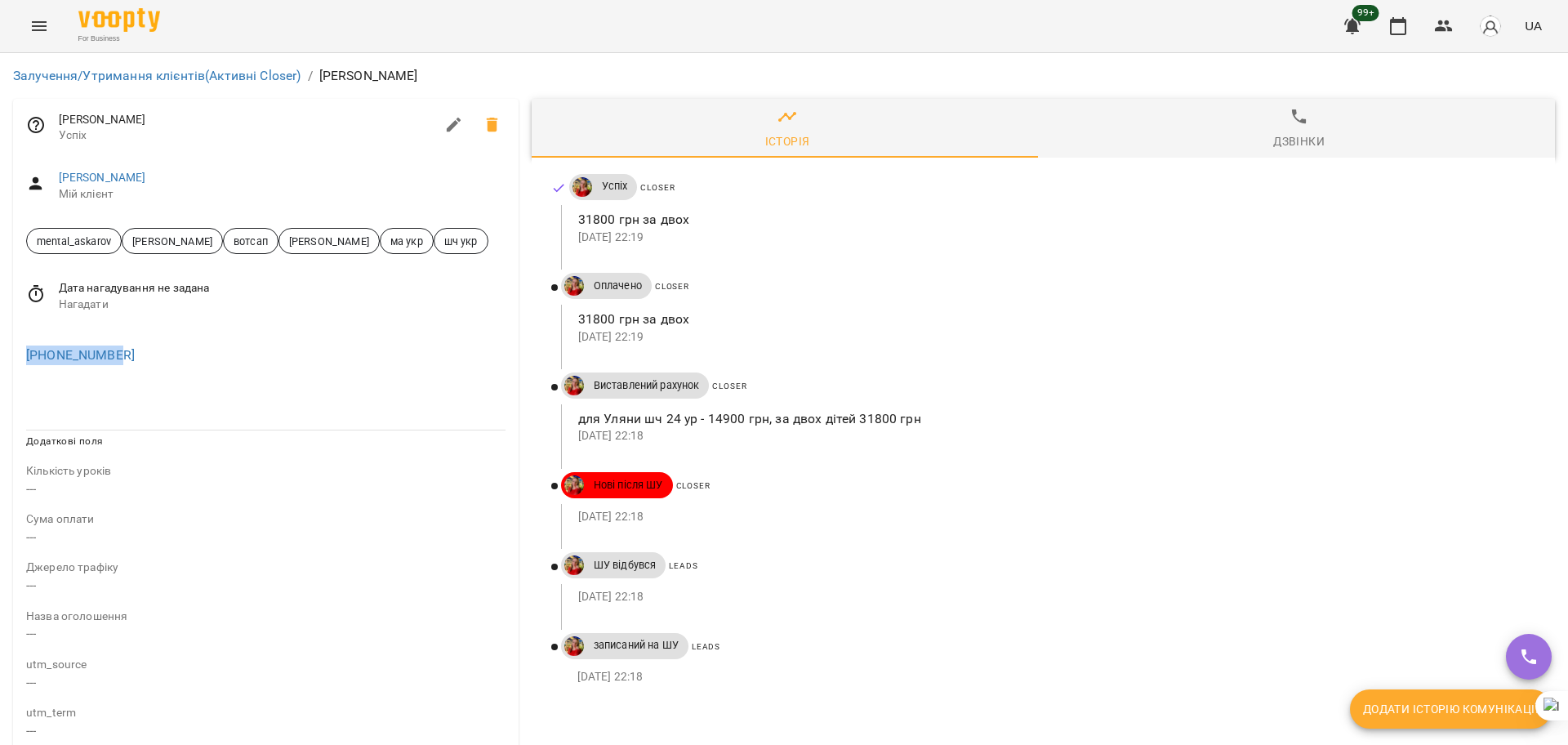
drag, startPoint x: 141, startPoint y: 362, endPoint x: 0, endPoint y: 369, distance: 141.2
click at [0, 369] on div "Залучення/Утримання клієнтів (Активні Closer) / Уляна Проданова Уляна Проданова…" at bounding box center [784, 637] width 1568 height 1168
copy link "+85266422891"
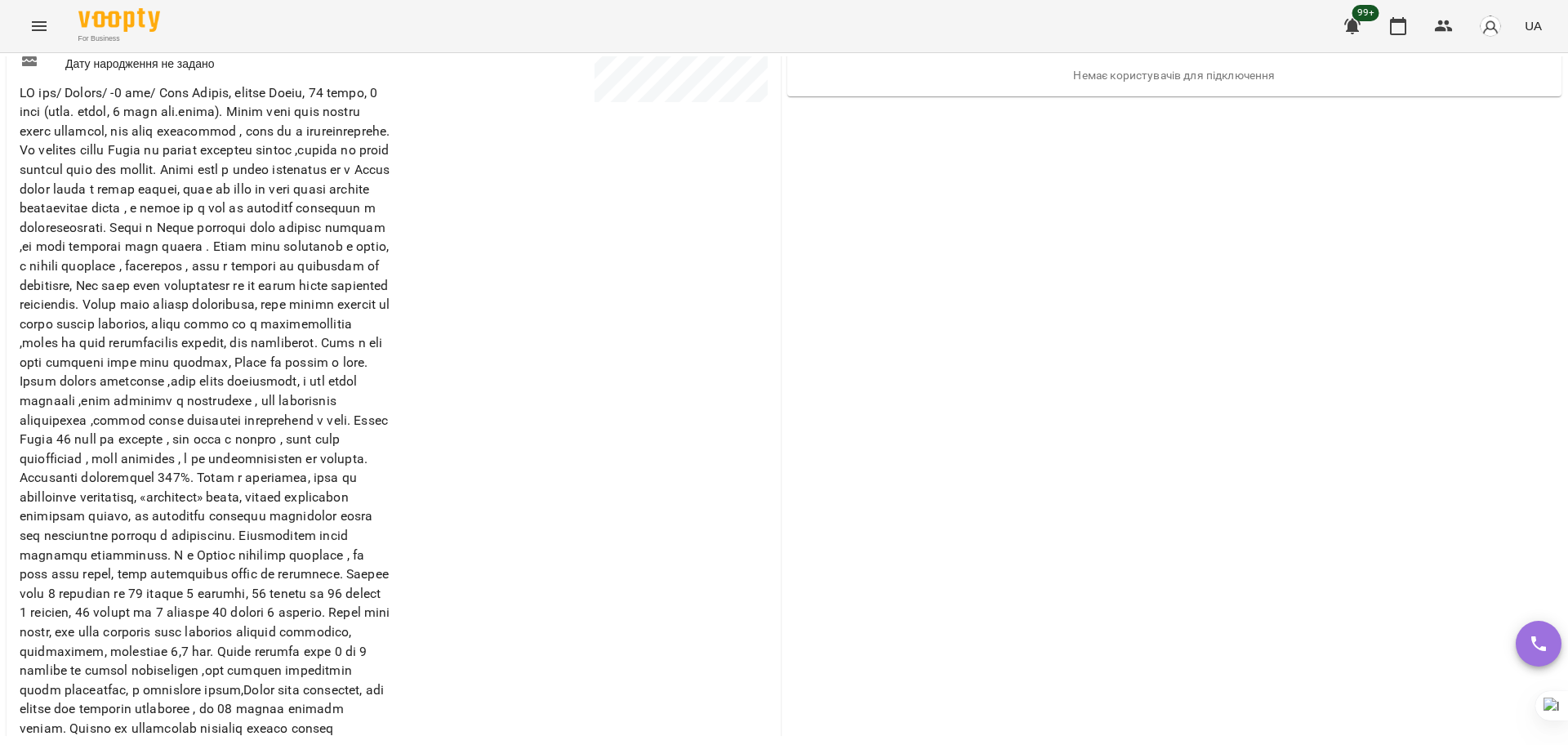
scroll to position [1123, 0]
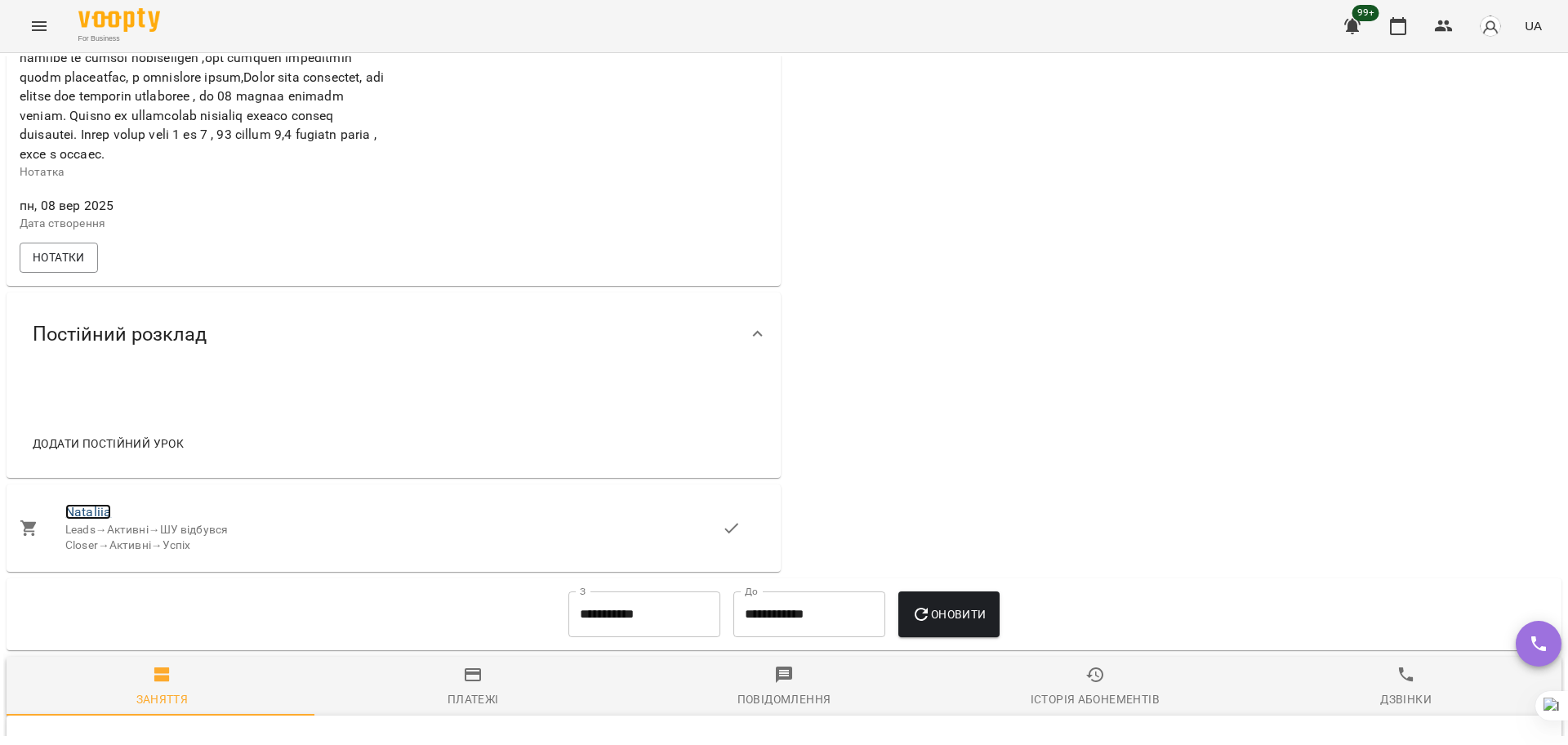
click at [102, 519] on link "Nataliia" at bounding box center [88, 511] width 46 height 16
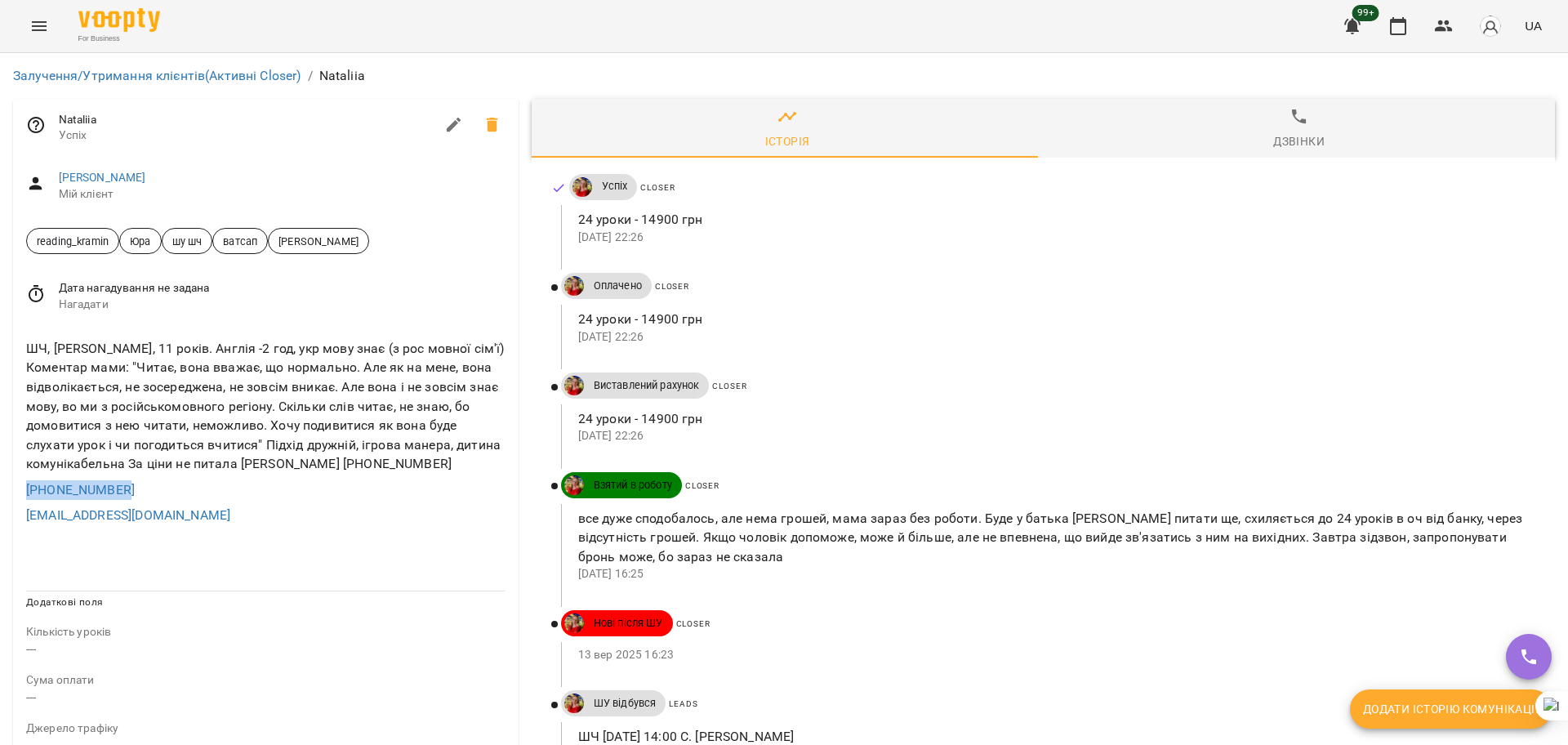
copy link "[PHONE_NUMBER]"
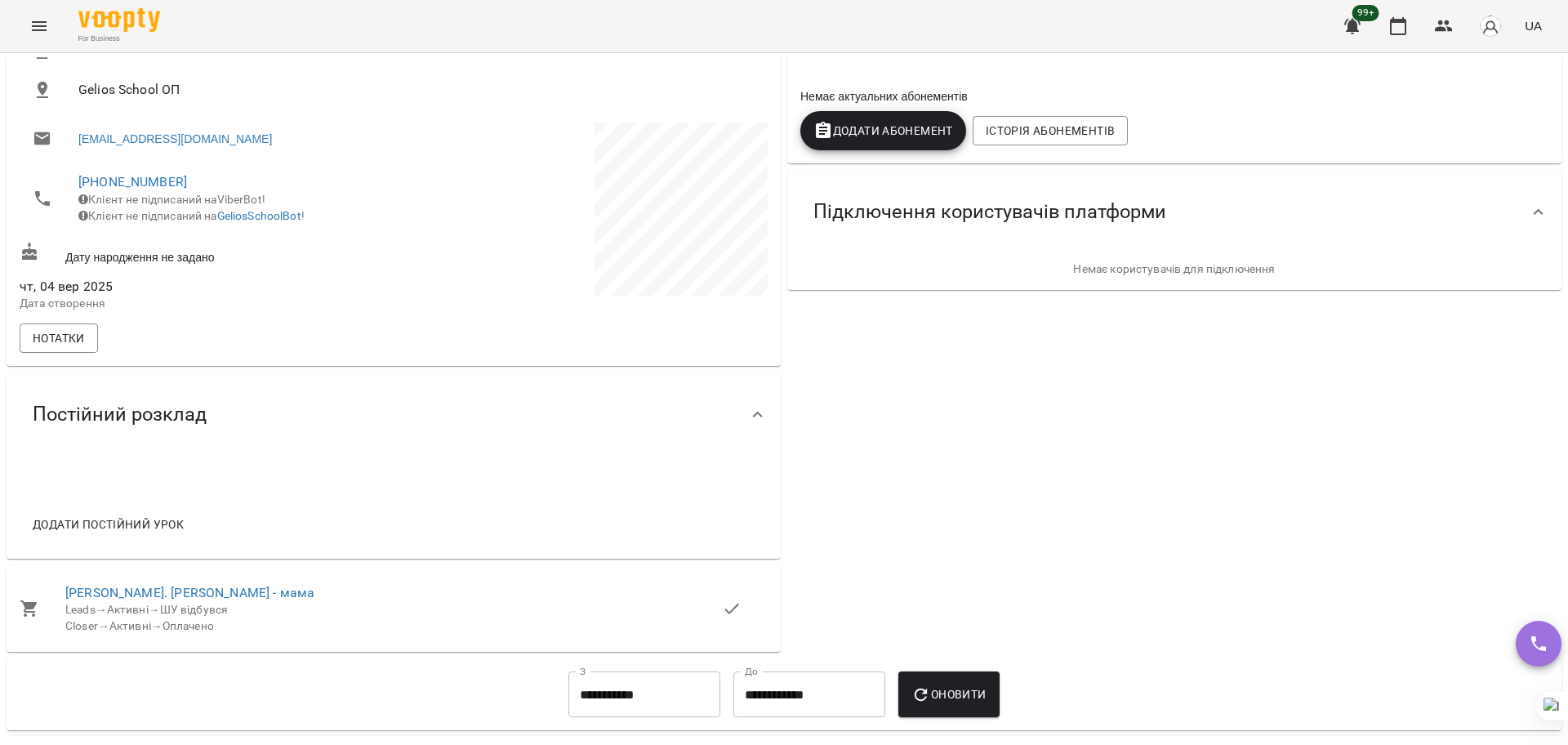
scroll to position [715, 0]
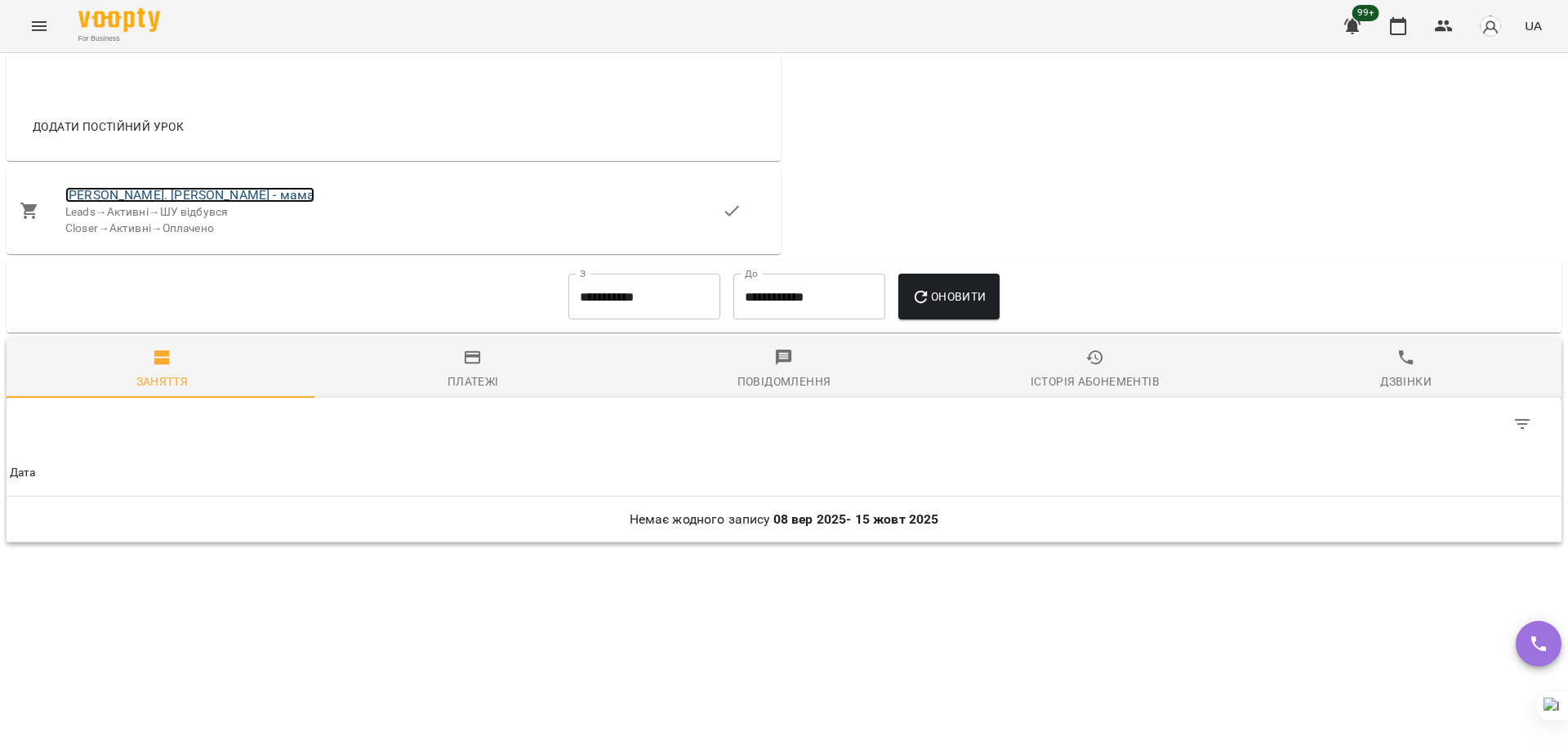
click at [139, 200] on link "[PERSON_NAME]. [PERSON_NAME] - мама" at bounding box center [190, 195] width 249 height 16
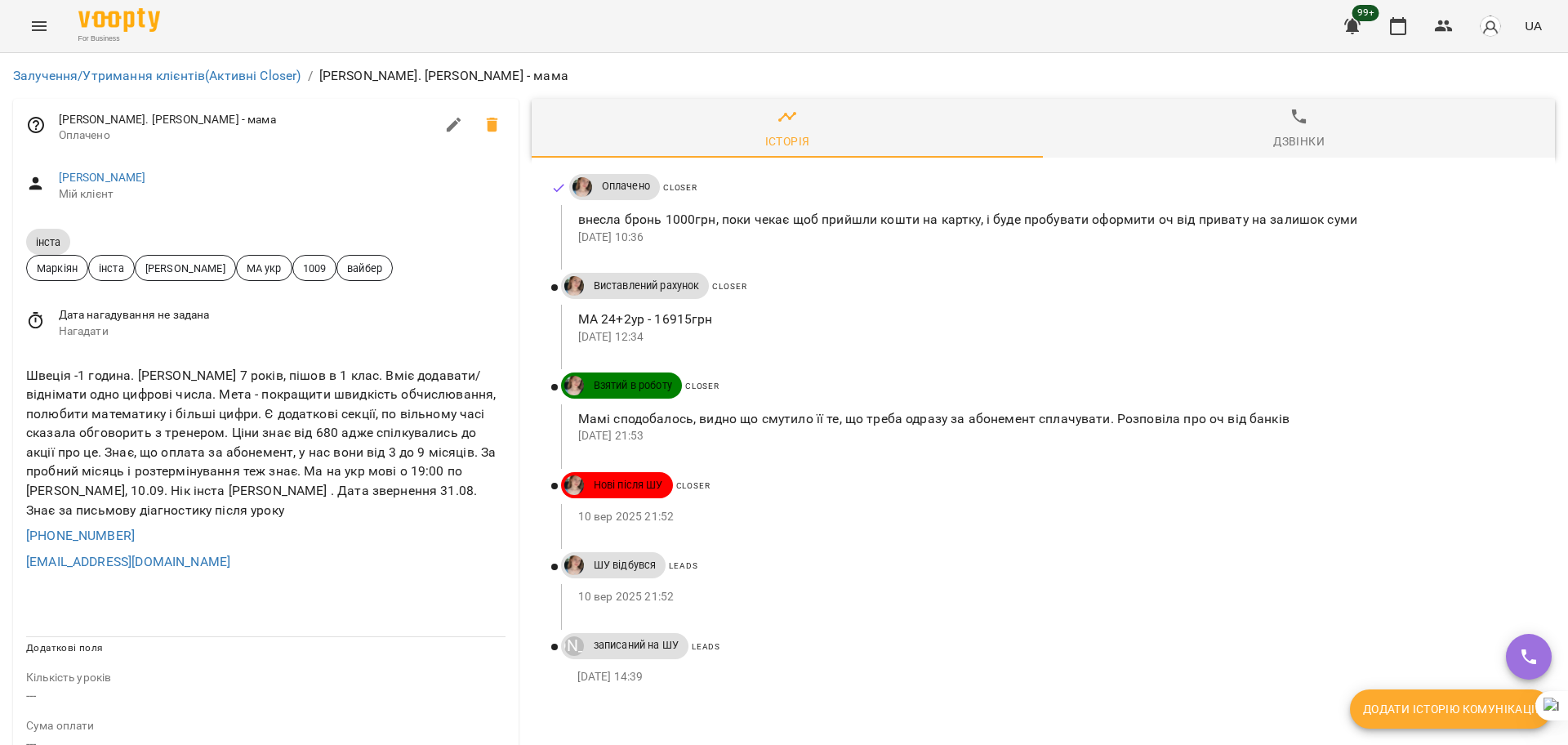
scroll to position [102, 0]
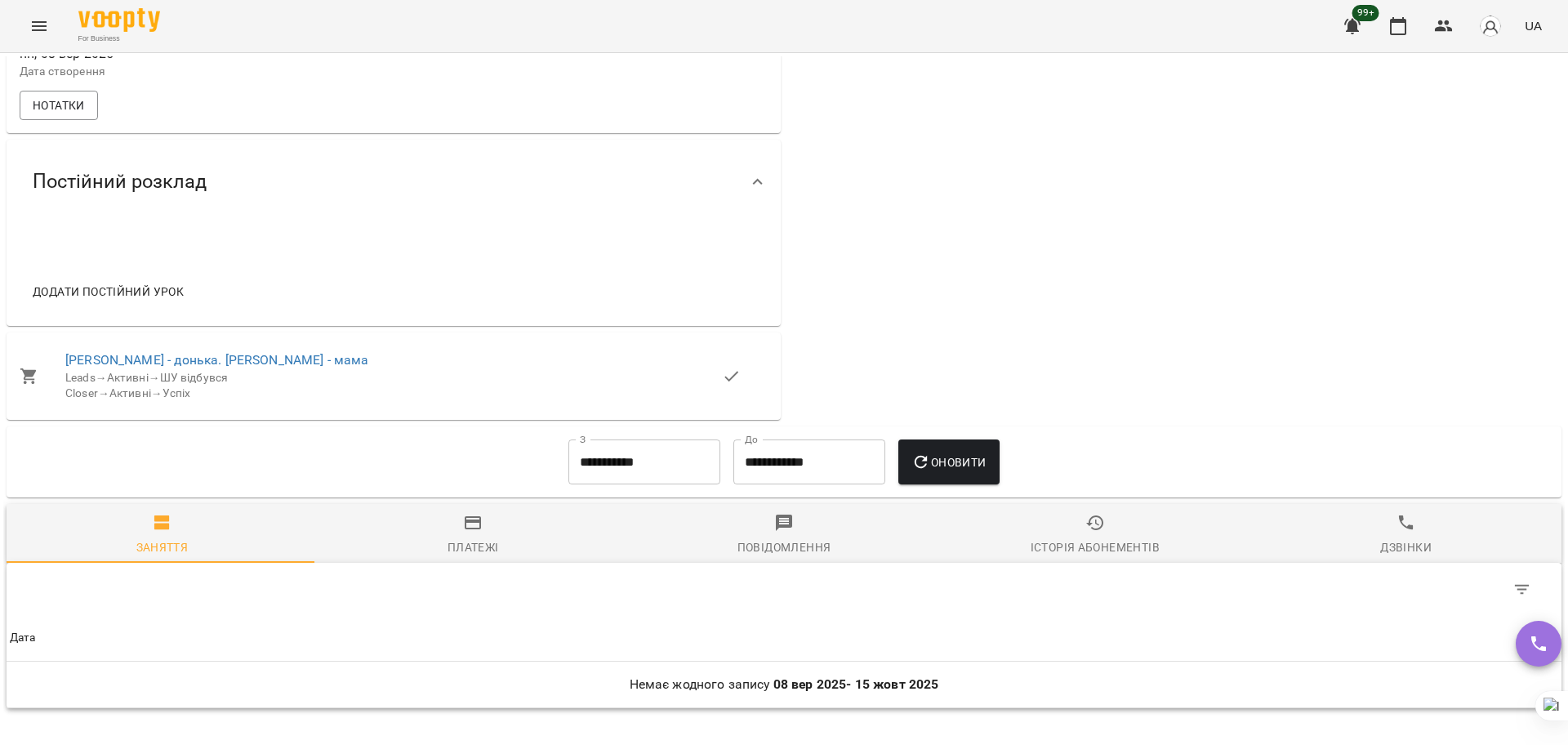
scroll to position [1021, 0]
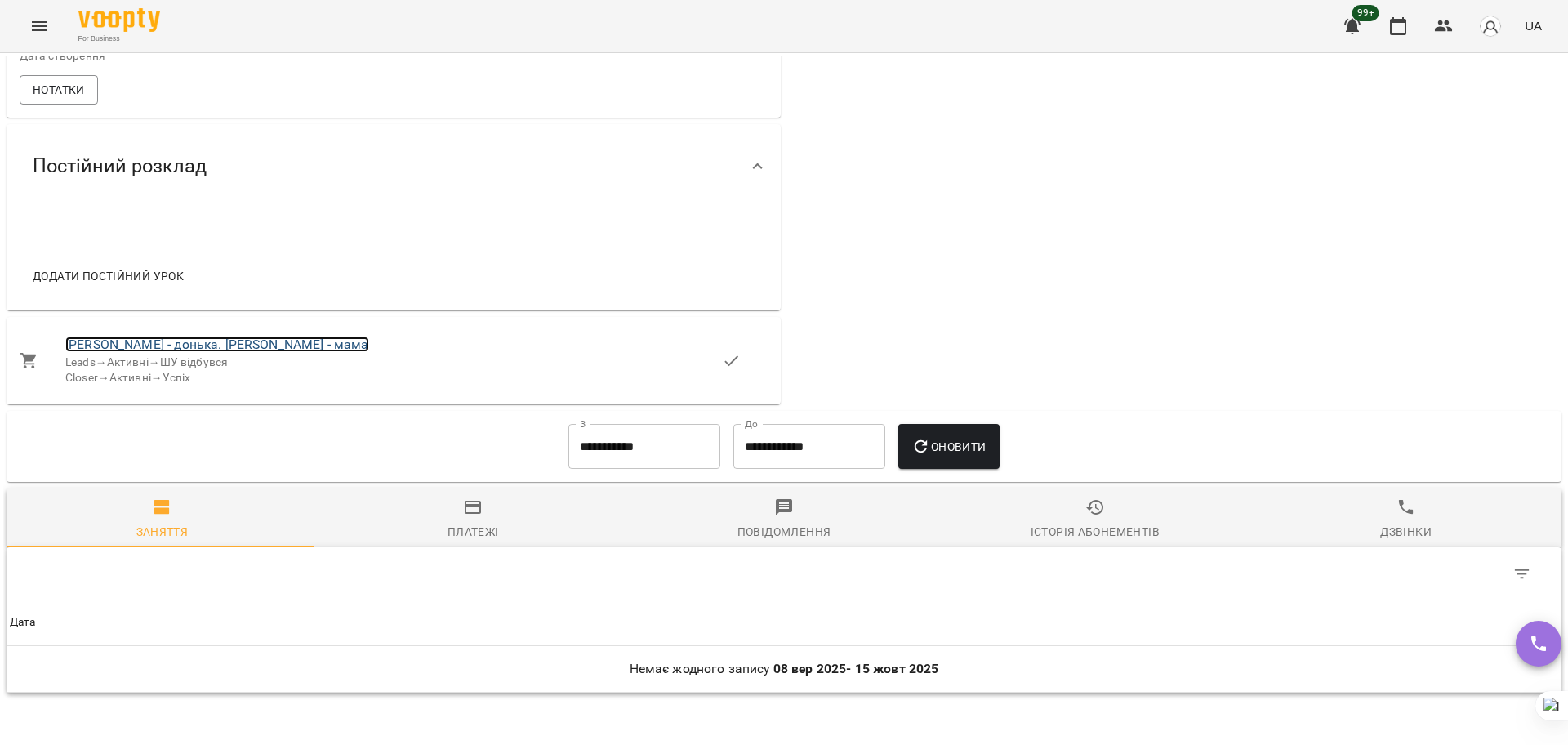
click at [226, 352] on link "[PERSON_NAME] - донька. [PERSON_NAME] - мама" at bounding box center [217, 344] width 304 height 16
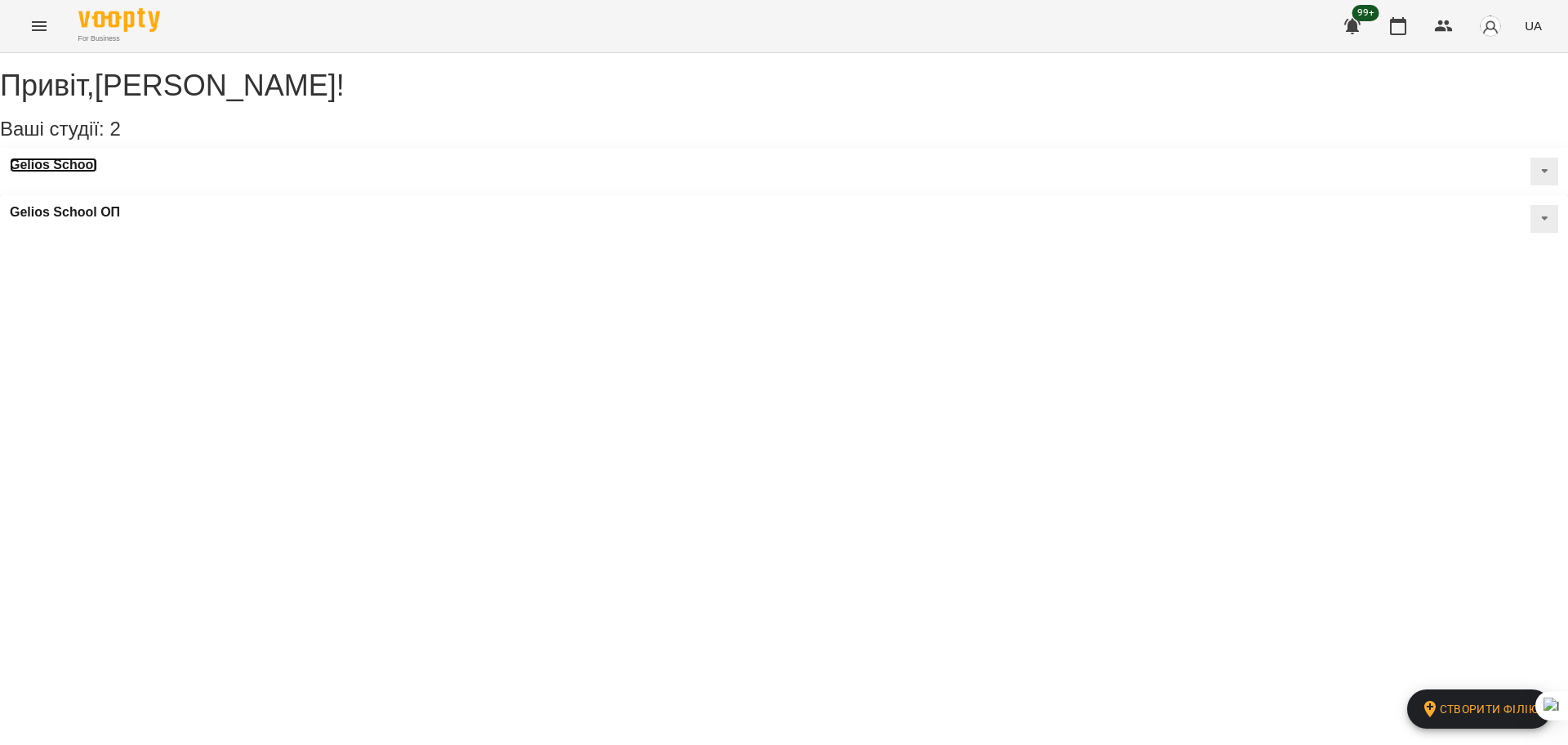
click at [77, 172] on h3 "Gelios School" at bounding box center [53, 165] width 87 height 15
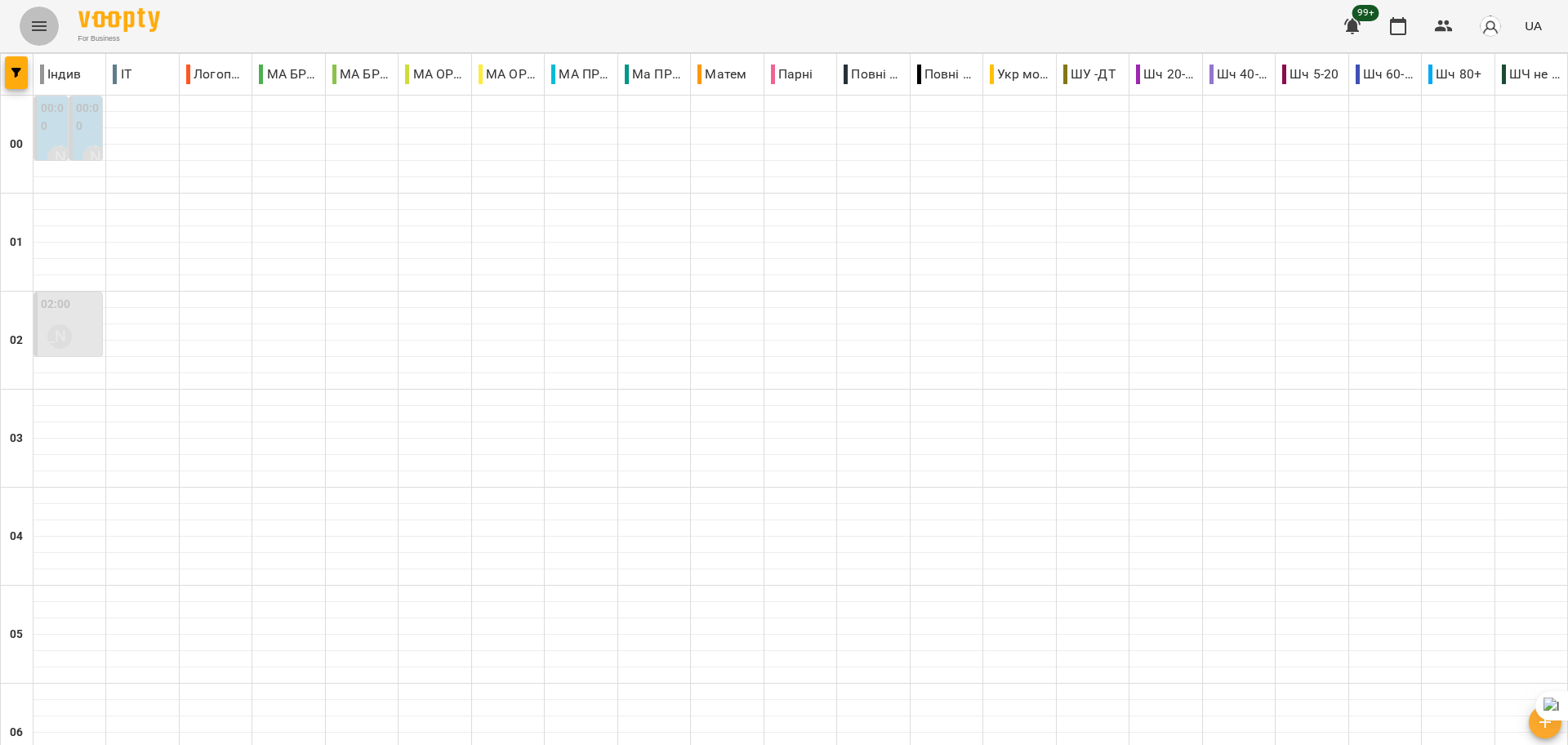
click at [40, 31] on icon "Menu" at bounding box center [39, 27] width 20 height 20
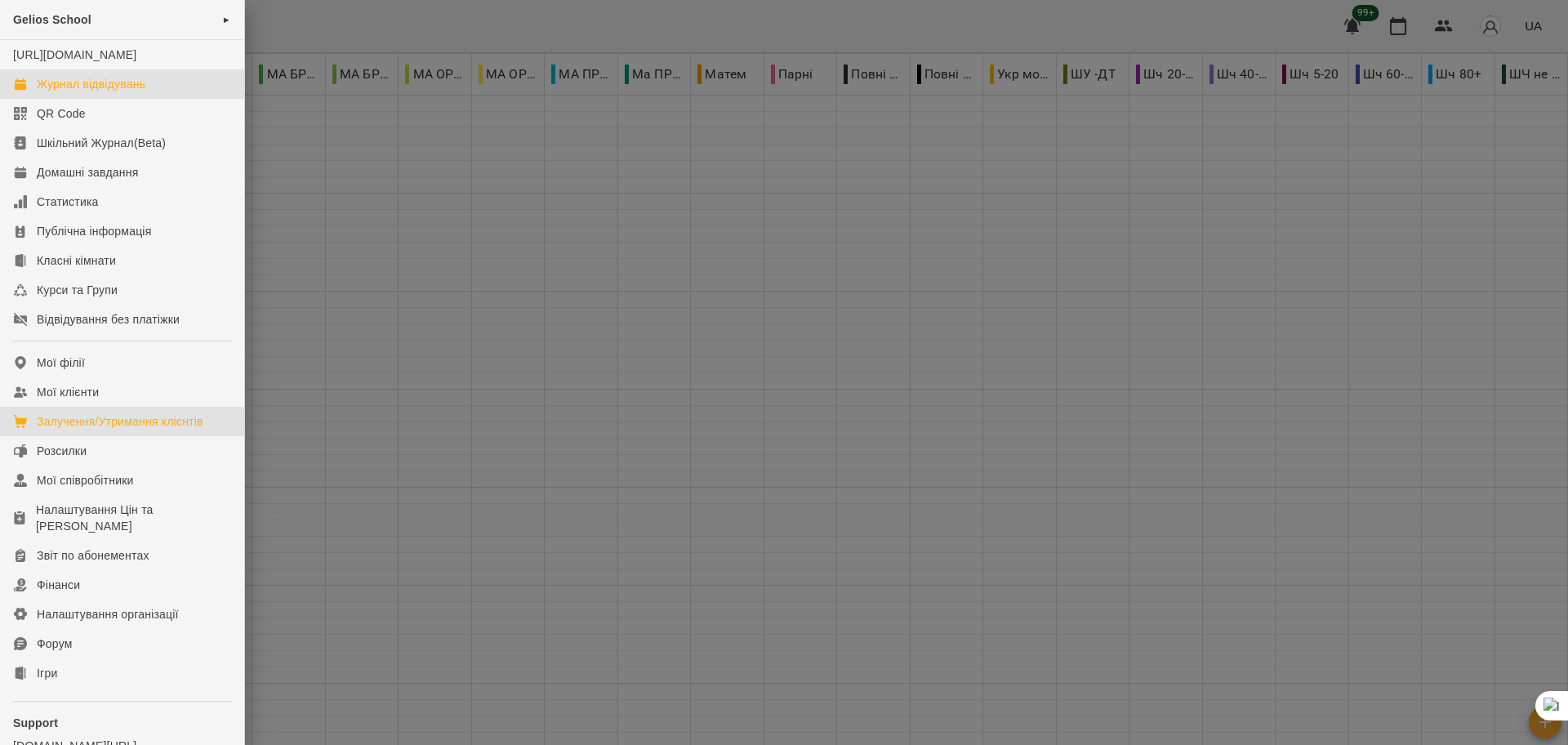
click at [67, 430] on div "Залучення/Утримання клієнтів" at bounding box center [120, 422] width 166 height 17
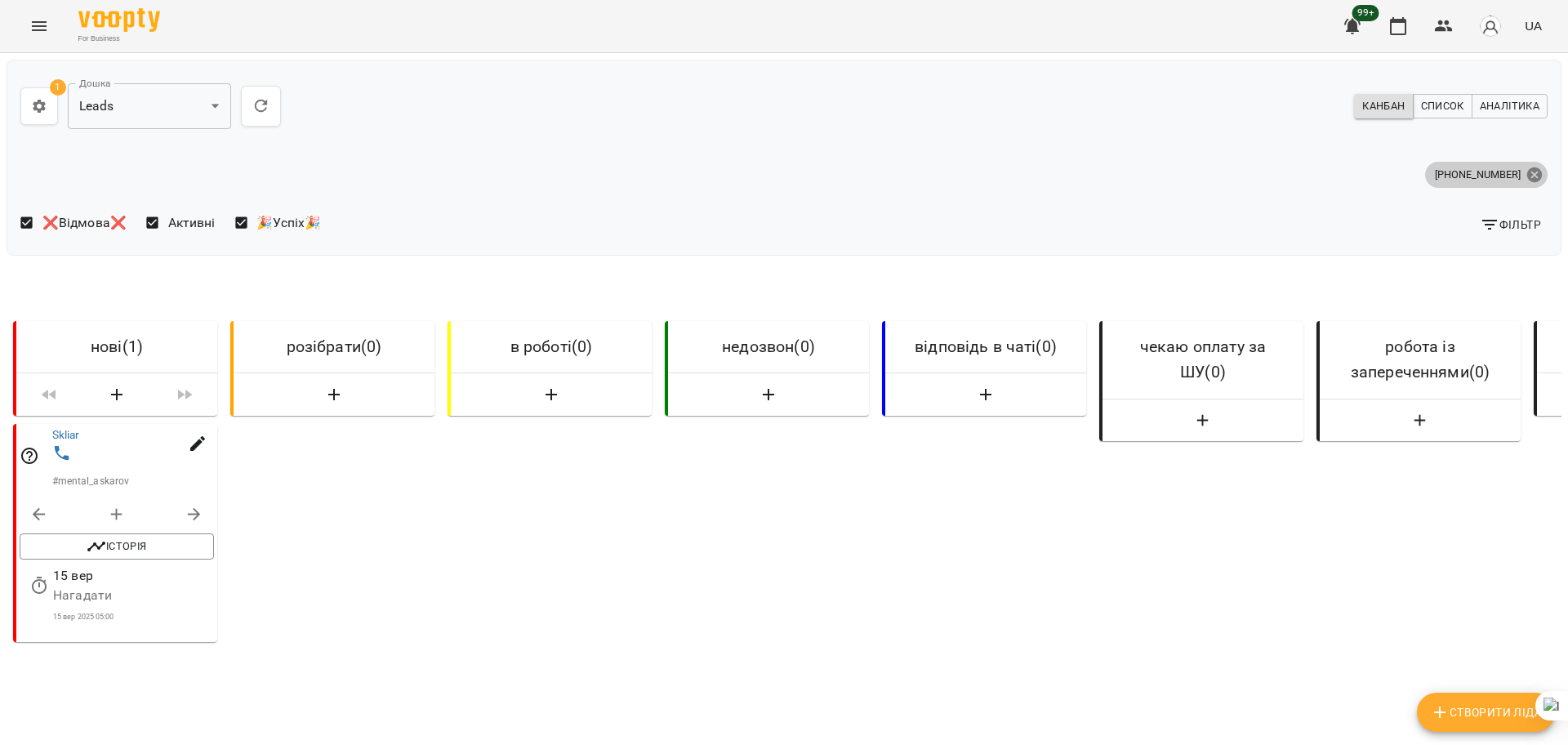
click at [1526, 174] on icon at bounding box center [1535, 175] width 18 height 18
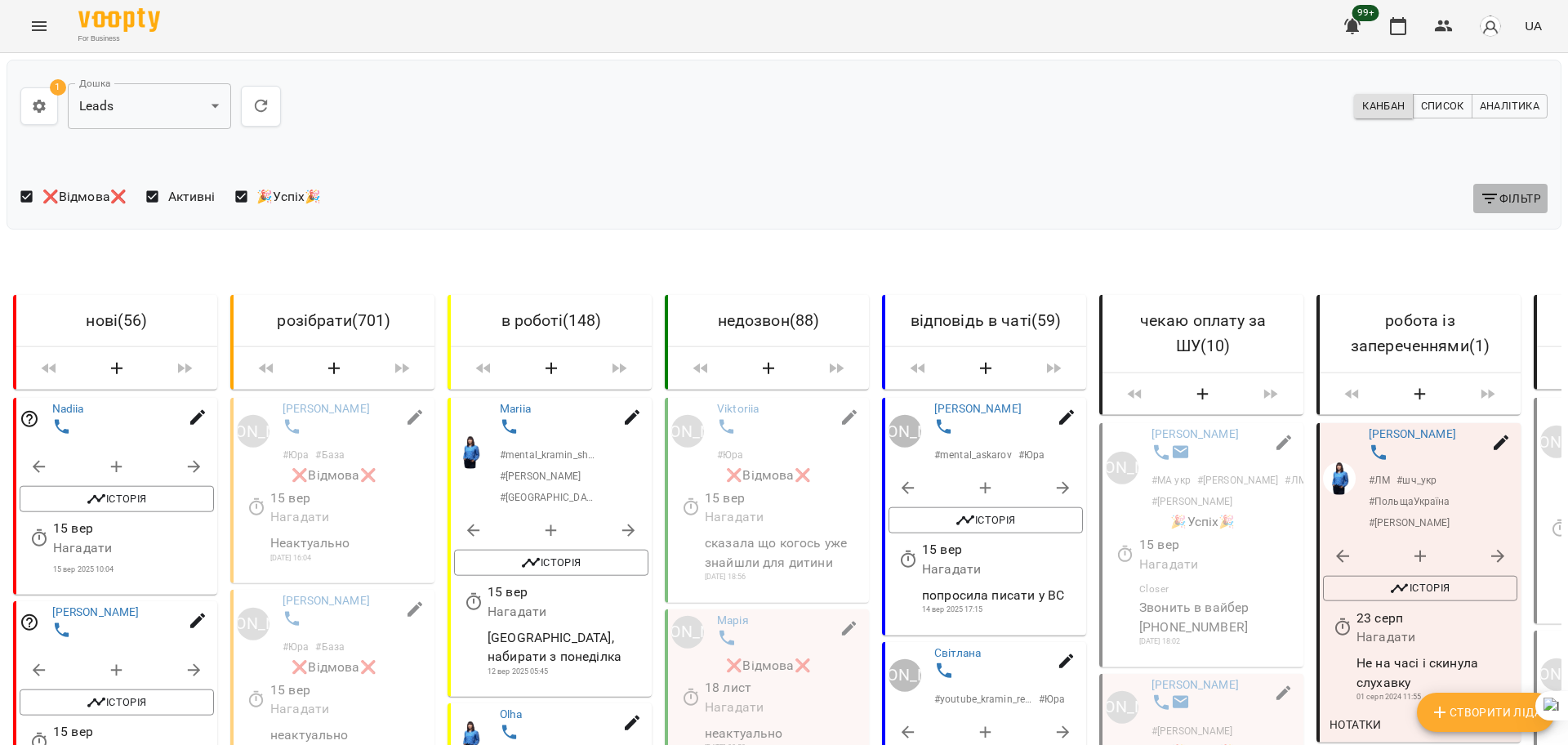
click at [1506, 196] on span "Фільтр" at bounding box center [1511, 199] width 62 height 20
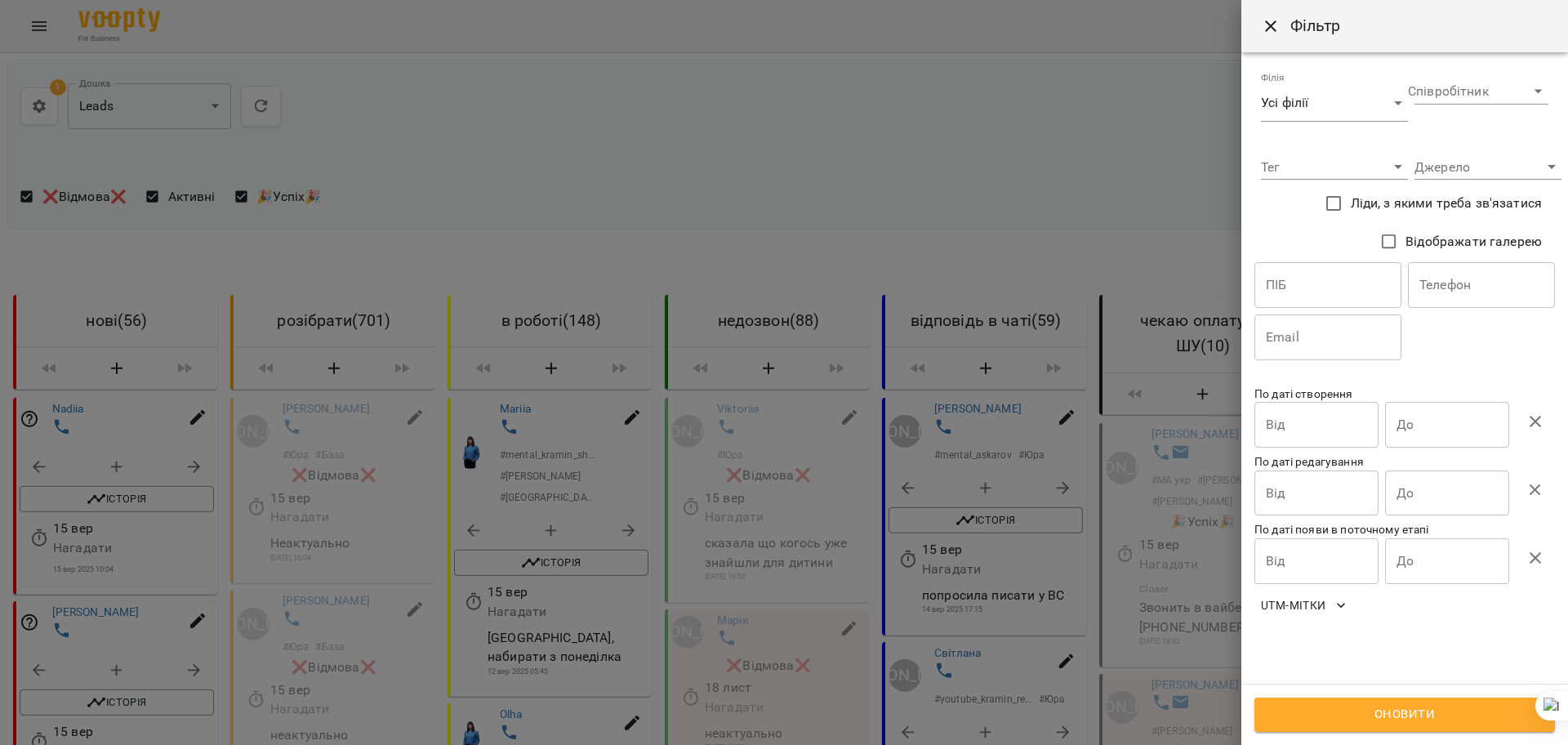
click at [1456, 148] on div "Джерело ​" at bounding box center [1488, 161] width 147 height 39
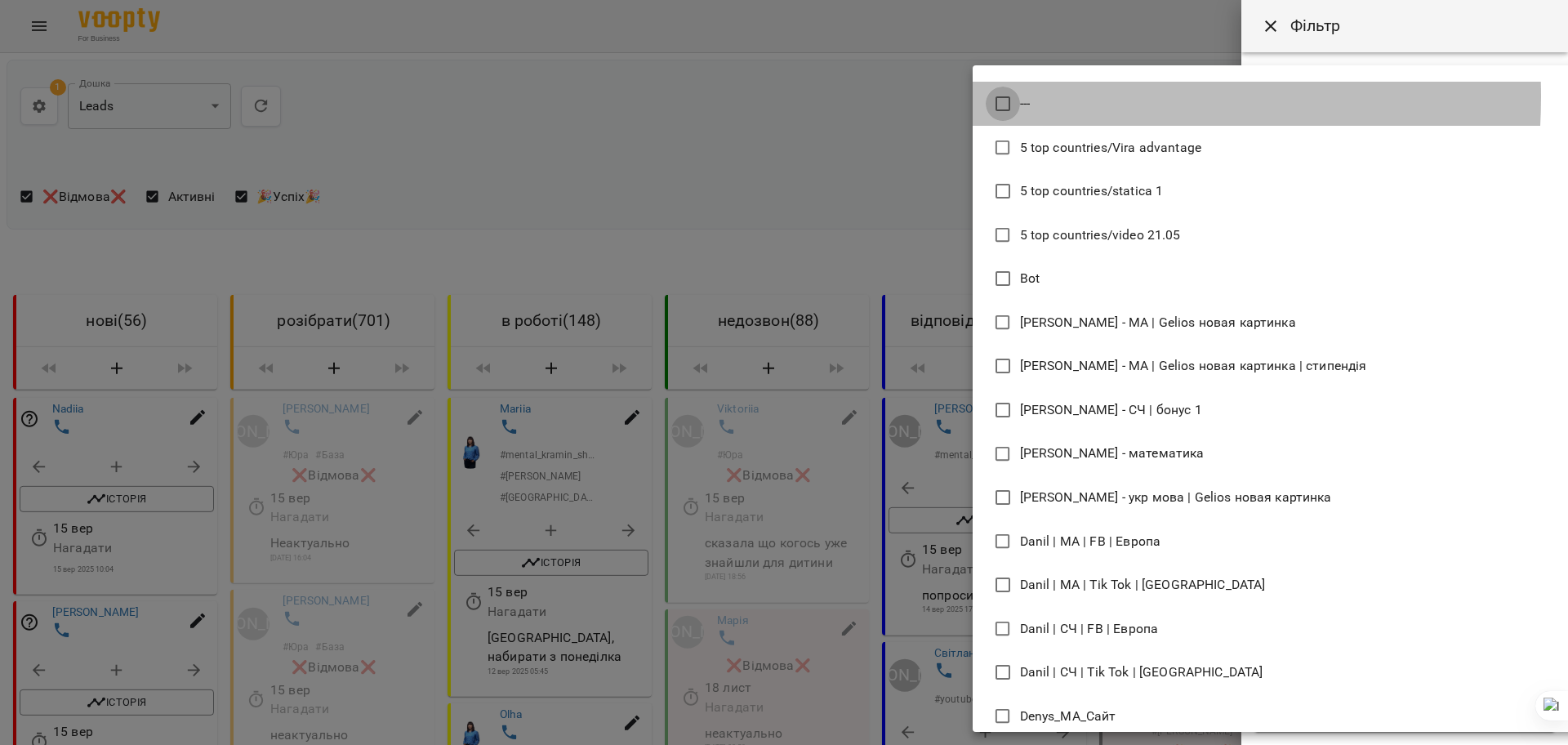
click at [1030, 272] on span "Bot" at bounding box center [1030, 279] width 20 height 20
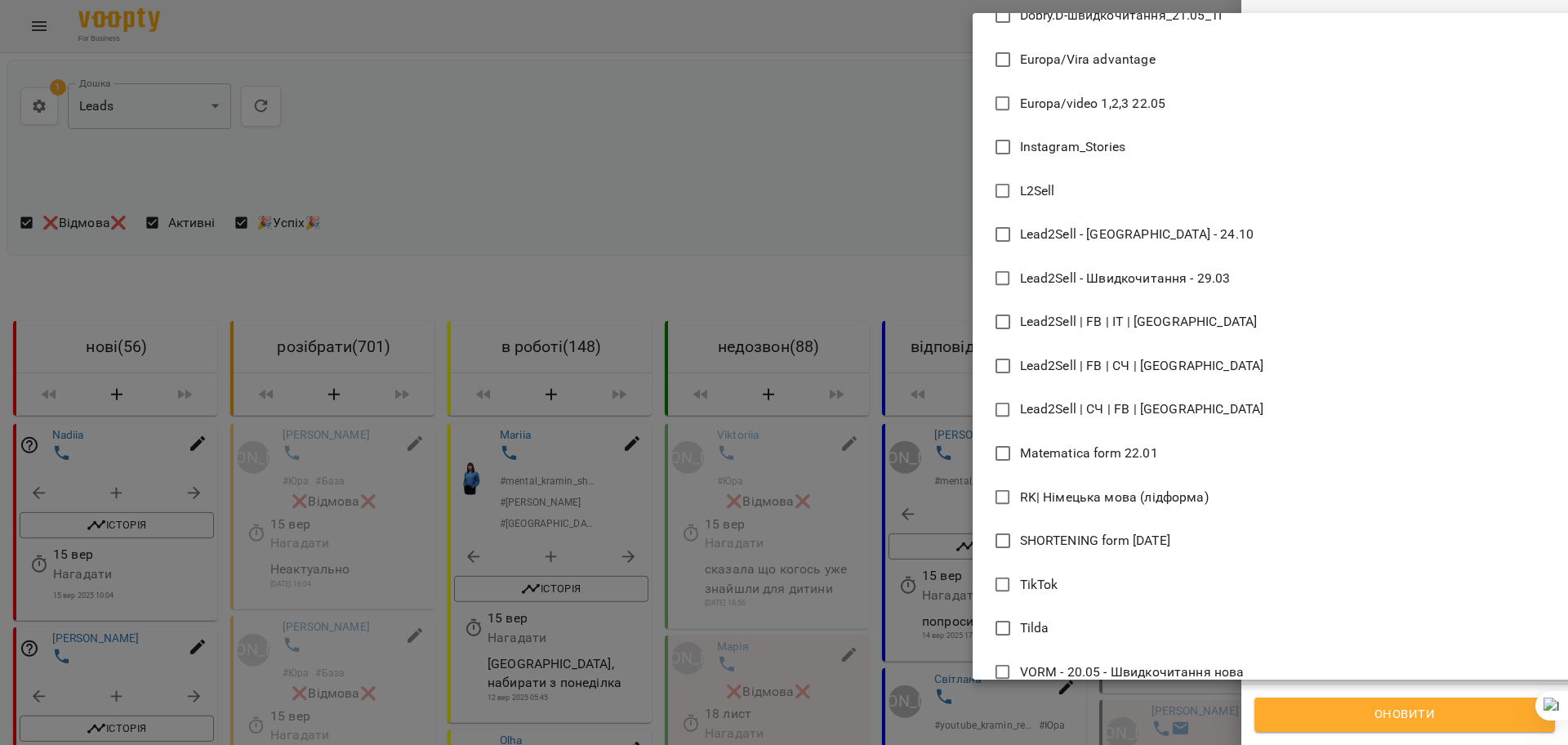
scroll to position [715, 0]
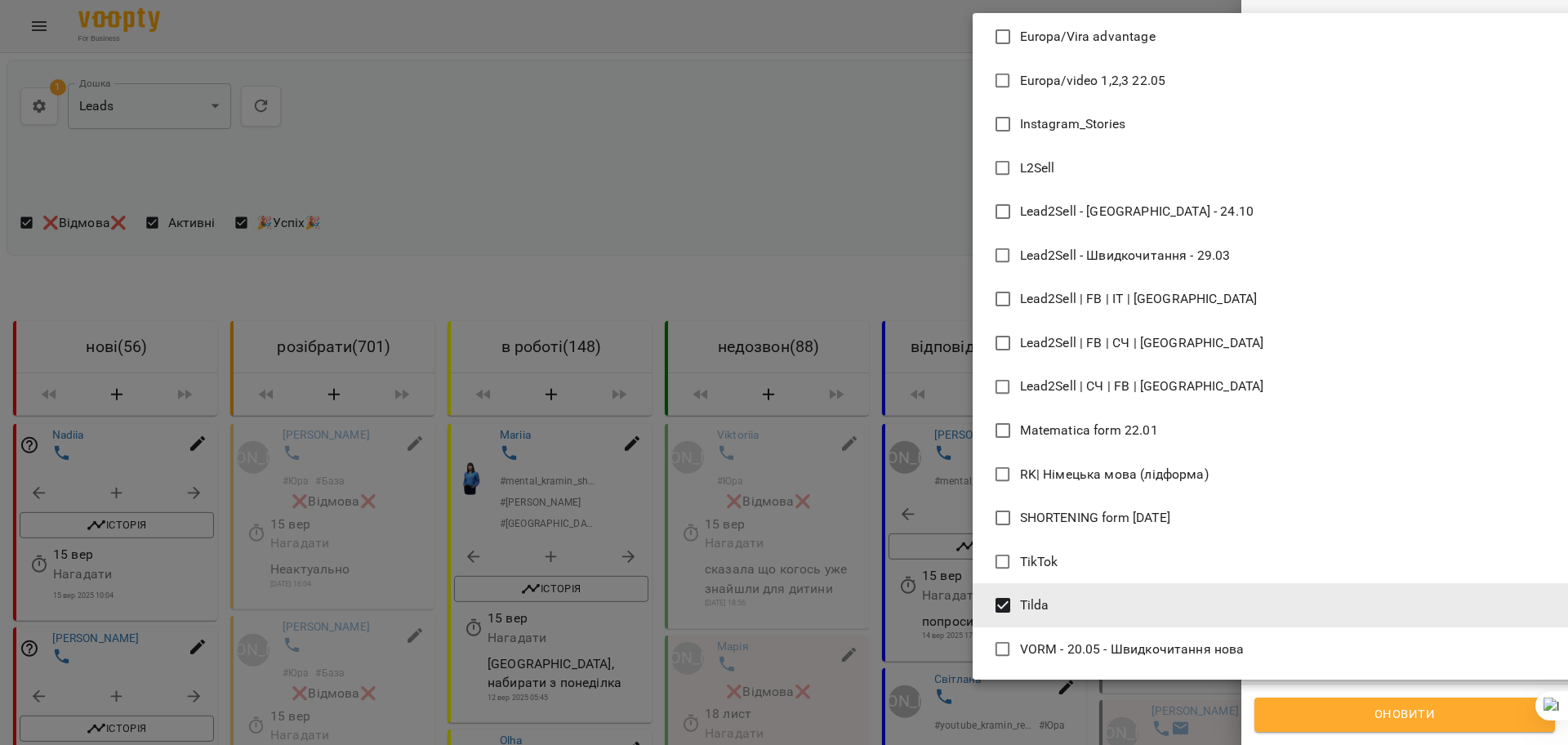
type input "**********"
click at [1450, 723] on div at bounding box center [784, 372] width 1568 height 745
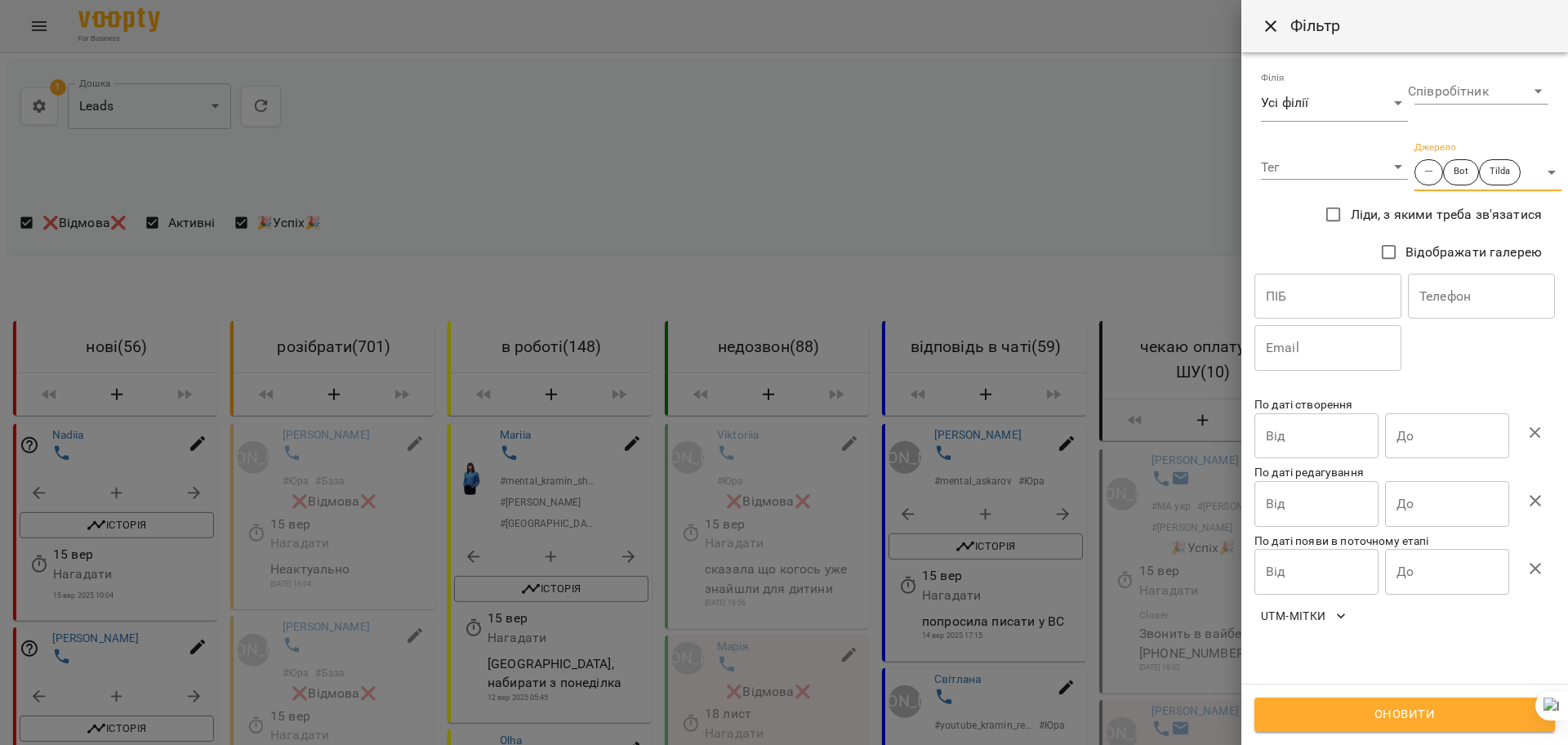
click at [1334, 415] on input "Від" at bounding box center [1316, 436] width 124 height 46
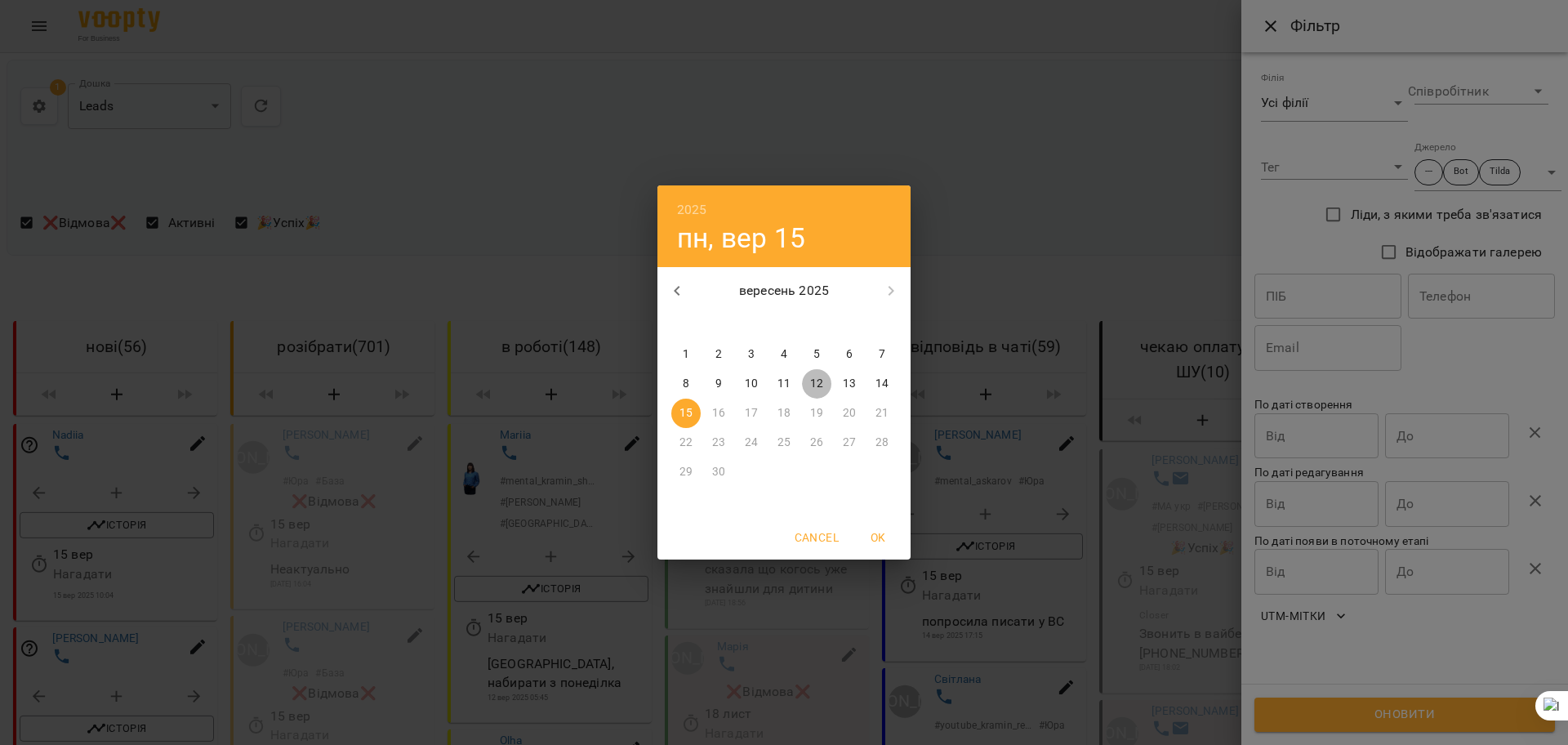
drag, startPoint x: 819, startPoint y: 381, endPoint x: 1247, endPoint y: 453, distance: 434.0
click at [820, 381] on p "12" at bounding box center [816, 384] width 13 height 17
type input "**********"
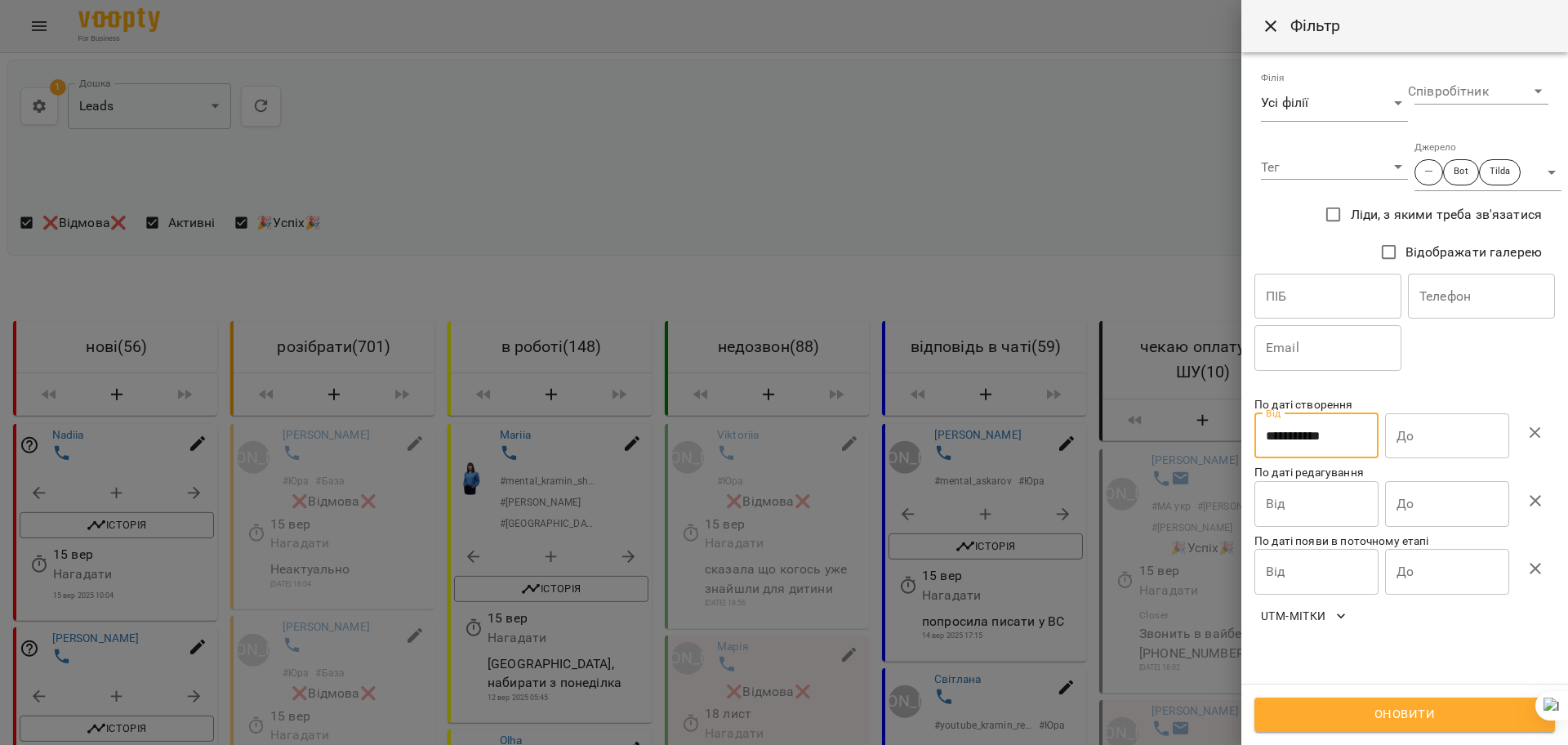
click at [1418, 440] on input "До" at bounding box center [1446, 436] width 124 height 46
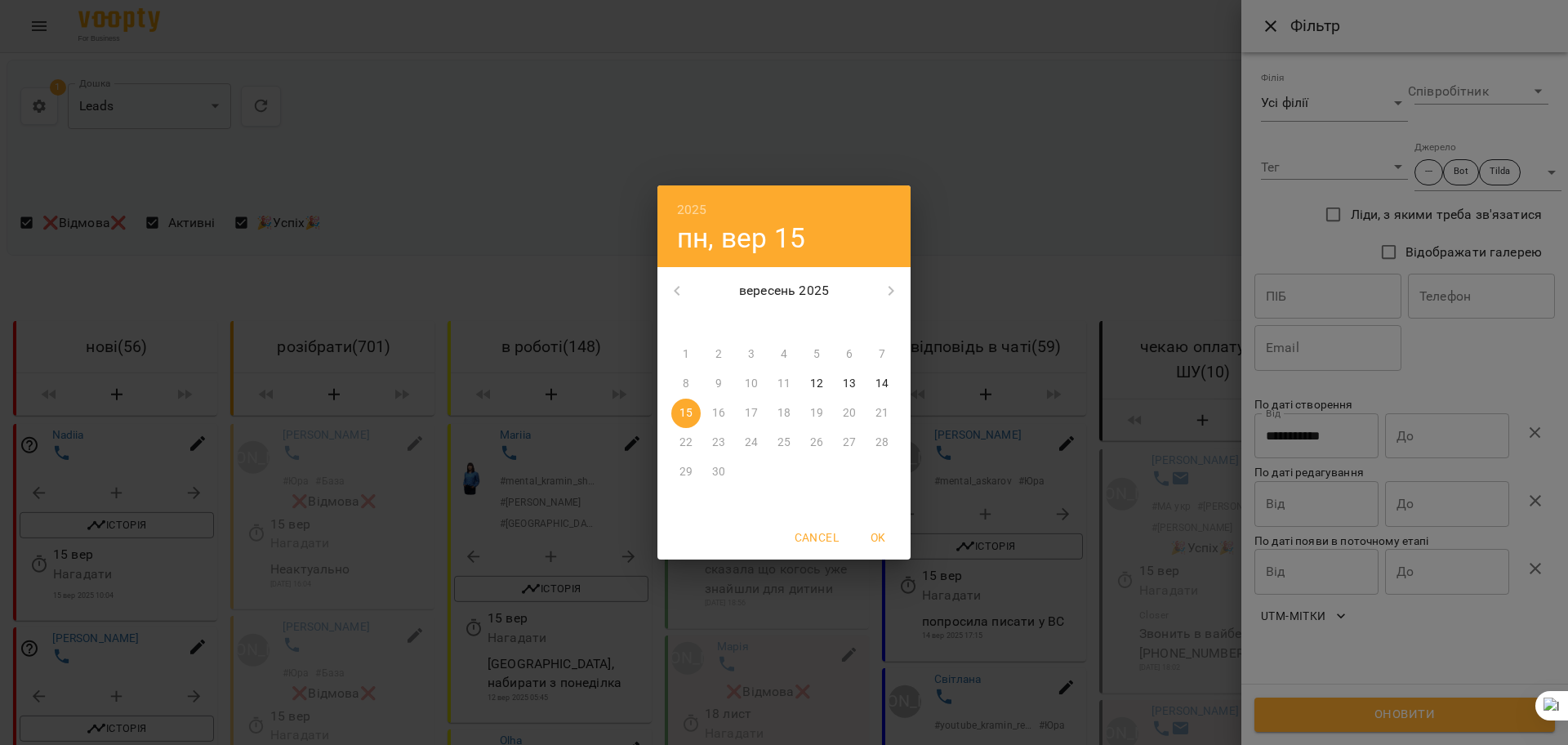
drag, startPoint x: 816, startPoint y: 380, endPoint x: 1354, endPoint y: 610, distance: 585.1
click at [817, 380] on p "12" at bounding box center [816, 384] width 13 height 17
type input "**********"
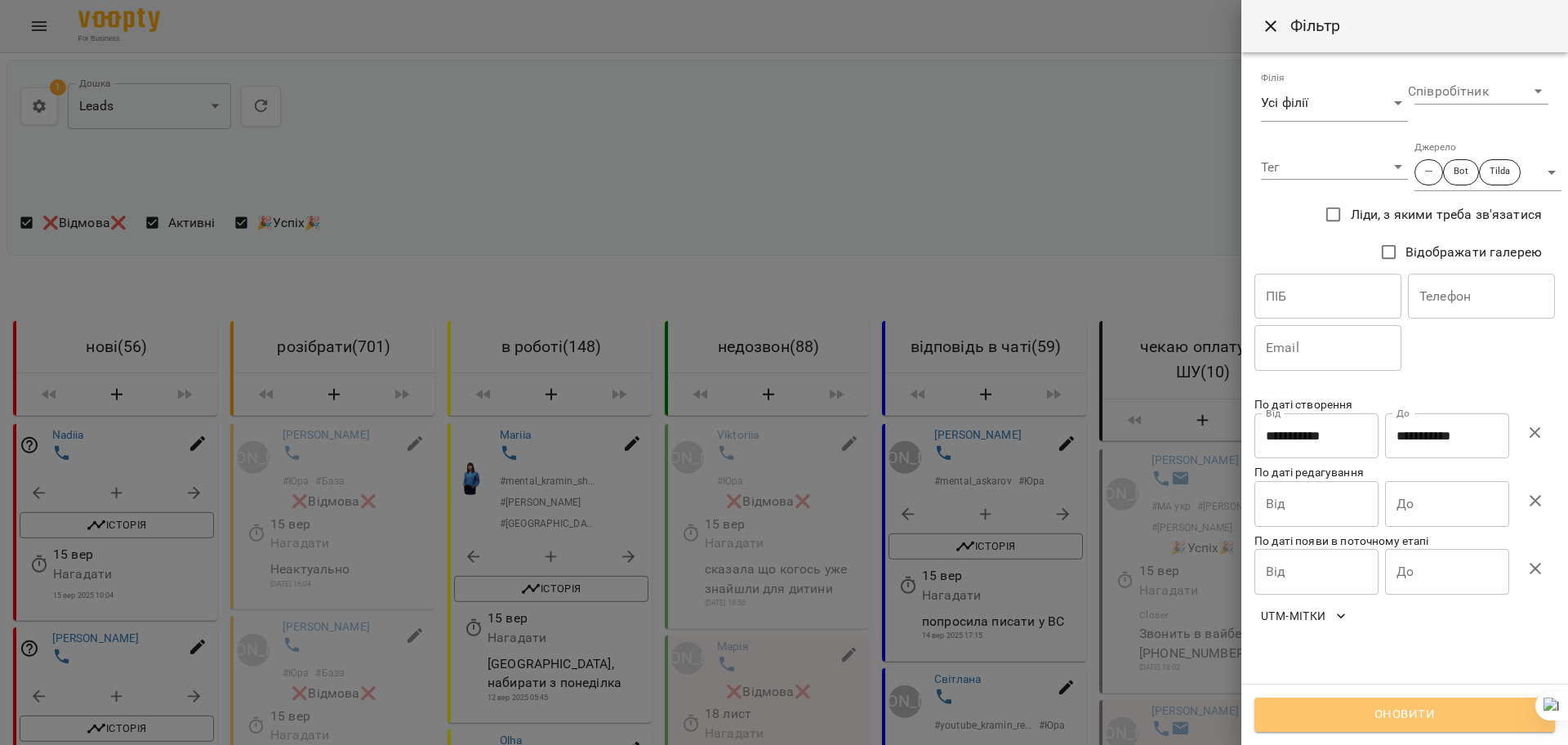
click at [1417, 716] on span "Оновити" at bounding box center [1405, 715] width 265 height 22
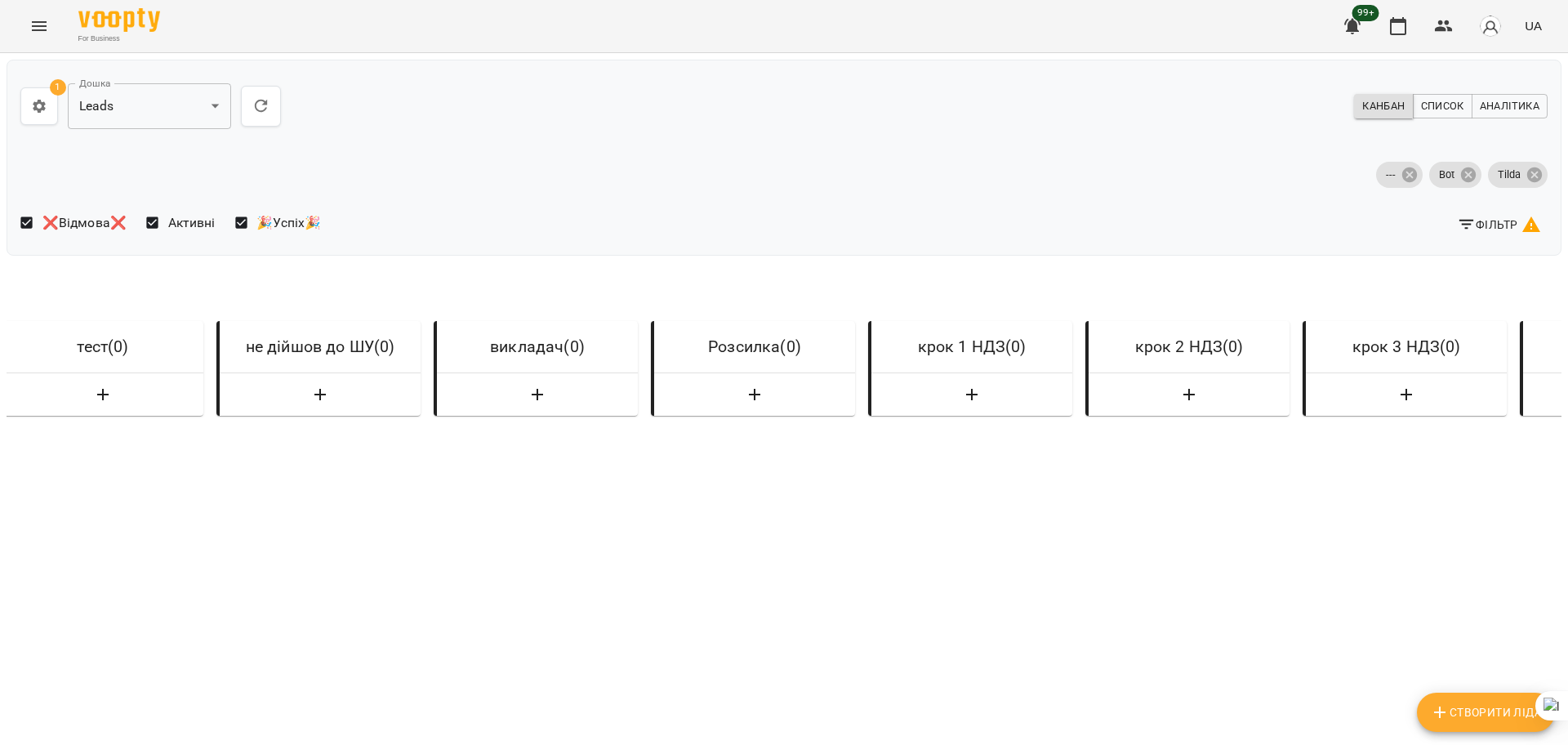
scroll to position [0, 5847]
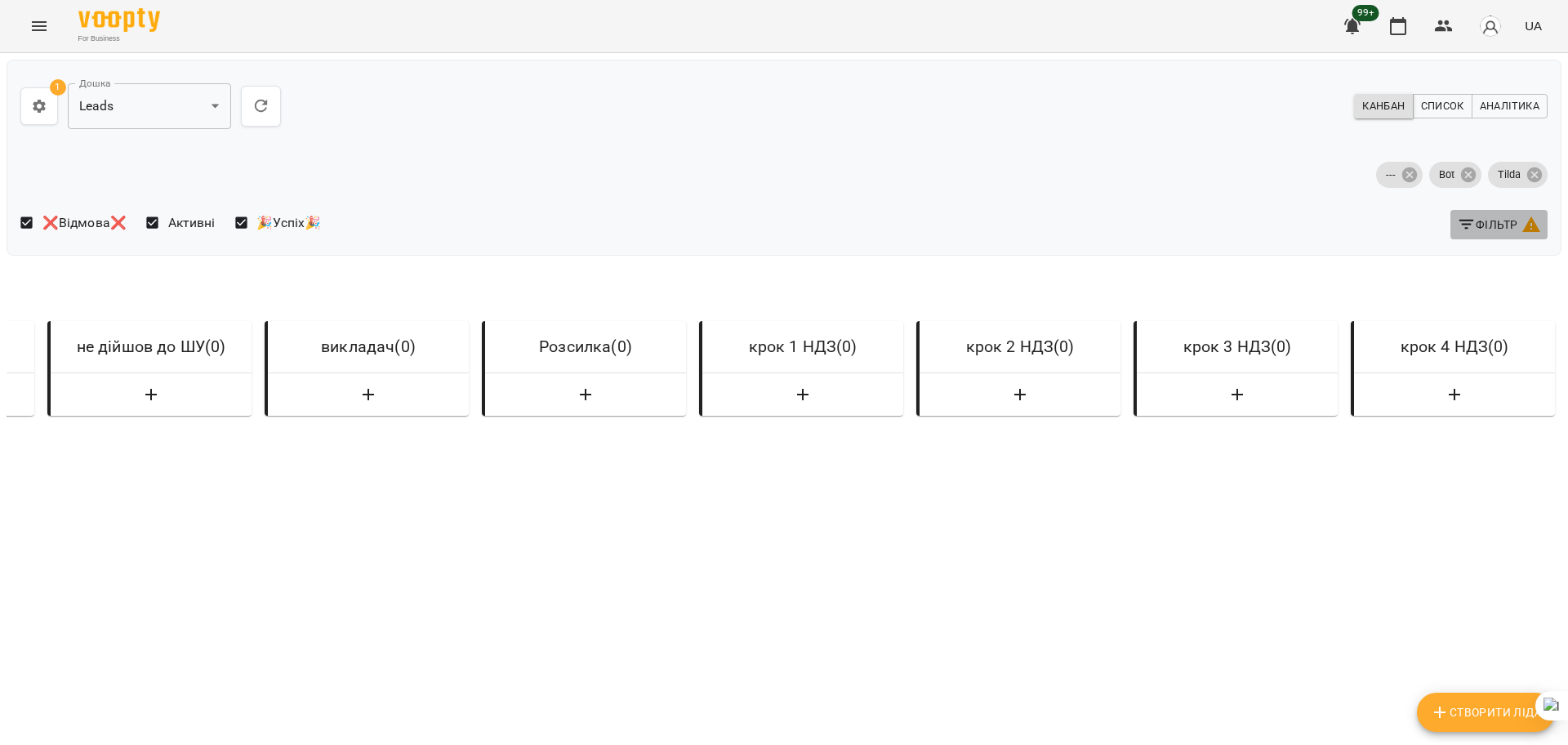
click at [1482, 220] on span "Фільтр" at bounding box center [1499, 225] width 84 height 20
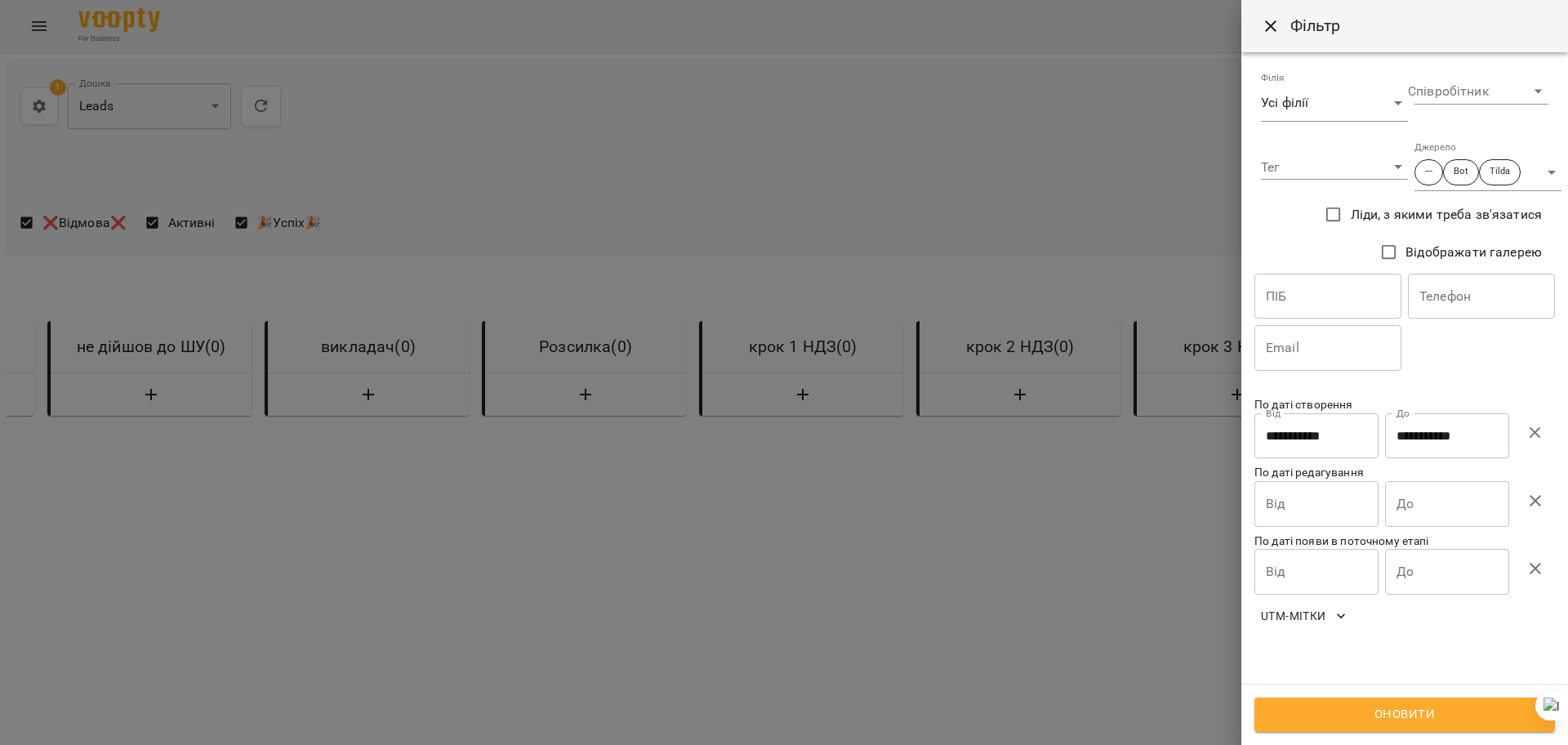
click at [1532, 434] on icon "button" at bounding box center [1536, 433] width 20 height 20
click at [1334, 434] on input "Від" at bounding box center [1316, 436] width 124 height 46
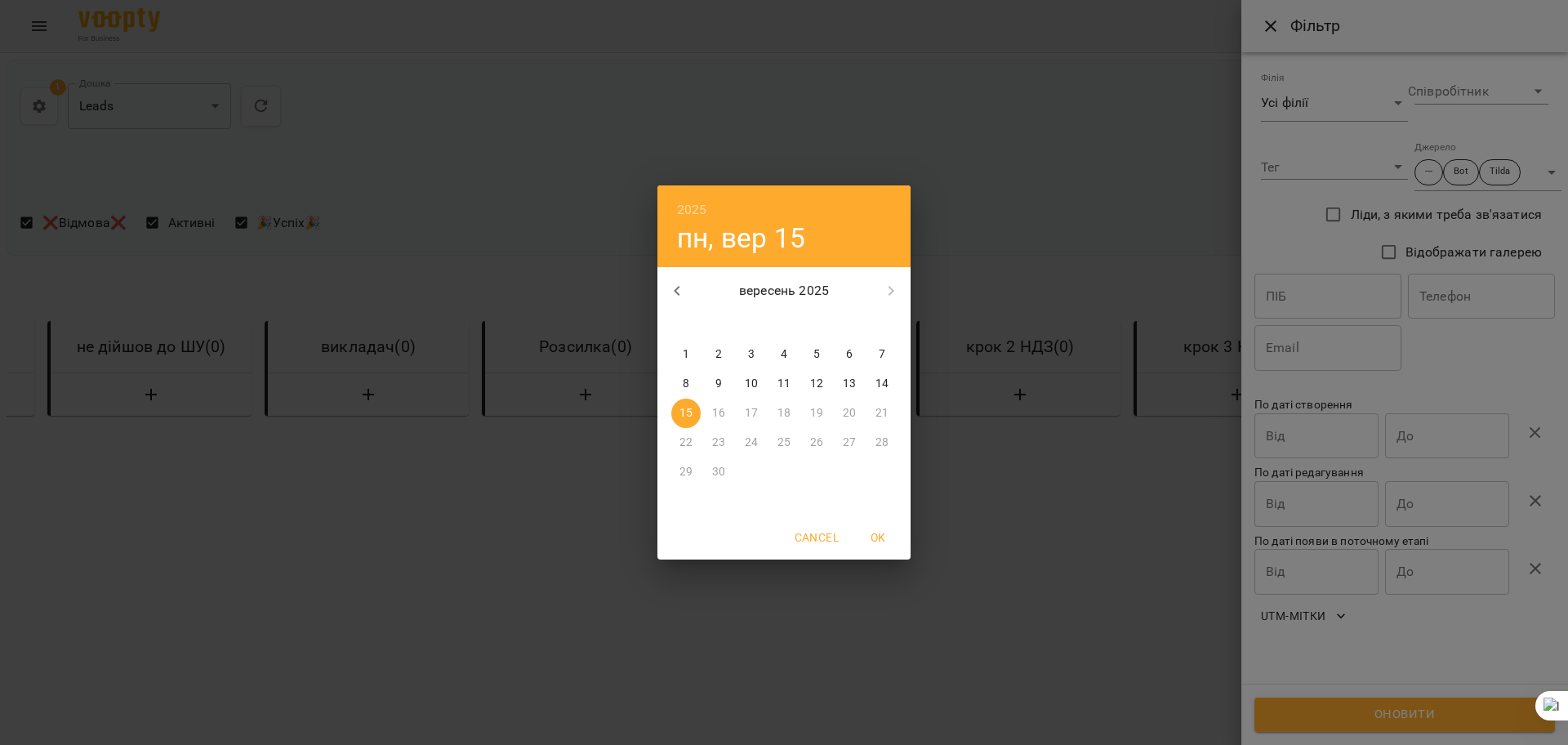
drag, startPoint x: 850, startPoint y: 380, endPoint x: 908, endPoint y: 387, distance: 58.4
click at [850, 380] on p "13" at bounding box center [850, 384] width 13 height 17
type input "**********"
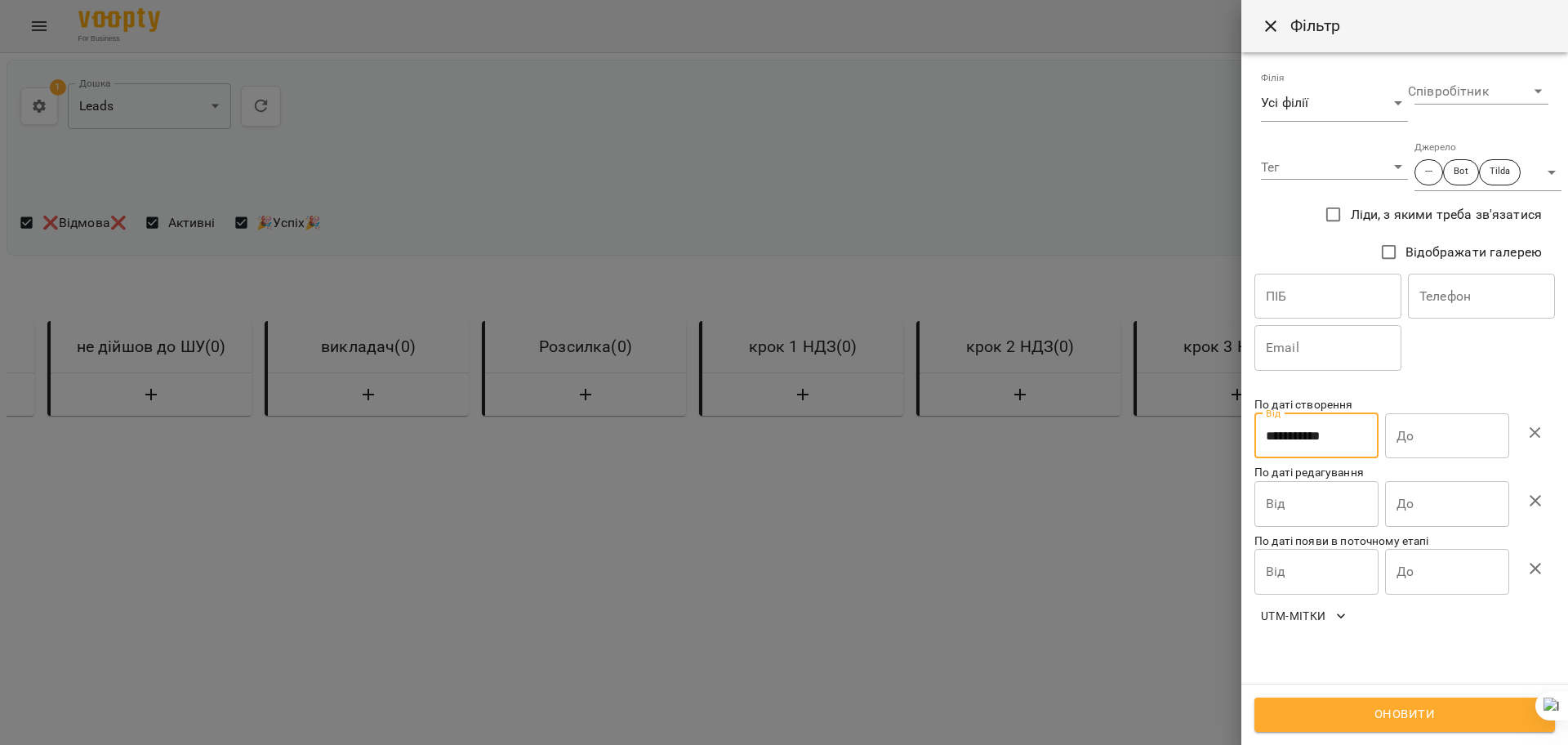
click at [1481, 443] on input "До" at bounding box center [1446, 436] width 124 height 46
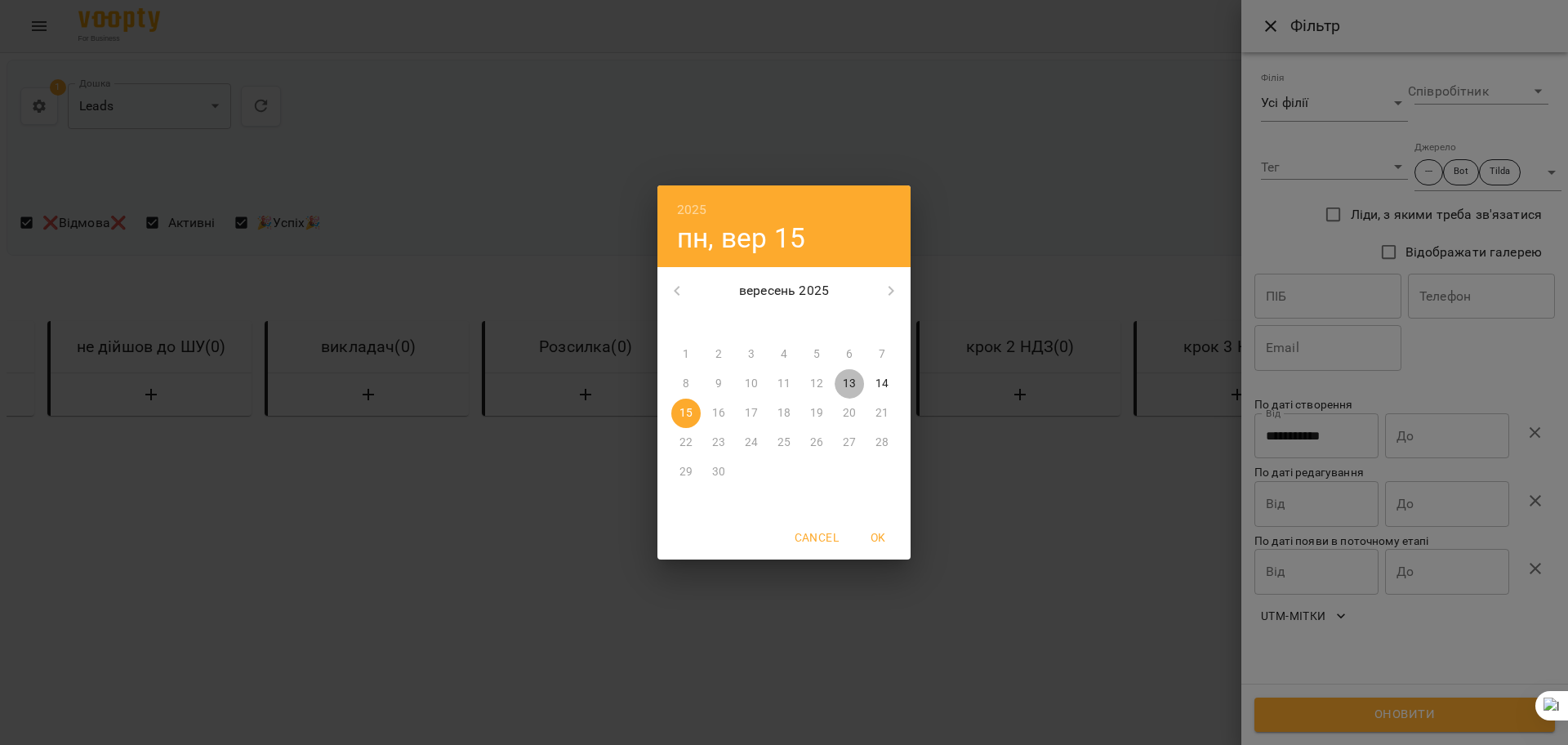
drag, startPoint x: 851, startPoint y: 383, endPoint x: 876, endPoint y: 416, distance: 41.4
click at [851, 382] on p "13" at bounding box center [850, 384] width 13 height 17
type input "**********"
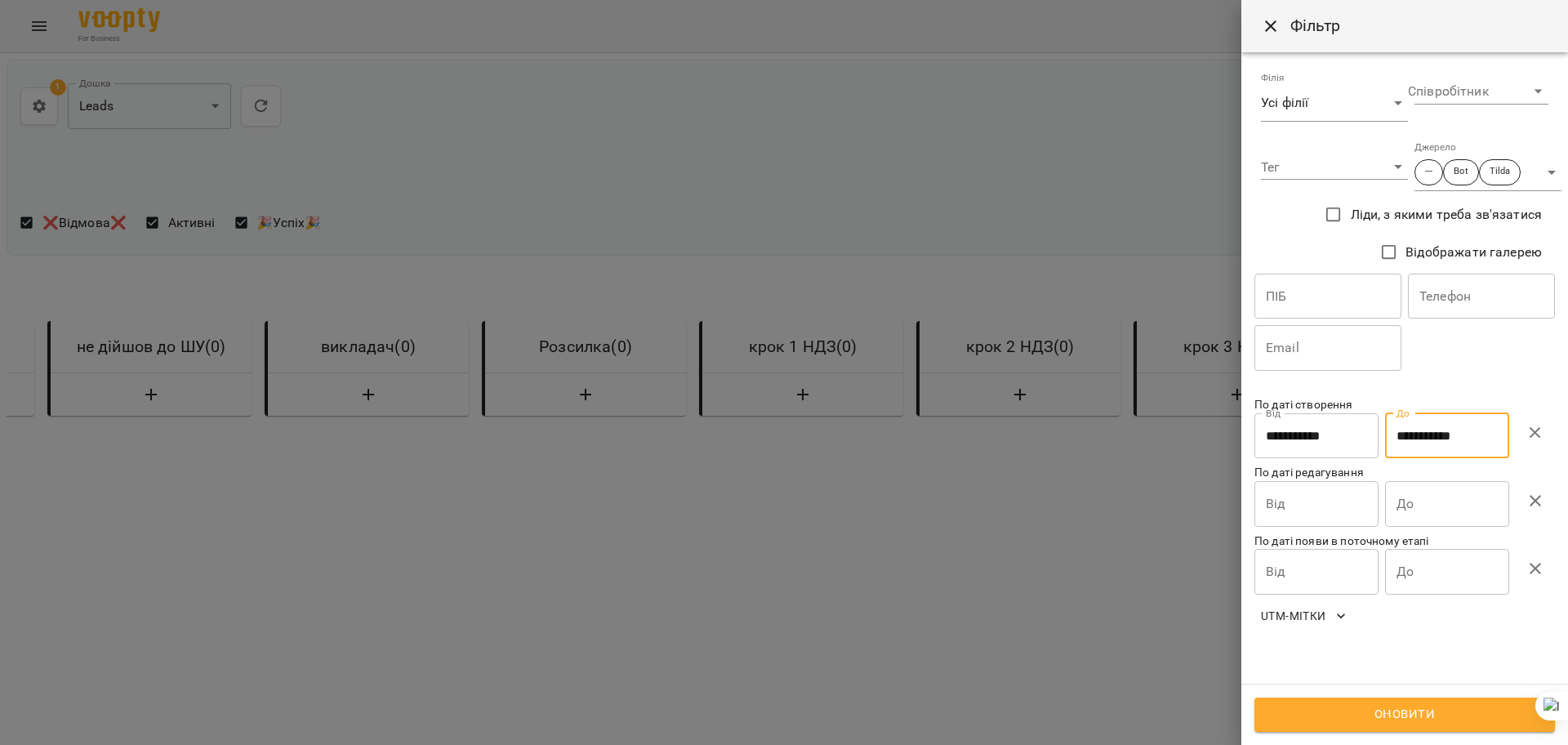
drag, startPoint x: 1455, startPoint y: 709, endPoint x: 1377, endPoint y: 691, distance: 80.0
click at [1455, 708] on span "Оновити" at bounding box center [1405, 715] width 265 height 22
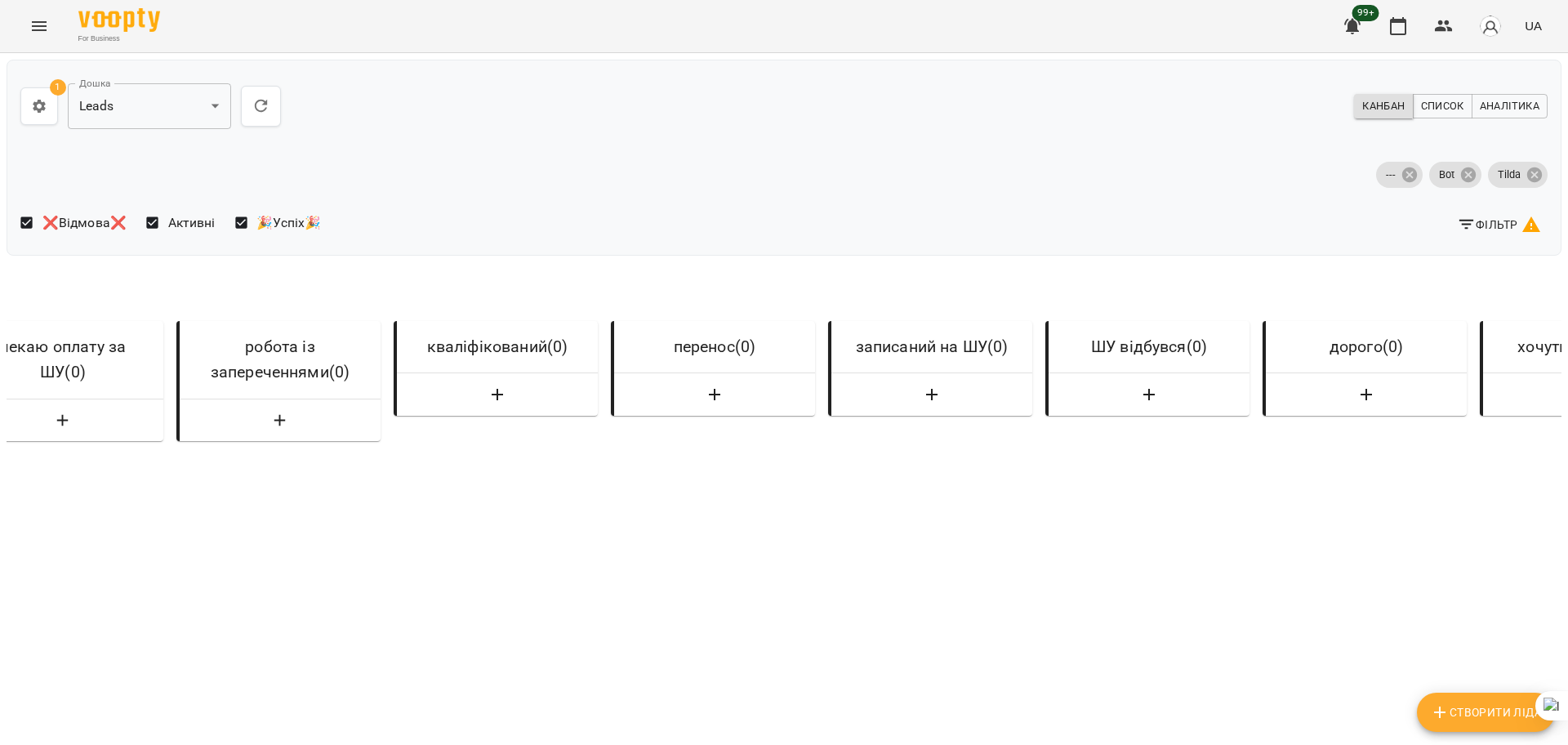
scroll to position [0, 0]
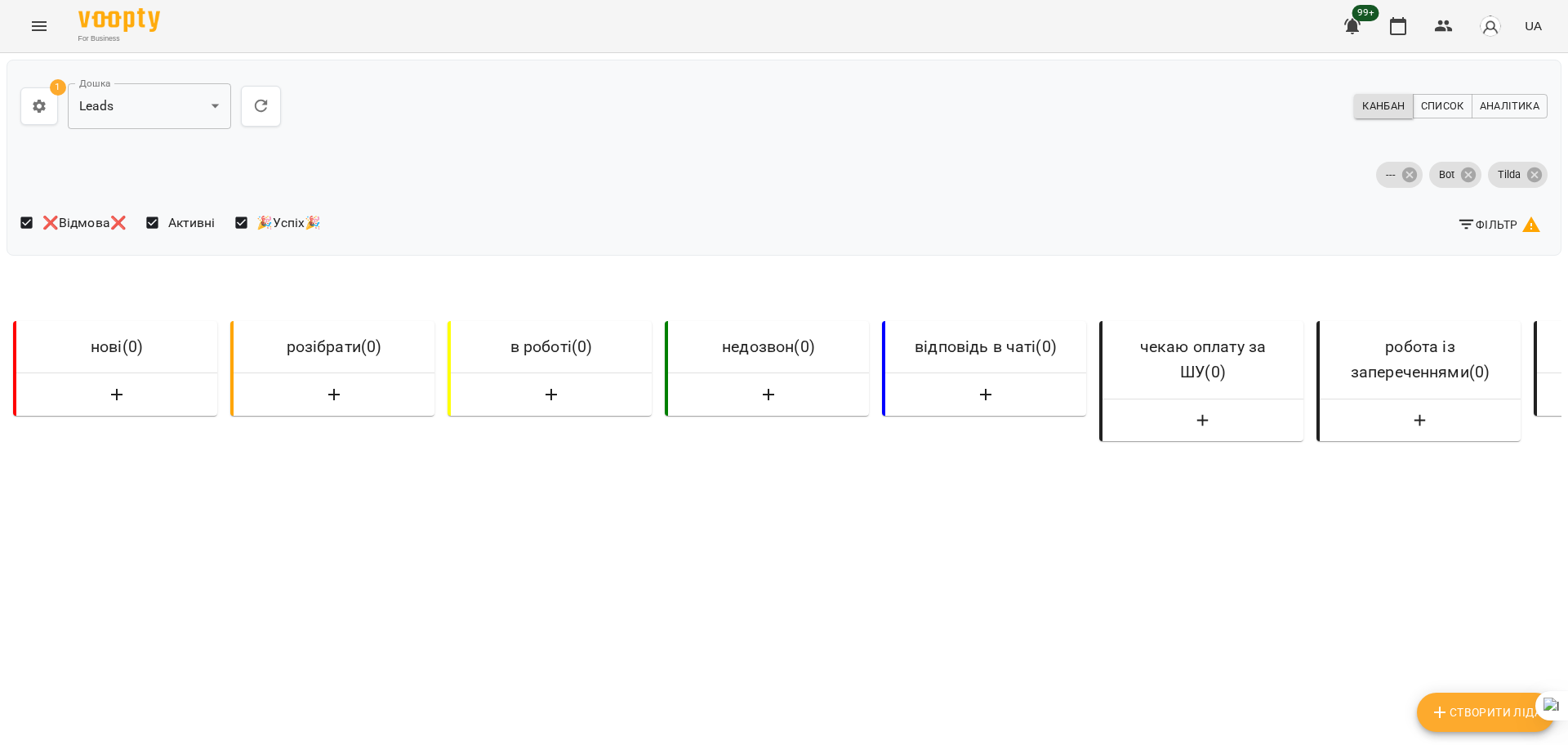
click at [1486, 215] on span "Фільтр" at bounding box center [1499, 225] width 84 height 20
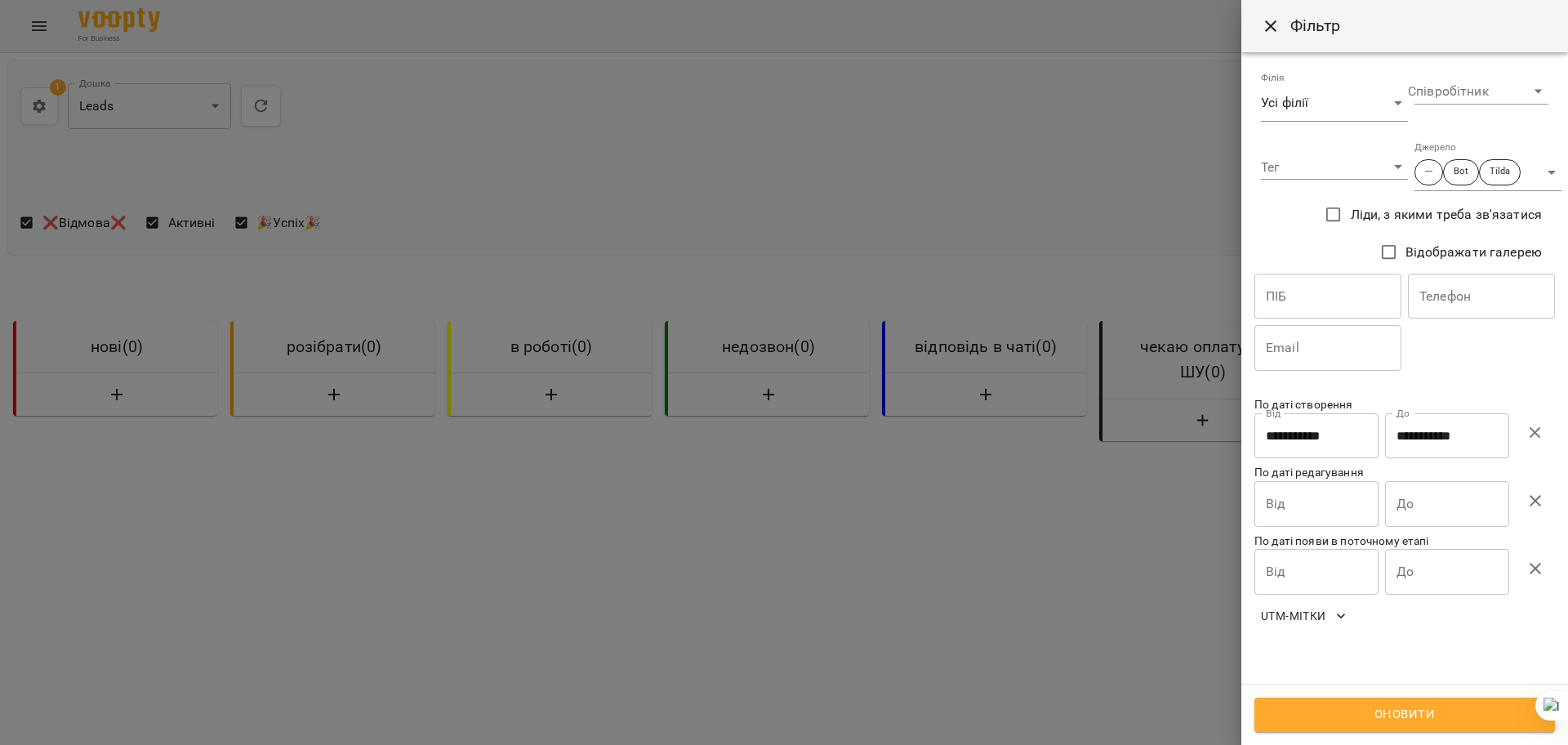
click at [1539, 425] on icon "button" at bounding box center [1536, 433] width 20 height 20
click at [1350, 429] on input "Від" at bounding box center [1316, 436] width 124 height 46
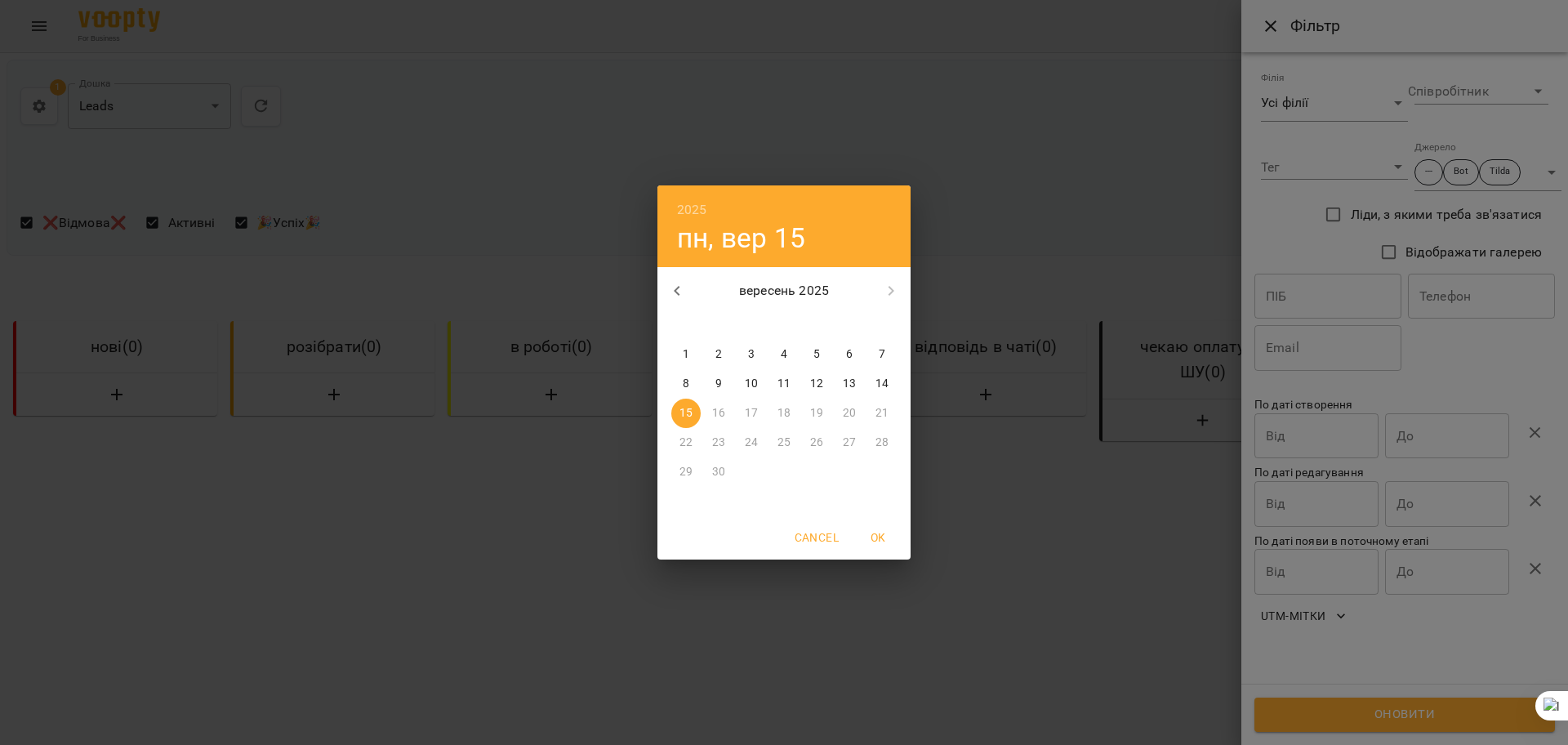
click at [895, 382] on span "14" at bounding box center [881, 384] width 29 height 17
type input "**********"
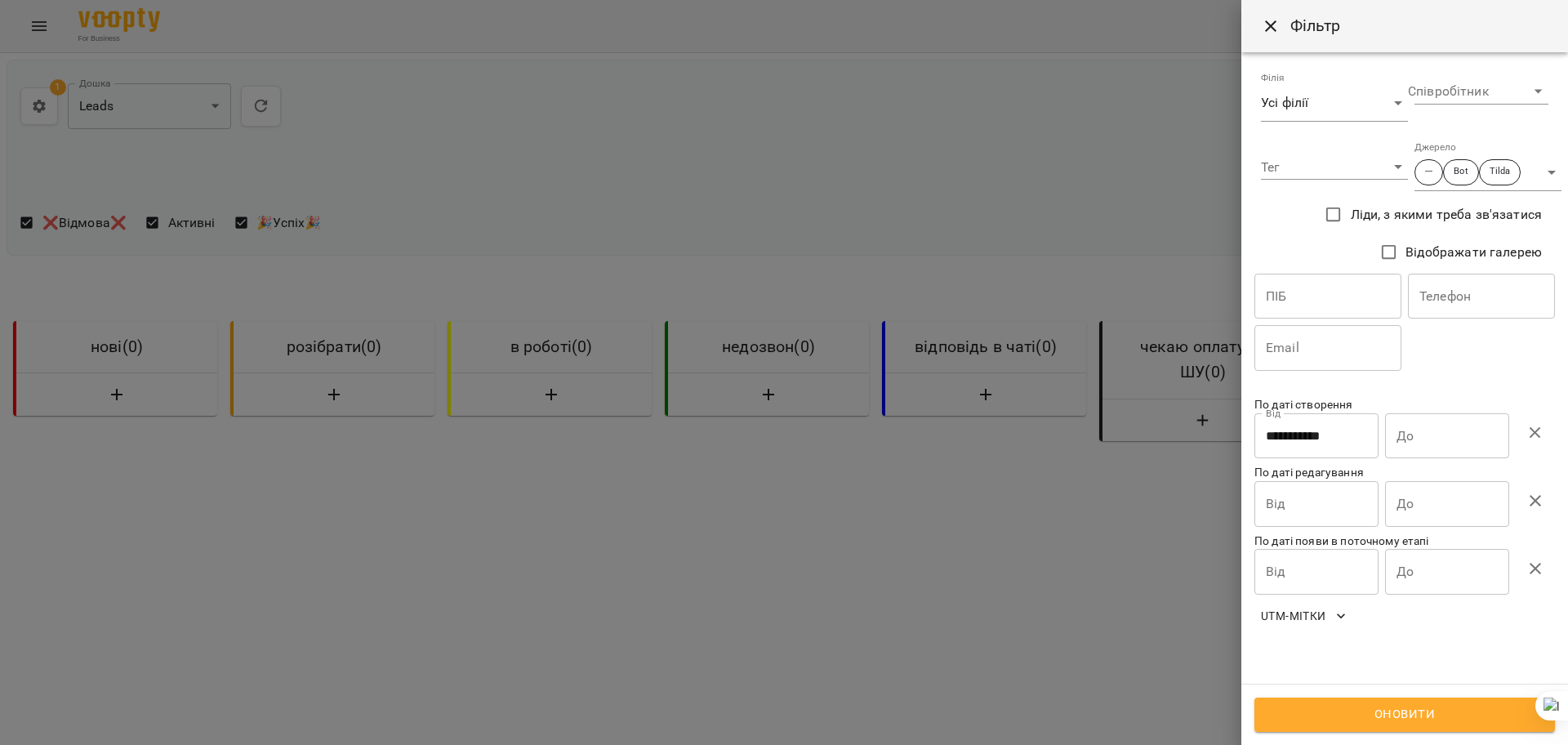
click at [1513, 441] on div "**********" at bounding box center [1404, 440] width 300 height 52
click at [1471, 441] on input "До" at bounding box center [1446, 436] width 124 height 46
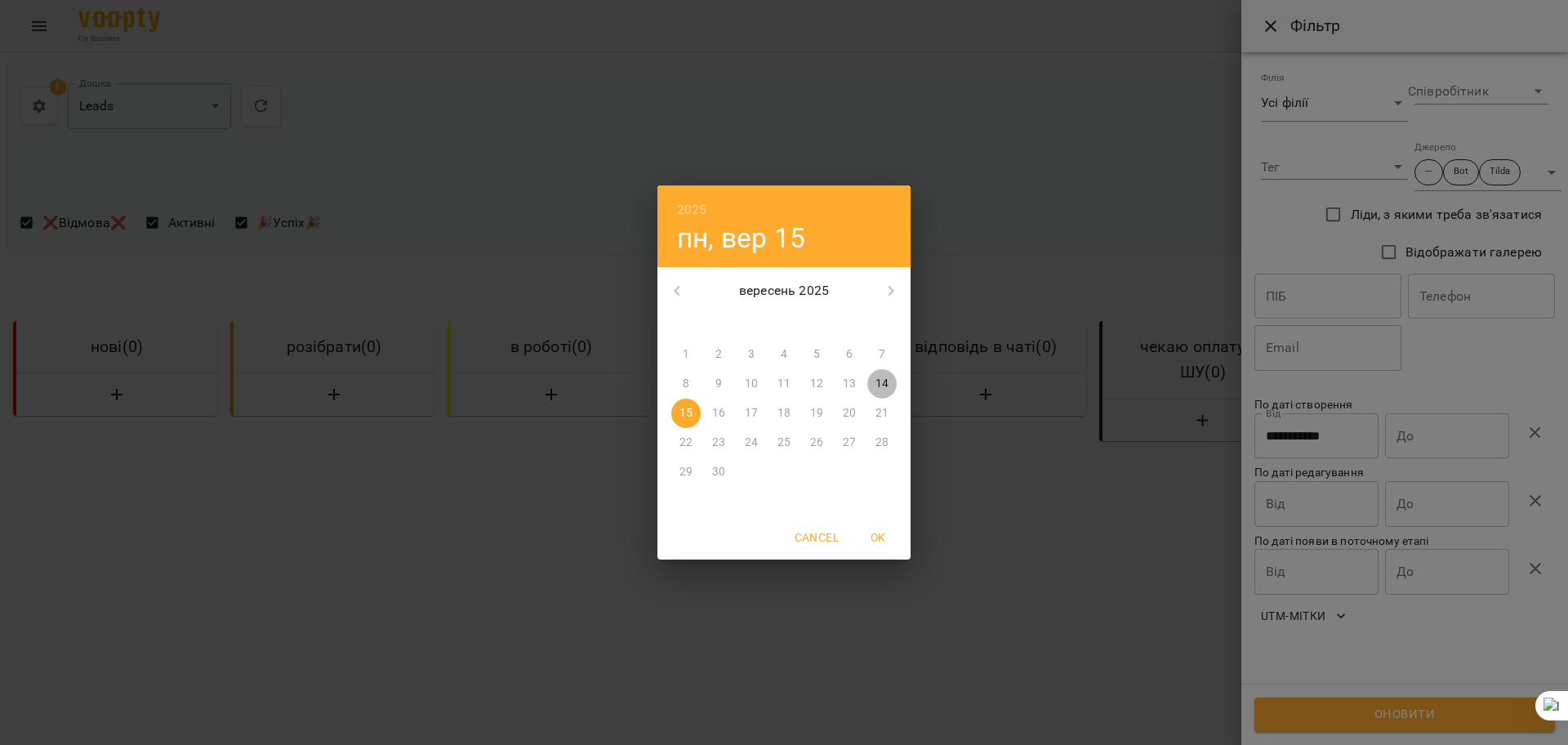
drag, startPoint x: 885, startPoint y: 383, endPoint x: 1064, endPoint y: 471, distance: 199.5
click at [886, 382] on p "14" at bounding box center [882, 384] width 13 height 17
type input "**********"
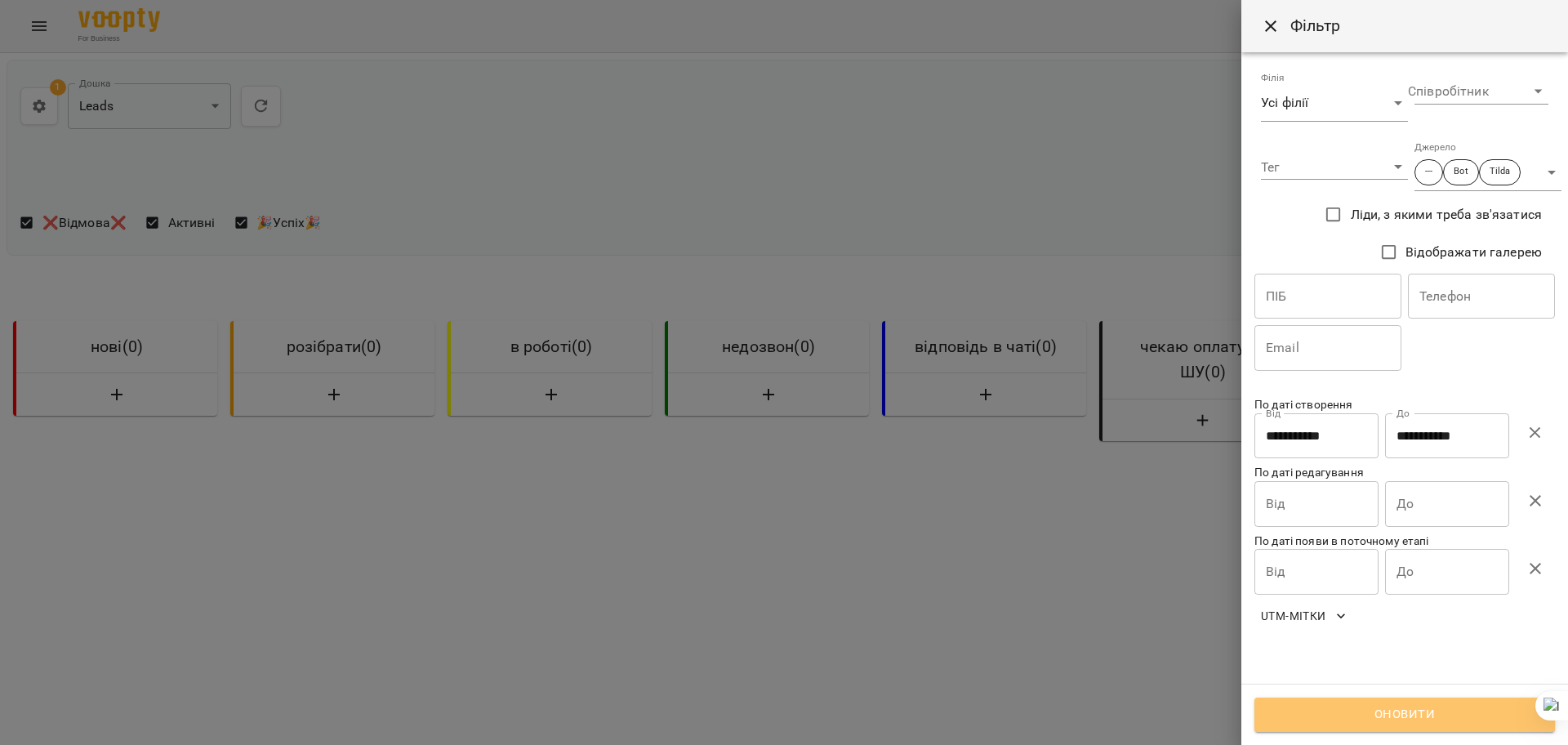
drag, startPoint x: 1480, startPoint y: 718, endPoint x: 1196, endPoint y: 670, distance: 288.0
click at [1479, 718] on span "Оновити" at bounding box center [1405, 715] width 265 height 22
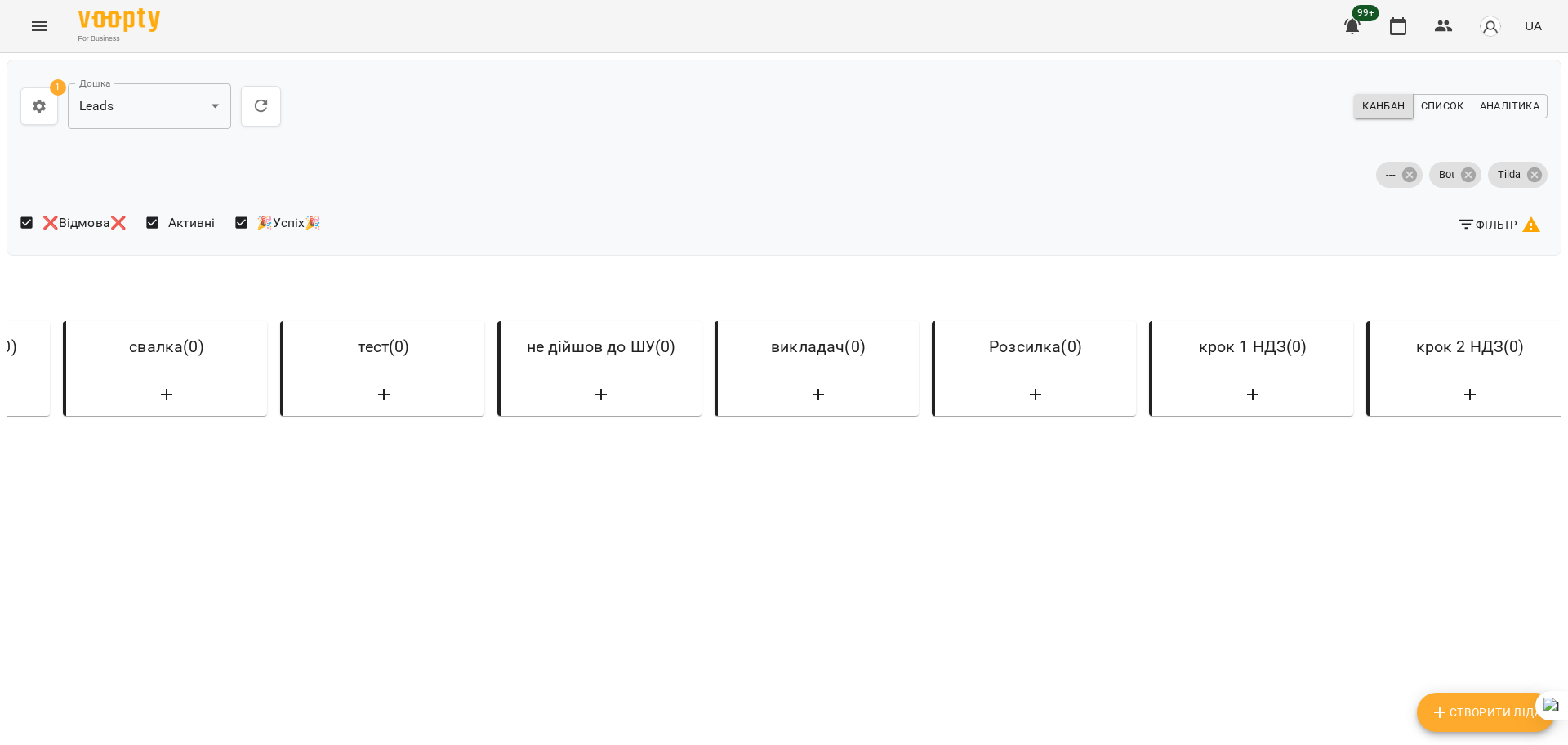
scroll to position [0, 5847]
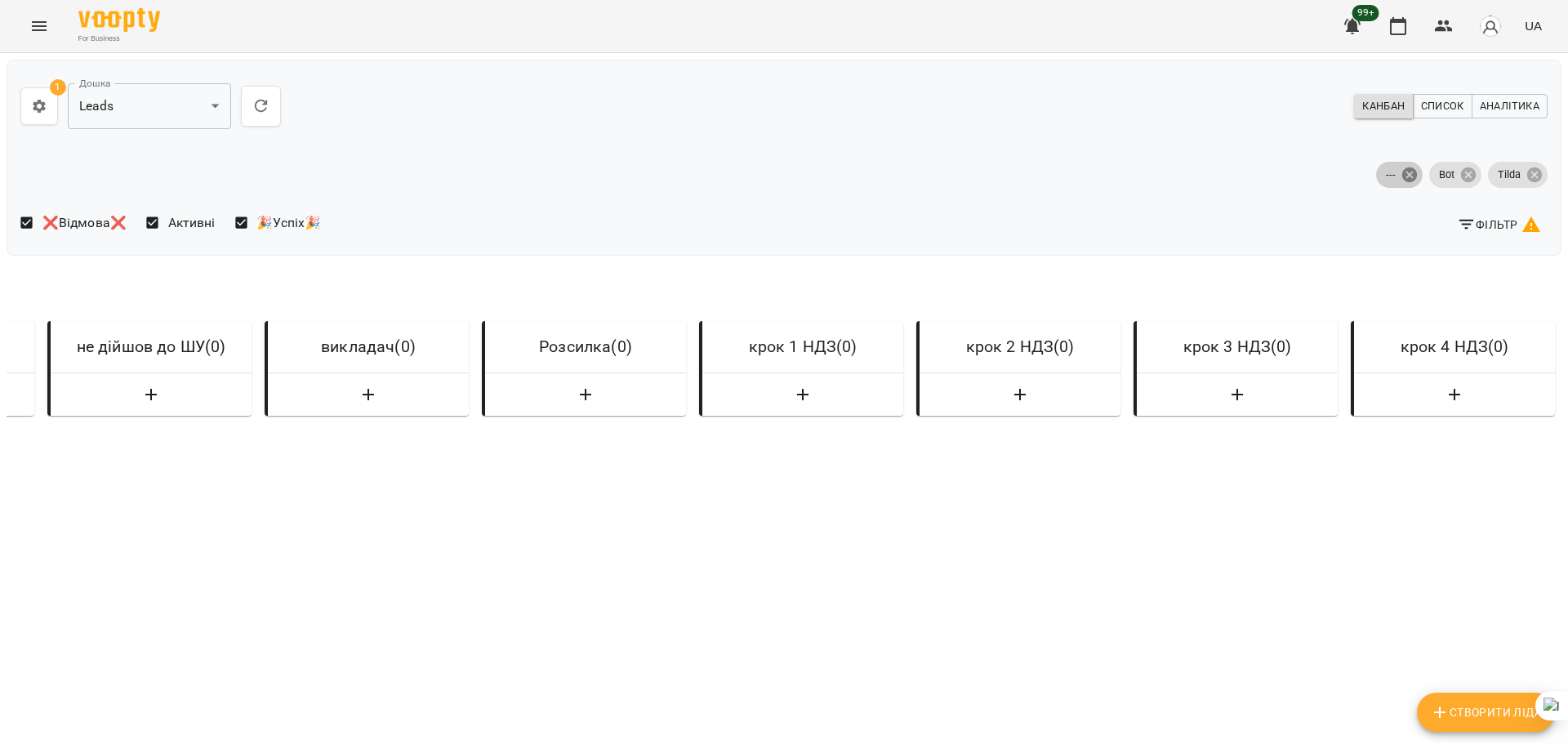
click at [1402, 176] on icon at bounding box center [1410, 174] width 15 height 15
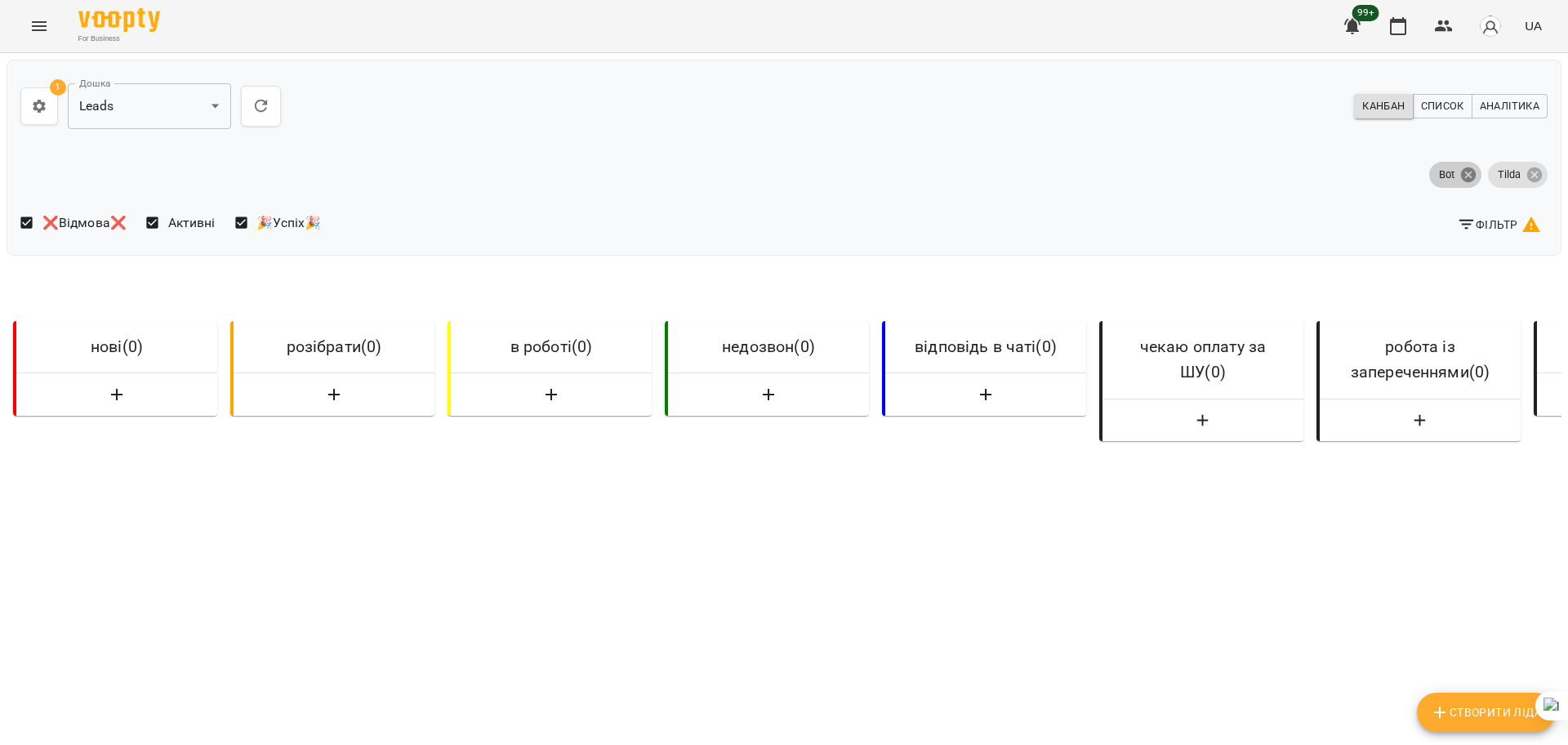
click at [1461, 173] on icon at bounding box center [1469, 174] width 15 height 15
click at [1527, 170] on icon at bounding box center [1535, 174] width 15 height 15
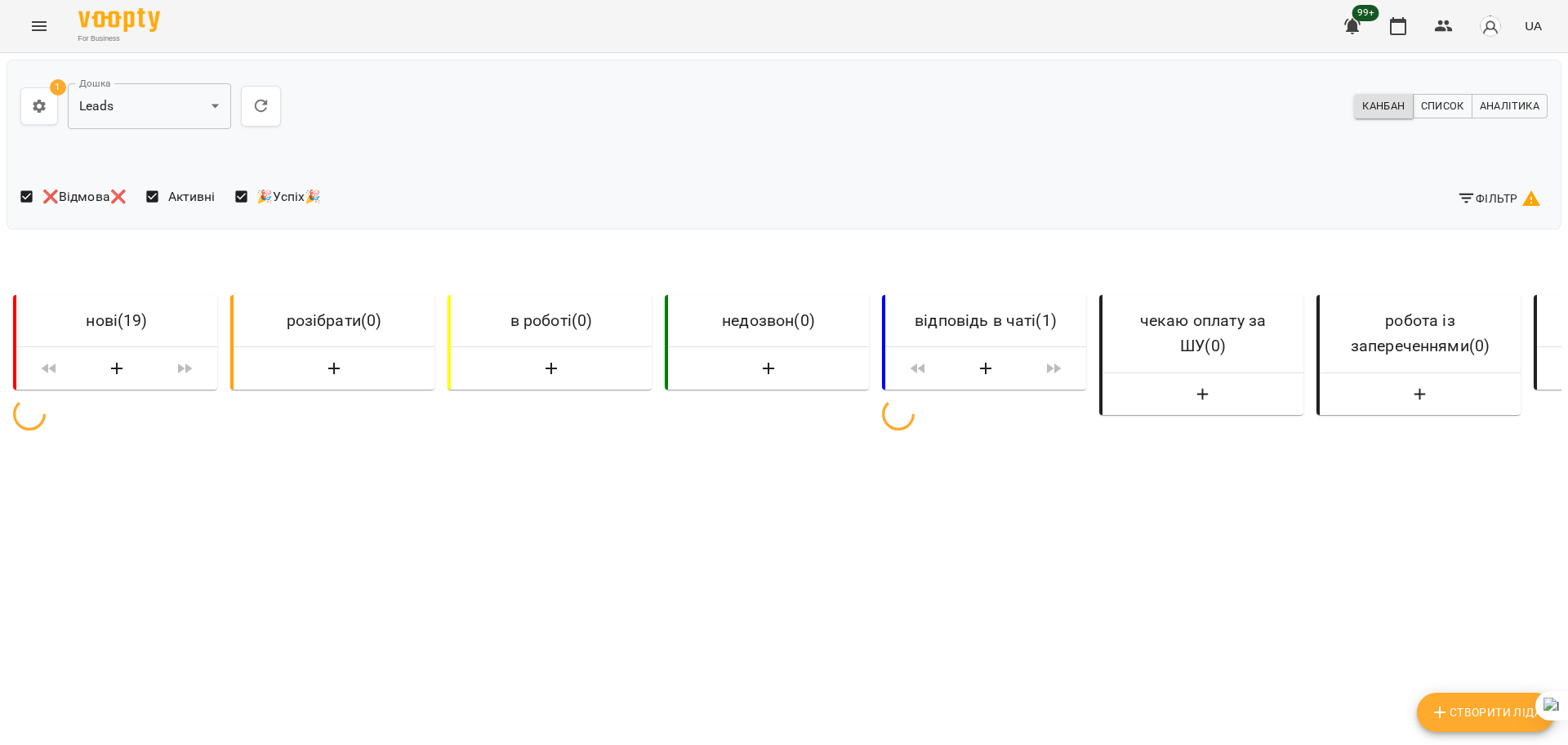
click at [1486, 201] on span "Фільтр" at bounding box center [1499, 199] width 84 height 20
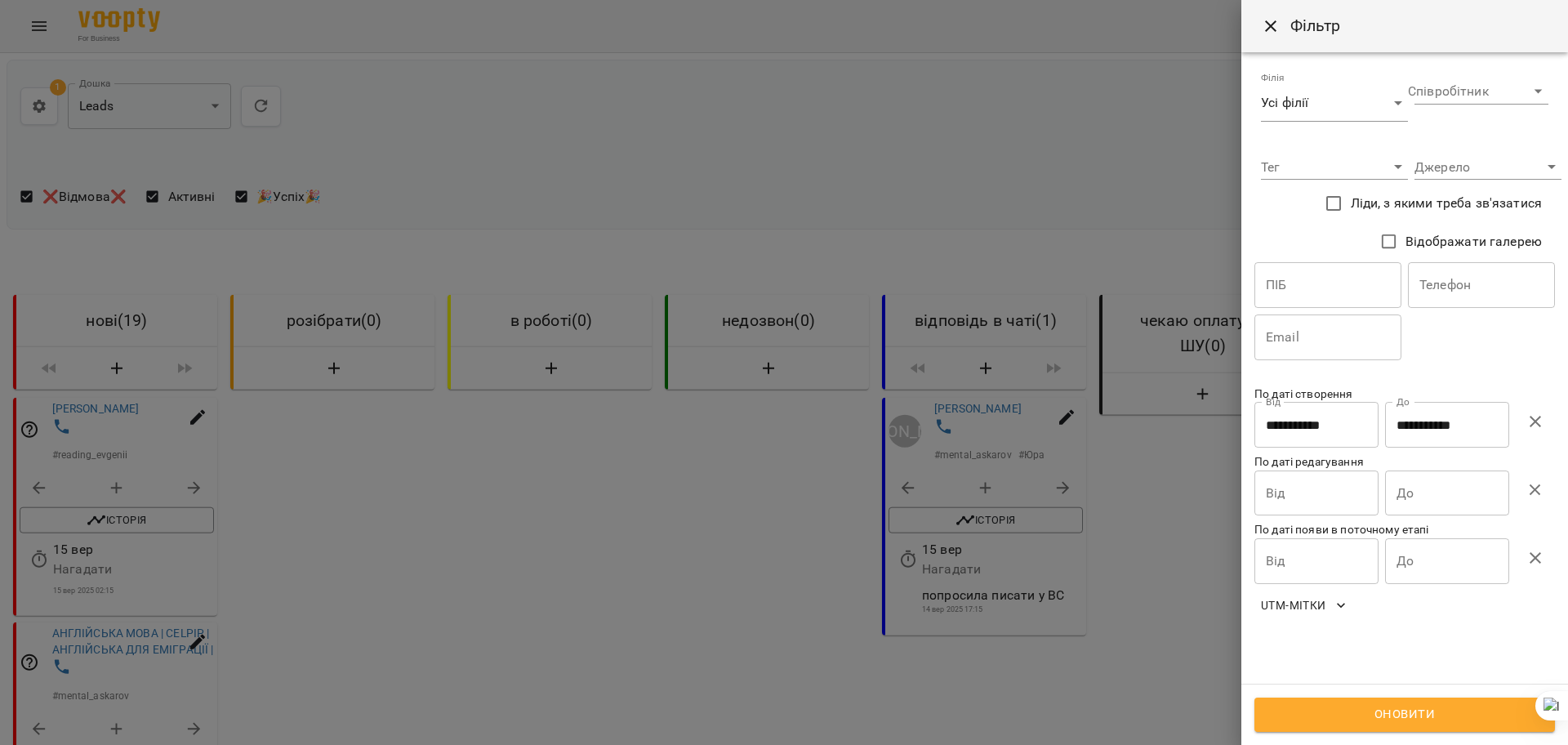
drag, startPoint x: 1534, startPoint y: 420, endPoint x: 1417, endPoint y: 415, distance: 117.1
click at [1533, 420] on icon "button" at bounding box center [1536, 421] width 12 height 12
click at [1332, 415] on input "Від" at bounding box center [1316, 425] width 124 height 46
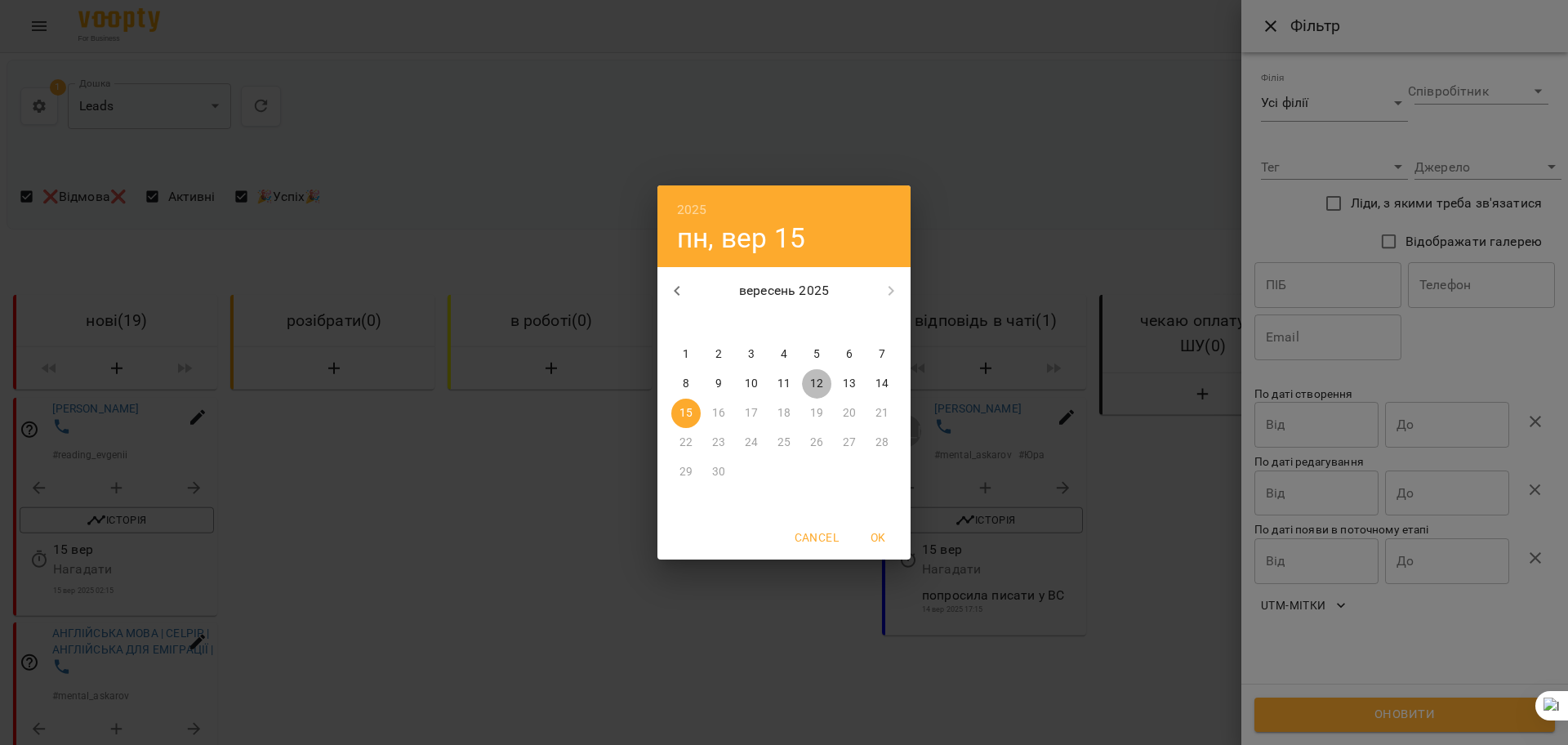
drag, startPoint x: 811, startPoint y: 377, endPoint x: 906, endPoint y: 404, distance: 98.8
click at [812, 377] on p "12" at bounding box center [816, 384] width 13 height 17
type input "**********"
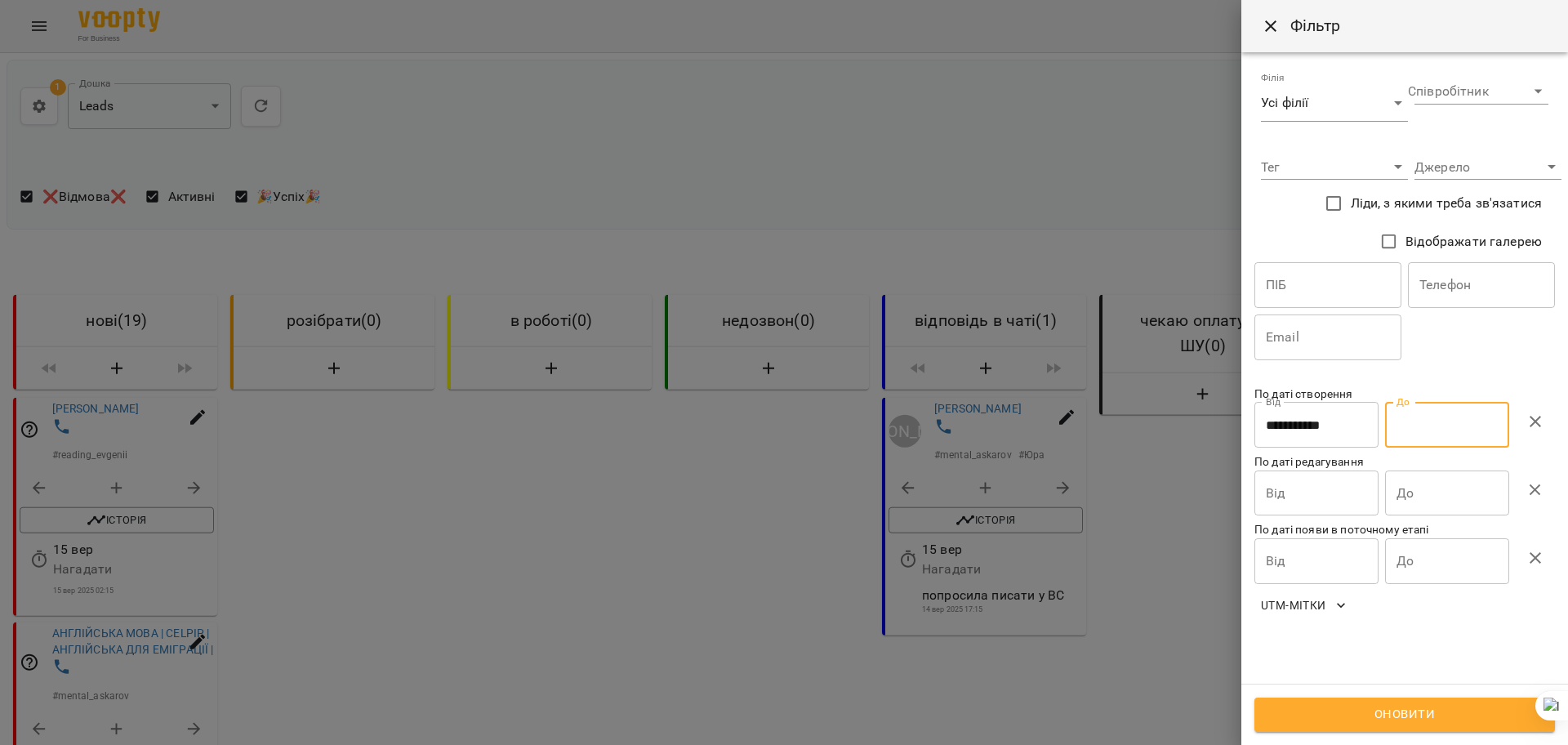
click at [1441, 425] on input "До" at bounding box center [1446, 425] width 124 height 46
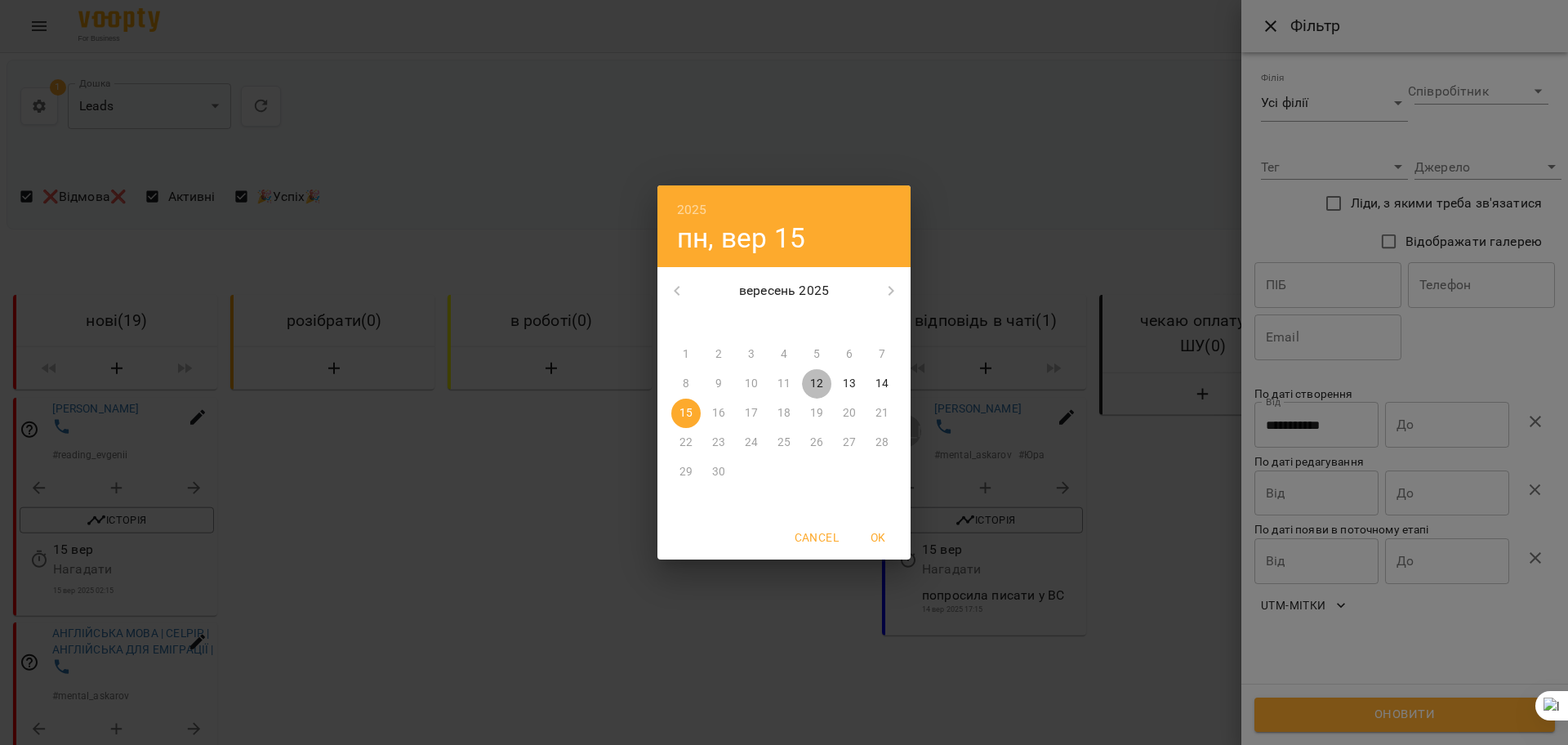
drag, startPoint x: 819, startPoint y: 380, endPoint x: 826, endPoint y: 375, distance: 8.6
click at [821, 378] on p "12" at bounding box center [816, 384] width 13 height 17
type input "**********"
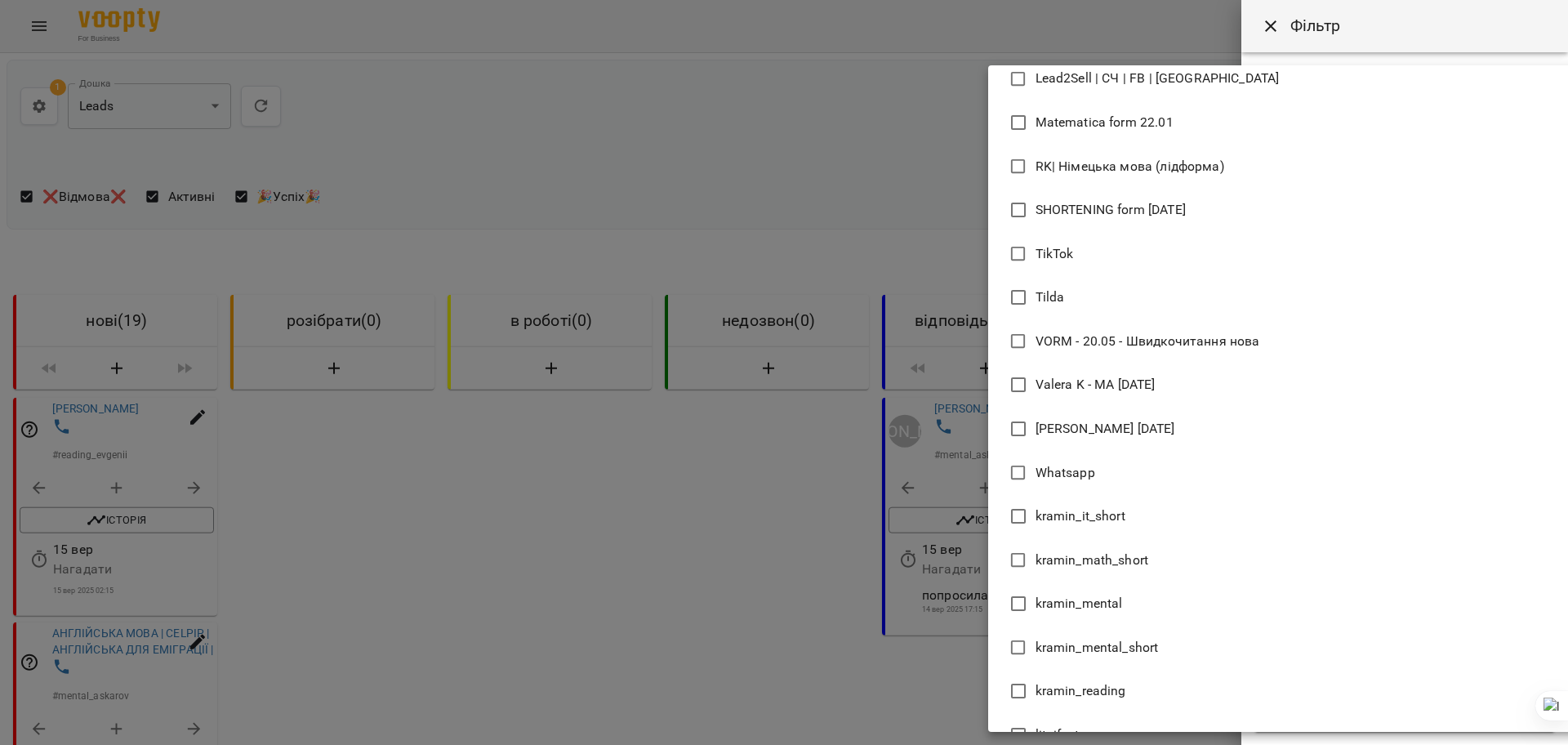
scroll to position [3907, 0]
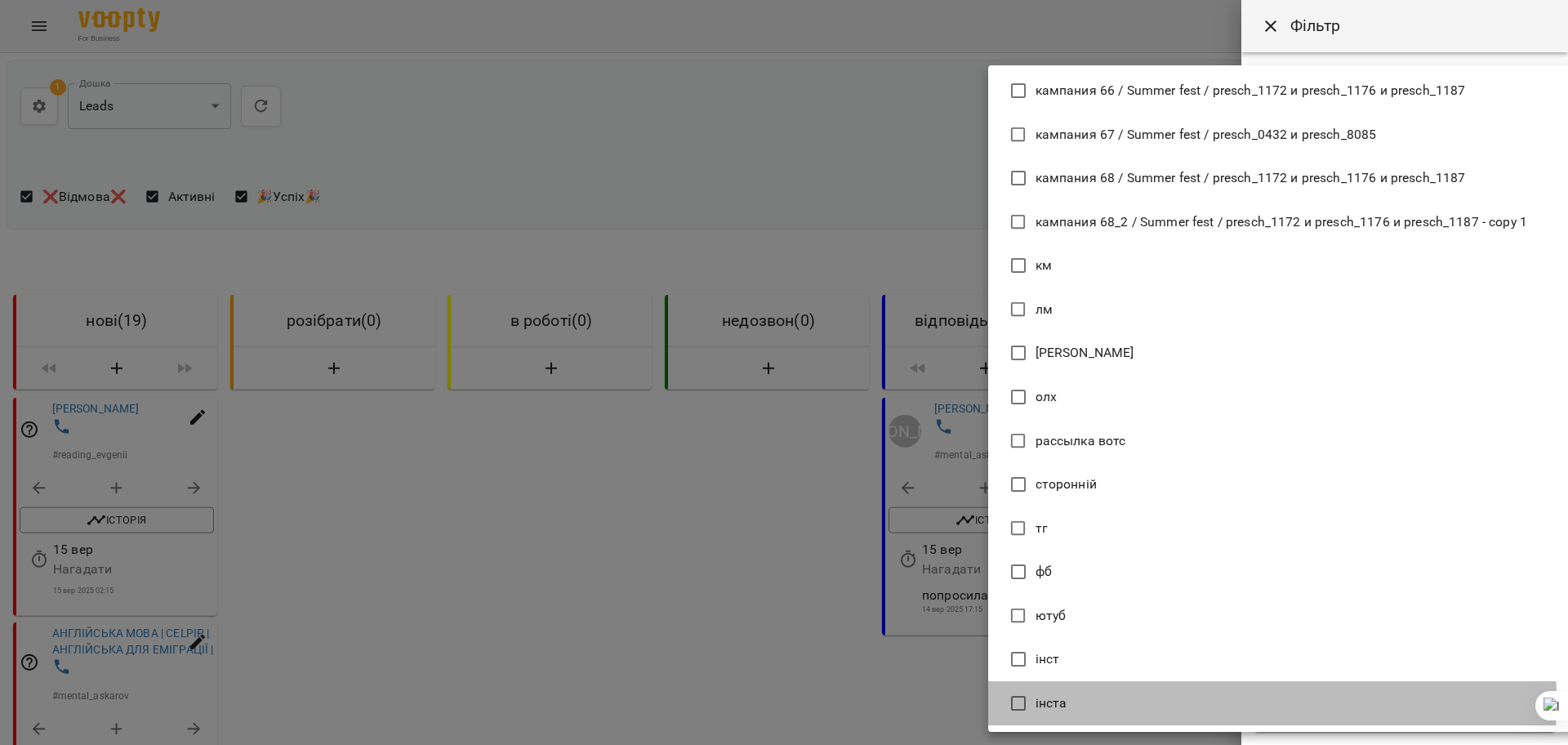
drag, startPoint x: 1055, startPoint y: 700, endPoint x: 1050, endPoint y: 673, distance: 27.5
click at [1055, 699] on span "інста" at bounding box center [1051, 703] width 32 height 20
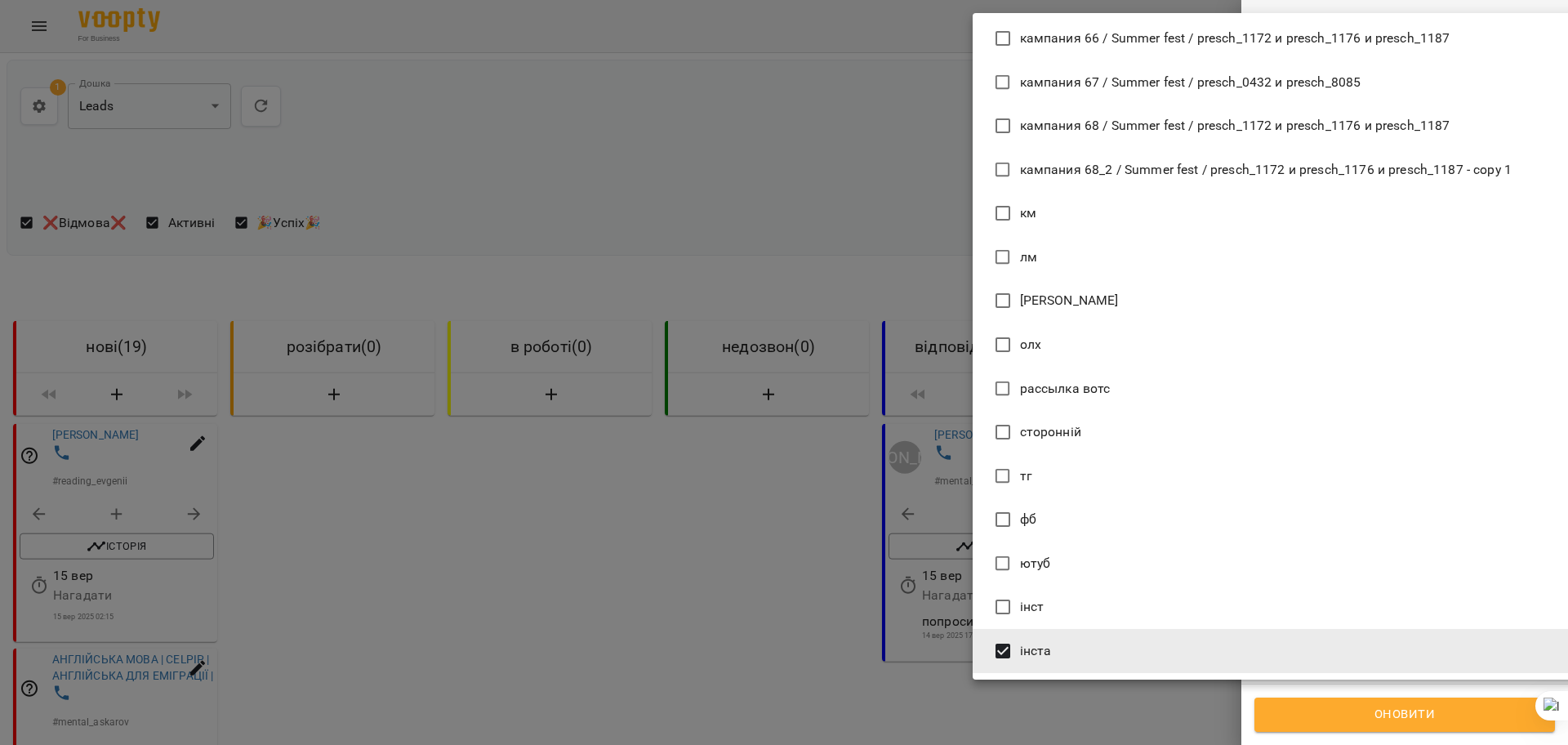
drag, startPoint x: 1045, startPoint y: 608, endPoint x: 1035, endPoint y: 569, distance: 40.3
click at [1045, 607] on li "інст" at bounding box center [1279, 607] width 613 height 44
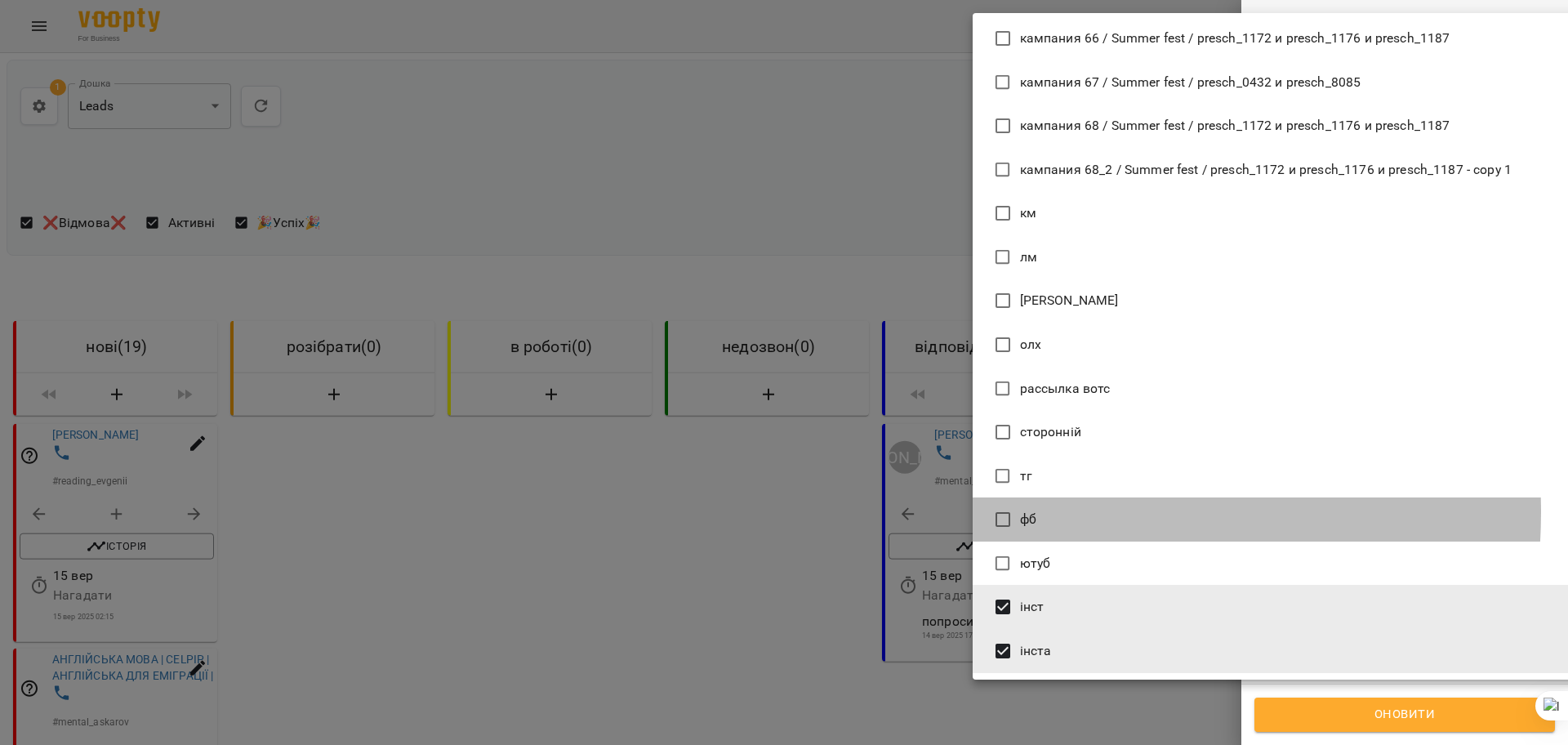
click at [1028, 512] on span "фб" at bounding box center [1029, 519] width 17 height 20
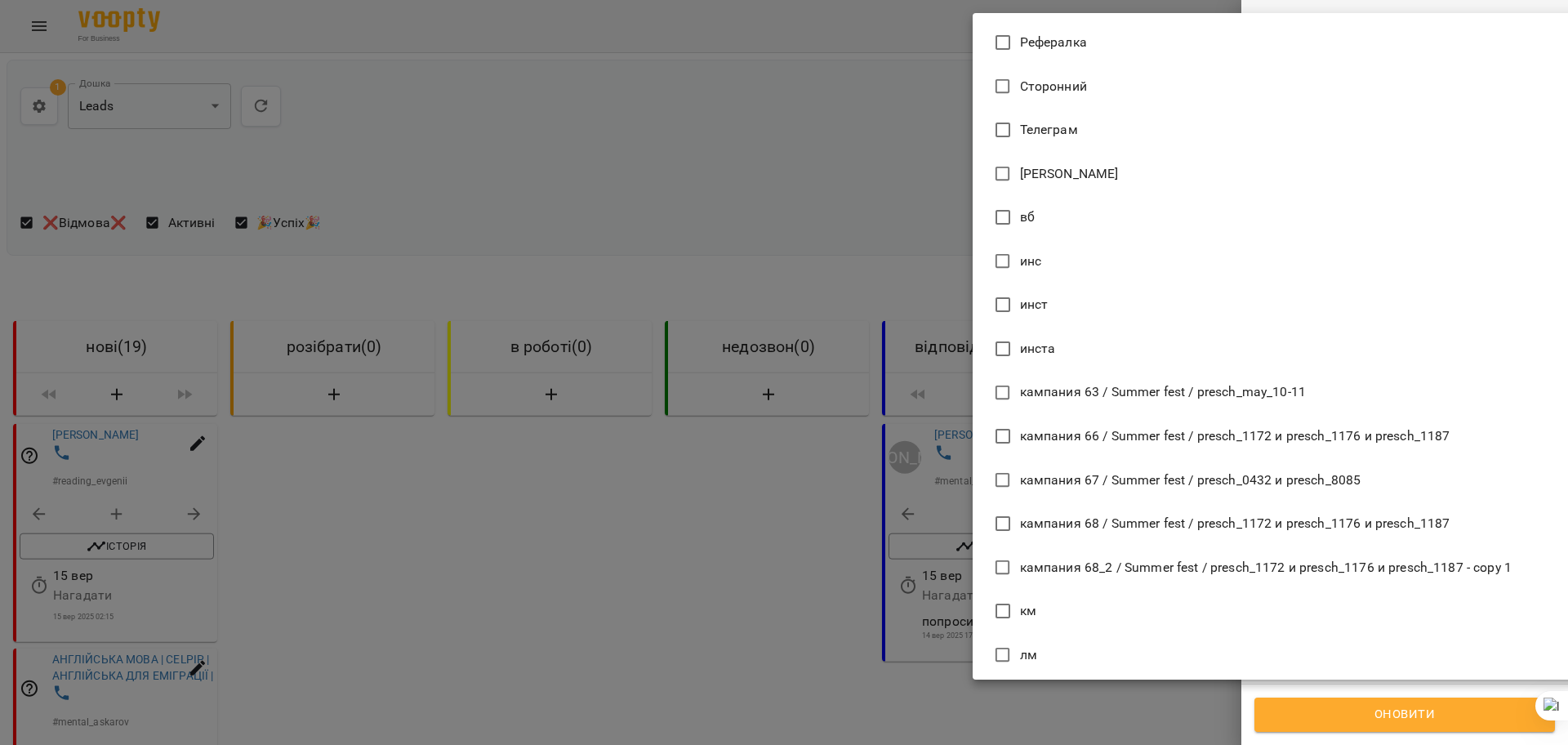
scroll to position [3499, 0]
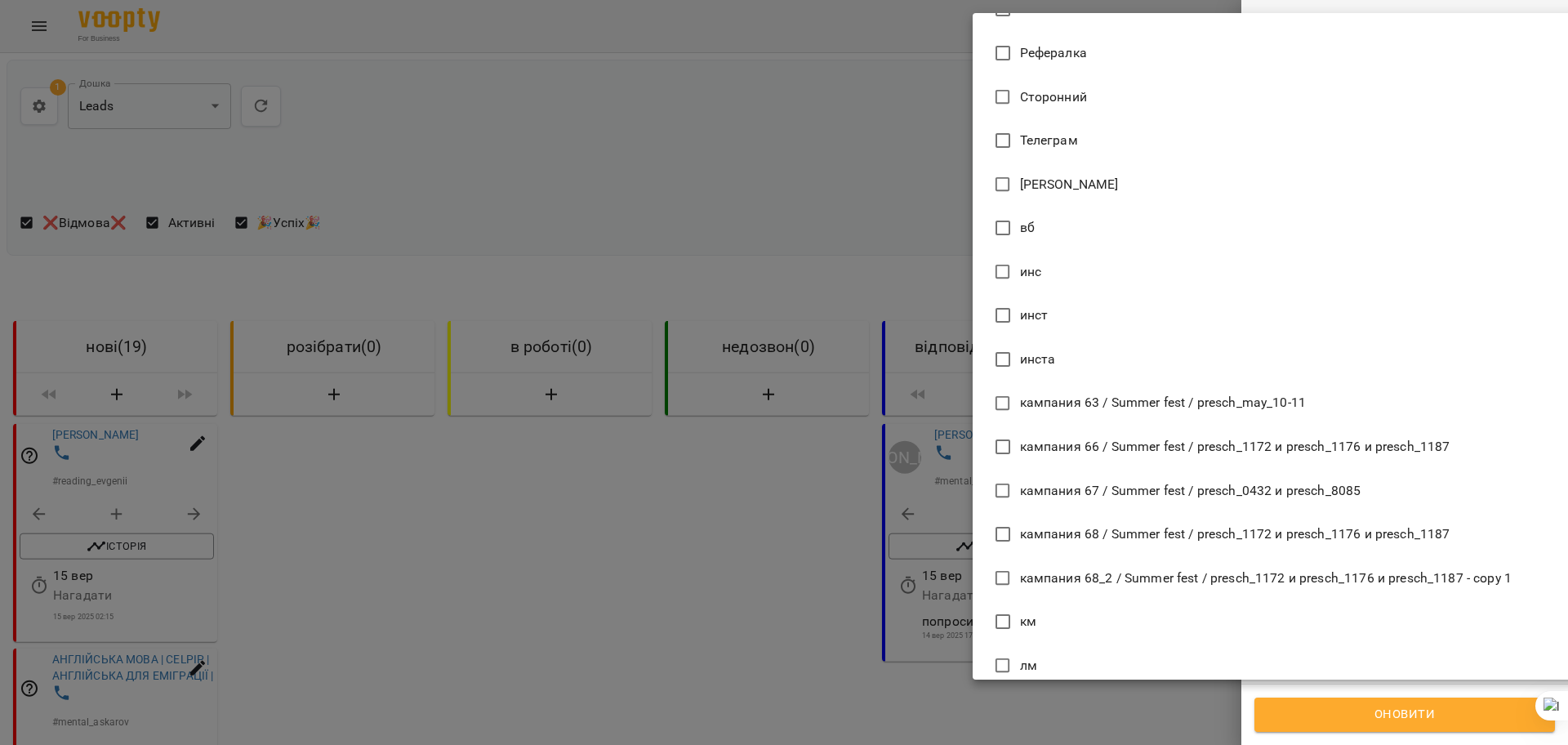
drag, startPoint x: 1044, startPoint y: 358, endPoint x: 1042, endPoint y: 348, distance: 10.2
click at [1044, 357] on span "инста" at bounding box center [1038, 360] width 36 height 20
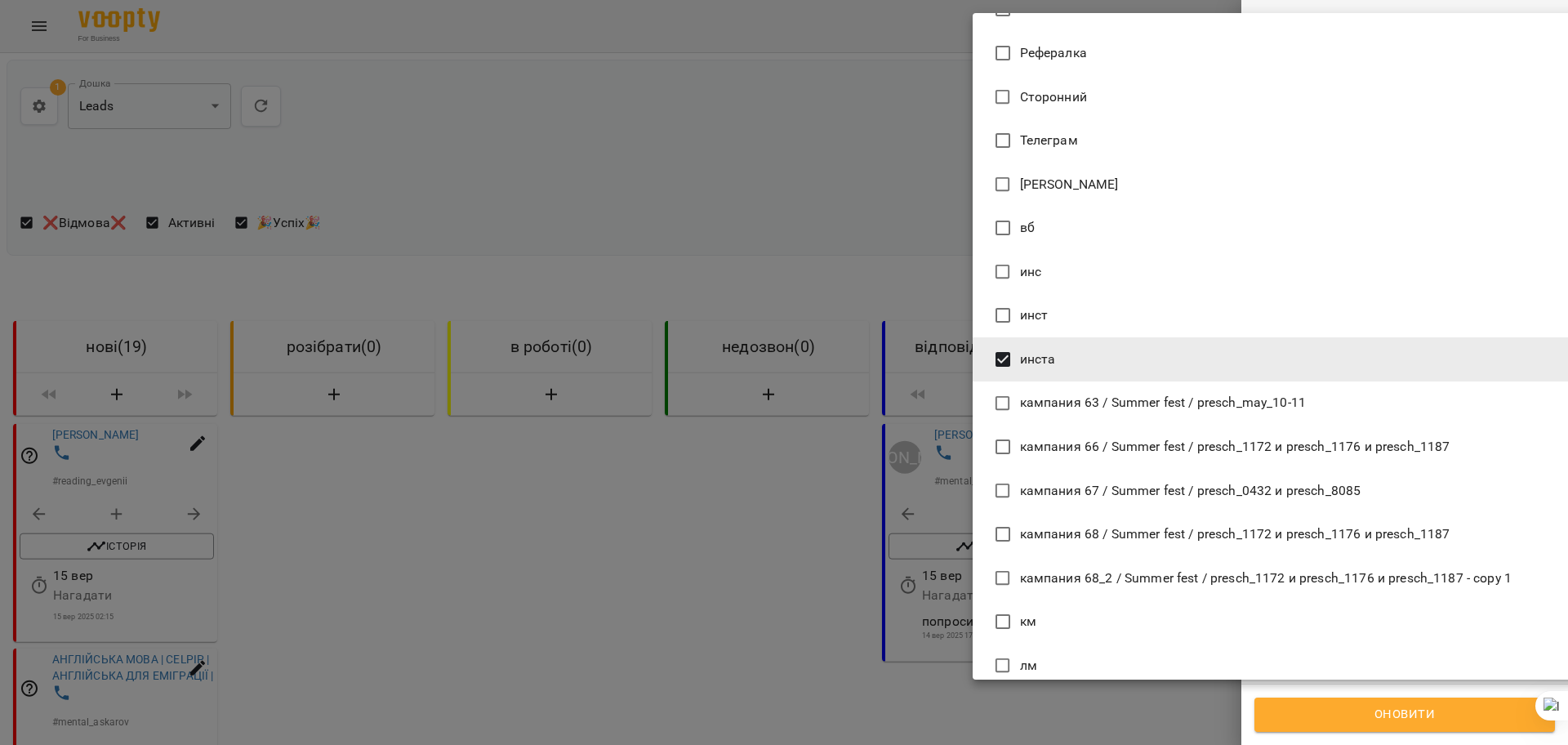
drag, startPoint x: 1035, startPoint y: 320, endPoint x: 1035, endPoint y: 305, distance: 15.0
click at [1035, 315] on span "инст" at bounding box center [1035, 315] width 28 height 20
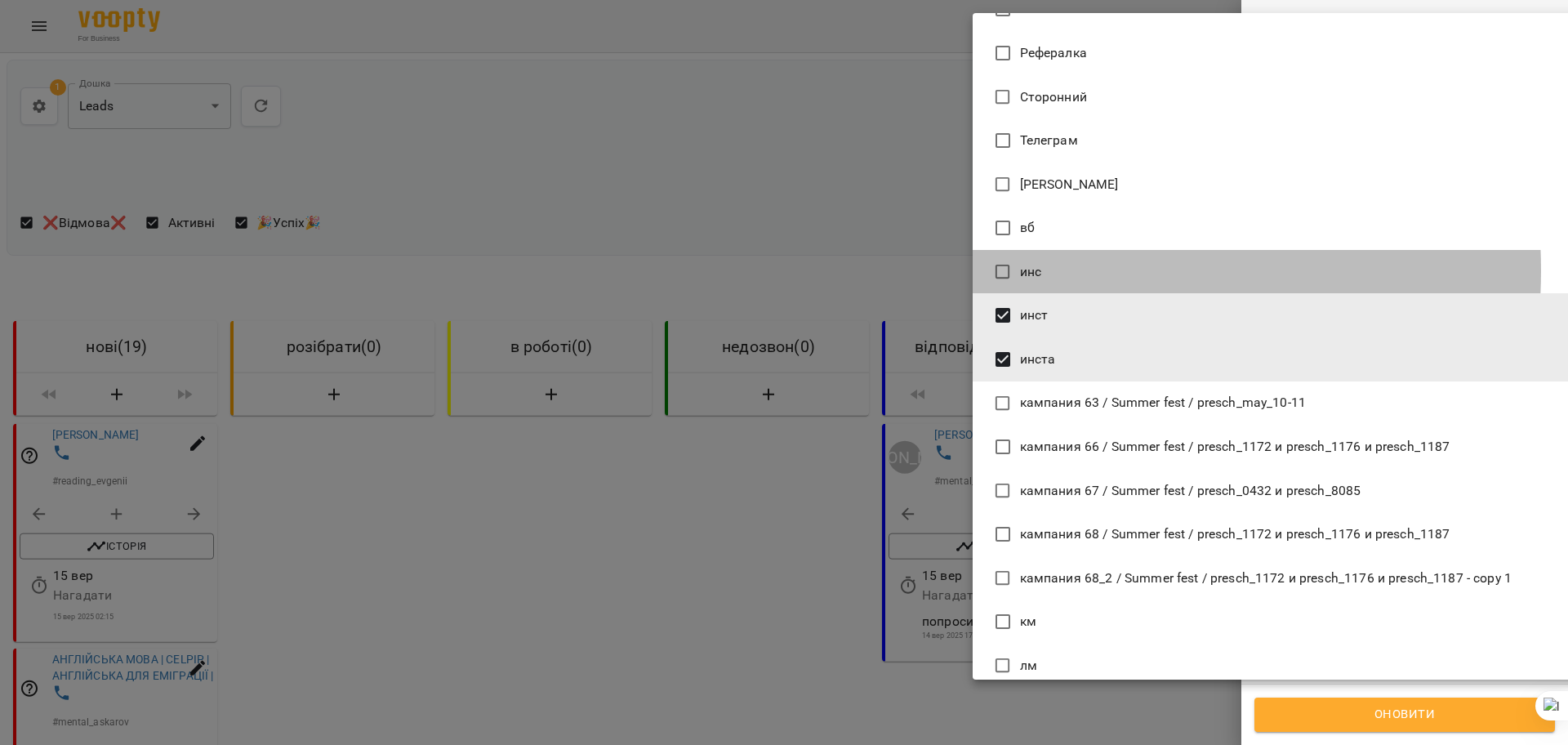
click at [1033, 271] on span "инс" at bounding box center [1031, 272] width 22 height 20
type input "**********"
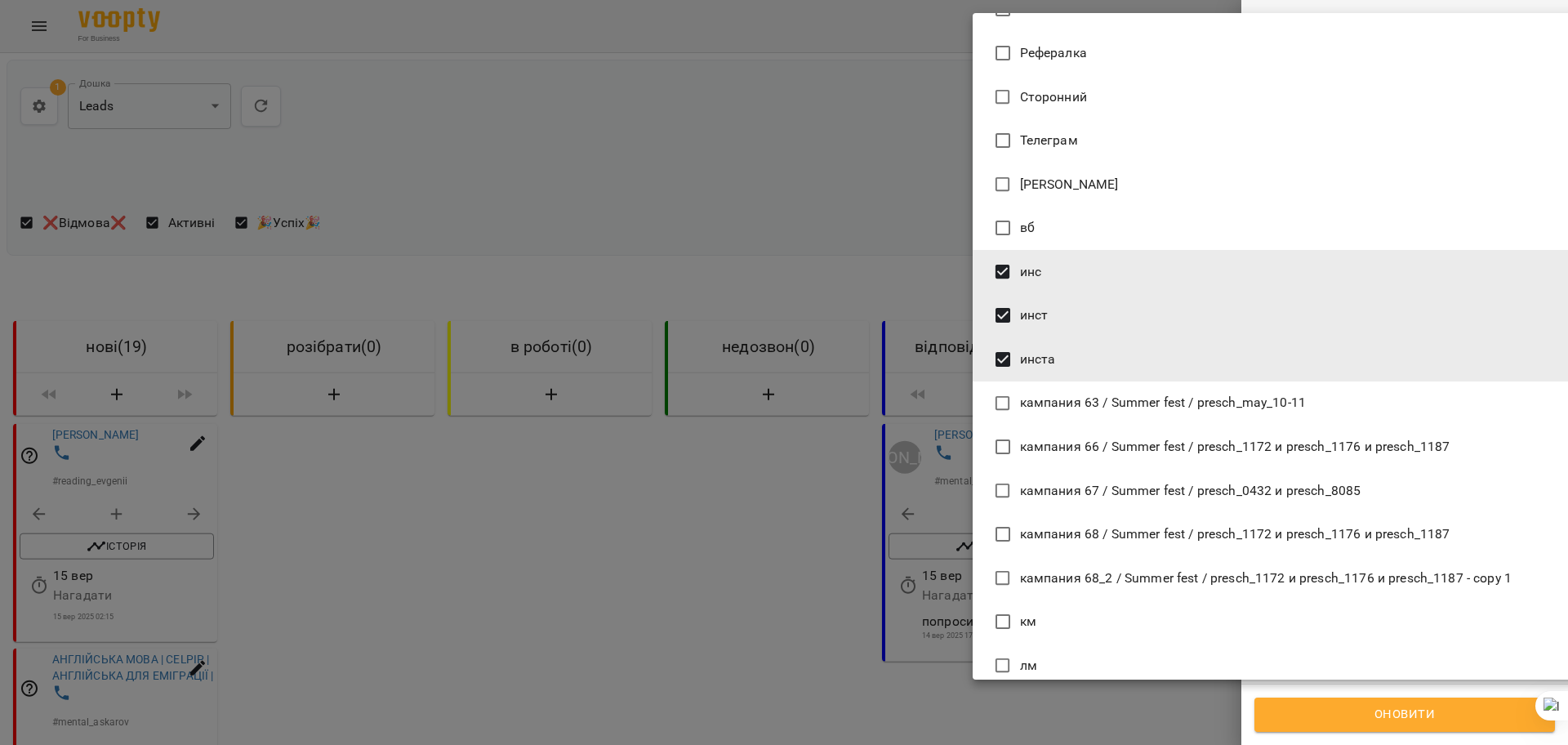
click at [1431, 720] on div at bounding box center [784, 372] width 1568 height 745
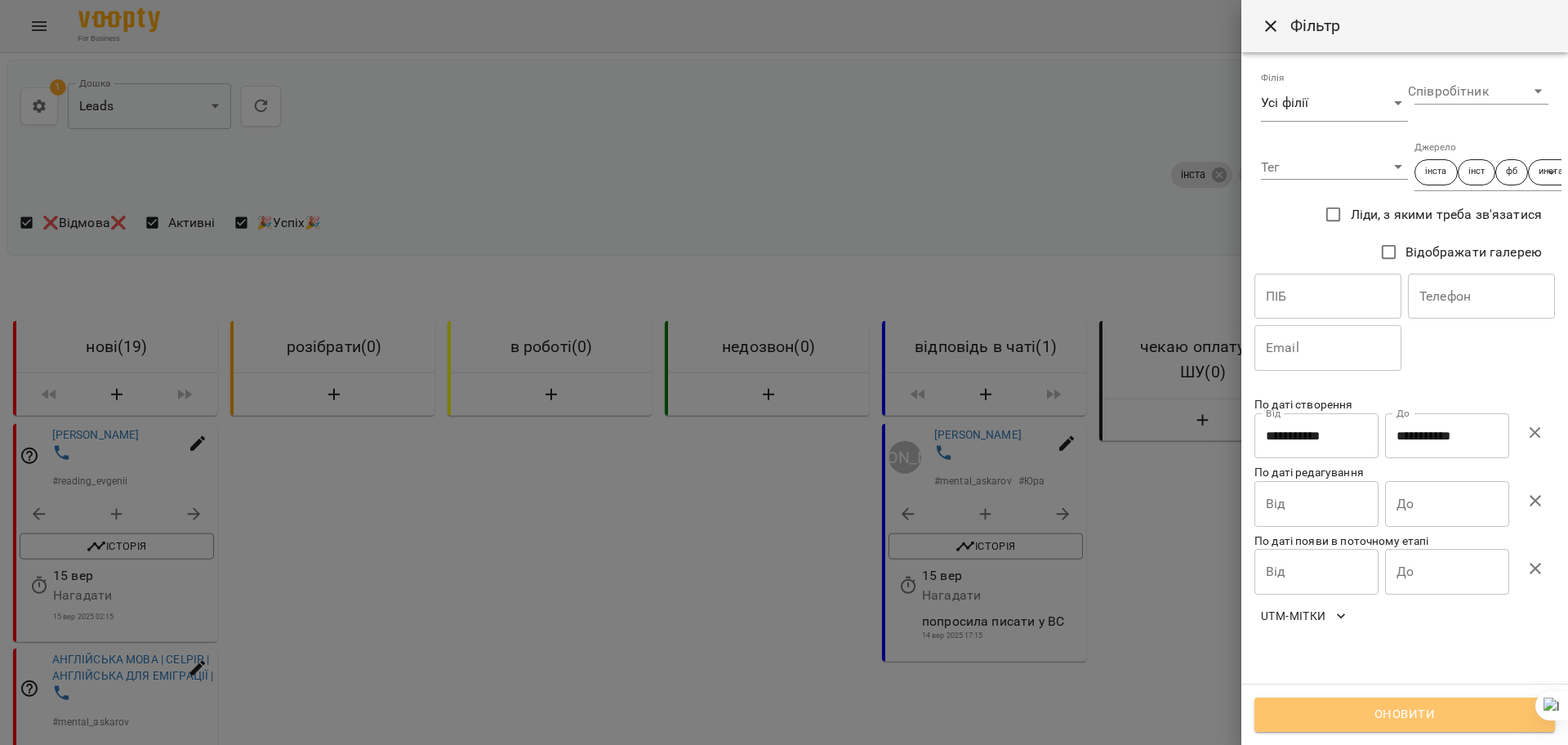
click at [1461, 720] on span "Оновити" at bounding box center [1405, 715] width 265 height 22
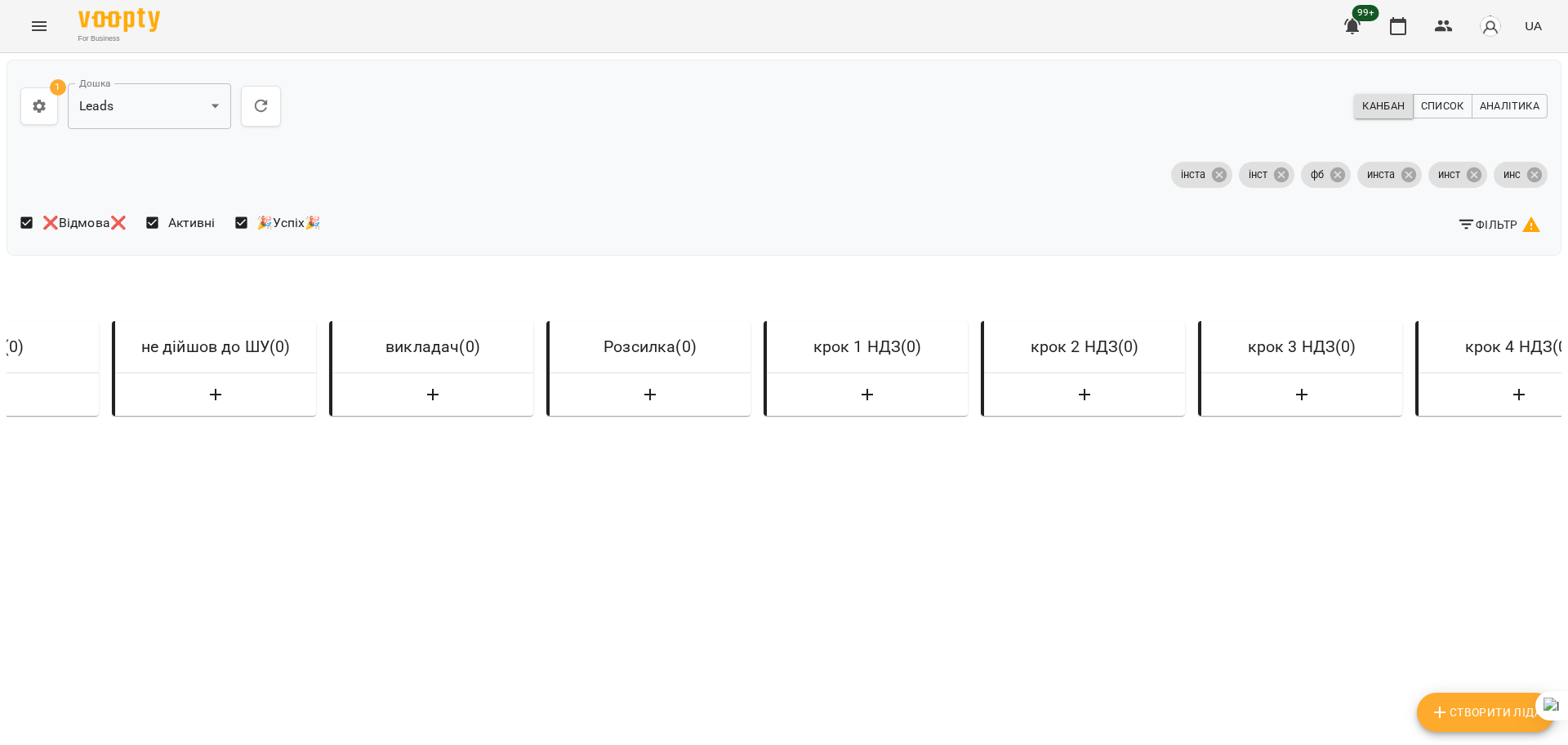
scroll to position [0, 5847]
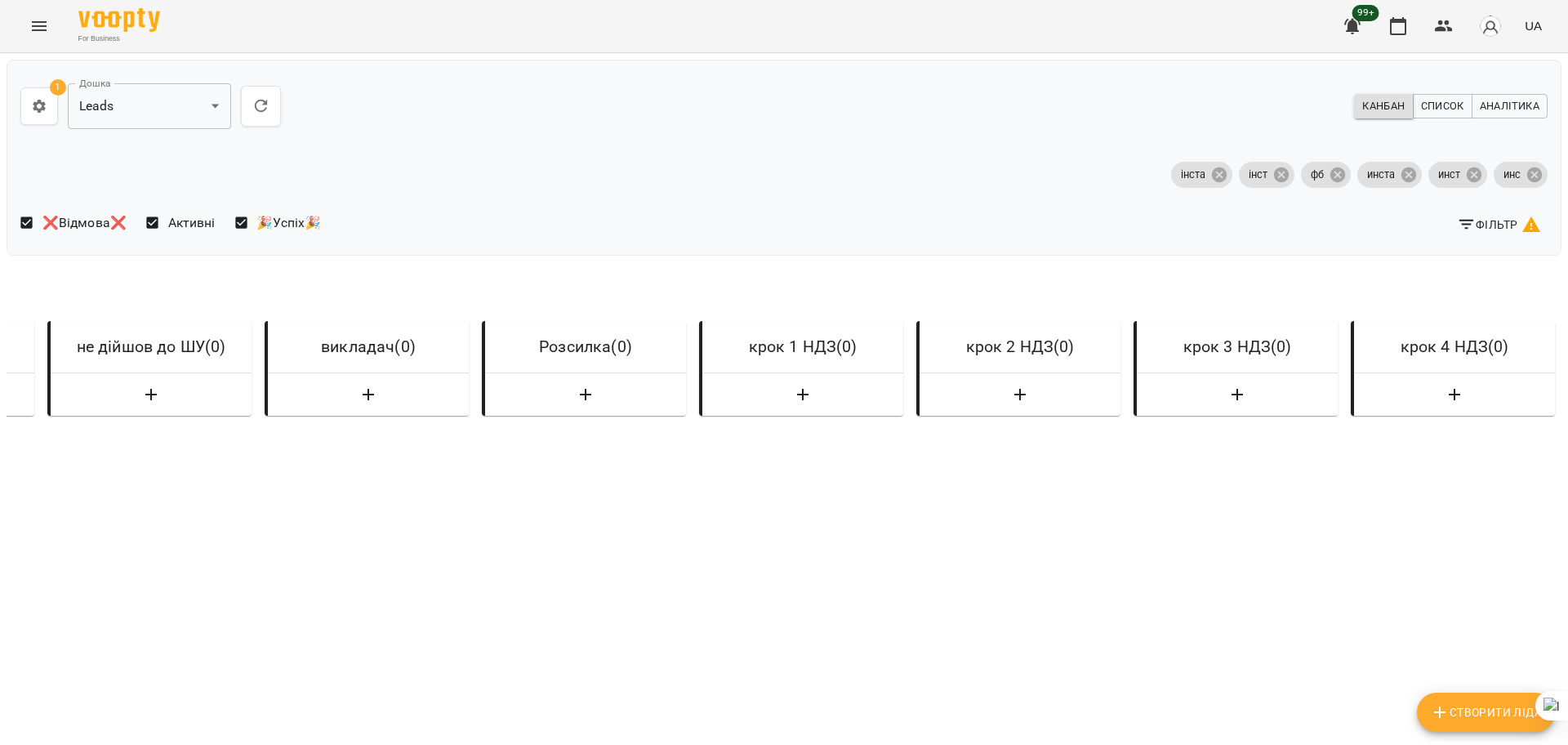
click at [1468, 234] on button "Фільтр" at bounding box center [1499, 224] width 97 height 29
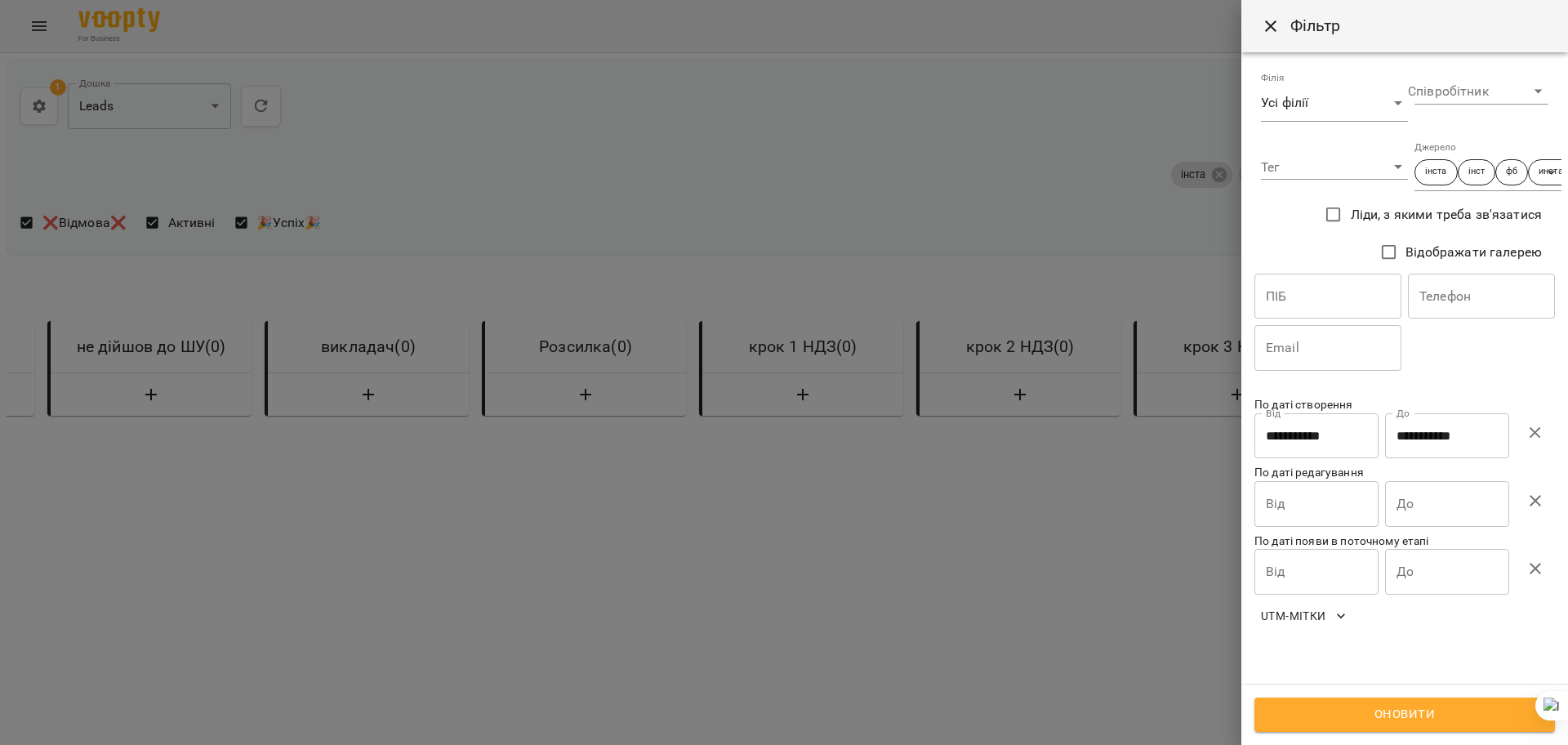
click at [1531, 428] on icon "button" at bounding box center [1536, 433] width 12 height 12
click at [1295, 428] on input "Від" at bounding box center [1316, 436] width 124 height 46
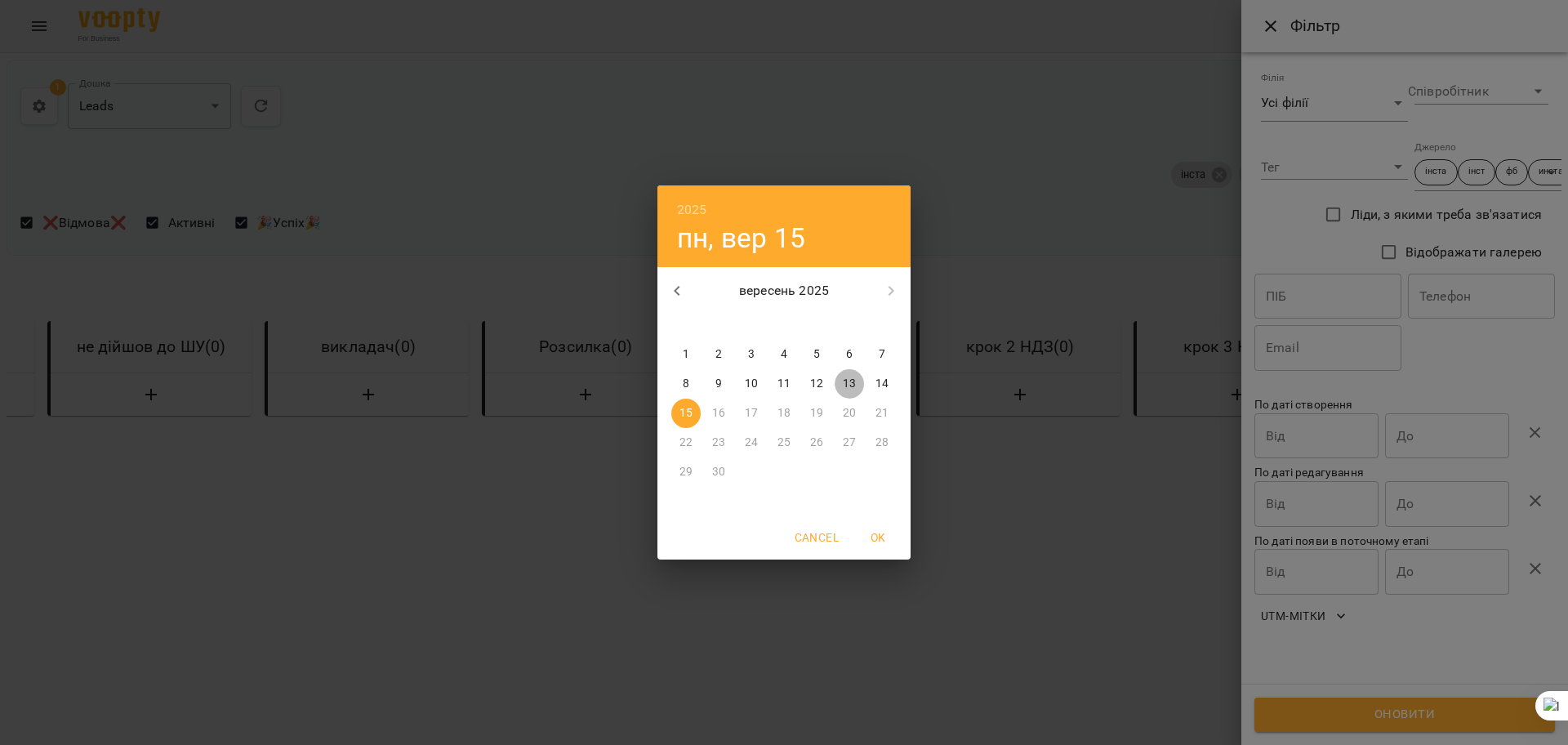
drag, startPoint x: 851, startPoint y: 388, endPoint x: 1317, endPoint y: 453, distance: 470.5
click at [851, 388] on p "13" at bounding box center [850, 384] width 13 height 17
type input "**********"
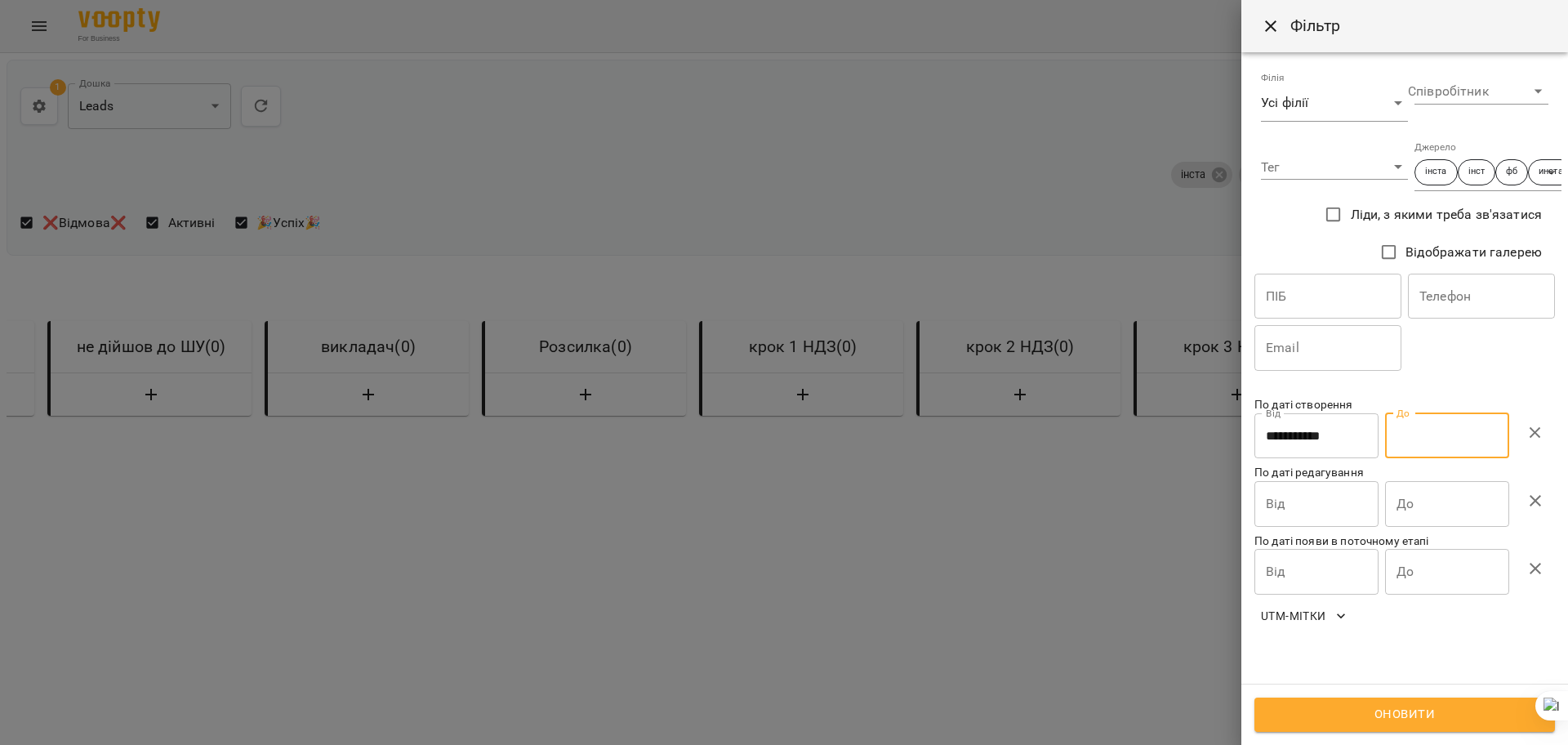
click at [1486, 440] on input "До" at bounding box center [1446, 436] width 124 height 46
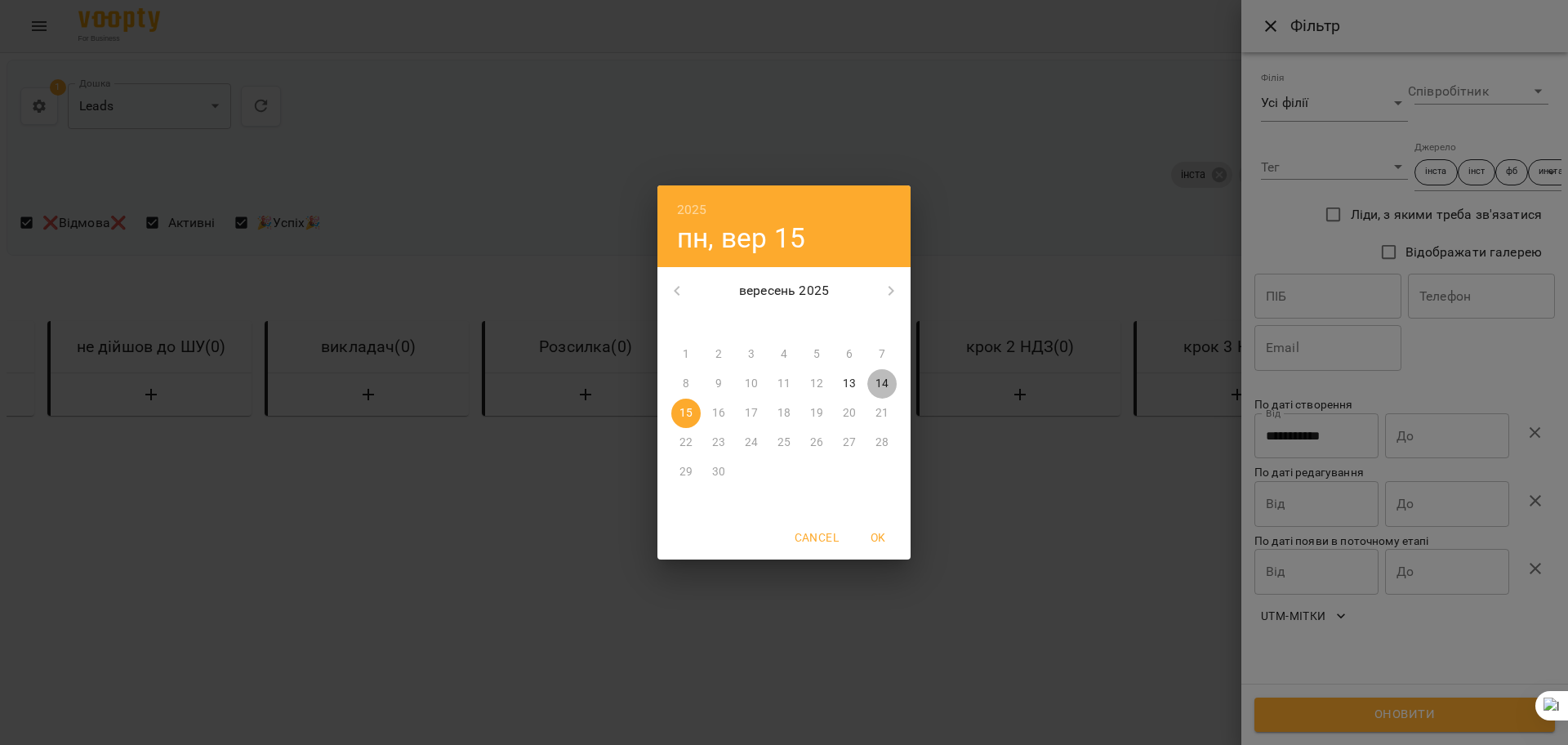
click at [885, 382] on p "14" at bounding box center [882, 384] width 13 height 17
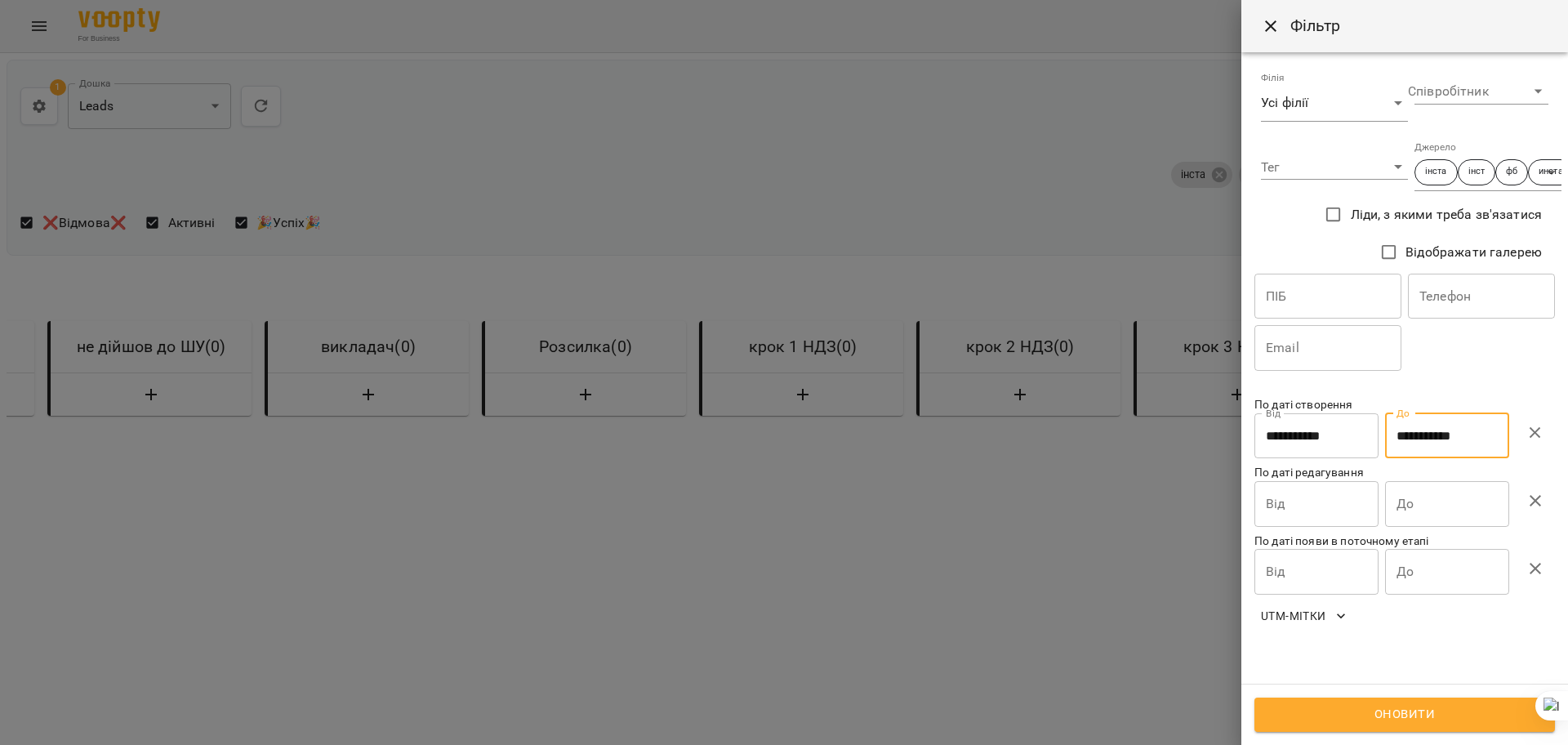
click at [1438, 425] on input "**********" at bounding box center [1446, 436] width 124 height 46
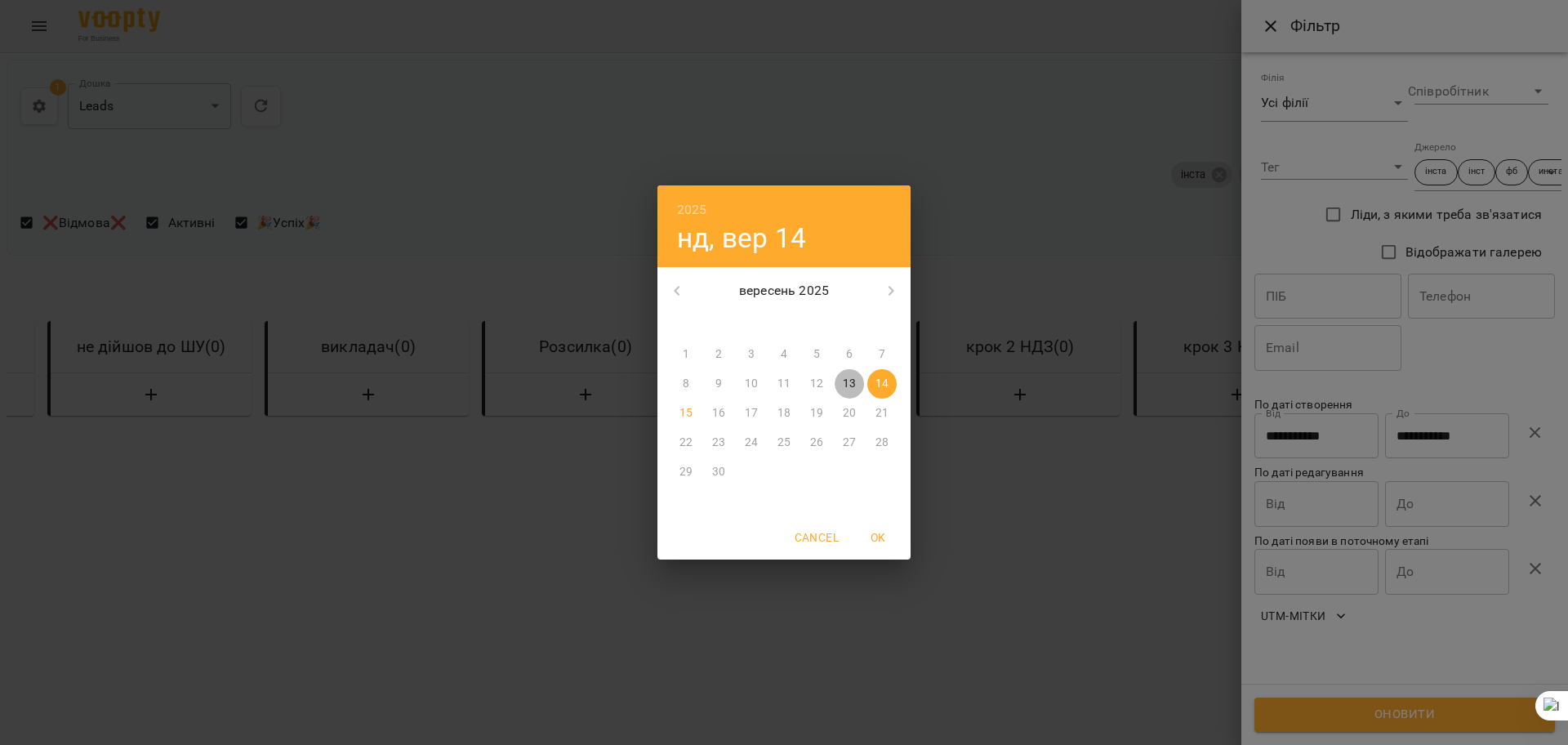
drag, startPoint x: 847, startPoint y: 380, endPoint x: 937, endPoint y: 410, distance: 94.9
click at [847, 378] on p "13" at bounding box center [850, 384] width 13 height 17
type input "**********"
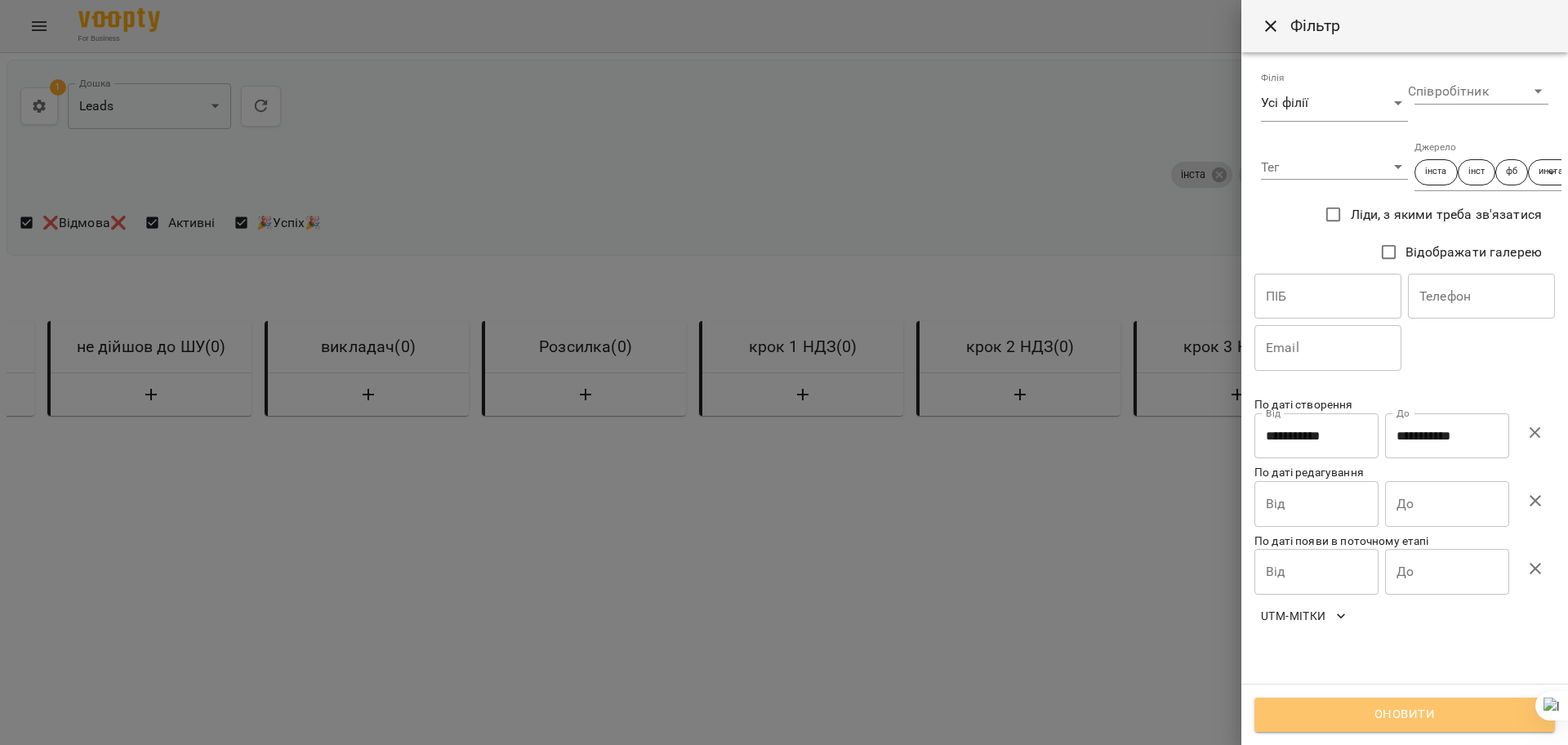
drag, startPoint x: 1419, startPoint y: 708, endPoint x: 1084, endPoint y: 618, distance: 346.9
click at [1419, 707] on span "Оновити" at bounding box center [1405, 715] width 265 height 22
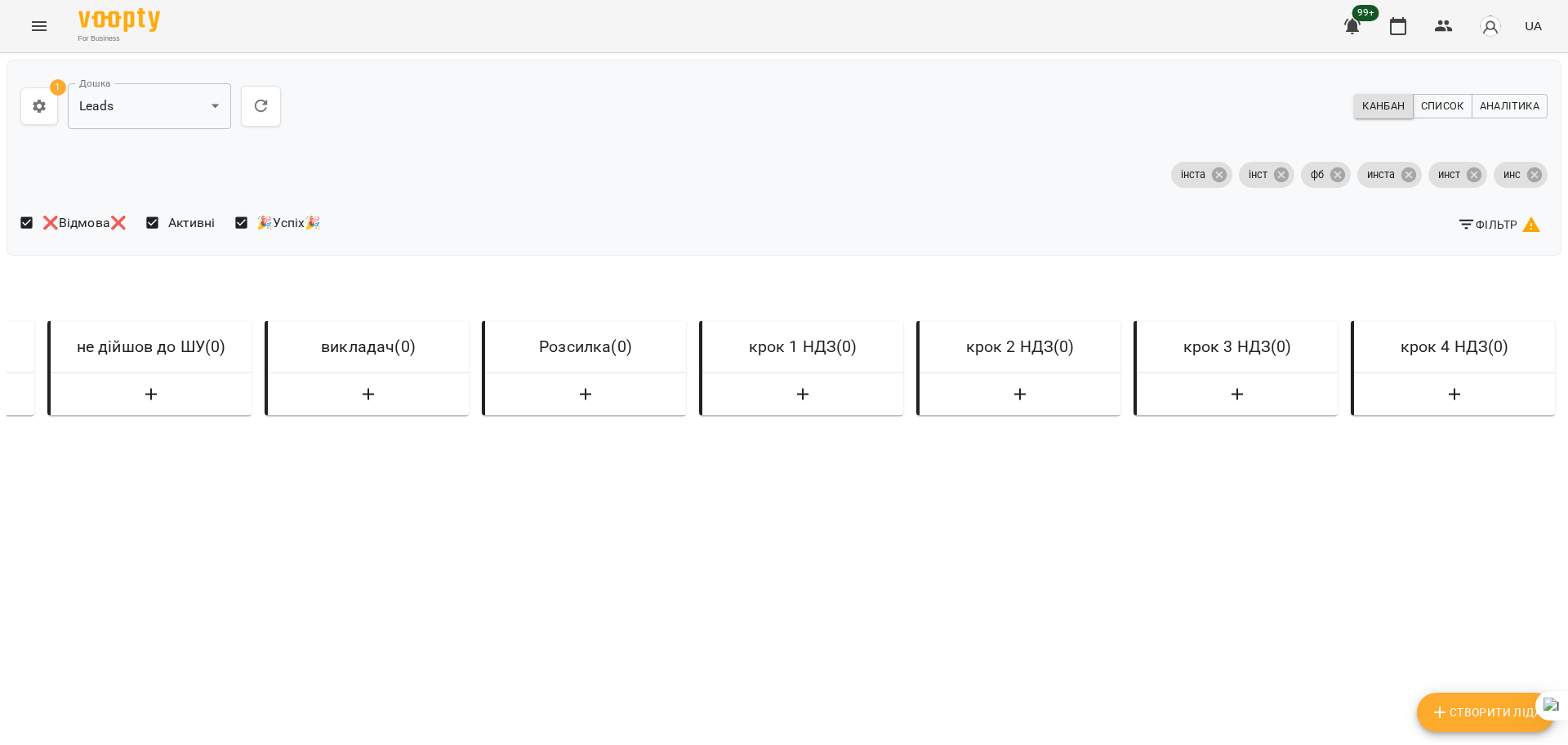
click at [1484, 216] on span "Фільтр" at bounding box center [1499, 225] width 84 height 20
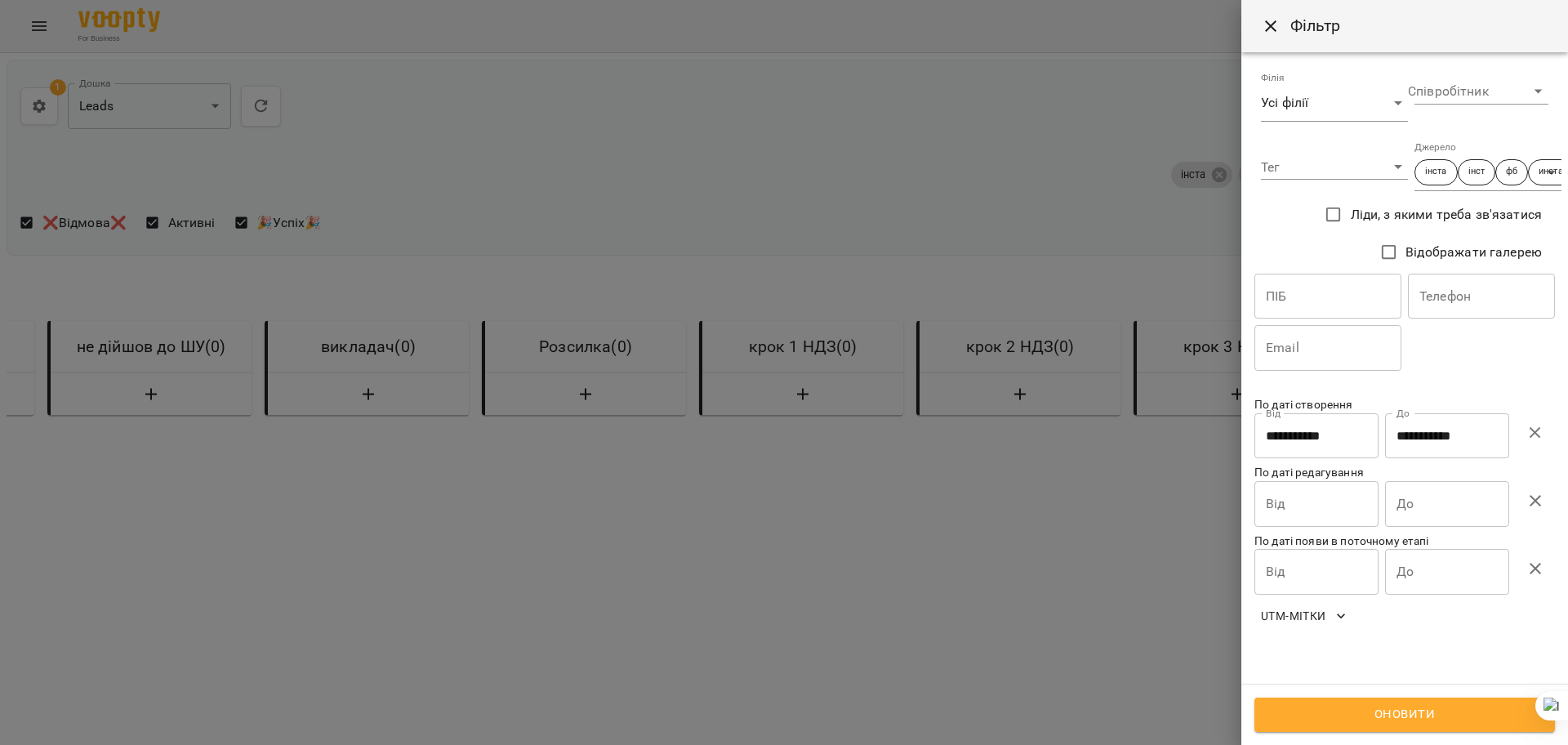
click at [1539, 433] on icon "button" at bounding box center [1536, 433] width 20 height 20
click at [1332, 437] on input "Від" at bounding box center [1316, 436] width 124 height 46
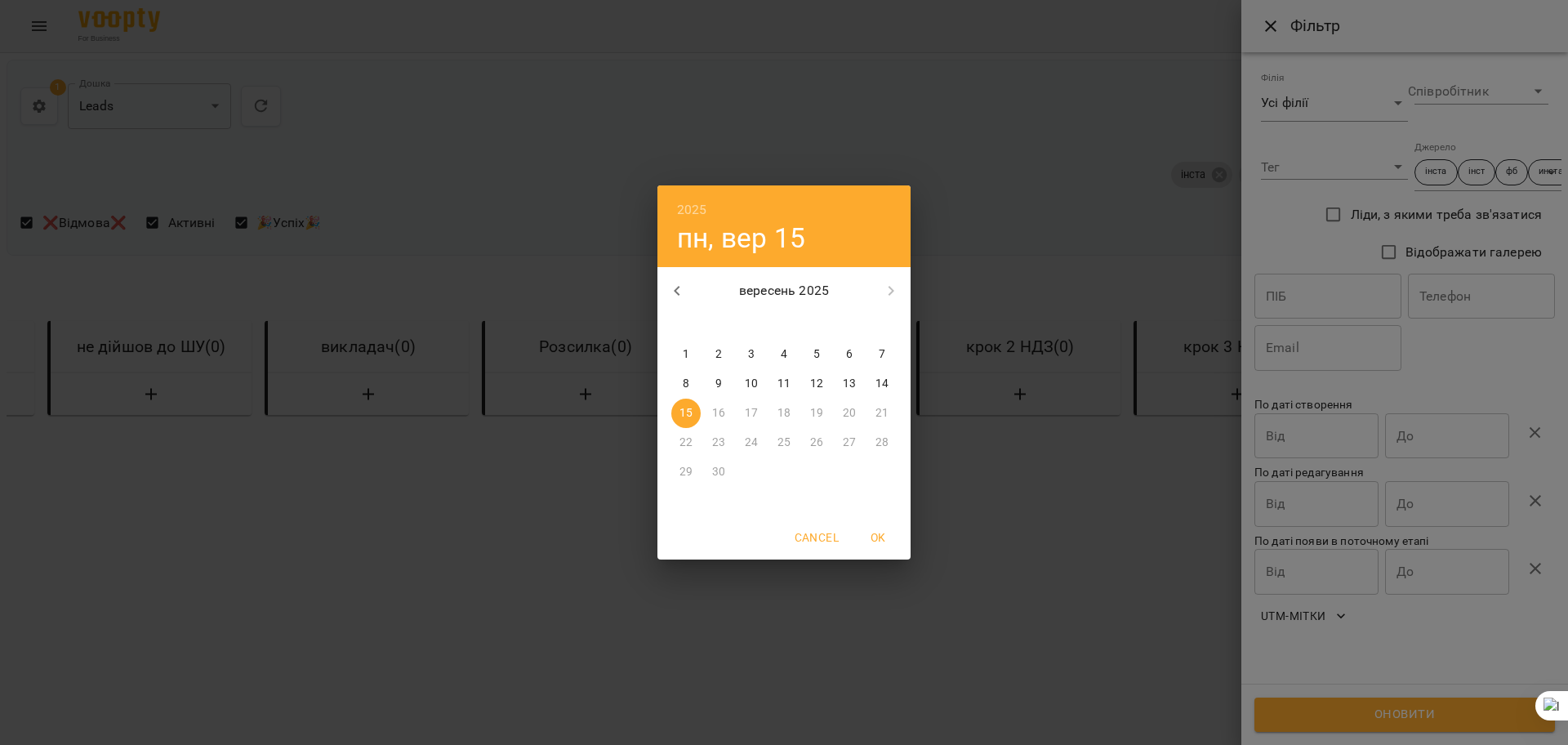
click at [891, 382] on span "14" at bounding box center [881, 384] width 29 height 17
type input "**********"
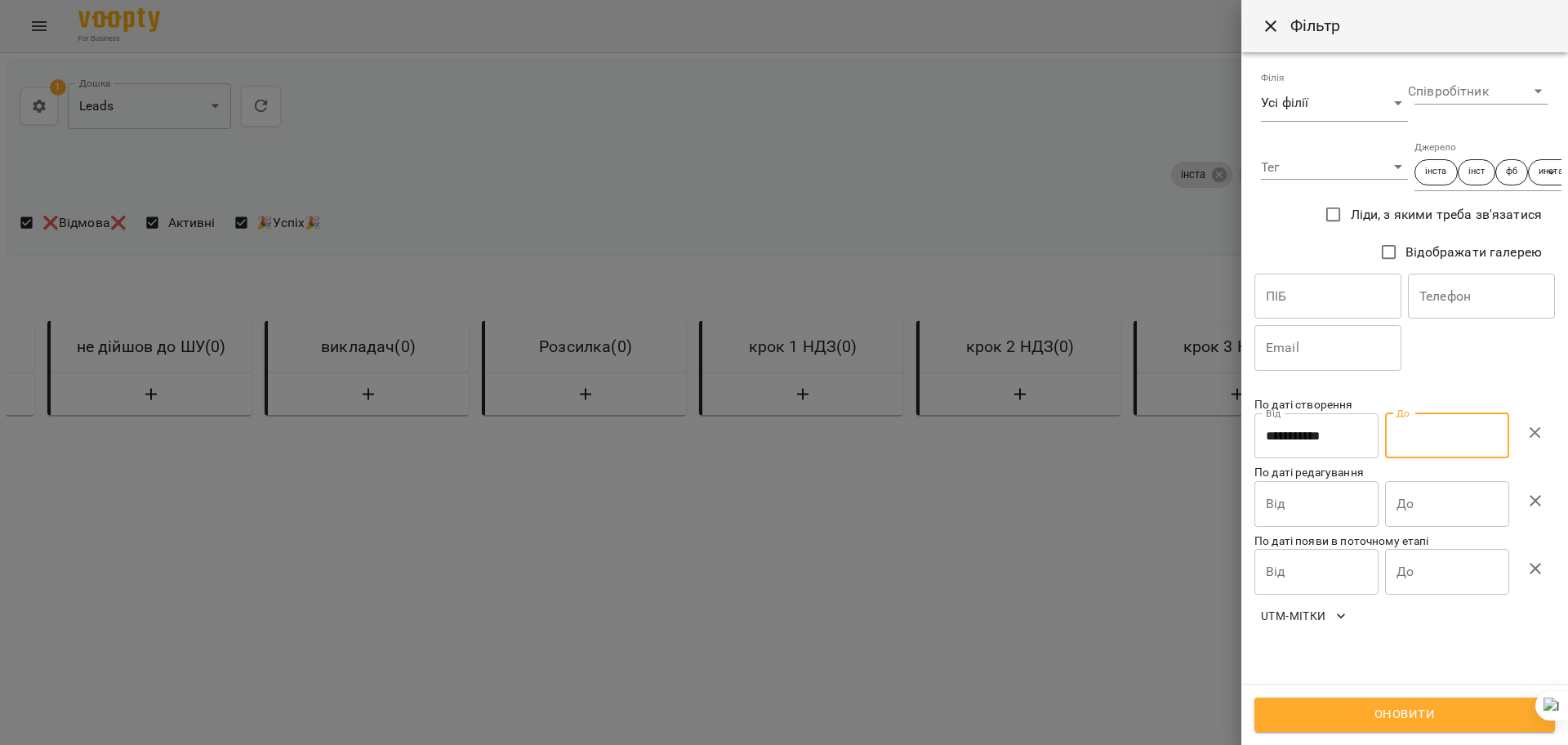
click at [1476, 437] on input "До" at bounding box center [1446, 436] width 124 height 46
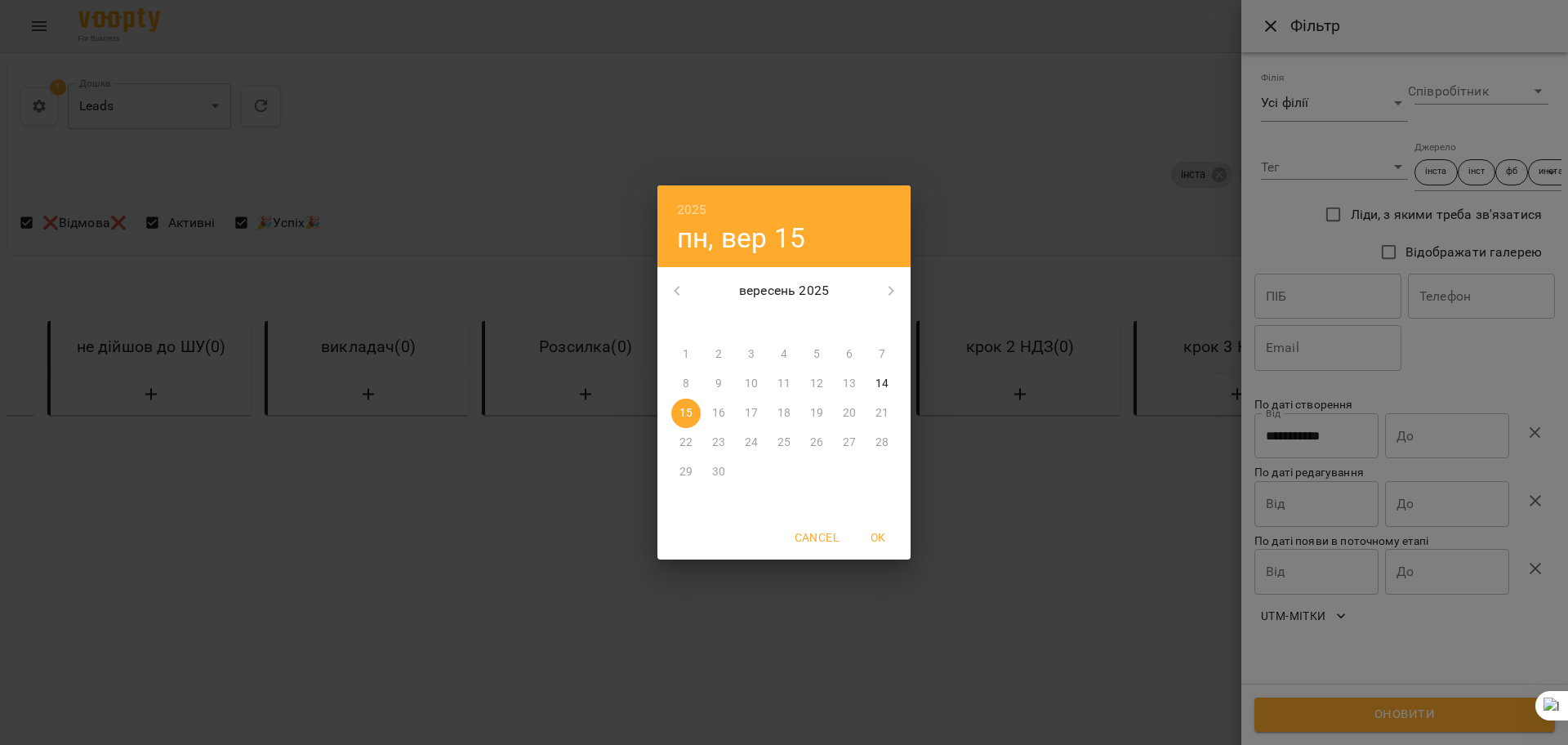
click at [883, 385] on p "14" at bounding box center [882, 384] width 13 height 17
type input "**********"
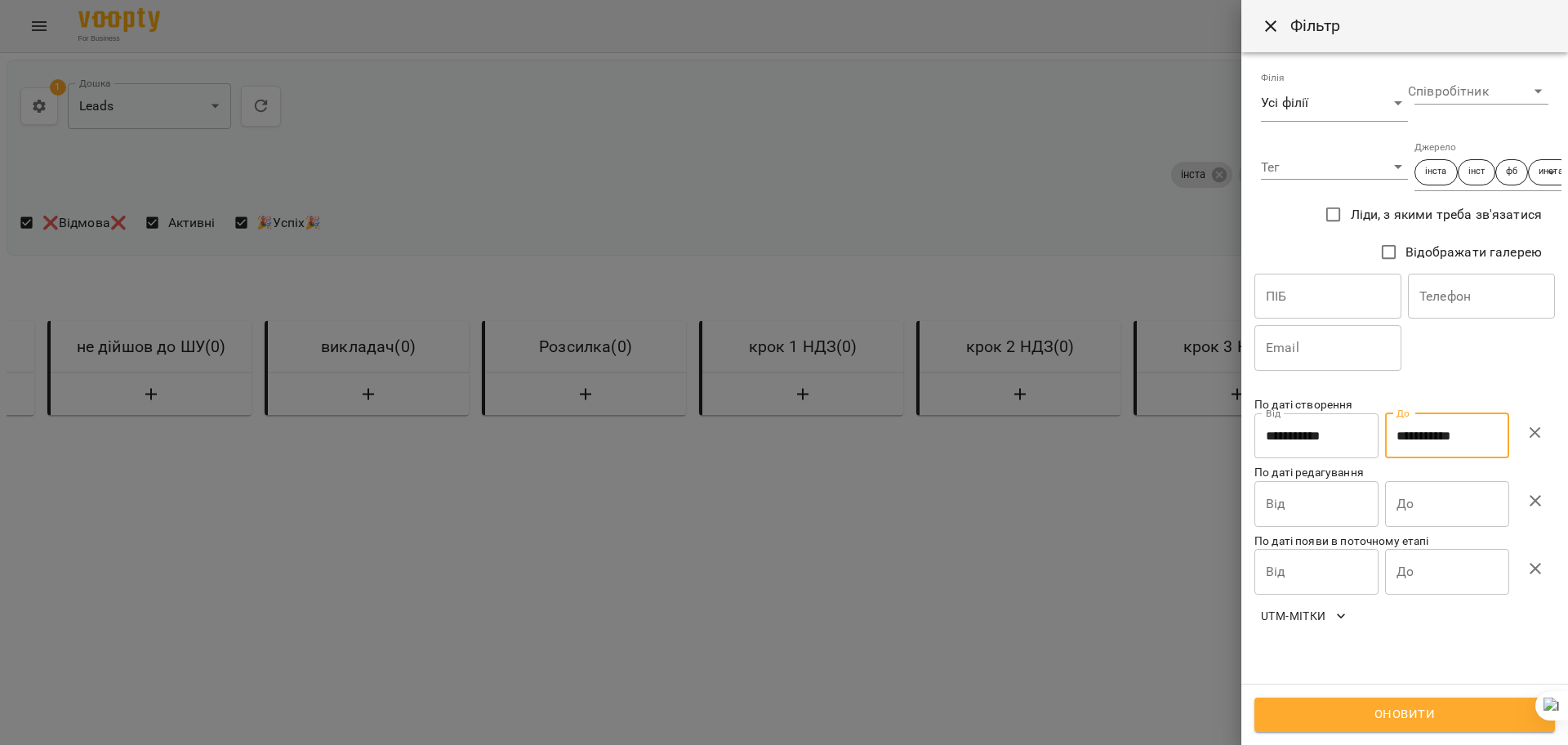
click at [1420, 704] on span "Оновити" at bounding box center [1405, 715] width 265 height 22
